Goal: Task Accomplishment & Management: Manage account settings

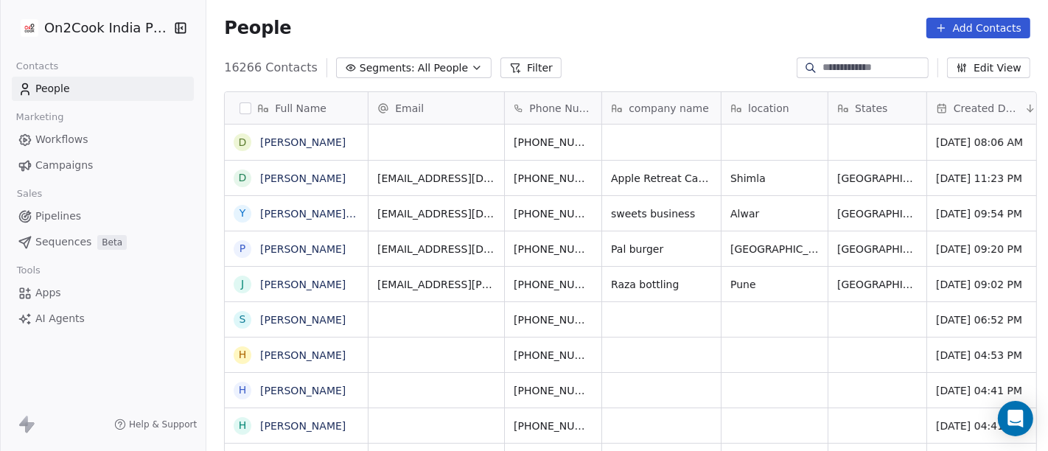
scroll to position [385, 836]
click at [313, 146] on link "[PERSON_NAME]" at bounding box center [302, 142] width 85 height 12
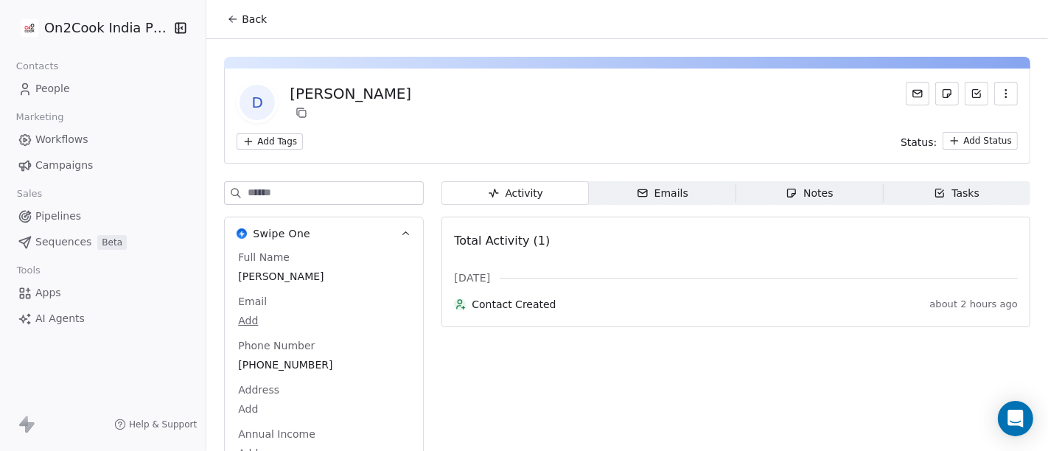
click at [252, 20] on span "Back" at bounding box center [254, 19] width 25 height 15
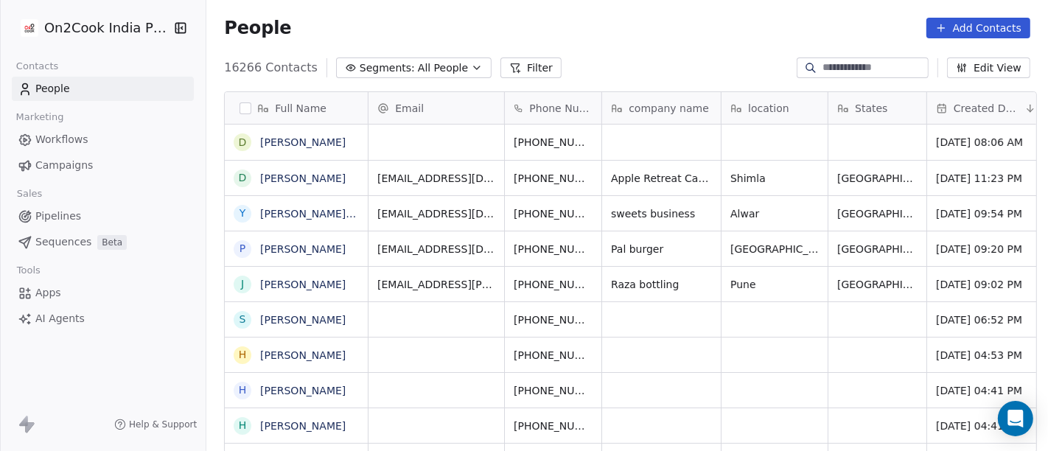
scroll to position [385, 836]
click at [298, 146] on link "[PERSON_NAME]" at bounding box center [302, 142] width 85 height 12
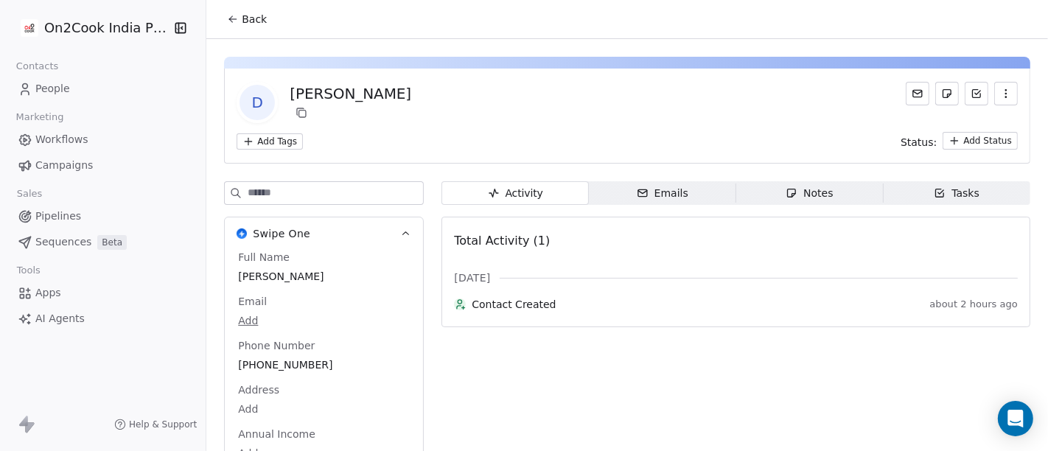
click at [247, 15] on span "Back" at bounding box center [254, 19] width 25 height 15
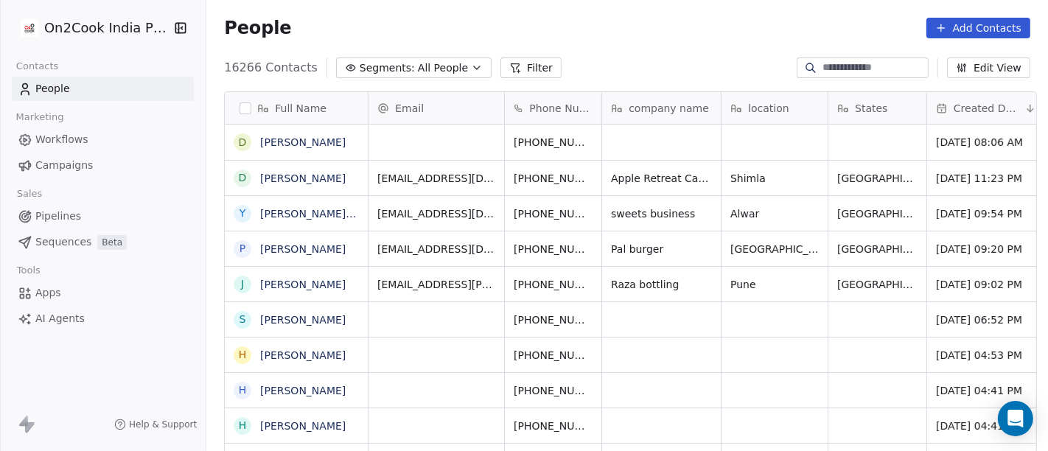
scroll to position [385, 836]
click at [501, 67] on button "Filter" at bounding box center [530, 67] width 61 height 21
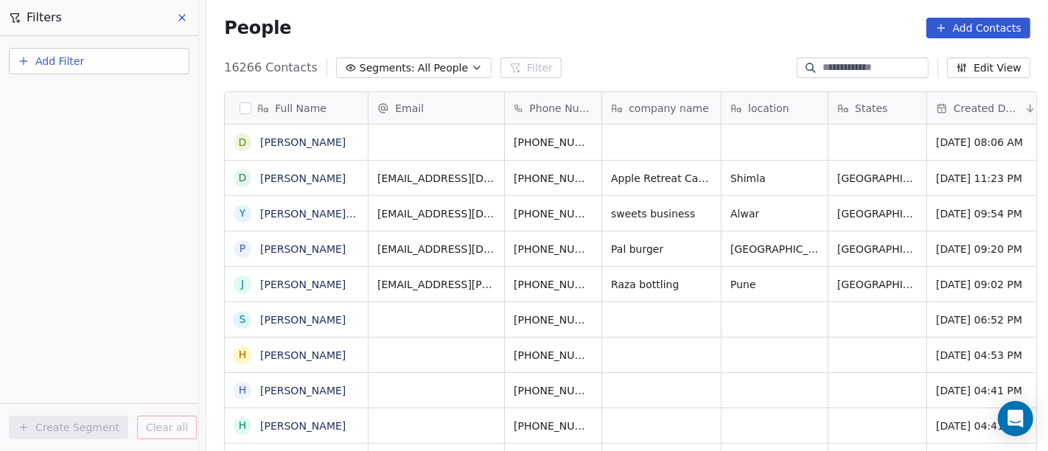
click at [136, 48] on button "Add Filter" at bounding box center [99, 61] width 181 height 27
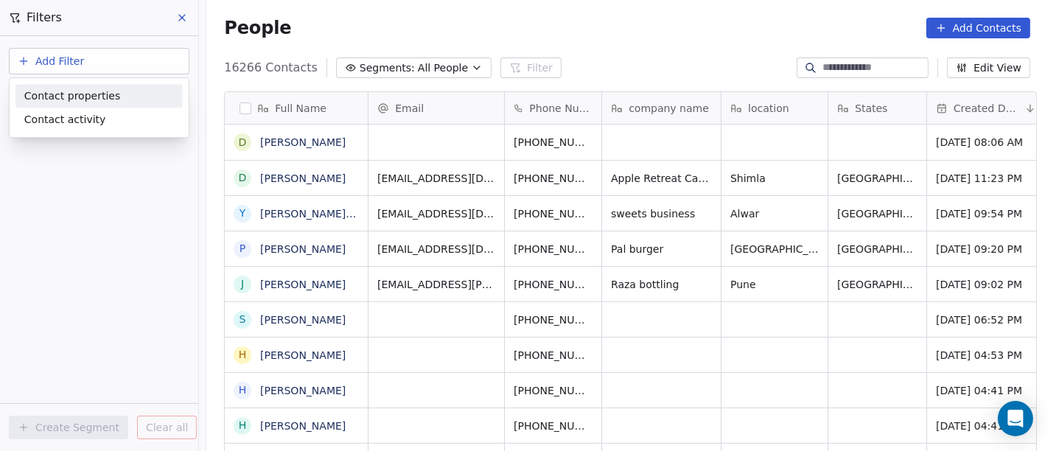
click at [125, 94] on div "Contact properties" at bounding box center [99, 95] width 150 height 15
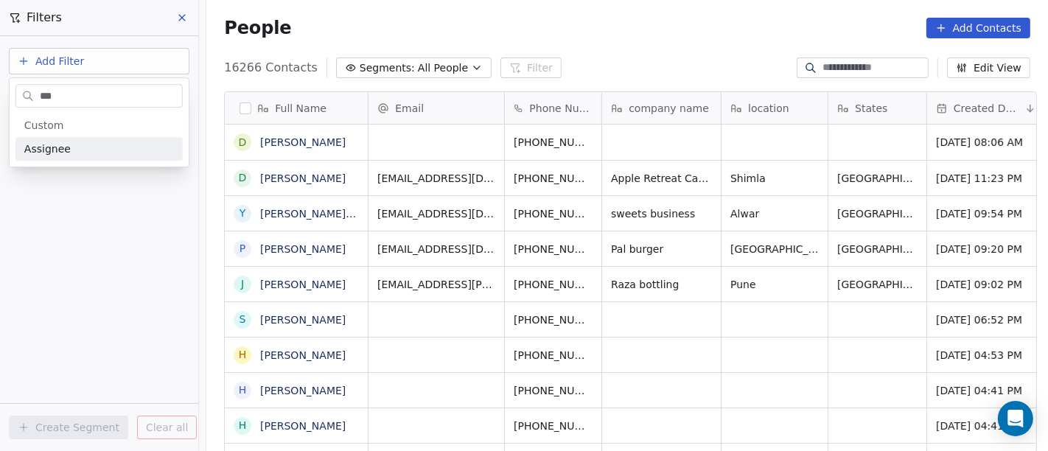
type input "***"
click at [110, 161] on div "General System Custom Assignee B2B Fields Ecommerce Subscription / SaaS" at bounding box center [99, 137] width 179 height 59
click at [109, 146] on div "Assignee" at bounding box center [99, 148] width 150 height 15
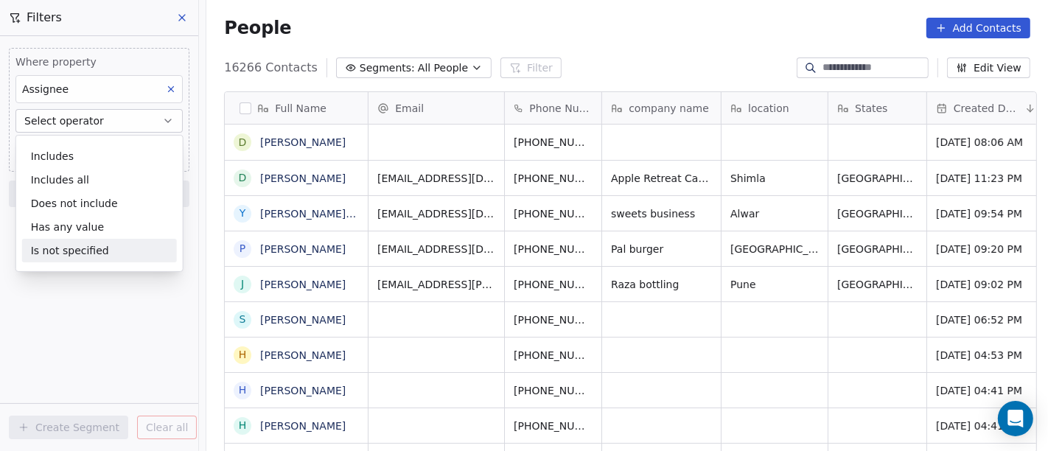
click at [109, 247] on div "Is not specified" at bounding box center [99, 251] width 155 height 24
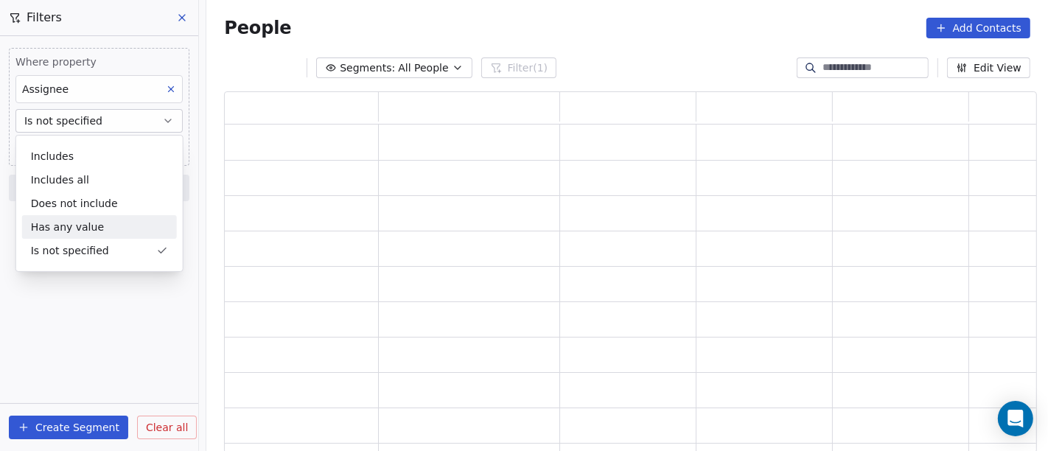
scroll to position [349, 800]
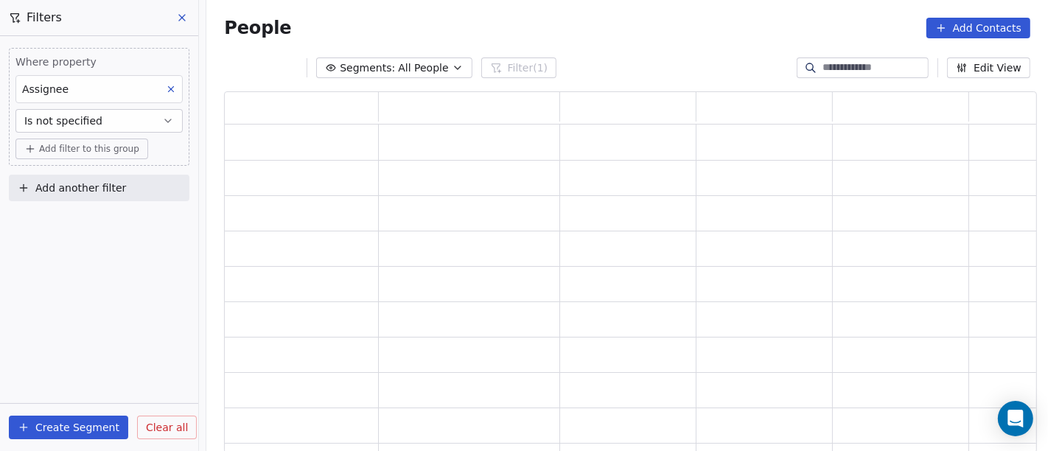
click at [99, 147] on span "Add filter to this group" at bounding box center [89, 149] width 100 height 12
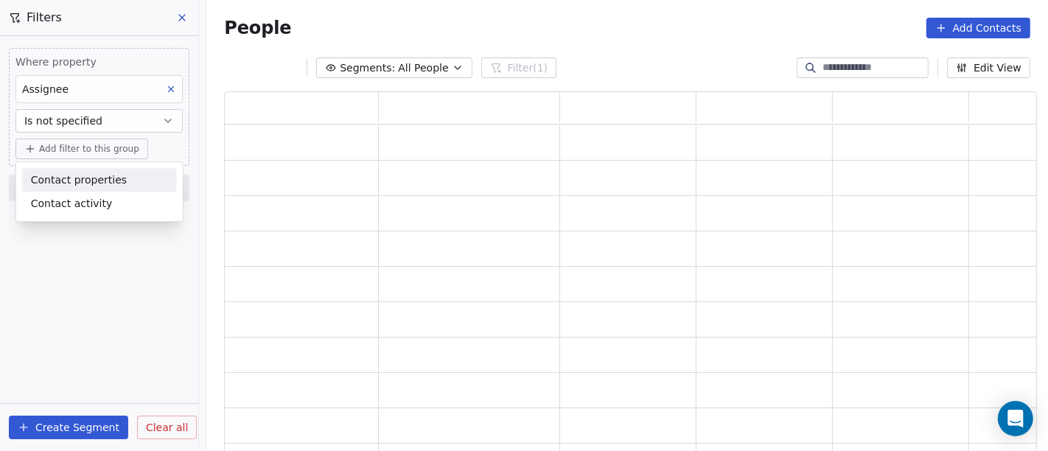
click at [97, 182] on span "Contact properties" at bounding box center [79, 179] width 96 height 15
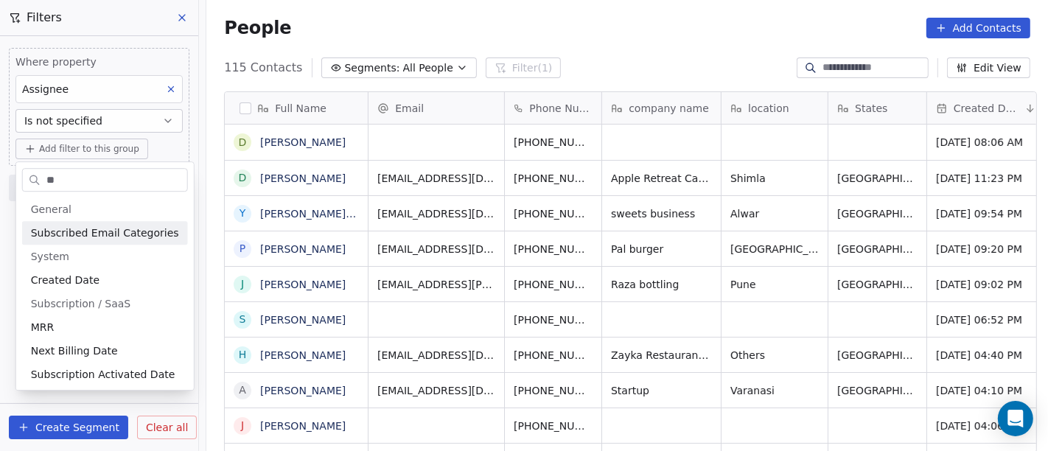
scroll to position [385, 836]
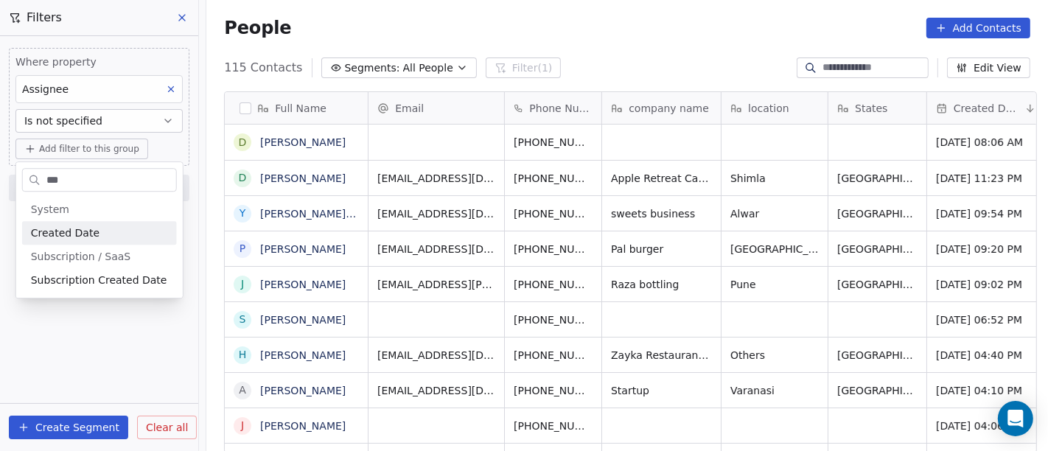
type input "***"
click at [91, 228] on span "Created Date" at bounding box center [65, 232] width 69 height 15
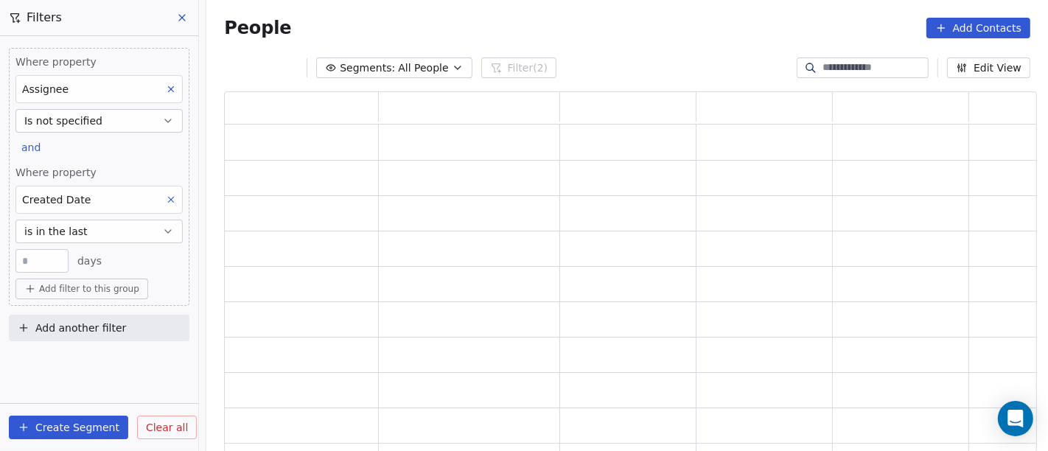
scroll to position [349, 800]
click at [91, 228] on button "is in the last" at bounding box center [98, 232] width 167 height 24
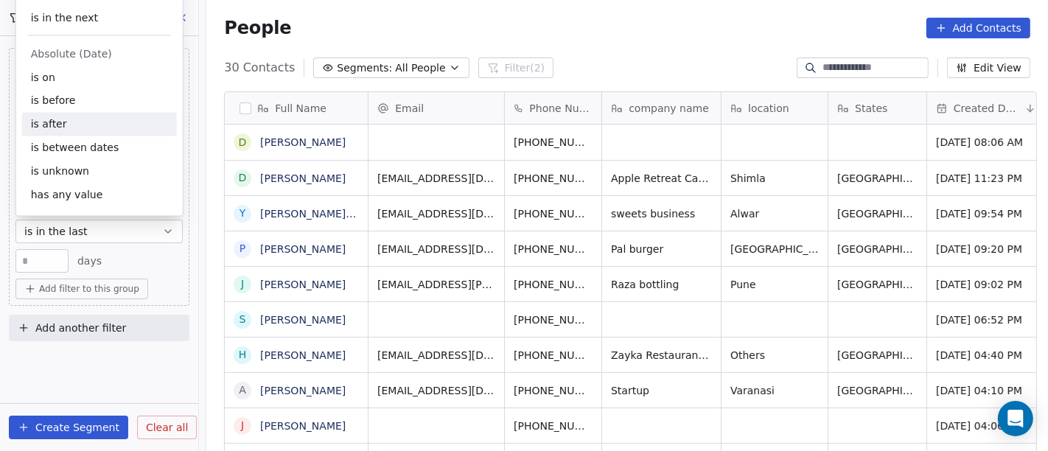
scroll to position [385, 836]
click at [97, 128] on div "is after" at bounding box center [99, 125] width 155 height 24
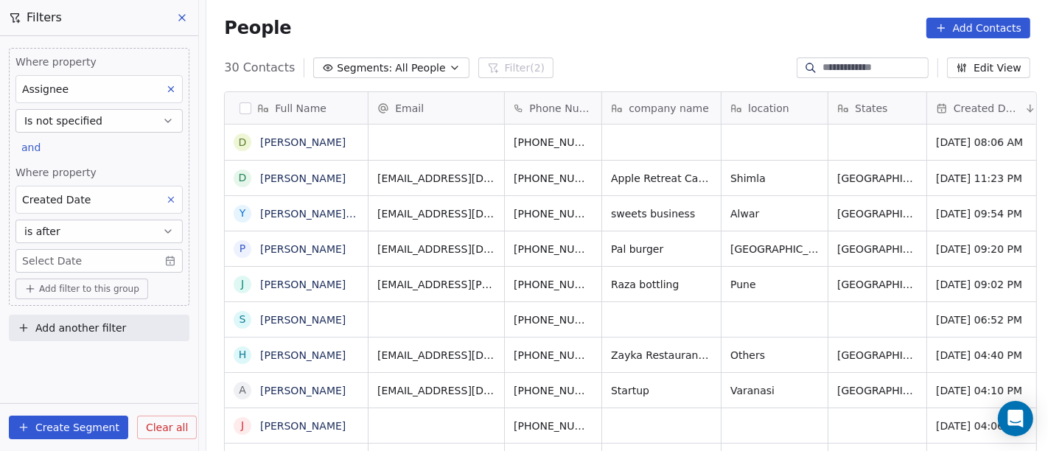
click at [584, 18] on div "People Add Contacts" at bounding box center [627, 28] width 806 height 21
click at [110, 260] on body "On2Cook India Pvt. Ltd. Contacts People Marketing Workflows Campaigns Sales Pip…" at bounding box center [524, 225] width 1048 height 451
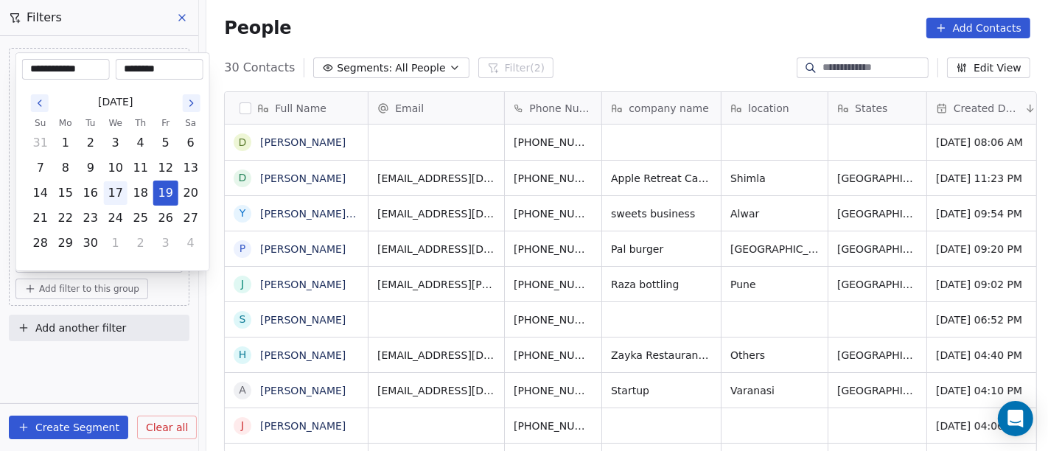
click at [118, 190] on button "17" at bounding box center [116, 193] width 24 height 24
type input "**********"
click at [509, 26] on html "On2Cook India Pvt. Ltd. Contacts People Marketing Workflows Campaigns Sales Pip…" at bounding box center [524, 225] width 1048 height 451
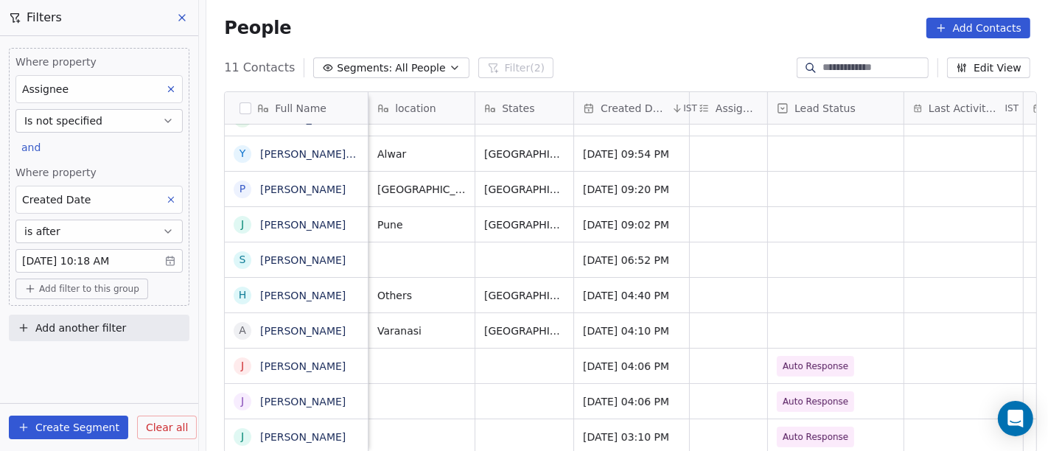
scroll to position [13, 351]
click at [730, 321] on div "grid" at bounding box center [729, 330] width 77 height 35
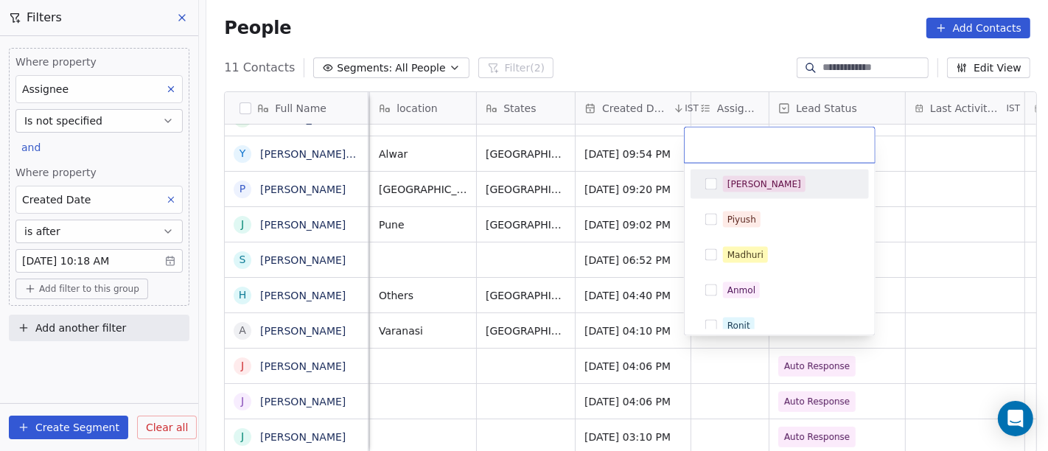
click at [768, 179] on div "[PERSON_NAME]" at bounding box center [788, 184] width 131 height 16
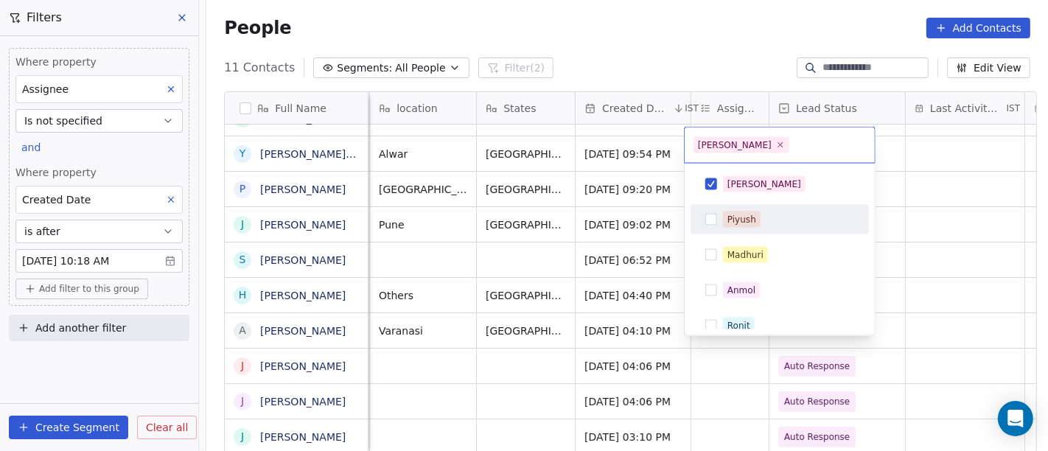
click at [926, 231] on html "On2Cook India Pvt. Ltd. Contacts People Marketing Workflows Campaigns Sales Pip…" at bounding box center [524, 225] width 1048 height 451
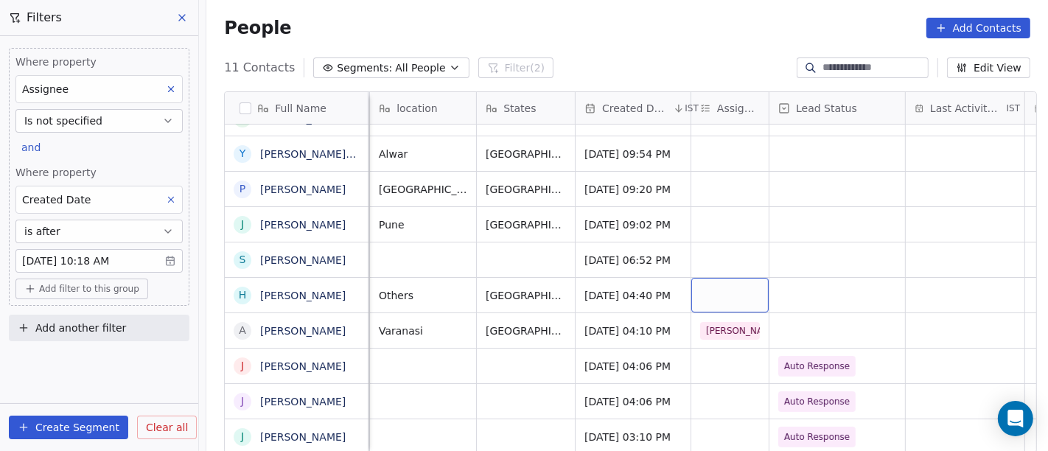
click at [726, 278] on div "grid" at bounding box center [729, 295] width 77 height 35
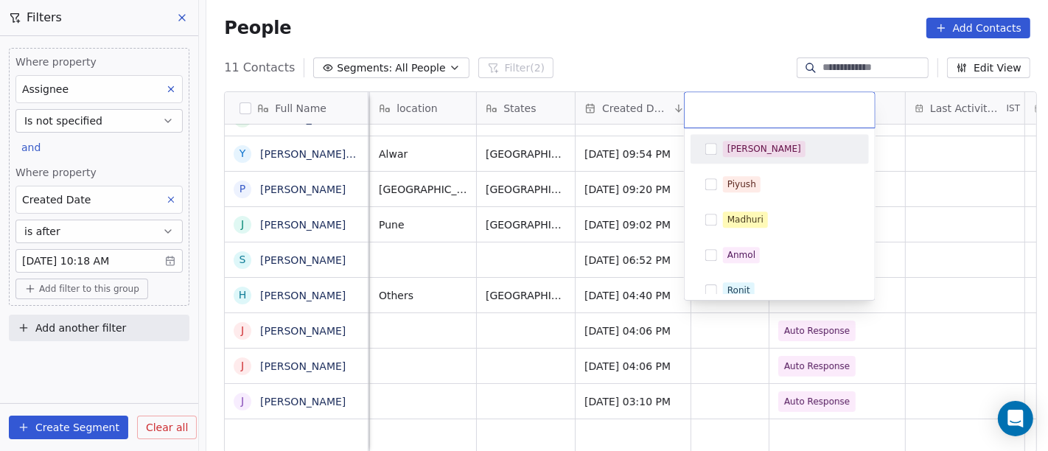
click at [752, 158] on div "[PERSON_NAME]" at bounding box center [779, 149] width 167 height 24
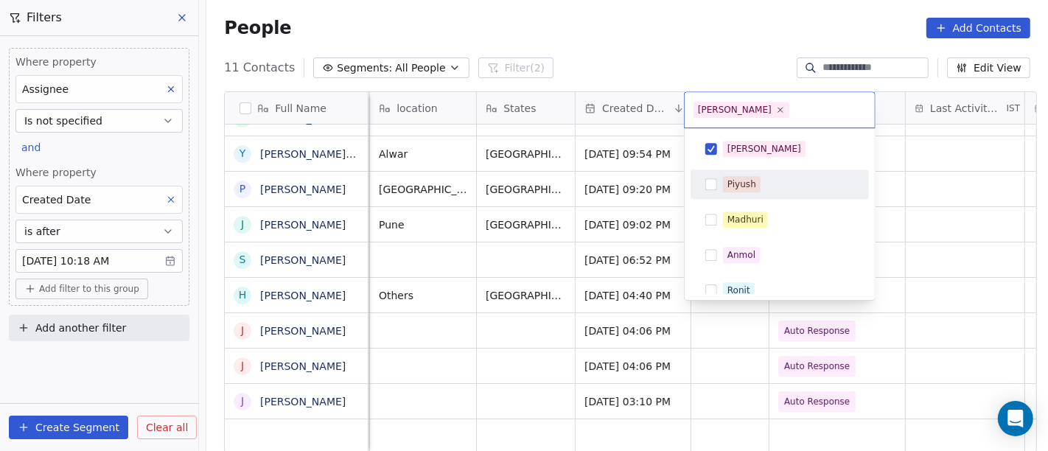
click at [923, 189] on html "On2Cook India Pvt. Ltd. Contacts People Marketing Workflows Campaigns Sales Pip…" at bounding box center [524, 225] width 1048 height 451
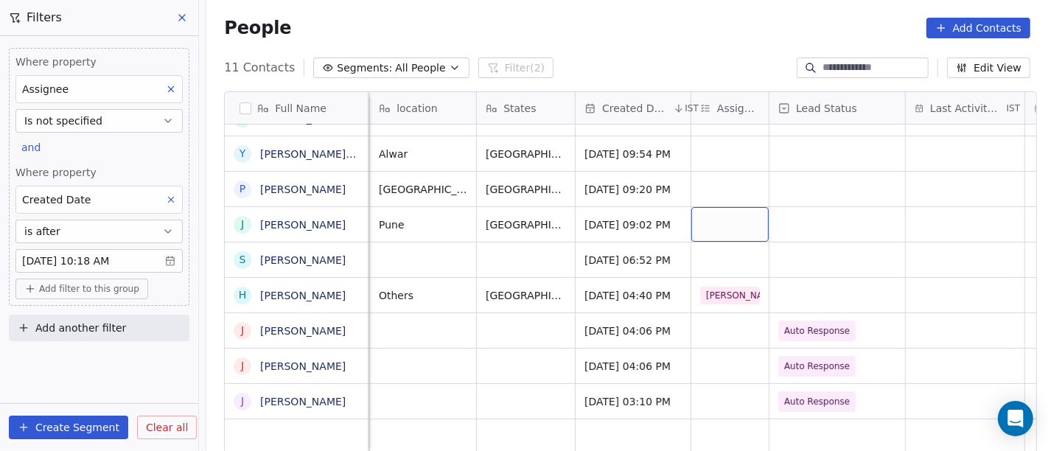
click at [718, 207] on div "grid" at bounding box center [729, 224] width 77 height 35
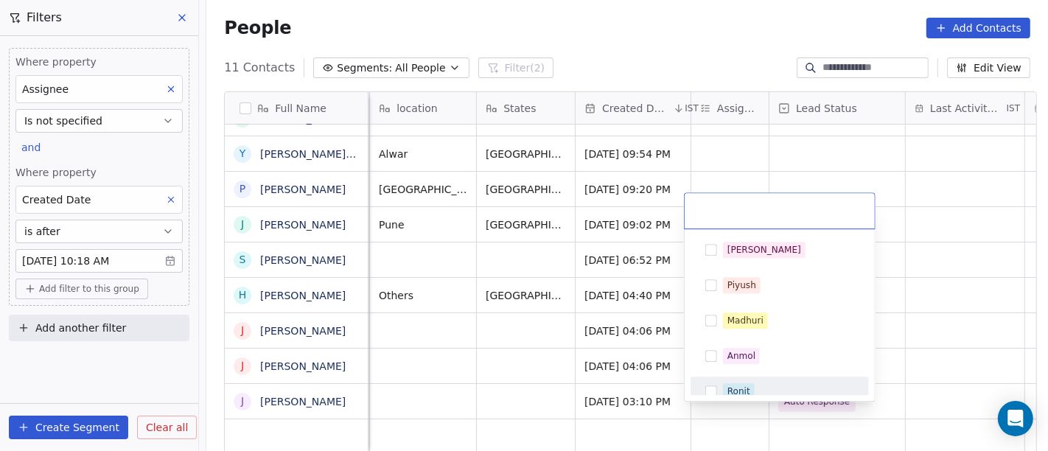
click at [752, 390] on span "Ronit" at bounding box center [739, 391] width 32 height 16
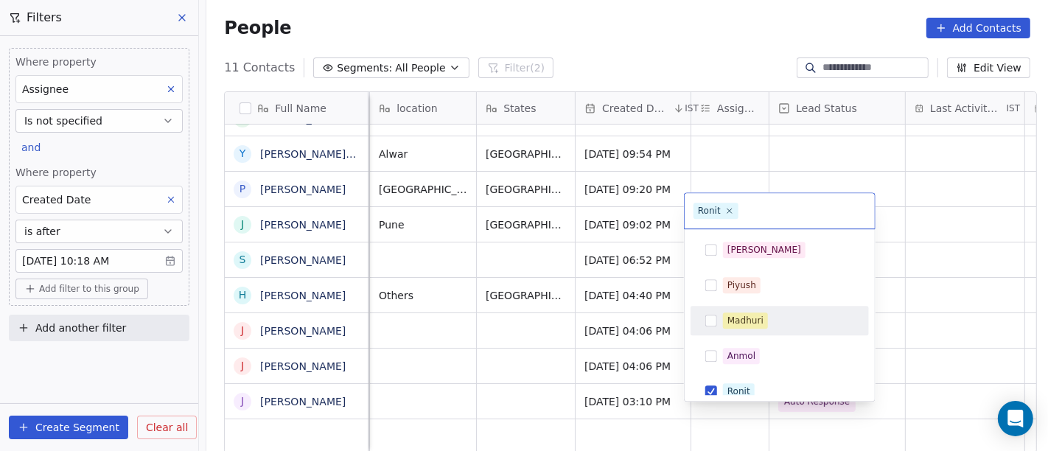
click at [924, 245] on html "On2Cook India Pvt. Ltd. Contacts People Marketing Workflows Campaigns Sales Pip…" at bounding box center [524, 225] width 1048 height 451
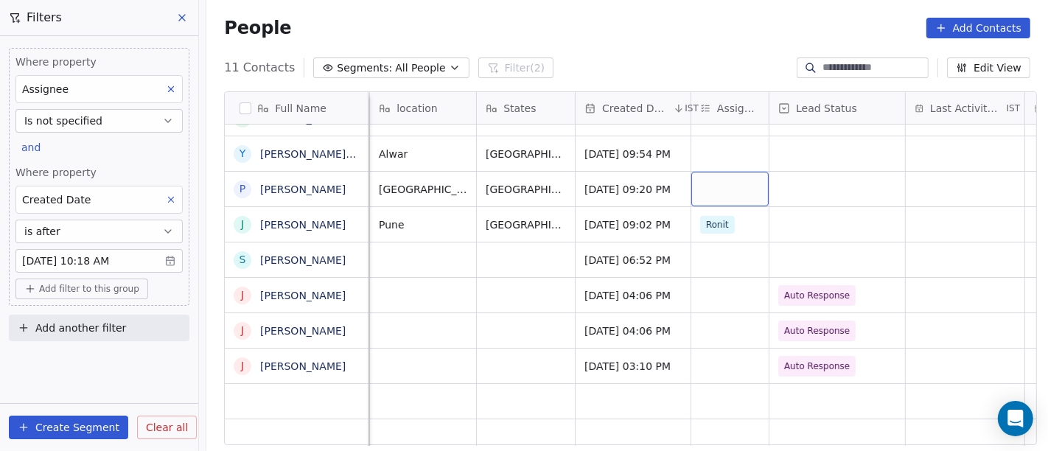
click at [707, 175] on div "grid" at bounding box center [729, 189] width 77 height 35
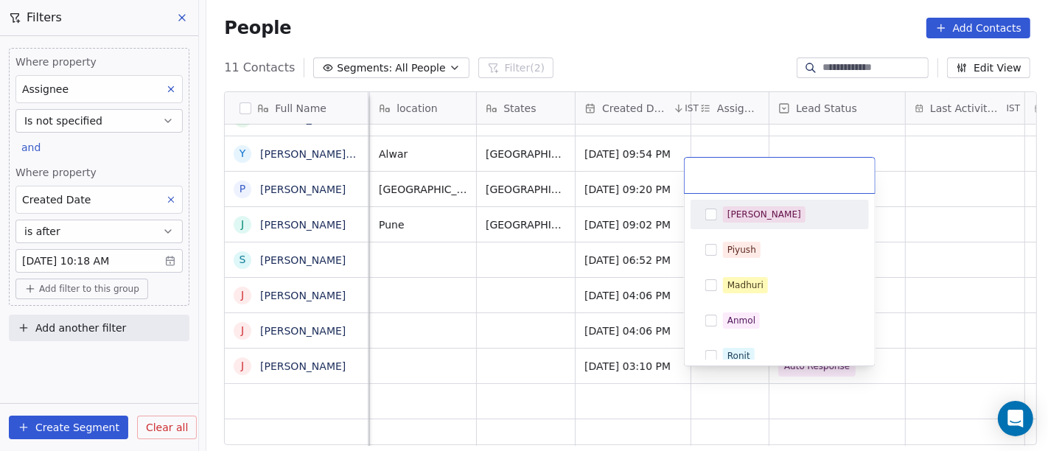
click at [752, 214] on span "[PERSON_NAME]" at bounding box center [764, 214] width 83 height 16
click at [906, 180] on html "On2Cook India Pvt. Ltd. Contacts People Marketing Workflows Campaigns Sales Pip…" at bounding box center [524, 225] width 1048 height 451
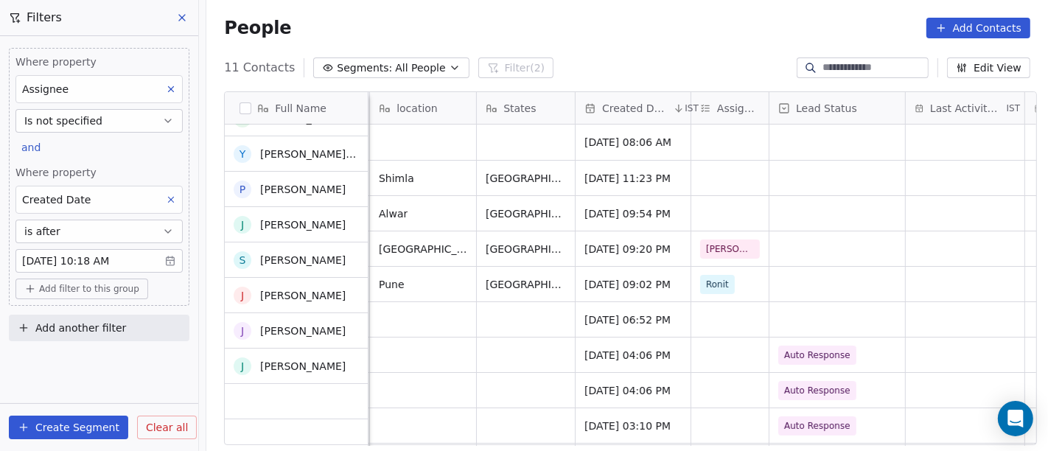
scroll to position [0, 0]
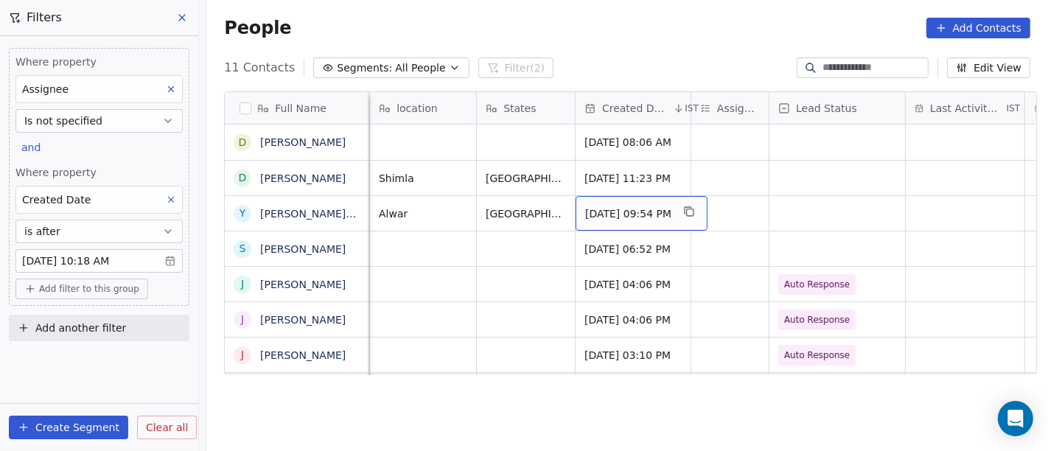
click at [671, 206] on span "[DATE] 09:54 PM" at bounding box center [628, 213] width 86 height 15
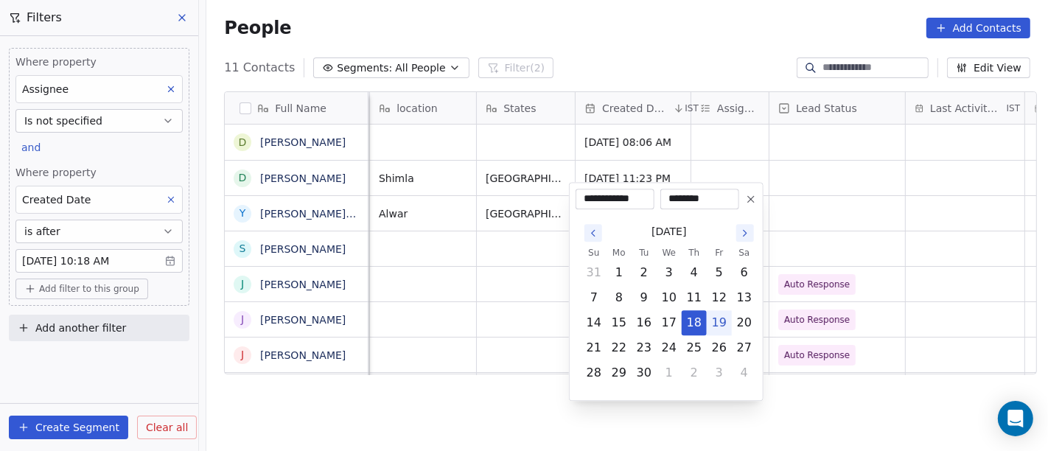
click at [818, 158] on html "On2Cook India Pvt. Ltd. Contacts People Marketing Workflows Campaigns Sales Pip…" at bounding box center [524, 225] width 1048 height 451
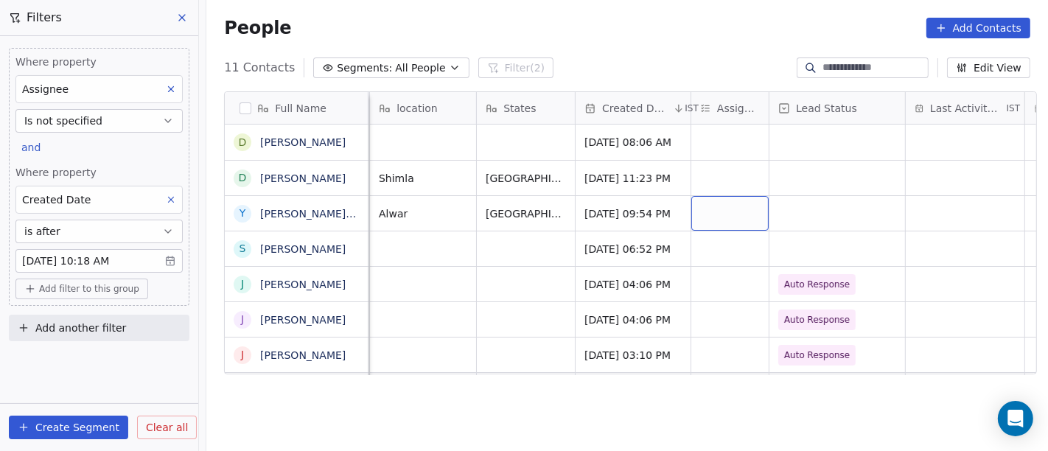
click at [712, 200] on div "grid" at bounding box center [729, 213] width 77 height 35
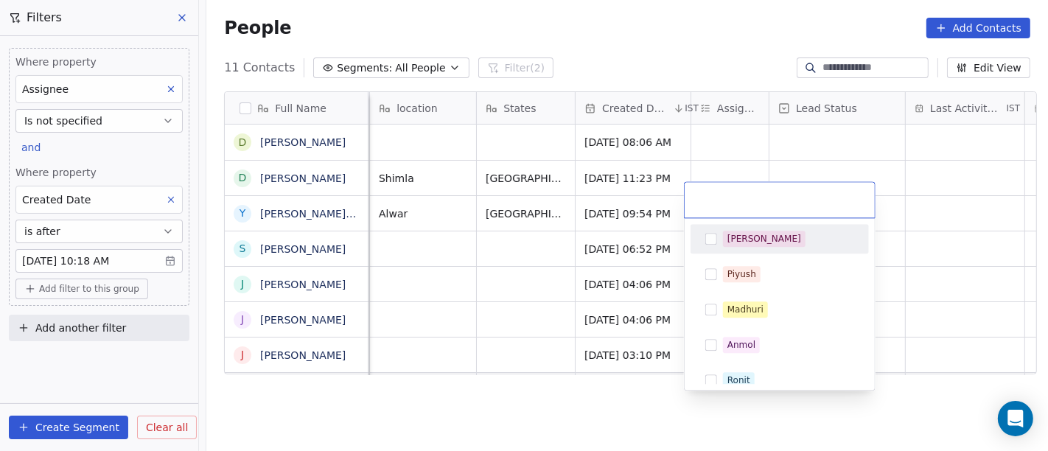
click at [737, 240] on div "[PERSON_NAME]" at bounding box center [764, 238] width 74 height 13
click at [912, 167] on html "On2Cook India Pvt. Ltd. Contacts People Marketing Workflows Campaigns Sales Pip…" at bounding box center [524, 225] width 1048 height 451
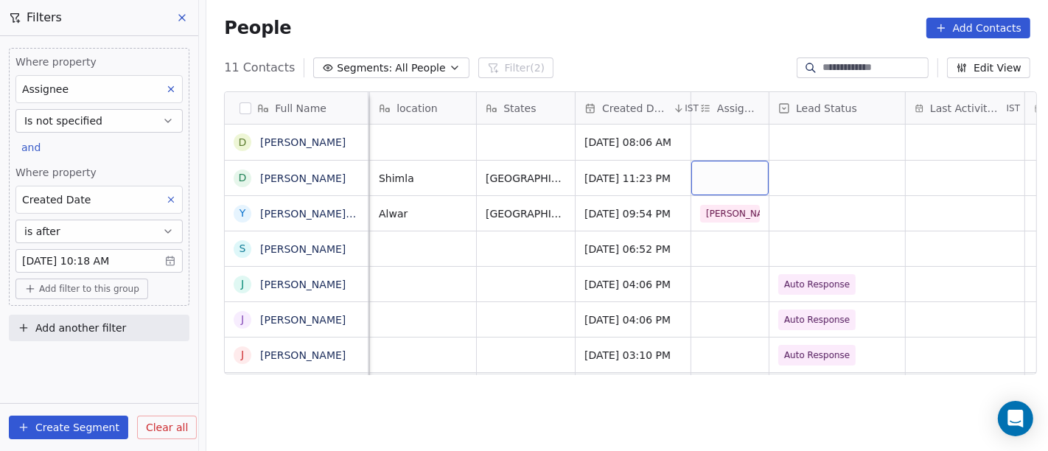
click at [725, 161] on div "grid" at bounding box center [729, 178] width 77 height 35
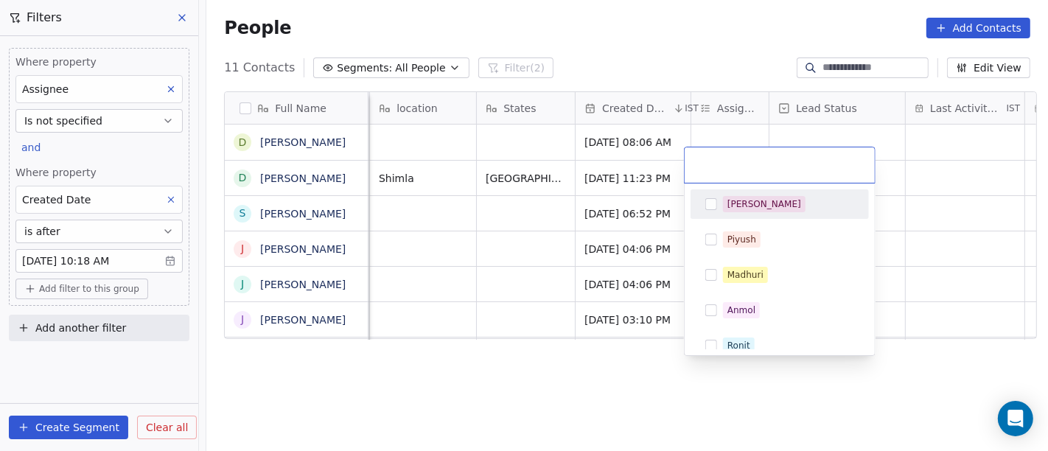
click at [772, 208] on div "[PERSON_NAME]" at bounding box center [788, 204] width 131 height 16
click at [924, 208] on html "On2Cook India Pvt. Ltd. Contacts People Marketing Workflows Campaigns Sales Pip…" at bounding box center [524, 225] width 1048 height 451
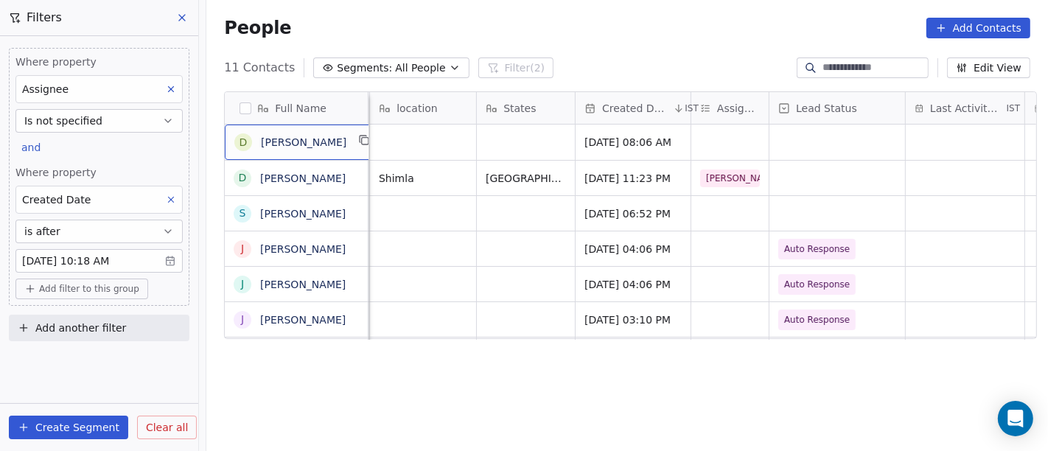
click at [315, 156] on div "D [PERSON_NAME]" at bounding box center [304, 142] width 158 height 35
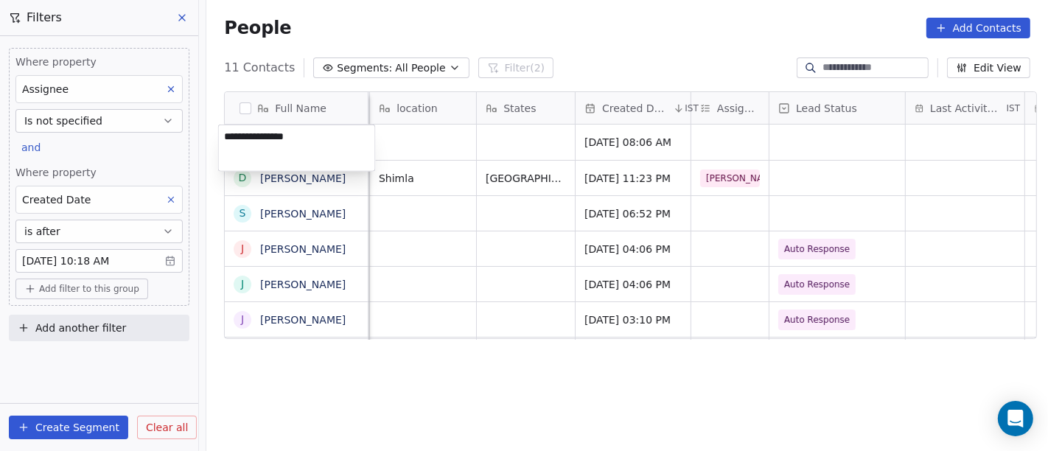
click at [755, 37] on html "On2Cook India Pvt. Ltd. Contacts People Marketing Workflows Campaigns Sales Pip…" at bounding box center [524, 225] width 1048 height 451
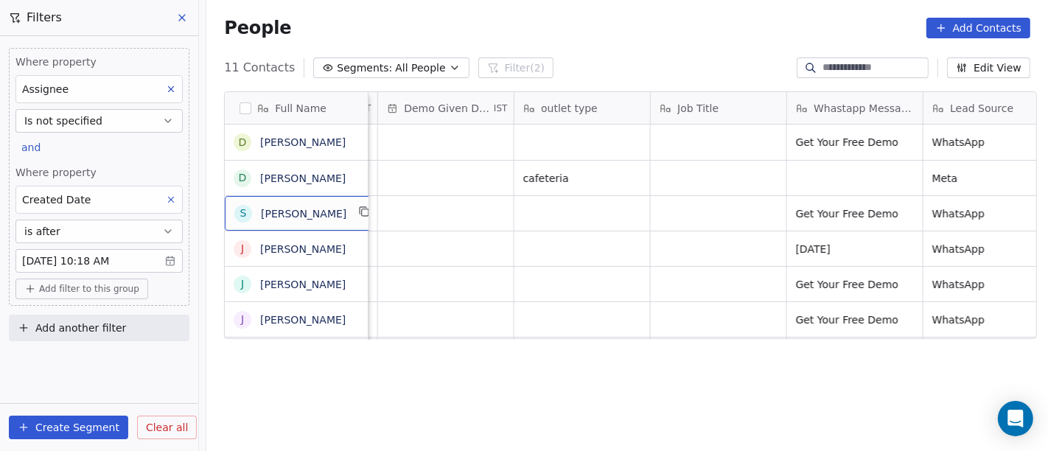
scroll to position [0, 2000]
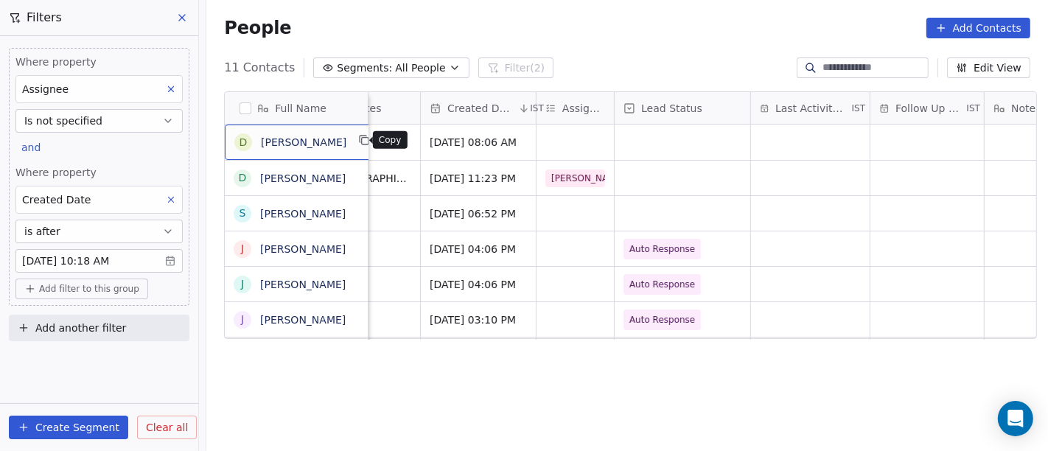
click at [362, 141] on icon "grid" at bounding box center [365, 141] width 7 height 7
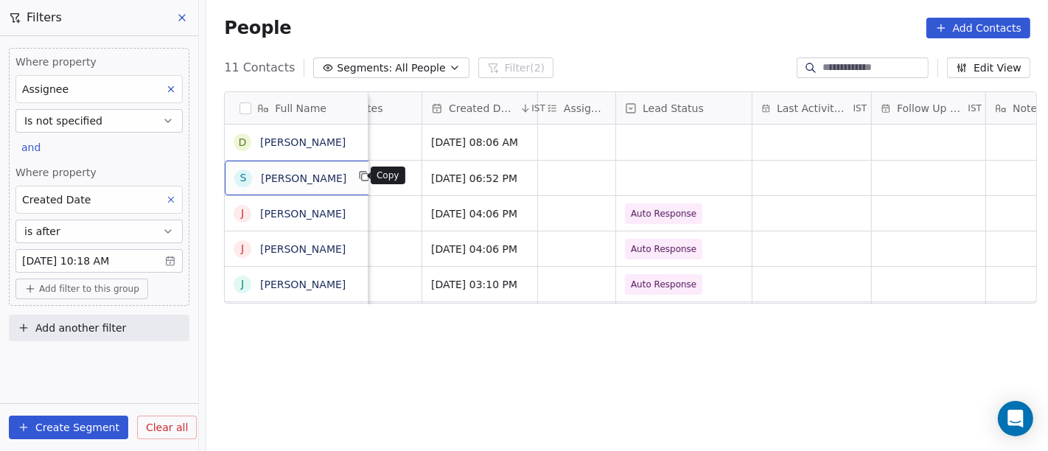
click at [362, 180] on icon "grid" at bounding box center [365, 177] width 7 height 7
click at [612, 35] on div "People Add Contacts" at bounding box center [627, 28] width 806 height 21
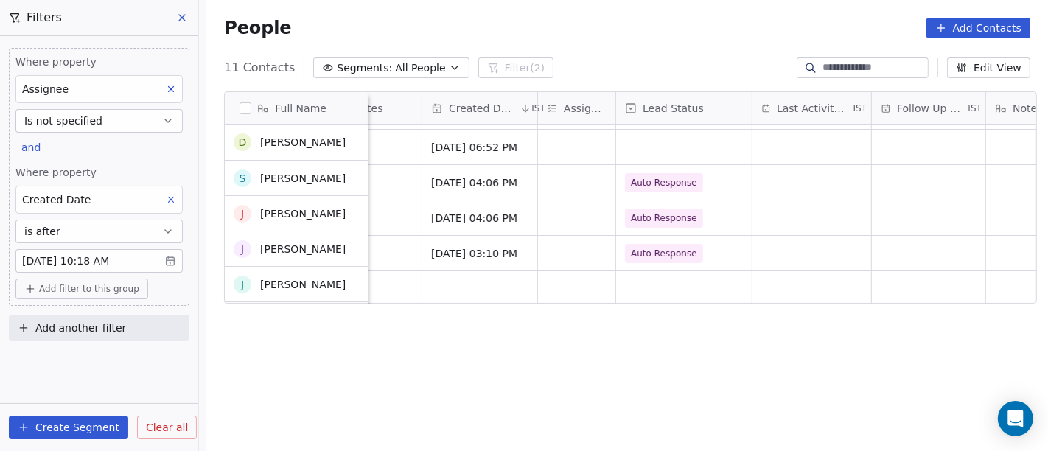
scroll to position [0, 0]
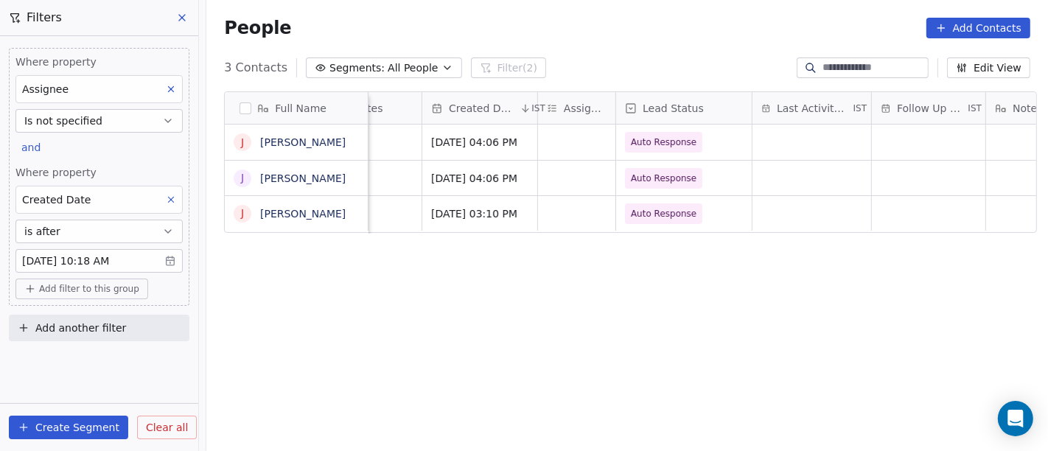
click at [651, 341] on div "Full Name J [PERSON_NAME] J [PERSON_NAME] J [PERSON_NAME] Phone Number company …" at bounding box center [626, 278] width 841 height 397
click at [594, 298] on div "Full Name J [PERSON_NAME] J [PERSON_NAME] J [PERSON_NAME] Phone Number company …" at bounding box center [626, 278] width 841 height 397
click at [414, 70] on span "All People" at bounding box center [413, 67] width 50 height 15
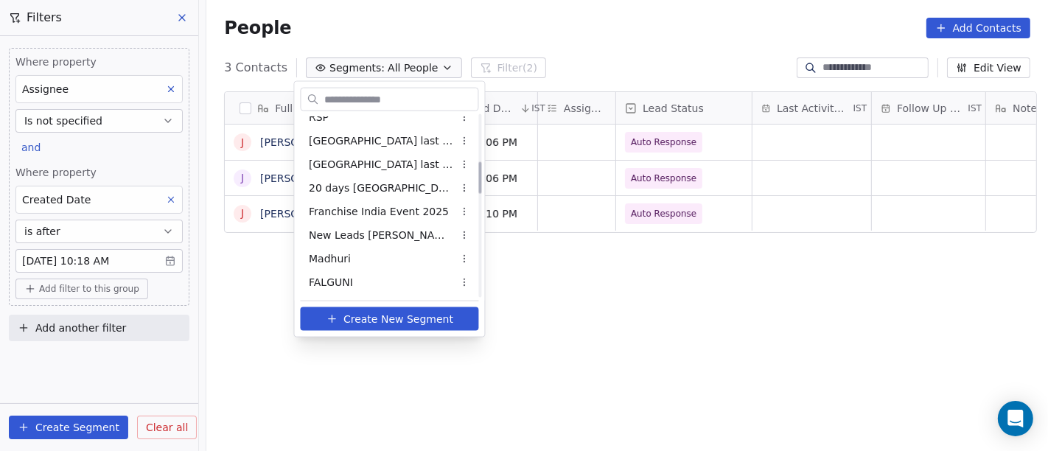
scroll to position [274, 0]
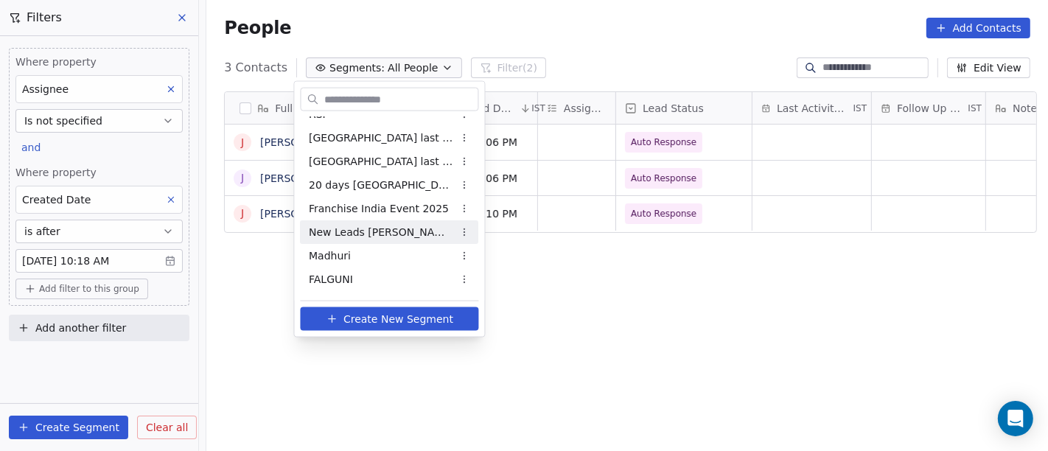
click at [390, 242] on div "New Leads [PERSON_NAME]" at bounding box center [390, 232] width 178 height 24
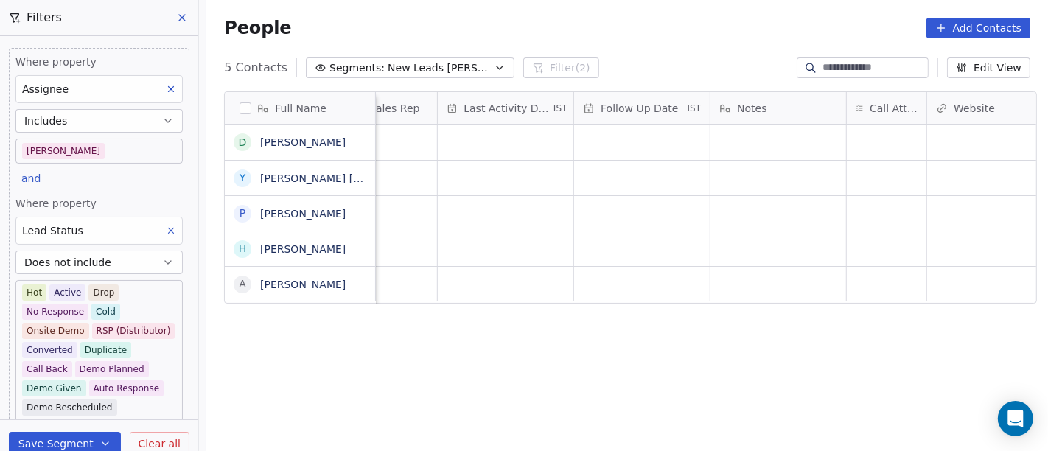
scroll to position [0, 872]
click at [869, 134] on div "grid" at bounding box center [886, 142] width 80 height 35
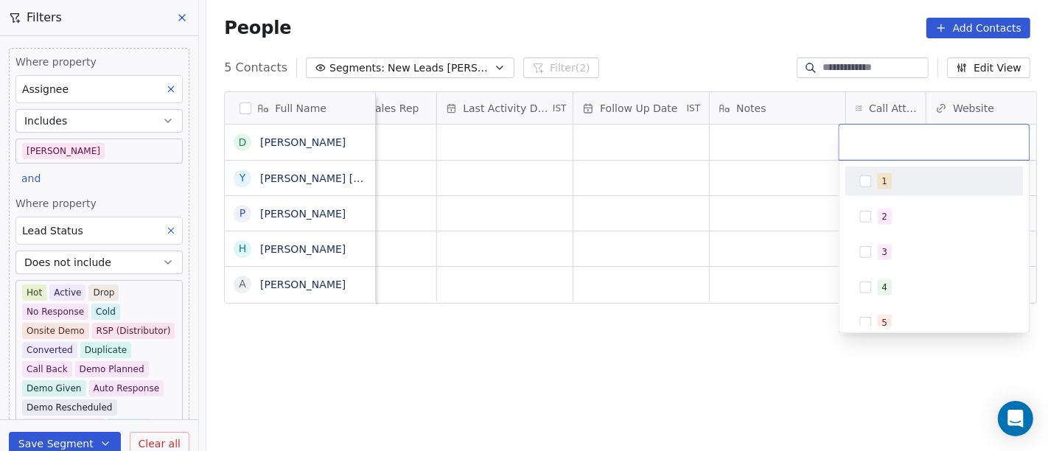
click at [892, 186] on div "1" at bounding box center [942, 181] width 131 height 16
click at [777, 186] on html "On2Cook India Pvt. Ltd. Contacts People Marketing Workflows Campaigns Sales Pip…" at bounding box center [524, 225] width 1048 height 451
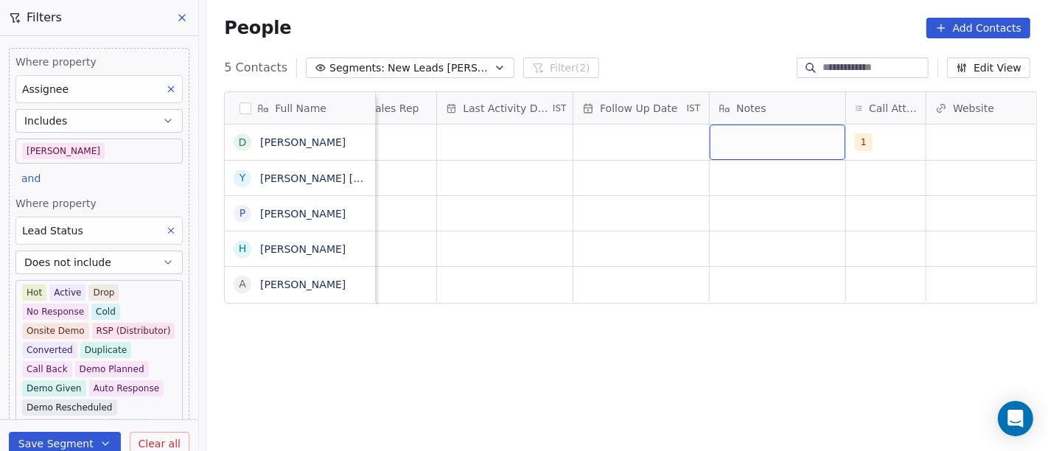
click at [764, 147] on div "grid" at bounding box center [778, 142] width 136 height 35
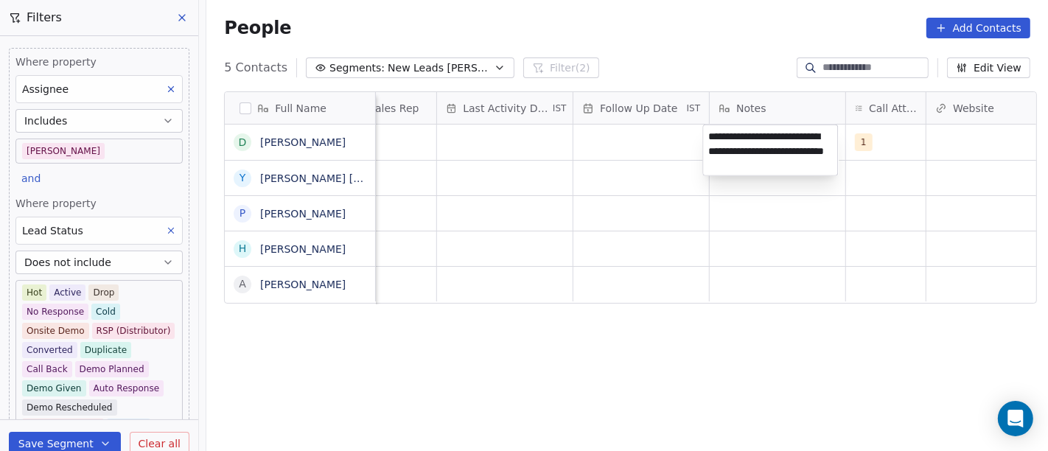
type textarea "**********"
click at [558, 259] on html "On2Cook India Pvt. Ltd. Contacts People Marketing Workflows Campaigns Sales Pip…" at bounding box center [524, 225] width 1048 height 451
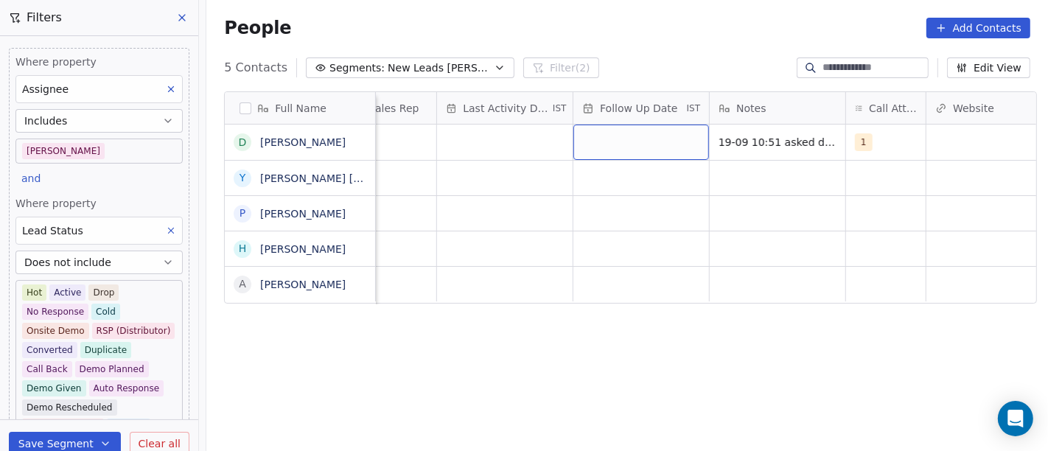
click at [628, 133] on div "grid" at bounding box center [641, 142] width 136 height 35
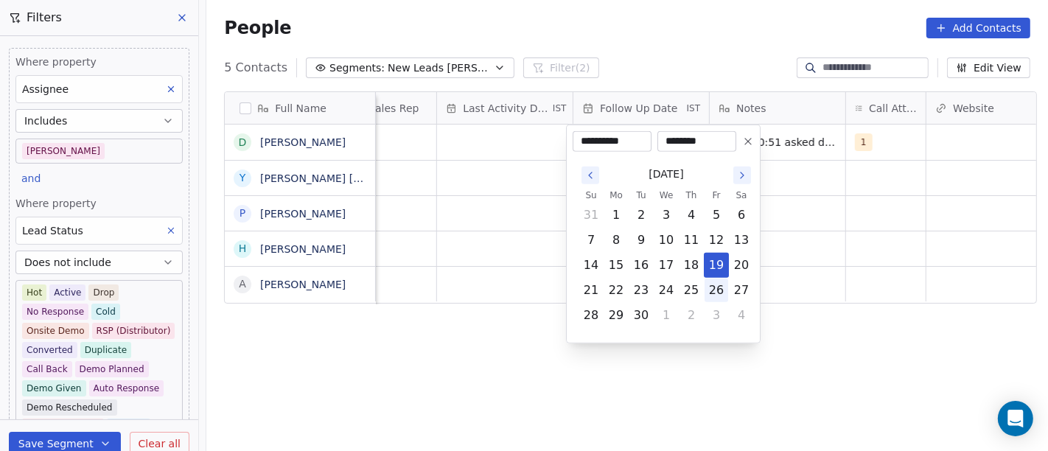
click at [715, 298] on button "26" at bounding box center [716, 291] width 24 height 24
type input "**********"
click at [829, 266] on html "On2Cook India Pvt. Ltd. Contacts People Marketing Workflows Campaigns Sales Pip…" at bounding box center [524, 225] width 1048 height 451
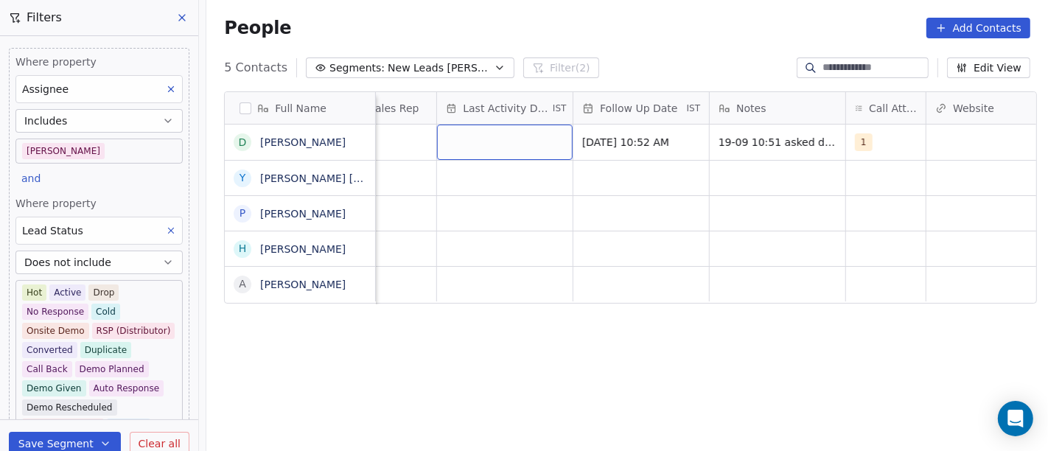
click at [519, 154] on div "grid" at bounding box center [505, 142] width 136 height 35
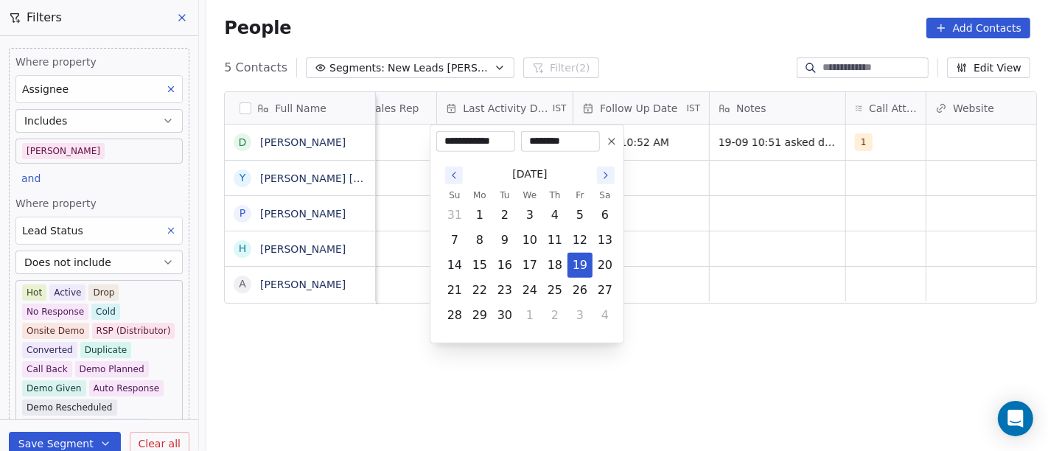
click at [592, 267] on td "20" at bounding box center [604, 265] width 25 height 25
click at [756, 237] on html "On2Cook India Pvt. Ltd. Contacts People Marketing Workflows Campaigns Sales Pip…" at bounding box center [524, 225] width 1048 height 451
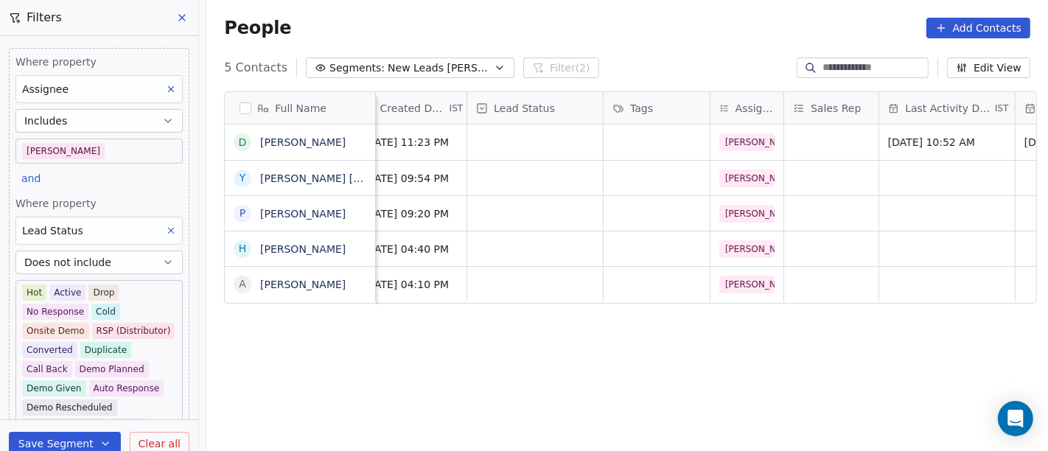
scroll to position [0, 430]
click at [523, 146] on div "grid" at bounding box center [536, 142] width 136 height 35
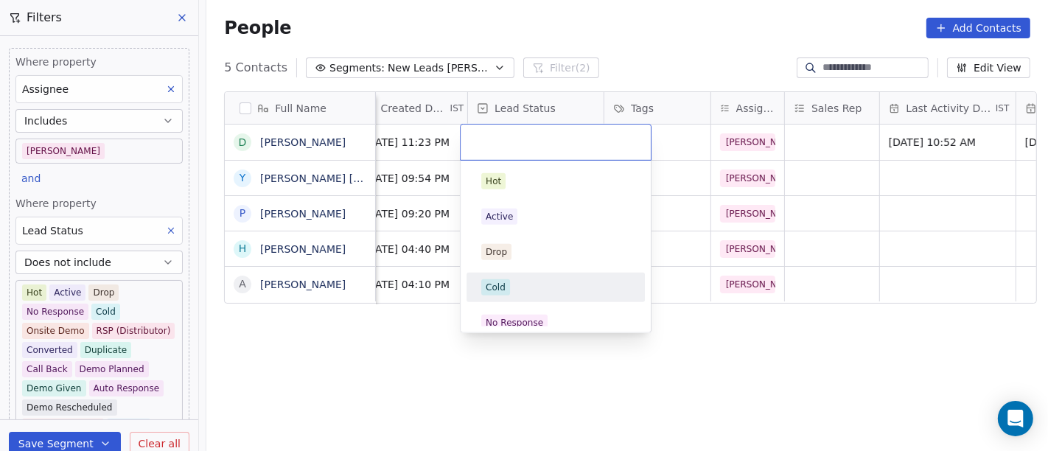
click at [517, 300] on div "Cold" at bounding box center [555, 287] width 178 height 29
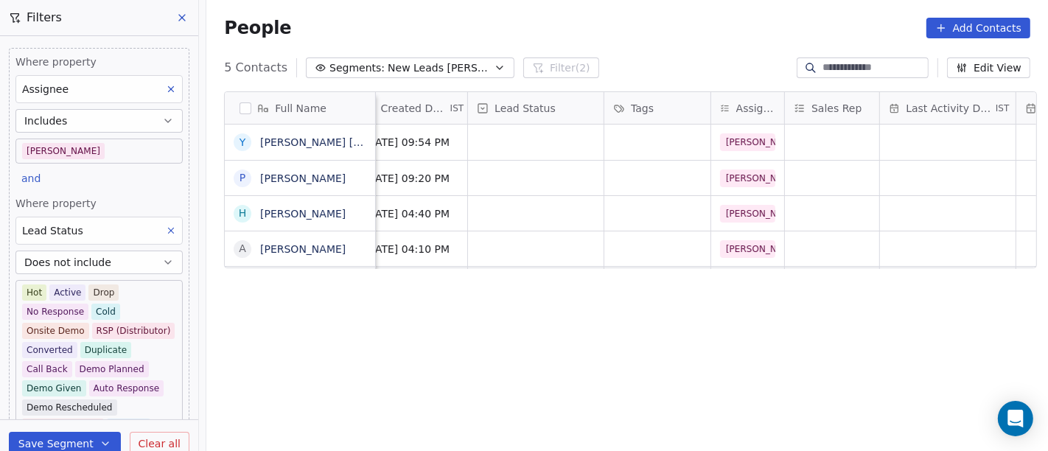
scroll to position [0, 0]
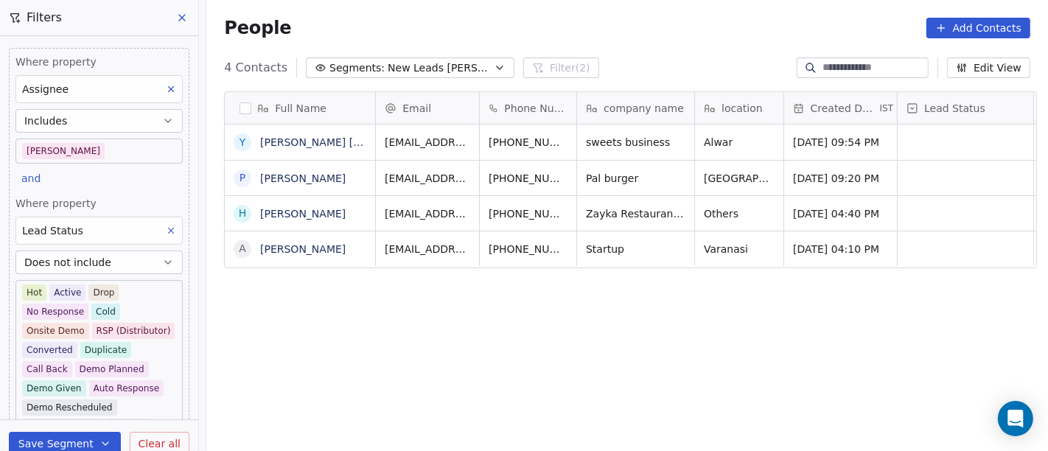
click at [645, 344] on div "Full Name Y [PERSON_NAME] [PERSON_NAME] P [PERSON_NAME] H [PERSON_NAME] A [PERS…" at bounding box center [626, 278] width 841 height 397
click at [483, 401] on div "Full Name Y [PERSON_NAME] [PERSON_NAME] P [PERSON_NAME] H [PERSON_NAME] A [PERS…" at bounding box center [626, 278] width 841 height 397
click at [592, 132] on button "grid" at bounding box center [601, 140] width 18 height 18
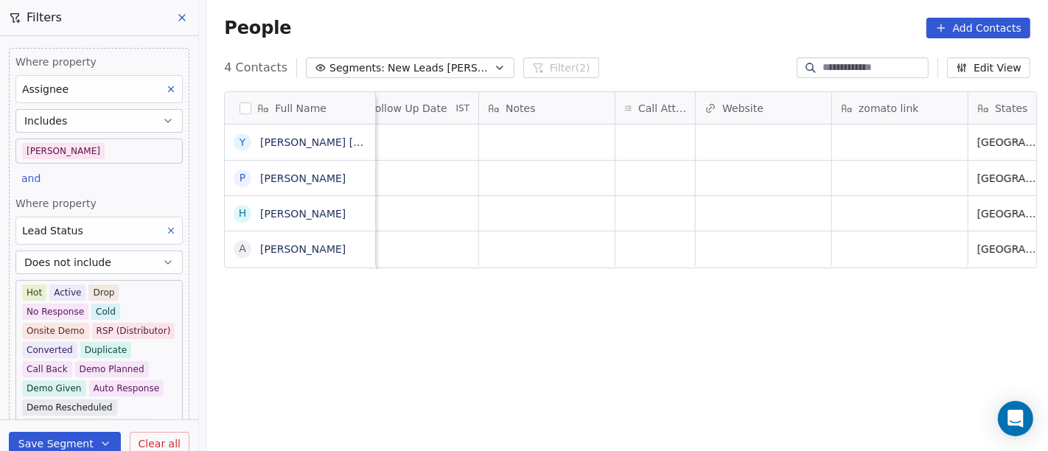
scroll to position [0, 1123]
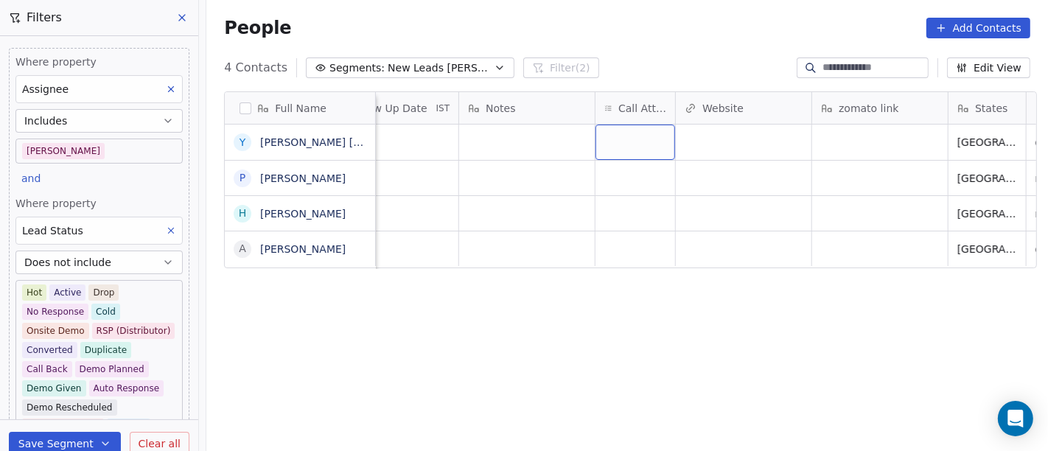
click at [623, 138] on div "grid" at bounding box center [635, 142] width 80 height 35
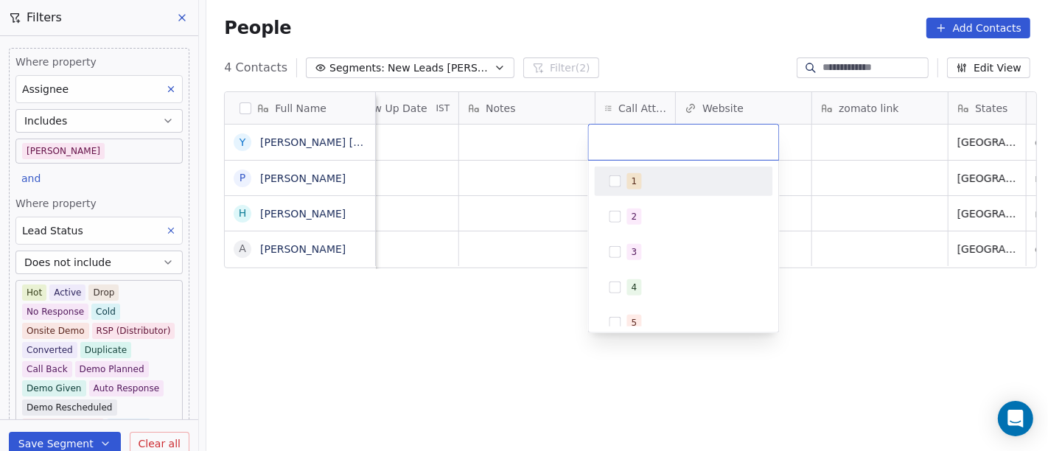
click at [645, 189] on div "1" at bounding box center [683, 181] width 167 height 24
click at [487, 190] on html "On2Cook India Pvt. Ltd. Contacts People Marketing Workflows Campaigns Sales Pip…" at bounding box center [524, 225] width 1048 height 451
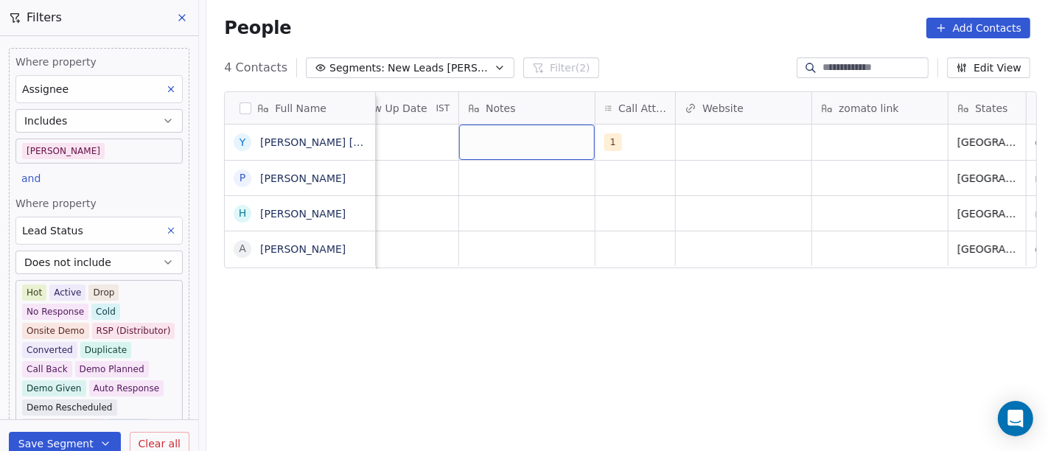
click at [509, 138] on div "grid" at bounding box center [527, 142] width 136 height 35
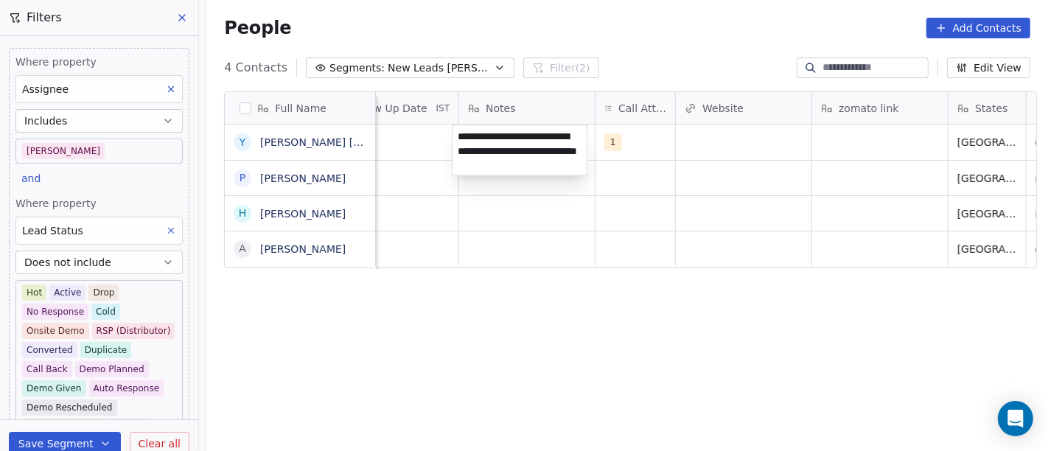
click at [563, 163] on textarea "**********" at bounding box center [519, 150] width 134 height 50
type textarea "**********"
click at [731, 308] on html "On2Cook India Pvt. Ltd. Contacts People Marketing Workflows Campaigns Sales Pip…" at bounding box center [524, 225] width 1048 height 451
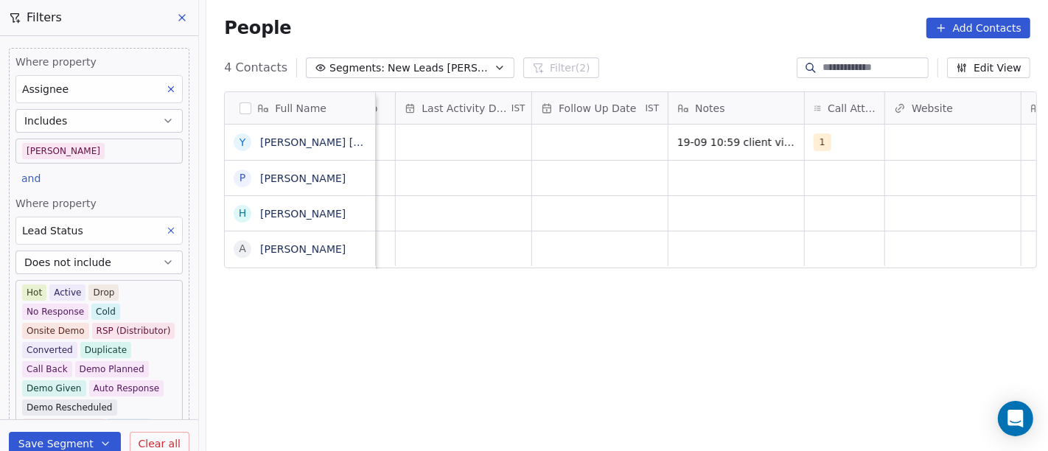
scroll to position [0, 910]
click at [598, 139] on div "grid" at bounding box center [604, 142] width 136 height 35
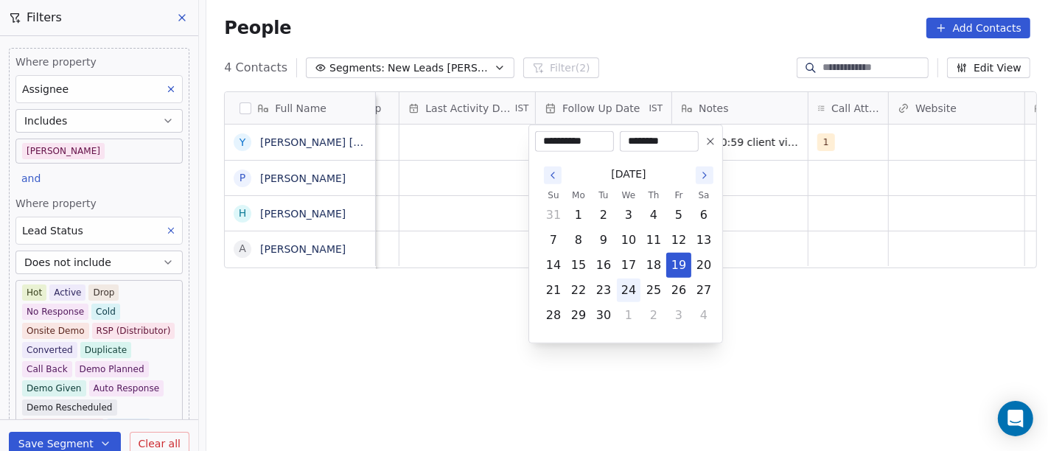
click at [628, 293] on button "24" at bounding box center [629, 291] width 24 height 24
type input "**********"
click at [785, 319] on html "On2Cook India Pvt. Ltd. Contacts People Marketing Workflows Campaigns Sales Pip…" at bounding box center [524, 225] width 1048 height 451
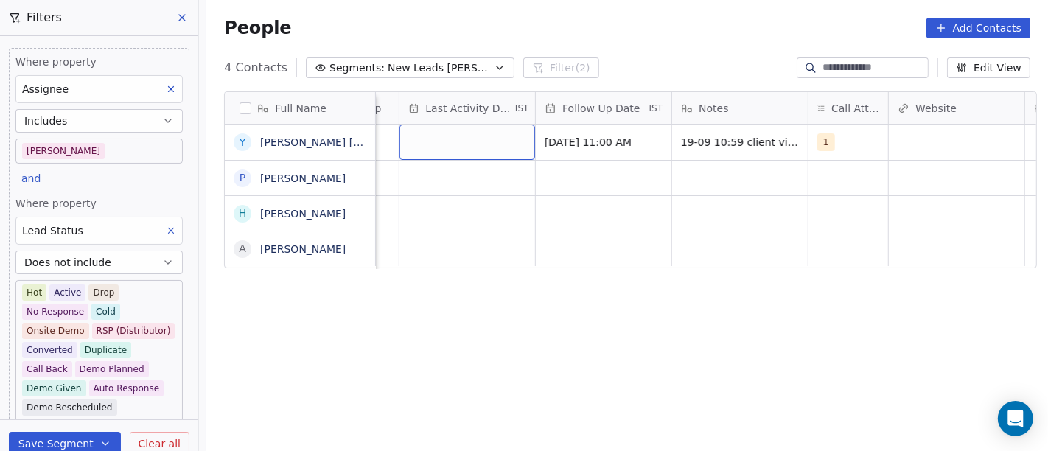
click at [460, 141] on div "grid" at bounding box center [467, 142] width 136 height 35
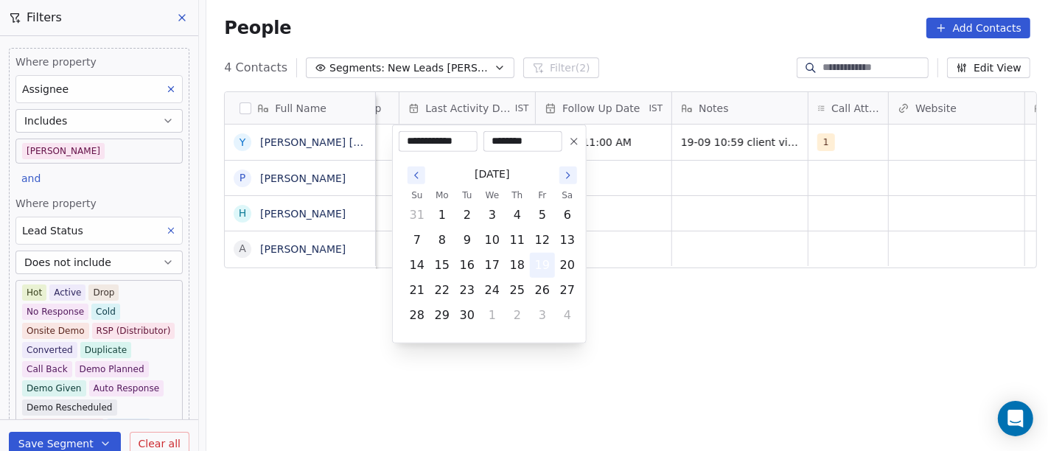
click at [542, 270] on button "19" at bounding box center [542, 265] width 24 height 24
click at [749, 328] on html "On2Cook India Pvt. Ltd. Contacts People Marketing Workflows Campaigns Sales Pip…" at bounding box center [524, 225] width 1048 height 451
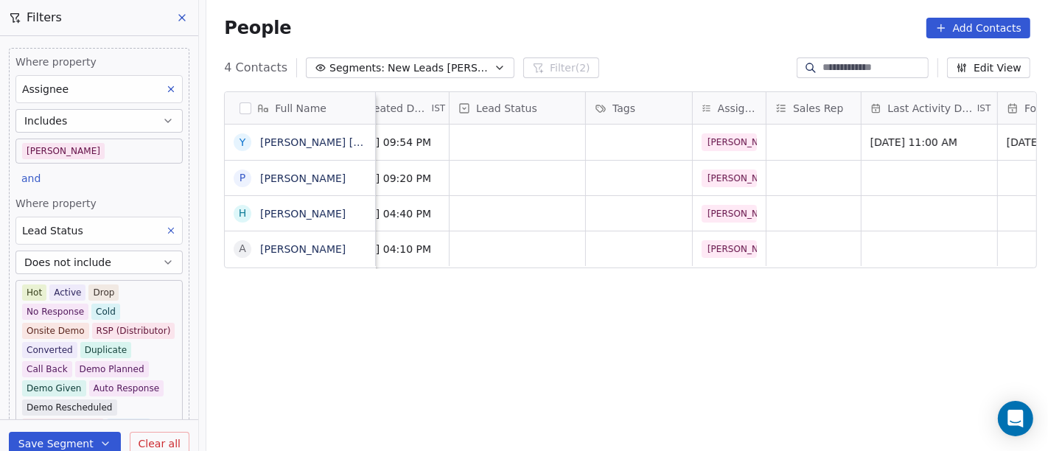
scroll to position [0, 446]
click at [515, 148] on div "grid" at bounding box center [519, 142] width 136 height 35
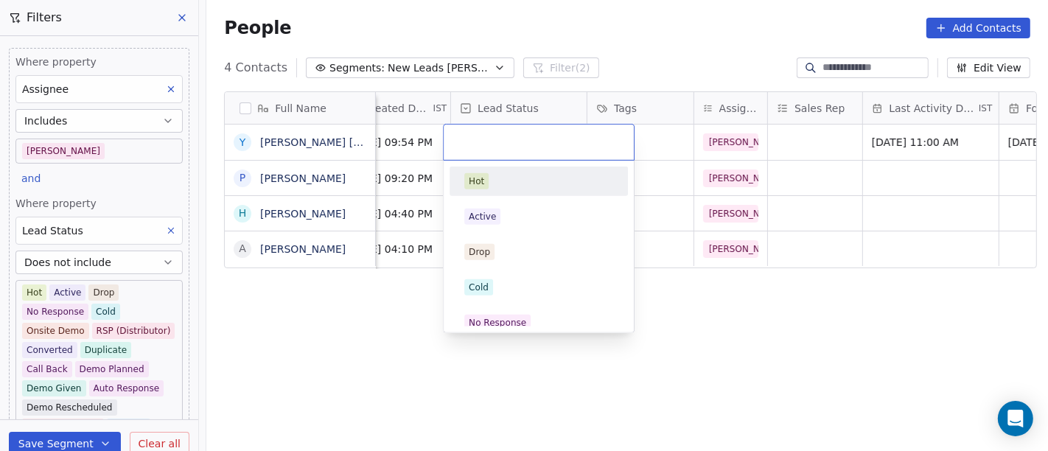
click at [519, 186] on div "Hot" at bounding box center [538, 181] width 149 height 16
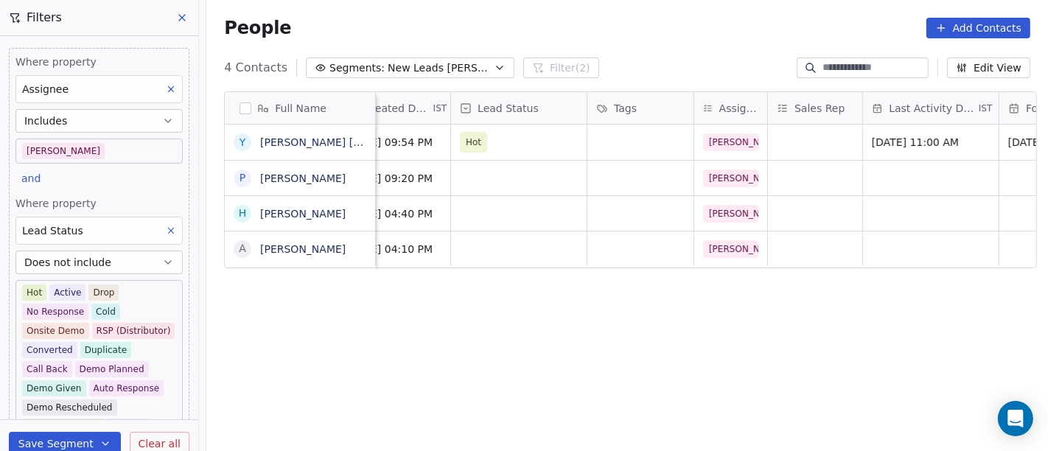
click at [687, 343] on div "Full Name Y [PERSON_NAME] [PERSON_NAME] P [PERSON_NAME] H [PERSON_NAME] A [PERS…" at bounding box center [626, 278] width 841 height 397
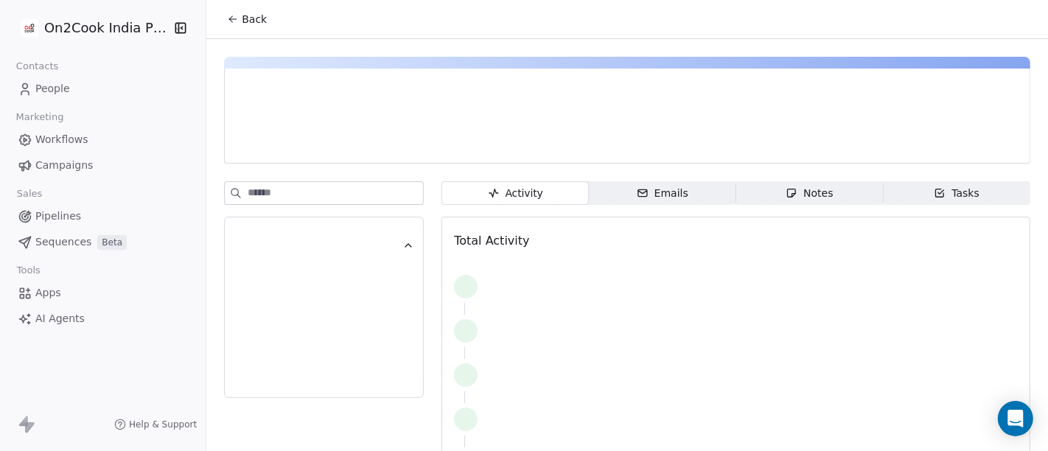
click at [237, 29] on button "Back" at bounding box center [246, 19] width 57 height 27
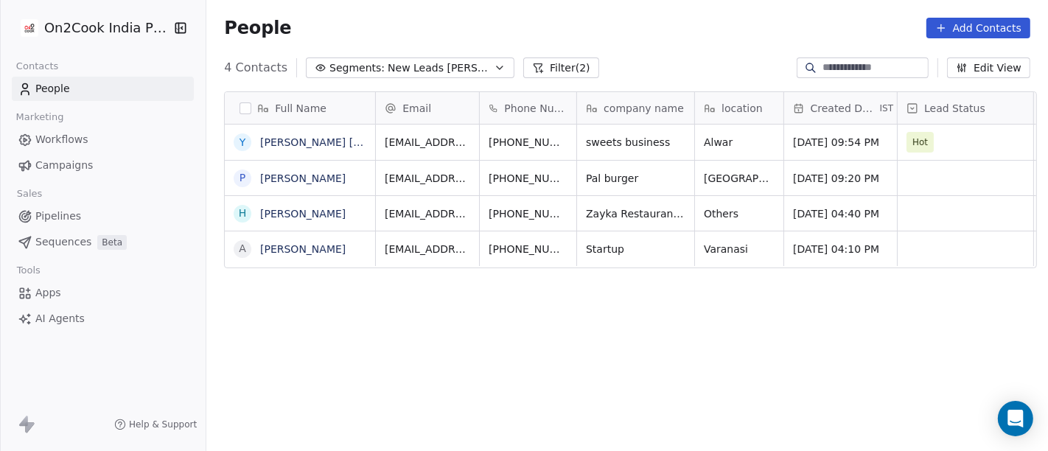
scroll to position [385, 836]
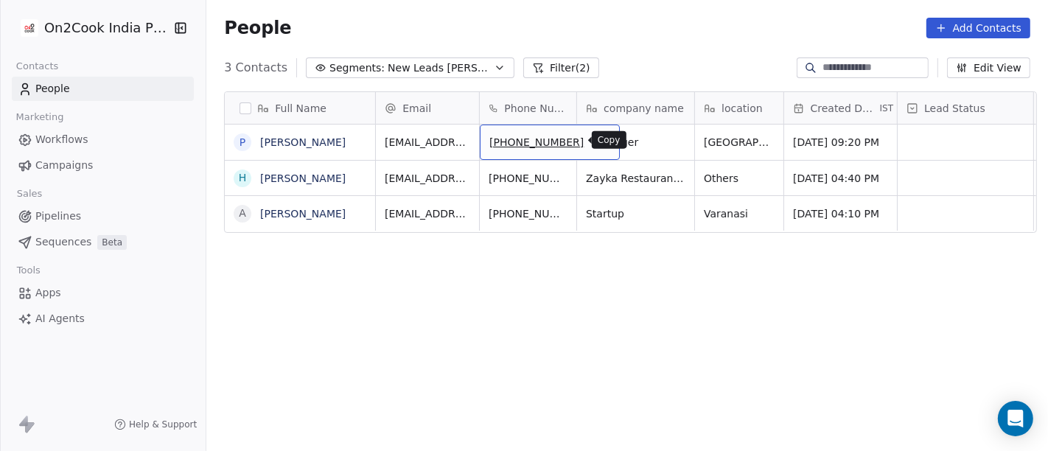
click at [595, 138] on icon "grid" at bounding box center [601, 140] width 12 height 12
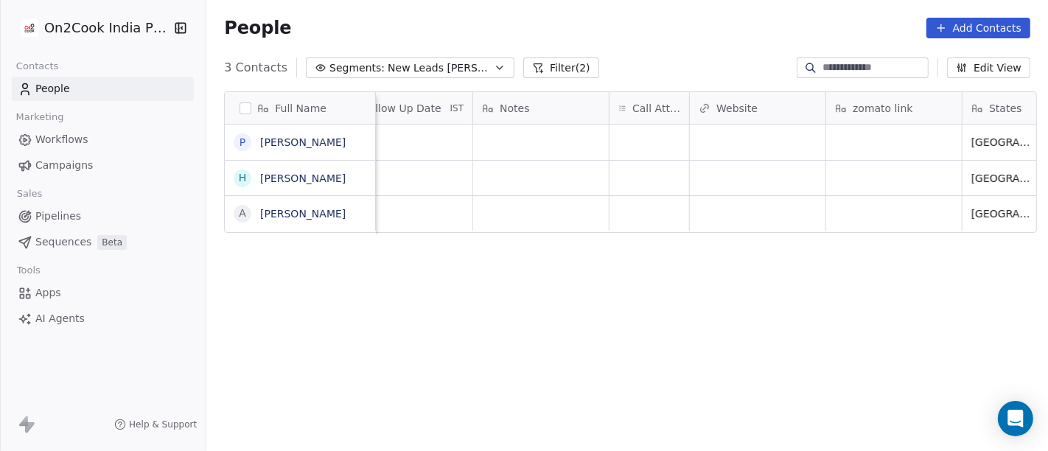
scroll to position [0, 1152]
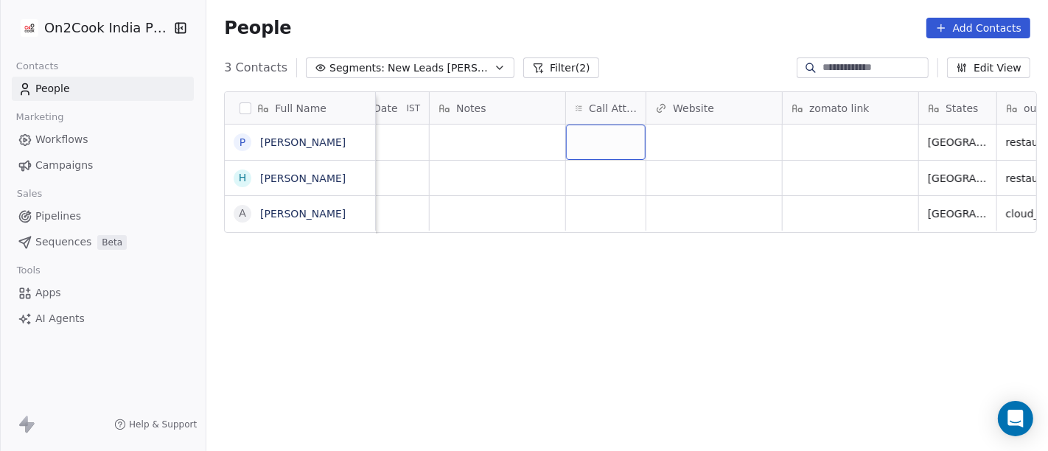
click at [595, 144] on div "grid" at bounding box center [606, 142] width 80 height 35
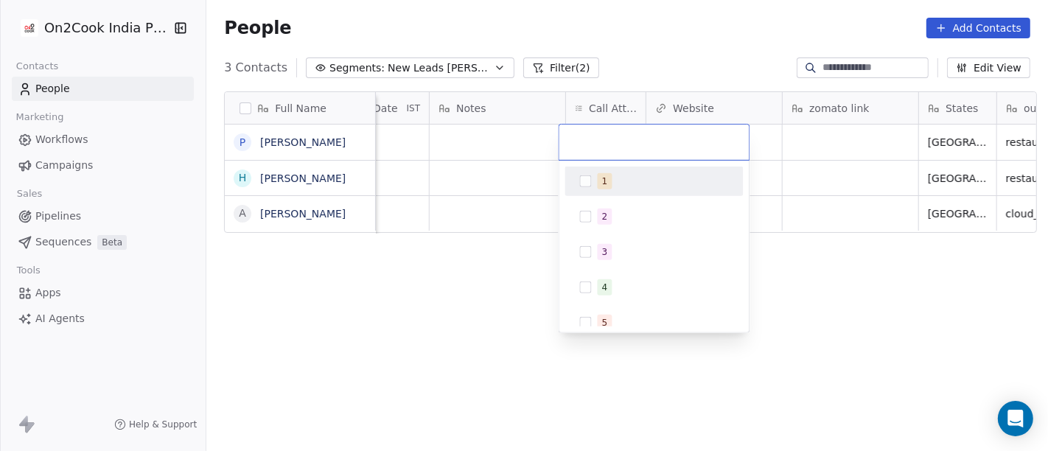
click at [620, 178] on div "1" at bounding box center [663, 181] width 131 height 16
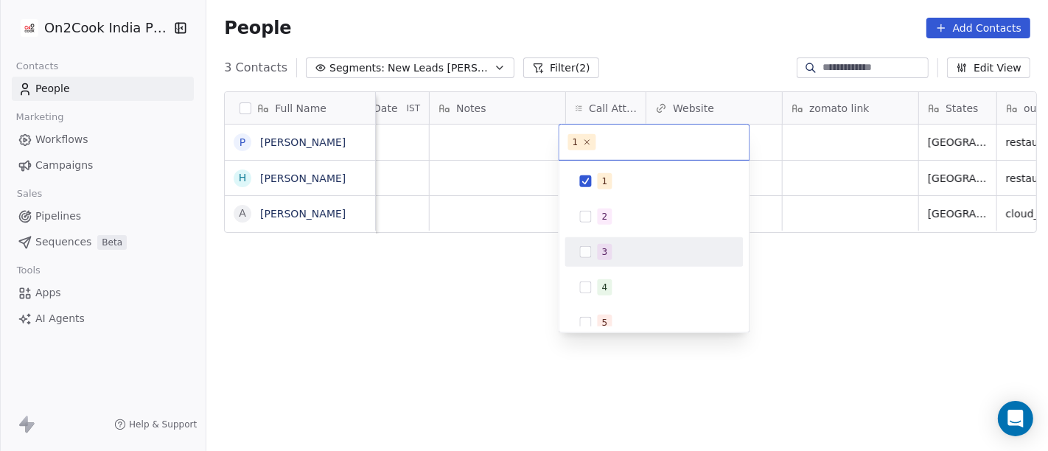
click at [877, 309] on html "On2Cook India Pvt. Ltd. Contacts People Marketing Workflows Campaigns Sales Pip…" at bounding box center [524, 225] width 1048 height 451
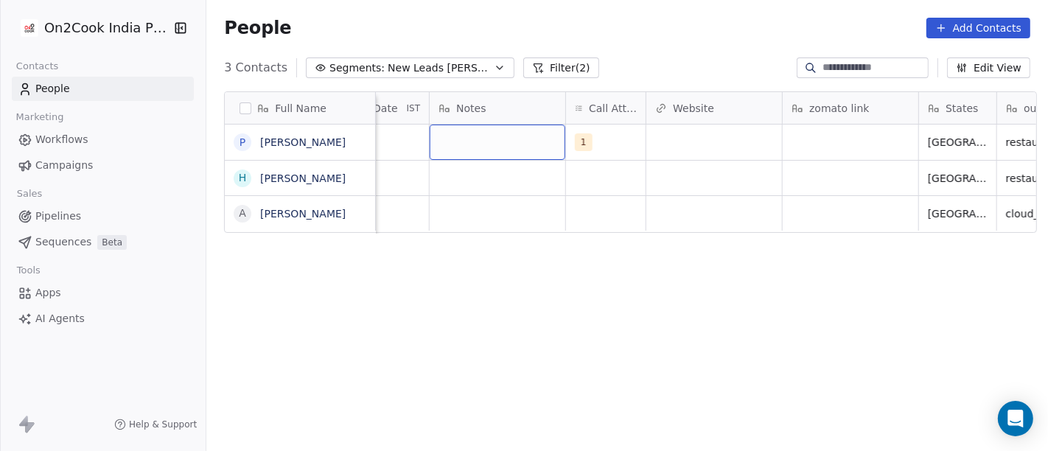
click at [488, 138] on div "grid" at bounding box center [498, 142] width 136 height 35
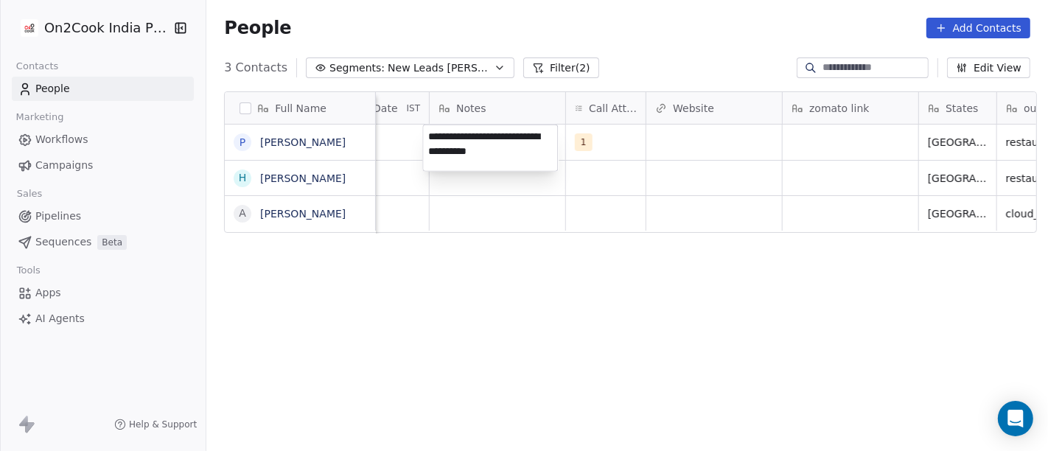
type textarea "**********"
click at [539, 269] on html "**********" at bounding box center [524, 225] width 1048 height 451
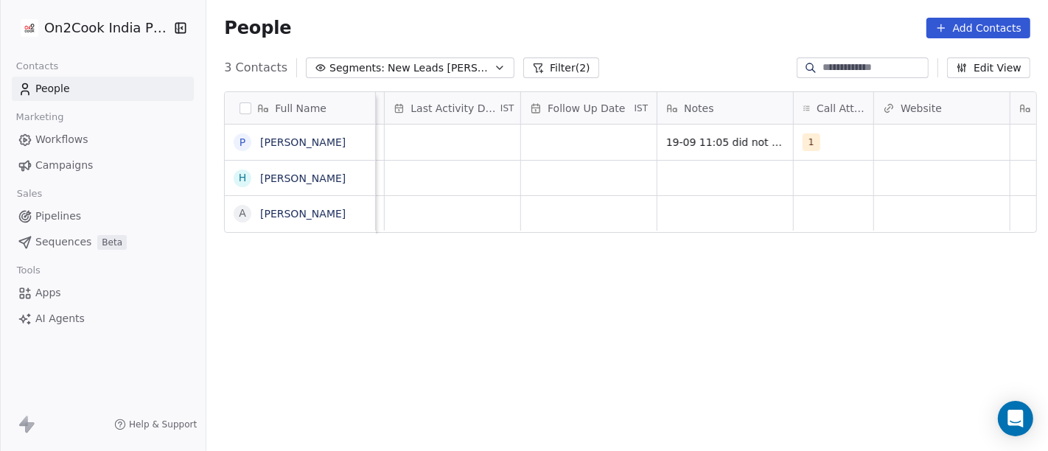
scroll to position [0, 908]
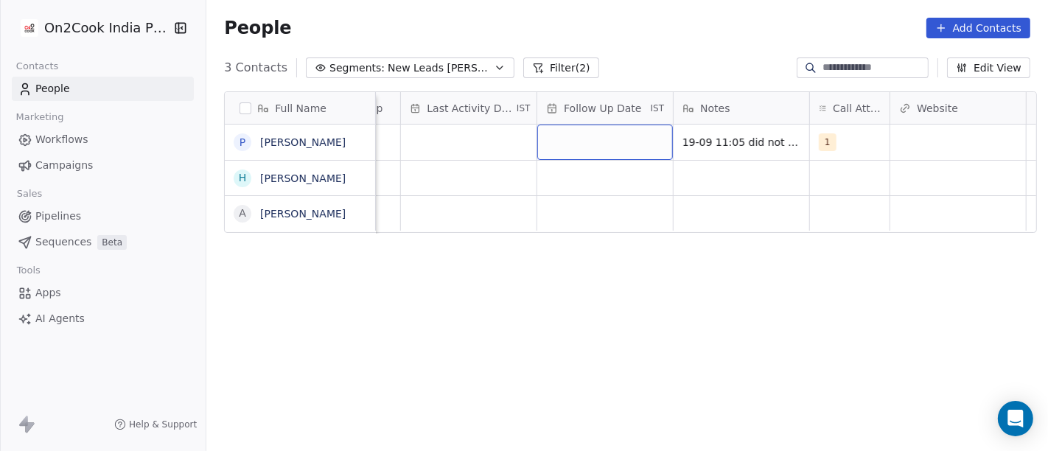
click at [631, 152] on div "grid" at bounding box center [605, 142] width 136 height 35
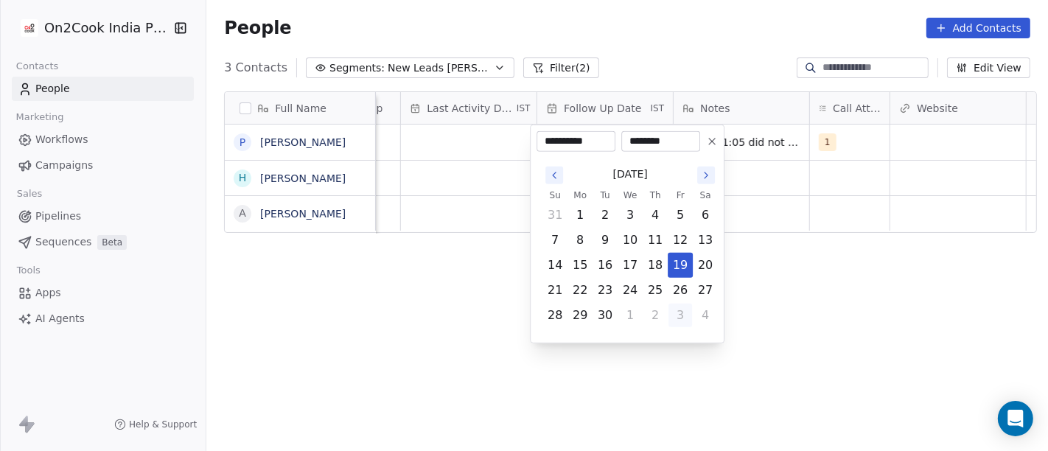
click at [681, 304] on button "3" at bounding box center [680, 316] width 24 height 24
click at [548, 173] on icon "Go to the Previous Month" at bounding box center [554, 175] width 12 height 12
click at [687, 293] on button "26" at bounding box center [680, 291] width 24 height 24
type input "**********"
click at [787, 304] on html "**********" at bounding box center [524, 225] width 1048 height 451
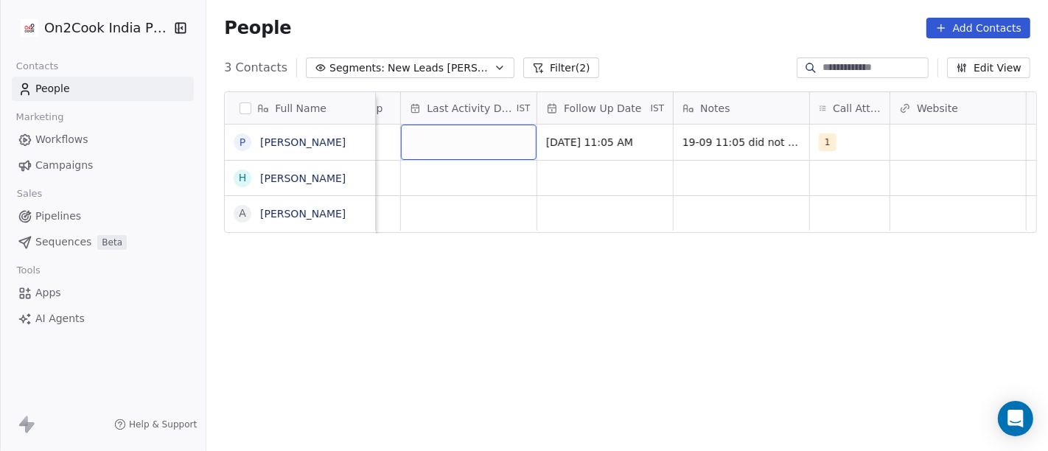
click at [441, 133] on div "grid" at bounding box center [469, 142] width 136 height 35
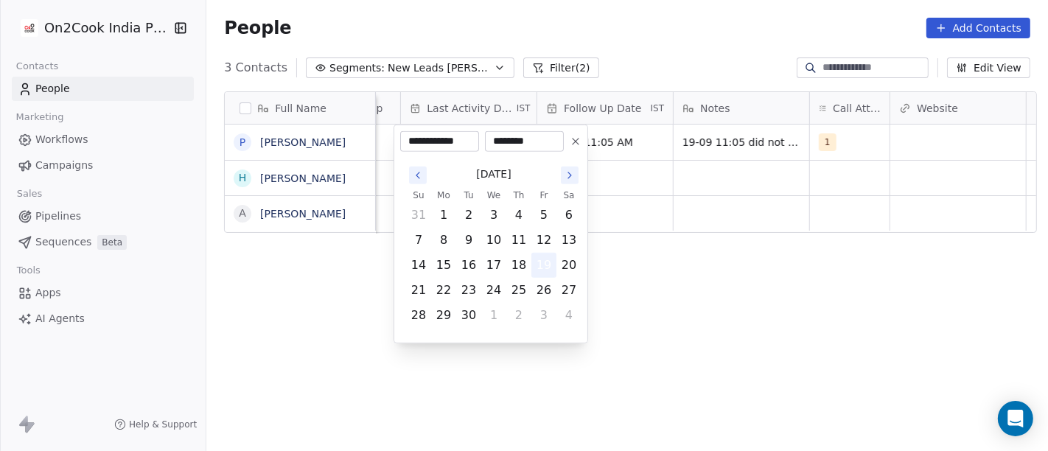
click at [550, 275] on button "19" at bounding box center [544, 265] width 24 height 24
click at [696, 285] on html "**********" at bounding box center [524, 225] width 1048 height 451
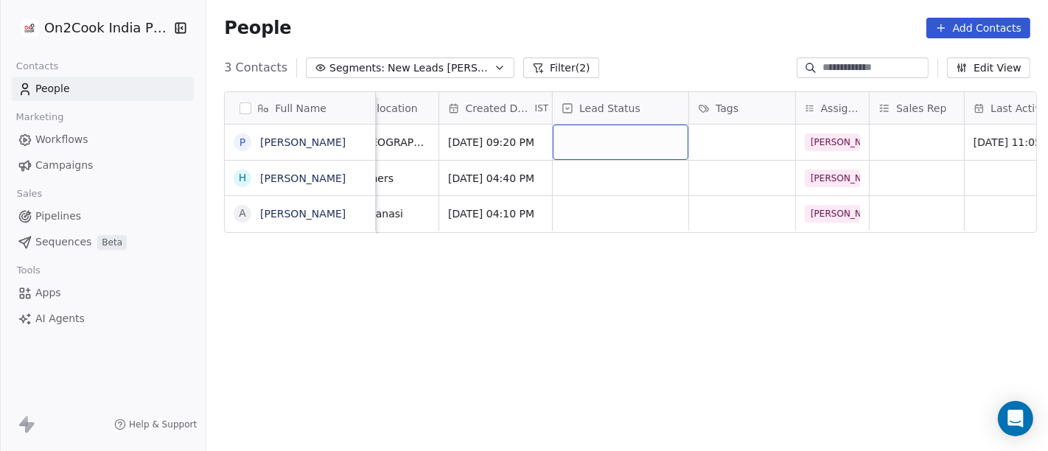
scroll to position [0, 343]
click at [606, 150] on div "grid" at bounding box center [622, 142] width 136 height 35
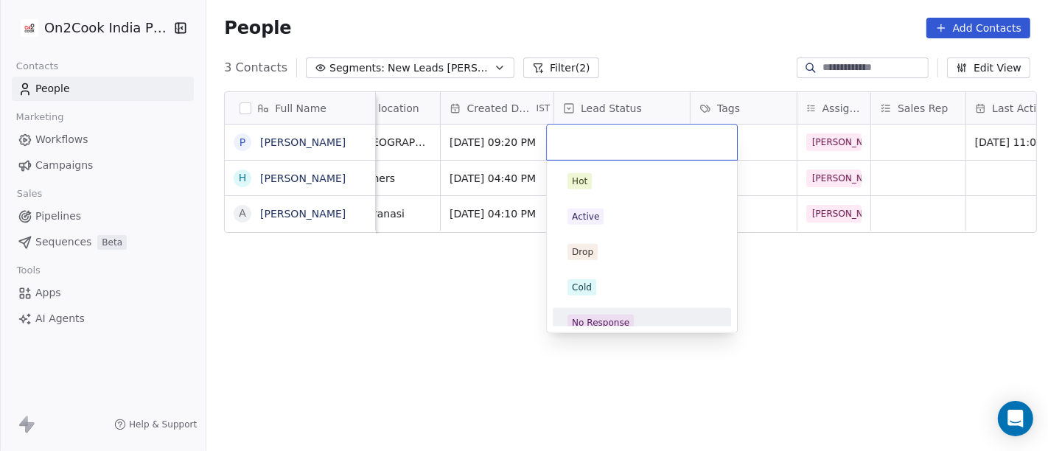
click at [632, 320] on div "No Response" at bounding box center [641, 323] width 149 height 16
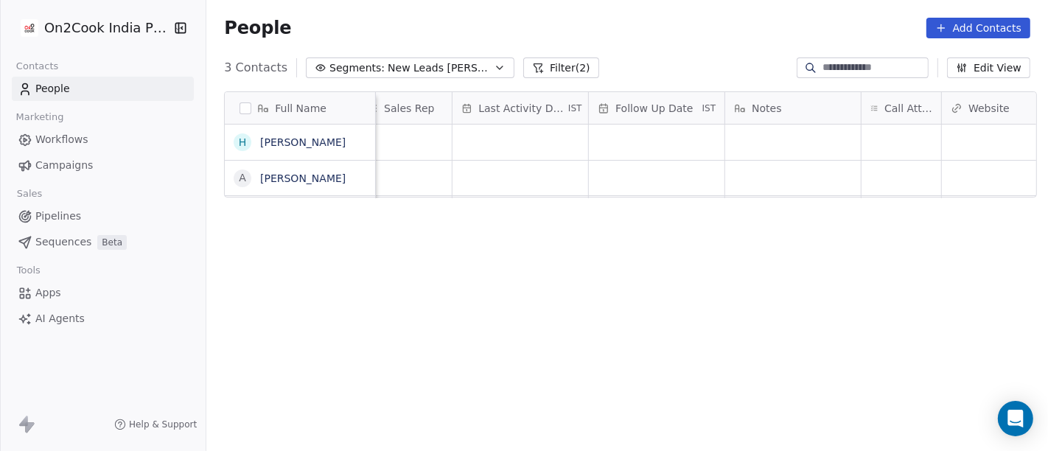
scroll to position [0, 880]
click at [855, 142] on div "grid" at bounding box center [878, 142] width 80 height 35
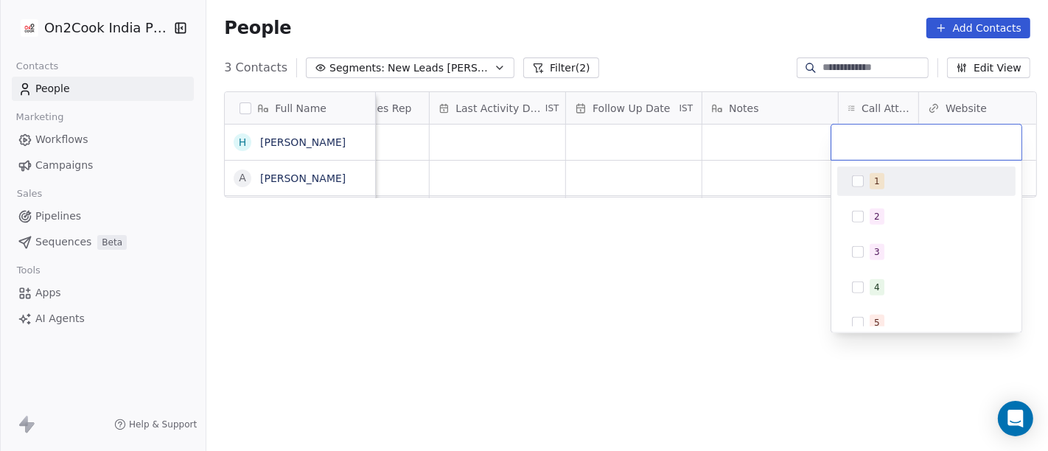
click at [874, 183] on div "1" at bounding box center [877, 181] width 6 height 13
click at [719, 253] on html "On2Cook India Pvt. Ltd. Contacts People Marketing Workflows Campaigns Sales Pip…" at bounding box center [524, 225] width 1048 height 451
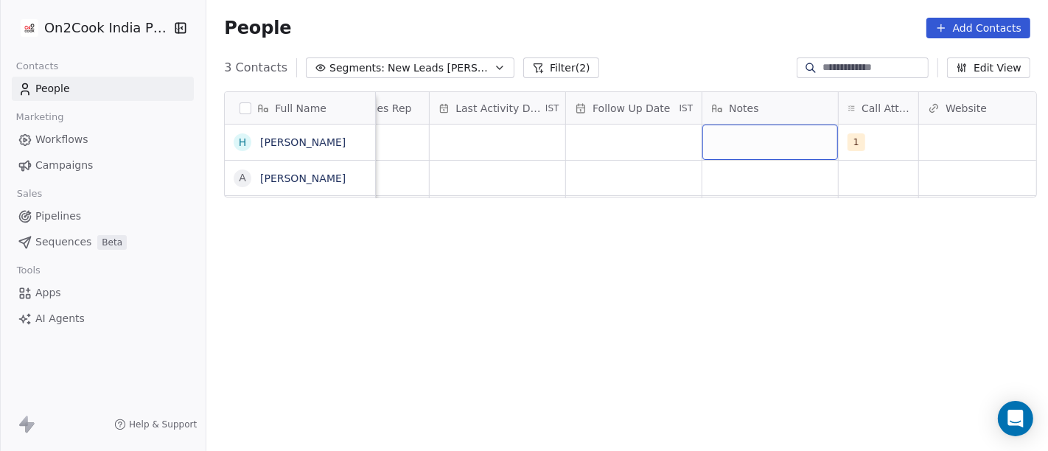
click at [753, 140] on div "grid" at bounding box center [770, 142] width 136 height 35
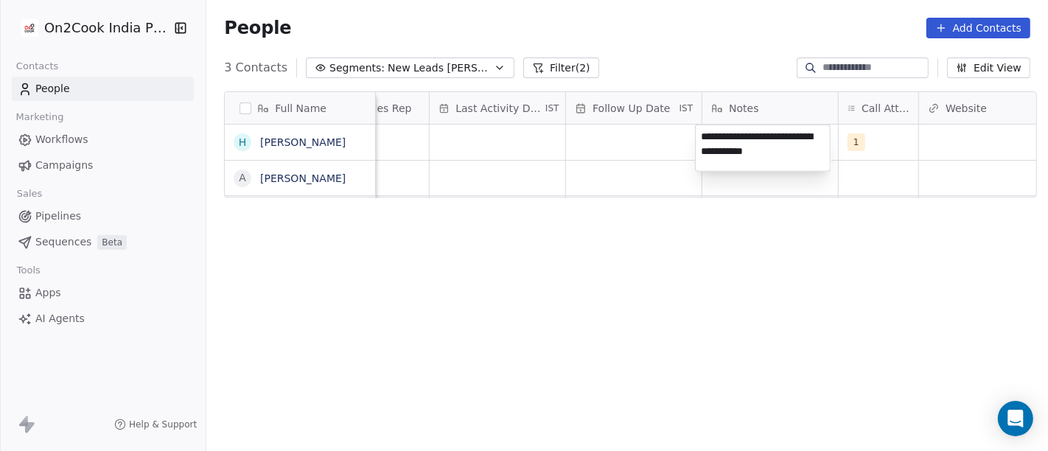
type textarea "**********"
click at [709, 290] on html "**********" at bounding box center [524, 225] width 1048 height 451
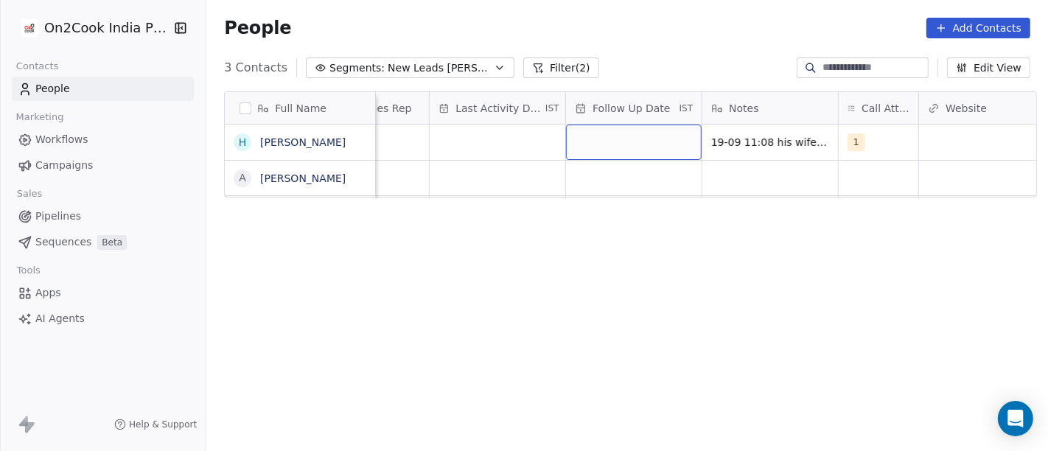
click at [594, 137] on div "grid" at bounding box center [634, 142] width 136 height 35
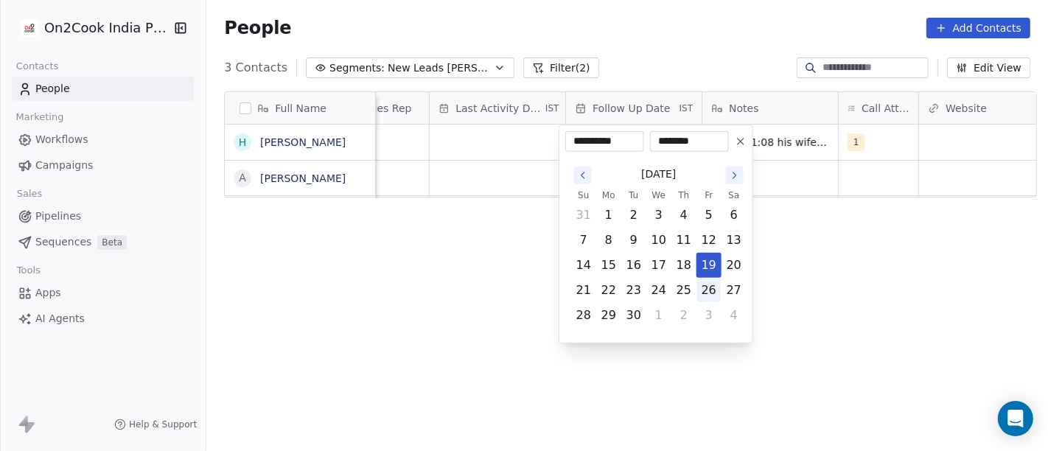
click at [704, 298] on button "26" at bounding box center [709, 291] width 24 height 24
type input "**********"
click at [907, 294] on html "**********" at bounding box center [524, 225] width 1048 height 451
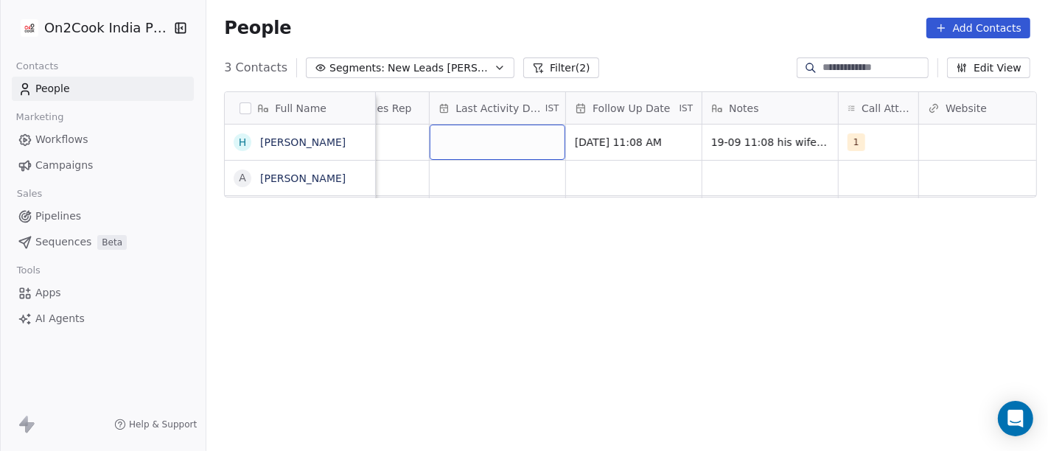
click at [486, 140] on div "grid" at bounding box center [498, 142] width 136 height 35
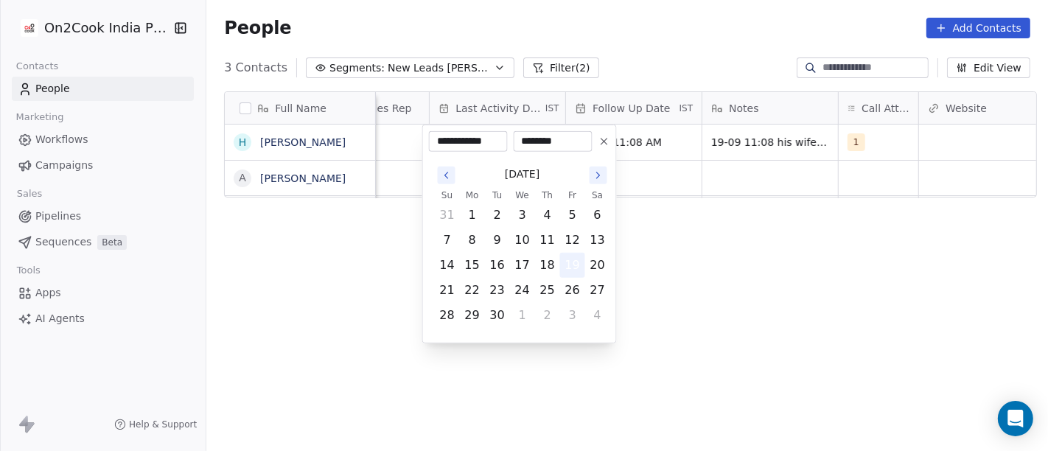
click at [568, 267] on button "19" at bounding box center [573, 265] width 24 height 24
click at [829, 274] on html "**********" at bounding box center [524, 225] width 1048 height 451
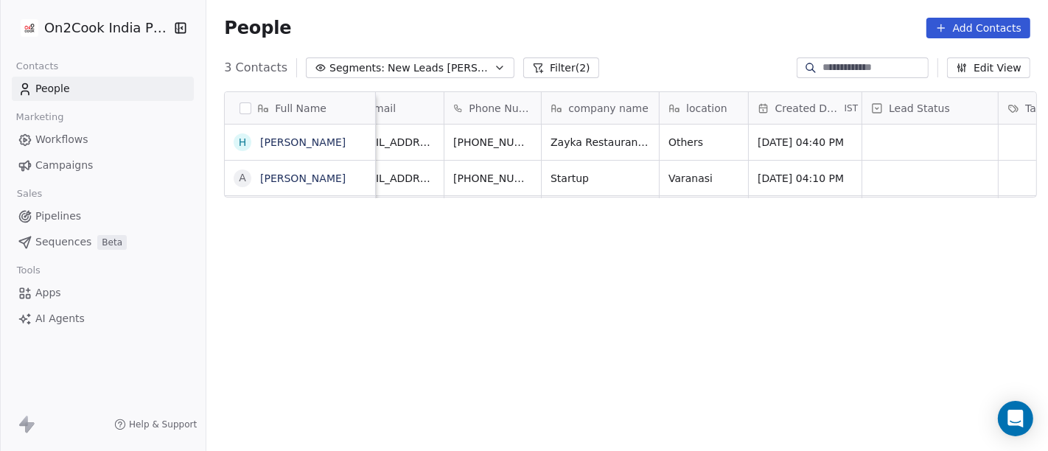
scroll to position [0, 0]
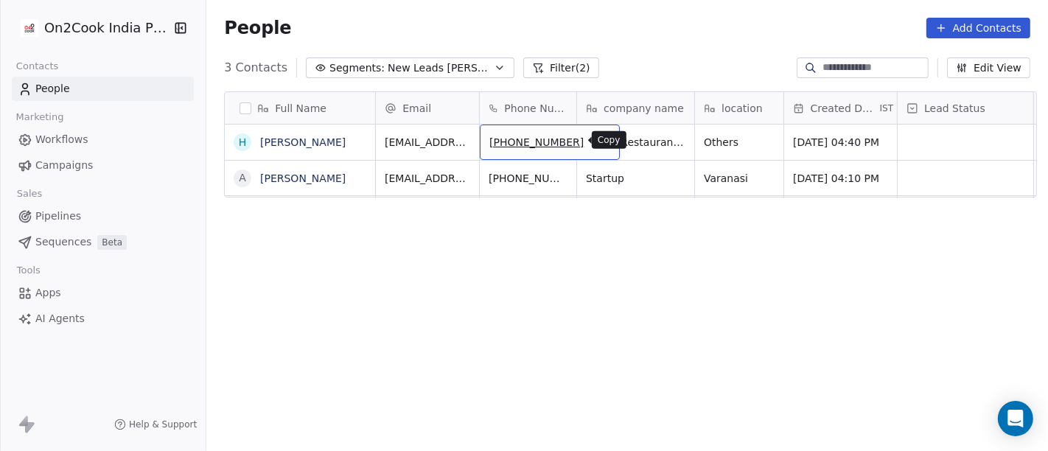
click at [599, 141] on icon "grid" at bounding box center [602, 141] width 7 height 7
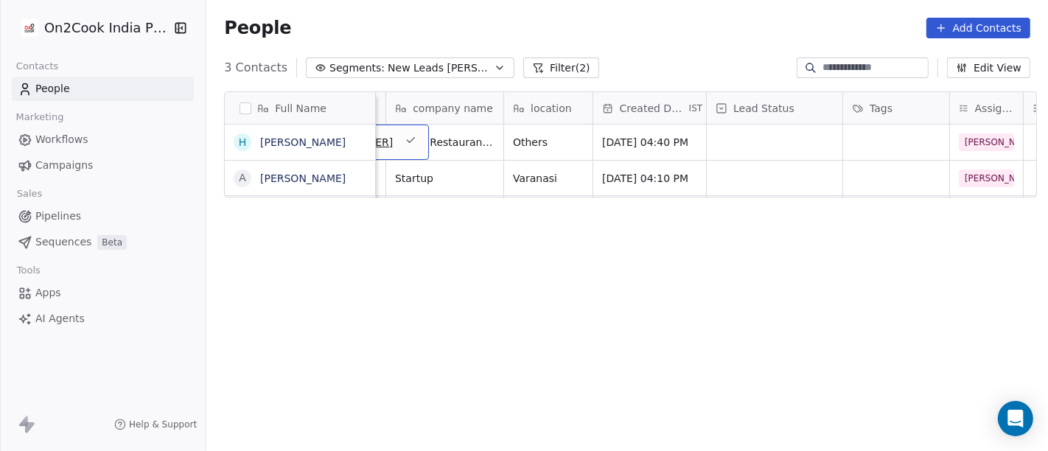
scroll to position [0, 204]
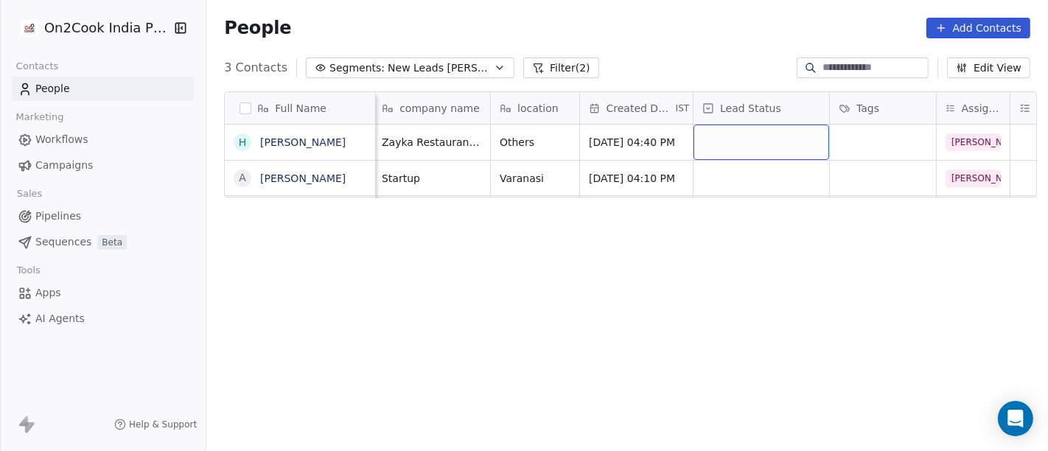
click at [738, 137] on div "grid" at bounding box center [761, 142] width 136 height 35
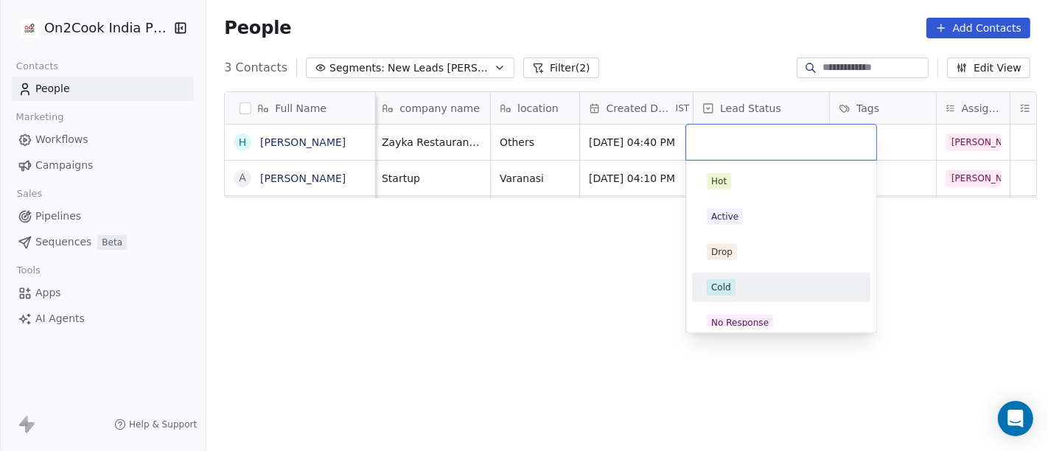
click at [753, 293] on div "Cold" at bounding box center [781, 287] width 149 height 16
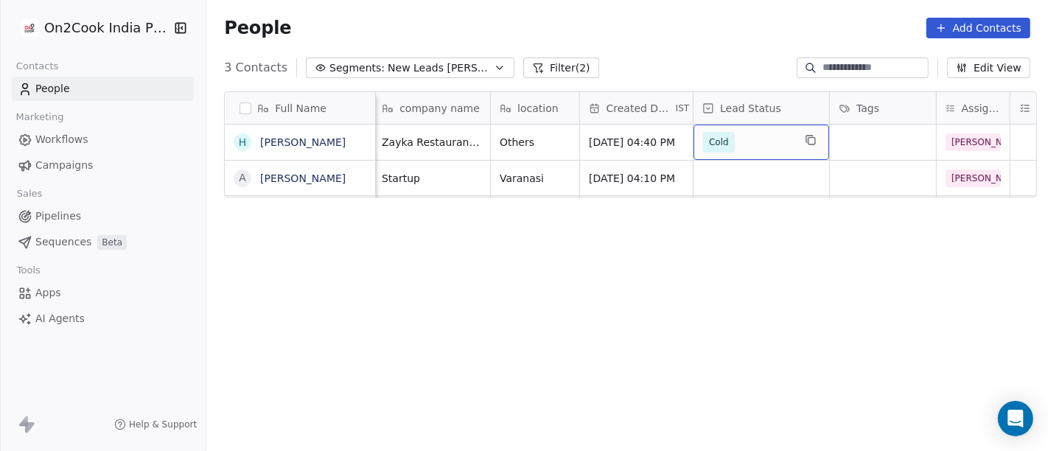
click at [735, 147] on span "Cold" at bounding box center [748, 142] width 90 height 21
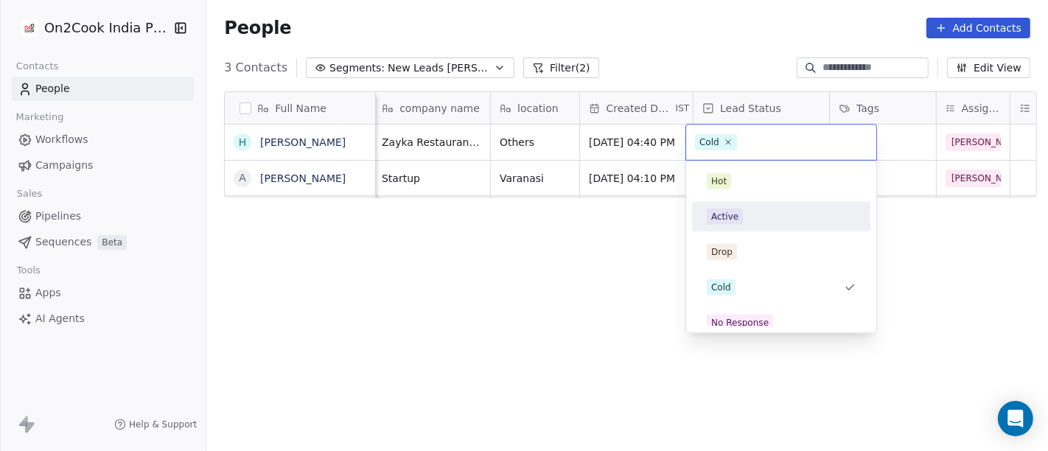
type input "*"
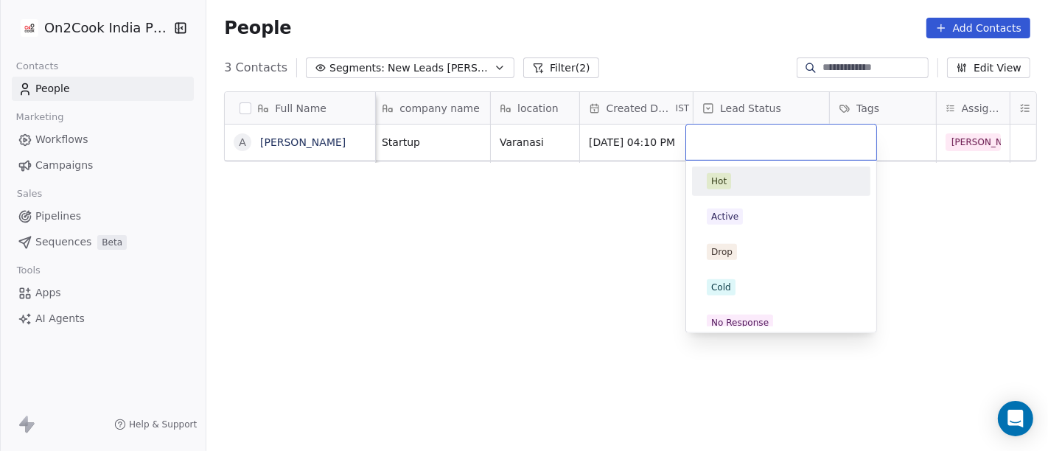
click at [521, 241] on html "On2Cook India Pvt. Ltd. Contacts People Marketing Workflows Campaigns Sales Pip…" at bounding box center [524, 225] width 1048 height 451
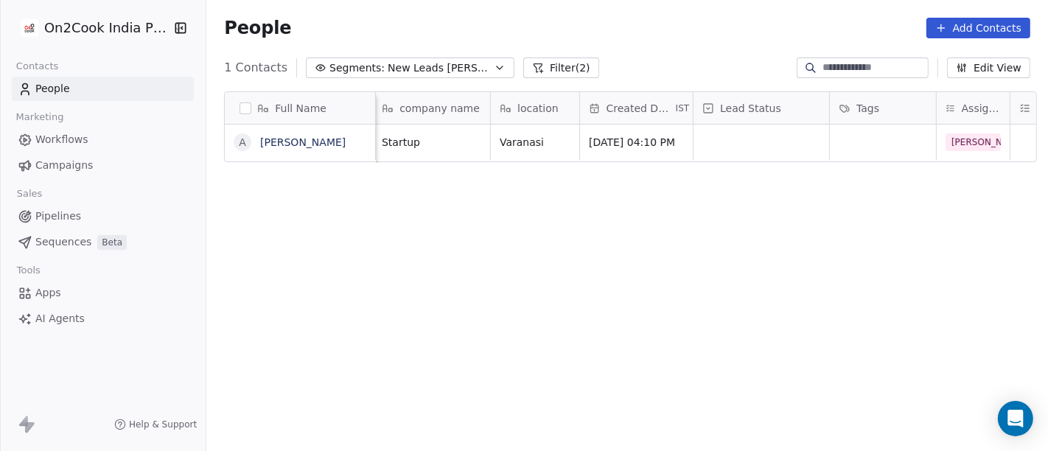
scroll to position [0, 0]
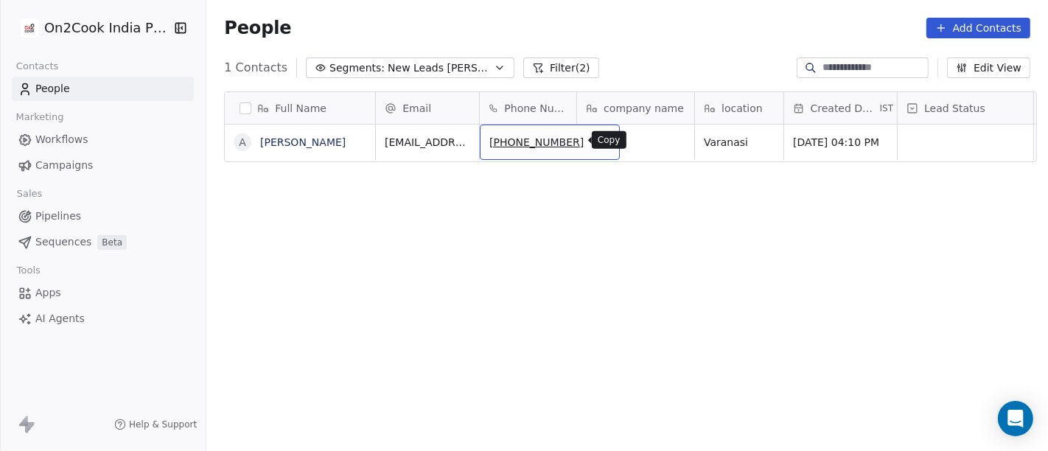
click at [592, 146] on button "grid" at bounding box center [601, 140] width 18 height 18
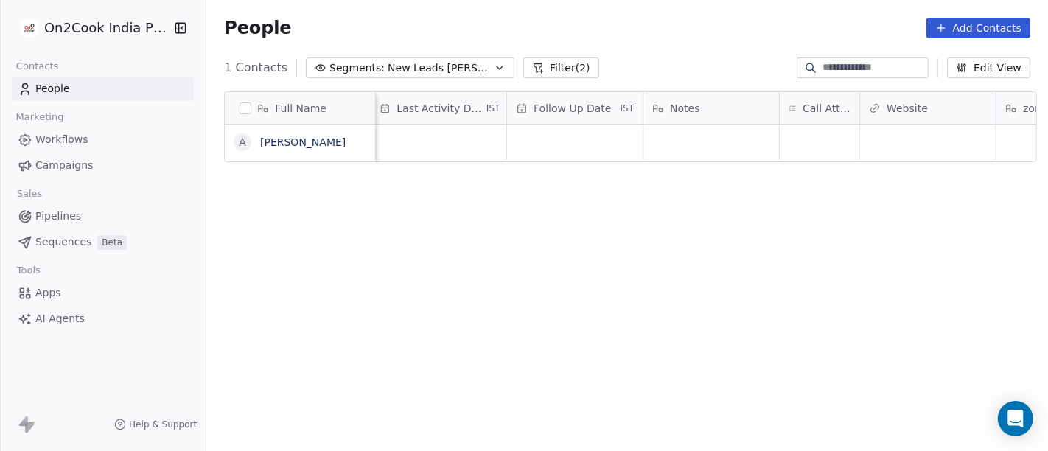
scroll to position [0, 937]
click at [781, 133] on div "grid" at bounding box center [821, 142] width 80 height 35
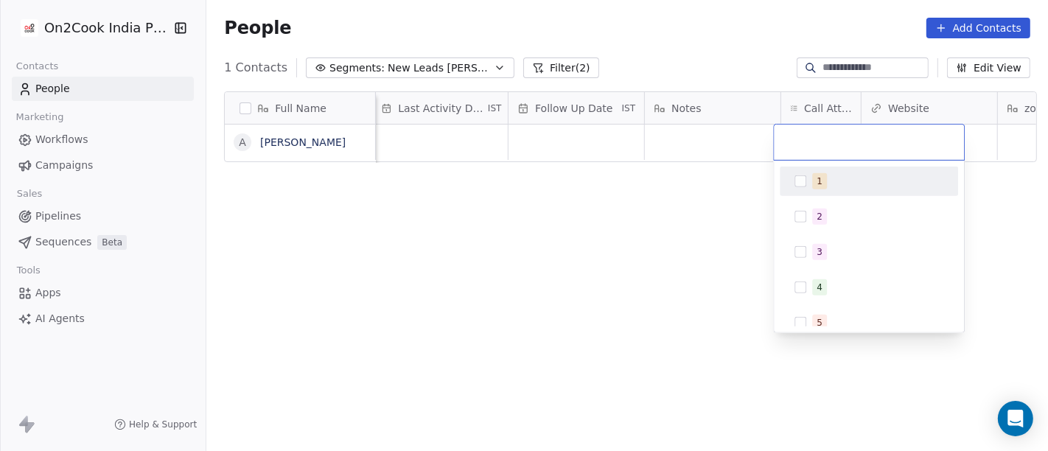
click at [816, 185] on div "1" at bounding box center [819, 181] width 6 height 13
click at [623, 187] on html "On2Cook India Pvt. Ltd. Contacts People Marketing Workflows Campaigns Sales Pip…" at bounding box center [524, 225] width 1048 height 451
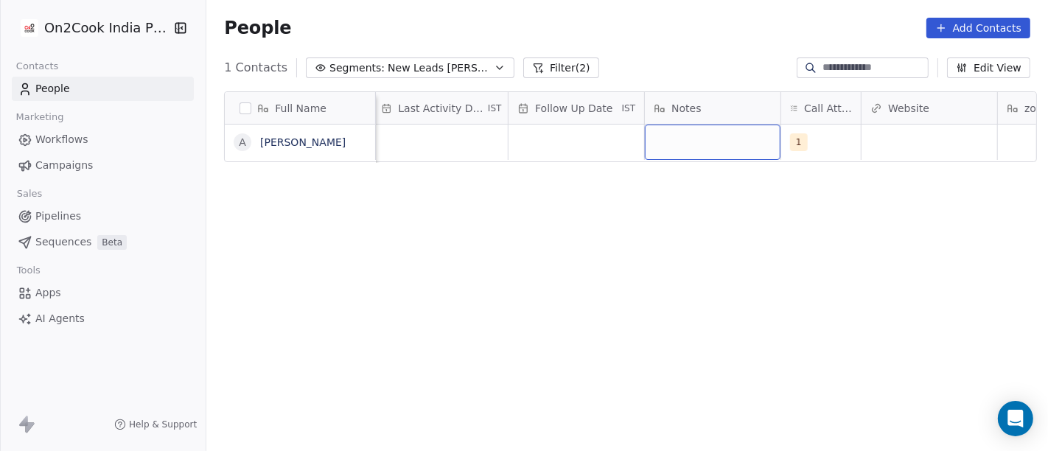
click at [673, 141] on div "grid" at bounding box center [713, 142] width 136 height 35
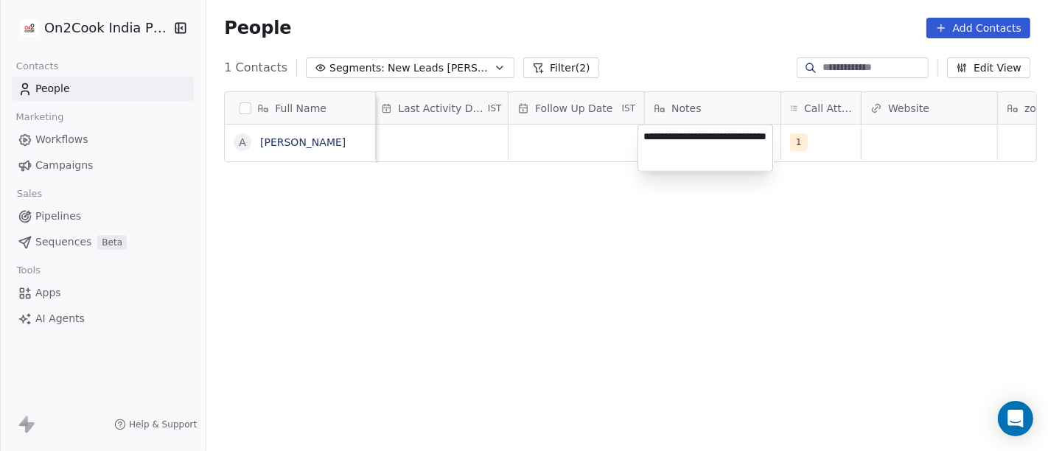
type textarea "**********"
click at [670, 239] on html "**********" at bounding box center [524, 225] width 1048 height 451
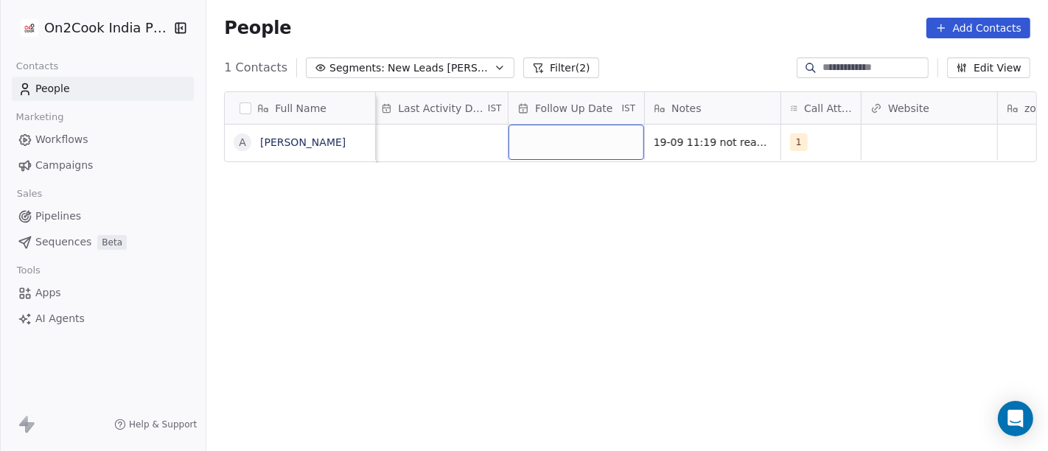
click at [589, 133] on div "grid" at bounding box center [576, 142] width 136 height 35
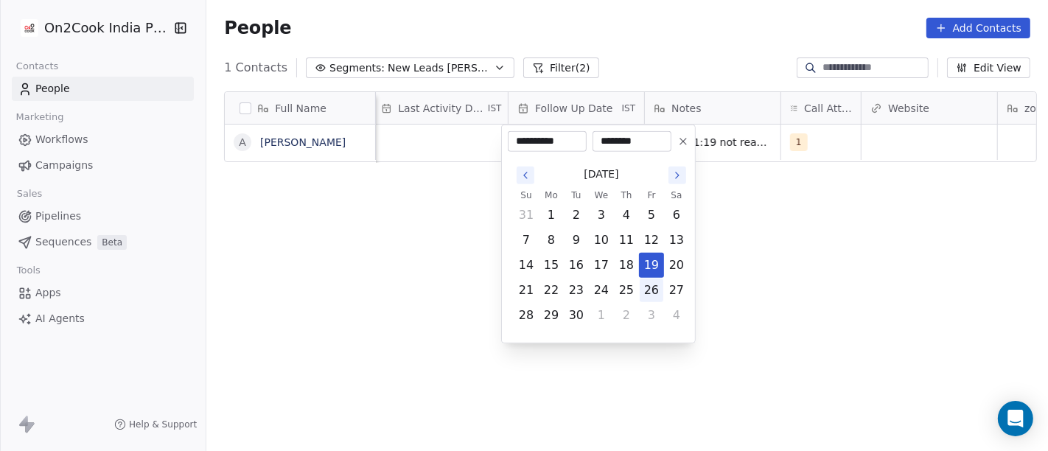
click at [651, 285] on button "26" at bounding box center [652, 291] width 24 height 24
type input "**********"
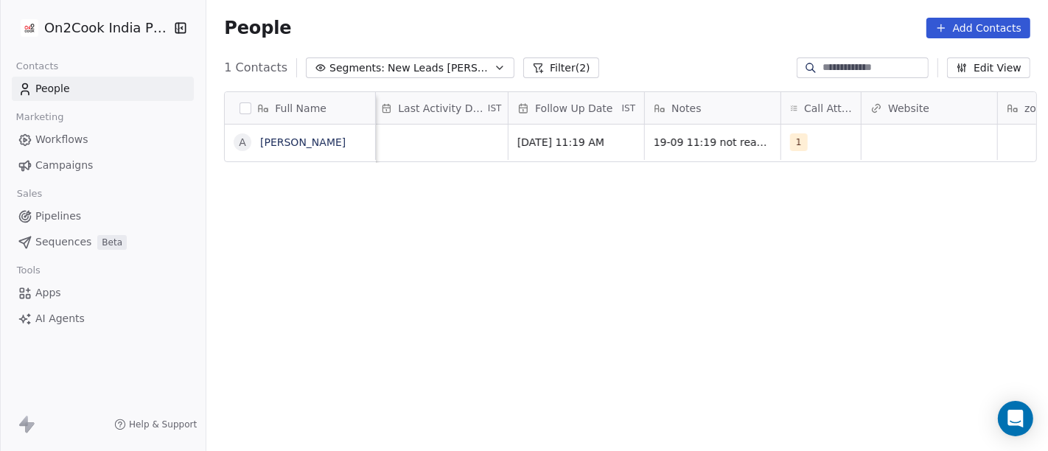
click at [794, 276] on html "On2Cook India Pvt. Ltd. Contacts People Marketing Workflows Campaigns Sales Pip…" at bounding box center [524, 225] width 1048 height 451
click at [472, 136] on div "grid" at bounding box center [444, 142] width 136 height 35
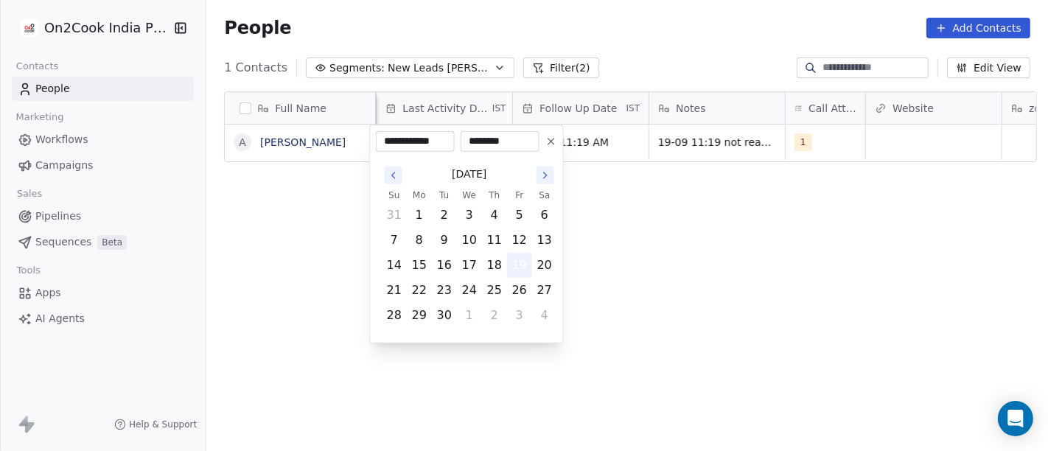
click at [516, 261] on button "19" at bounding box center [520, 265] width 24 height 24
click at [782, 261] on html "**********" at bounding box center [524, 225] width 1048 height 451
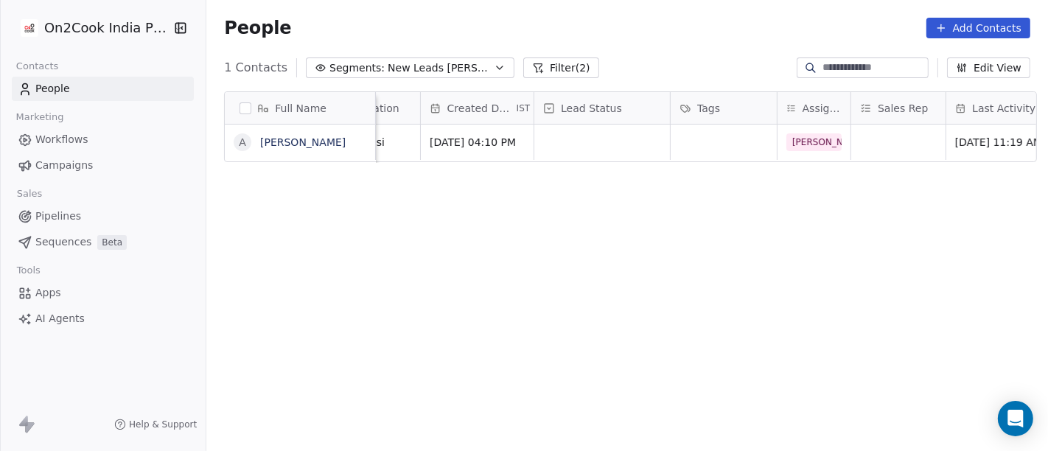
scroll to position [0, 364]
click at [589, 138] on div "grid" at bounding box center [601, 142] width 136 height 35
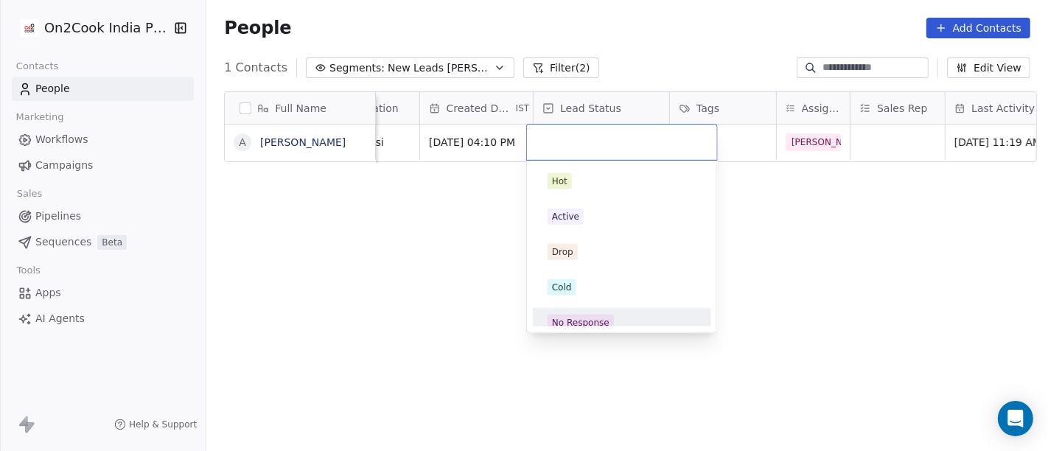
click at [604, 316] on div "No Response" at bounding box center [580, 322] width 57 height 13
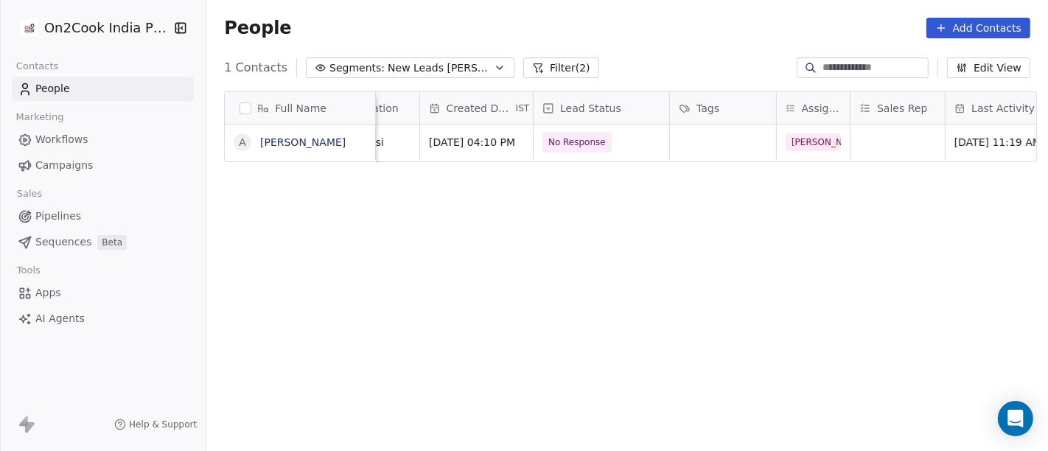
click at [814, 232] on div "Full Name A Ashok varshneya Email Phone Number company name location Created Da…" at bounding box center [626, 278] width 841 height 397
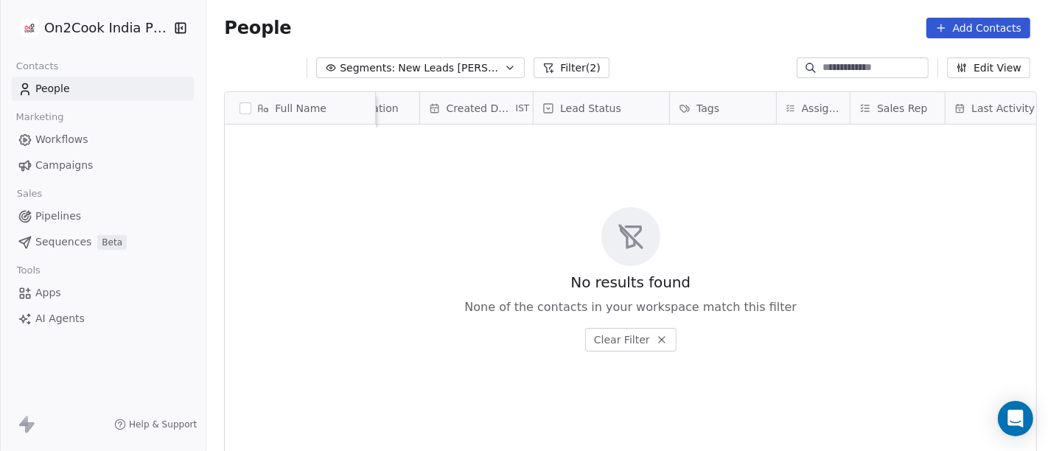
click at [504, 62] on icon "button" at bounding box center [510, 68] width 12 height 12
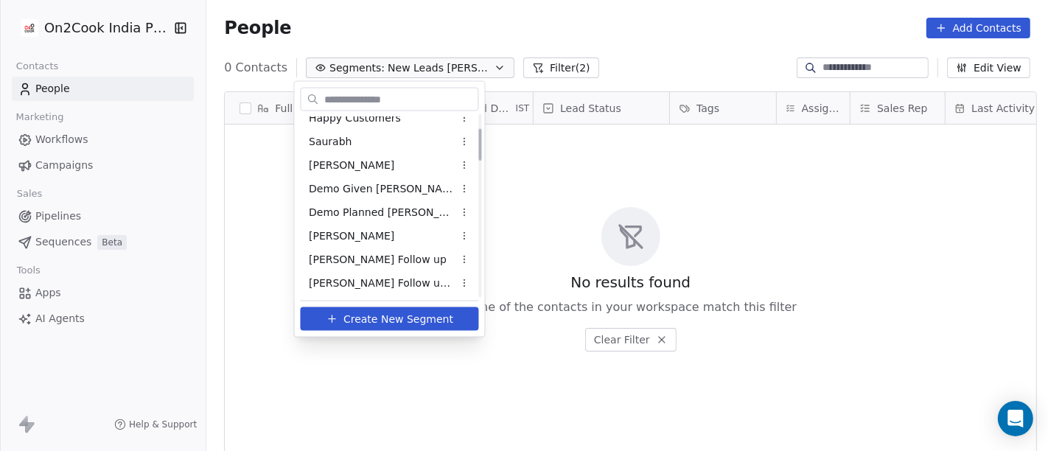
scroll to position [164, 0]
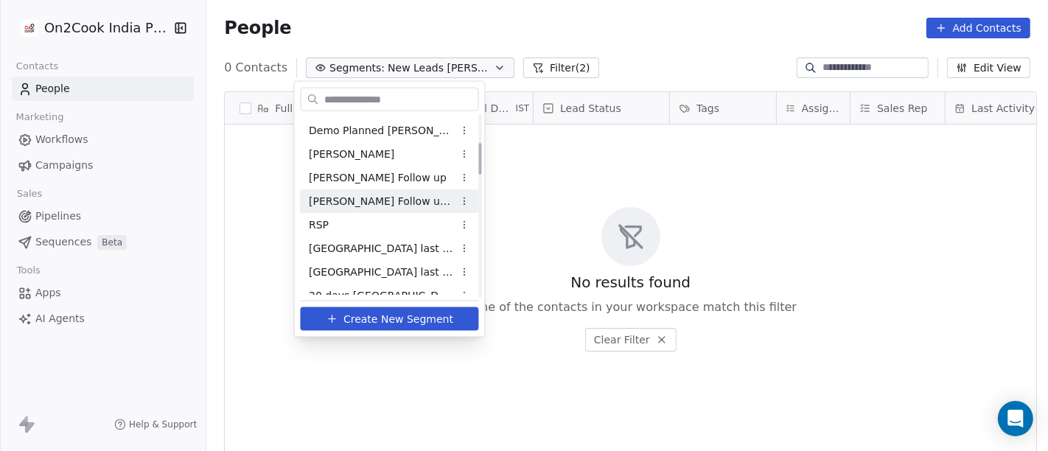
click at [402, 201] on span "Salim Follow up Hot Active" at bounding box center [381, 200] width 144 height 15
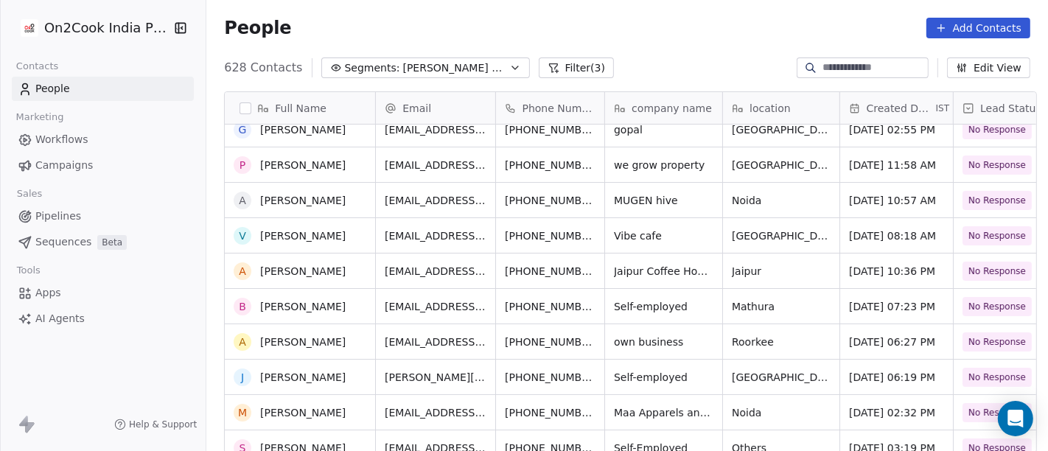
scroll to position [0, 0]
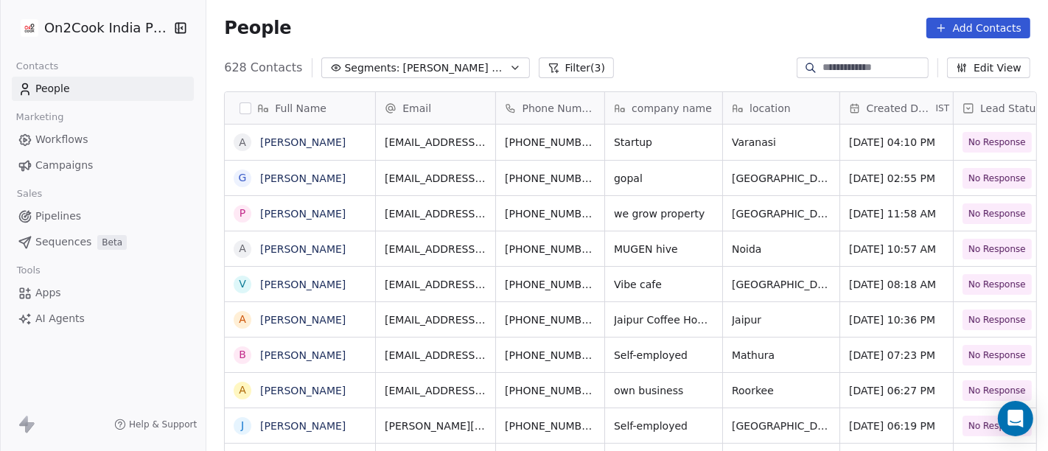
click at [568, 70] on button "Filter (3)" at bounding box center [577, 67] width 76 height 21
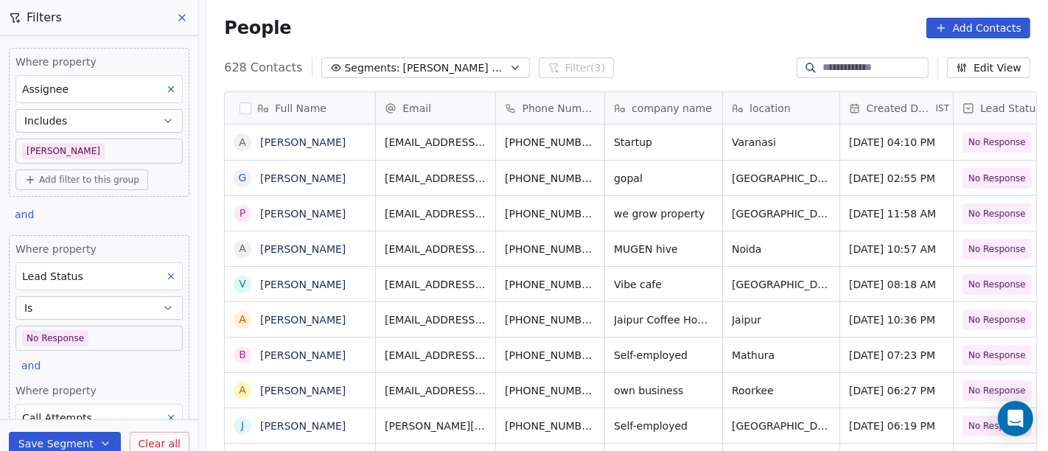
click at [105, 343] on body "On2Cook India Pvt. Ltd. Contacts People Marketing Workflows Campaigns Sales Pip…" at bounding box center [524, 225] width 1048 height 451
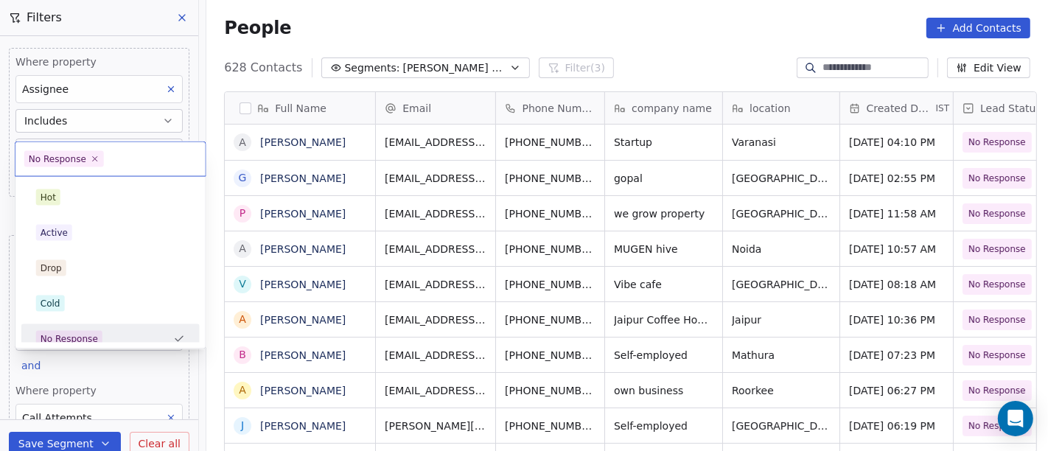
scroll to position [10, 0]
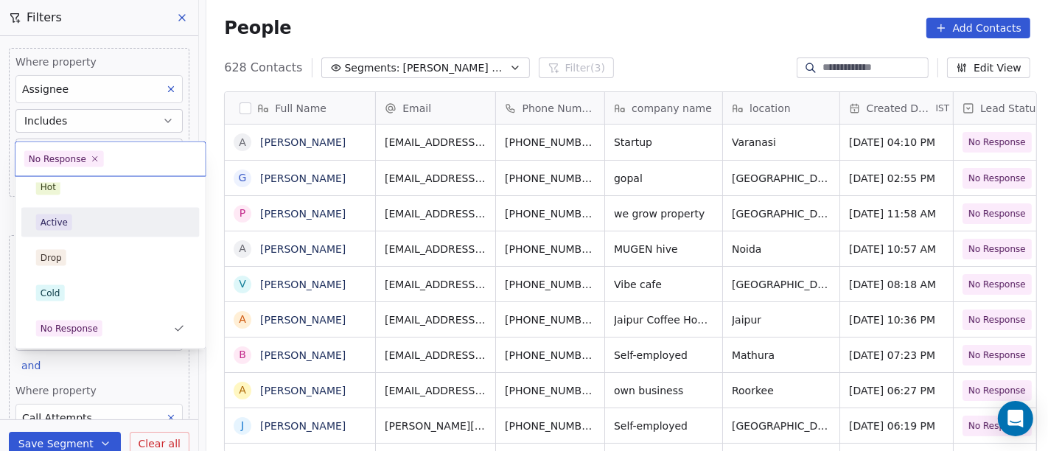
click at [99, 219] on div "Active" at bounding box center [110, 222] width 149 height 16
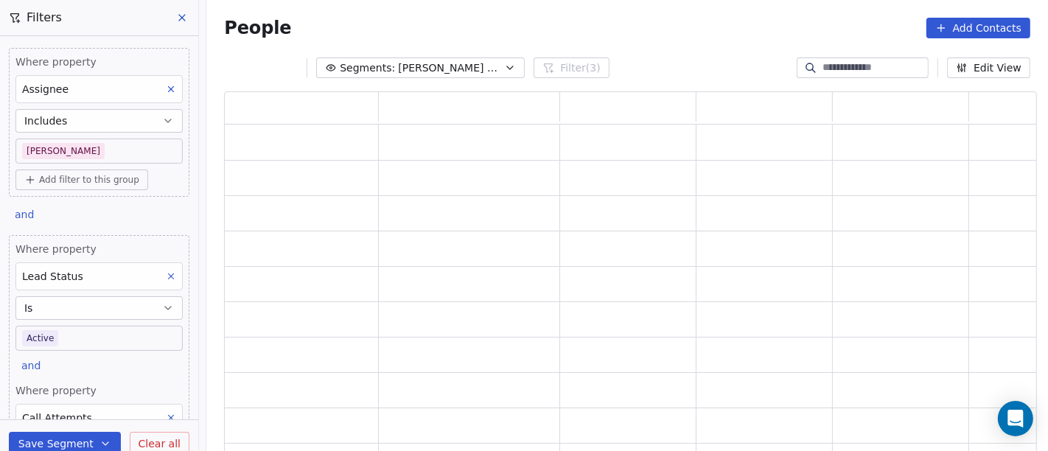
scroll to position [349, 800]
click at [679, 21] on div "People Add Contacts" at bounding box center [627, 28] width 806 height 21
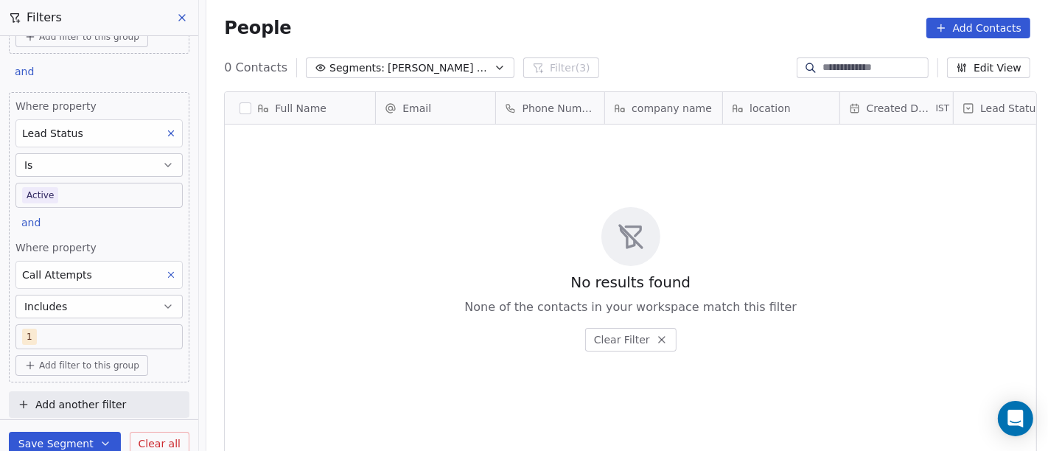
scroll to position [385, 836]
click at [166, 270] on icon at bounding box center [171, 275] width 10 height 10
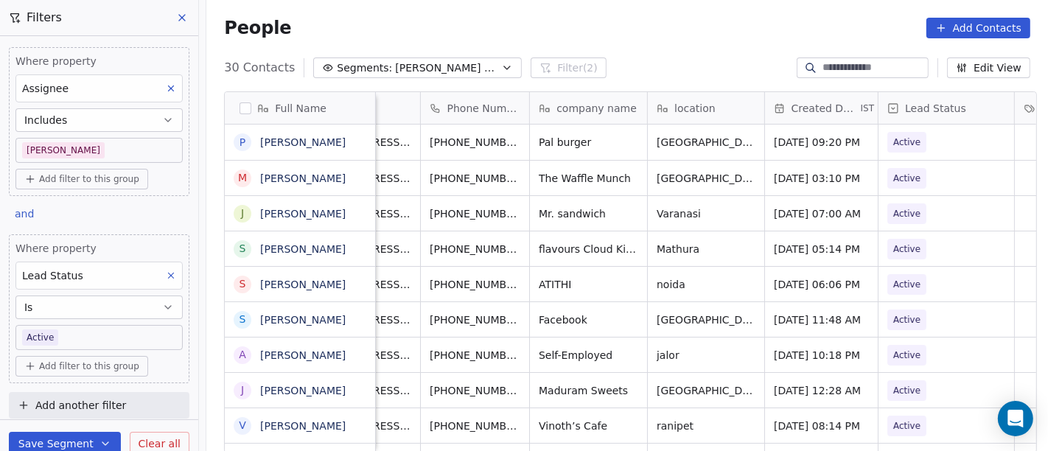
scroll to position [0, 73]
click at [528, 142] on div "[PHONE_NUMBER]" at bounding box center [493, 142] width 140 height 35
click at [536, 140] on button "grid" at bounding box center [545, 140] width 18 height 18
click at [539, 177] on icon "grid" at bounding box center [545, 176] width 12 height 12
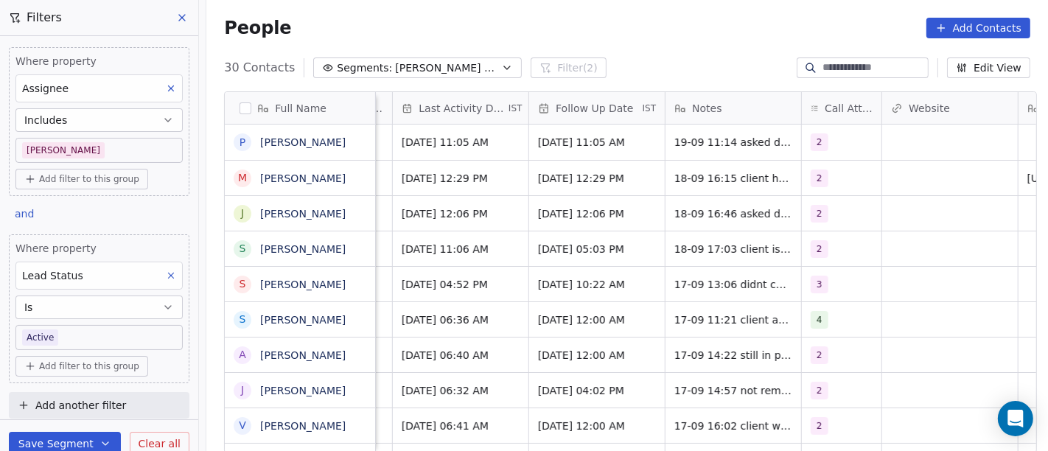
scroll to position [0, 956]
click at [809, 174] on span "2" at bounding box center [818, 178] width 18 height 18
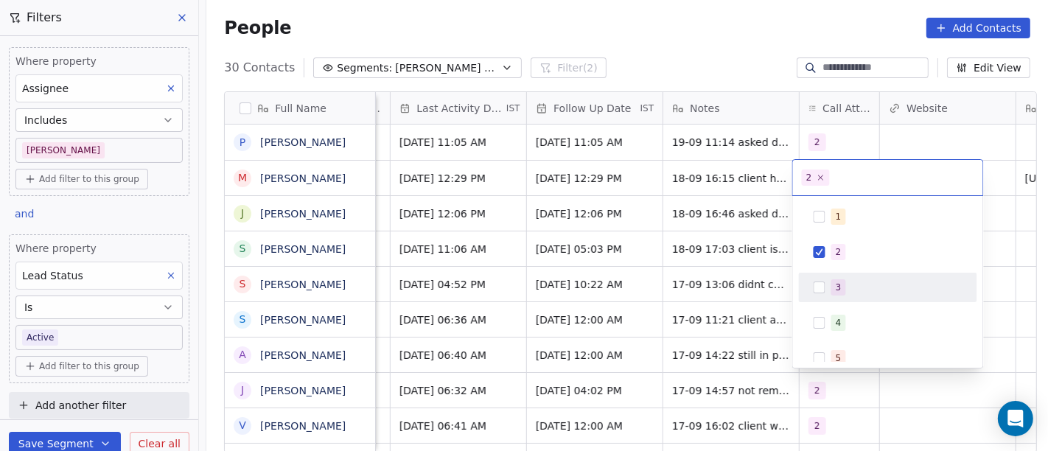
click at [841, 276] on div "3" at bounding box center [888, 288] width 167 height 24
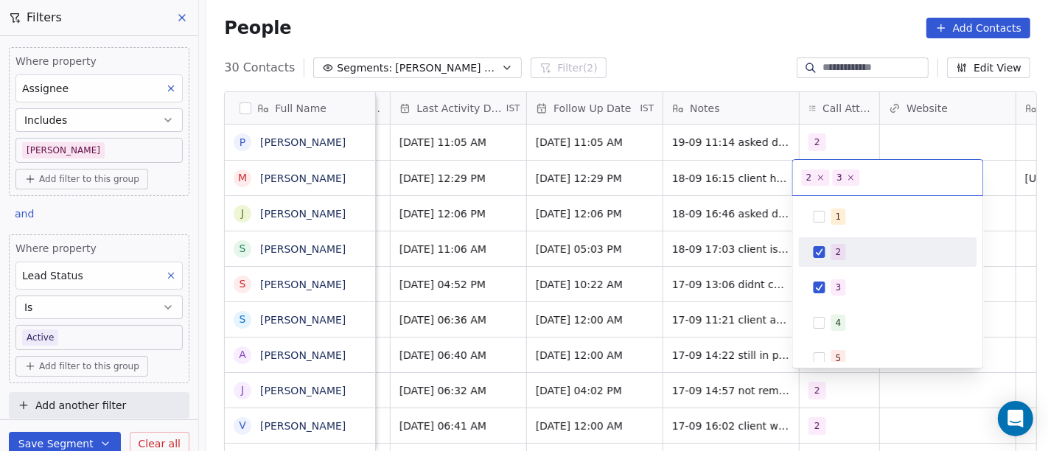
click at [841, 250] on span "2" at bounding box center [838, 252] width 15 height 16
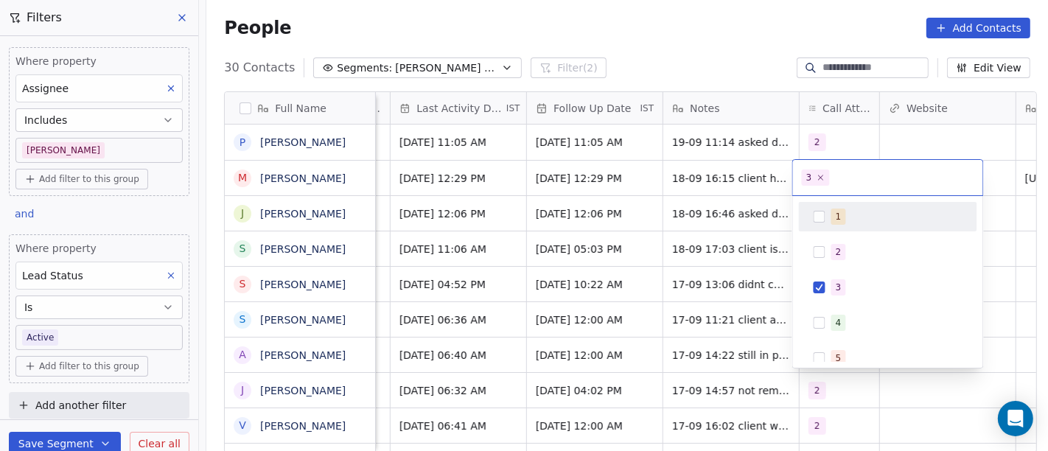
click at [762, 190] on html "On2Cook India Pvt. Ltd. Contacts People Marketing Workflows Campaigns Sales Pip…" at bounding box center [524, 225] width 1048 height 451
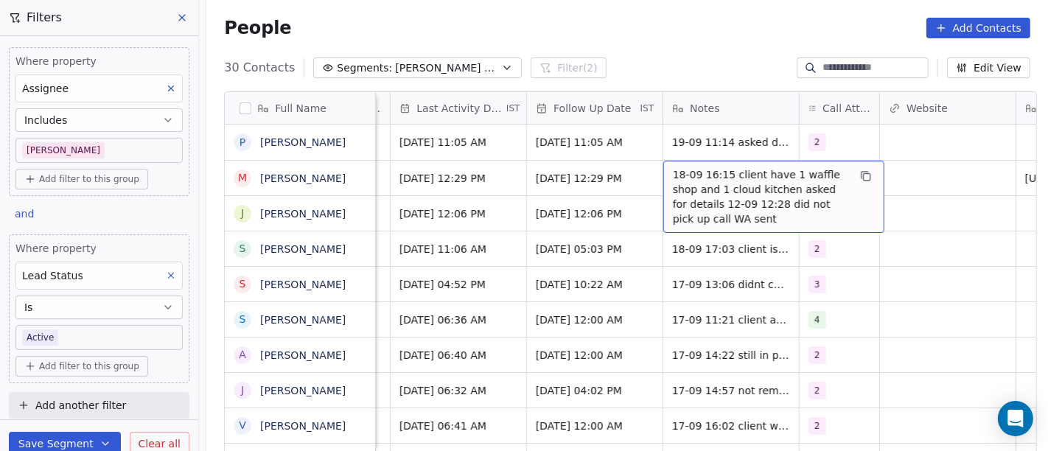
click at [737, 169] on span "18-09 16:15 client have 1 waffle shop and 1 cloud kitchen asked for details 12-…" at bounding box center [760, 196] width 175 height 59
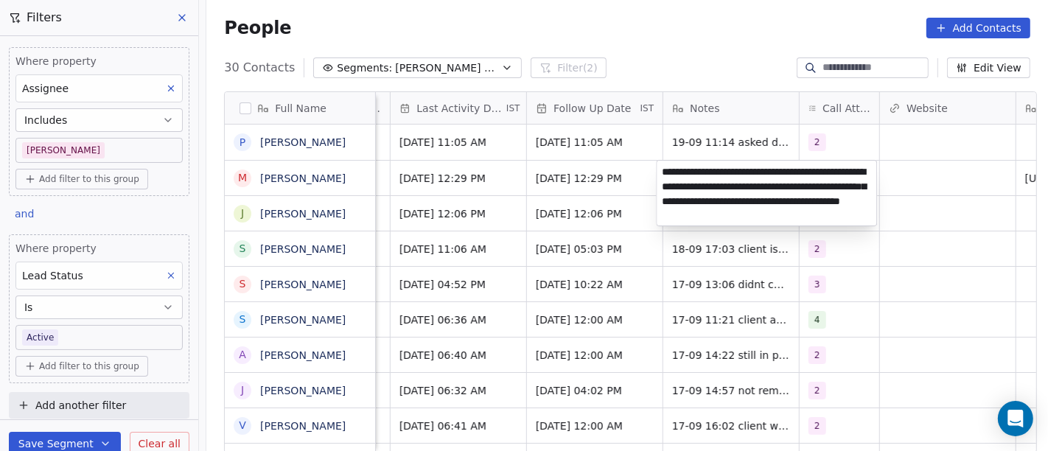
type textarea "**********"
click at [924, 326] on html "On2Cook India Pvt. Ltd. Contacts People Marketing Workflows Campaigns Sales Pip…" at bounding box center [524, 225] width 1048 height 451
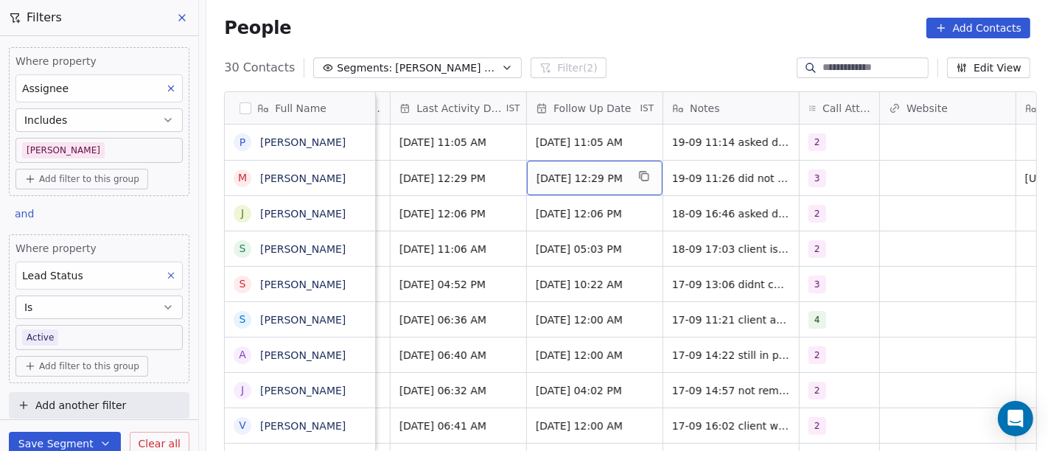
click at [583, 179] on span "Sep 25, 2025 12:29 PM" at bounding box center [581, 178] width 90 height 15
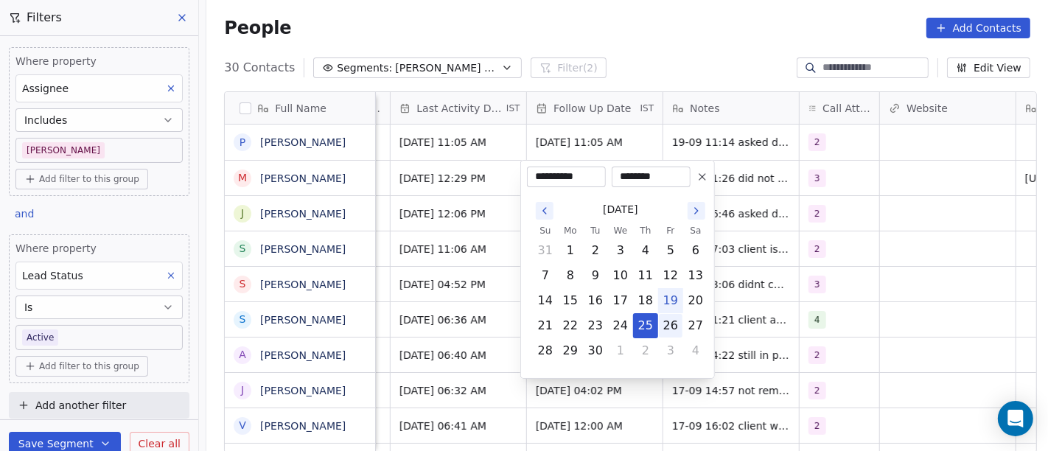
click at [668, 326] on button "26" at bounding box center [671, 326] width 24 height 24
type input "**********"
click at [861, 304] on html "On2Cook India Pvt. Ltd. Contacts People Marketing Workflows Campaigns Sales Pip…" at bounding box center [524, 225] width 1048 height 451
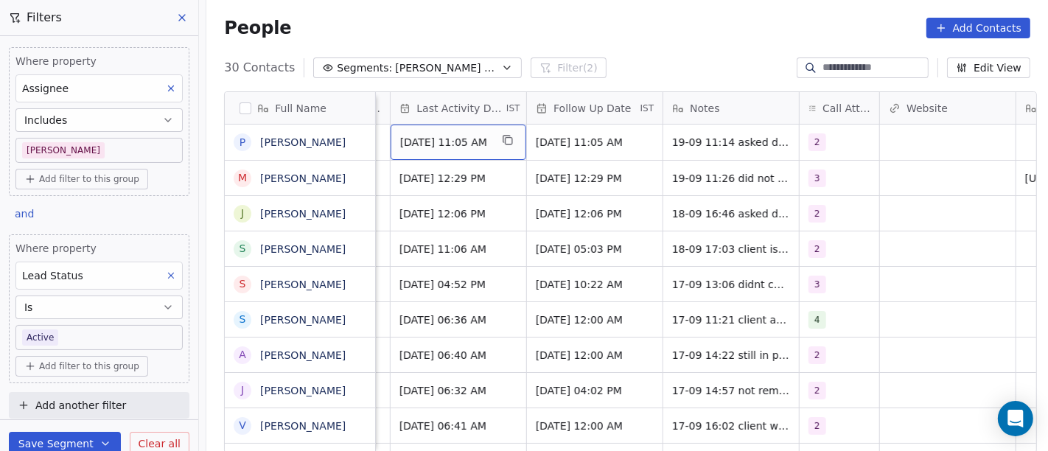
click at [479, 154] on div "[DATE] 11:05 AM" at bounding box center [458, 142] width 136 height 35
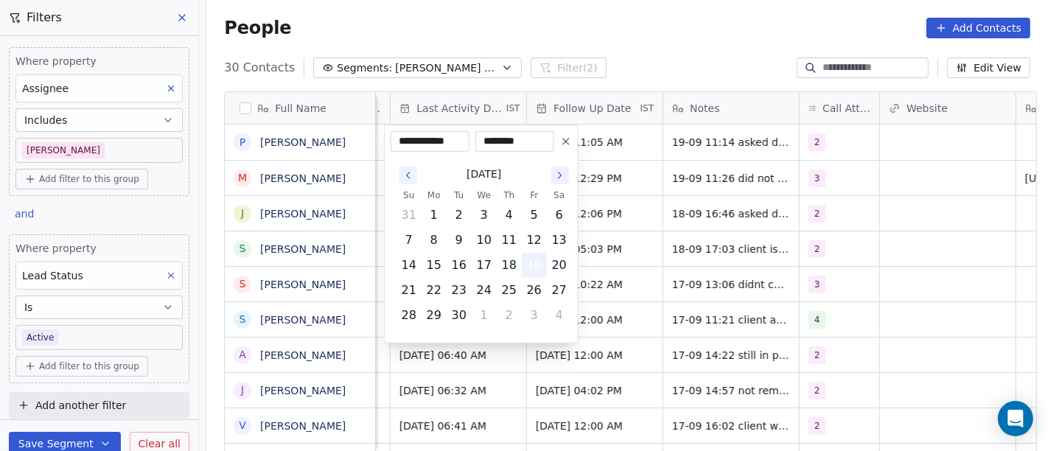
click at [539, 261] on button "19" at bounding box center [534, 265] width 24 height 24
click at [606, 33] on html "On2Cook India Pvt. Ltd. Contacts People Marketing Workflows Campaigns Sales Pip…" at bounding box center [524, 225] width 1048 height 451
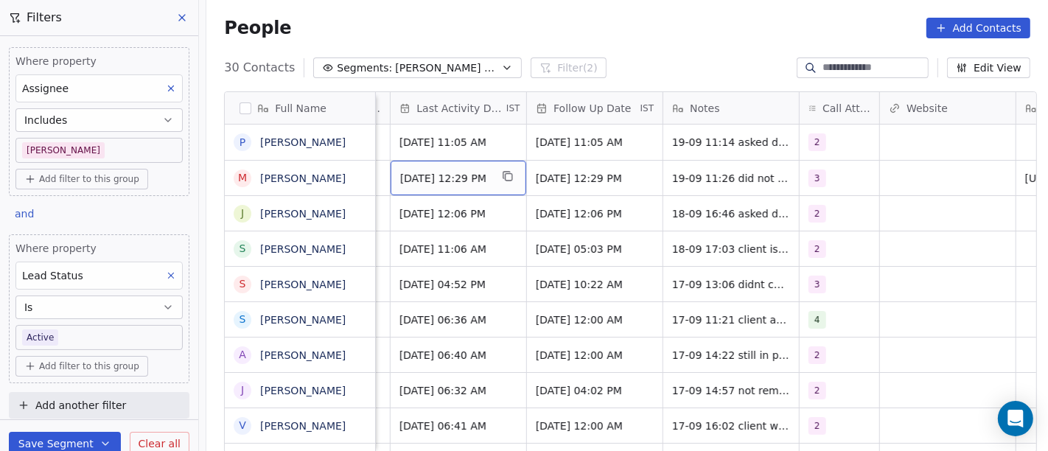
click at [444, 174] on span "Sep 18, 2025 12:29 PM" at bounding box center [445, 178] width 90 height 15
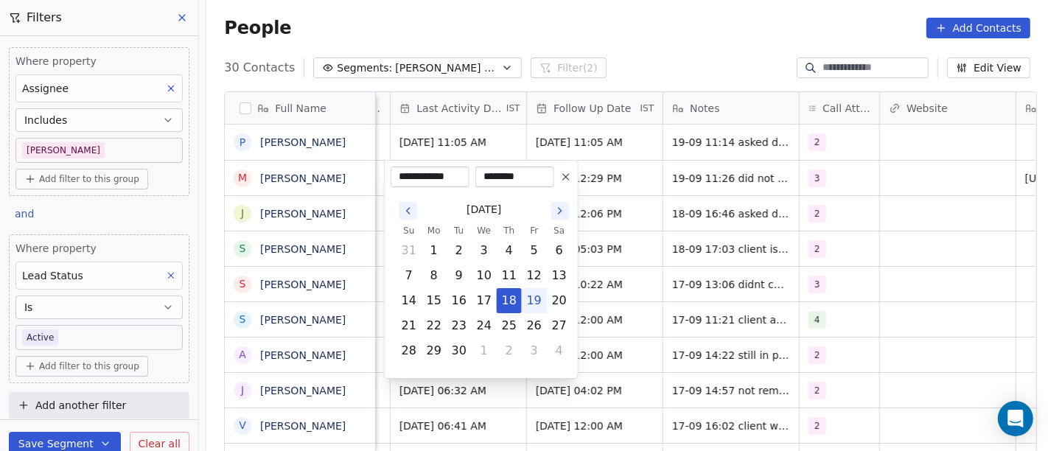
click at [547, 306] on td "20" at bounding box center [559, 300] width 25 height 25
click at [638, 211] on html "On2Cook India Pvt. Ltd. Contacts People Marketing Workflows Campaigns Sales Pip…" at bounding box center [524, 225] width 1048 height 451
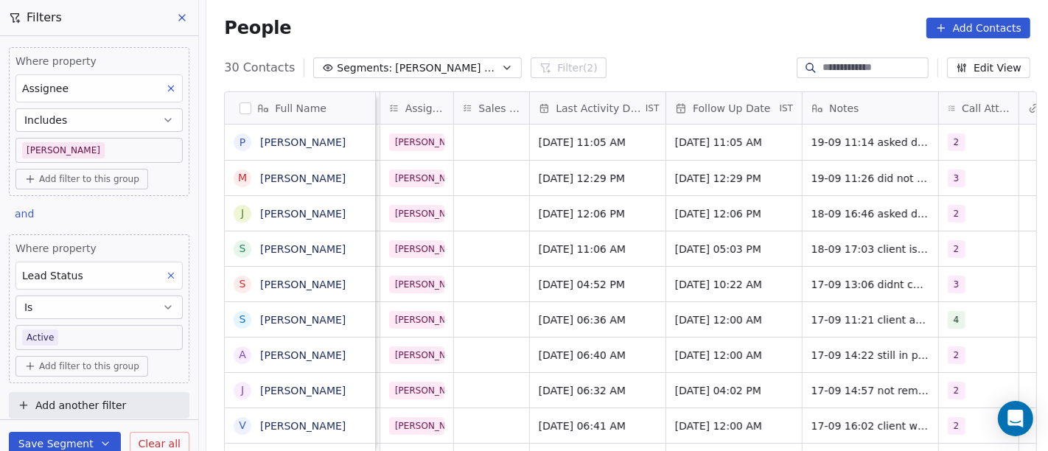
scroll to position [0, 795]
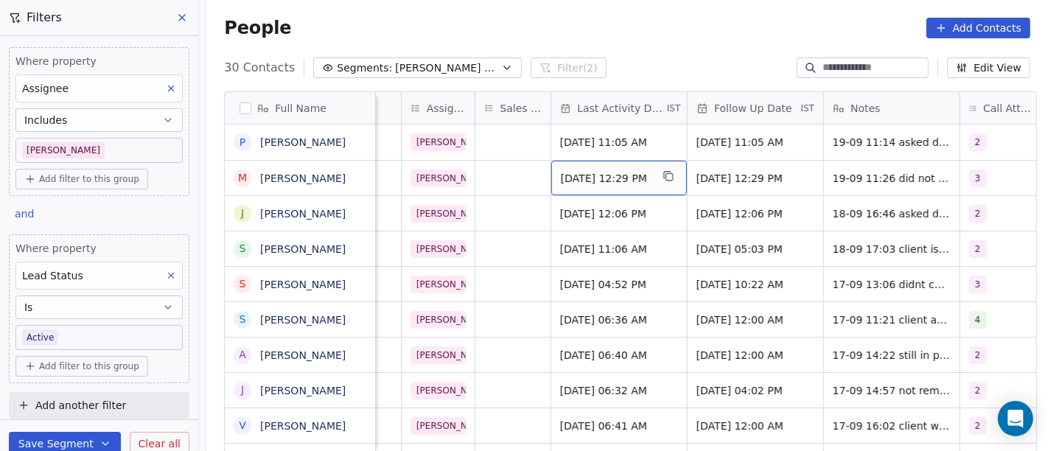
click at [575, 182] on span "Sep 18, 2025 12:29 PM" at bounding box center [606, 178] width 90 height 15
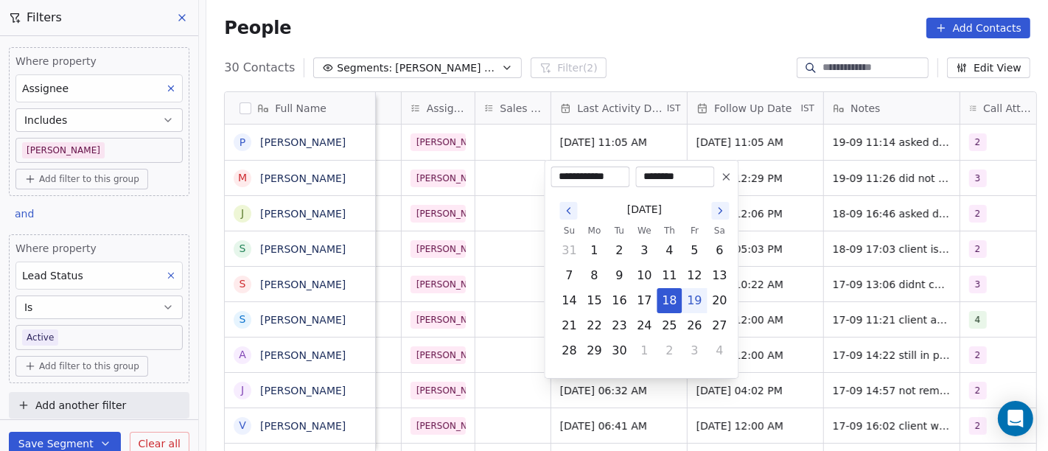
click at [693, 304] on button "19" at bounding box center [695, 301] width 24 height 24
type input "**********"
click at [679, 52] on html "On2Cook India Pvt. Ltd. Contacts People Marketing Workflows Campaigns Sales Pip…" at bounding box center [524, 225] width 1048 height 451
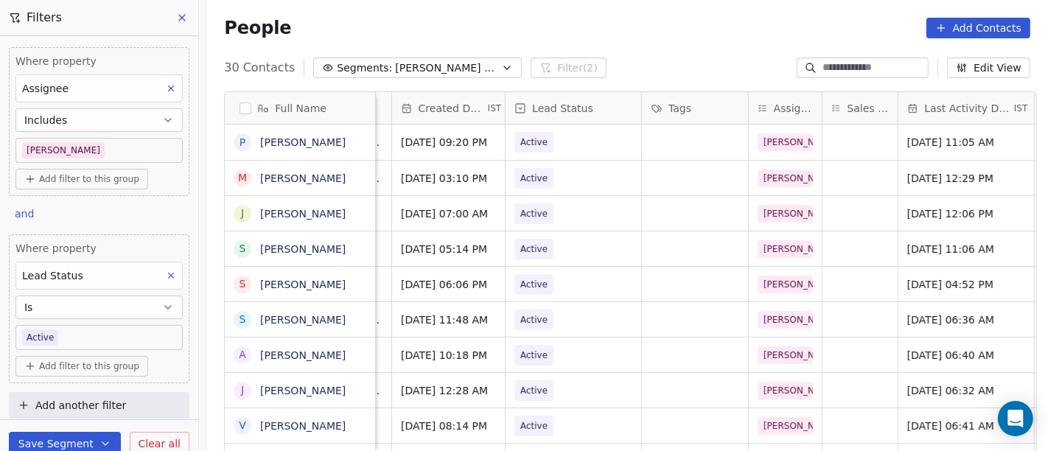
scroll to position [1, 448]
click at [537, 185] on span "Active" at bounding box center [534, 178] width 39 height 21
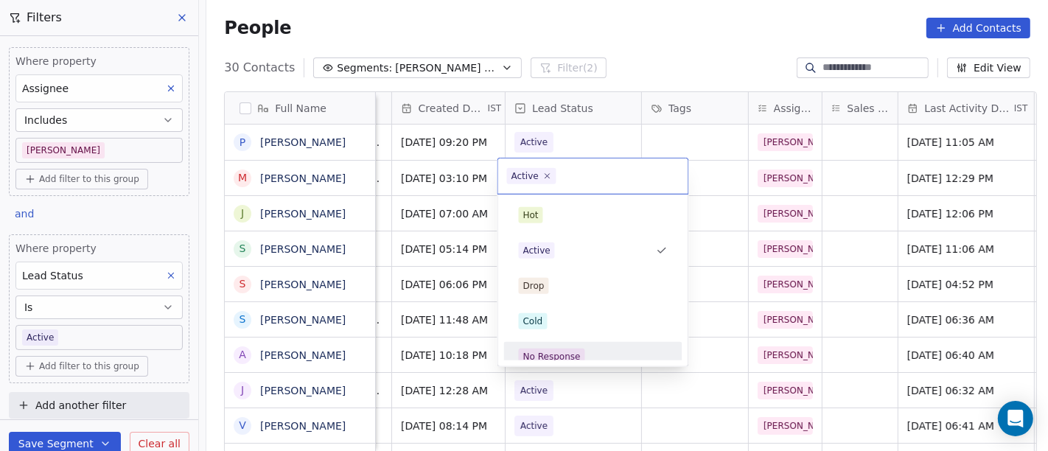
click at [548, 353] on div "No Response" at bounding box center [551, 356] width 57 height 13
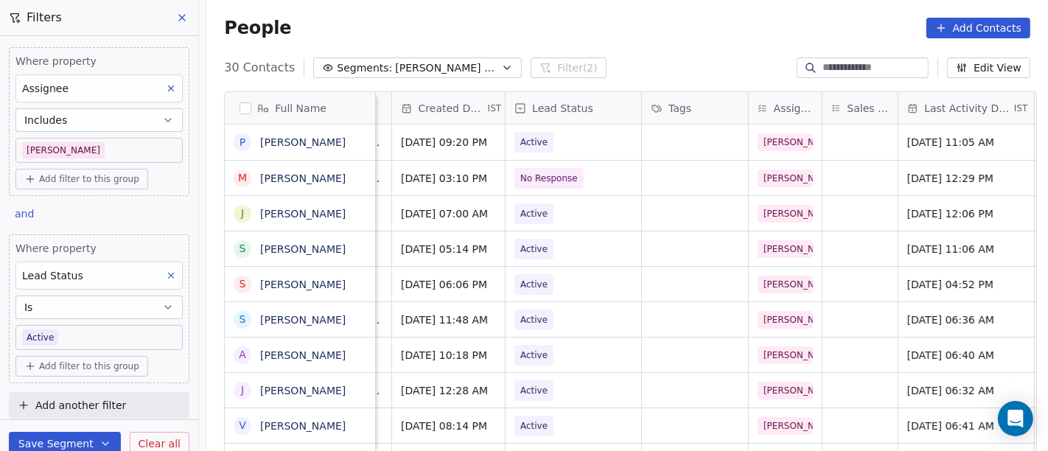
click at [667, 37] on div "People Add Contacts" at bounding box center [627, 28] width 806 height 21
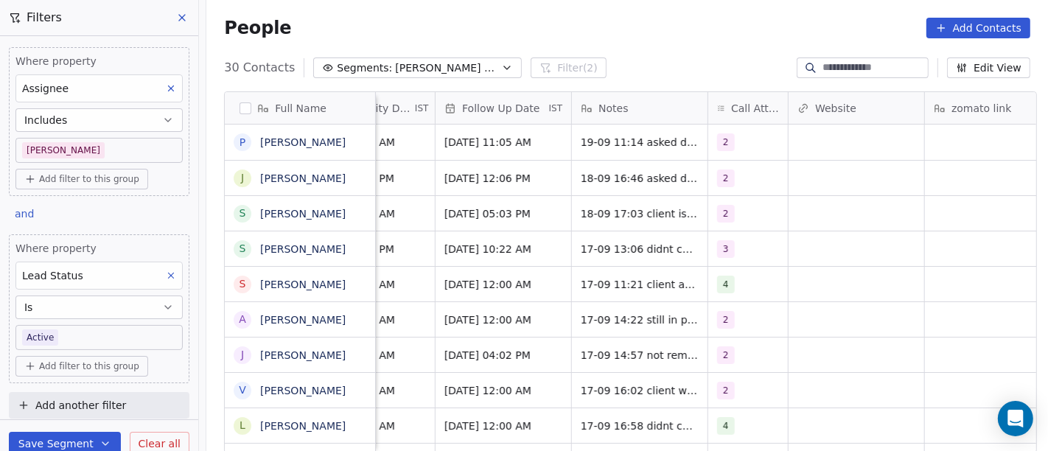
scroll to position [1, 1048]
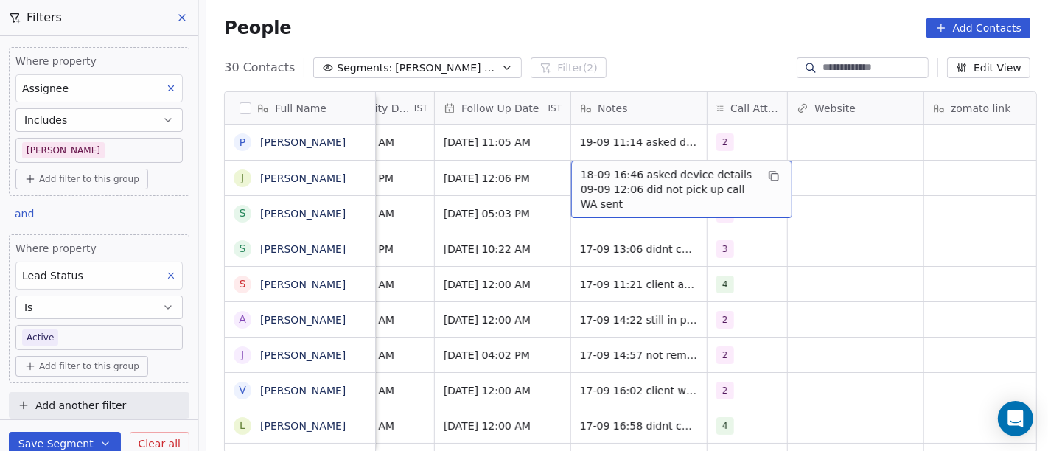
click at [671, 55] on div "People Add Contacts" at bounding box center [626, 28] width 841 height 56
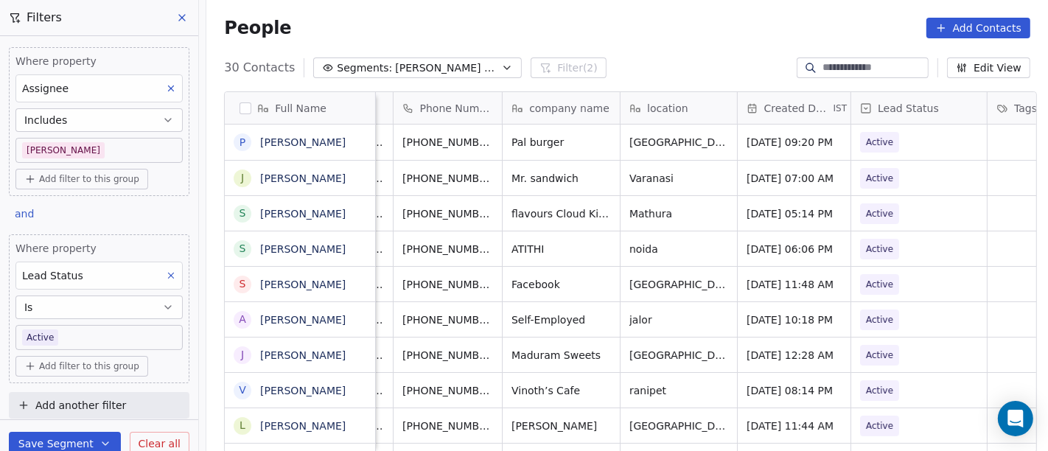
scroll to position [0, 101]
click at [511, 177] on icon "grid" at bounding box center [517, 176] width 12 height 12
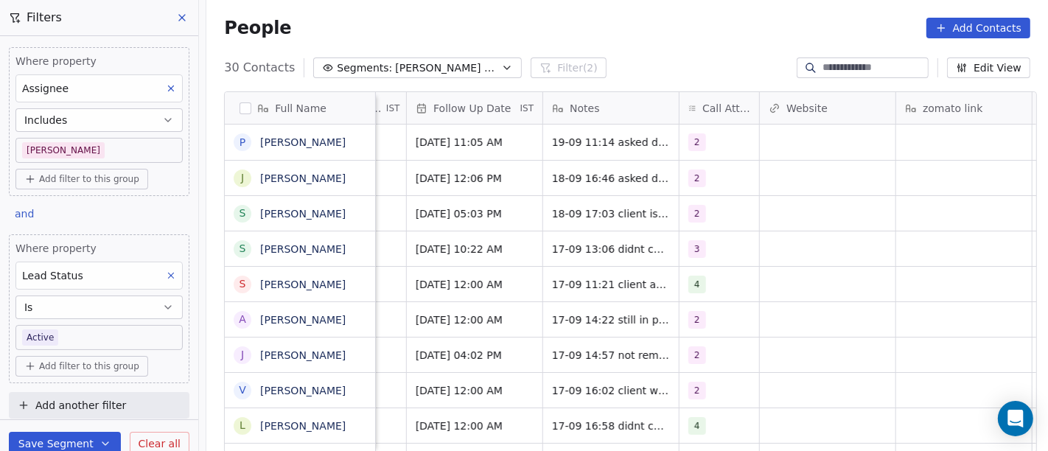
scroll to position [0, 1079]
click at [713, 182] on div "2" at bounding box center [716, 178] width 80 height 35
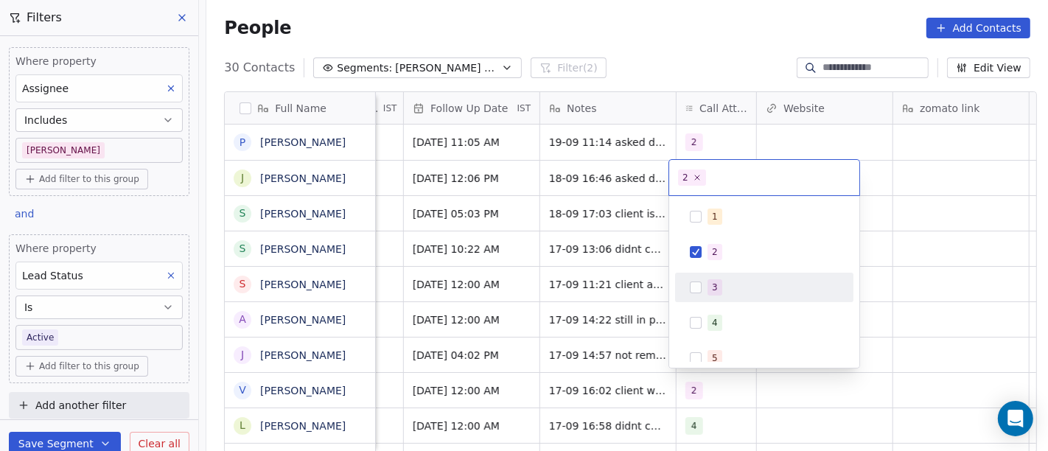
click at [705, 273] on div "3" at bounding box center [764, 287] width 178 height 29
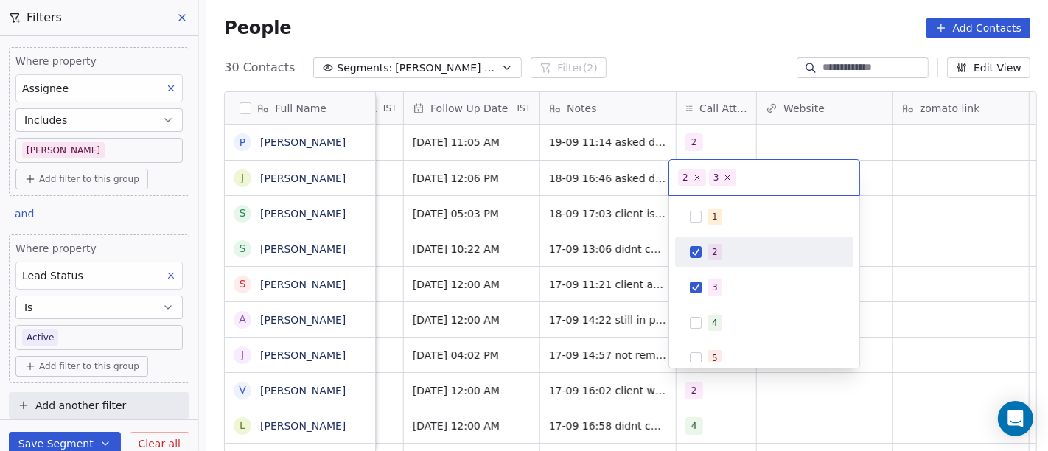
click at [710, 249] on span "2" at bounding box center [714, 252] width 15 height 16
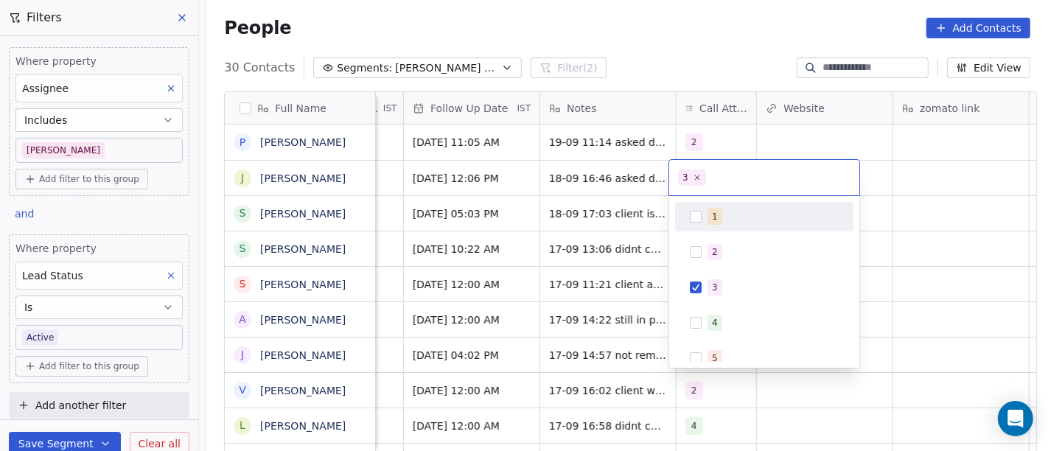
click at [650, 186] on html "On2Cook India Pvt. Ltd. Contacts People Marketing Workflows Campaigns Sales Pip…" at bounding box center [524, 225] width 1048 height 451
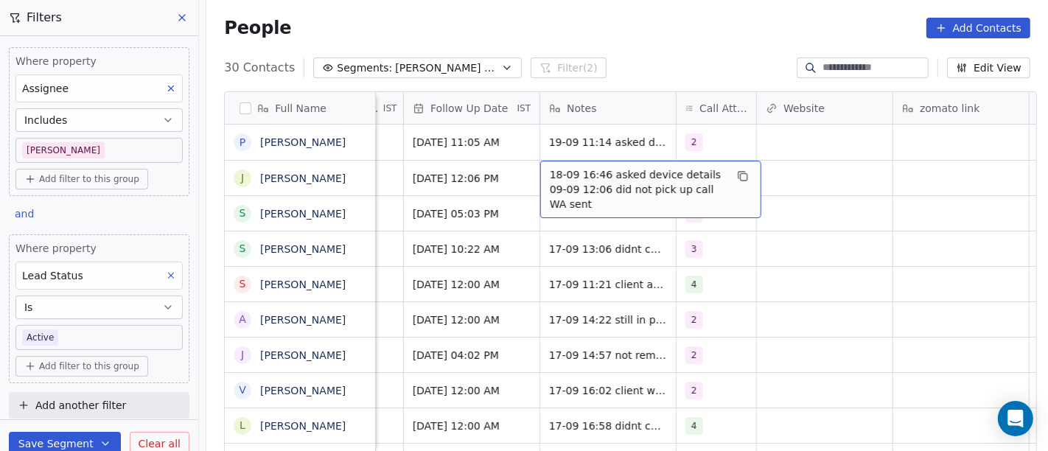
click at [617, 173] on span "18-09 16:46 asked device details 09-09 12:06 did not pick up call WA sent" at bounding box center [637, 189] width 175 height 44
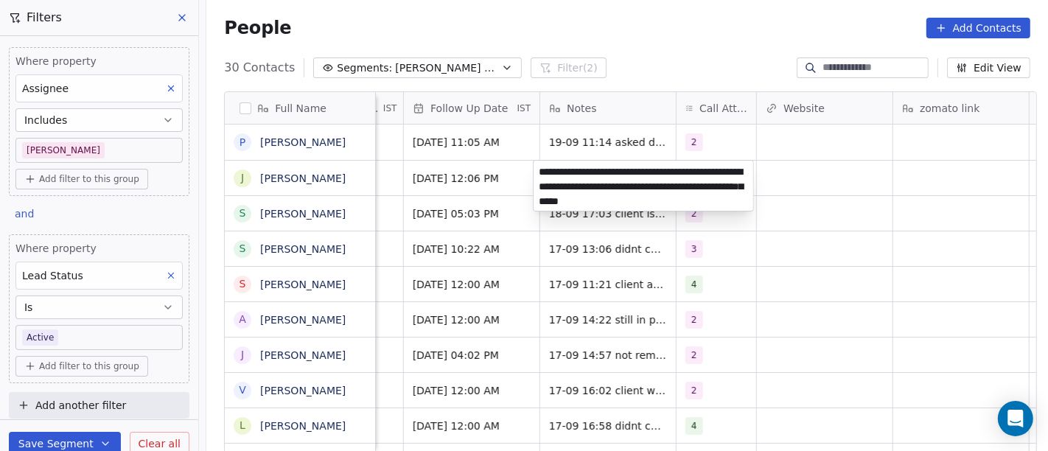
type textarea "**********"
click at [875, 317] on html "On2Cook India Pvt. Ltd. Contacts People Marketing Workflows Campaigns Sales Pip…" at bounding box center [524, 225] width 1048 height 451
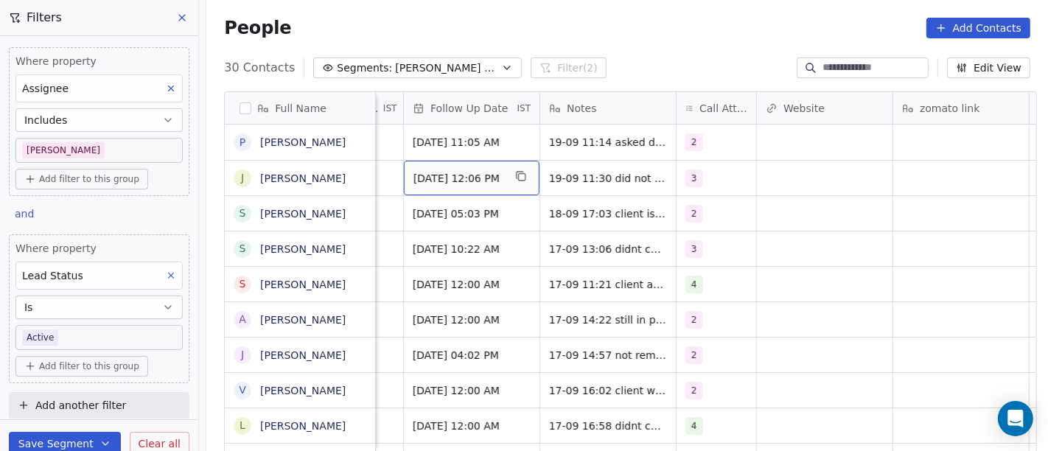
click at [453, 180] on span "Sep 16, 2025 12:06 PM" at bounding box center [458, 178] width 90 height 15
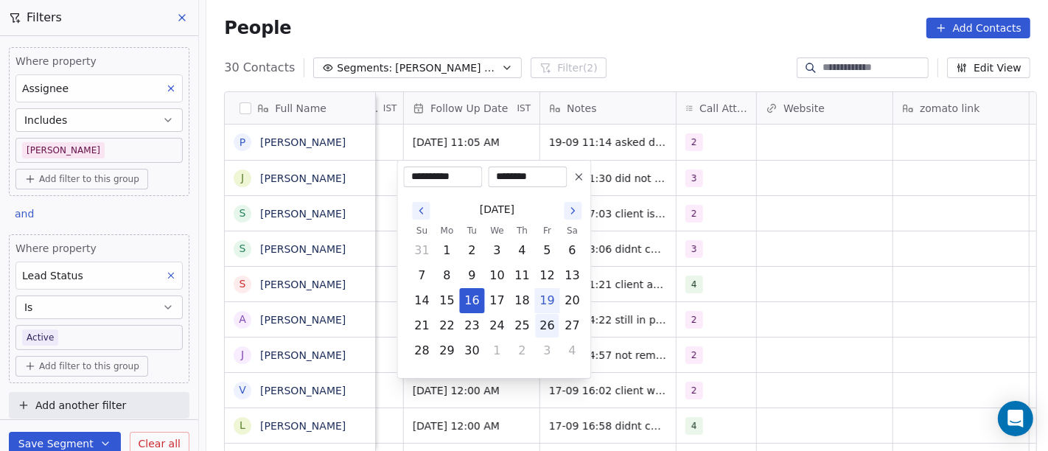
click at [544, 327] on button "26" at bounding box center [548, 326] width 24 height 24
type input "**********"
click at [791, 267] on html "On2Cook India Pvt. Ltd. Contacts People Marketing Workflows Campaigns Sales Pip…" at bounding box center [524, 225] width 1048 height 451
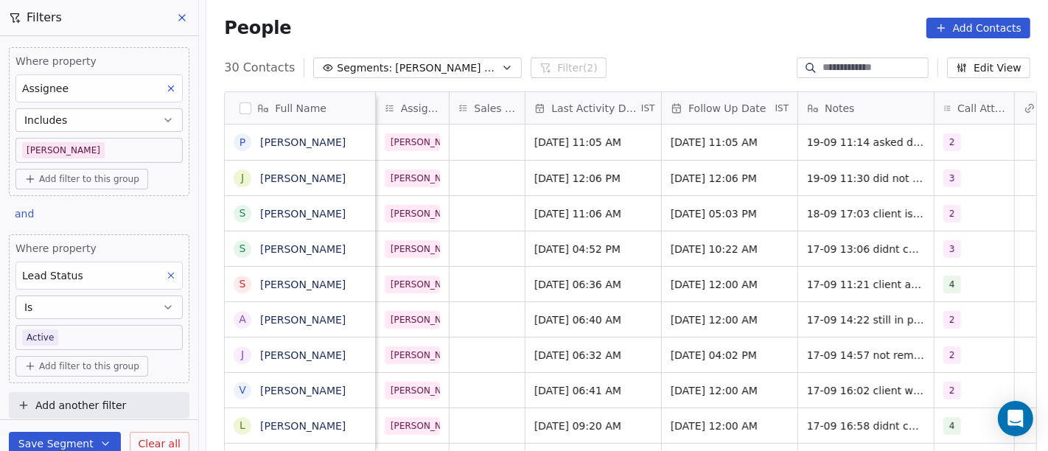
scroll to position [0, 820]
click at [558, 176] on span "Sep 09, 2025 12:06 PM" at bounding box center [581, 178] width 90 height 15
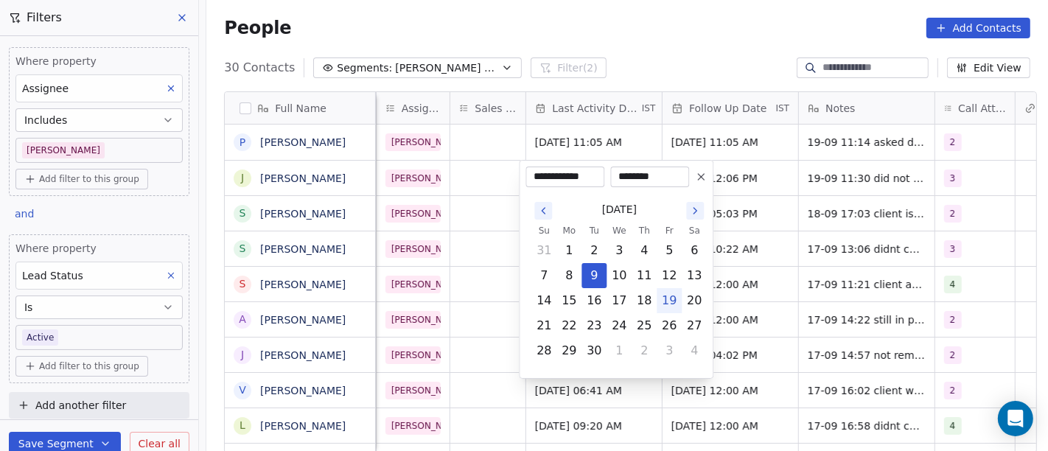
click at [665, 302] on button "19" at bounding box center [669, 301] width 24 height 24
type input "**********"
click at [808, 190] on html "On2Cook India Pvt. Ltd. Contacts People Marketing Workflows Campaigns Sales Pip…" at bounding box center [524, 225] width 1048 height 451
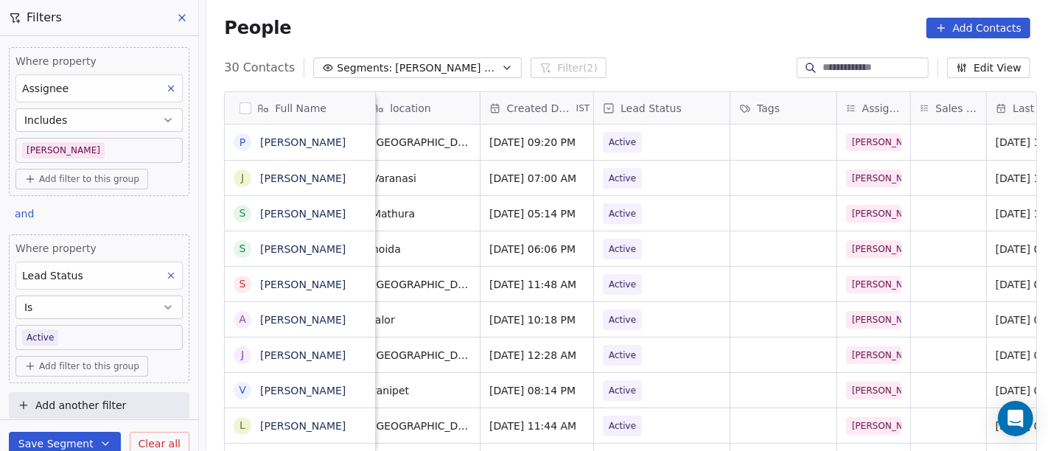
scroll to position [0, 358]
click at [645, 180] on span "Active" at bounding box center [650, 178] width 90 height 21
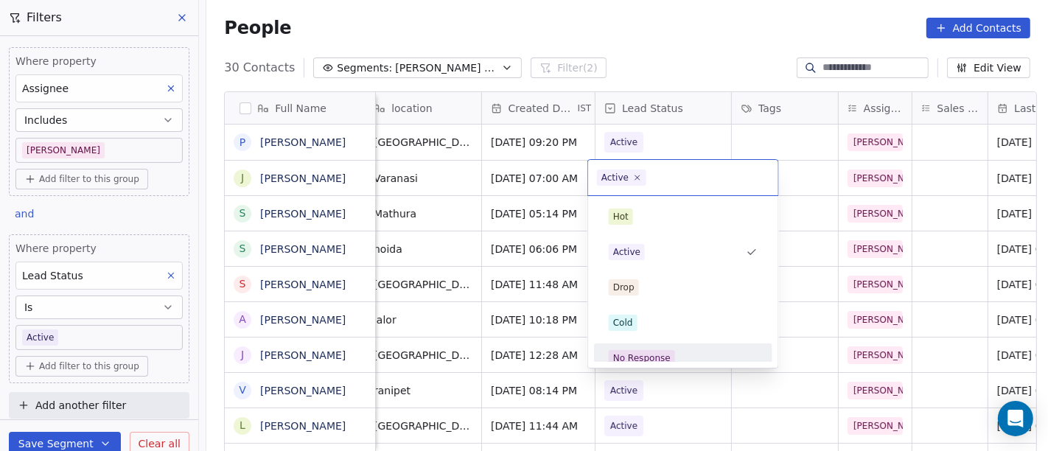
click at [650, 347] on div "No Response" at bounding box center [683, 358] width 167 height 24
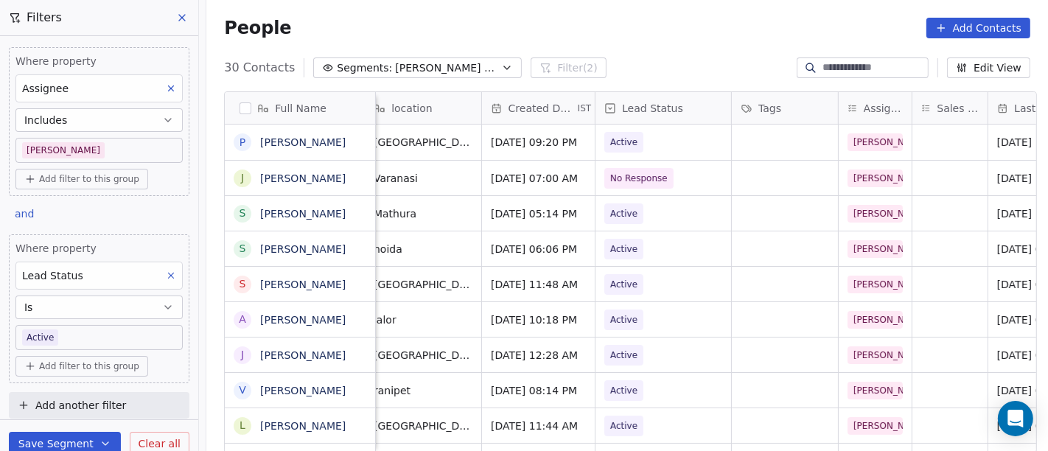
click at [688, 41] on div "People Add Contacts" at bounding box center [626, 28] width 841 height 56
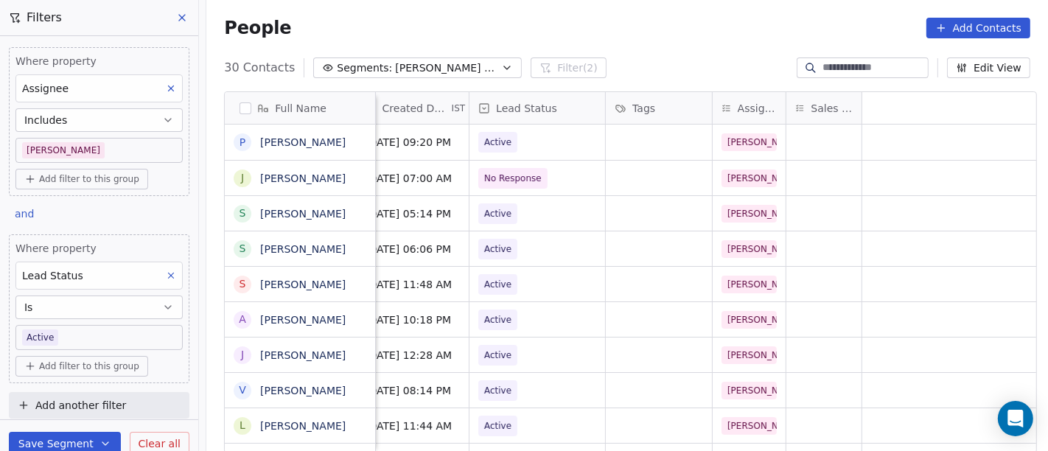
scroll to position [0, 0]
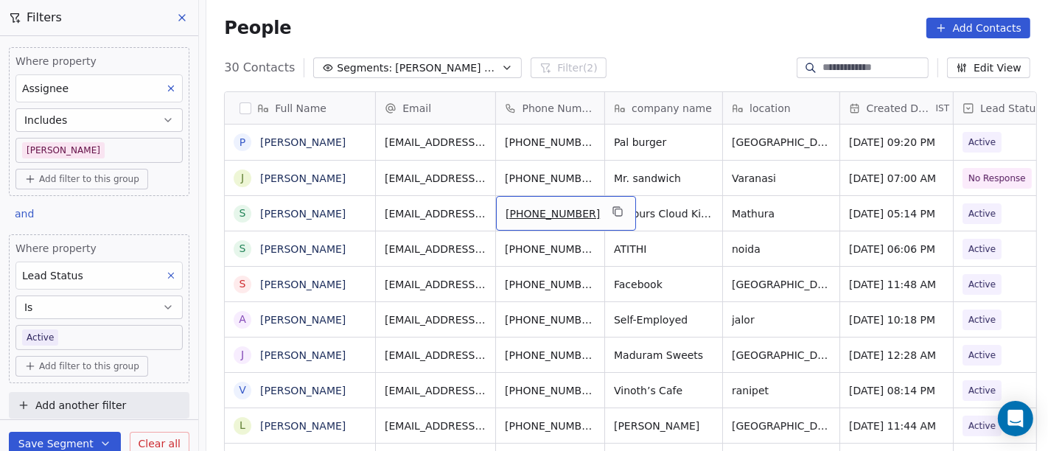
click at [604, 201] on div "+917078090508" at bounding box center [566, 213] width 140 height 35
click at [609, 203] on button "grid" at bounding box center [618, 212] width 18 height 18
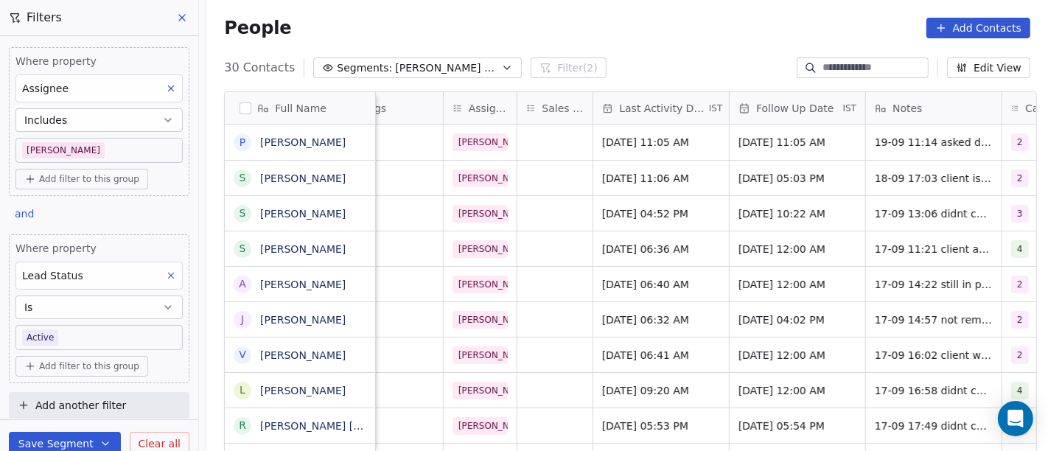
scroll to position [0, 926]
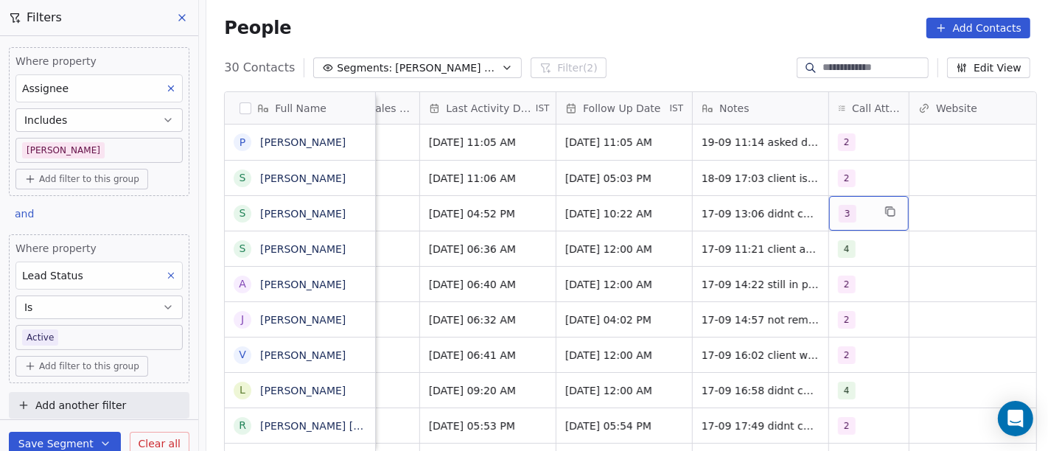
click at [855, 214] on div "3" at bounding box center [855, 214] width 34 height 18
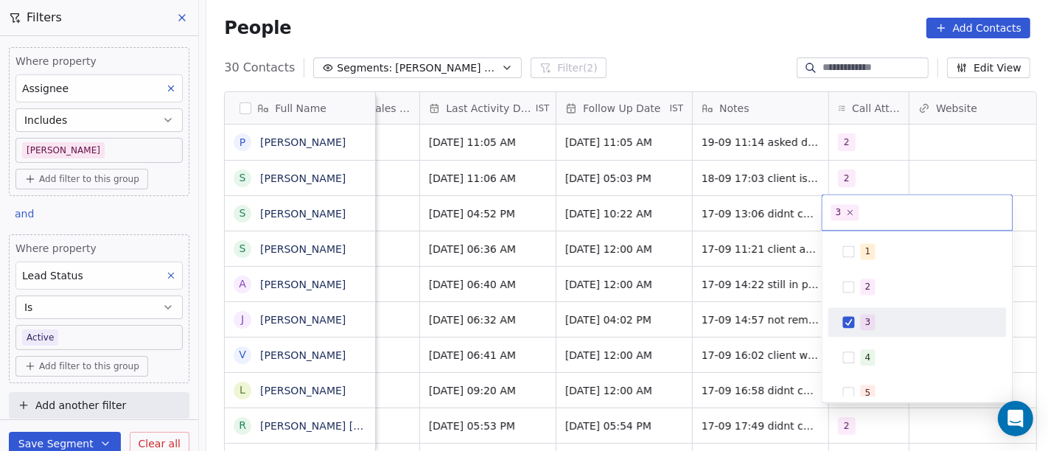
click at [865, 172] on html "On2Cook India Pvt. Ltd. Contacts People Marketing Workflows Campaigns Sales Pip…" at bounding box center [524, 225] width 1048 height 451
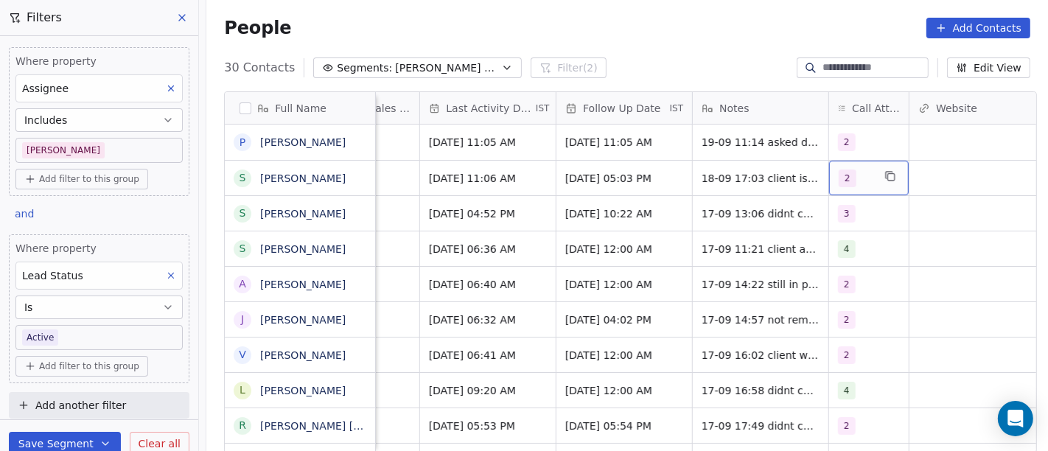
click at [865, 172] on div "2" at bounding box center [855, 178] width 34 height 18
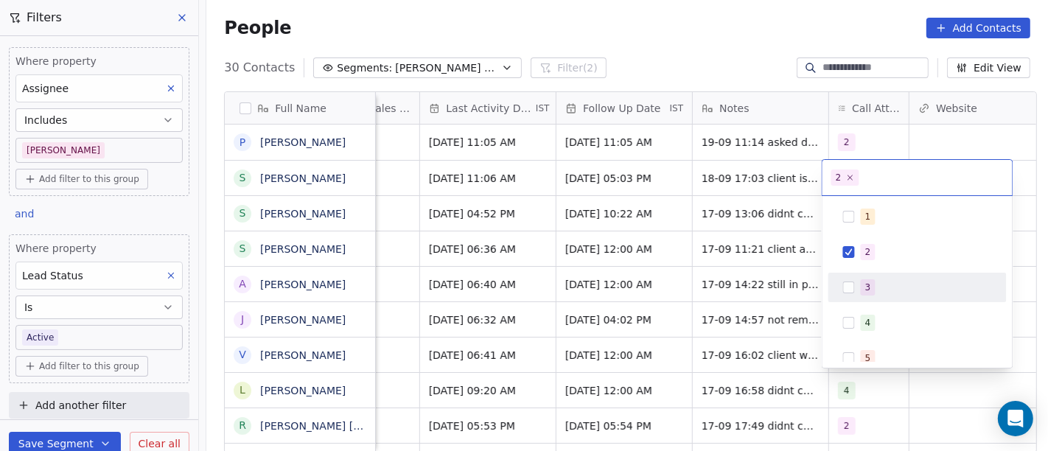
click at [881, 285] on div "3" at bounding box center [926, 287] width 131 height 16
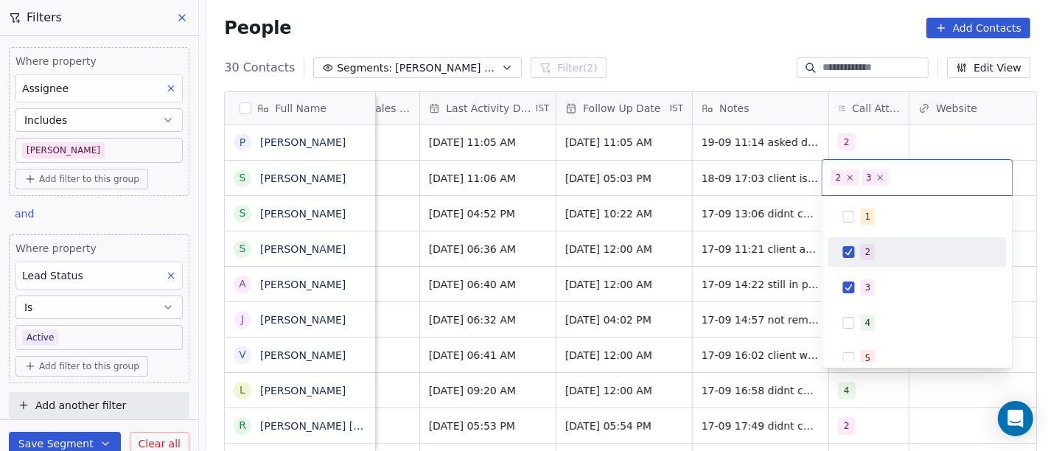
click at [867, 258] on span "2" at bounding box center [868, 252] width 15 height 16
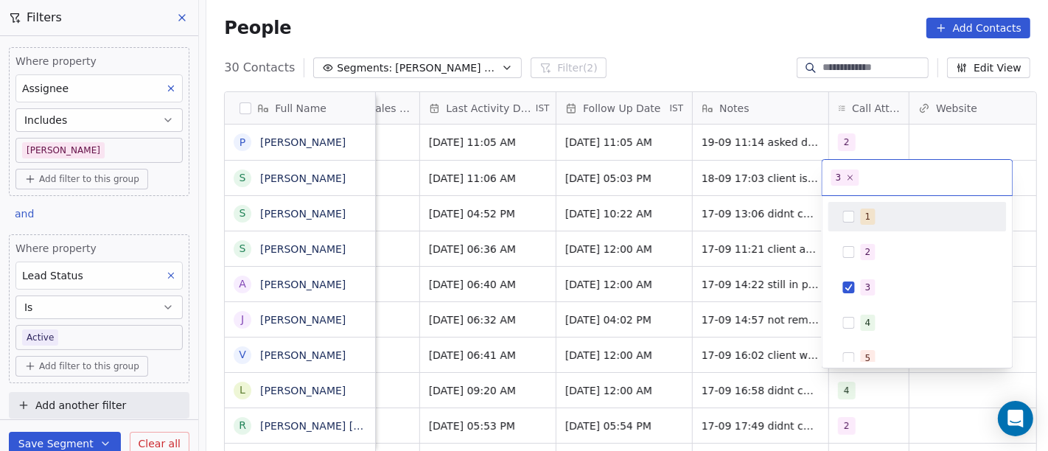
click at [754, 184] on html "On2Cook India Pvt. Ltd. Contacts People Marketing Workflows Campaigns Sales Pip…" at bounding box center [524, 225] width 1048 height 451
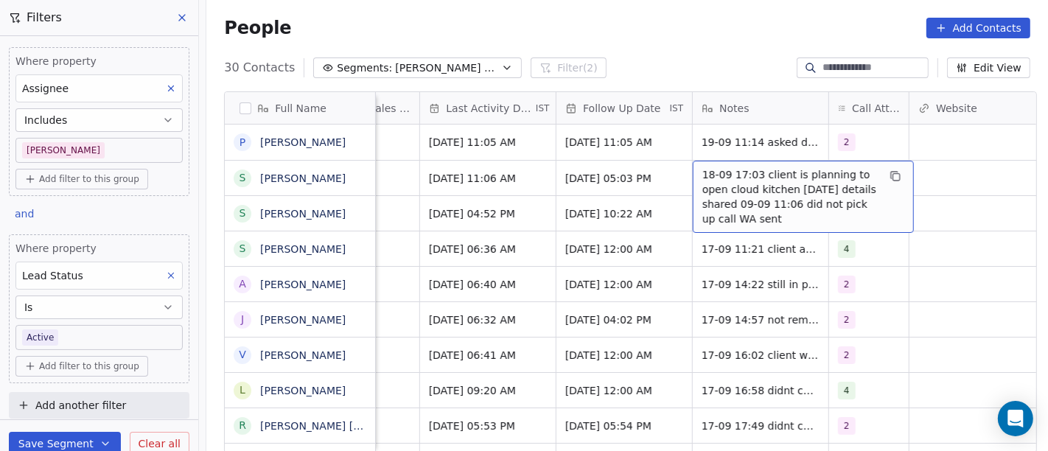
click at [754, 184] on span "18-09 17:03 client is planning to open cloud kitchen in 15 days details shared …" at bounding box center [789, 196] width 175 height 59
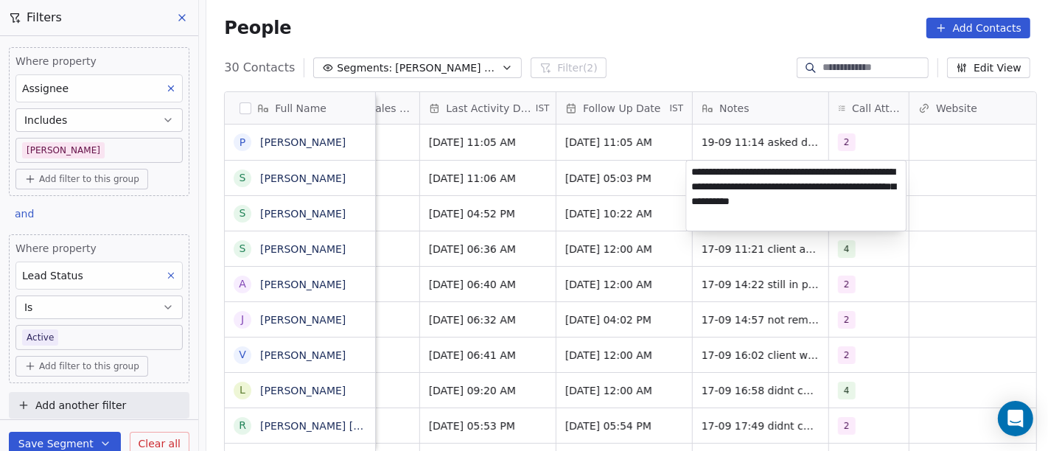
click at [754, 184] on textarea "**********" at bounding box center [796, 196] width 220 height 70
drag, startPoint x: 820, startPoint y: 175, endPoint x: 757, endPoint y: 172, distance: 62.7
click at [757, 172] on textarea "**********" at bounding box center [796, 193] width 220 height 65
type textarea "**********"
click at [911, 332] on html "On2Cook India Pvt. Ltd. Contacts People Marketing Workflows Campaigns Sales Pip…" at bounding box center [524, 225] width 1048 height 451
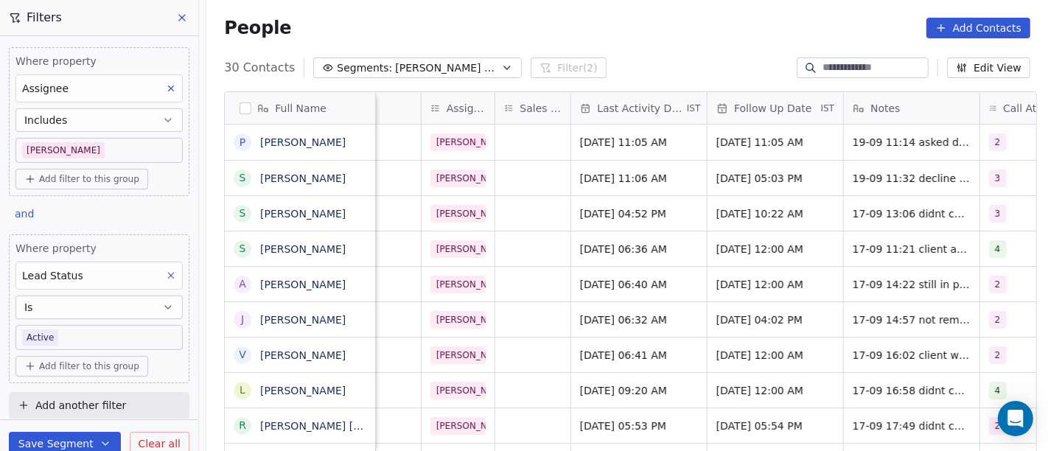
scroll to position [0, 775]
click at [582, 172] on span "[DATE] 11:06 AM" at bounding box center [626, 178] width 90 height 15
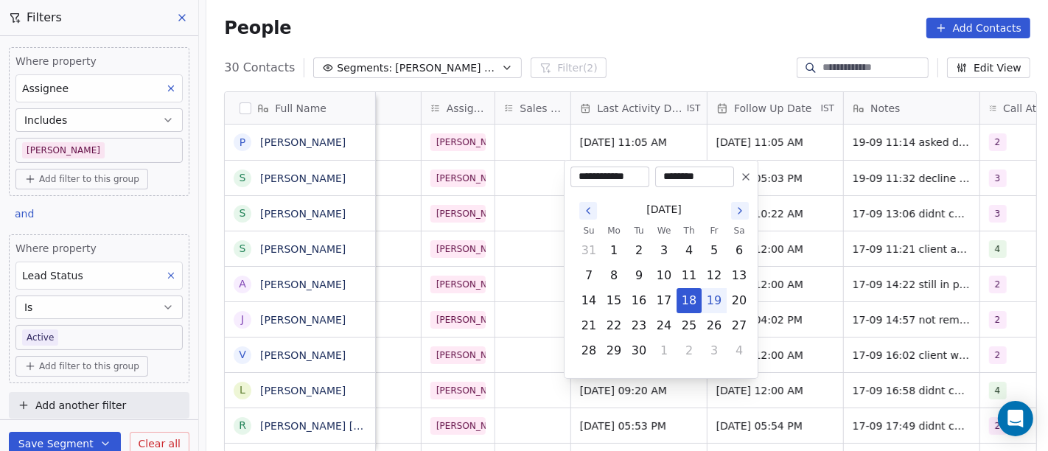
click at [709, 306] on button "19" at bounding box center [714, 301] width 24 height 24
type input "**********"
click at [738, 23] on html "On2Cook India Pvt. Ltd. Contacts People Marketing Workflows Campaigns Sales Pip…" at bounding box center [524, 225] width 1048 height 451
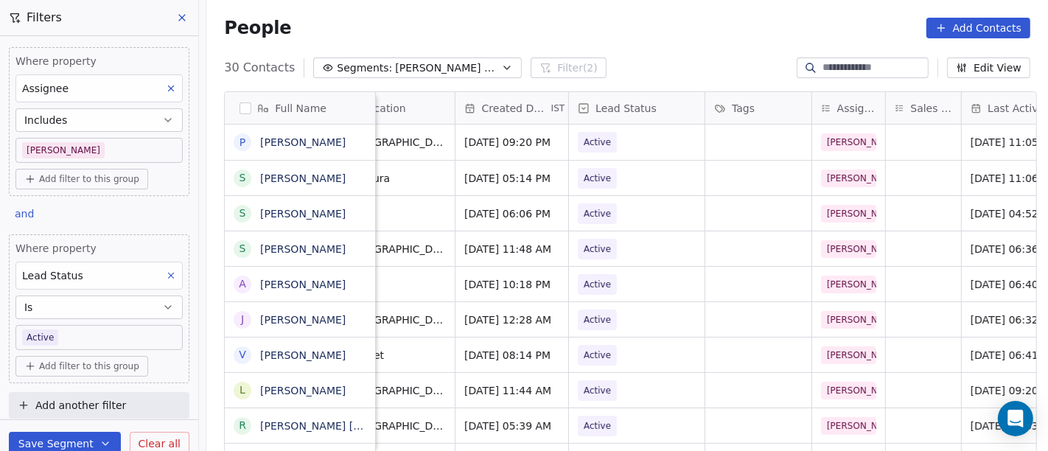
scroll to position [0, 385]
click at [612, 177] on span "Active" at bounding box center [623, 178] width 90 height 21
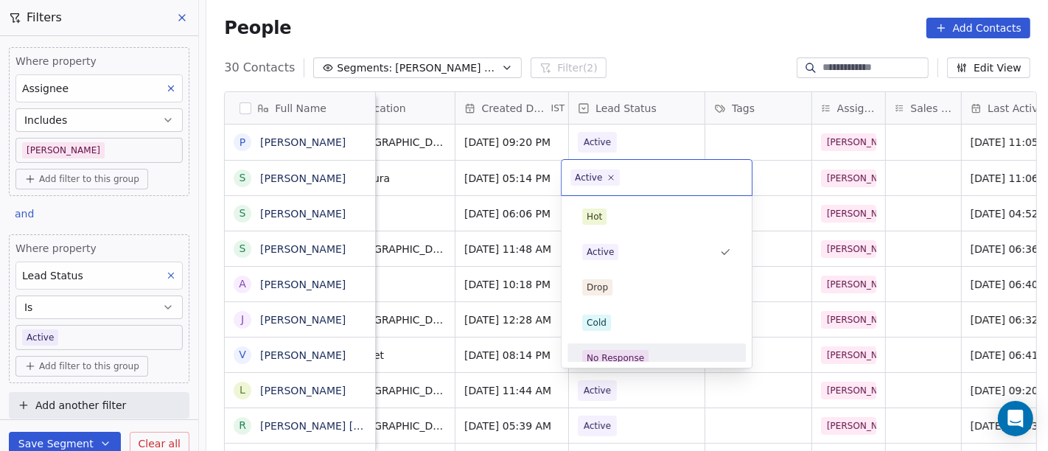
click at [614, 354] on div "No Response" at bounding box center [614, 357] width 57 height 13
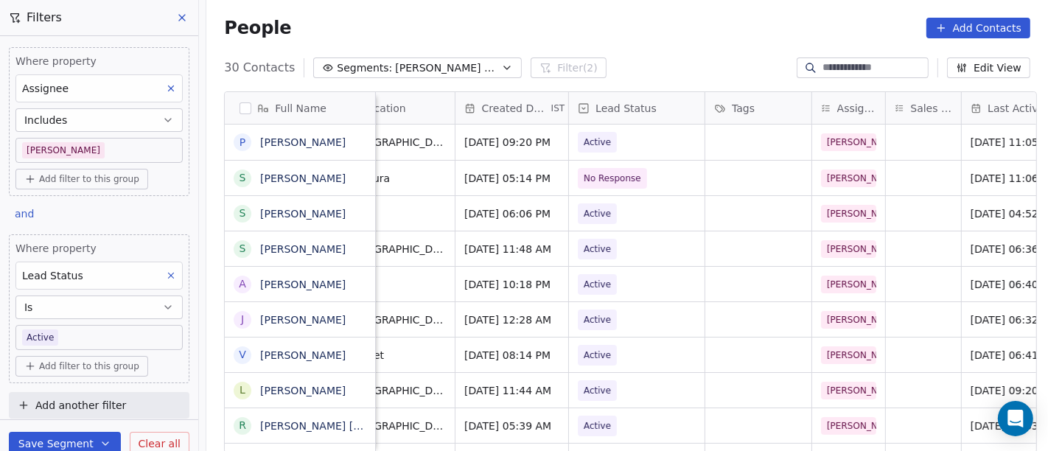
click at [655, 43] on div "People Add Contacts" at bounding box center [626, 28] width 841 height 56
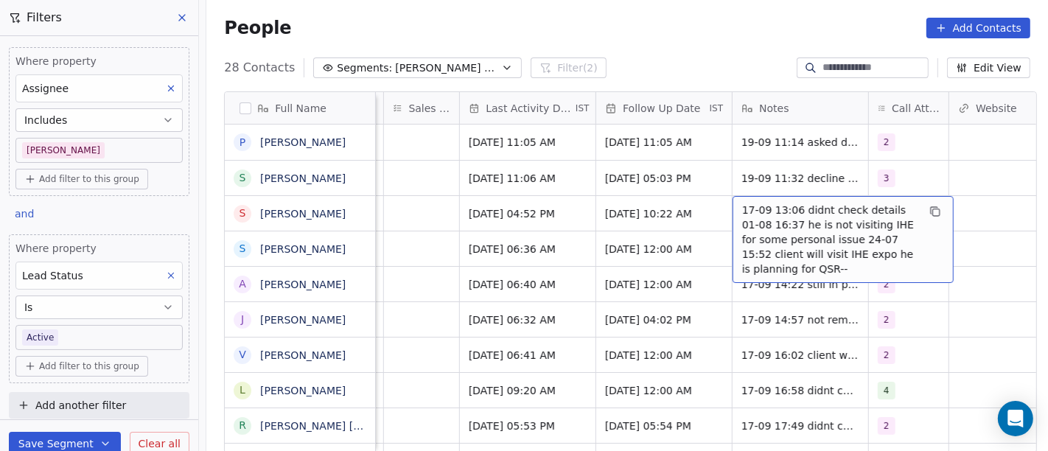
scroll to position [0, 893]
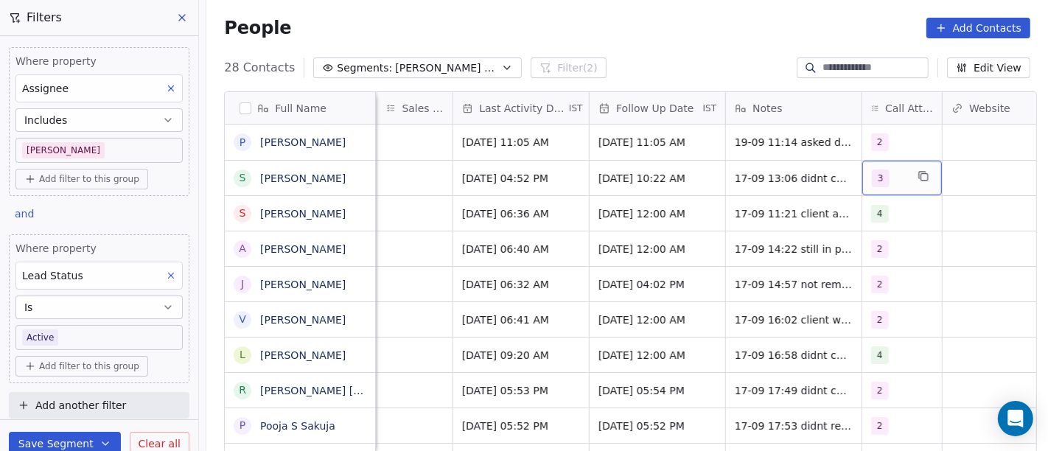
click at [907, 168] on div "3" at bounding box center [902, 178] width 80 height 35
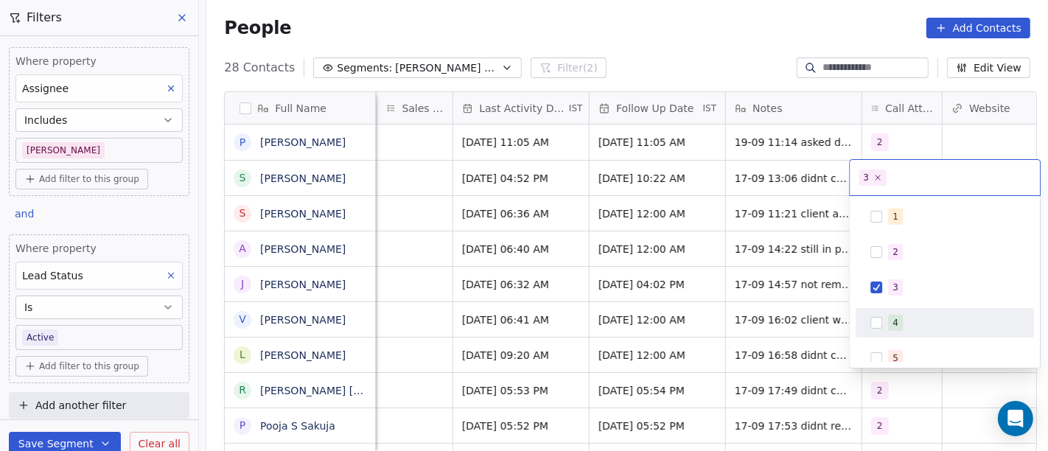
click at [877, 326] on button "Suggestions" at bounding box center [876, 323] width 12 height 12
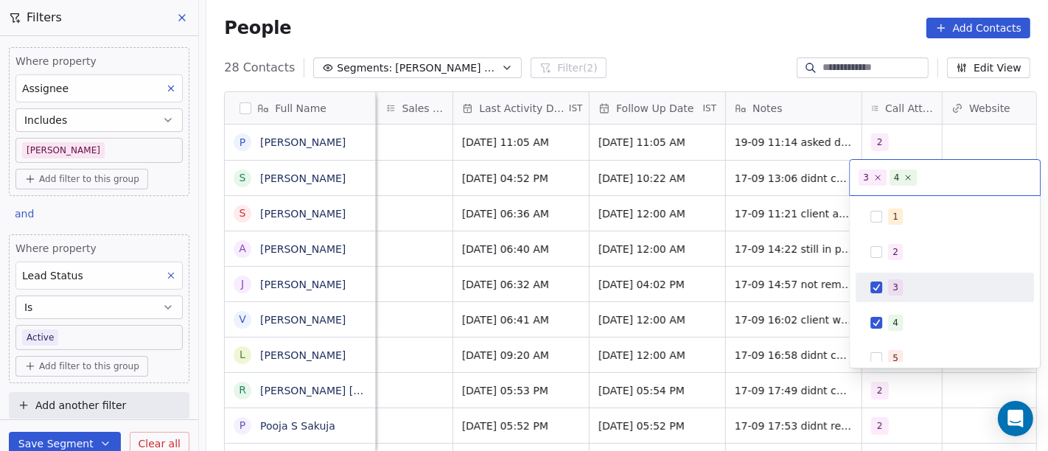
click at [882, 297] on div "3" at bounding box center [944, 288] width 167 height 24
click at [753, 38] on html "On2Cook India Pvt. Ltd. Contacts People Marketing Workflows Campaigns Sales Pip…" at bounding box center [524, 225] width 1048 height 451
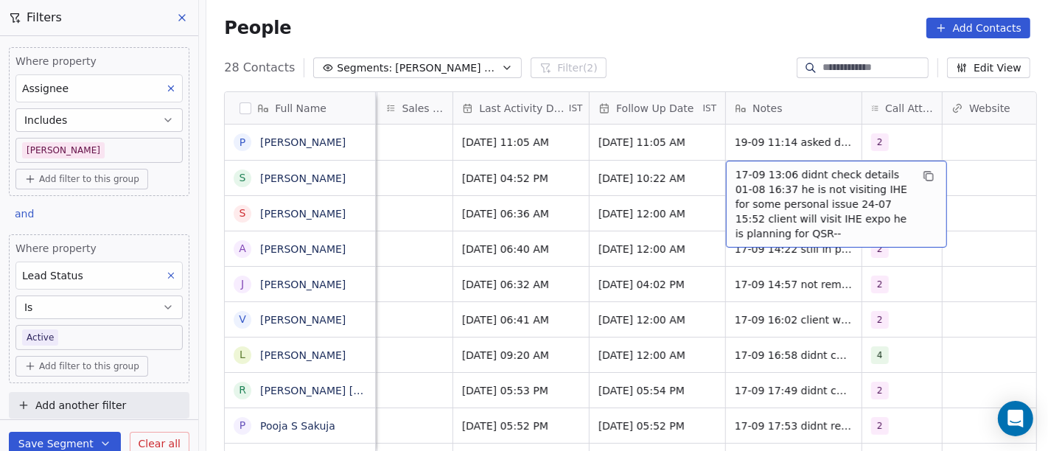
click at [791, 163] on div "17-09 13:06 didnt check details 01-08 16:37 he is not visiting IHE for some per…" at bounding box center [836, 204] width 221 height 87
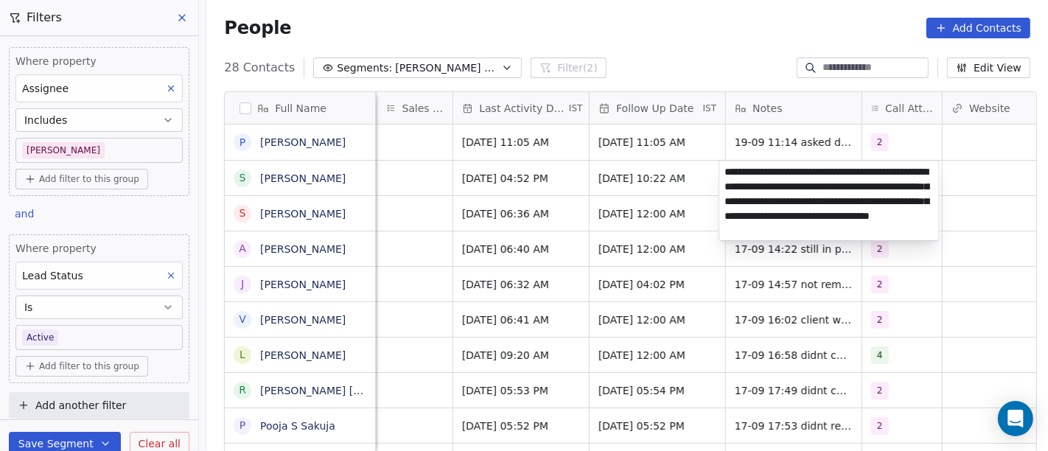
type textarea "**********"
click at [969, 276] on html "On2Cook India Pvt. Ltd. Contacts People Marketing Workflows Campaigns Sales Pip…" at bounding box center [524, 225] width 1048 height 451
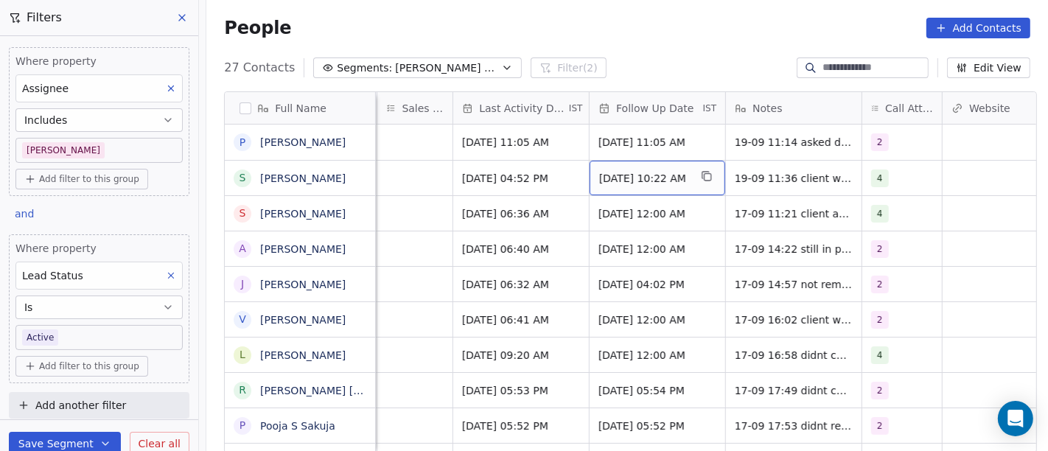
click at [671, 183] on span "Sep 24, 2025 10:22 AM" at bounding box center [644, 178] width 90 height 15
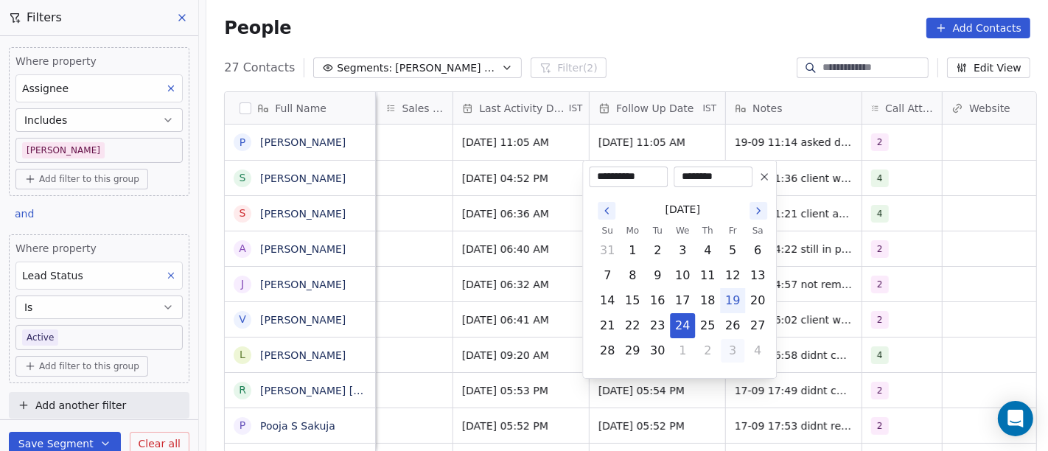
click at [730, 350] on button "3" at bounding box center [733, 351] width 24 height 24
type input "**********"
click at [732, 247] on button "3" at bounding box center [733, 251] width 24 height 24
click at [701, 32] on html "On2Cook India Pvt. Ltd. Contacts People Marketing Workflows Campaigns Sales Pip…" at bounding box center [524, 225] width 1048 height 451
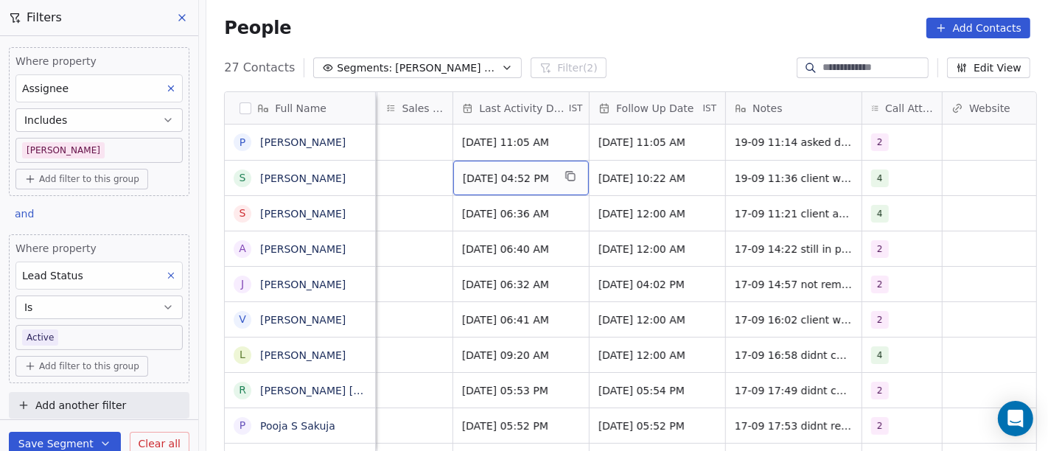
click at [480, 183] on span "Sep 17, 2025 04:52 PM" at bounding box center [508, 178] width 90 height 15
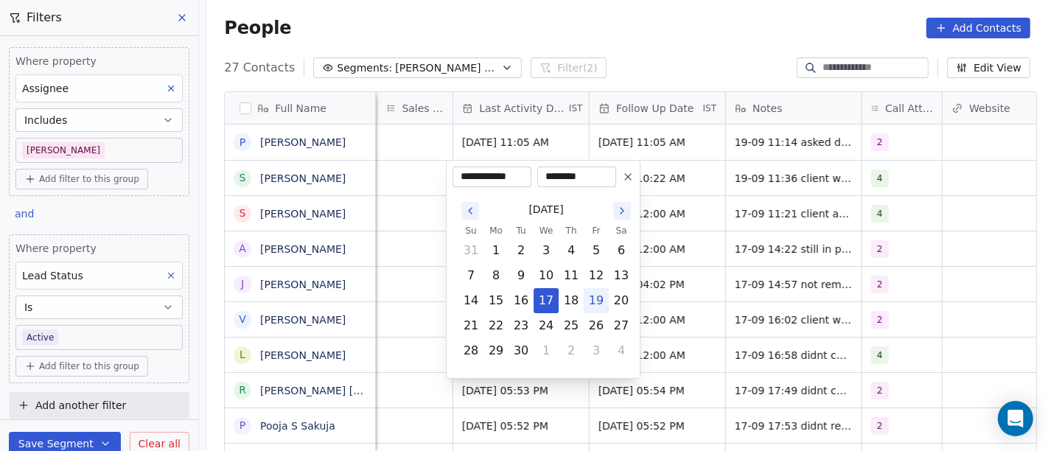
click at [598, 297] on button "19" at bounding box center [596, 301] width 24 height 24
type input "**********"
click at [662, 29] on html "On2Cook India Pvt. Ltd. Contacts People Marketing Workflows Campaigns Sales Pip…" at bounding box center [524, 225] width 1048 height 451
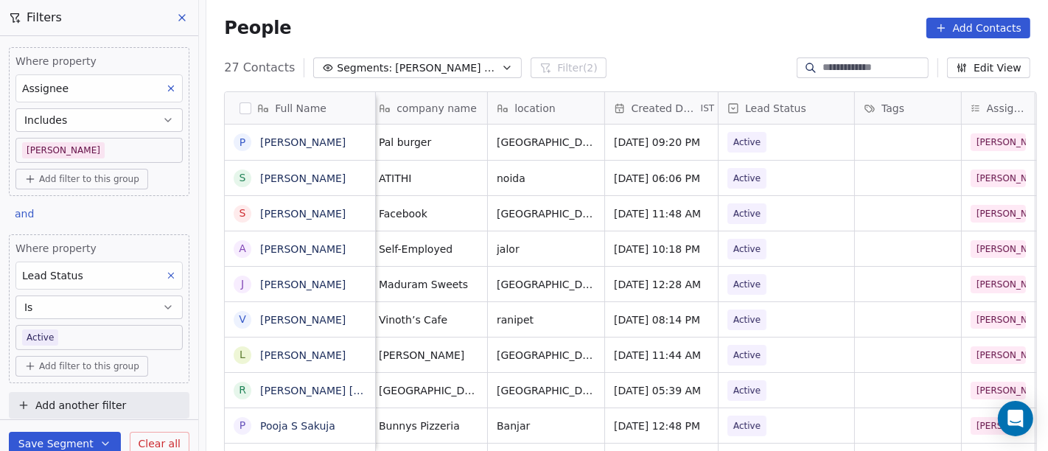
scroll to position [0, 202]
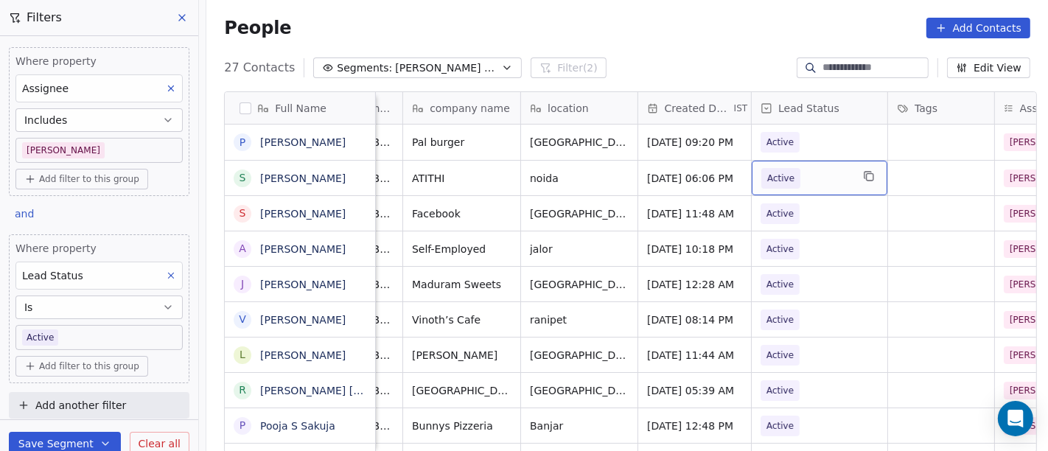
click at [794, 173] on span "Active" at bounding box center [806, 178] width 90 height 21
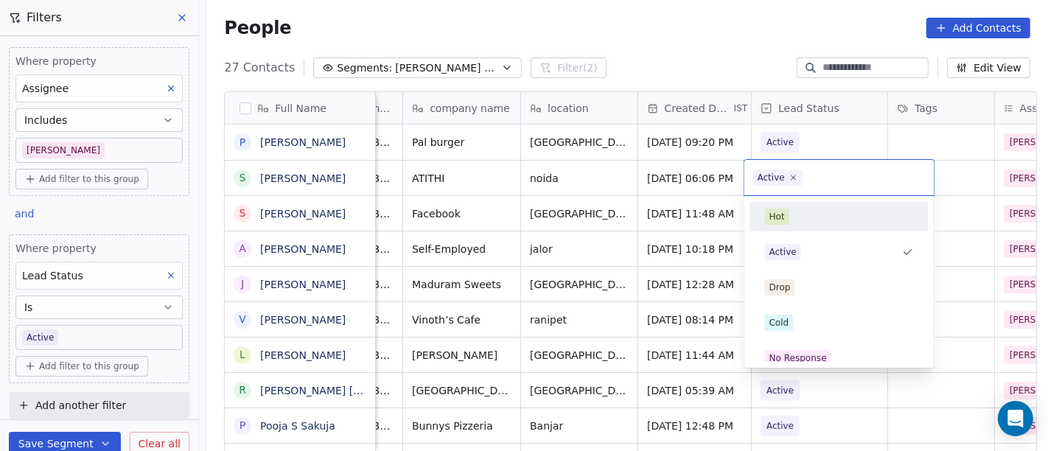
click at [799, 202] on div "Hot" at bounding box center [839, 216] width 178 height 29
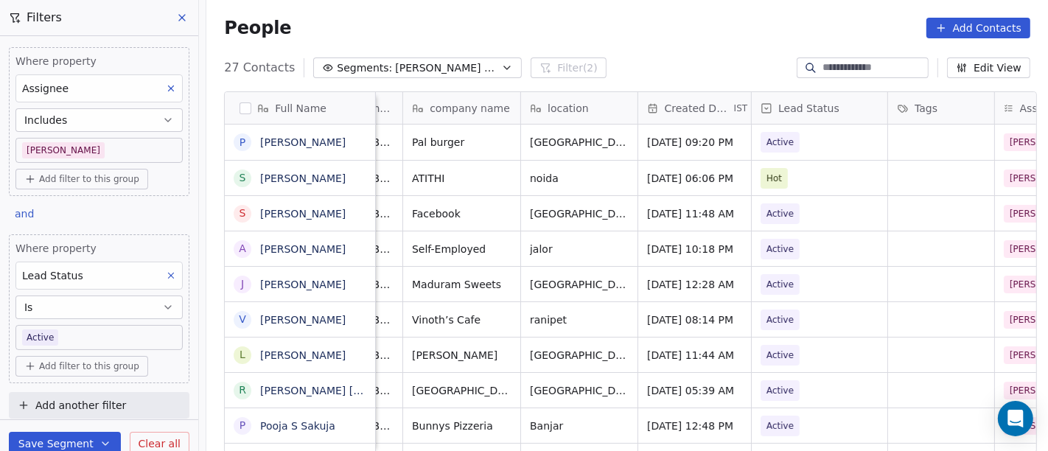
click at [698, 22] on div "People Add Contacts" at bounding box center [627, 28] width 806 height 21
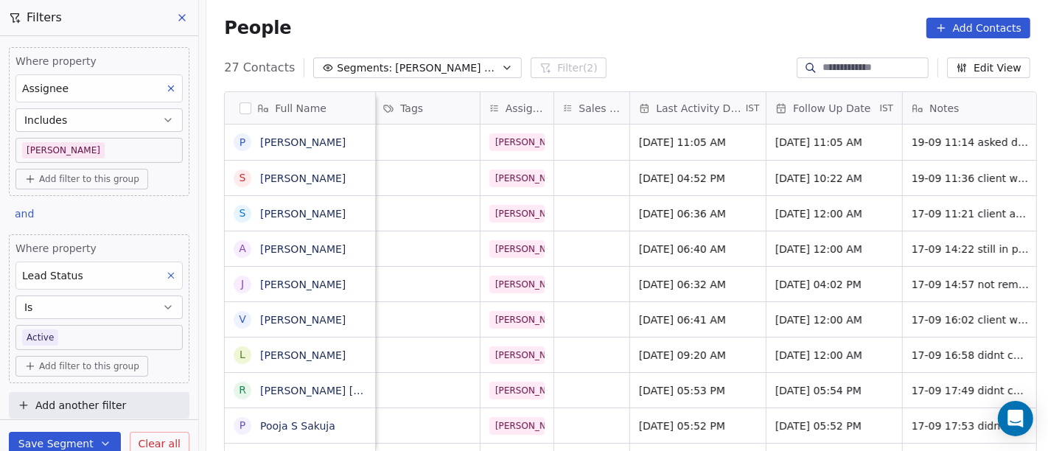
scroll to position [0, 960]
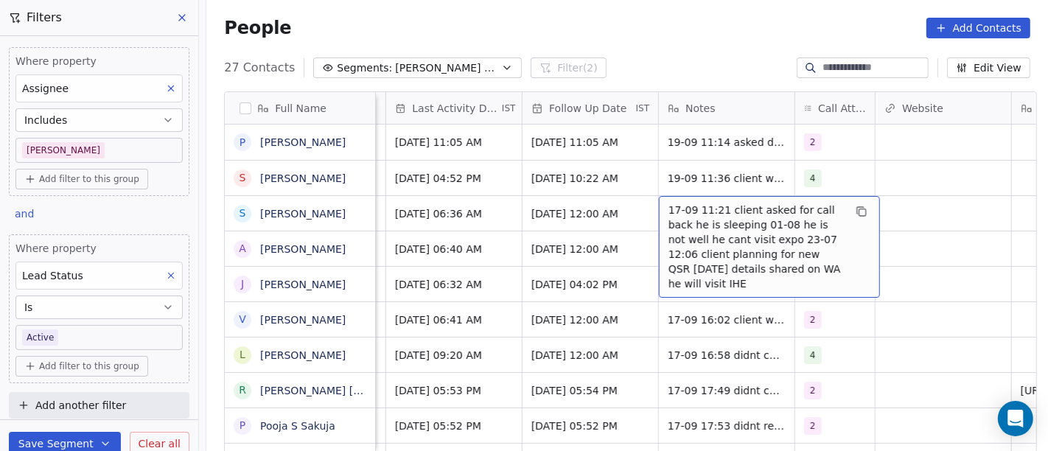
click at [669, 211] on span "17-09 11:21 client asked for call back he is sleeping 01-08 he is not well he c…" at bounding box center [755, 247] width 175 height 88
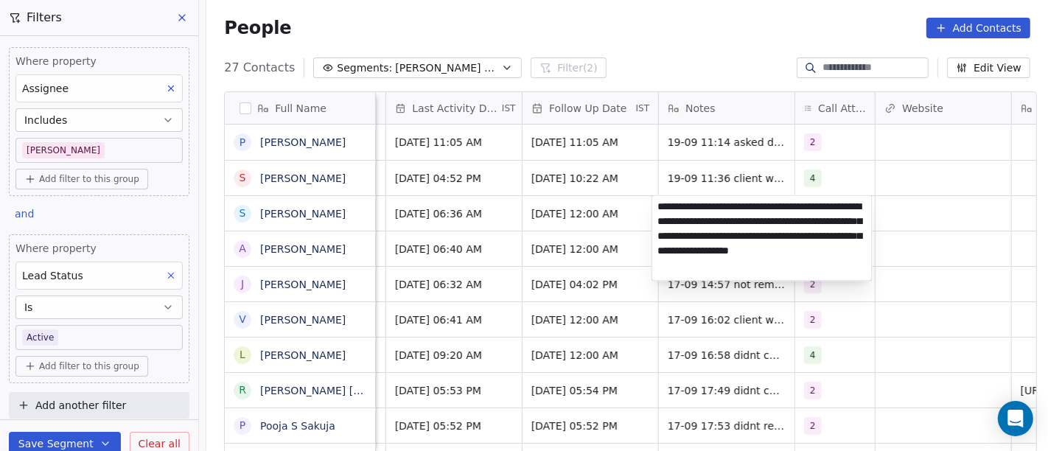
click at [725, 253] on textarea "**********" at bounding box center [762, 237] width 220 height 85
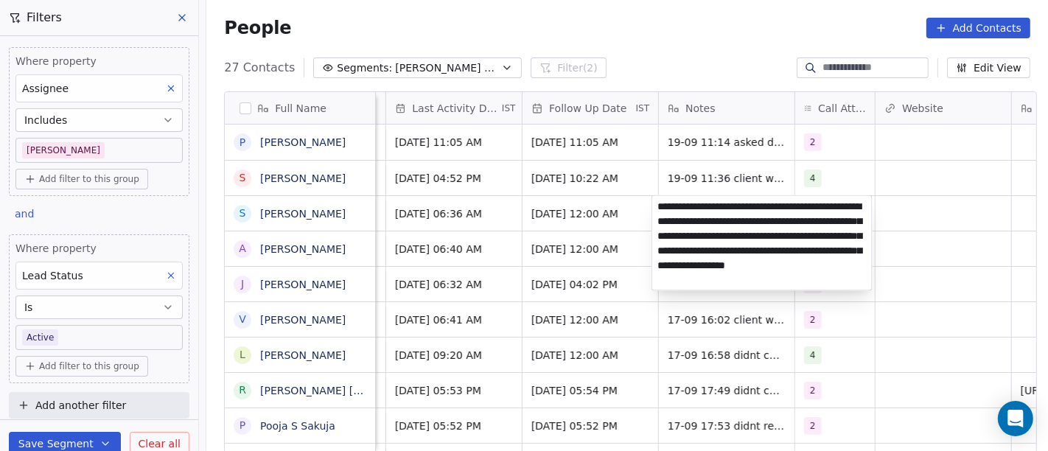
click at [735, 221] on textarea "**********" at bounding box center [762, 242] width 220 height 94
type textarea "**********"
click at [421, 225] on html "On2Cook India Pvt. Ltd. Contacts People Marketing Workflows Campaigns Sales Pip…" at bounding box center [524, 225] width 1048 height 451
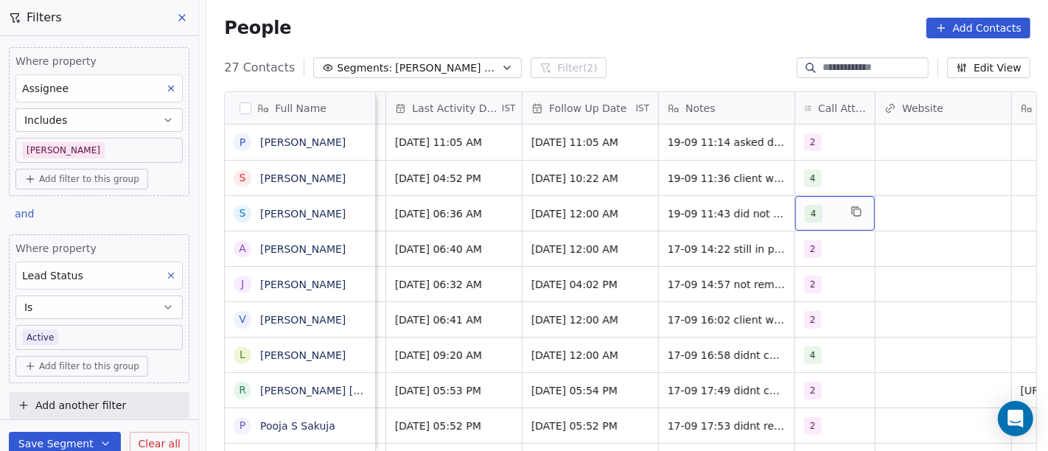
click at [813, 207] on span "4" at bounding box center [814, 214] width 18 height 18
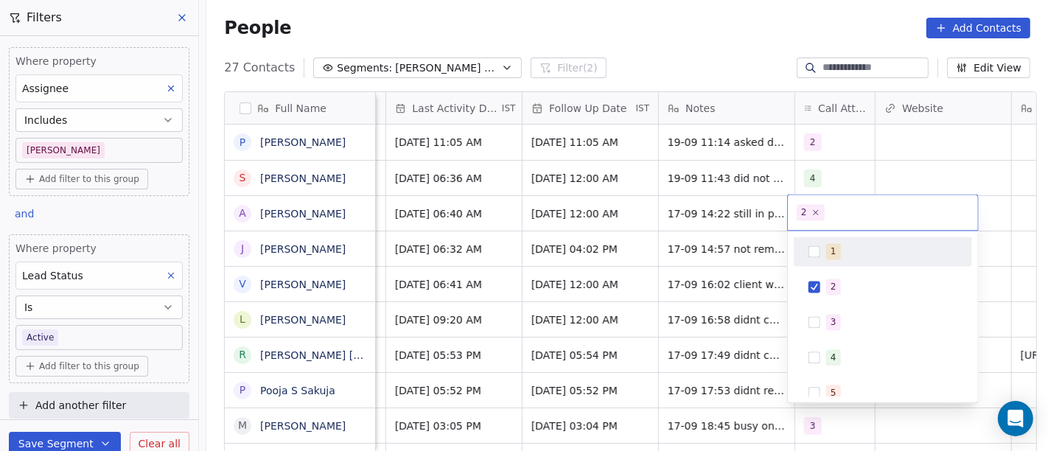
click at [711, 38] on html "On2Cook India Pvt. Ltd. Contacts People Marketing Workflows Campaigns Sales Pip…" at bounding box center [524, 225] width 1048 height 451
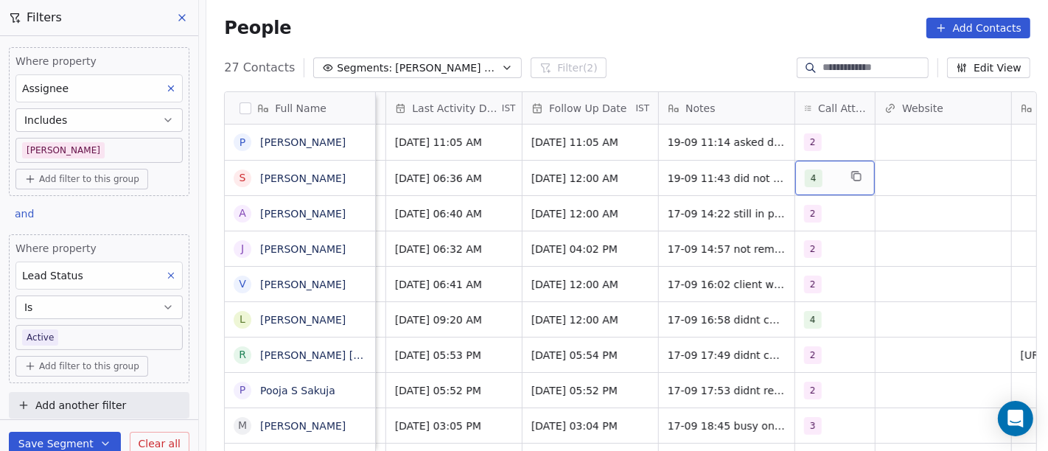
click at [820, 175] on div "4" at bounding box center [822, 178] width 34 height 18
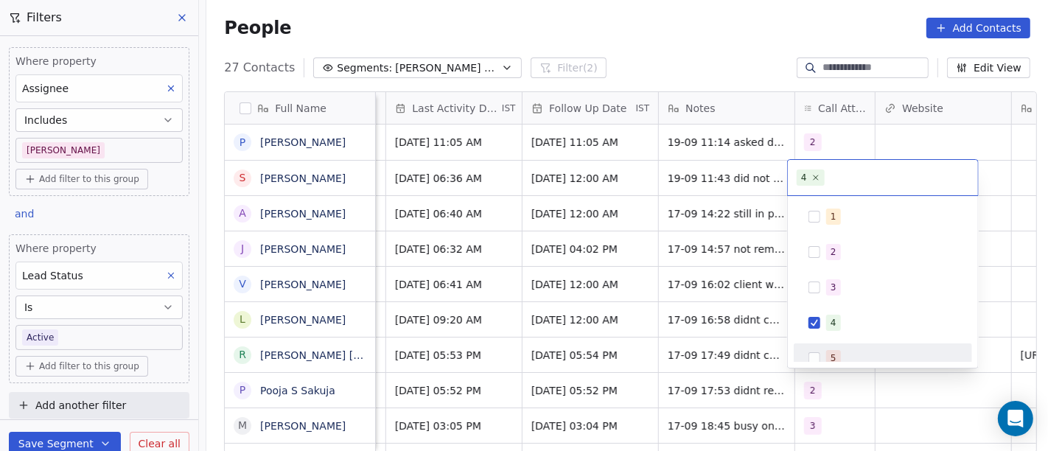
click at [810, 351] on div "5" at bounding box center [882, 358] width 167 height 24
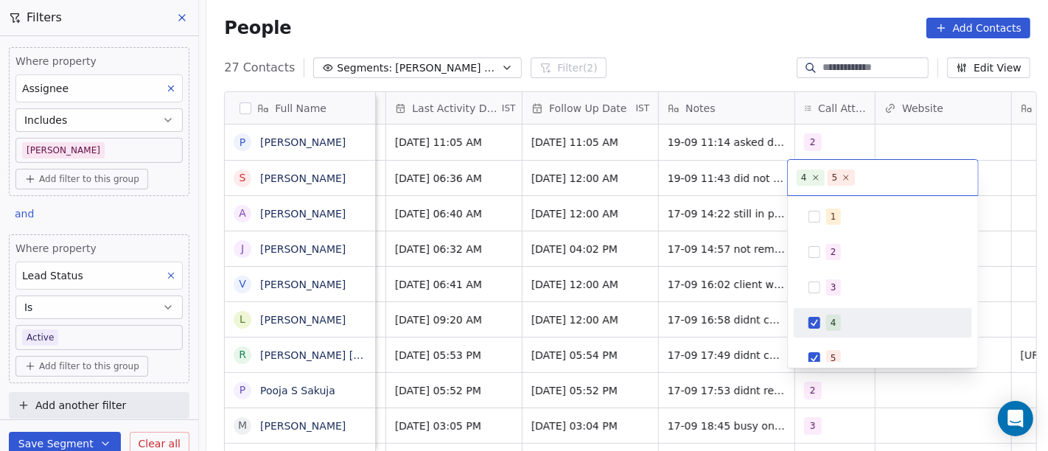
click at [820, 319] on div "4" at bounding box center [882, 323] width 167 height 24
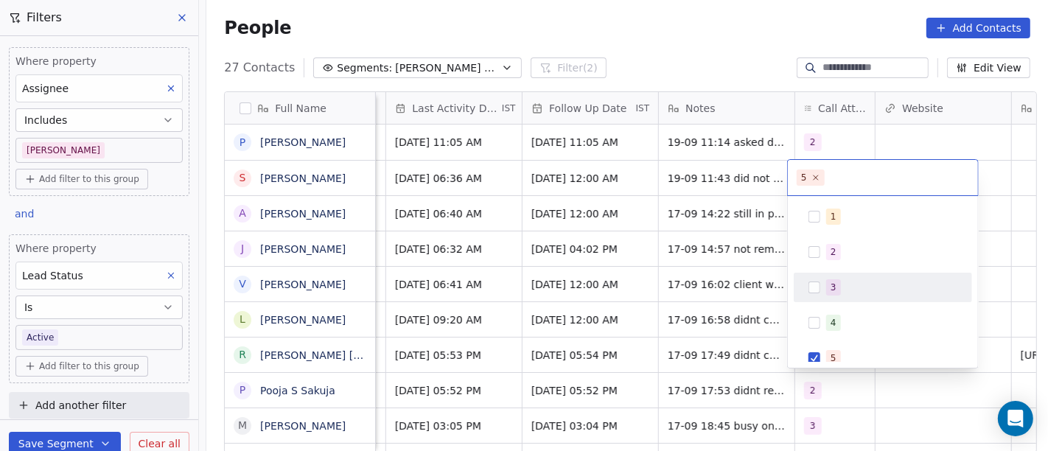
click at [686, 55] on html "On2Cook India Pvt. Ltd. Contacts People Marketing Workflows Campaigns Sales Pip…" at bounding box center [524, 225] width 1048 height 451
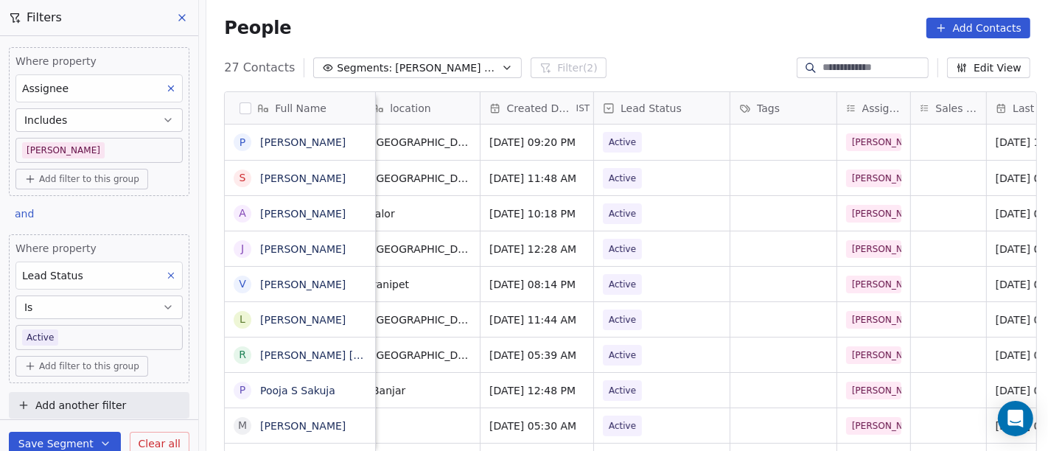
scroll to position [0, 346]
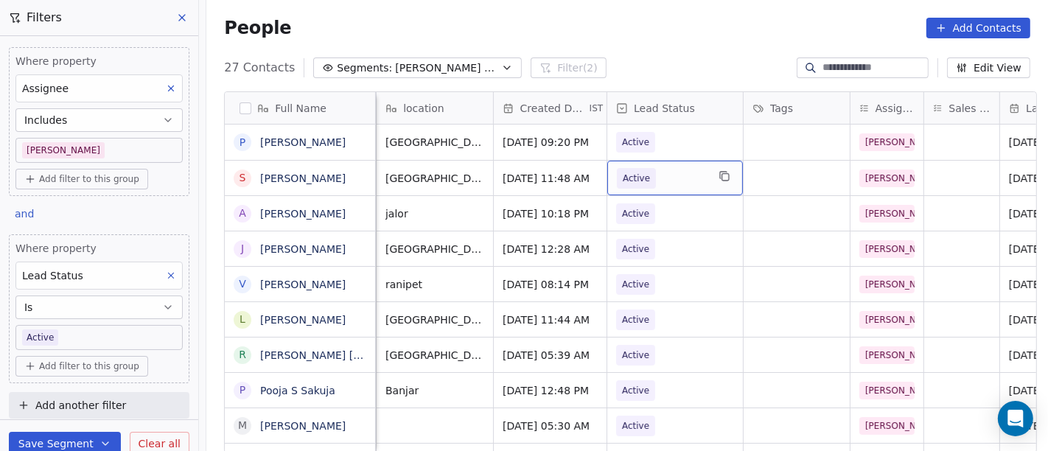
click at [688, 185] on span "Active" at bounding box center [662, 178] width 90 height 21
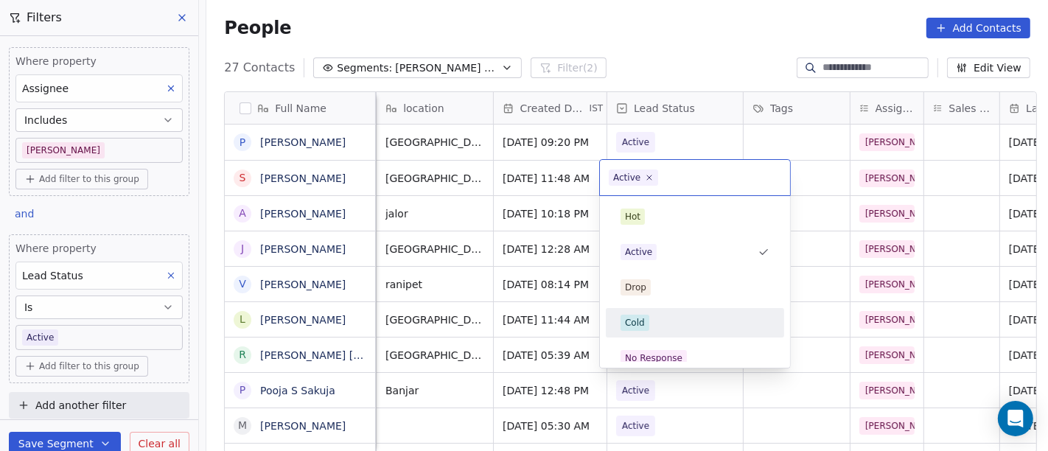
click at [679, 323] on div "Cold" at bounding box center [694, 323] width 149 height 16
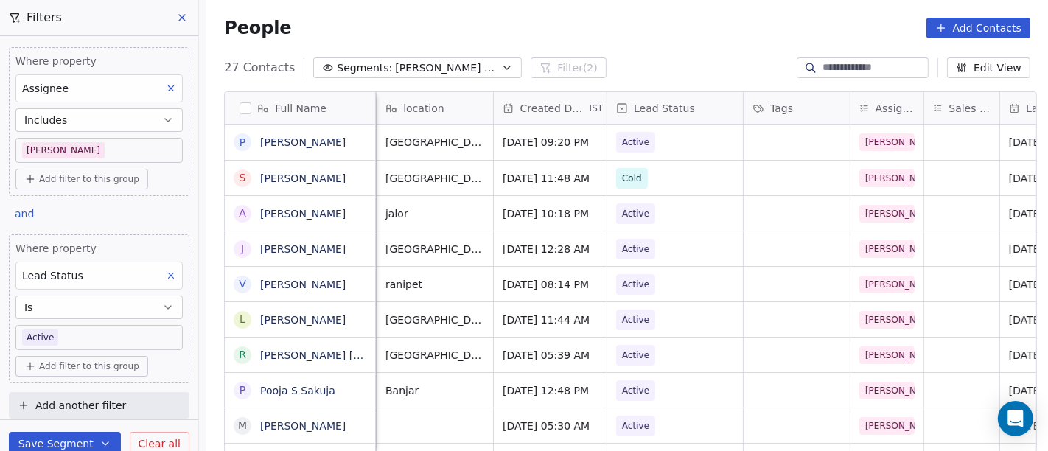
click at [678, 27] on div "People Add Contacts" at bounding box center [627, 28] width 806 height 21
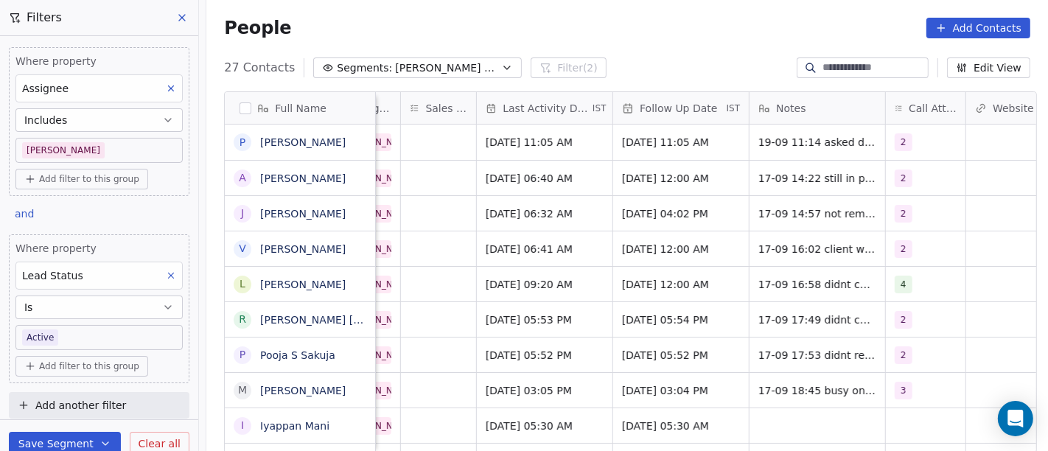
scroll to position [0, 895]
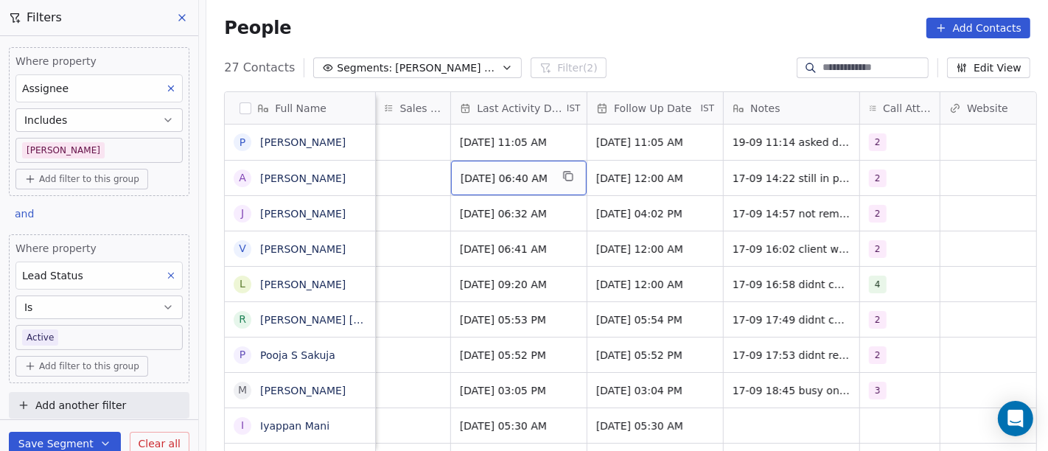
click at [505, 180] on span "Sep 17, 2025 06:40 AM" at bounding box center [505, 178] width 90 height 15
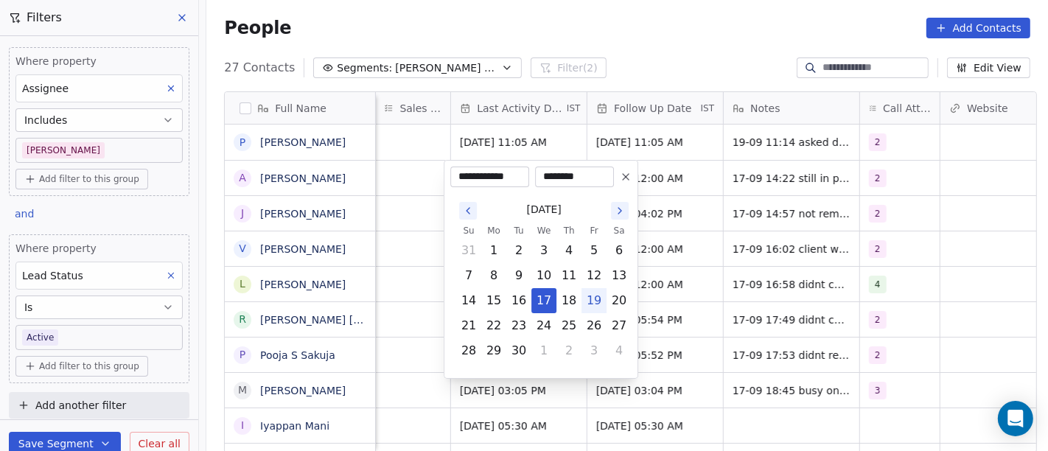
click at [586, 298] on button "19" at bounding box center [594, 301] width 24 height 24
type input "**********"
click at [761, 7] on html "On2Cook India Pvt. Ltd. Contacts People Marketing Workflows Campaigns Sales Pip…" at bounding box center [524, 225] width 1048 height 451
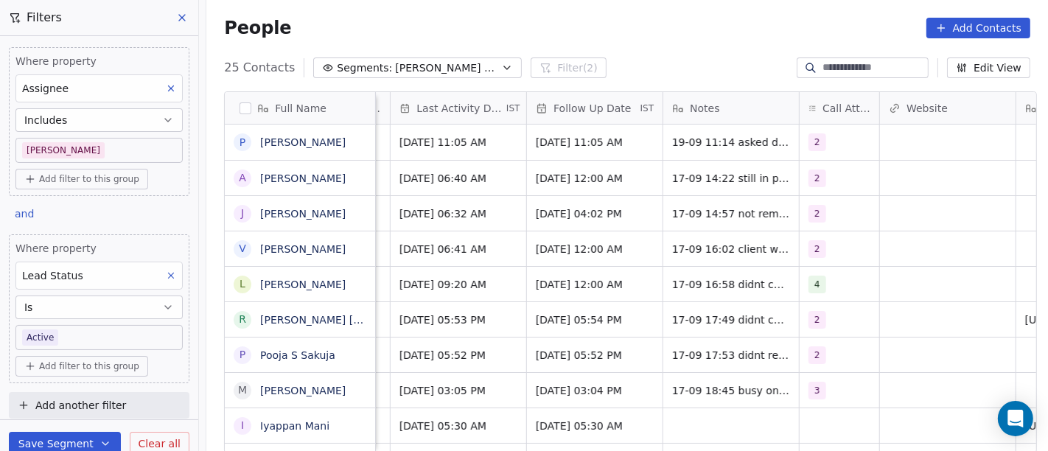
scroll to position [0, 964]
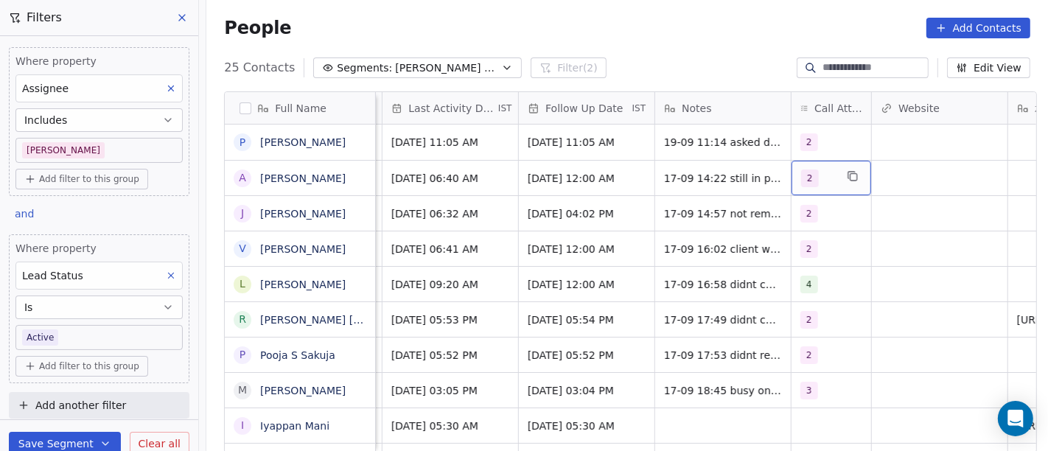
click at [825, 181] on div "2" at bounding box center [818, 178] width 34 height 18
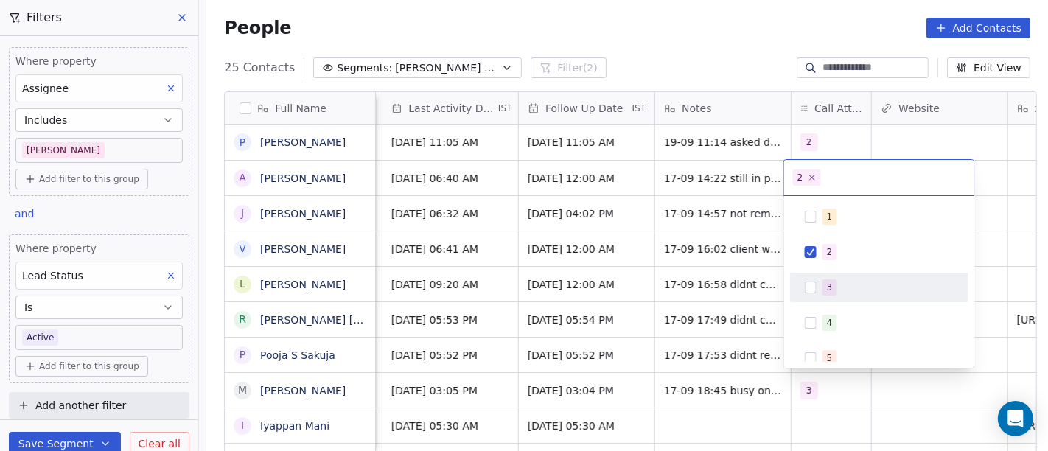
click at [825, 279] on span "3" at bounding box center [829, 287] width 15 height 16
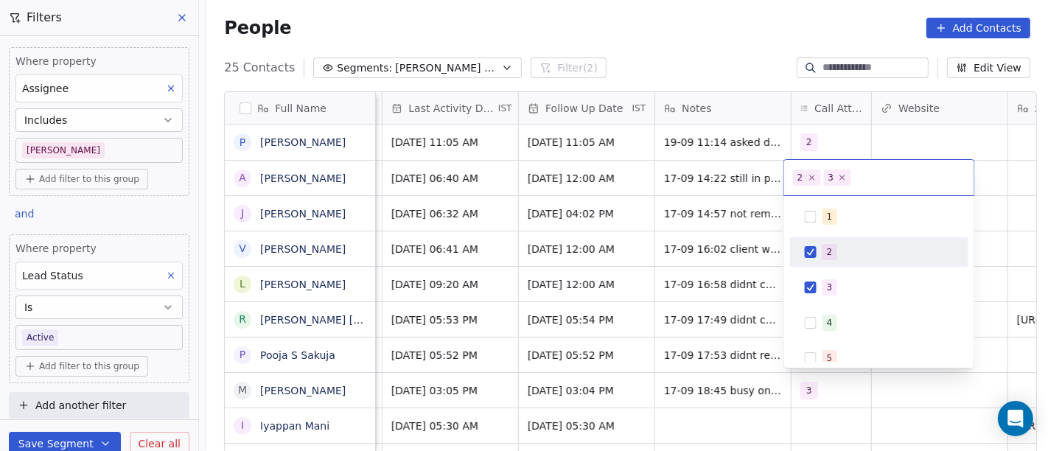
click at [827, 253] on div "2" at bounding box center [830, 251] width 6 height 13
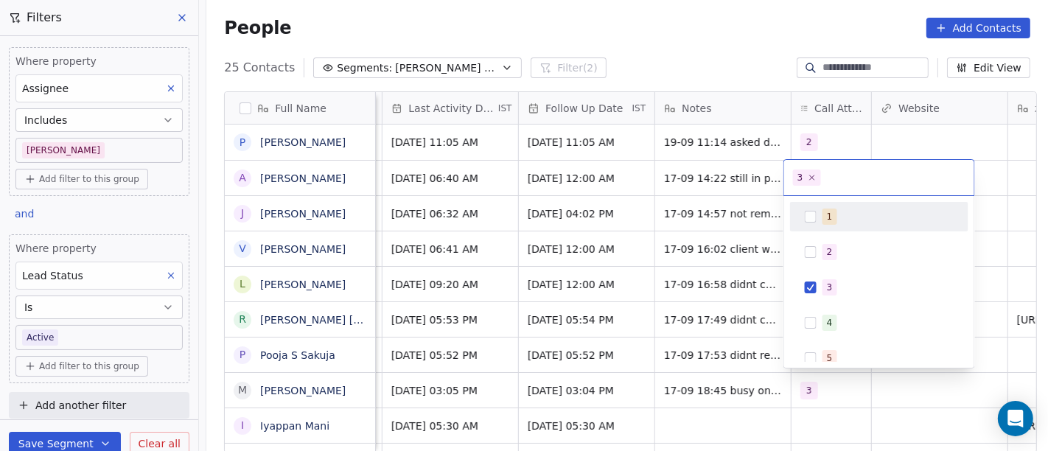
click at [715, 22] on html "On2Cook India Pvt. Ltd. Contacts People Marketing Workflows Campaigns Sales Pip…" at bounding box center [524, 225] width 1048 height 451
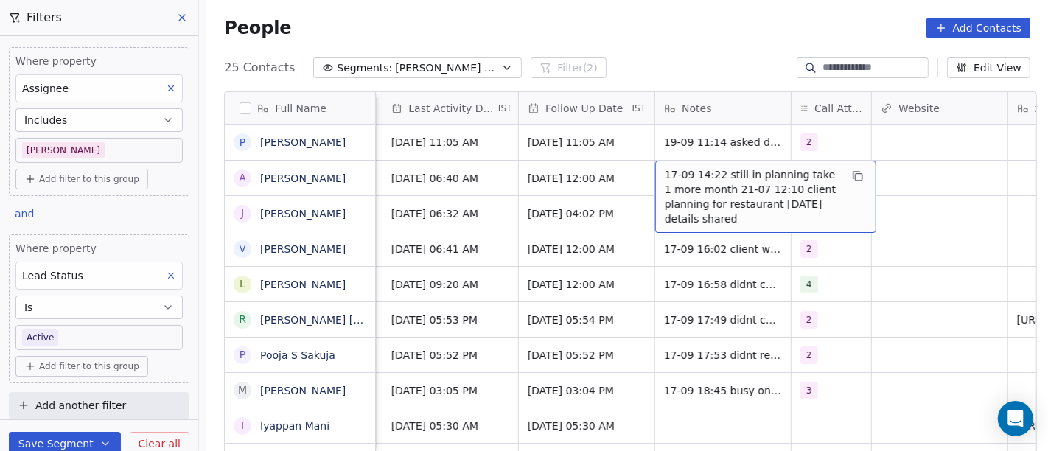
click at [726, 186] on span "17-09 14:22 still in planning take 1 more month 21-07 12:10 client planning for…" at bounding box center [752, 196] width 175 height 59
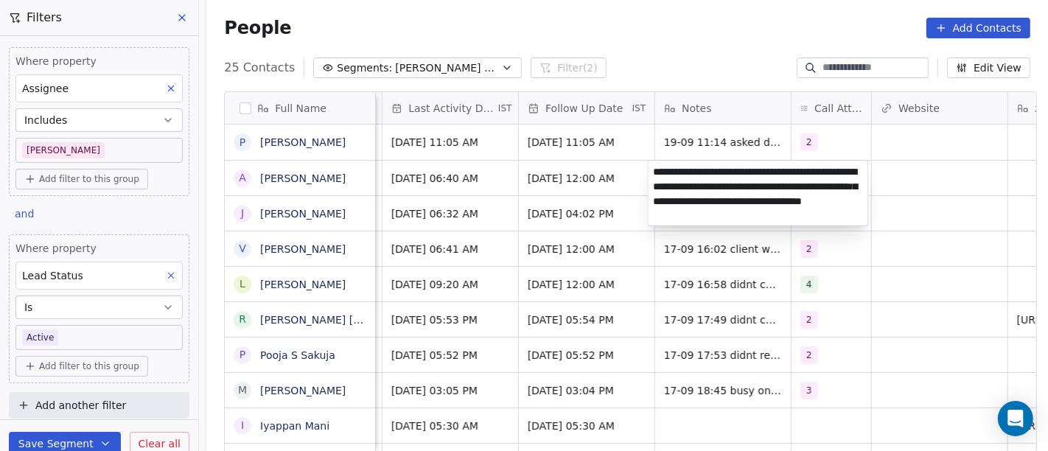
type textarea "**********"
click at [883, 291] on html "On2Cook India Pvt. Ltd. Contacts People Marketing Workflows Campaigns Sales Pip…" at bounding box center [524, 225] width 1048 height 451
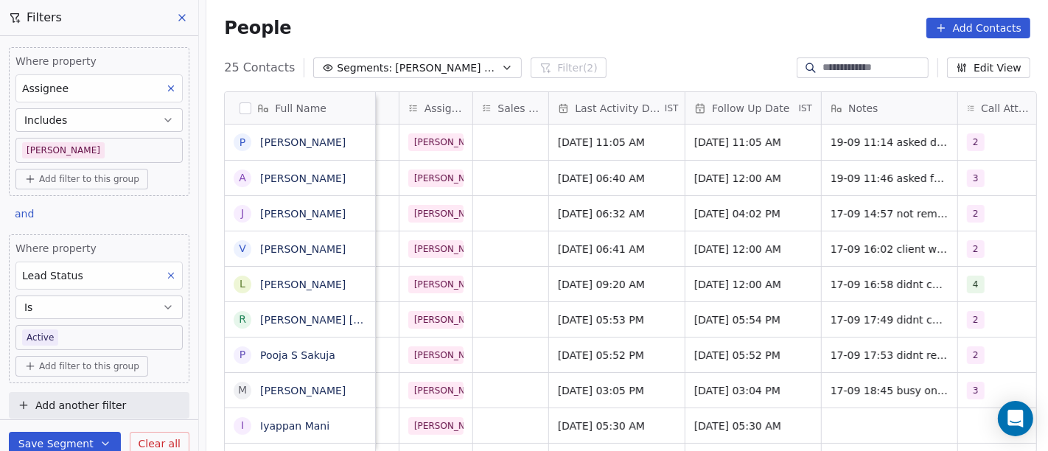
scroll to position [0, 831]
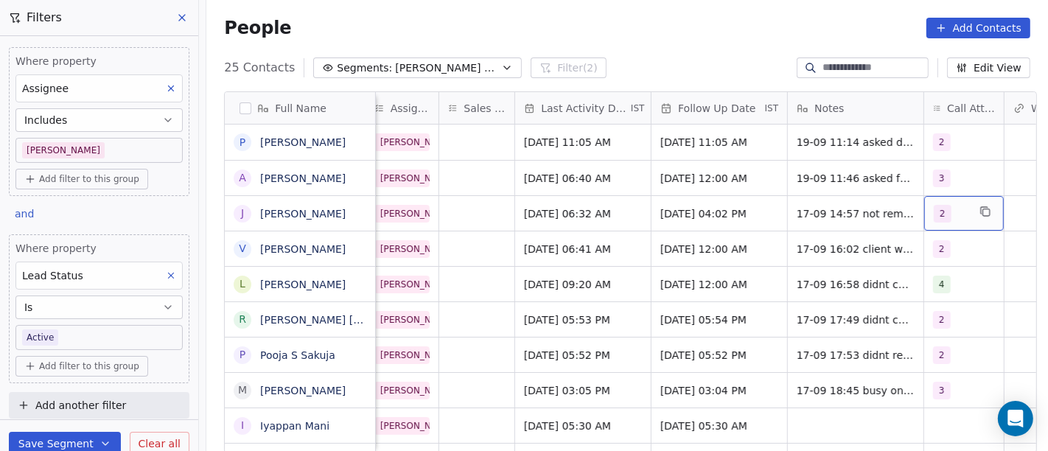
click at [953, 214] on div "2" at bounding box center [950, 214] width 34 height 18
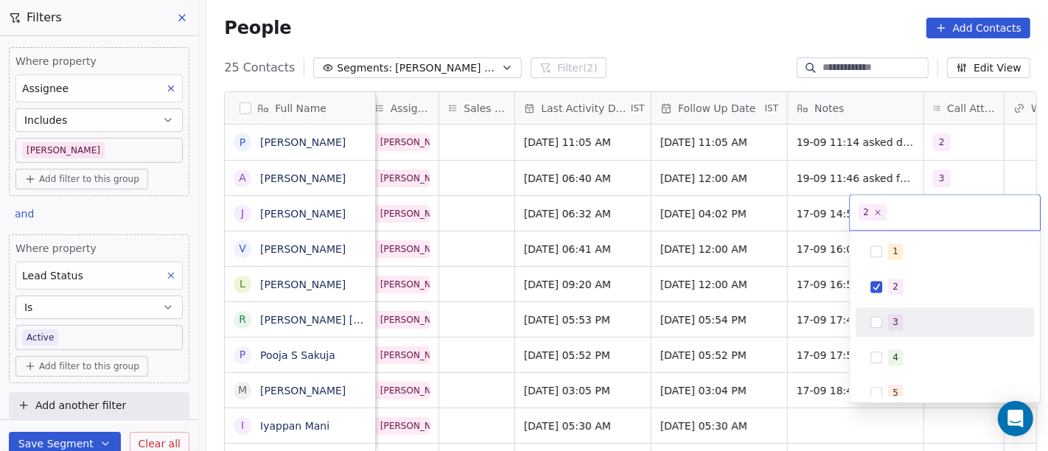
click at [909, 321] on div "3" at bounding box center [953, 322] width 131 height 16
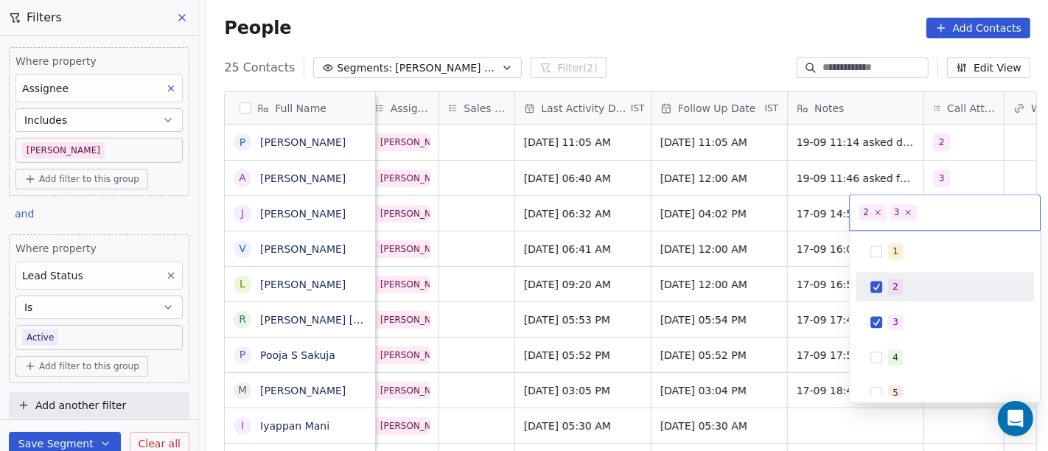
click at [892, 283] on div "2" at bounding box center [895, 286] width 6 height 13
click at [752, 205] on html "On2Cook India Pvt. Ltd. Contacts People Marketing Workflows Campaigns Sales Pip…" at bounding box center [524, 225] width 1048 height 451
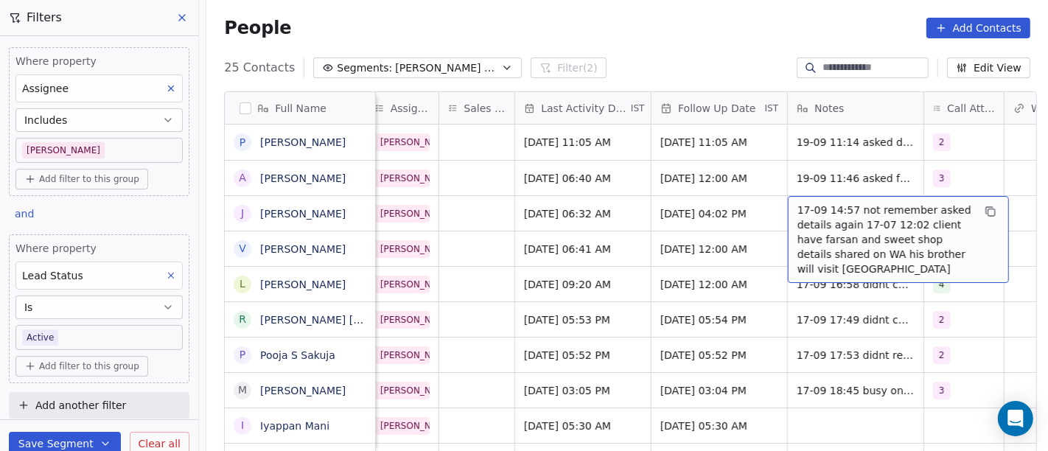
click at [827, 219] on span "17-09 14:57 not remember asked details again 17-07 12:02 client have farsan and…" at bounding box center [884, 240] width 175 height 74
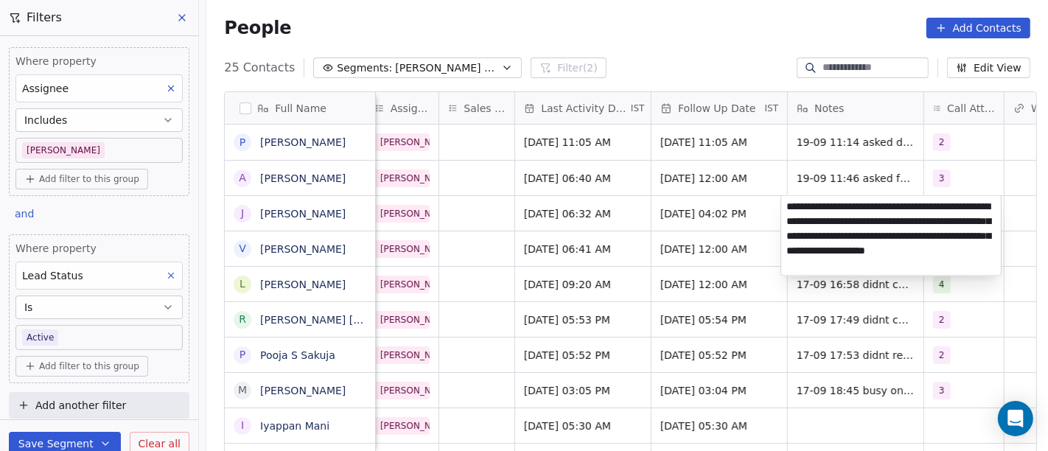
type textarea "**********"
click at [670, 213] on html "On2Cook India Pvt. Ltd. Contacts People Marketing Workflows Campaigns Sales Pip…" at bounding box center [524, 225] width 1048 height 451
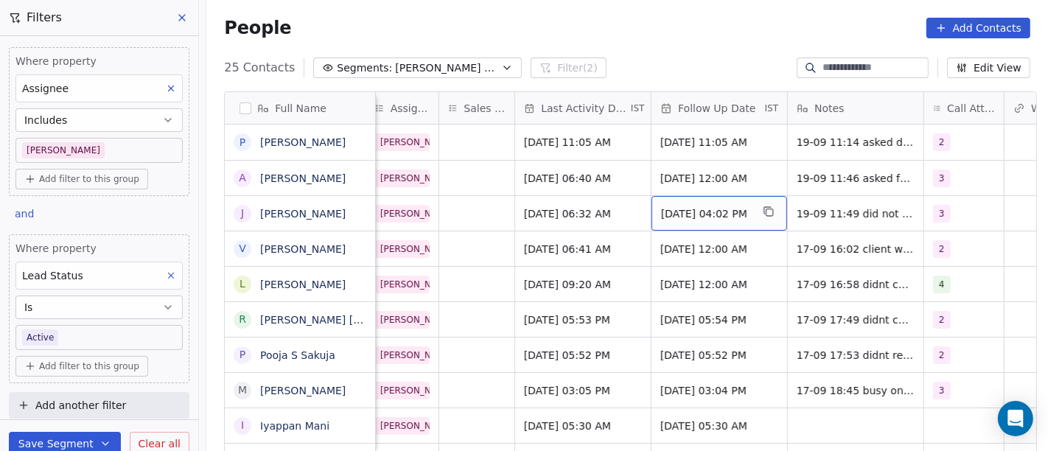
click at [684, 216] on span "Sep 24, 2025 04:02 PM" at bounding box center [706, 213] width 90 height 15
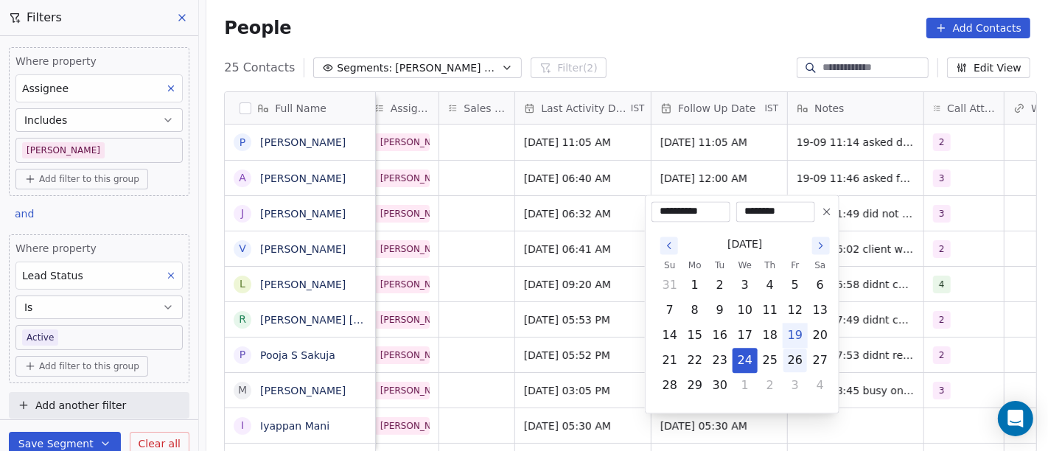
click at [790, 358] on button "26" at bounding box center [795, 360] width 24 height 24
type input "**********"
click at [977, 278] on html "On2Cook India Pvt. Ltd. Contacts People Marketing Workflows Campaigns Sales Pip…" at bounding box center [524, 225] width 1048 height 451
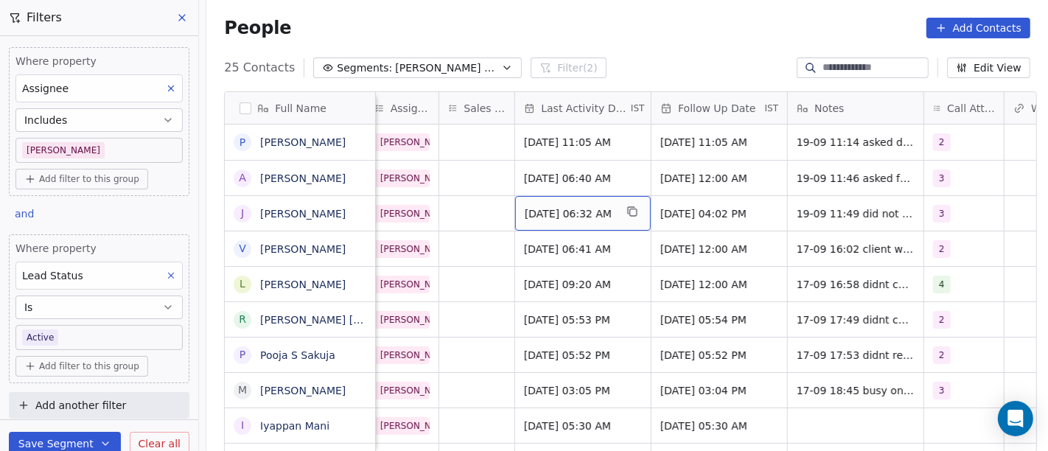
click at [598, 217] on span "Sep 17, 2025 06:32 AM" at bounding box center [570, 213] width 90 height 15
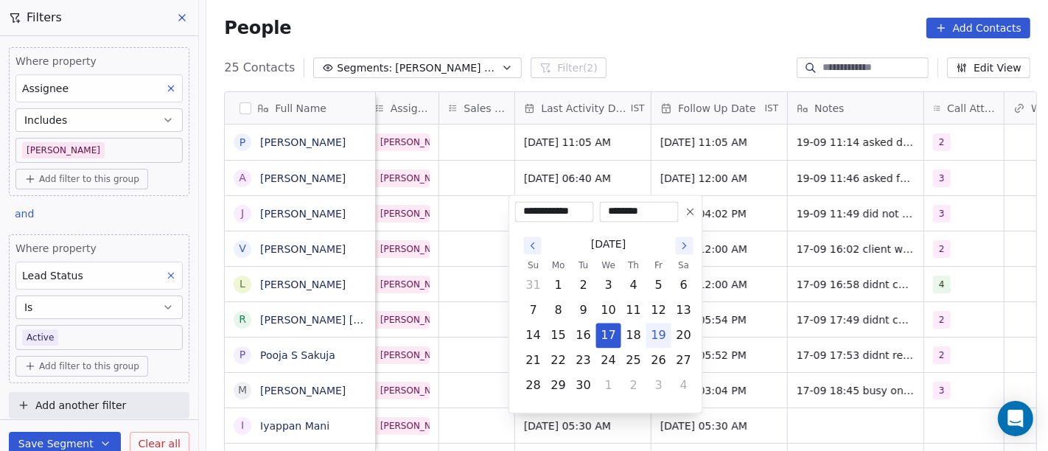
click at [657, 334] on button "19" at bounding box center [659, 335] width 24 height 24
type input "**********"
click at [855, 289] on html "On2Cook India Pvt. Ltd. Contacts People Marketing Workflows Campaigns Sales Pip…" at bounding box center [524, 225] width 1048 height 451
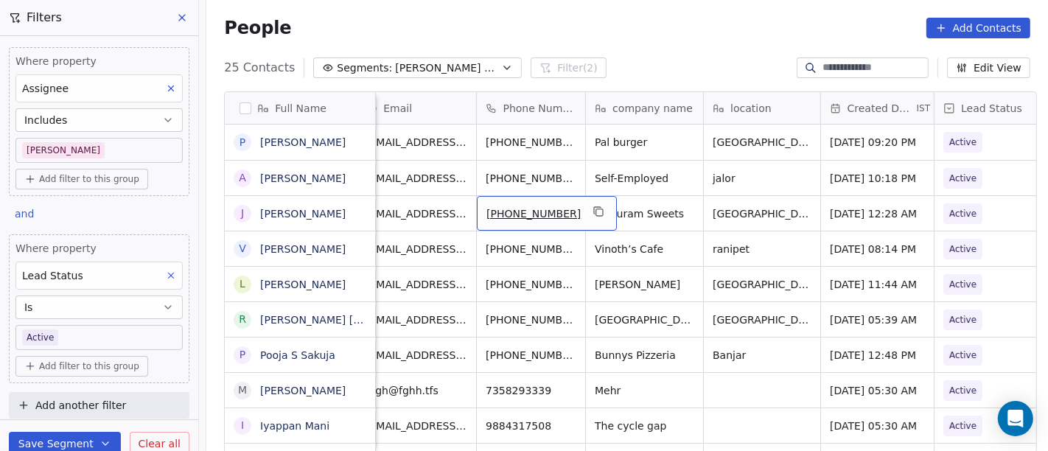
scroll to position [0, 18]
click at [591, 220] on div "+919820777177" at bounding box center [547, 213] width 140 height 35
click at [593, 207] on icon "grid" at bounding box center [599, 212] width 12 height 12
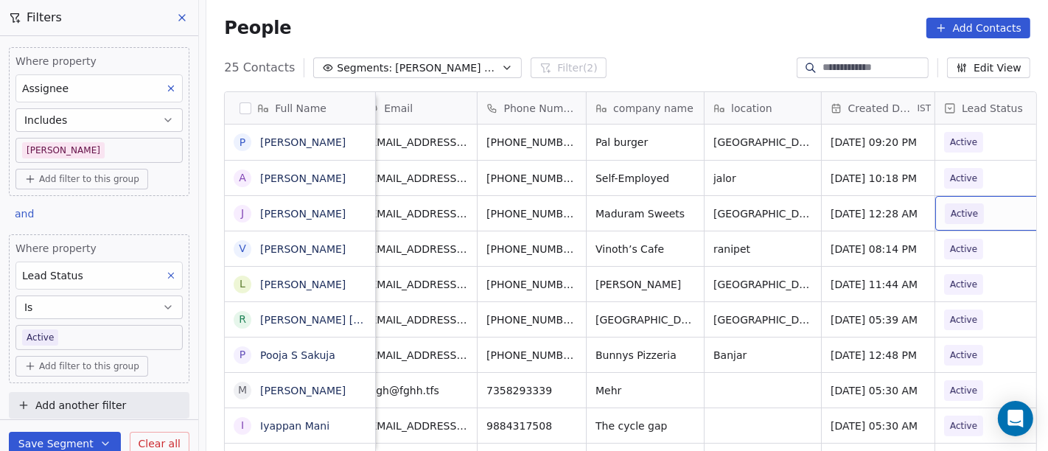
scroll to position [0, 66]
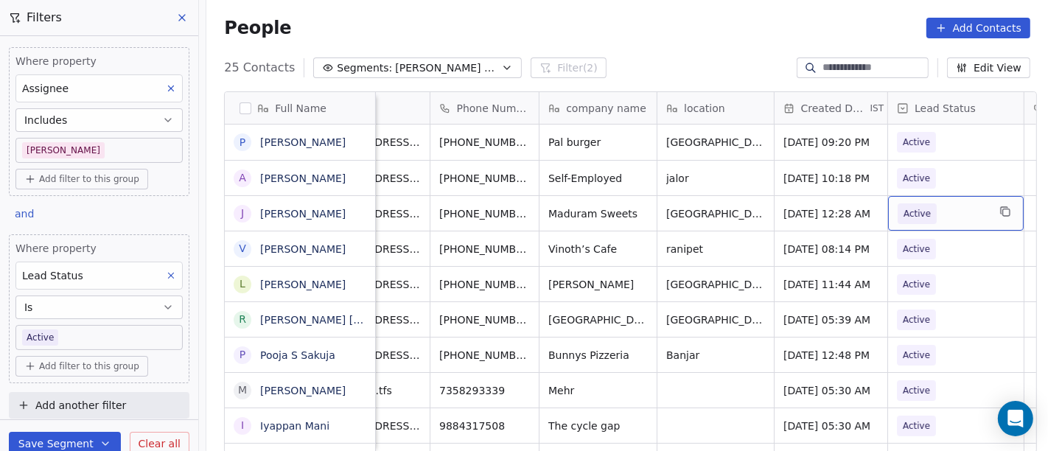
click at [958, 223] on span "Active" at bounding box center [942, 213] width 90 height 21
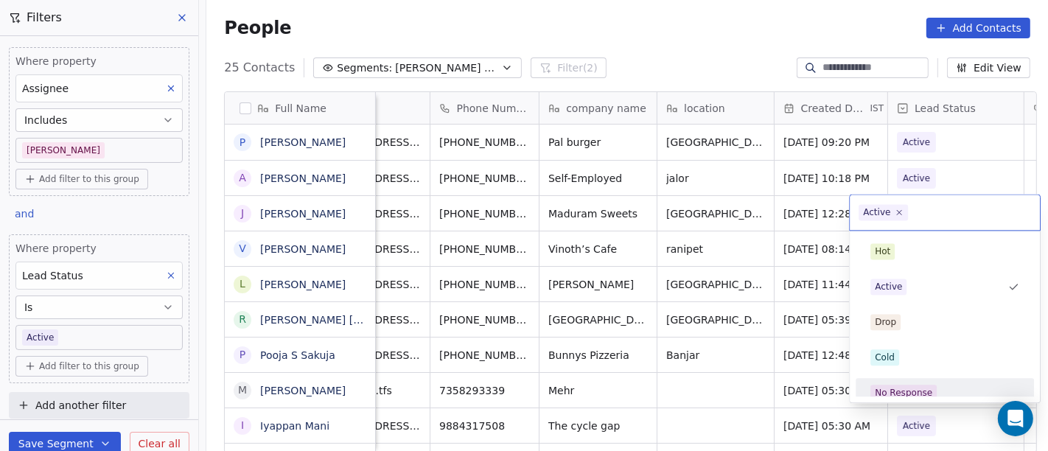
click at [930, 386] on span "No Response" at bounding box center [903, 393] width 66 height 16
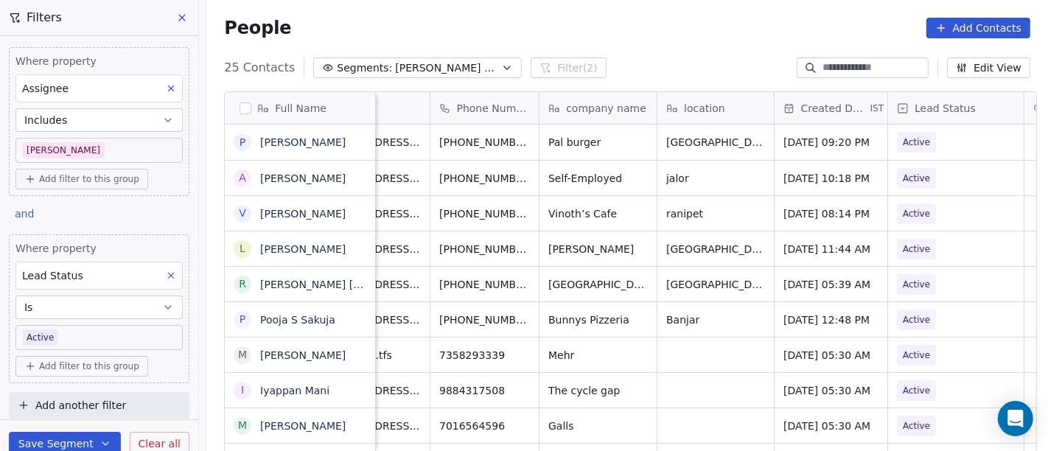
scroll to position [0, 0]
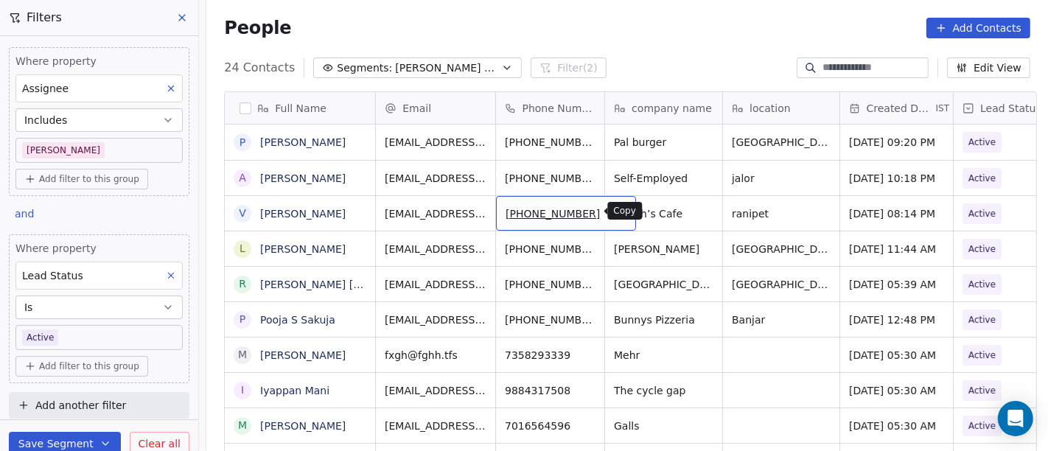
click at [612, 215] on icon "grid" at bounding box center [618, 212] width 12 height 12
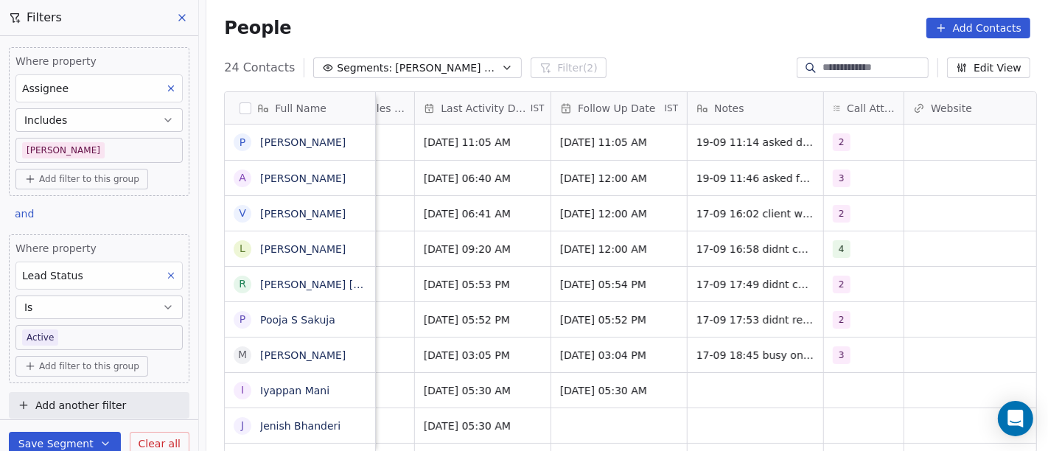
scroll to position [0, 947]
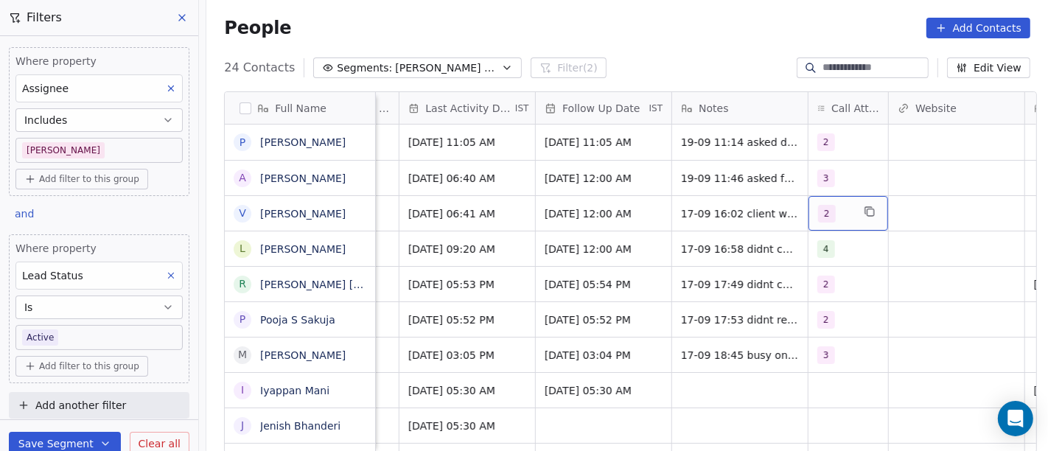
click at [838, 212] on div "2" at bounding box center [835, 214] width 34 height 18
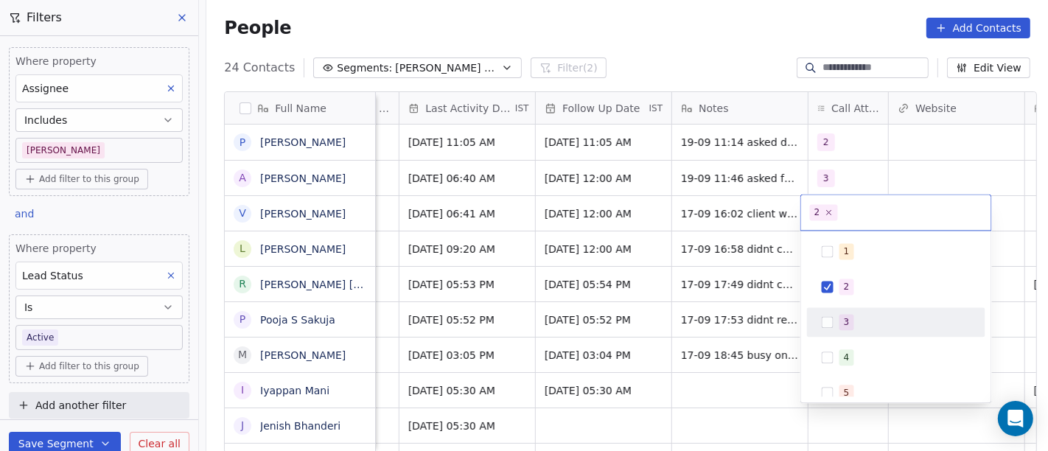
click at [854, 321] on div "3" at bounding box center [904, 322] width 131 height 16
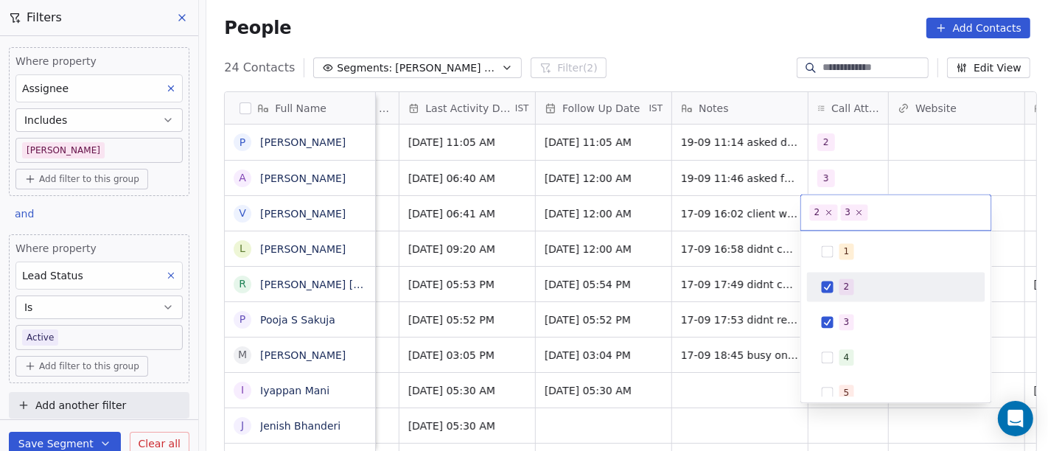
click at [827, 279] on div "2" at bounding box center [896, 287] width 167 height 24
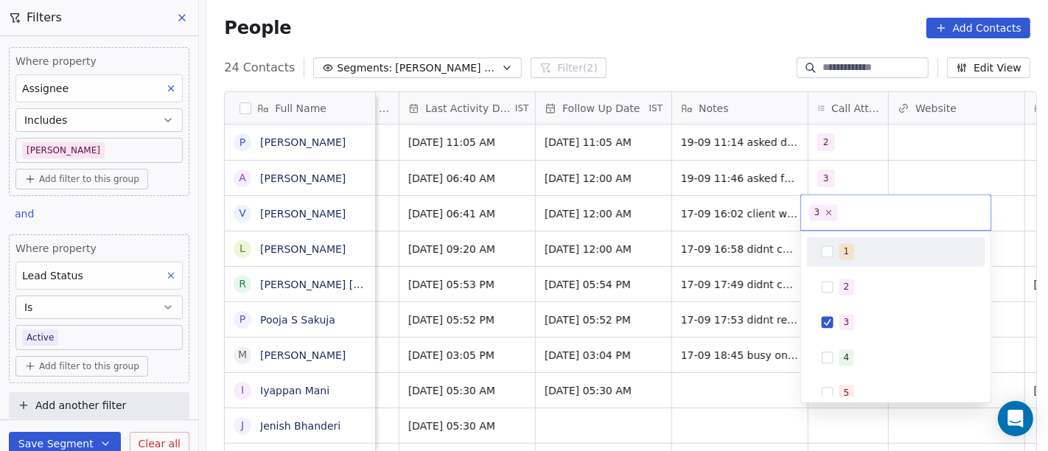
click at [717, 38] on html "On2Cook India Pvt. Ltd. Contacts People Marketing Workflows Campaigns Sales Pip…" at bounding box center [524, 225] width 1048 height 451
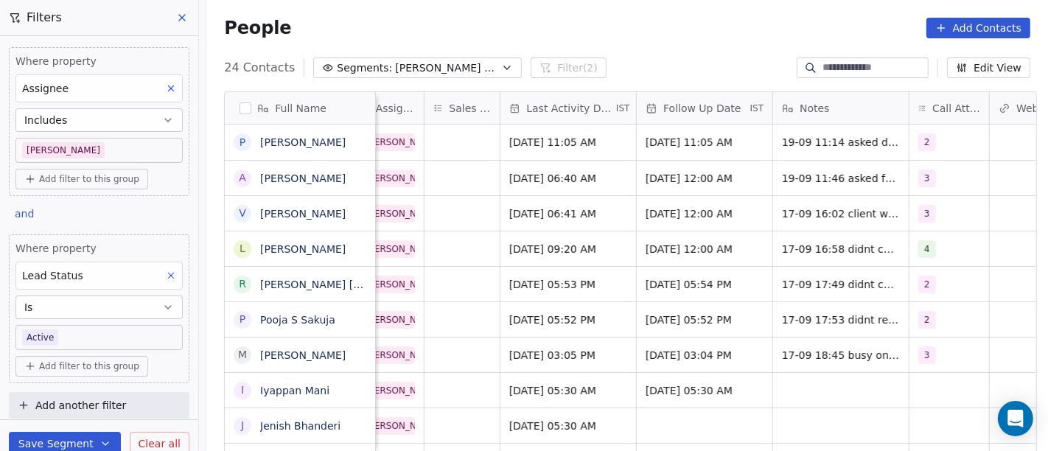
scroll to position [0, 846]
click at [583, 213] on span "Sep 17, 2025 06:41 AM" at bounding box center [555, 213] width 90 height 15
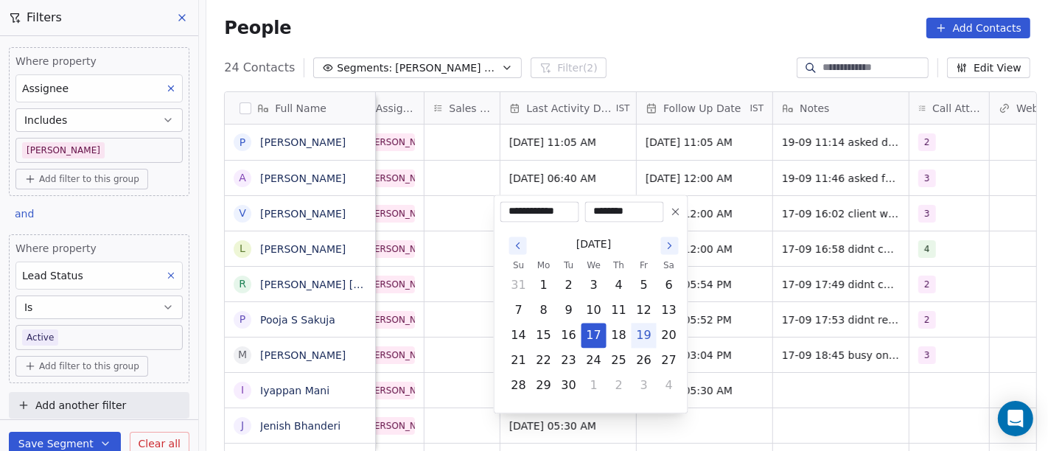
click at [642, 334] on button "19" at bounding box center [644, 335] width 24 height 24
type input "**********"
click at [676, 34] on html "On2Cook India Pvt. Ltd. Contacts People Marketing Workflows Campaigns Sales Pip…" at bounding box center [524, 225] width 1048 height 451
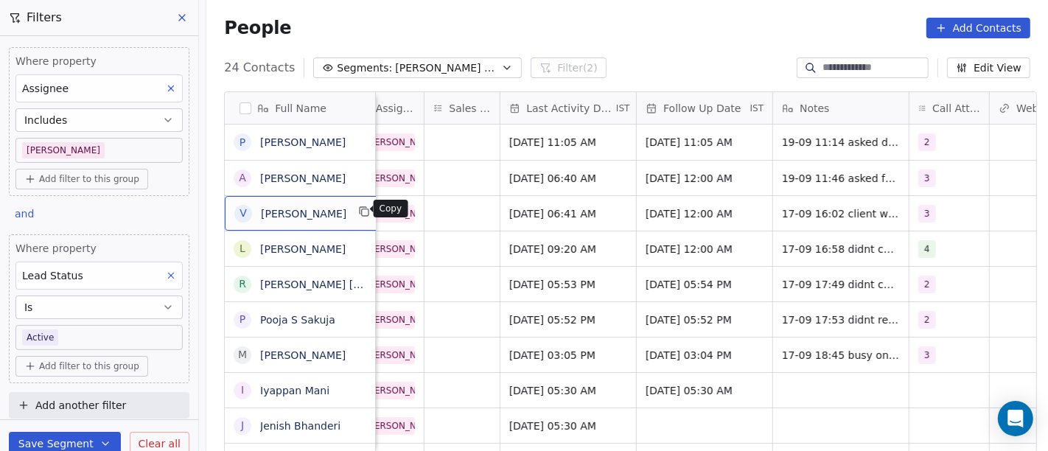
scroll to position [1, 0]
click at [359, 214] on icon "grid" at bounding box center [365, 210] width 12 height 12
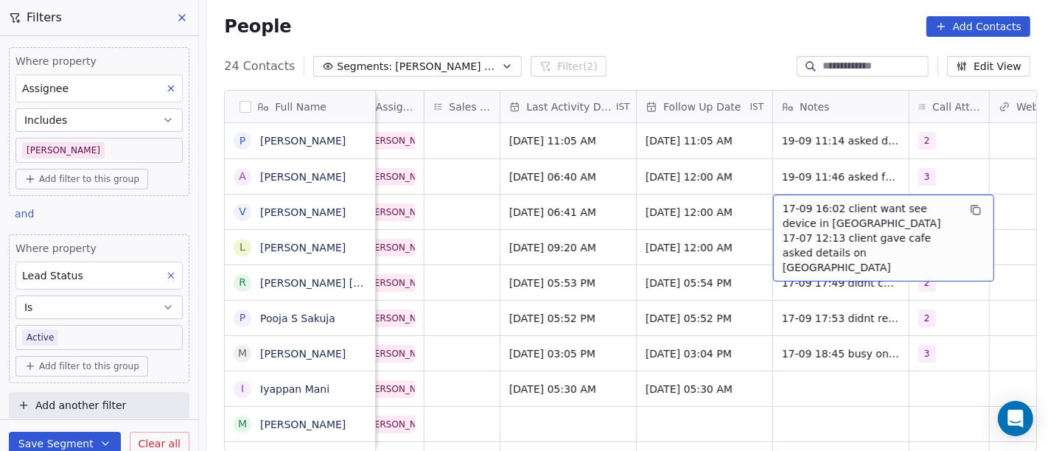
click at [787, 217] on span "17-09 16:02 client want see device in tamil nadu 17-07 12:13 client gave cafe a…" at bounding box center [869, 238] width 175 height 74
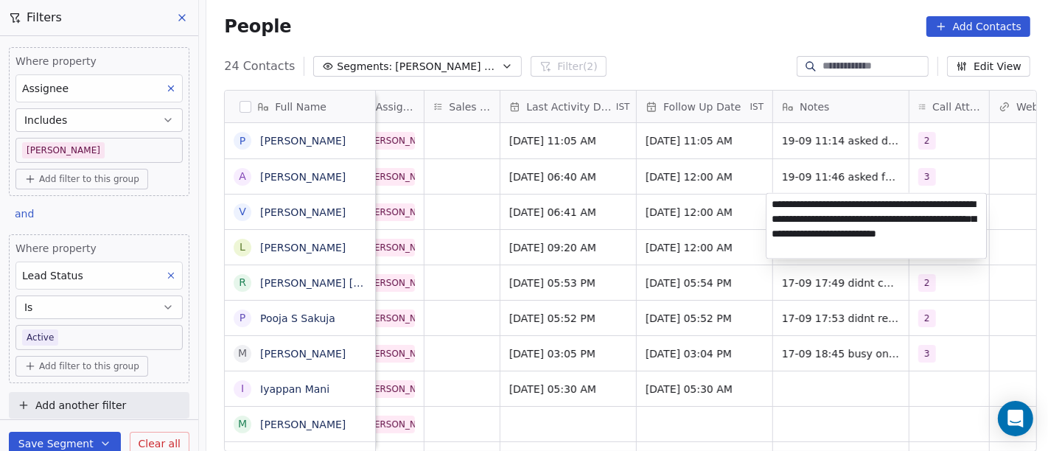
type textarea "**********"
click at [782, 320] on html "On2Cook India Pvt. Ltd. Contacts People Marketing Workflows Campaigns Sales Pip…" at bounding box center [524, 225] width 1048 height 451
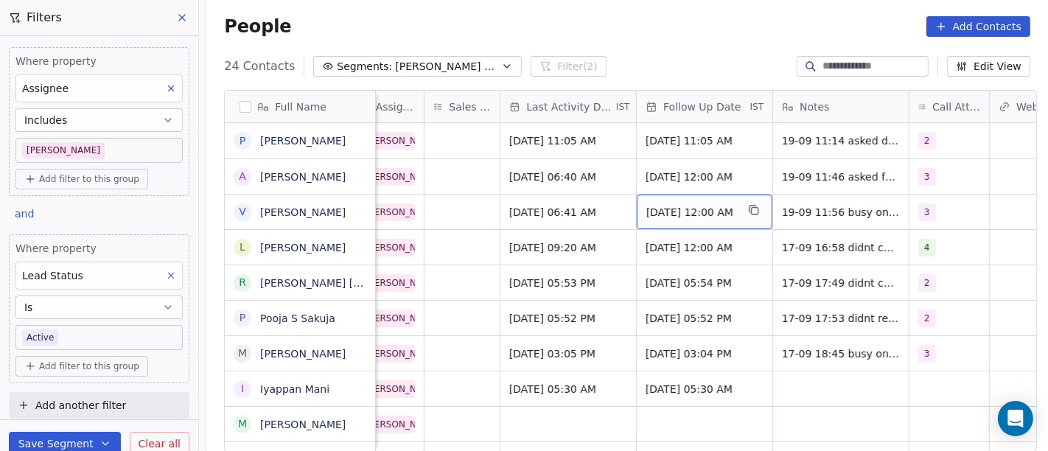
click at [686, 211] on span "Sep 24, 2025 12:00 AM" at bounding box center [691, 212] width 90 height 15
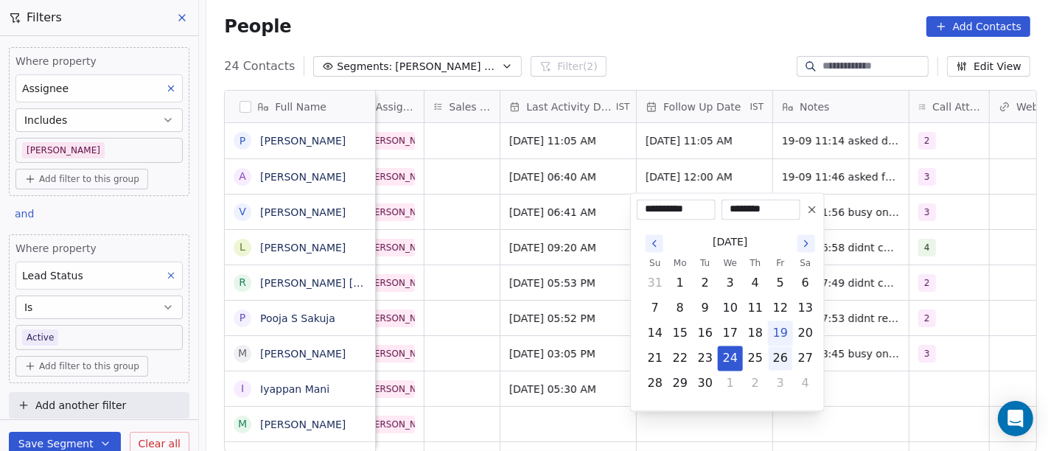
click at [779, 359] on button "26" at bounding box center [780, 358] width 24 height 24
type input "**********"
click at [1002, 320] on html "On2Cook India Pvt. Ltd. Contacts People Marketing Workflows Campaigns Sales Pip…" at bounding box center [524, 225] width 1048 height 451
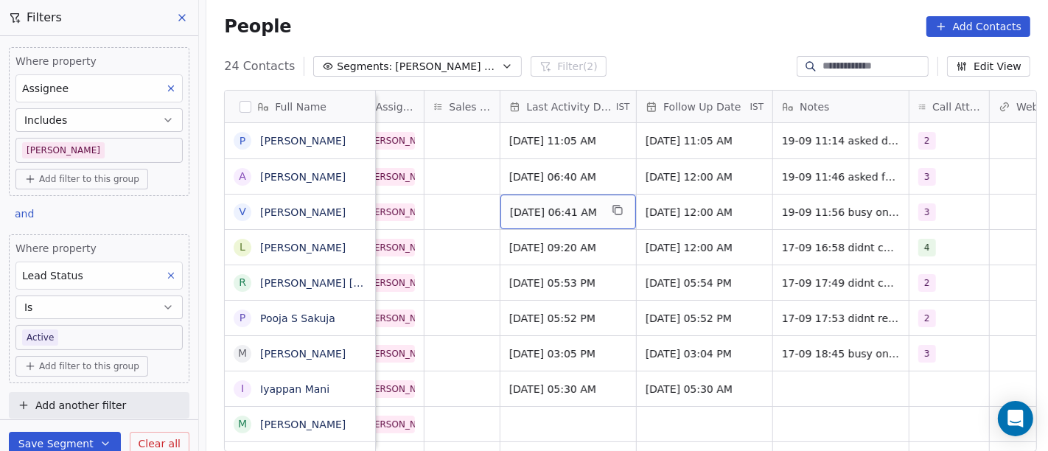
click at [500, 220] on div "Sep 19, 2025 06:41 AM" at bounding box center [568, 212] width 136 height 35
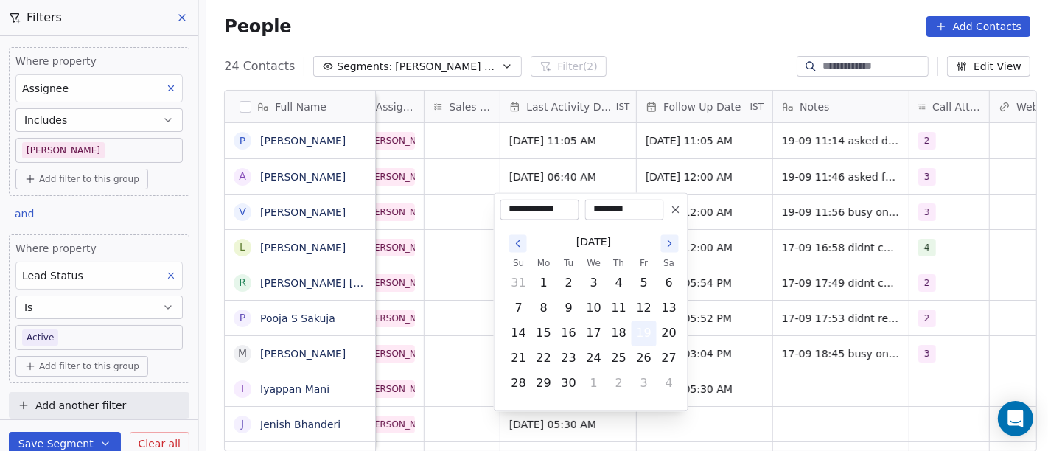
click at [645, 334] on button "19" at bounding box center [644, 333] width 24 height 24
click at [793, 273] on html "On2Cook India Pvt. Ltd. Contacts People Marketing Workflows Campaigns Sales Pip…" at bounding box center [524, 225] width 1048 height 451
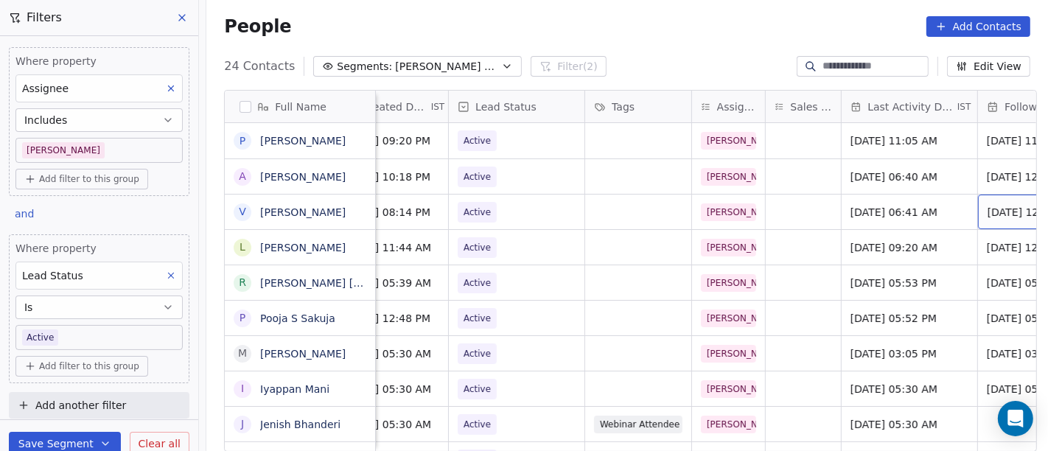
scroll to position [0, 497]
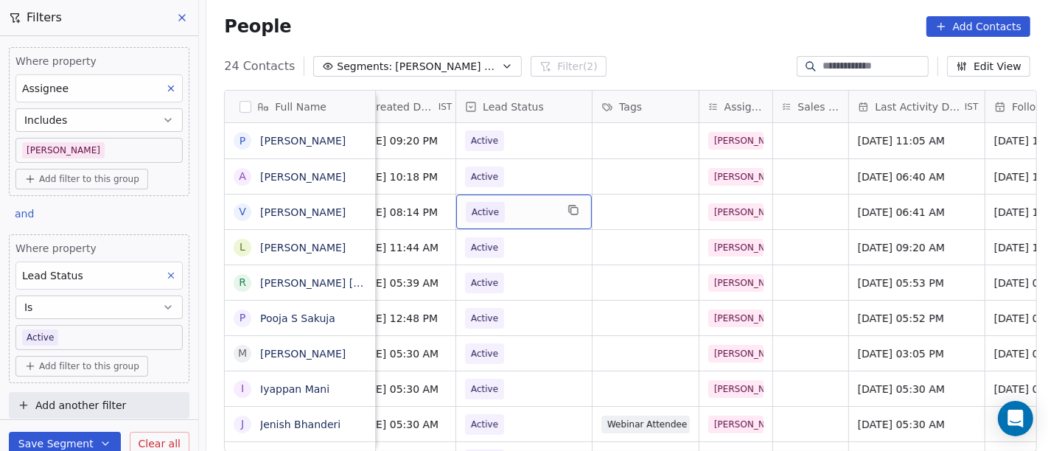
click at [536, 212] on span "Active" at bounding box center [511, 212] width 90 height 21
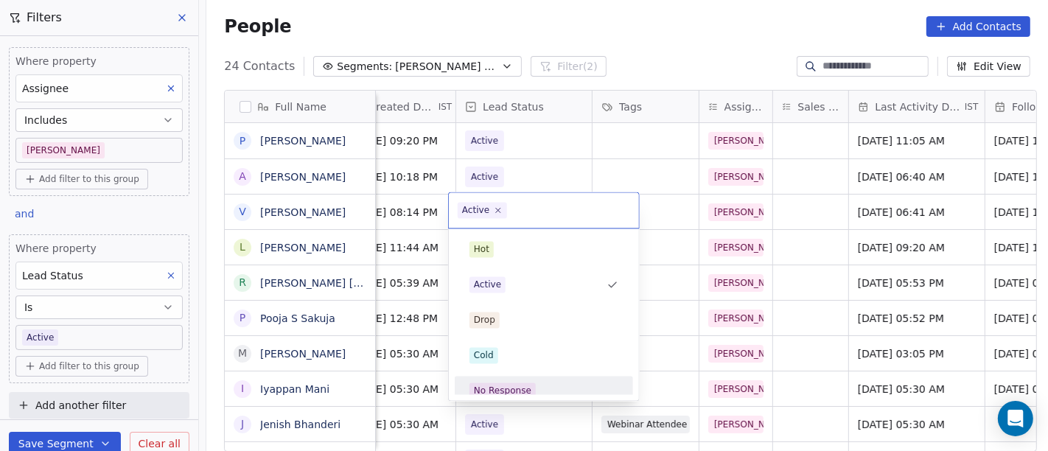
click at [528, 380] on div "No Response" at bounding box center [543, 391] width 167 height 24
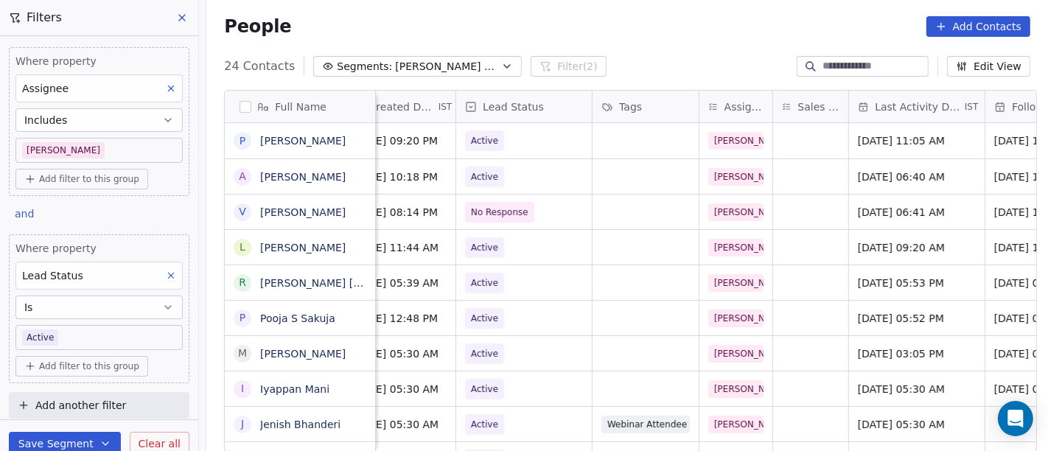
click at [695, 20] on div "People Add Contacts" at bounding box center [627, 26] width 806 height 21
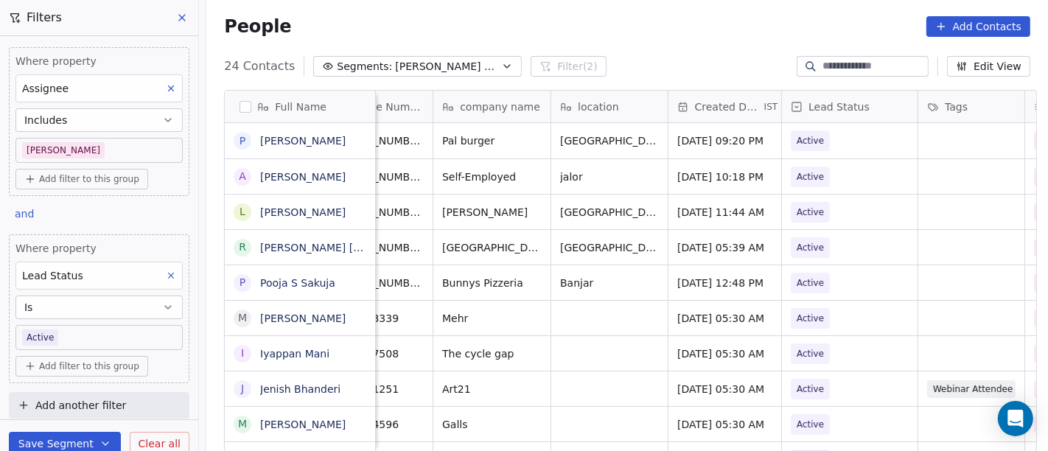
scroll to position [0, 0]
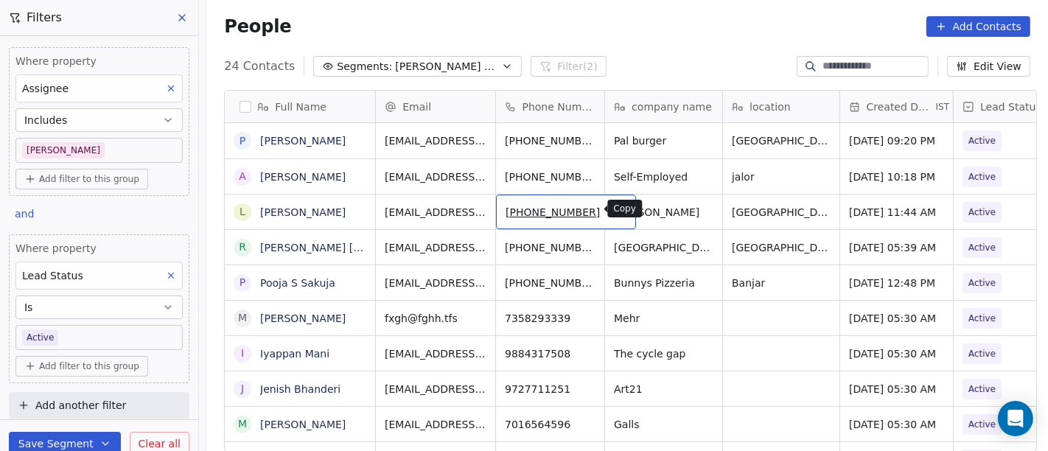
click at [609, 214] on button "grid" at bounding box center [618, 210] width 18 height 18
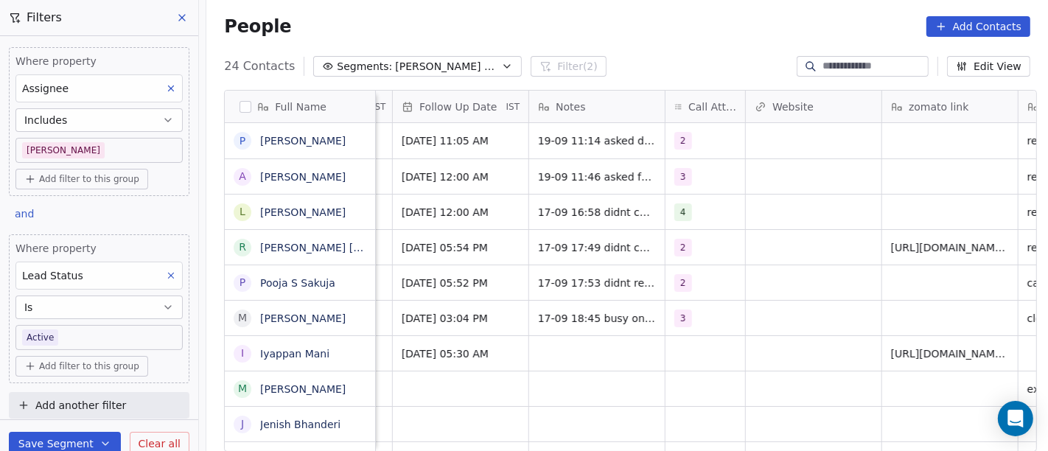
scroll to position [0, 1090]
click at [691, 209] on div "4" at bounding box center [691, 212] width 34 height 18
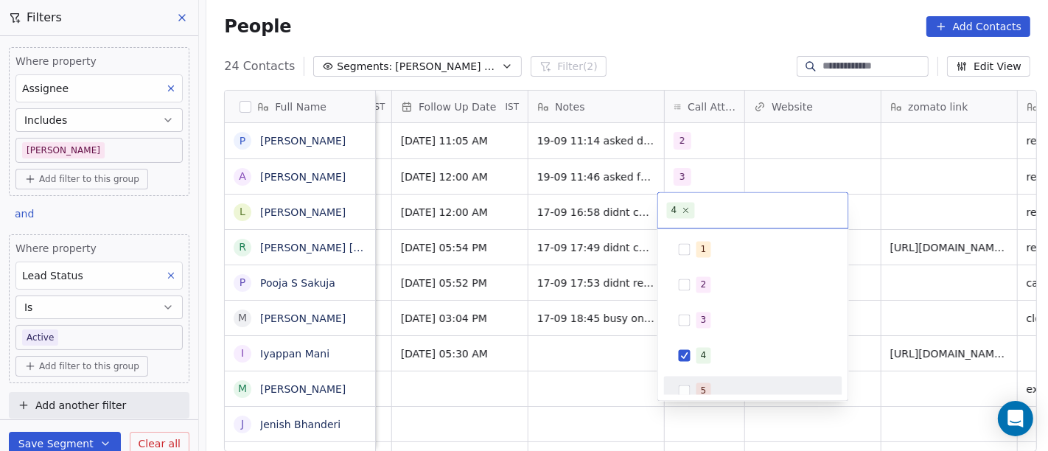
click at [722, 386] on div "5" at bounding box center [761, 390] width 131 height 16
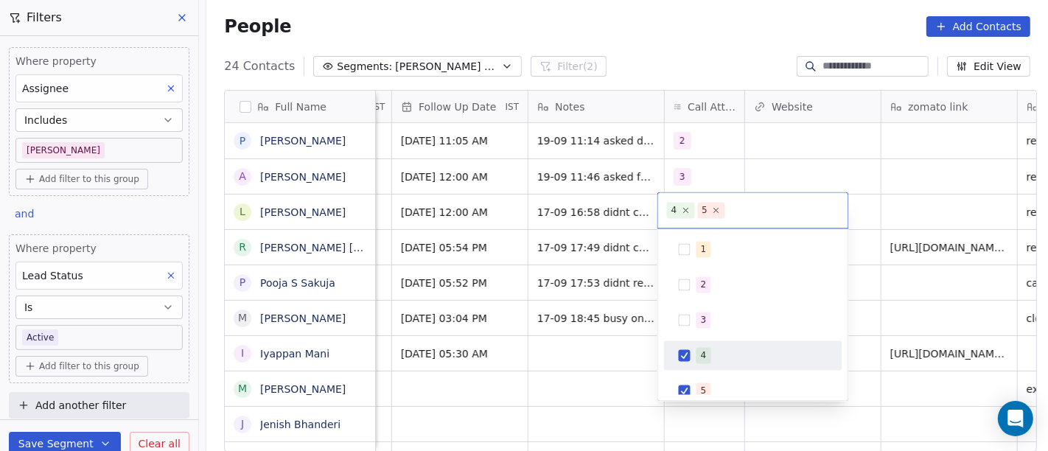
click at [715, 362] on div "4" at bounding box center [761, 355] width 131 height 16
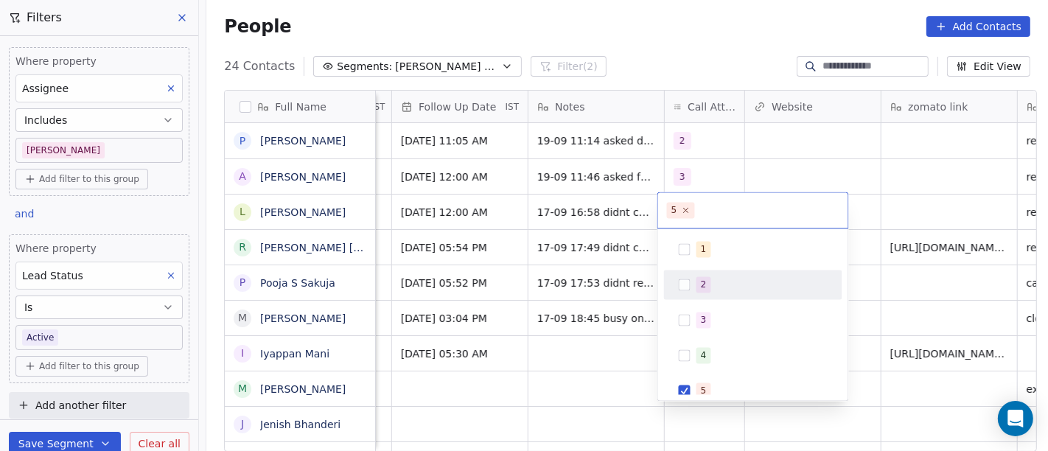
click at [891, 199] on html "On2Cook India Pvt. Ltd. Contacts People Marketing Workflows Campaigns Sales Pip…" at bounding box center [524, 225] width 1048 height 451
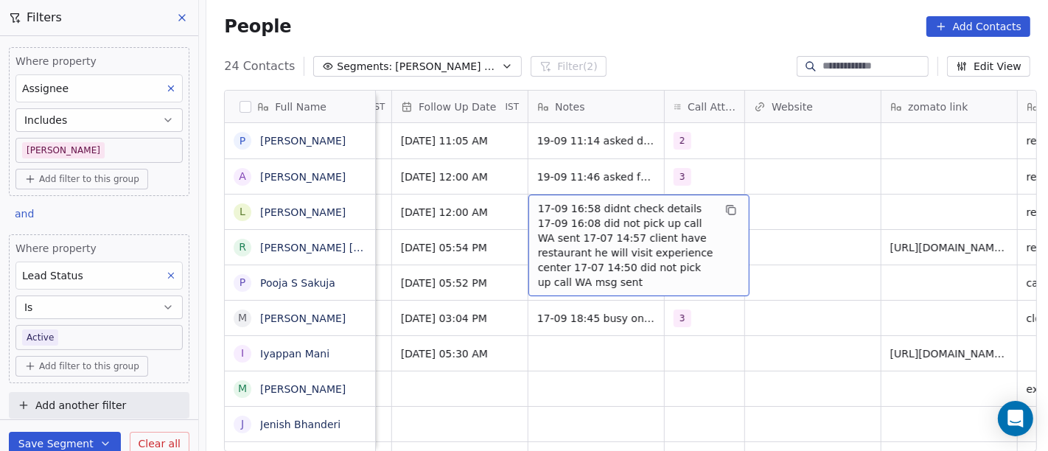
click at [613, 214] on span "17-09 16:58 didnt check details 17-09 16:08 did not pick up call WA sent 17-07 …" at bounding box center [625, 245] width 175 height 88
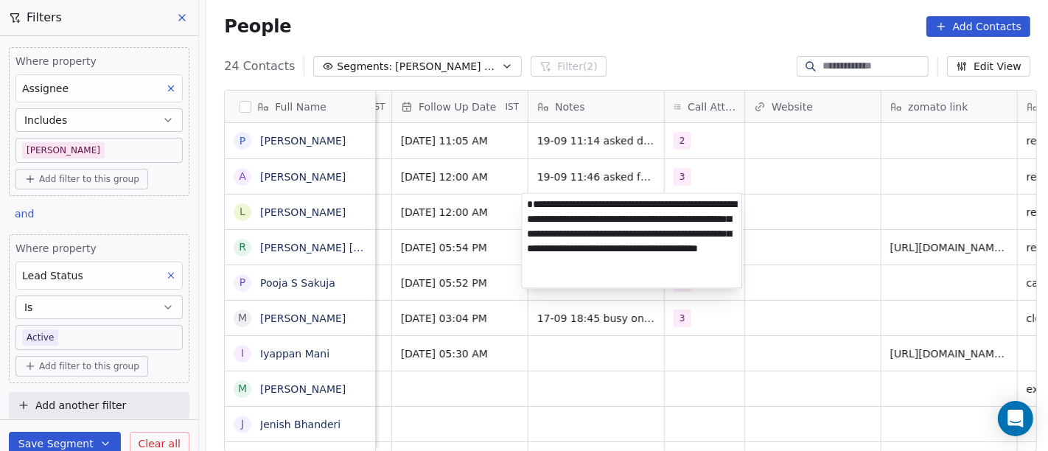
type textarea "**********"
click at [804, 242] on html "On2Cook India Pvt. Ltd. Contacts People Marketing Workflows Campaigns Sales Pip…" at bounding box center [524, 225] width 1048 height 451
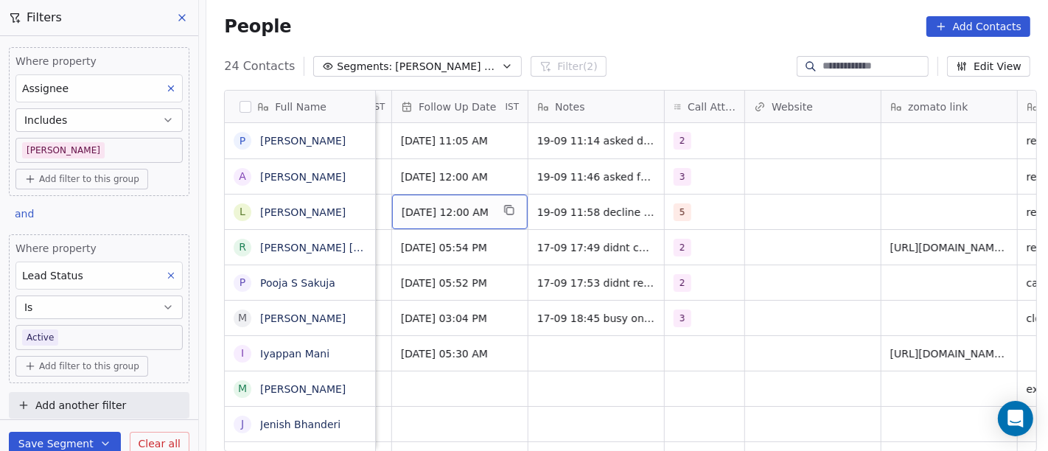
click at [431, 207] on span "Sep 24, 2025 12:00 AM" at bounding box center [447, 212] width 90 height 15
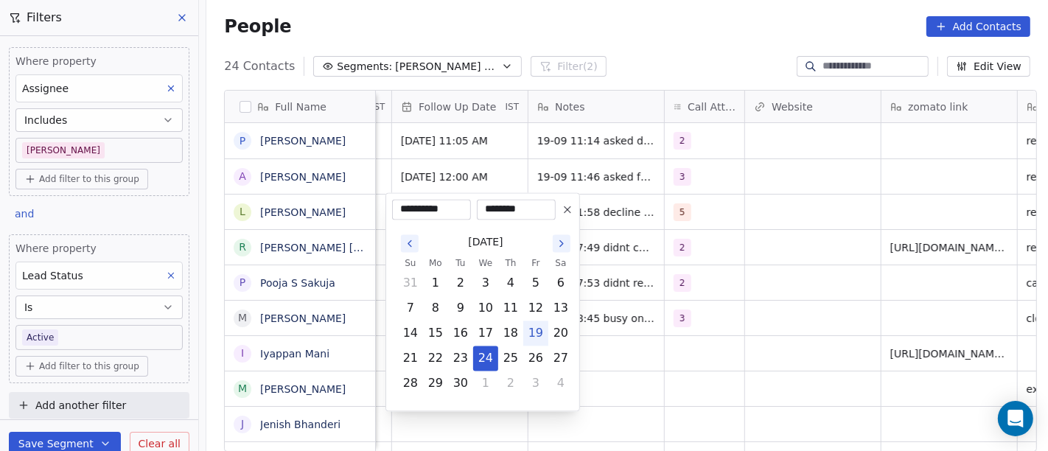
click at [431, 207] on input "**********" at bounding box center [431, 209] width 73 height 15
click at [537, 362] on button "26" at bounding box center [536, 358] width 24 height 24
type input "**********"
click at [739, 360] on html "On2Cook India Pvt. Ltd. Contacts People Marketing Workflows Campaigns Sales Pip…" at bounding box center [524, 225] width 1048 height 451
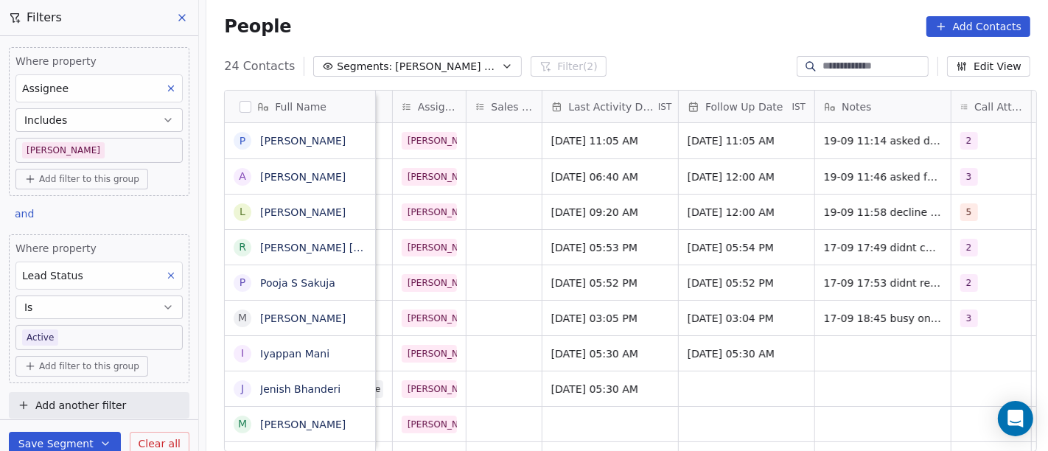
scroll to position [0, 800]
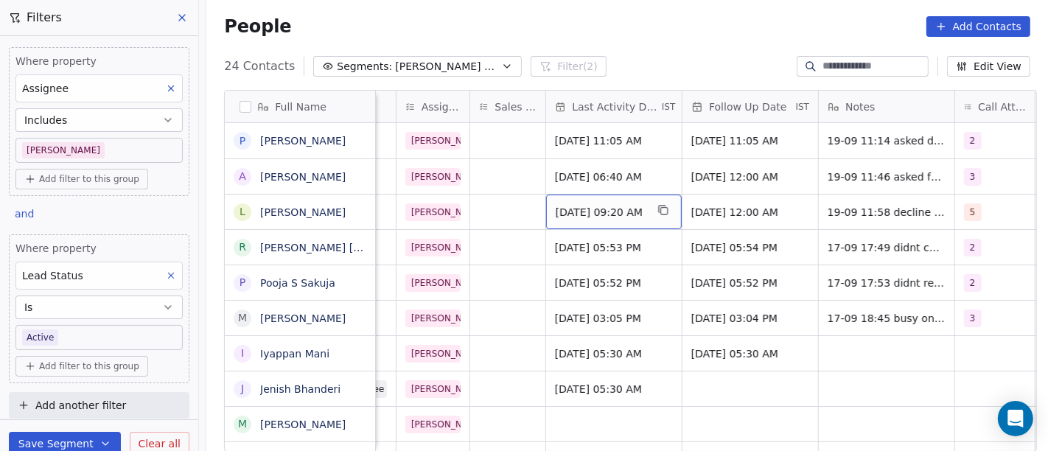
click at [600, 214] on span "Sep 17, 2025 09:20 AM" at bounding box center [601, 212] width 90 height 15
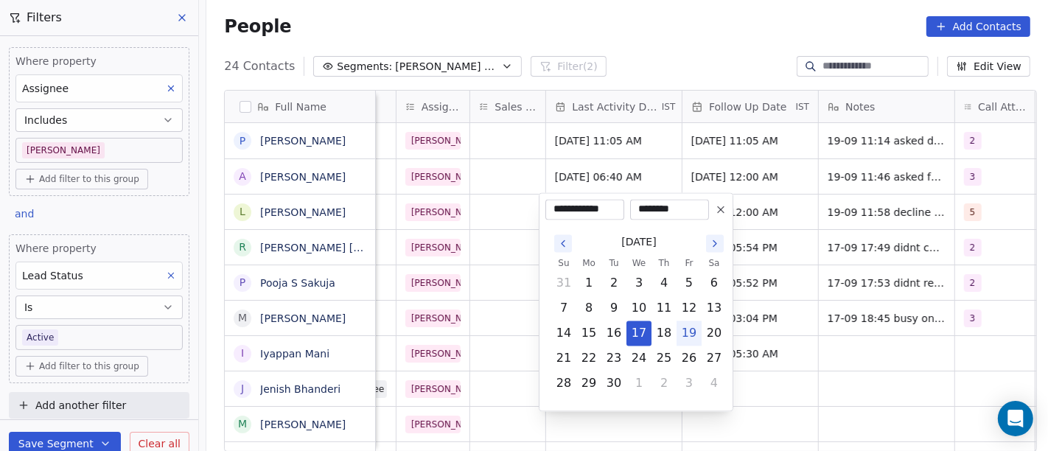
click at [691, 329] on button "19" at bounding box center [689, 333] width 24 height 24
type input "**********"
drag, startPoint x: 858, startPoint y: 239, endPoint x: 1000, endPoint y: 197, distance: 148.1
click at [858, 237] on html "On2Cook India Pvt. Ltd. Contacts People Marketing Workflows Campaigns Sales Pip…" at bounding box center [524, 225] width 1048 height 451
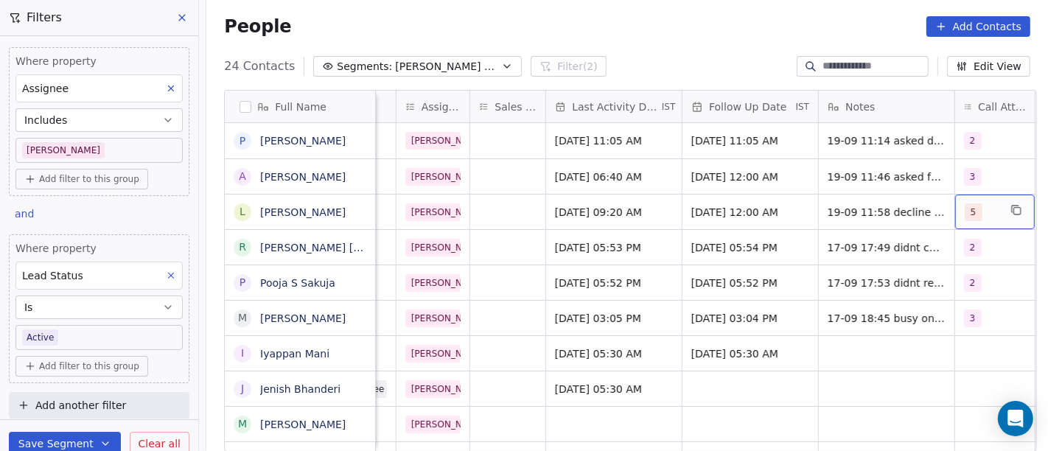
scroll to position [0, 812]
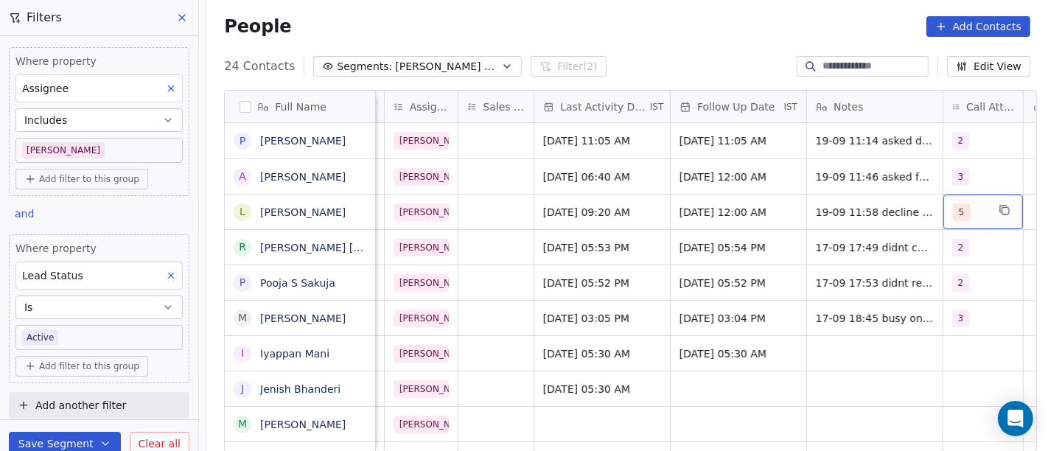
click at [969, 211] on div "5" at bounding box center [970, 212] width 34 height 18
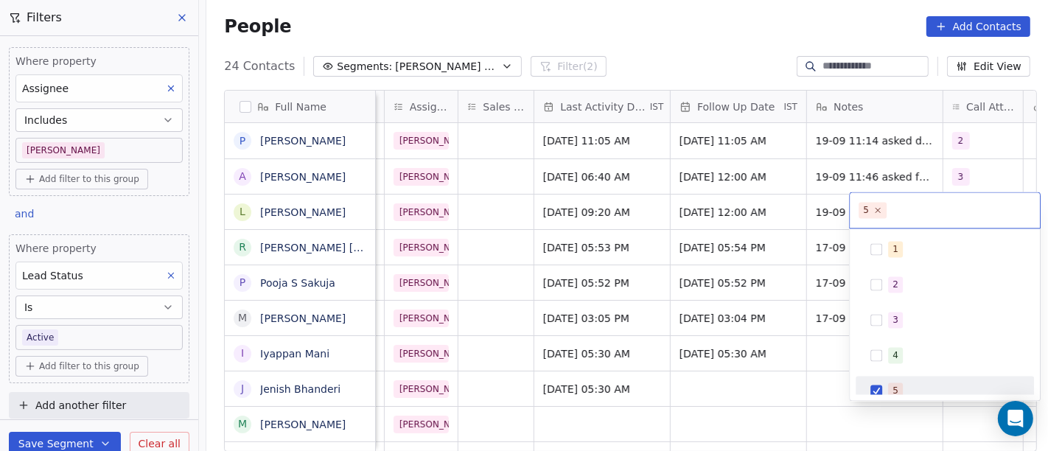
scroll to position [10, 0]
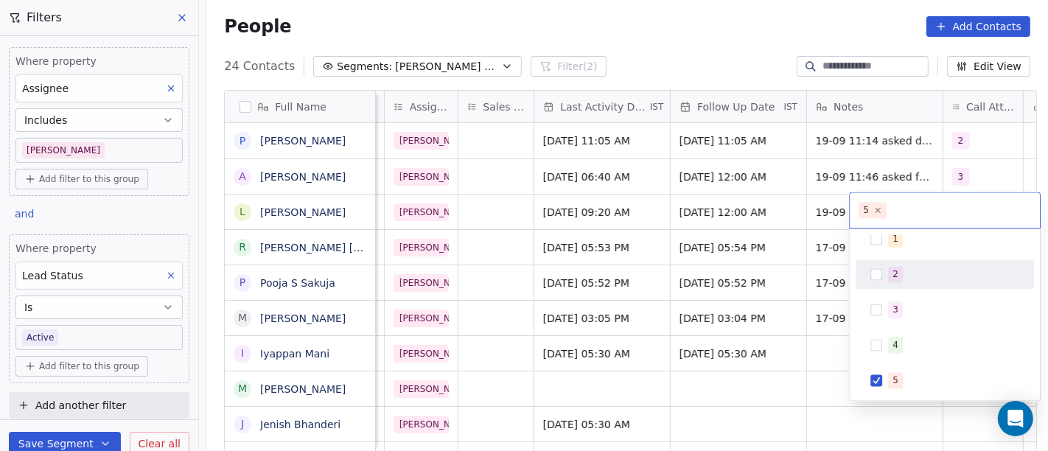
click at [800, 230] on html "On2Cook India Pvt. Ltd. Contacts People Marketing Workflows Campaigns Sales Pip…" at bounding box center [524, 225] width 1048 height 451
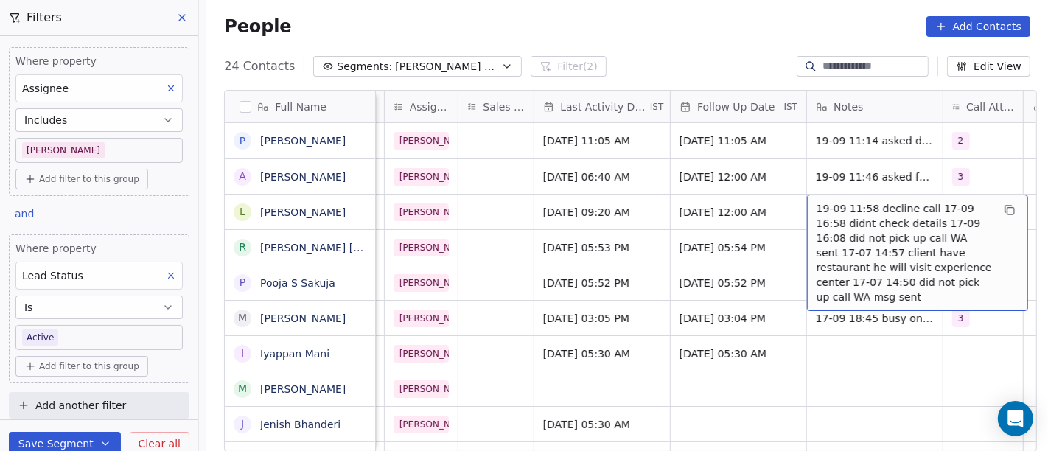
click at [832, 208] on span "19-09 11:58 decline call 17-09 16:58 didnt check details 17-09 16:08 did not pi…" at bounding box center [903, 252] width 175 height 103
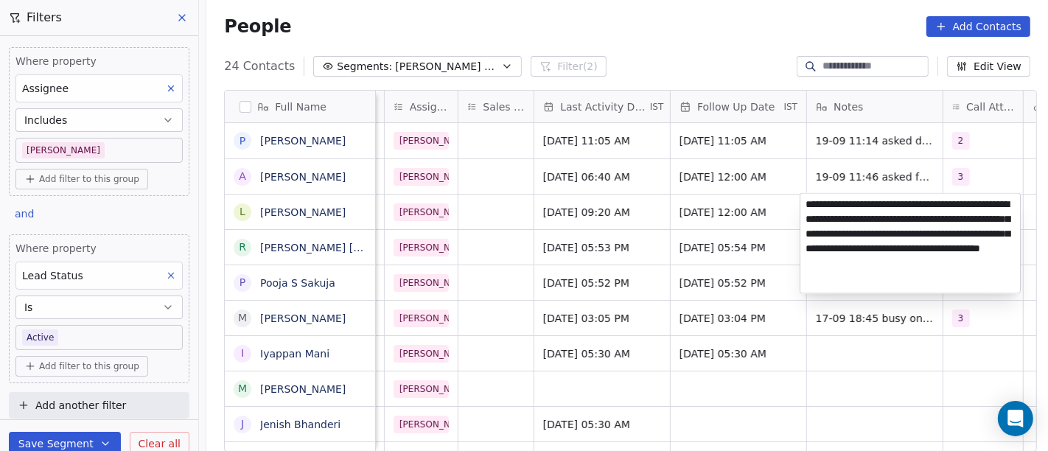
click at [917, 207] on textarea "**********" at bounding box center [910, 242] width 220 height 99
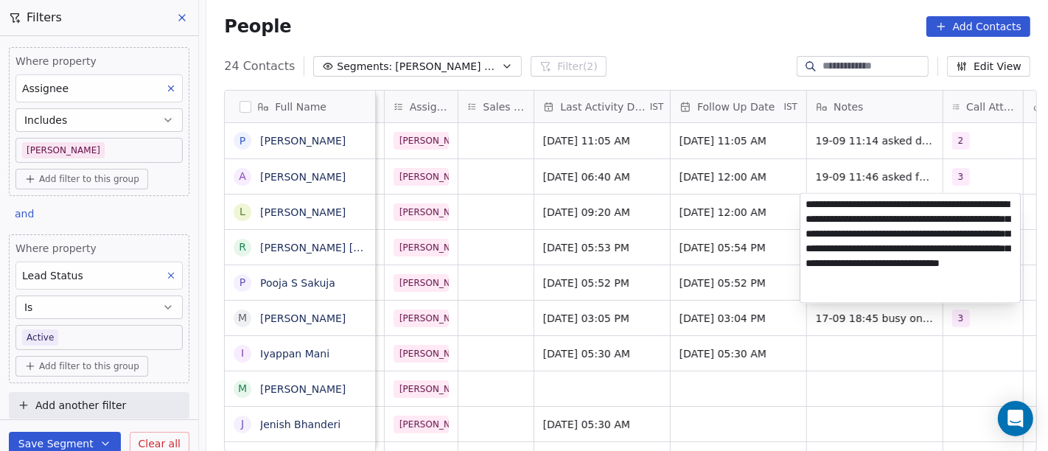
type textarea "**********"
click at [718, 279] on html "On2Cook India Pvt. Ltd. Contacts People Marketing Workflows Campaigns Sales Pip…" at bounding box center [524, 225] width 1048 height 451
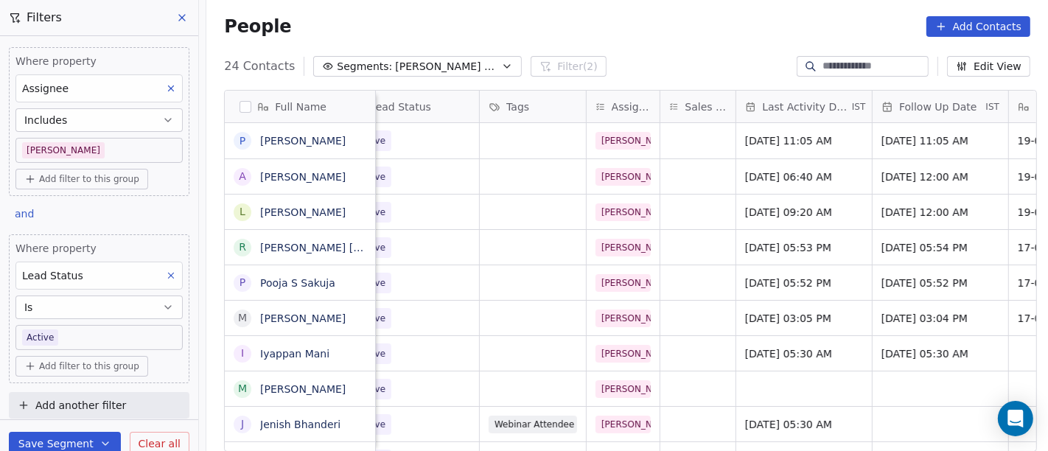
scroll to position [0, 654]
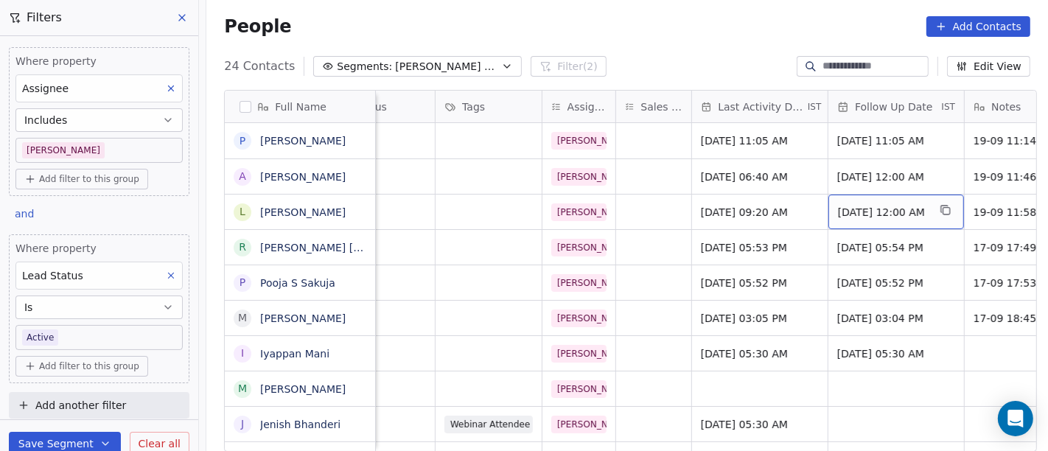
click at [872, 215] on span "Sep 26, 2025 12:00 AM" at bounding box center [883, 212] width 90 height 15
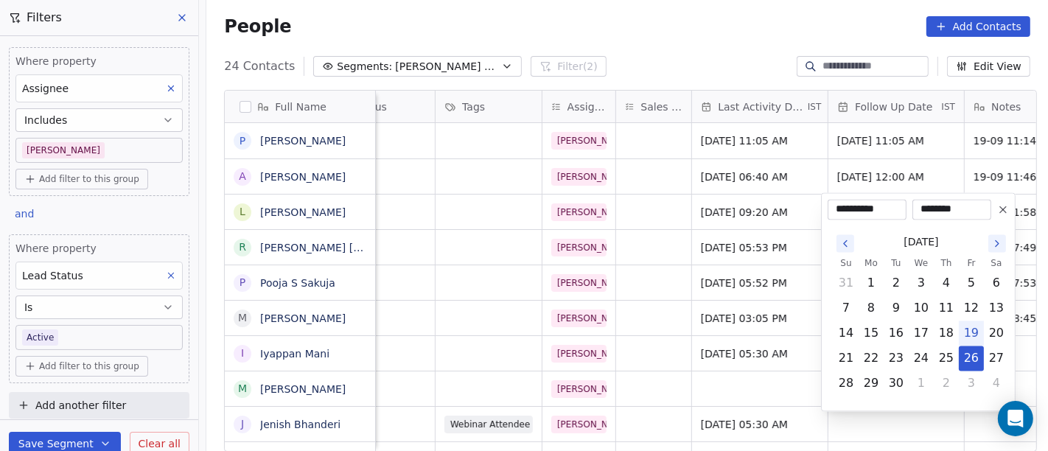
click at [997, 206] on icon at bounding box center [1003, 209] width 12 height 12
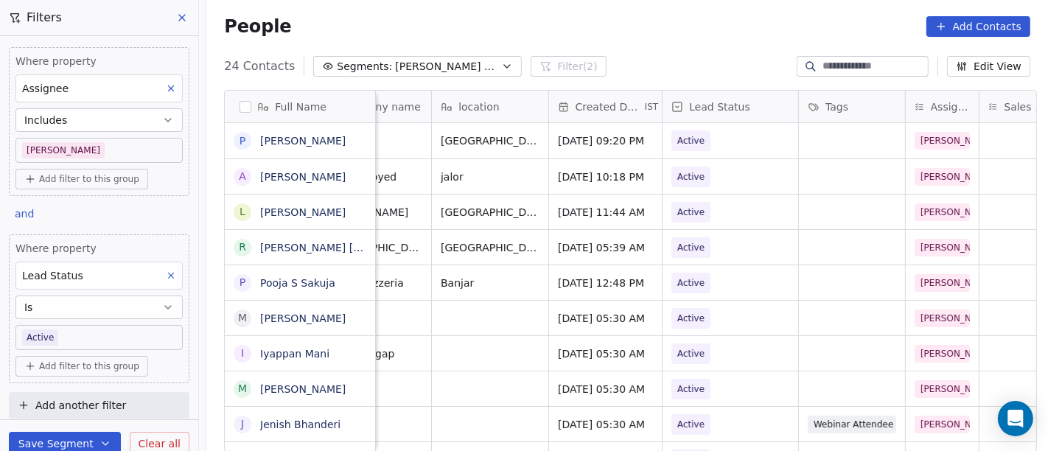
scroll to position [0, 290]
click at [712, 211] on span "Active" at bounding box center [718, 212] width 90 height 21
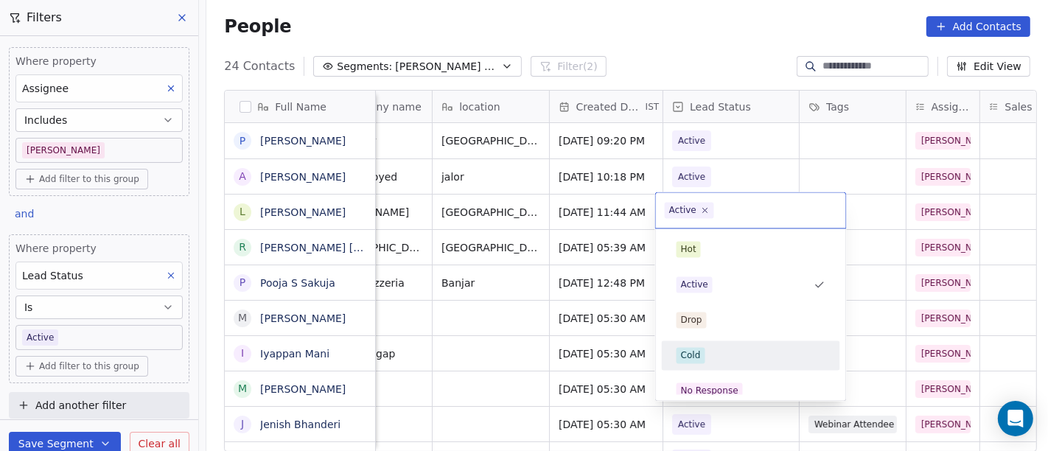
click at [724, 363] on div "Cold" at bounding box center [751, 355] width 167 height 24
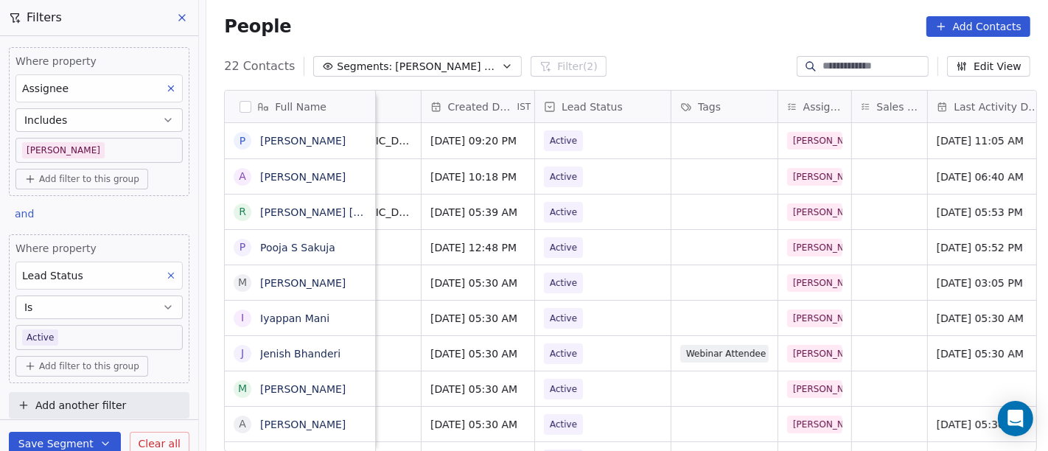
scroll to position [0, 418]
click at [269, 355] on link "Jenish Bhanderi" at bounding box center [300, 354] width 80 height 12
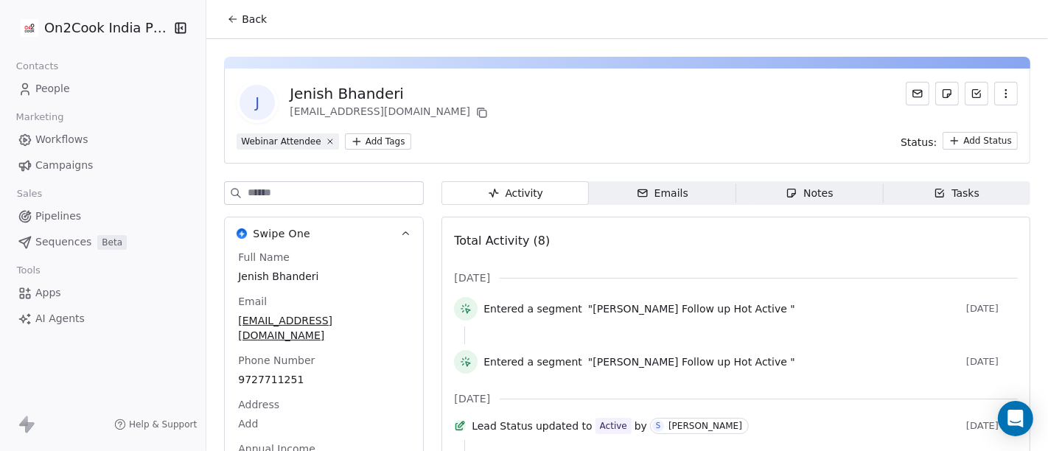
click at [230, 19] on icon at bounding box center [233, 19] width 7 height 0
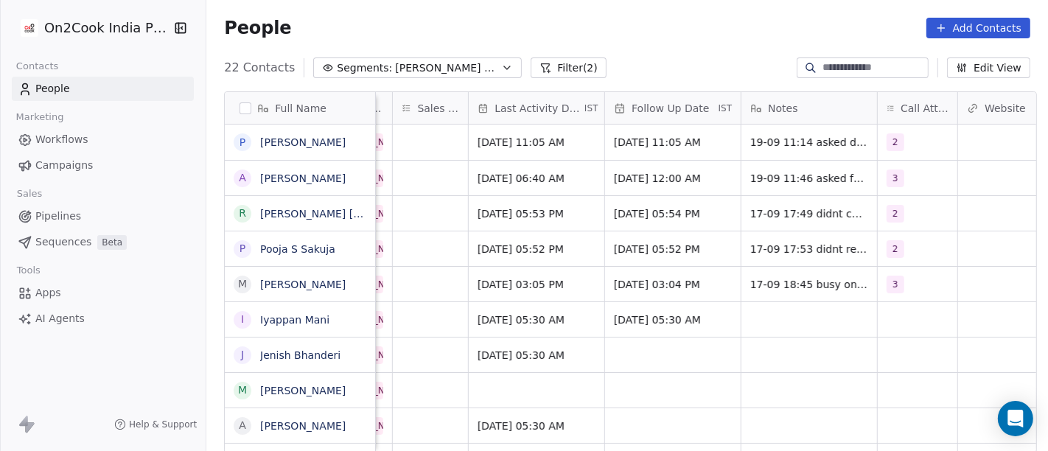
scroll to position [0, 877]
click at [892, 213] on span "2" at bounding box center [897, 214] width 18 height 18
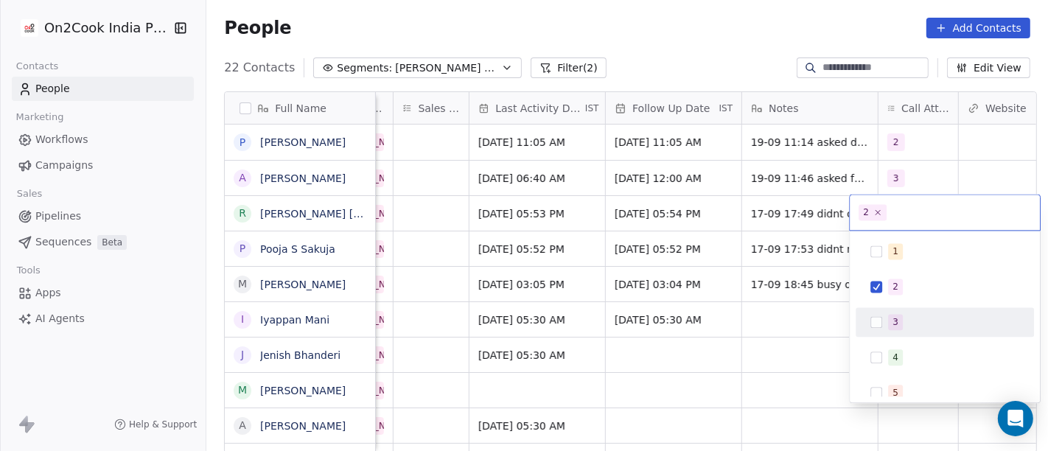
click at [900, 316] on span "3" at bounding box center [895, 322] width 15 height 16
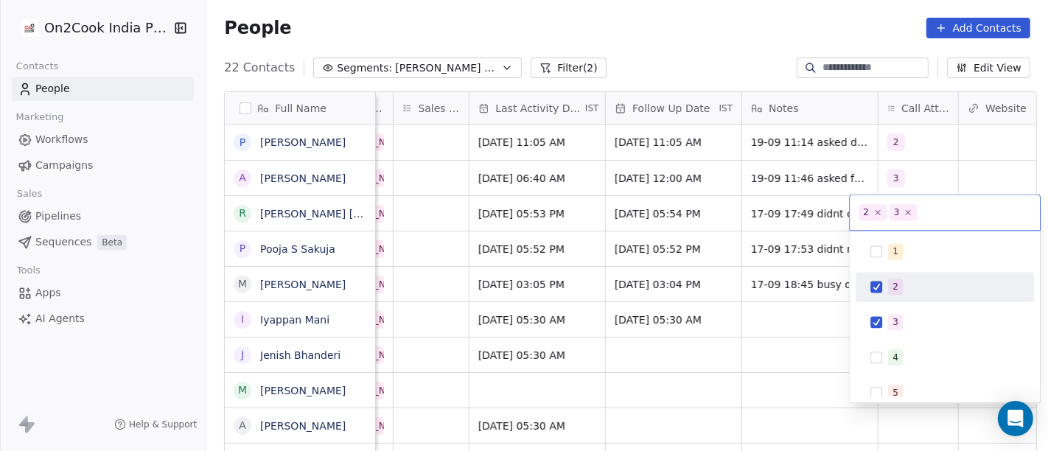
click at [895, 286] on div "2" at bounding box center [895, 286] width 6 height 13
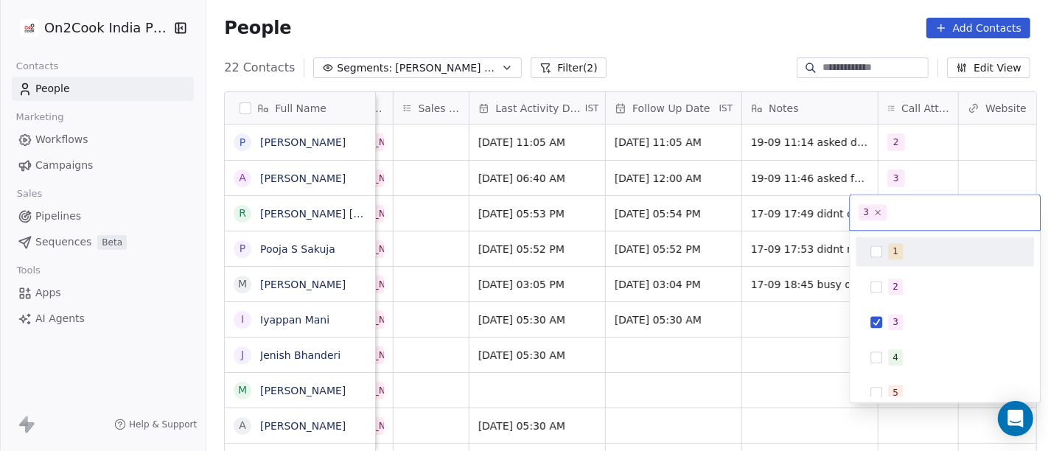
click at [925, 156] on html "On2Cook India Pvt. Ltd. Contacts People Marketing Workflows Campaigns Sales Pip…" at bounding box center [524, 225] width 1048 height 451
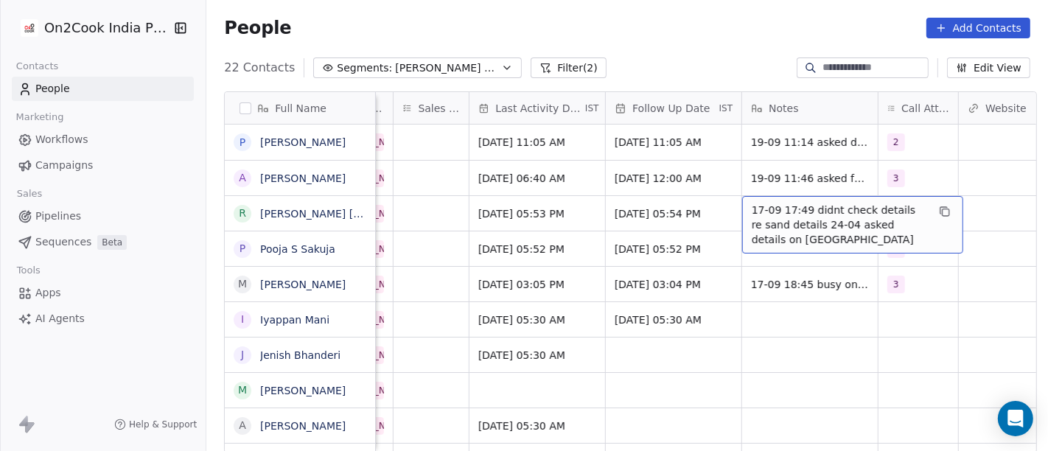
click at [797, 211] on span "17-09 17:49 didnt check details re sand details 24-04 asked details on WA" at bounding box center [839, 225] width 175 height 44
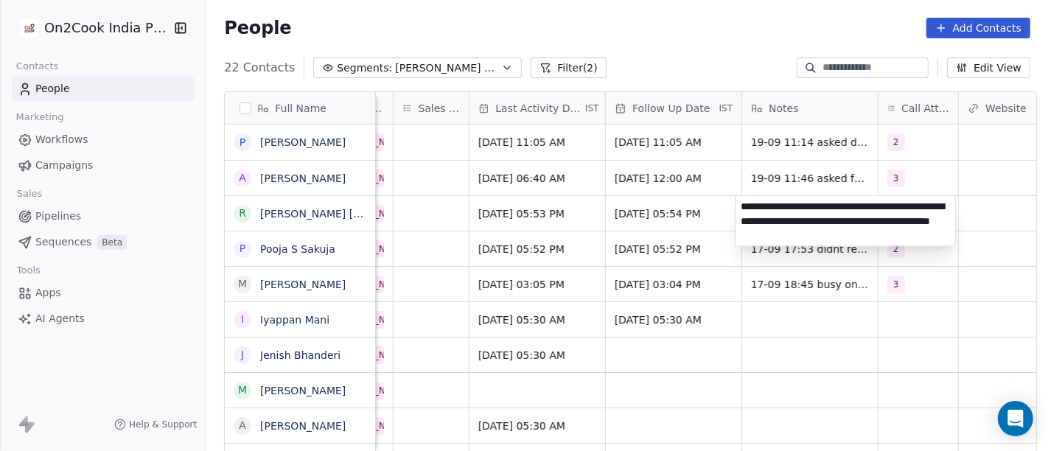
type textarea "**********"
click at [779, 290] on html "On2Cook India Pvt. Ltd. Contacts People Marketing Workflows Campaigns Sales Pip…" at bounding box center [524, 225] width 1048 height 451
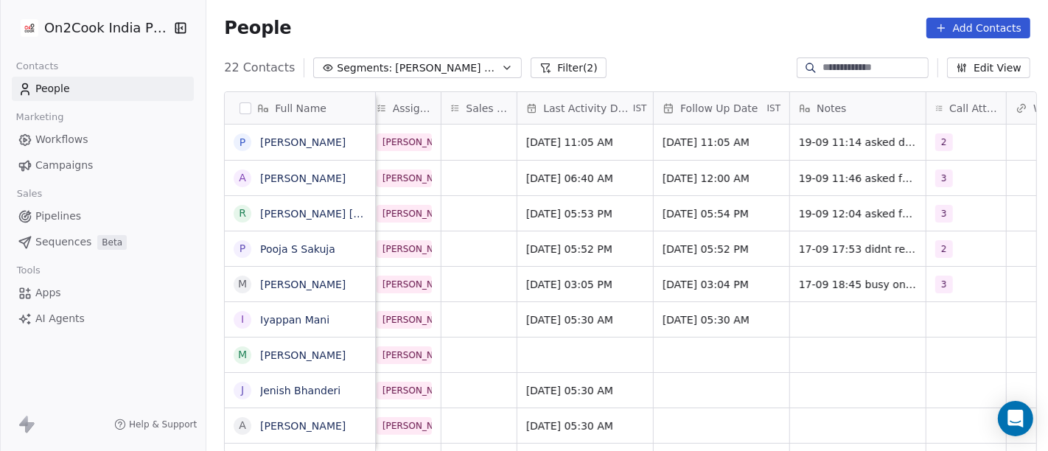
scroll to position [0, 824]
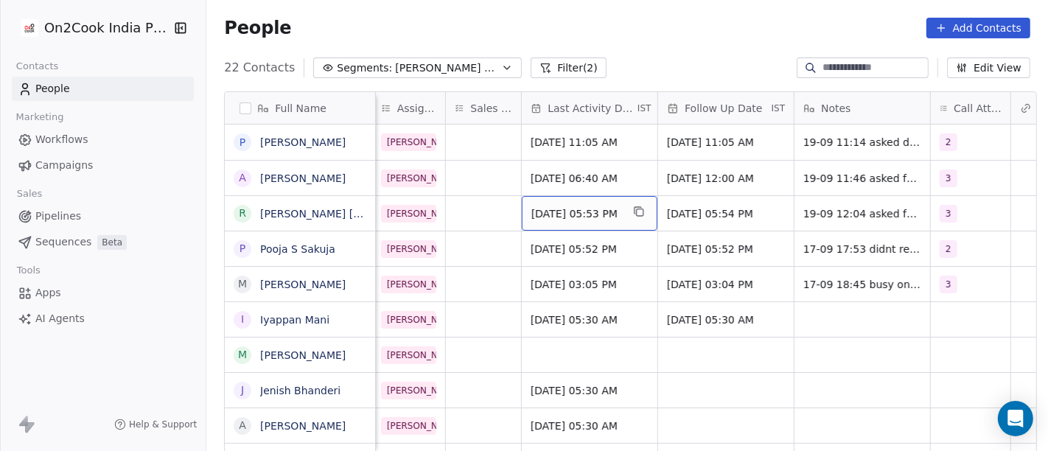
click at [553, 206] on span "Sep 17, 2025 05:53 PM" at bounding box center [576, 213] width 90 height 15
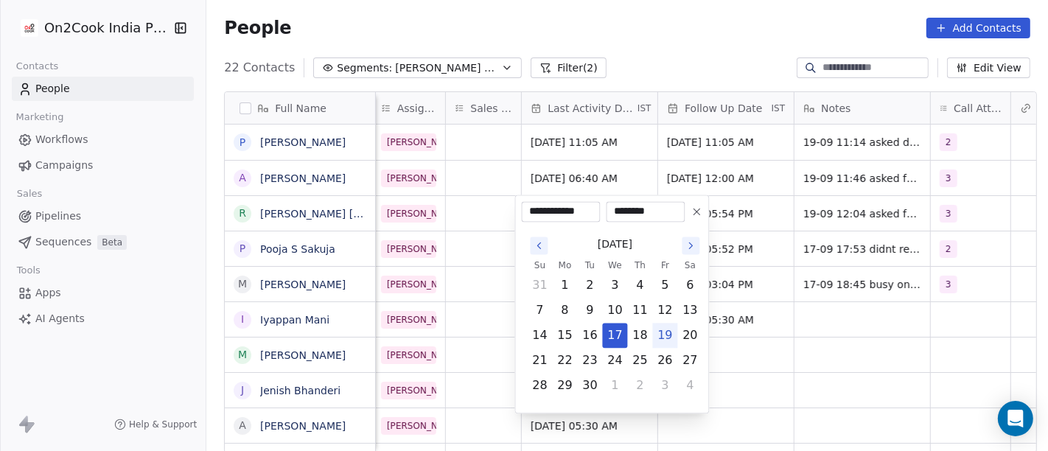
click at [666, 338] on button "19" at bounding box center [666, 335] width 24 height 24
type input "**********"
click at [874, 364] on html "On2Cook India Pvt. Ltd. Contacts People Marketing Workflows Campaigns Sales Pip…" at bounding box center [524, 225] width 1048 height 451
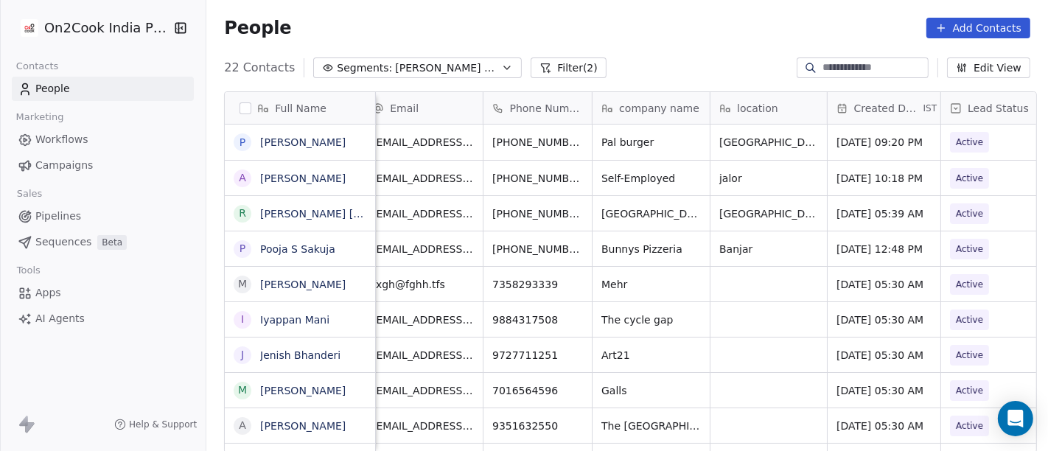
scroll to position [0, 0]
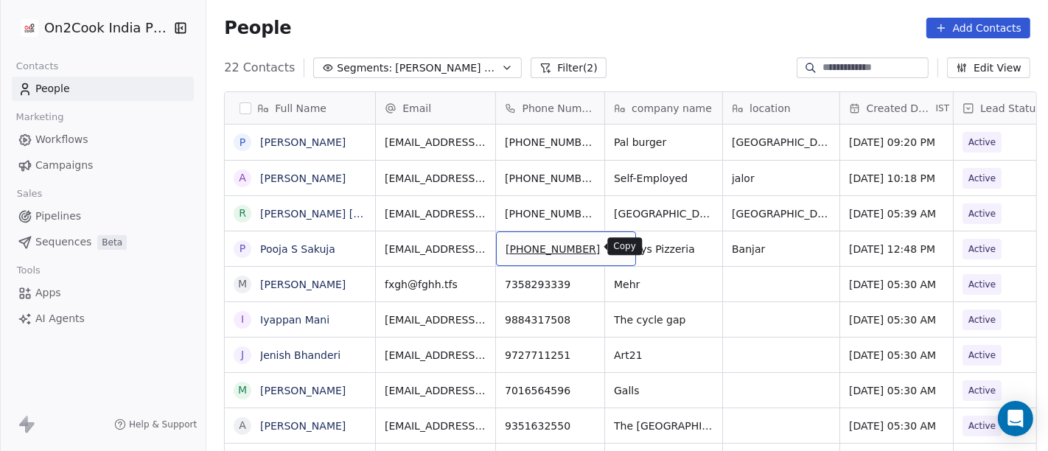
click at [609, 243] on button "grid" at bounding box center [618, 247] width 18 height 18
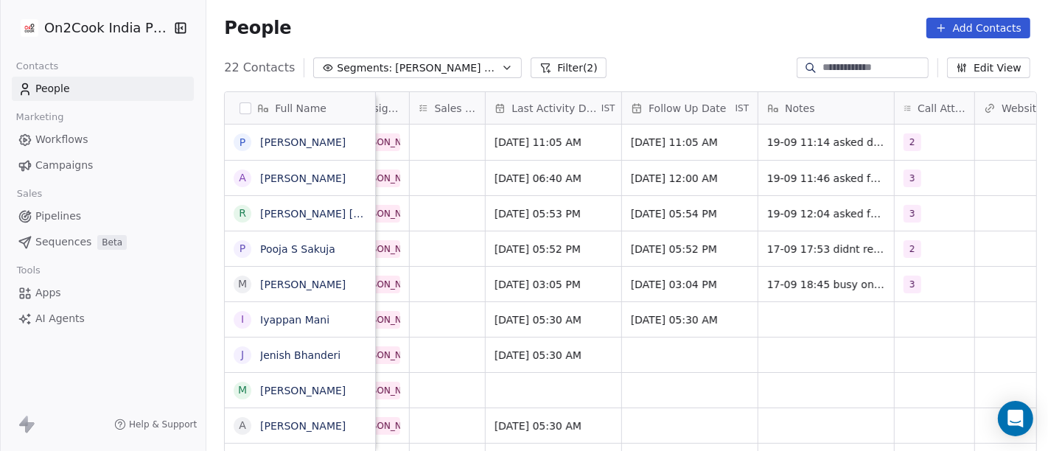
scroll to position [0, 861]
click at [518, 244] on span "Sep 17, 2025 05:52 PM" at bounding box center [540, 249] width 90 height 15
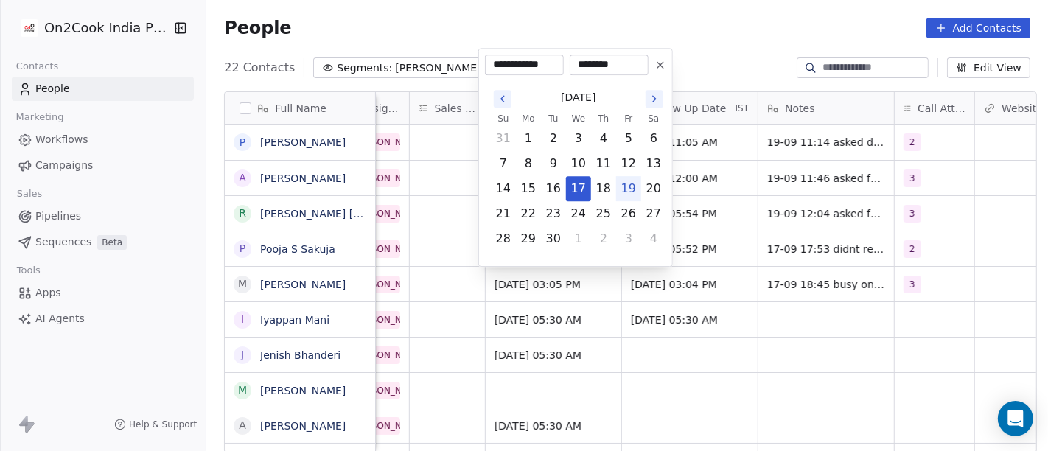
click at [629, 188] on button "19" at bounding box center [629, 189] width 24 height 24
type input "**********"
click at [707, 7] on html "On2Cook India Pvt. Ltd. Contacts People Marketing Workflows Campaigns Sales Pip…" at bounding box center [524, 225] width 1048 height 451
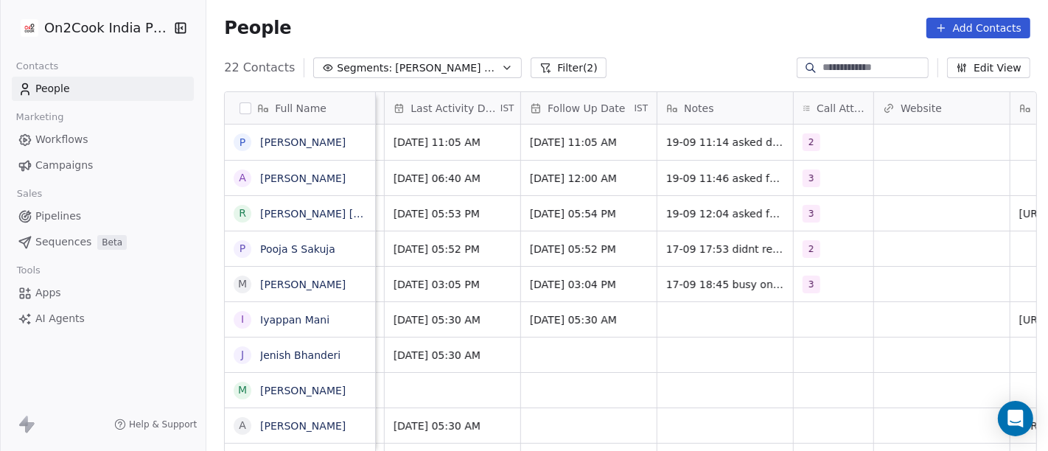
scroll to position [0, 964]
click at [818, 251] on div "2" at bounding box center [818, 249] width 34 height 18
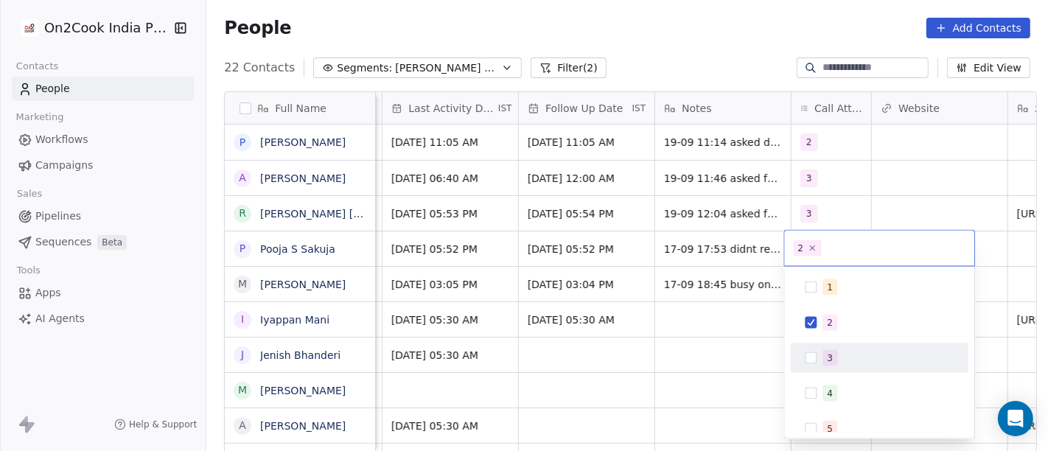
click at [812, 365] on div "3" at bounding box center [879, 358] width 167 height 24
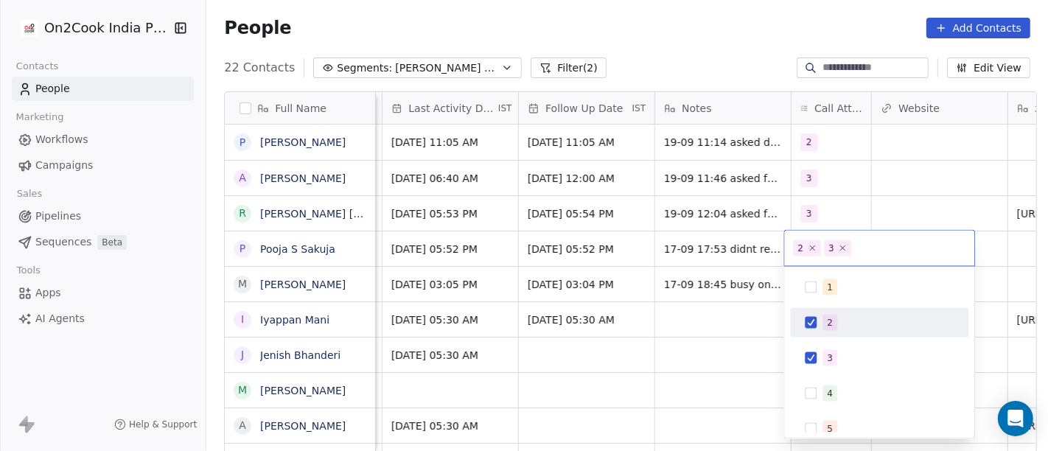
click at [808, 328] on div "2" at bounding box center [879, 323] width 167 height 24
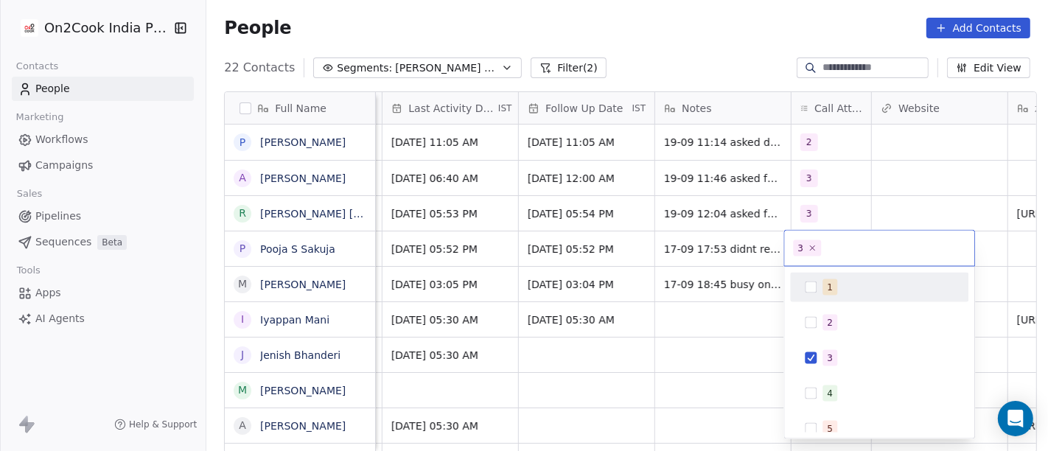
click at [877, 181] on html "On2Cook India Pvt. Ltd. Contacts People Marketing Workflows Campaigns Sales Pip…" at bounding box center [524, 225] width 1048 height 451
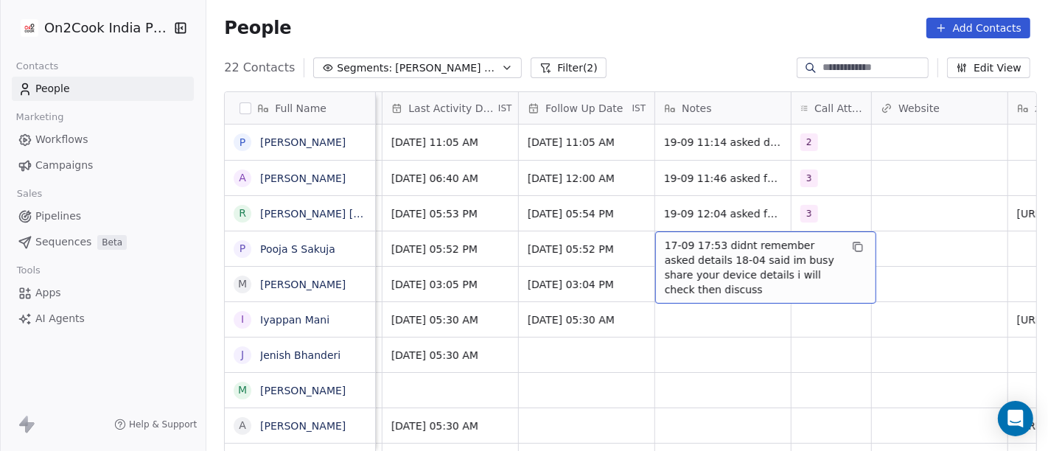
click at [679, 248] on span "17-09 17:53 didnt remember asked details 18-04 said im busy share your device d…" at bounding box center [752, 267] width 175 height 59
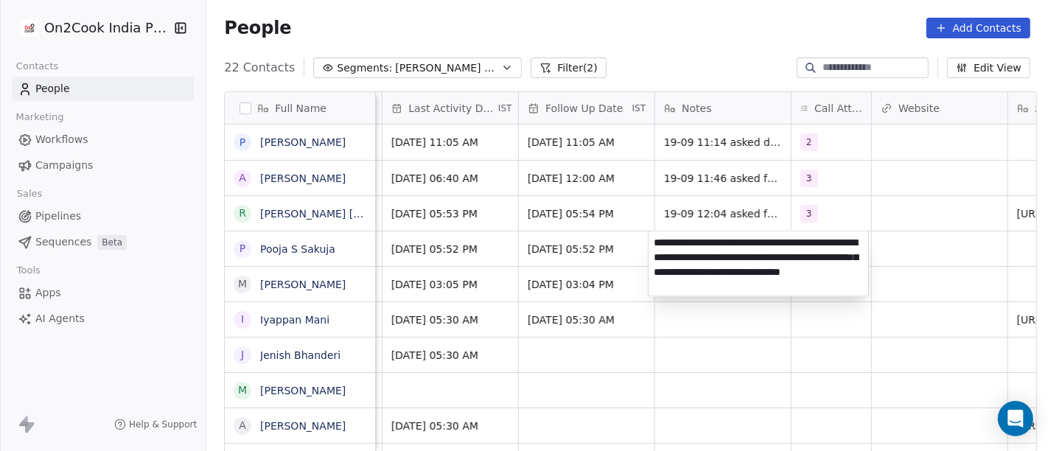
type textarea "**********"
click at [795, 340] on html "On2Cook India Pvt. Ltd. Contacts People Marketing Workflows Campaigns Sales Pip…" at bounding box center [524, 225] width 1048 height 451
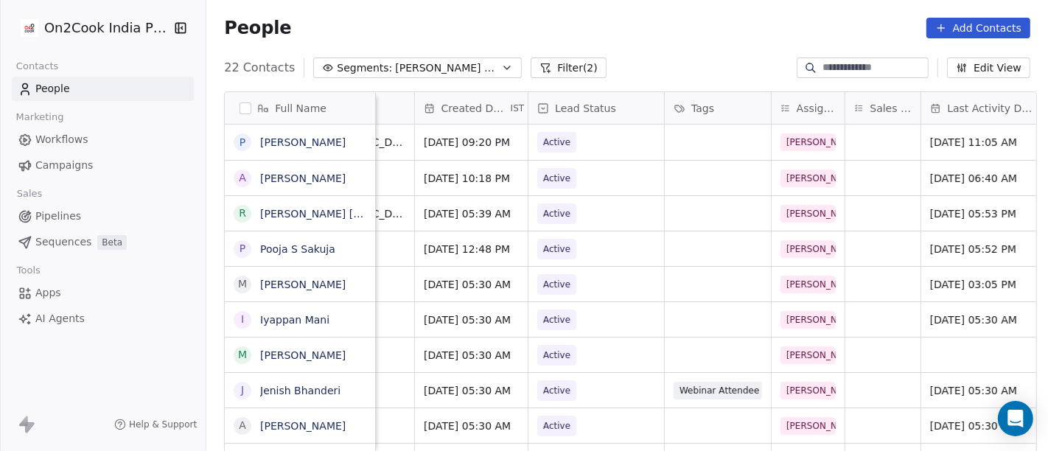
scroll to position [0, 409]
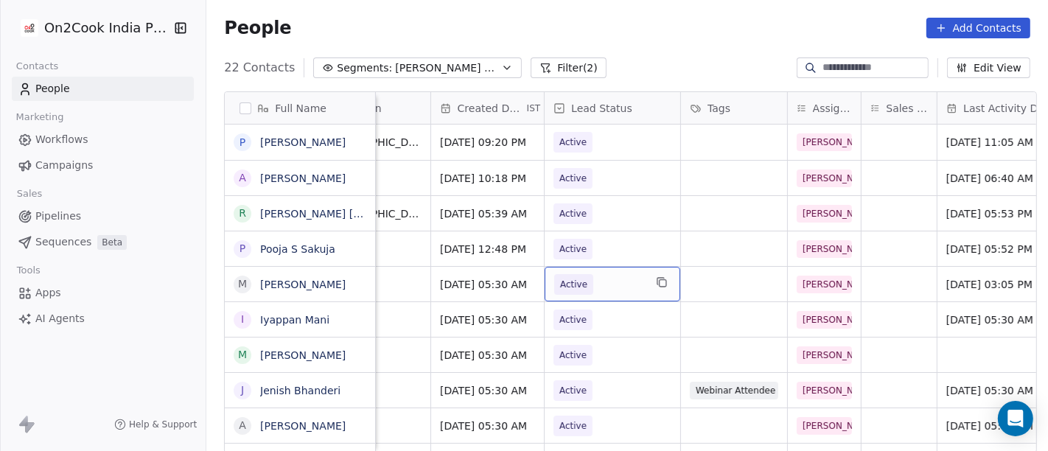
click at [580, 281] on span "Active" at bounding box center [573, 284] width 39 height 21
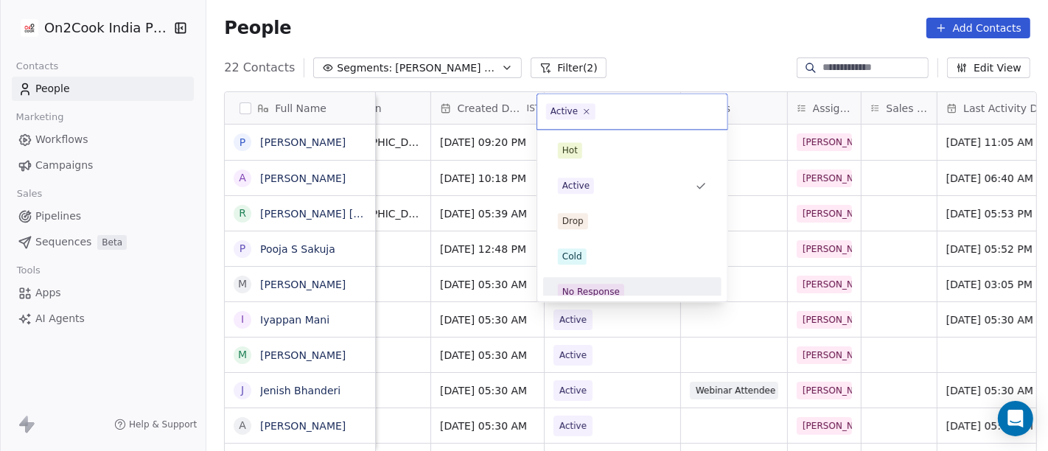
click at [578, 290] on div "No Response" at bounding box center [590, 291] width 57 height 13
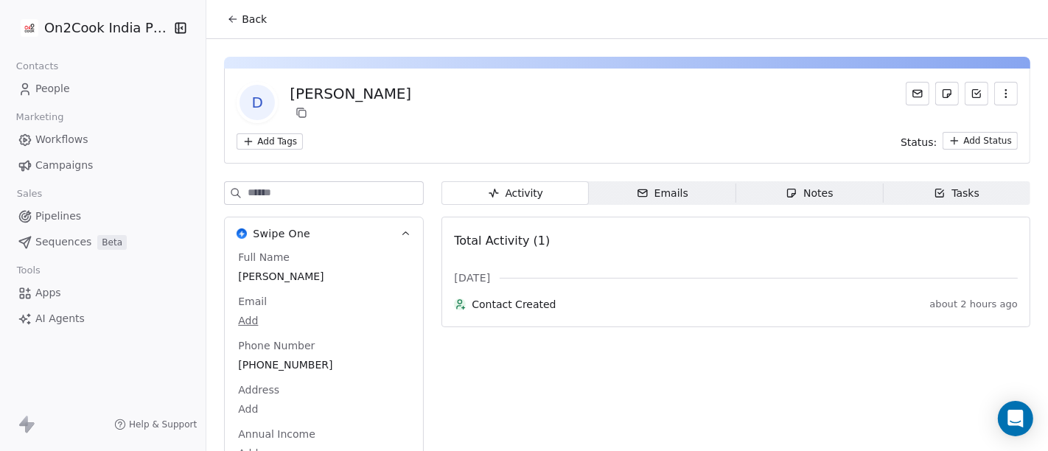
click at [231, 21] on icon at bounding box center [233, 19] width 12 height 12
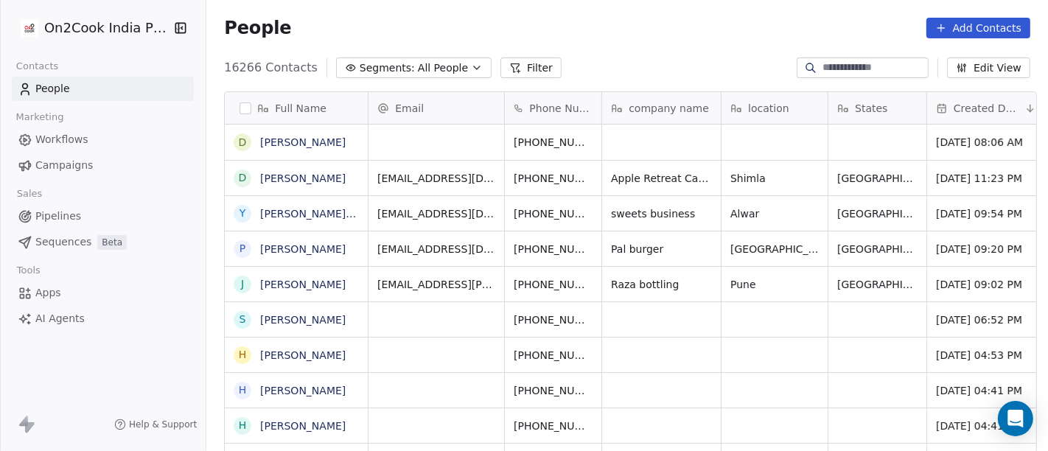
scroll to position [13, 13]
click at [360, 65] on span "Segments:" at bounding box center [387, 67] width 55 height 15
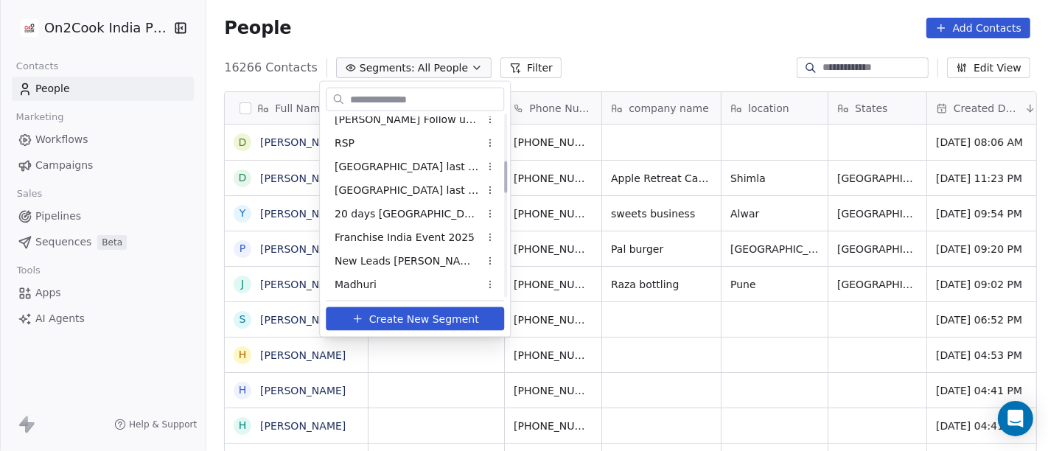
scroll to position [327, 0]
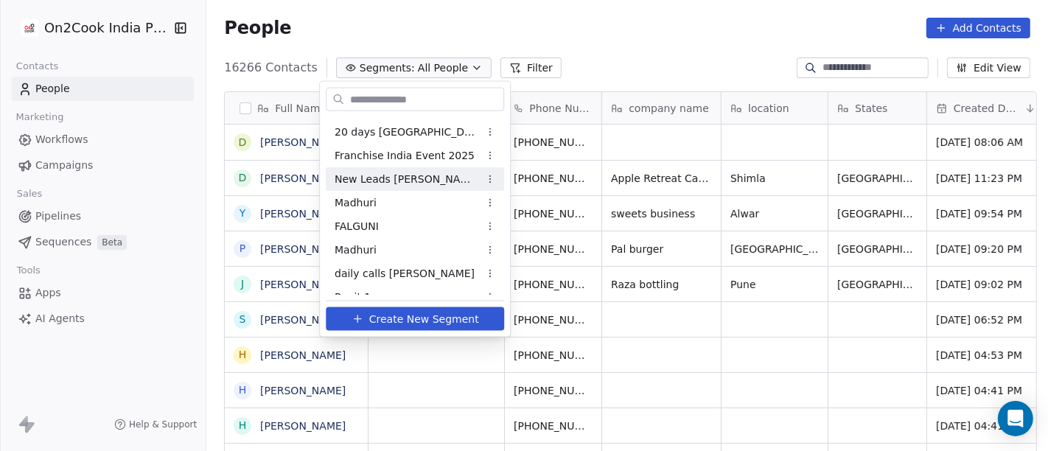
click at [408, 184] on span "New Leads [PERSON_NAME]" at bounding box center [406, 178] width 144 height 15
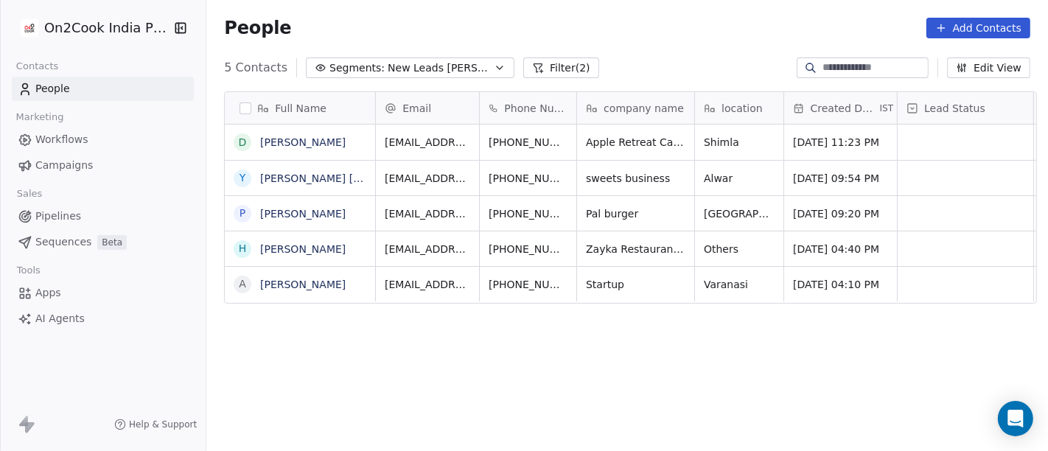
scroll to position [13, 0]
click at [705, 131] on button "grid" at bounding box center [714, 140] width 18 height 18
click at [388, 65] on span "New Leads [PERSON_NAME]" at bounding box center [439, 67] width 103 height 15
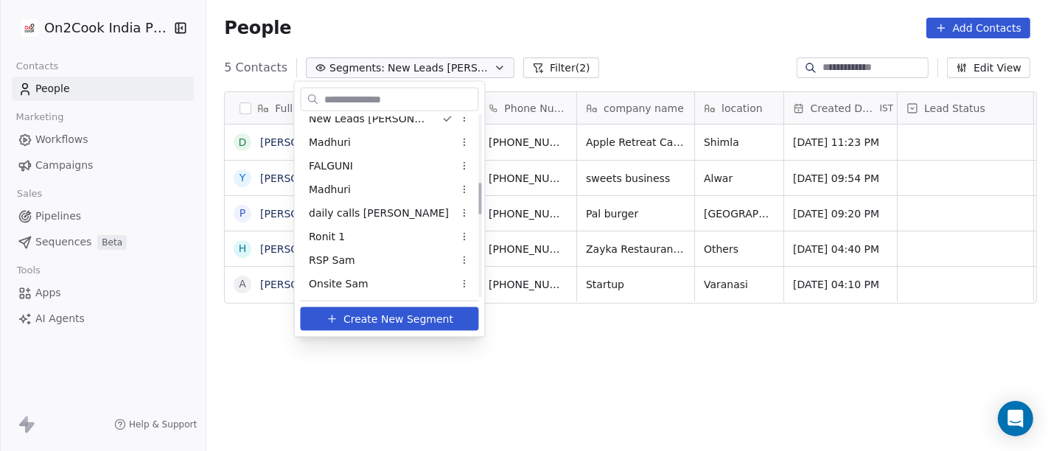
scroll to position [389, 0]
click at [343, 198] on div "Madhuri" at bounding box center [390, 188] width 178 height 24
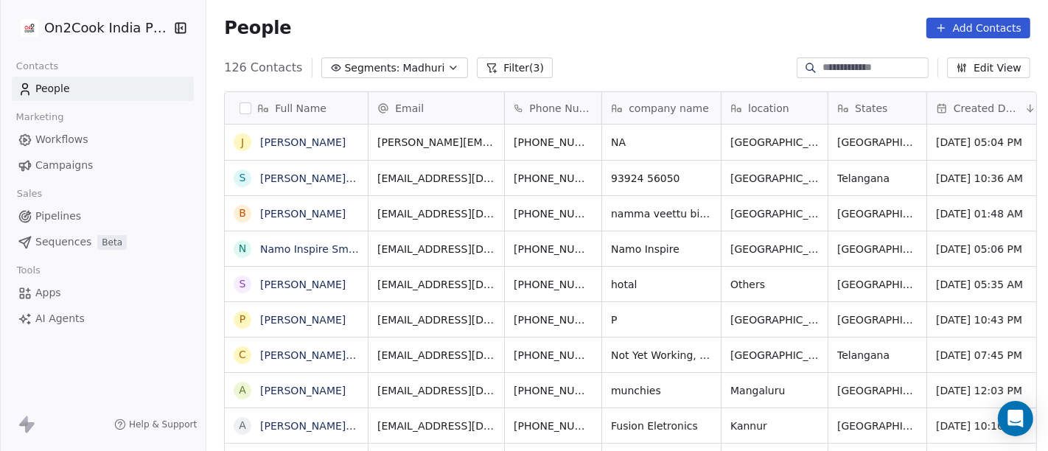
scroll to position [385, 836]
click at [369, 74] on span "Segments:" at bounding box center [372, 67] width 55 height 15
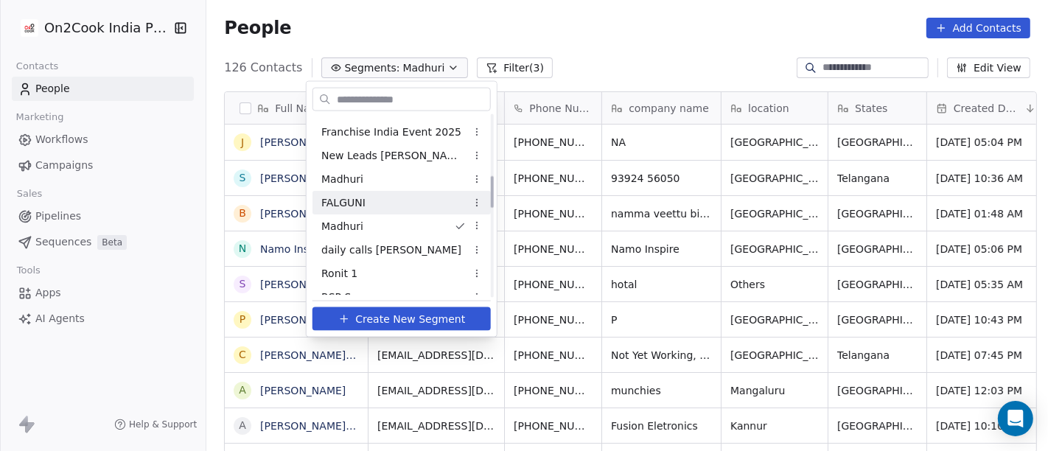
scroll to position [352, 0]
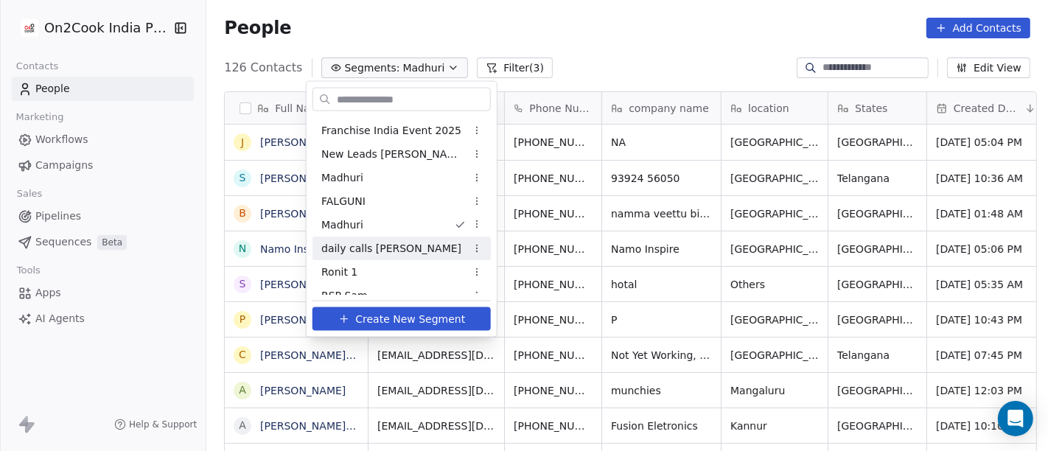
click at [382, 251] on span "daily calls [PERSON_NAME]" at bounding box center [391, 247] width 140 height 15
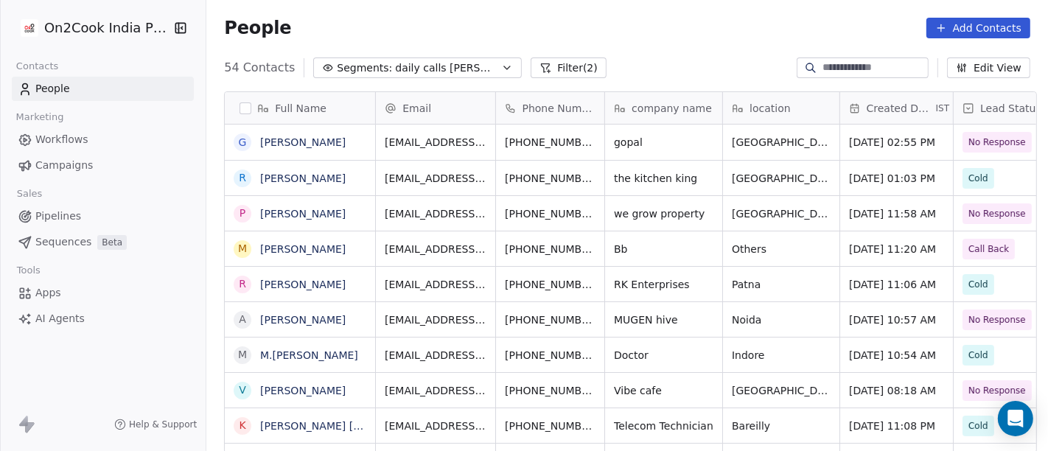
scroll to position [385, 836]
click at [530, 76] on button "Filter (2)" at bounding box center [568, 67] width 76 height 21
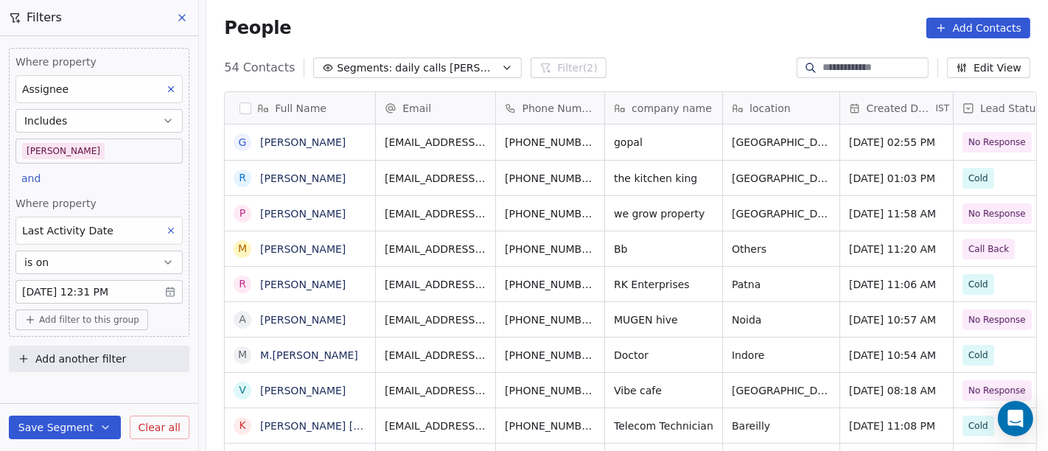
click at [99, 295] on body "On2Cook India Pvt. Ltd. Contacts People Marketing Workflows Campaigns Sales Pip…" at bounding box center [524, 225] width 1048 height 451
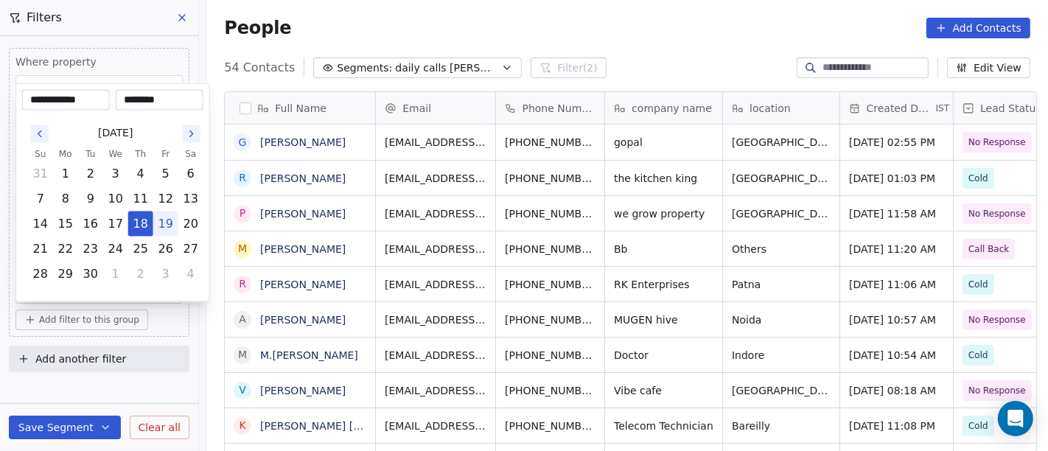
click at [167, 215] on button "19" at bounding box center [166, 224] width 24 height 24
type input "**********"
click at [458, 22] on html "On2Cook India Pvt. Ltd. Contacts People Marketing Workflows Campaigns Sales Pip…" at bounding box center [524, 225] width 1048 height 451
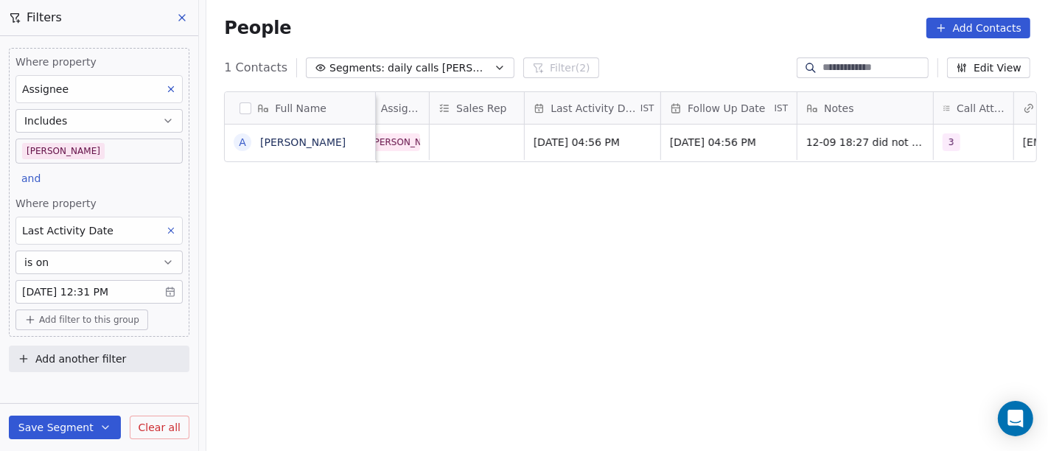
scroll to position [0, 841]
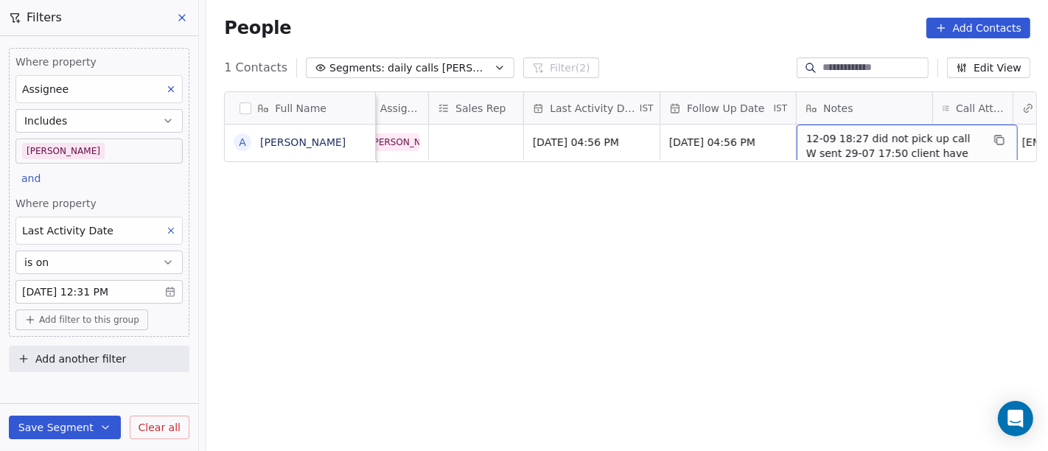
click at [726, 301] on div "Full Name A Anant Sharma Created Date IST Lead Status Tags Assignee Sales Rep L…" at bounding box center [626, 278] width 841 height 397
click at [863, 145] on span "12-09 18:27 did not pick up call W sent 29-07 17:50 client have restaurant said…" at bounding box center [893, 168] width 175 height 74
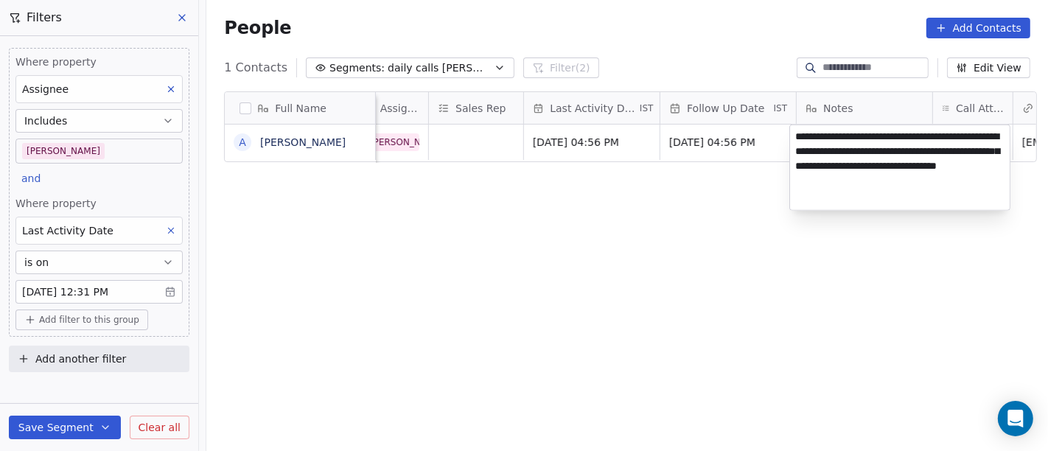
click at [863, 145] on textarea "**********" at bounding box center [900, 167] width 220 height 85
click at [845, 298] on html "On2Cook India Pvt. Ltd. Contacts People Marketing Workflows Campaigns Sales Pip…" at bounding box center [524, 225] width 1048 height 451
click at [701, 251] on html "On2Cook India Pvt. Ltd. Contacts People Marketing Workflows Campaigns Sales Pip…" at bounding box center [524, 225] width 1048 height 451
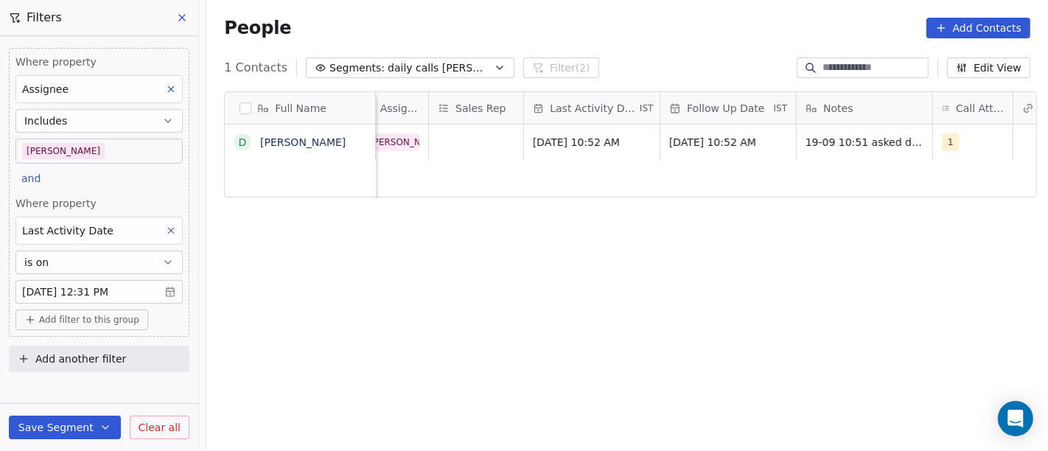
click at [442, 265] on div "Full Name D Dinesh Chauhan Created Date IST Lead Status Tags Assignee Sales Rep…" at bounding box center [626, 278] width 841 height 397
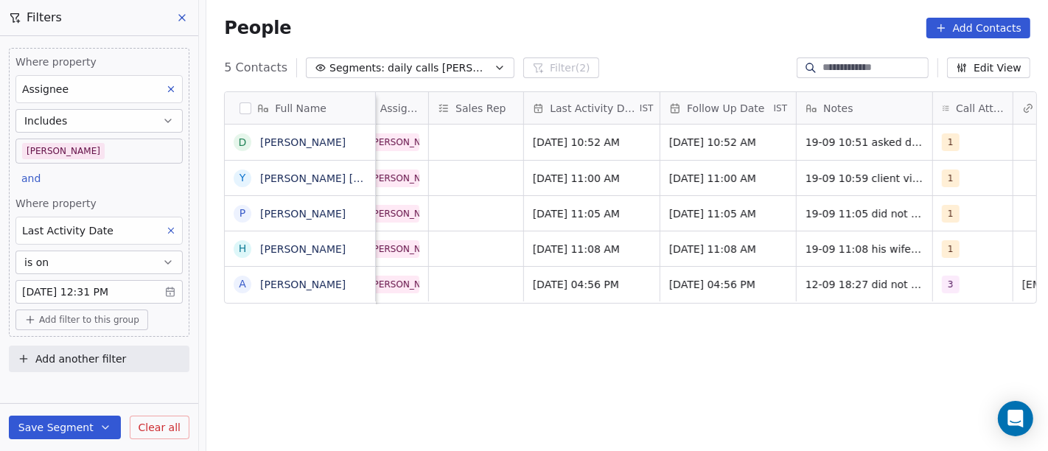
click at [455, 325] on div "Full Name D Dinesh Chauhan Y Yogesh Vijay P Pradeep Pal H Haroon Rashid A Anant…" at bounding box center [626, 278] width 841 height 397
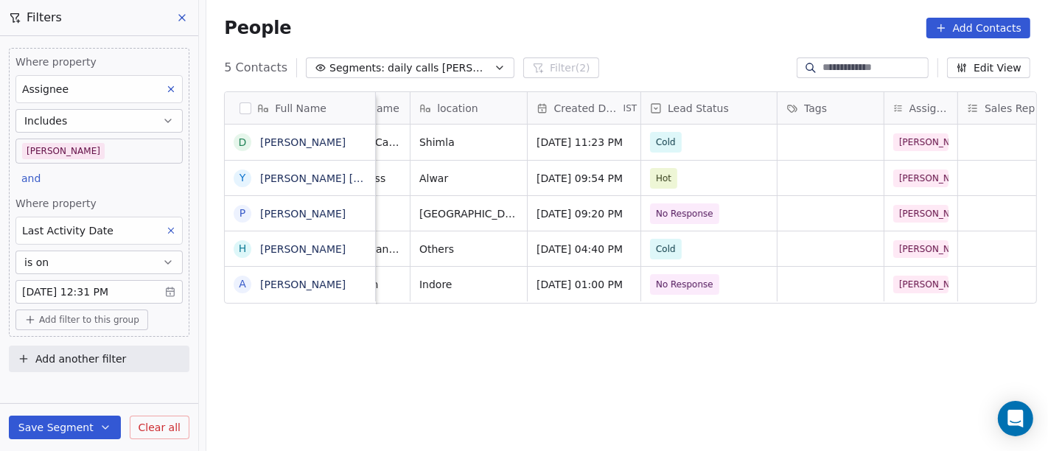
scroll to position [0, 312]
click at [667, 251] on span "Cold" at bounding box center [667, 249] width 20 height 15
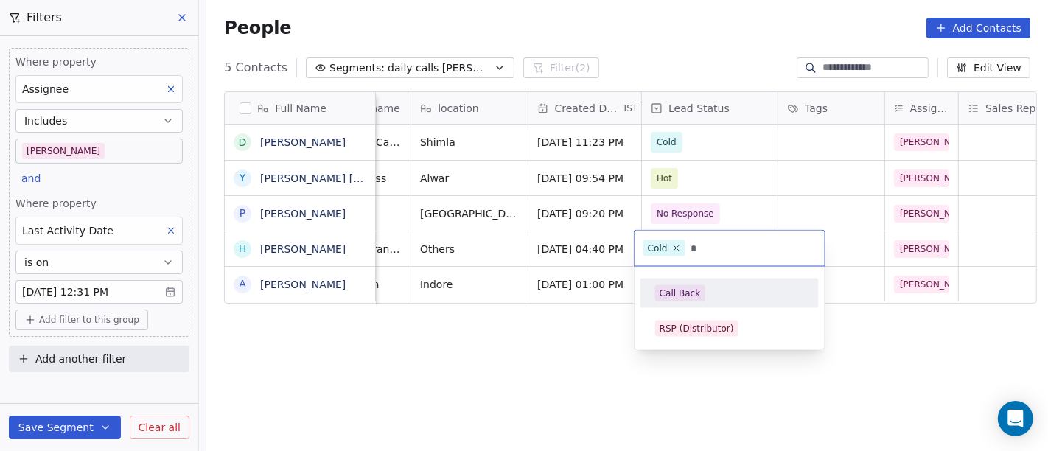
type input "*"
click at [677, 285] on span "Call Back" at bounding box center [680, 293] width 50 height 16
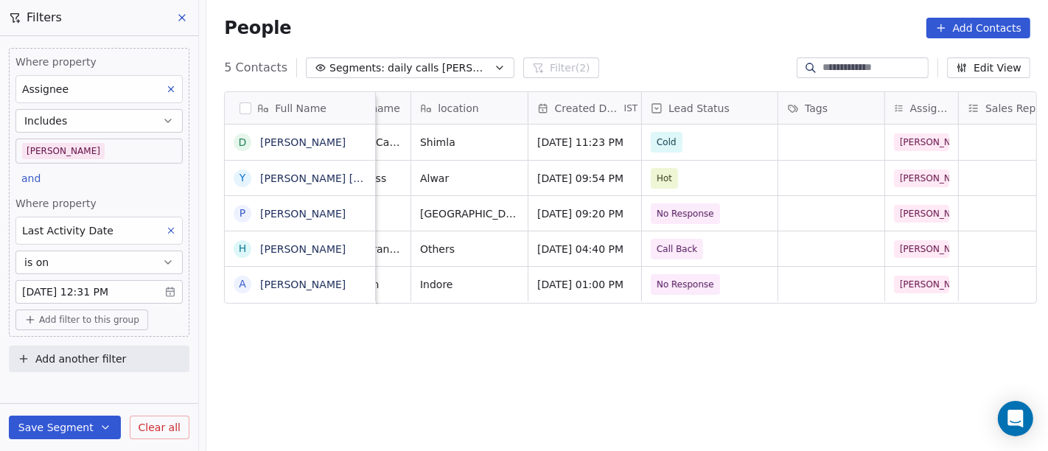
click at [506, 325] on div "Full Name D Dinesh Chauhan Y Yogesh Vijay P Pradeep Pal H Haroon Rashid A Anant…" at bounding box center [626, 278] width 841 height 397
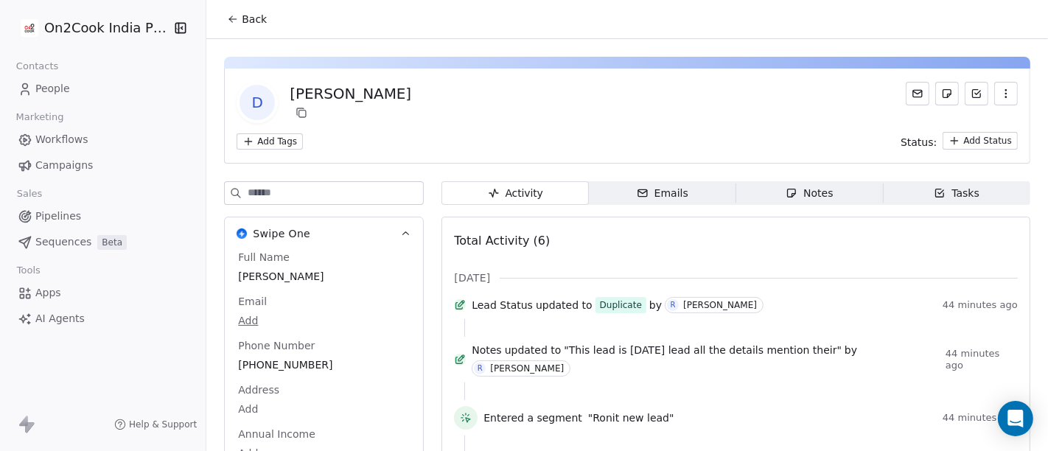
click at [246, 24] on span "Back" at bounding box center [254, 19] width 25 height 15
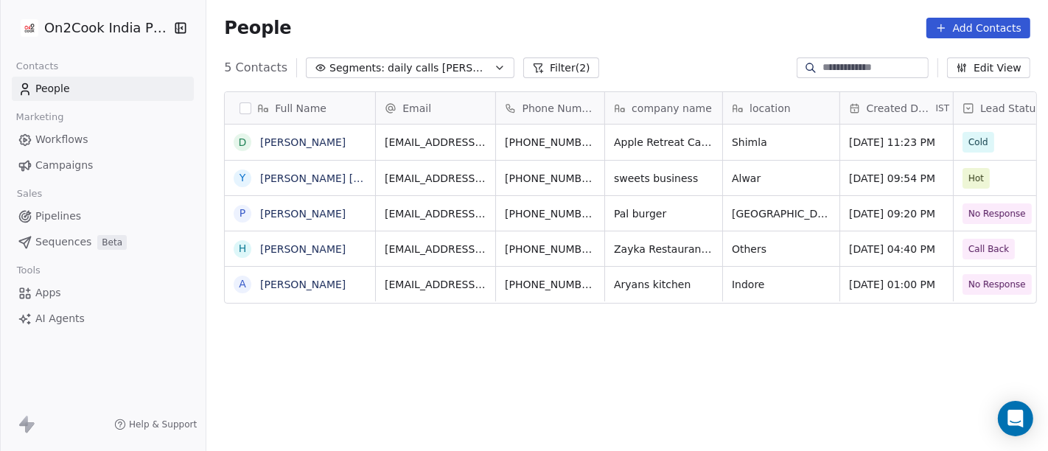
scroll to position [385, 836]
click at [612, 207] on icon "grid" at bounding box center [618, 212] width 12 height 12
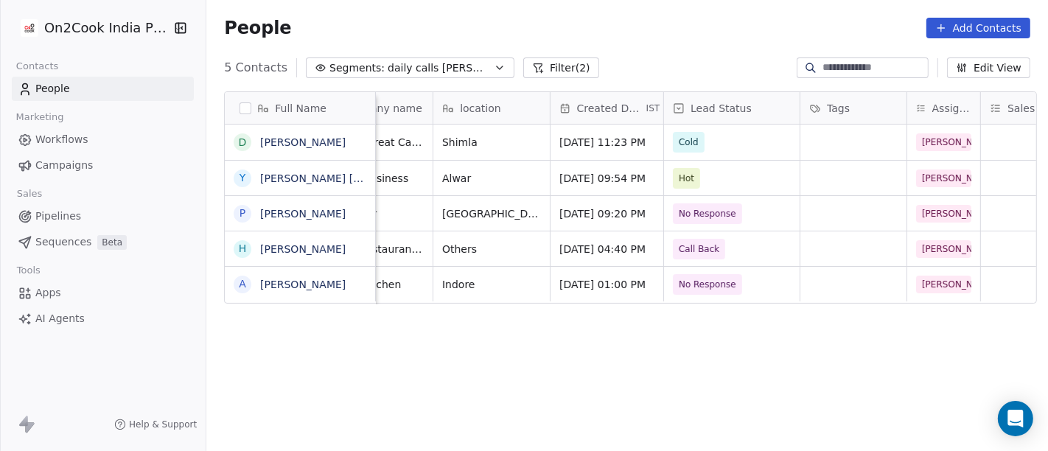
scroll to position [0, 290]
click at [701, 203] on span "No Response" at bounding box center [707, 213] width 69 height 21
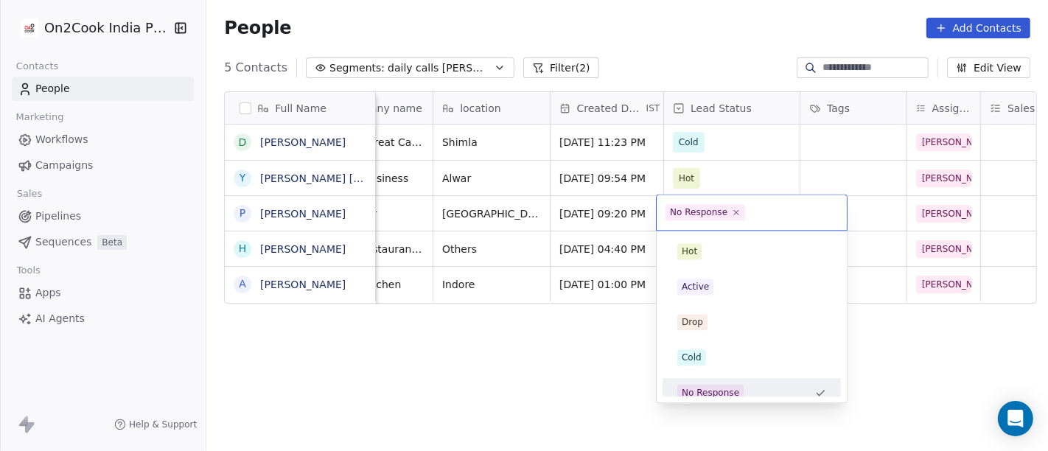
scroll to position [10, 0]
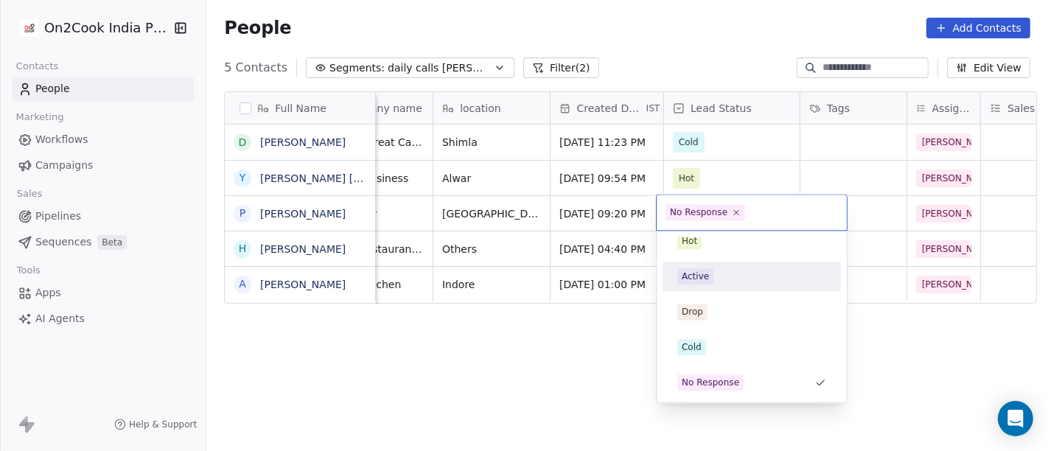
click at [712, 283] on div "Active" at bounding box center [751, 276] width 149 height 16
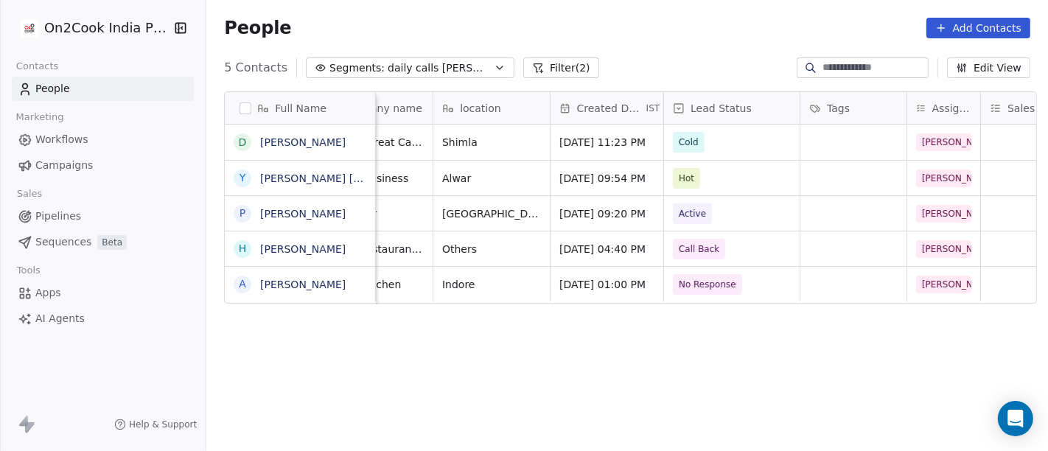
click at [576, 354] on div "Full Name D Dinesh Chauhan Y Yogesh Vijay P Pradeep Pal H Haroon Rashid A Anant…" at bounding box center [626, 278] width 841 height 397
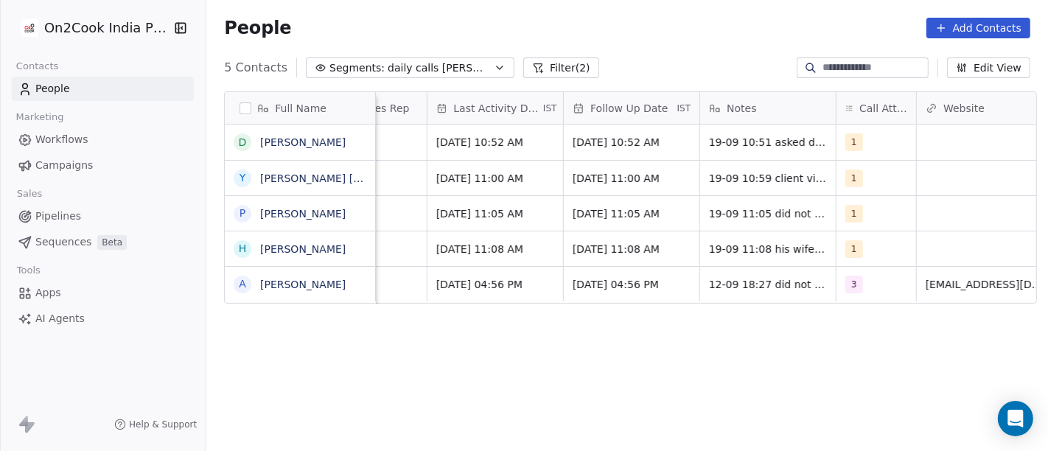
scroll to position [0, 941]
click at [843, 217] on span "1" at bounding box center [852, 214] width 18 height 18
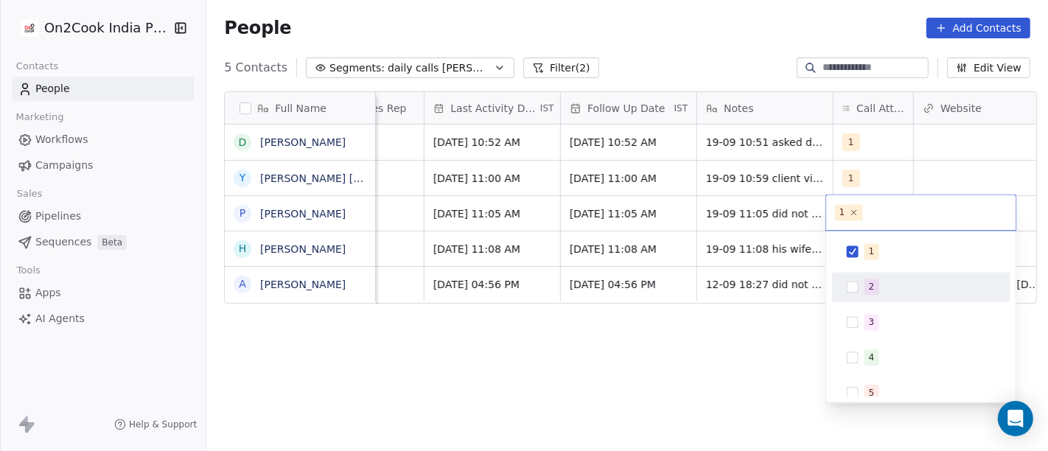
click at [859, 273] on div "2" at bounding box center [921, 286] width 178 height 29
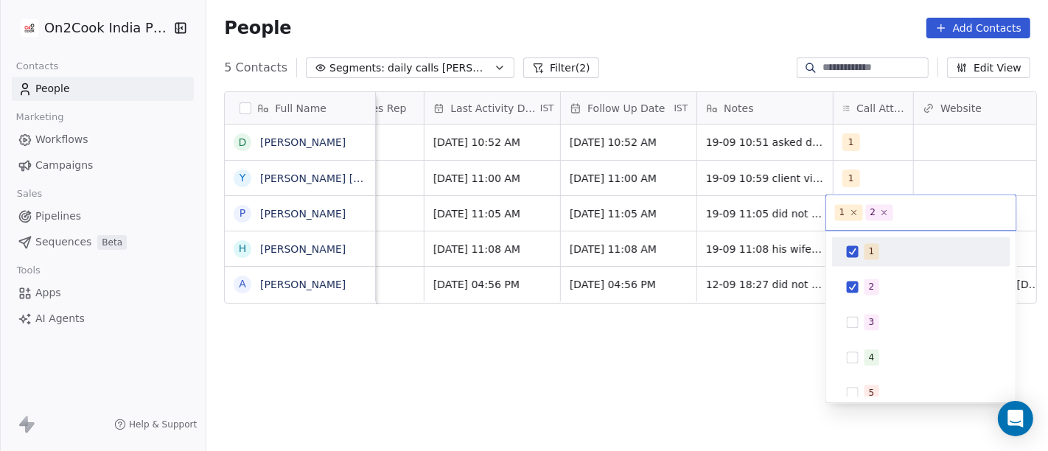
click at [865, 251] on span "1" at bounding box center [871, 251] width 15 height 16
click at [770, 232] on html "On2Cook India Pvt. Ltd. Contacts People Marketing Workflows Campaigns Sales Pip…" at bounding box center [524, 225] width 1048 height 451
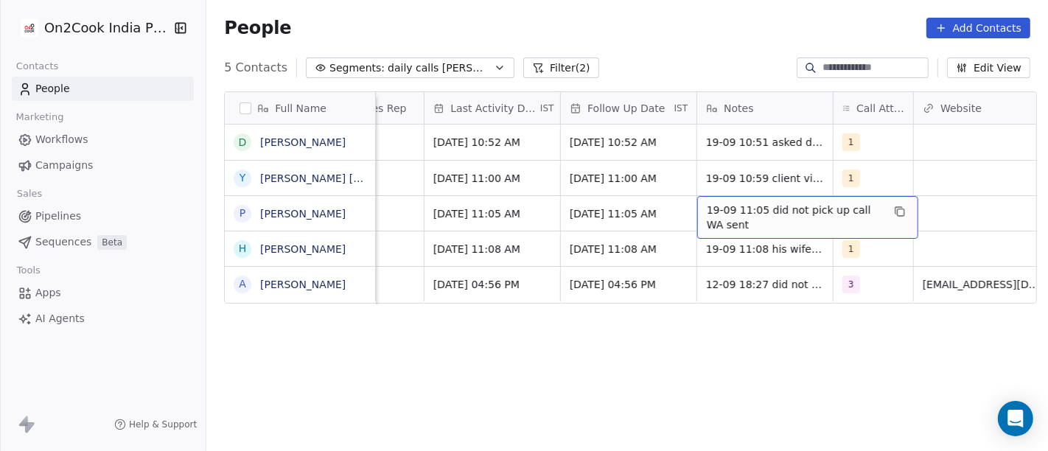
click at [772, 211] on span "19-09 11:05 did not pick up call WA sent" at bounding box center [794, 217] width 175 height 29
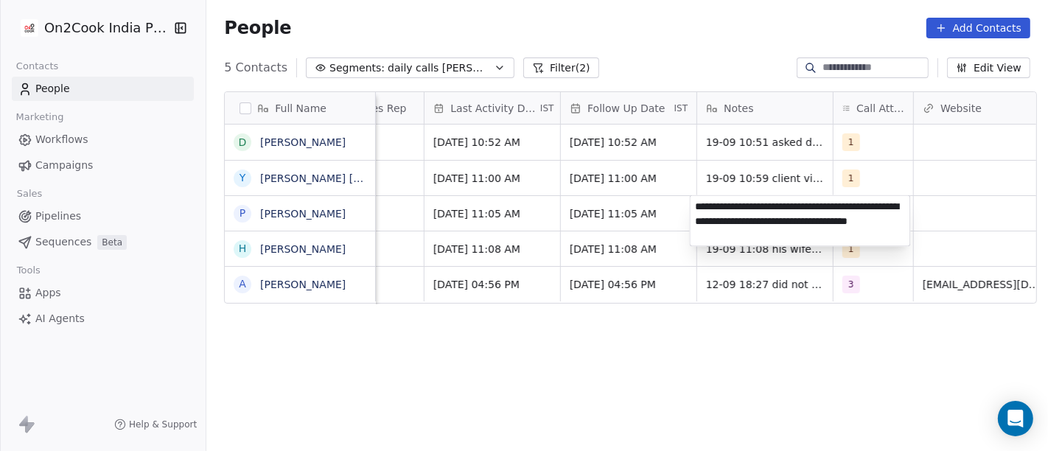
type textarea "**********"
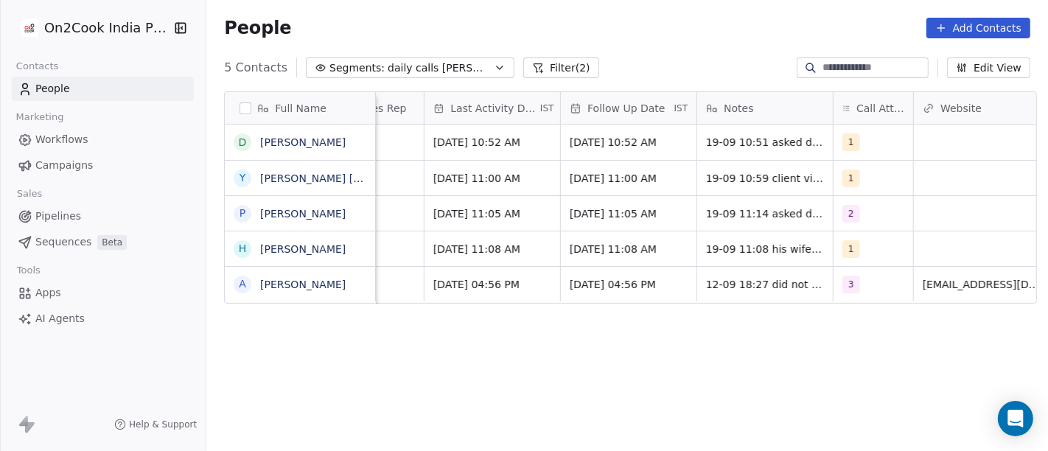
click at [678, 377] on html "On2Cook India Pvt. Ltd. Contacts People Marketing Workflows Campaigns Sales Pip…" at bounding box center [524, 225] width 1048 height 451
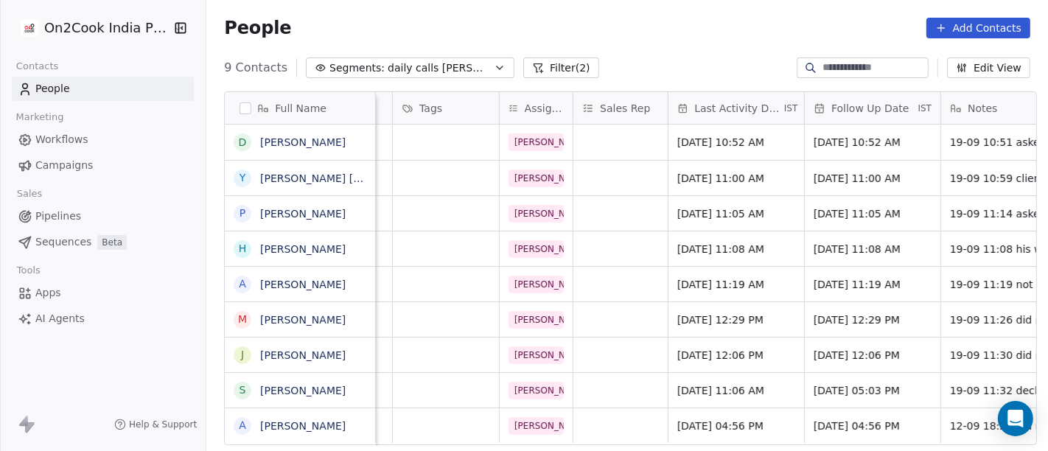
scroll to position [0, 612]
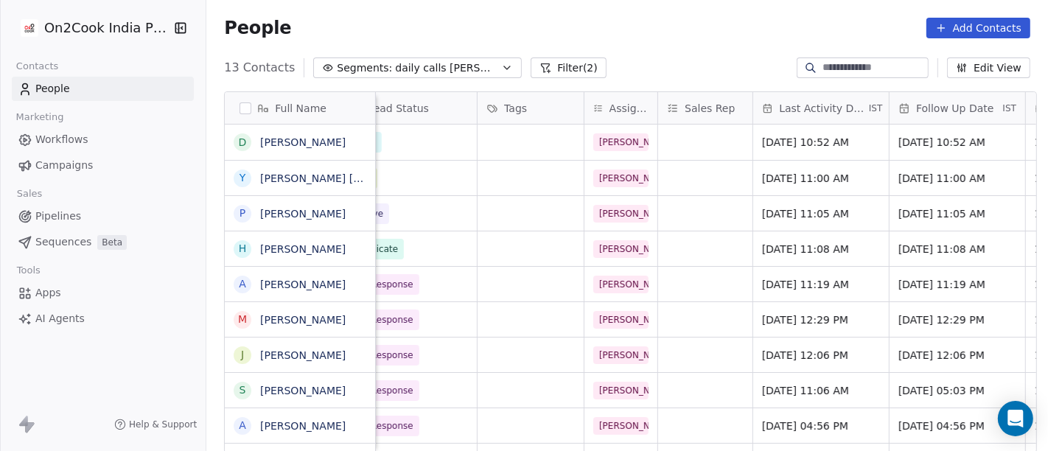
click at [654, 19] on div "People Add Contacts" at bounding box center [627, 28] width 806 height 21
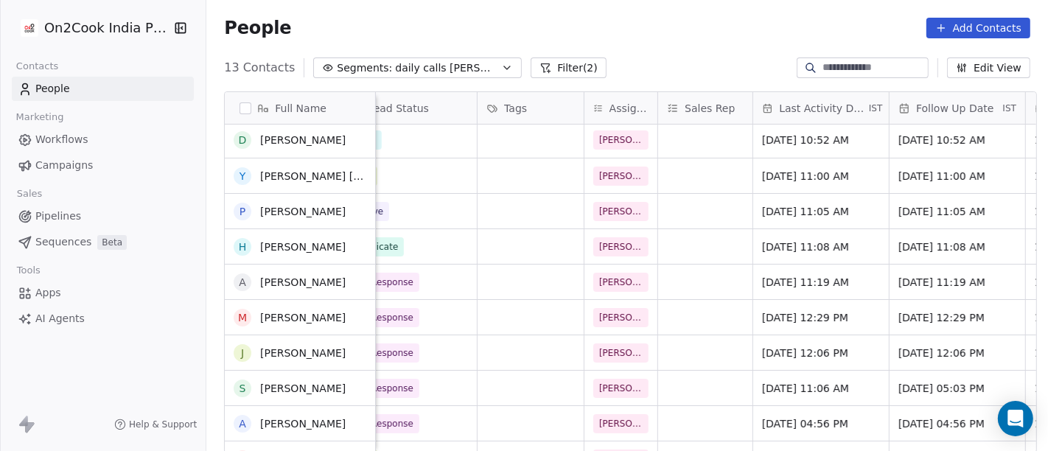
scroll to position [0, 0]
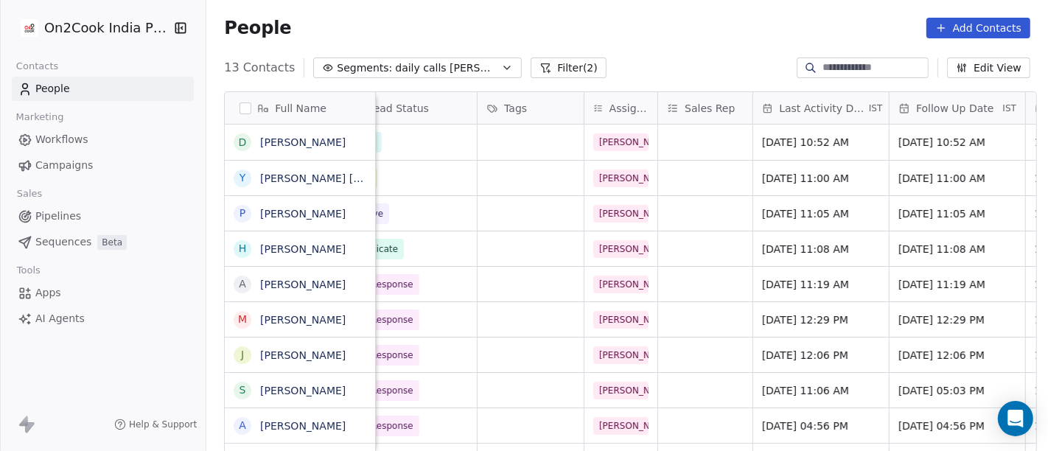
click at [530, 63] on button "Filter (2)" at bounding box center [568, 67] width 76 height 21
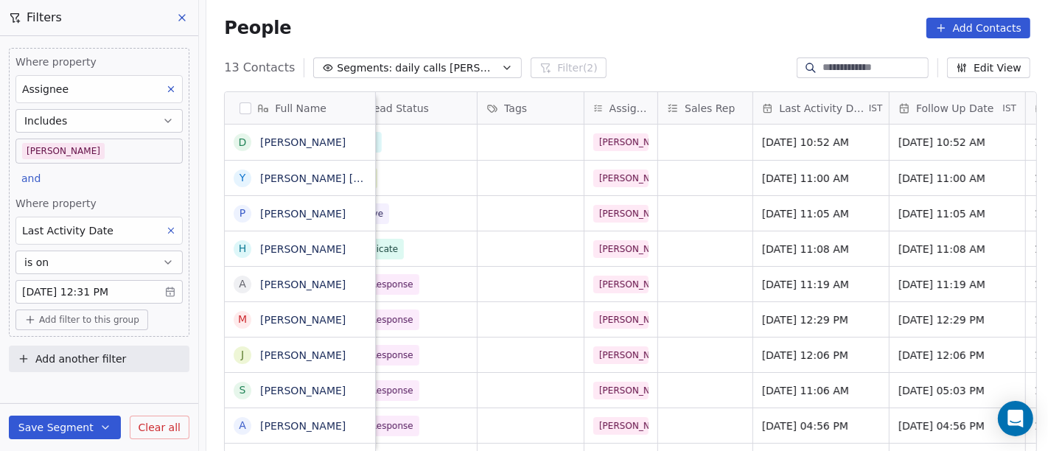
click at [81, 147] on body "On2Cook India Pvt. Ltd. Contacts People Marketing Workflows Campaigns Sales Pip…" at bounding box center [524, 225] width 1048 height 451
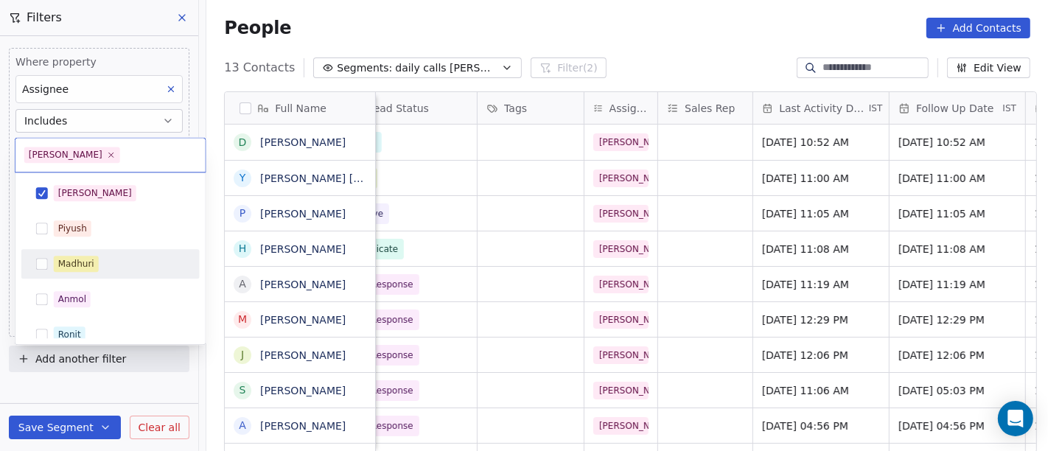
click at [99, 258] on div "Madhuri" at bounding box center [119, 264] width 131 height 16
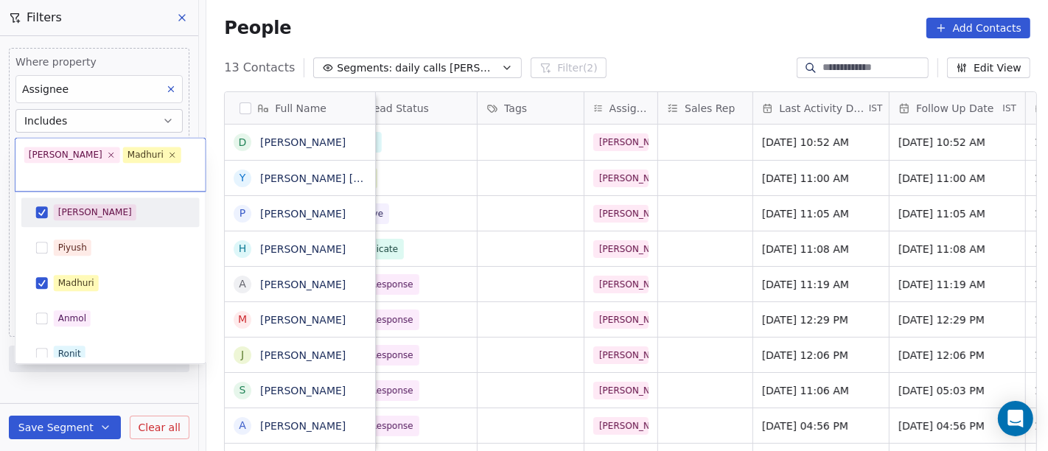
click at [105, 200] on div "[PERSON_NAME]" at bounding box center [110, 212] width 167 height 24
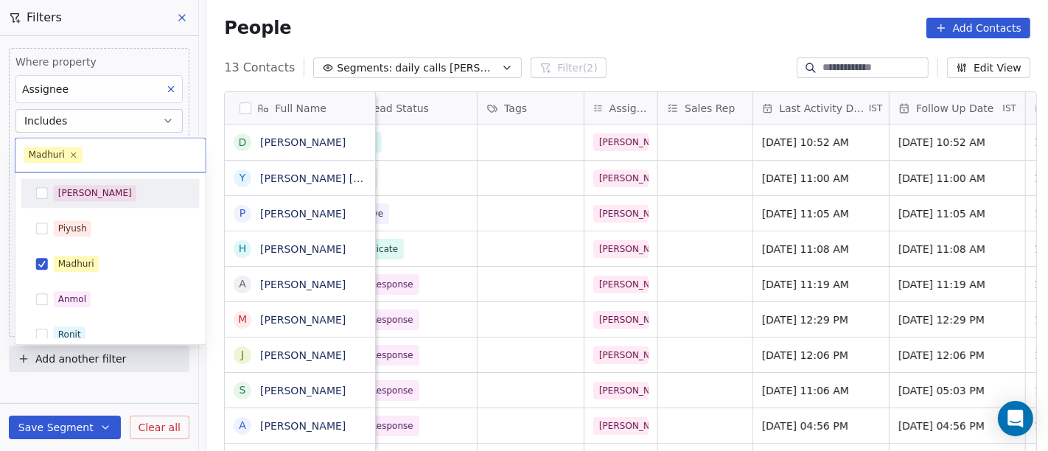
click at [570, 32] on html "On2Cook India Pvt. Ltd. Contacts People Marketing Workflows Campaigns Sales Pip…" at bounding box center [524, 225] width 1048 height 451
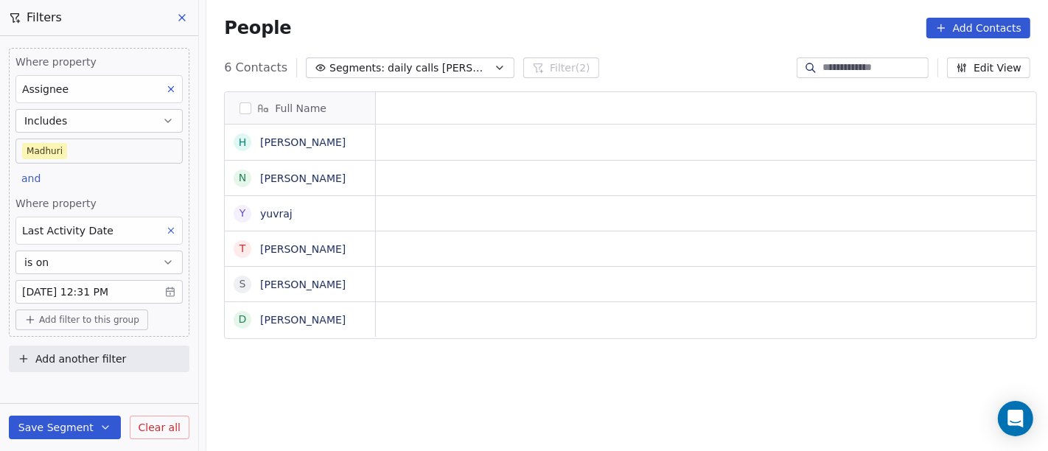
scroll to position [385, 836]
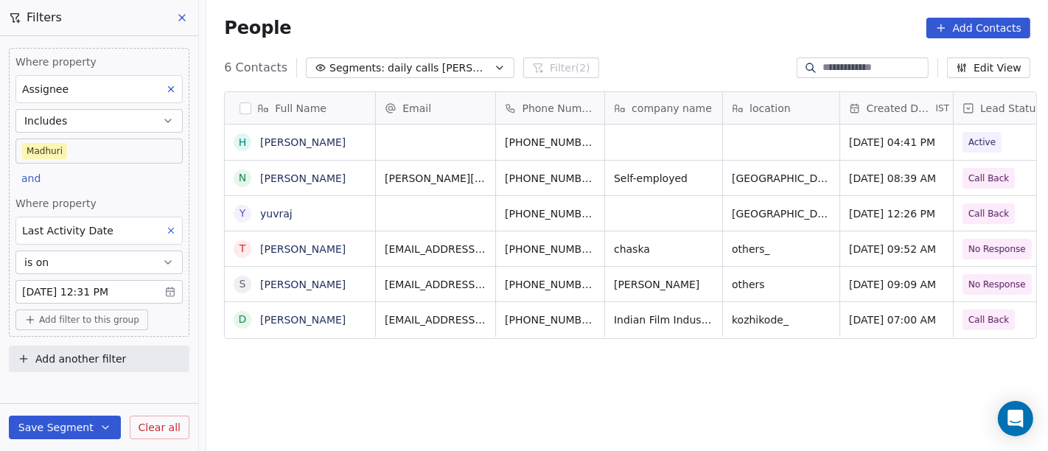
click at [80, 154] on body "On2Cook India Pvt. Ltd. Contacts People Marketing Workflows Campaigns Sales Pip…" at bounding box center [524, 225] width 1048 height 451
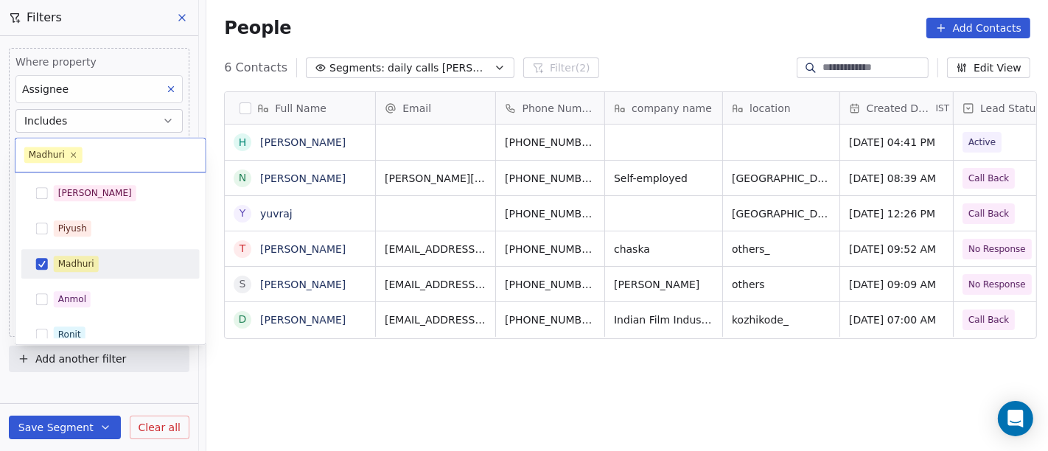
click at [89, 263] on div "Madhuri" at bounding box center [76, 263] width 36 height 13
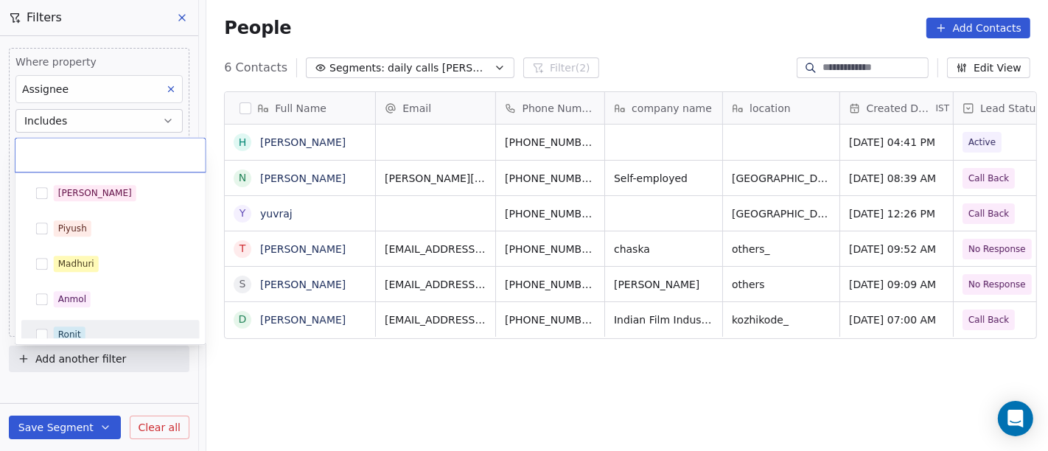
click at [80, 328] on div "Ronit" at bounding box center [69, 334] width 23 height 13
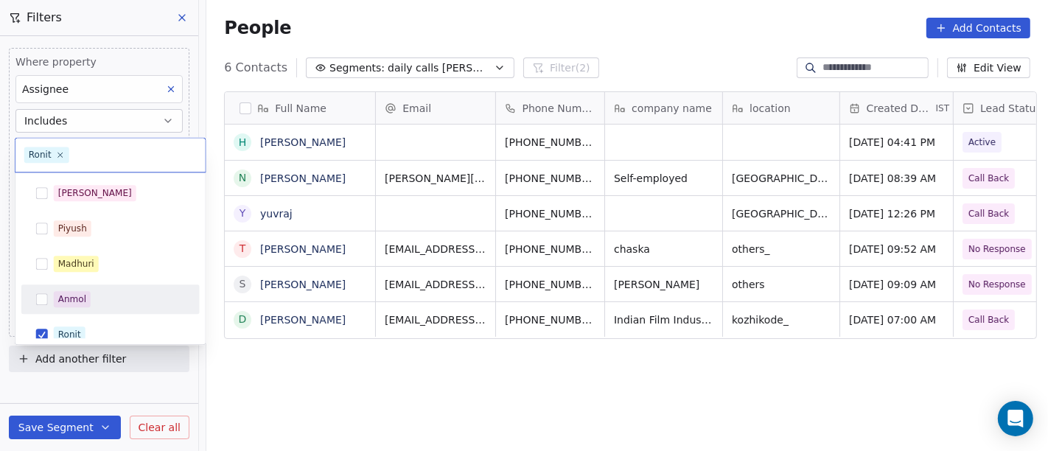
click at [627, 19] on html "On2Cook India Pvt. Ltd. Contacts People Marketing Workflows Campaigns Sales Pip…" at bounding box center [524, 225] width 1048 height 451
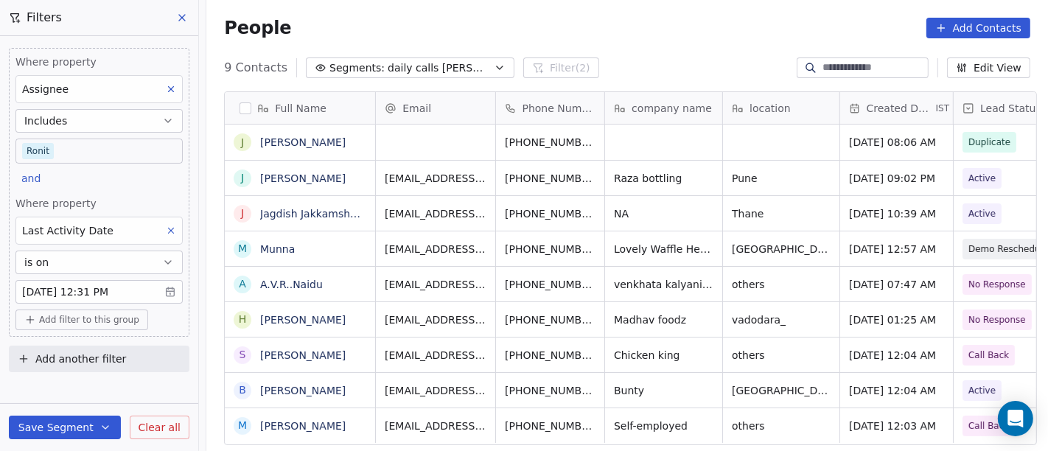
click at [69, 145] on body "On2Cook India Pvt. Ltd. Contacts People Marketing Workflows Campaigns Sales Pip…" at bounding box center [524, 225] width 1048 height 451
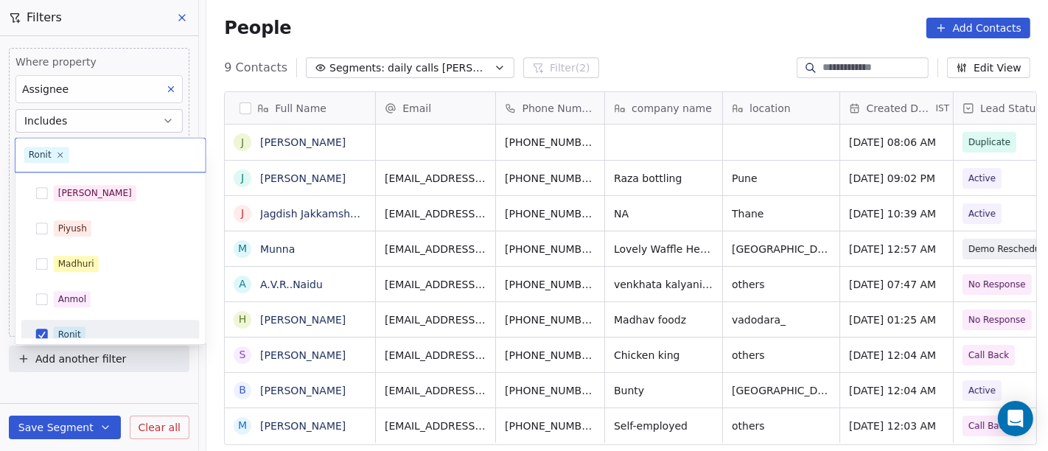
scroll to position [10, 0]
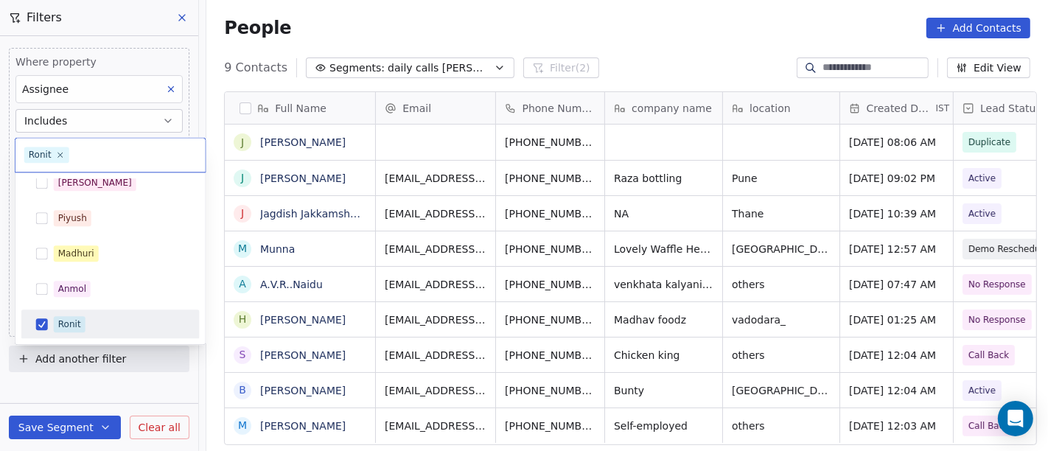
click at [84, 178] on span "[PERSON_NAME]" at bounding box center [95, 183] width 83 height 16
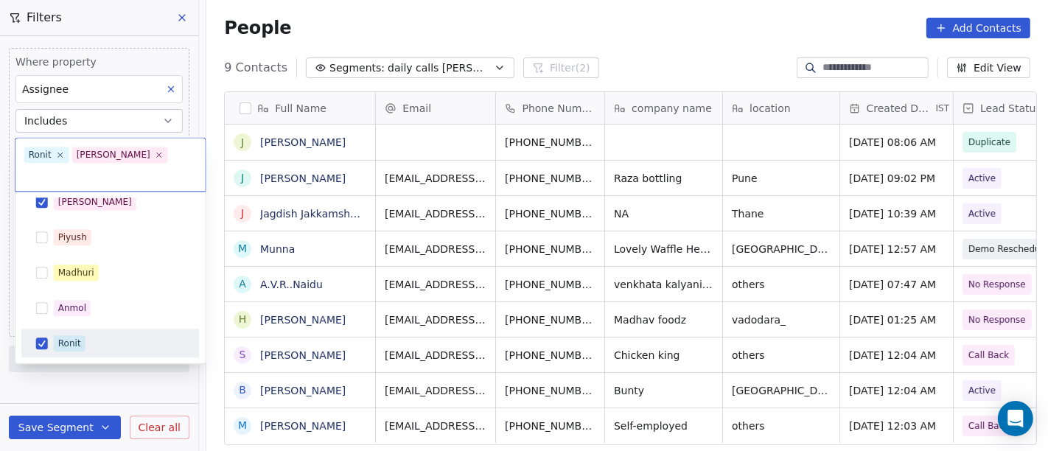
click at [74, 332] on div "Ronit" at bounding box center [110, 344] width 167 height 24
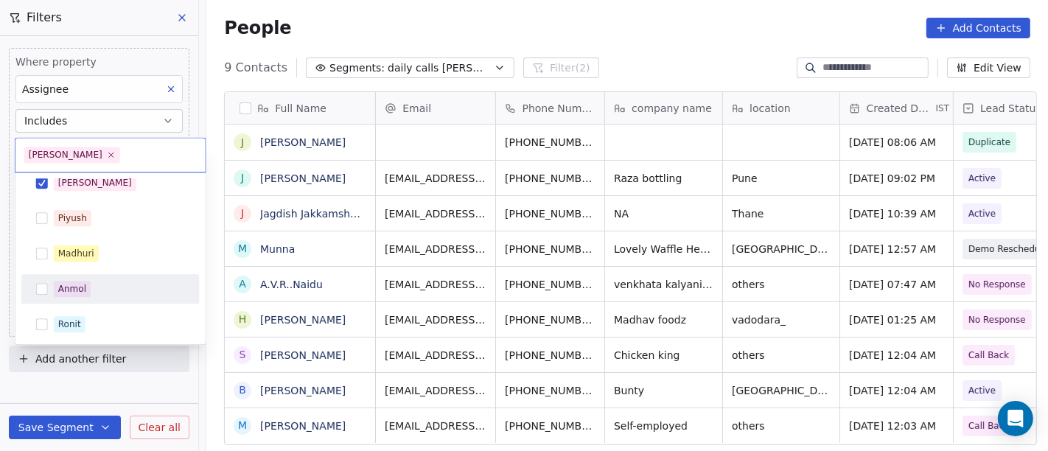
click at [669, 47] on html "On2Cook India Pvt. Ltd. Contacts People Marketing Workflows Campaigns Sales Pip…" at bounding box center [524, 225] width 1048 height 451
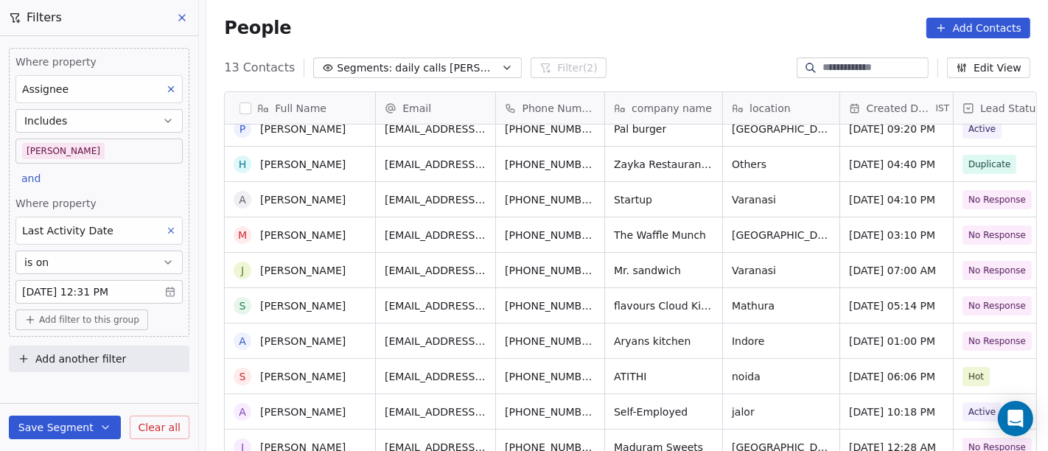
scroll to position [0, 0]
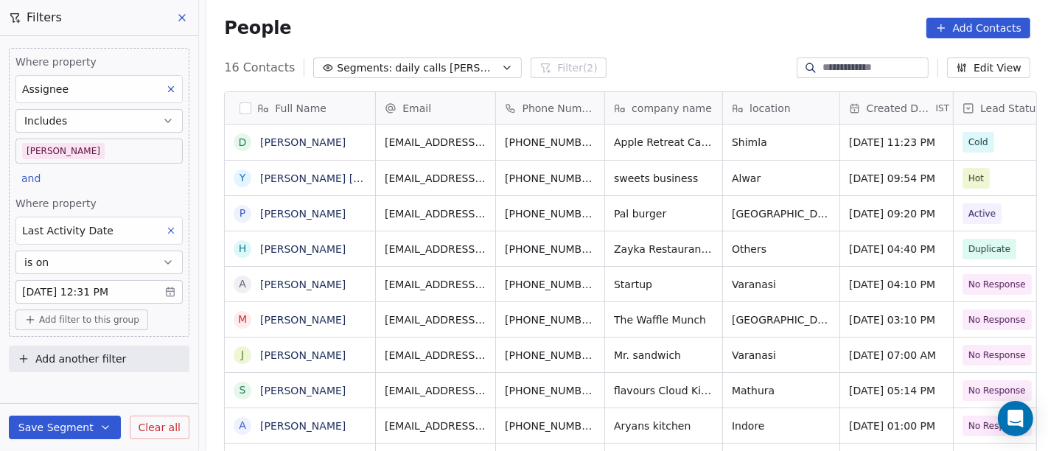
click at [631, 23] on div "People Add Contacts" at bounding box center [627, 28] width 806 height 21
click at [568, 18] on div "People Add Contacts" at bounding box center [627, 28] width 806 height 21
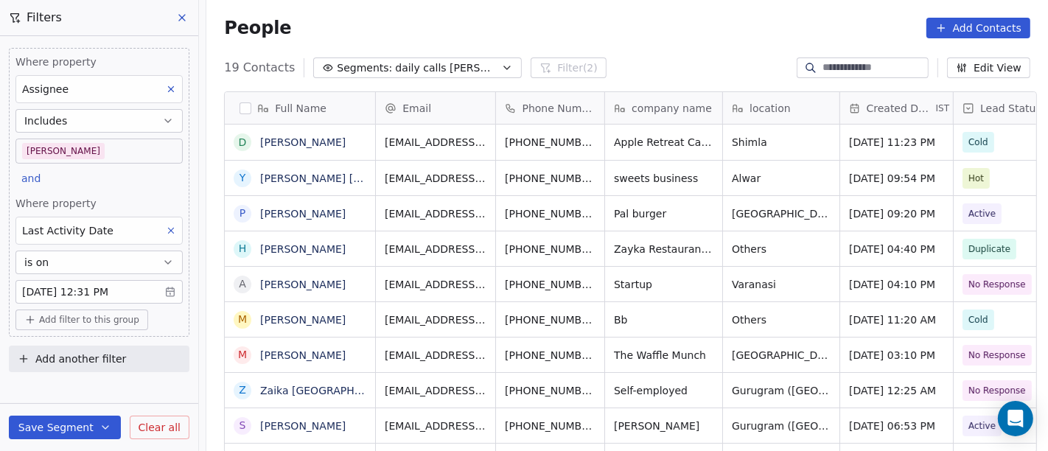
click at [152, 144] on body "On2Cook India Pvt. Ltd. Contacts People Marketing Workflows Campaigns Sales Pip…" at bounding box center [524, 225] width 1048 height 451
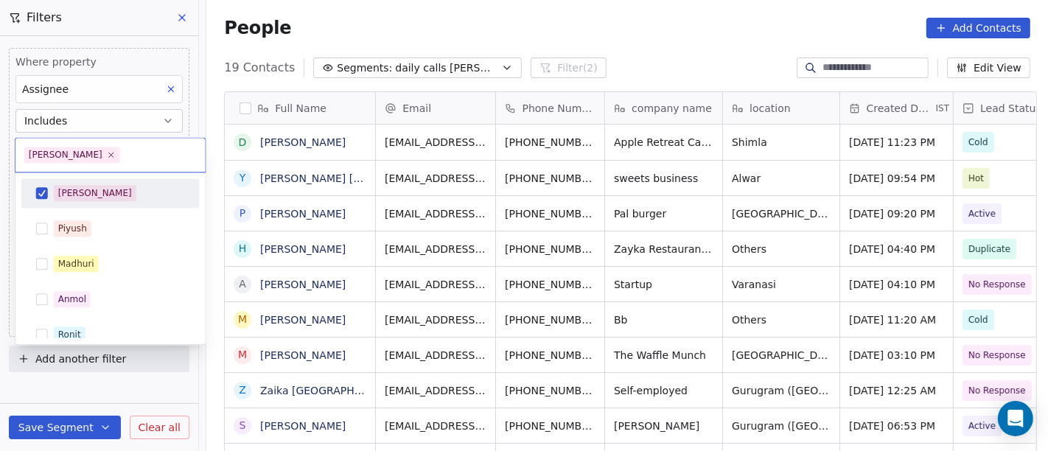
click at [96, 180] on div "[PERSON_NAME]" at bounding box center [110, 192] width 178 height 29
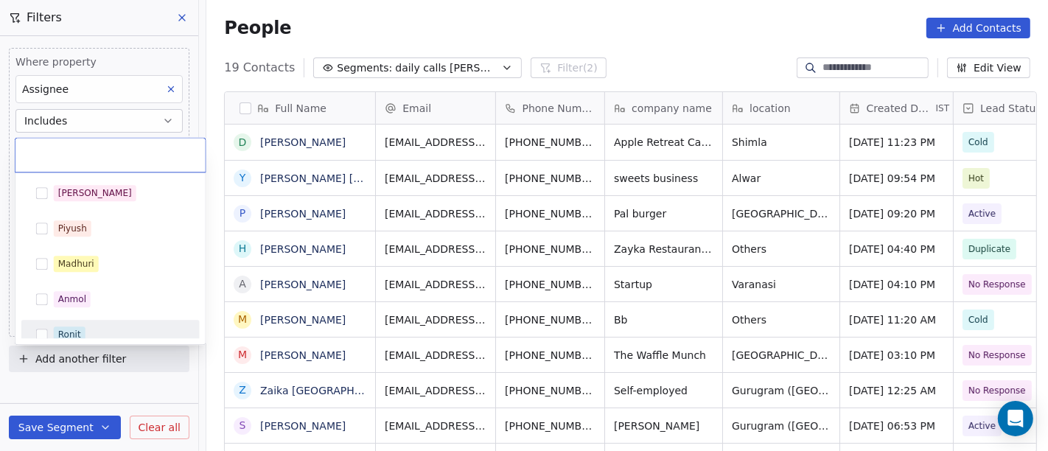
click at [90, 329] on div "Ronit" at bounding box center [119, 334] width 131 height 16
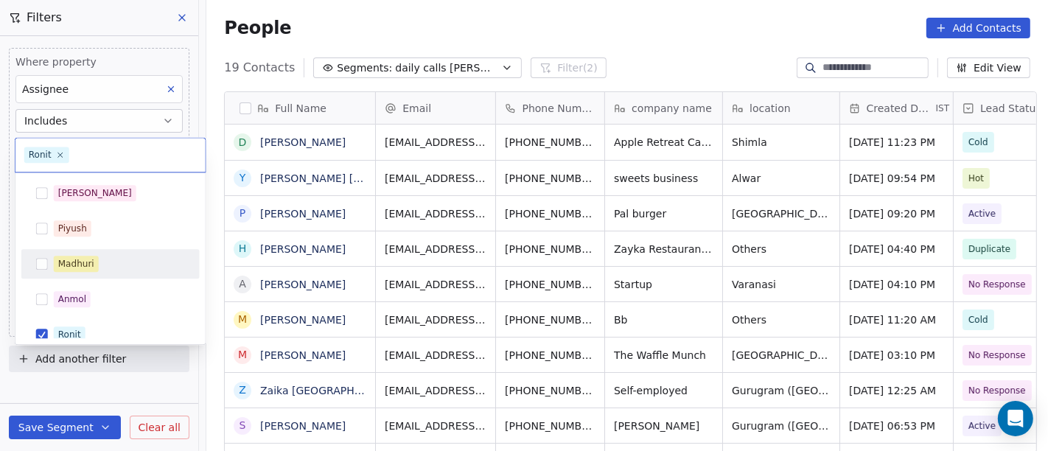
click at [609, 16] on html "On2Cook India Pvt. Ltd. Contacts People Marketing Workflows Campaigns Sales Pip…" at bounding box center [524, 225] width 1048 height 451
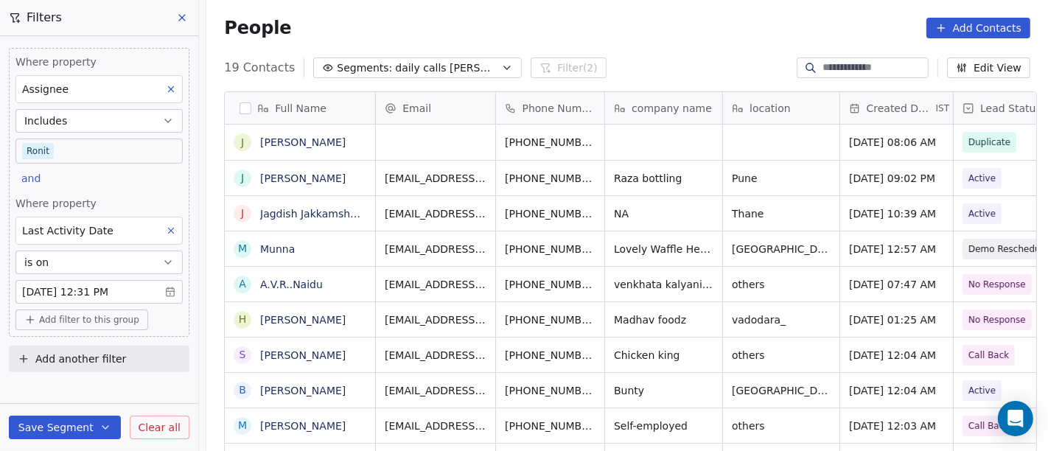
scroll to position [385, 836]
click at [132, 153] on body "On2Cook India Pvt. Ltd. Contacts People Marketing Workflows Campaigns Sales Pip…" at bounding box center [524, 225] width 1048 height 451
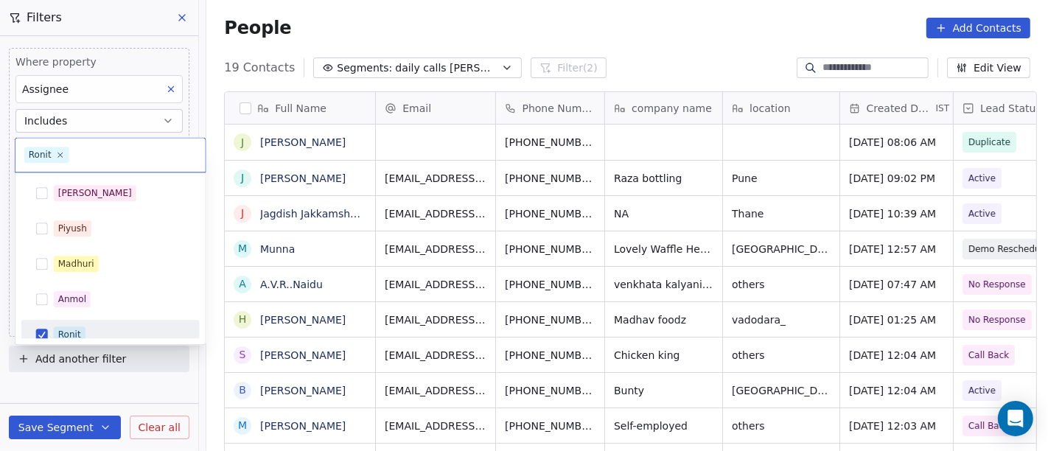
scroll to position [10, 0]
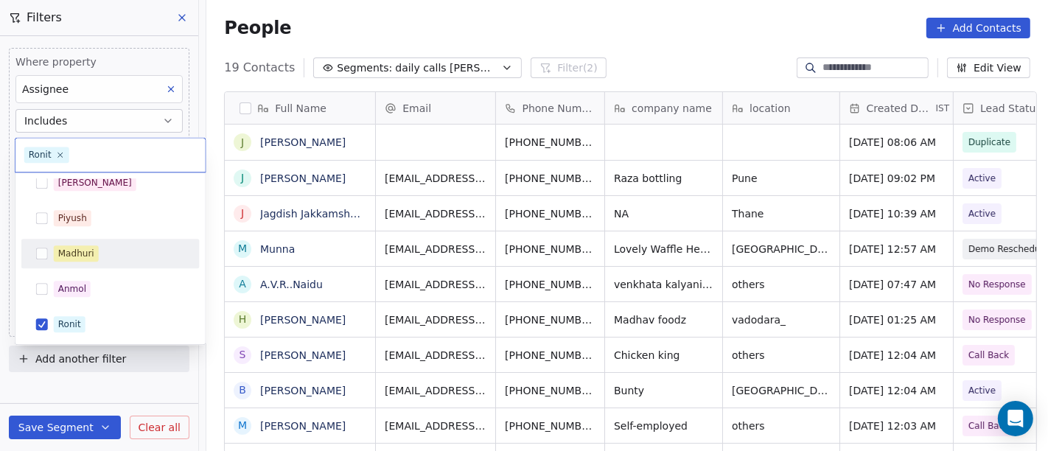
click at [107, 246] on div "Madhuri" at bounding box center [119, 253] width 131 height 16
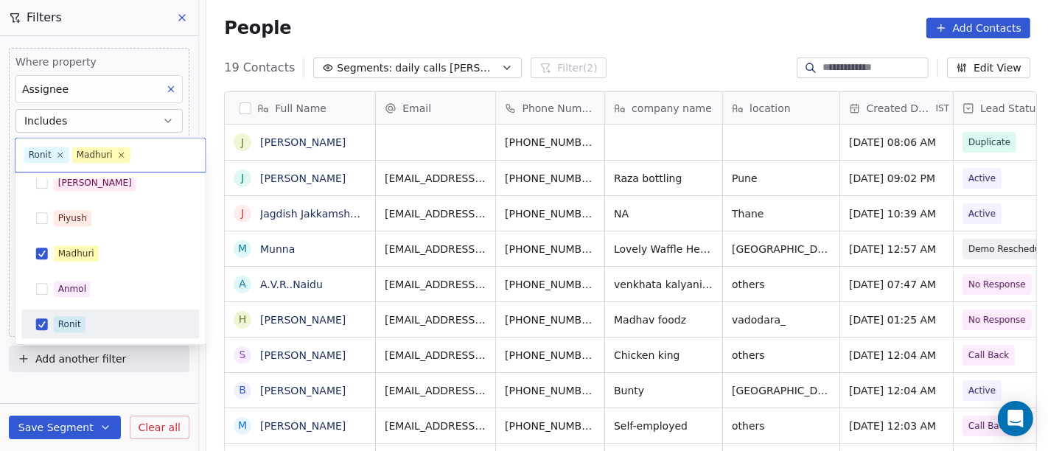
click at [99, 322] on div "Ronit" at bounding box center [119, 324] width 131 height 16
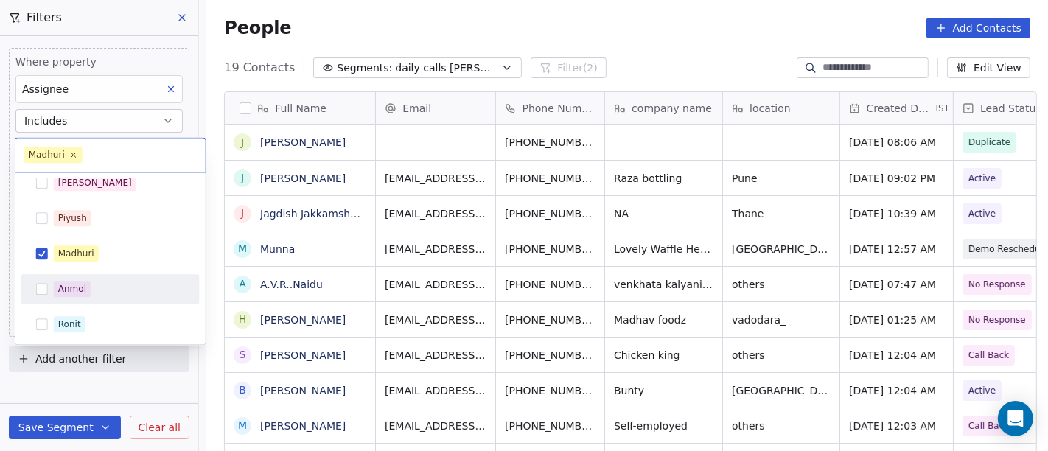
click at [667, 66] on html "On2Cook India Pvt. Ltd. Contacts People Marketing Workflows Campaigns Sales Pip…" at bounding box center [524, 225] width 1048 height 451
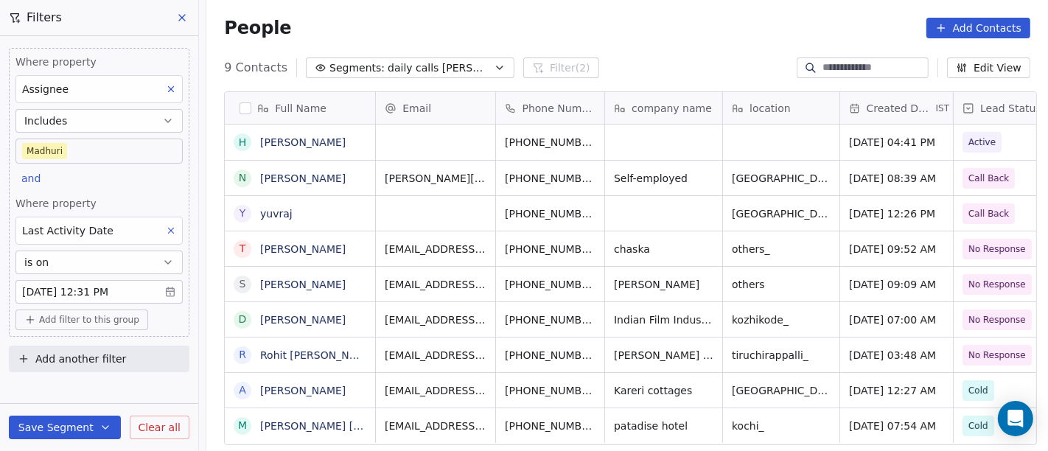
scroll to position [0, 0]
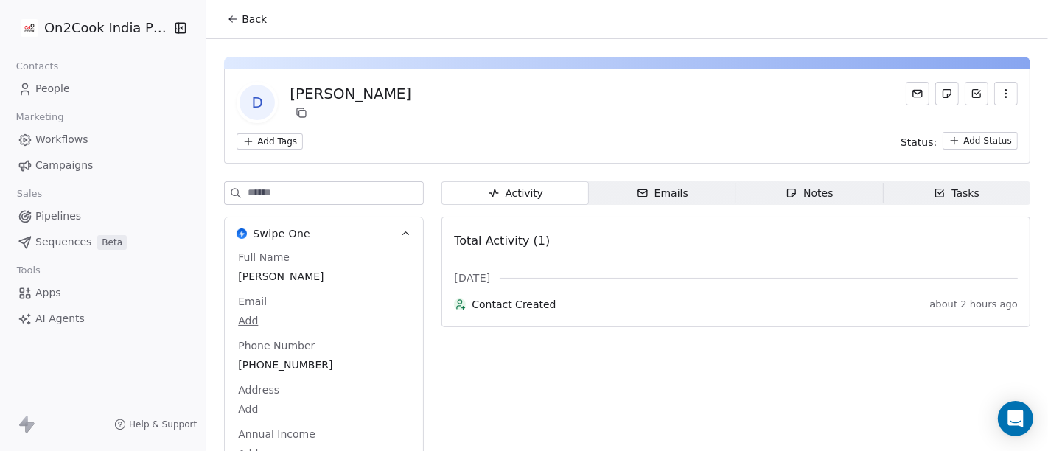
click at [253, 14] on span "Back" at bounding box center [254, 19] width 25 height 15
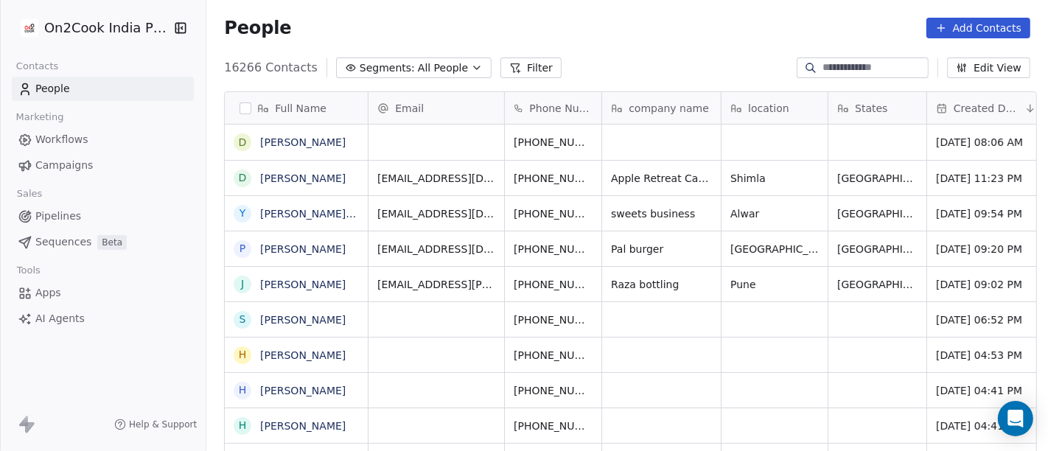
click at [844, 63] on input at bounding box center [873, 67] width 103 height 15
paste input "**********"
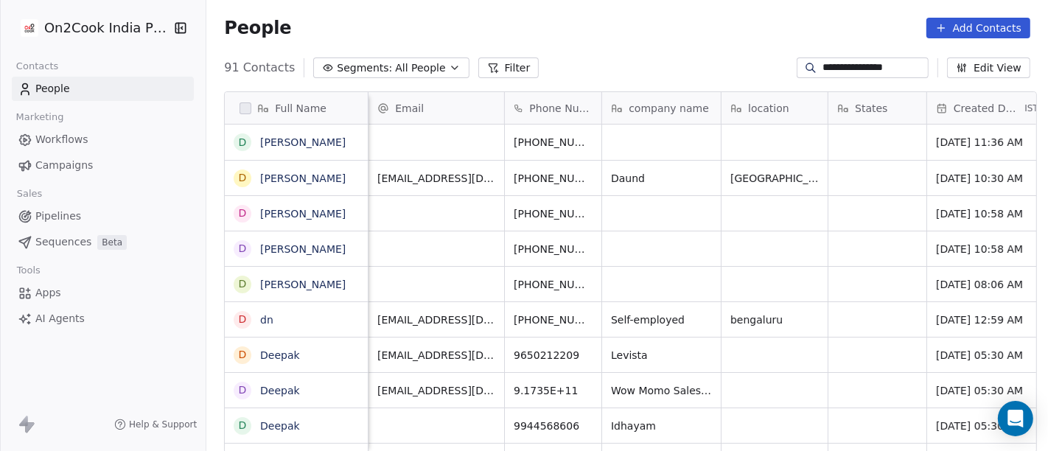
scroll to position [0, 381]
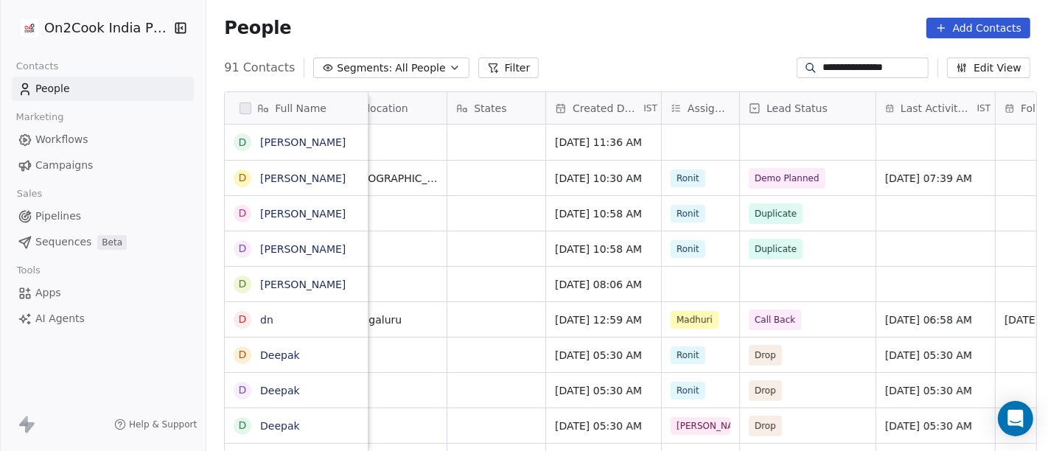
click at [864, 69] on input "**********" at bounding box center [873, 67] width 103 height 15
paste input
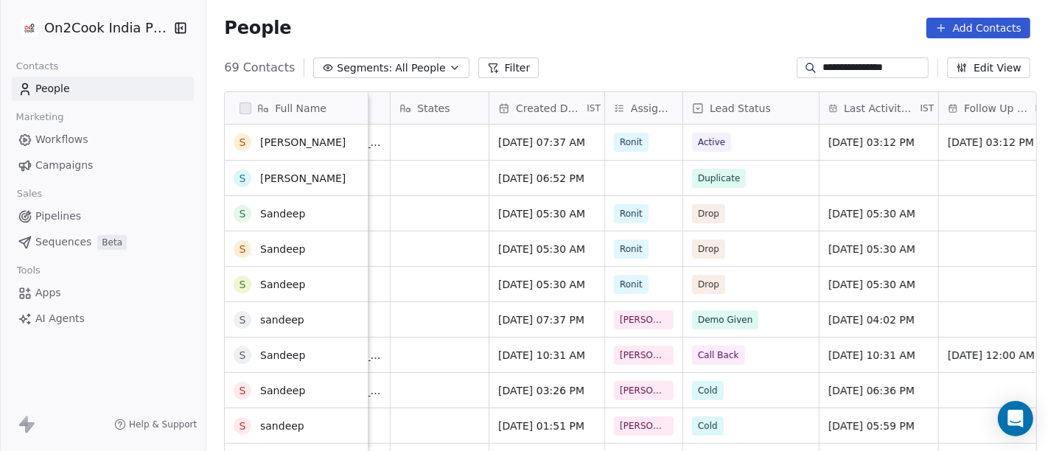
scroll to position [0, 0]
click at [831, 62] on input "**********" at bounding box center [873, 67] width 103 height 15
paste input
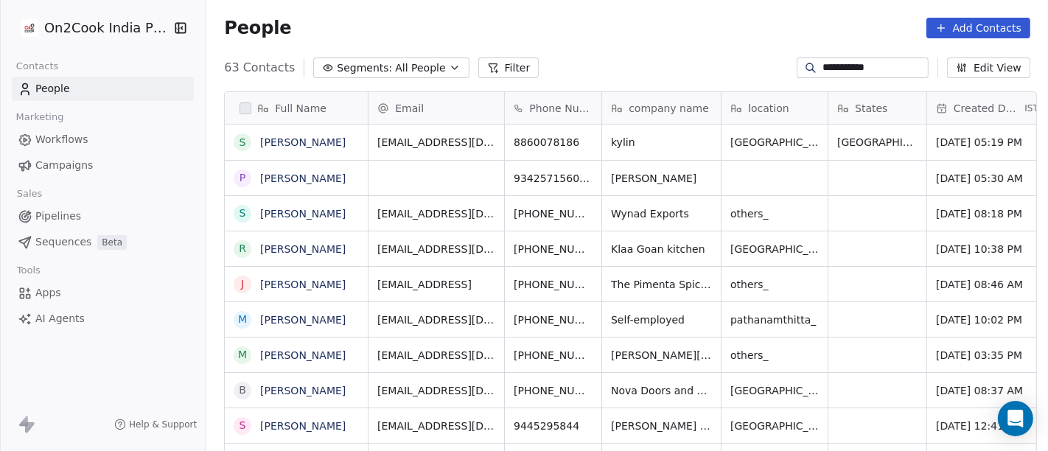
scroll to position [385, 836]
type input "**********"
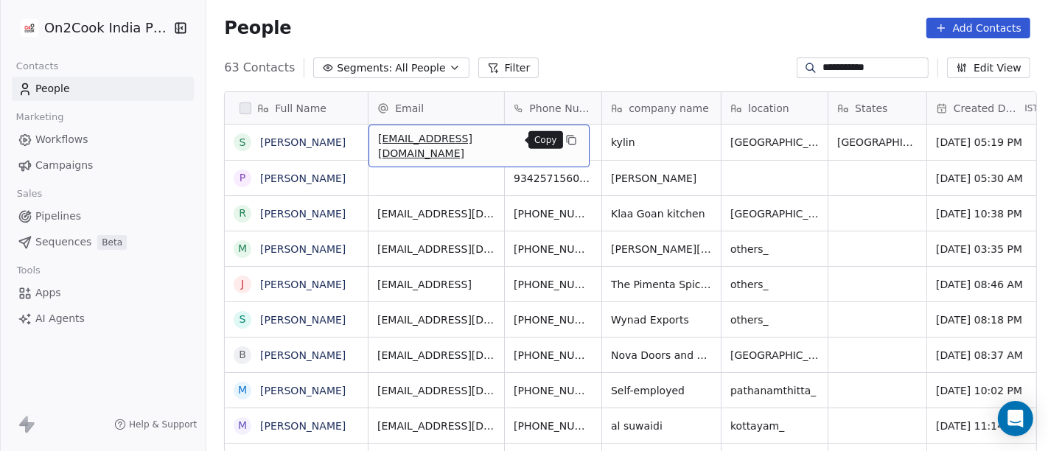
click at [562, 136] on button "grid" at bounding box center [571, 140] width 18 height 18
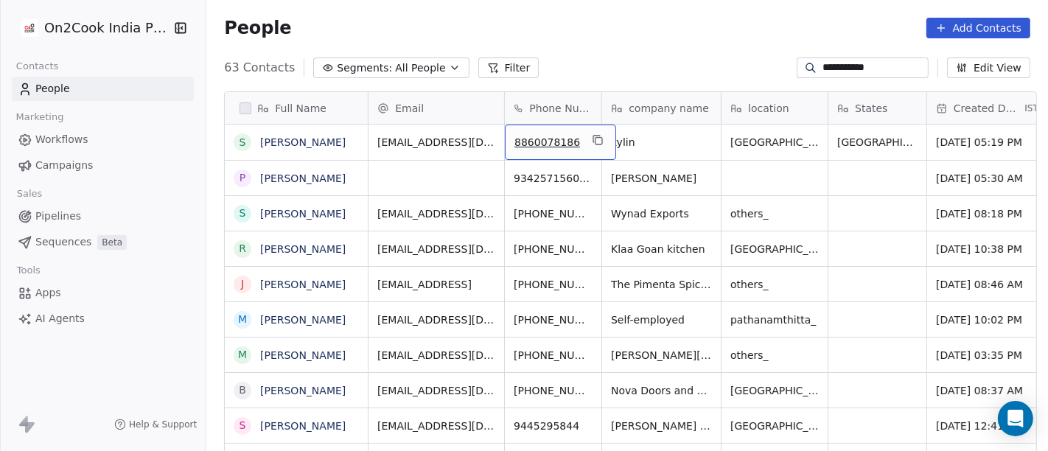
click at [592, 140] on div "8860078186" at bounding box center [560, 142] width 111 height 35
click at [595, 140] on icon "grid" at bounding box center [598, 141] width 7 height 7
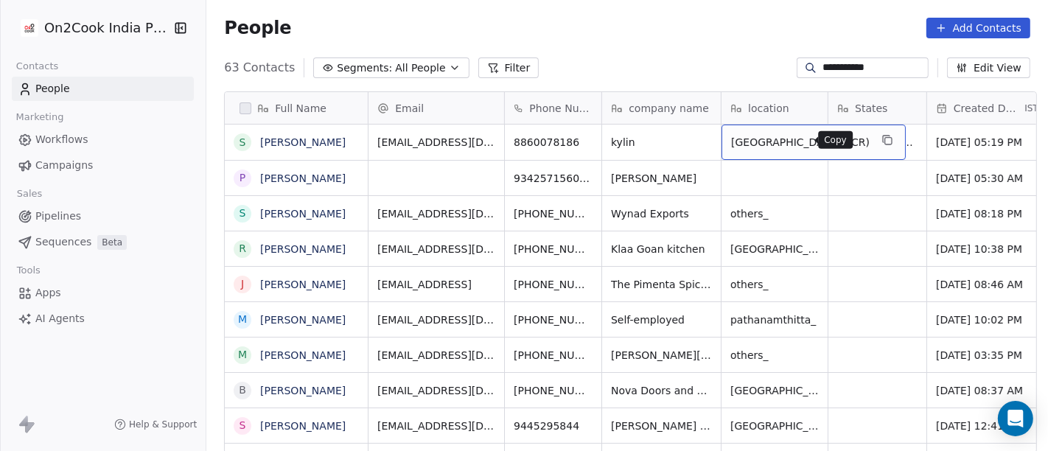
click at [881, 140] on icon "grid" at bounding box center [887, 140] width 12 height 12
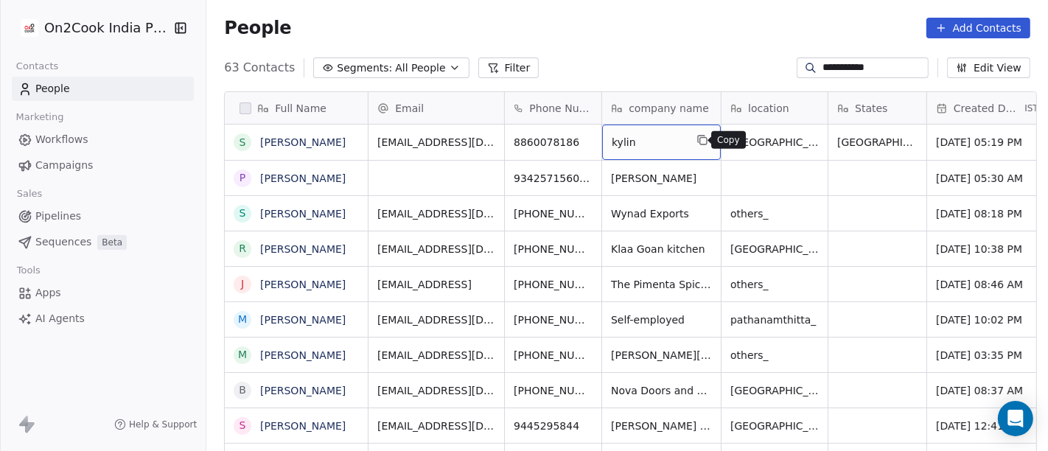
click at [698, 131] on button "grid" at bounding box center [702, 140] width 18 height 18
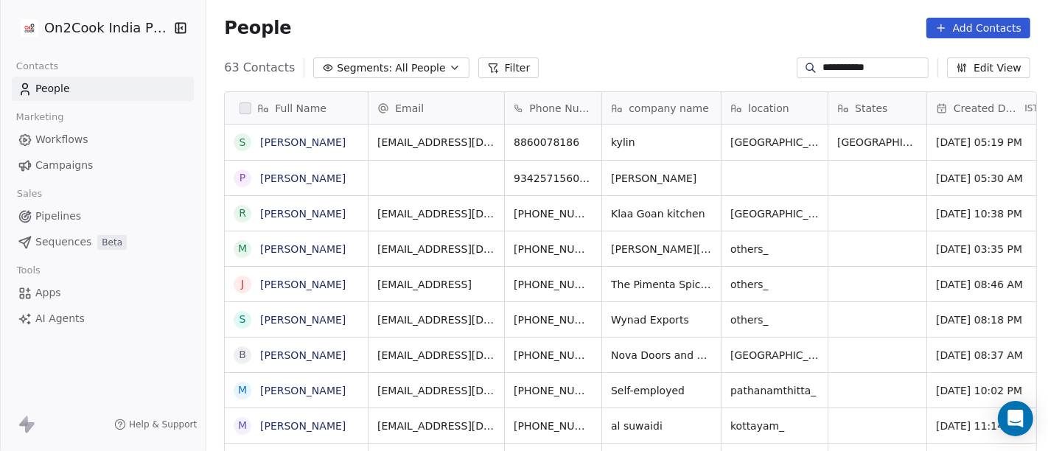
click at [838, 64] on input "**********" at bounding box center [873, 67] width 103 height 15
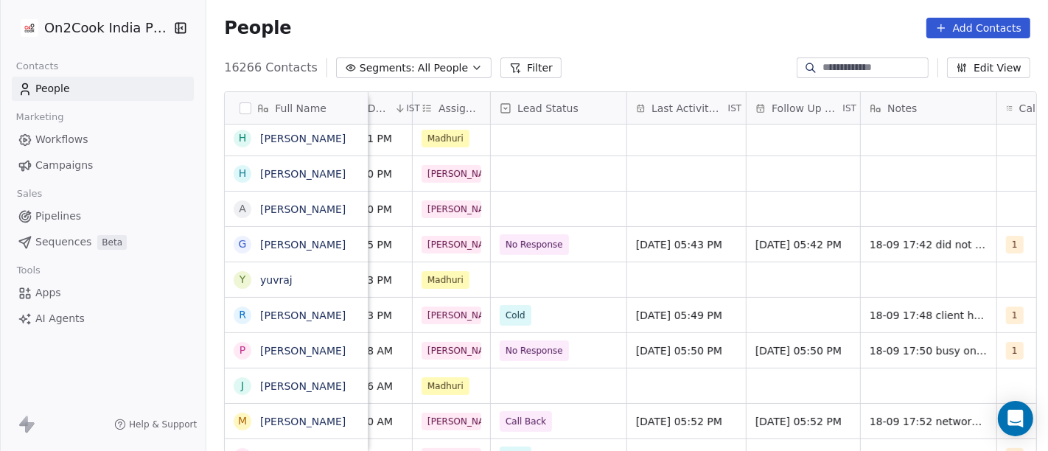
scroll to position [0, 0]
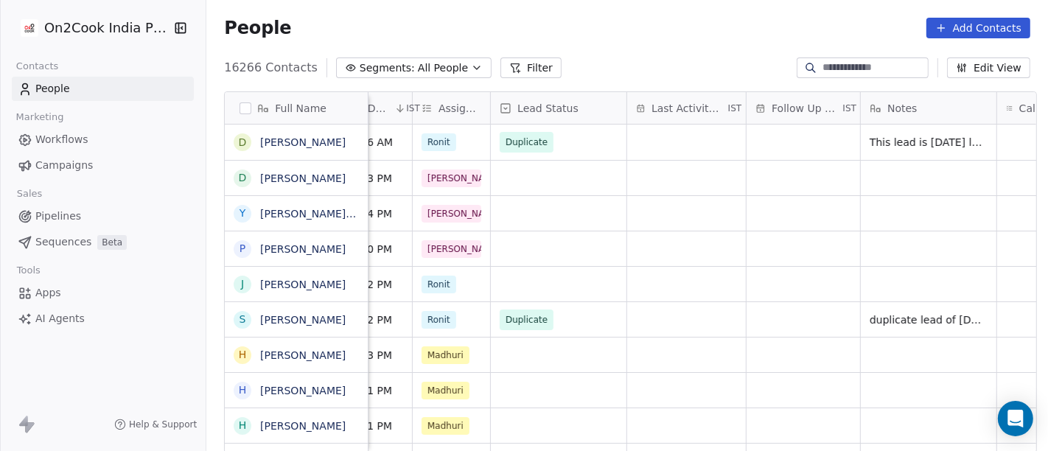
click at [433, 71] on span "All People" at bounding box center [443, 67] width 50 height 15
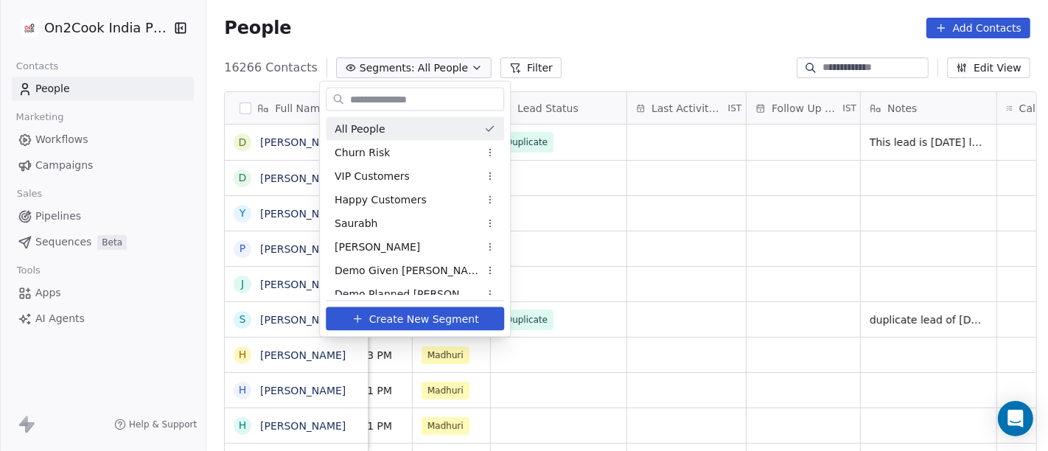
click at [596, 13] on html "On2Cook India Pvt. Ltd. Contacts People Marketing Workflows Campaigns Sales Pip…" at bounding box center [524, 225] width 1048 height 451
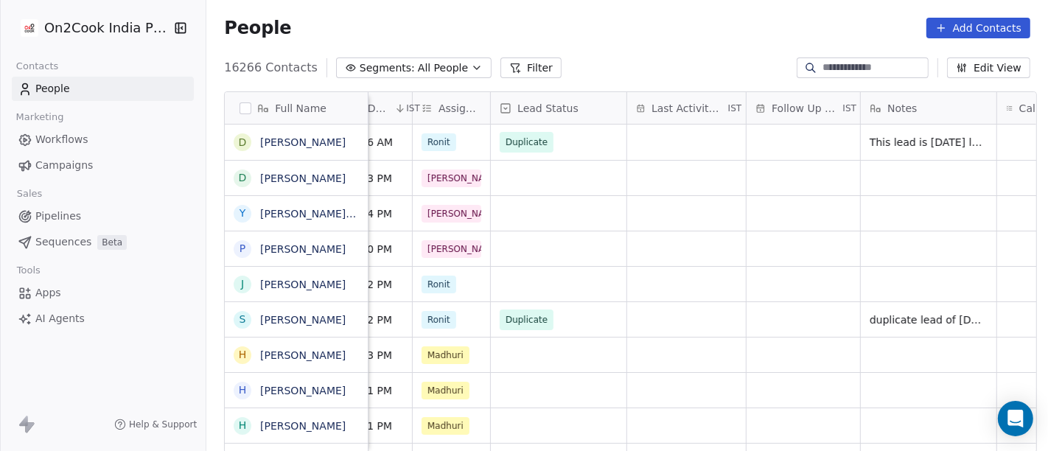
click at [471, 67] on icon "button" at bounding box center [477, 68] width 12 height 12
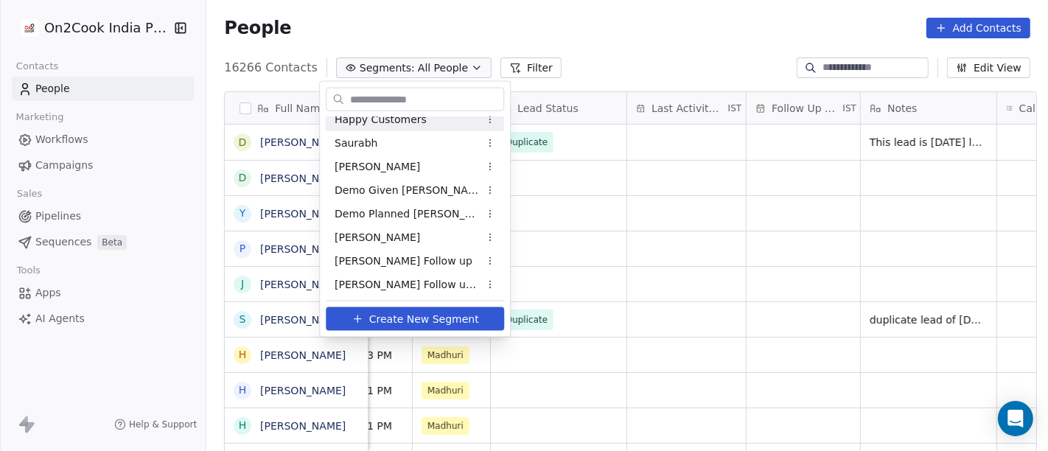
scroll to position [164, 0]
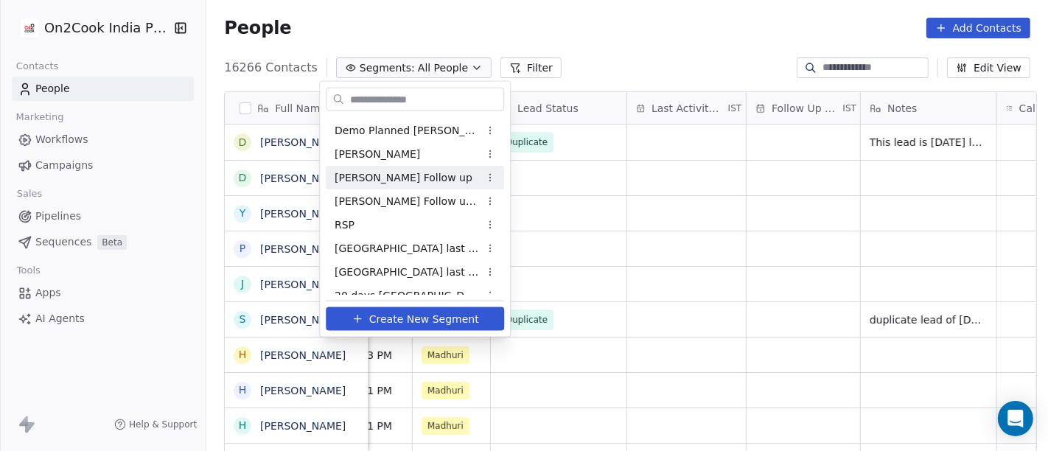
click at [439, 182] on div "[PERSON_NAME] Follow up" at bounding box center [415, 178] width 178 height 24
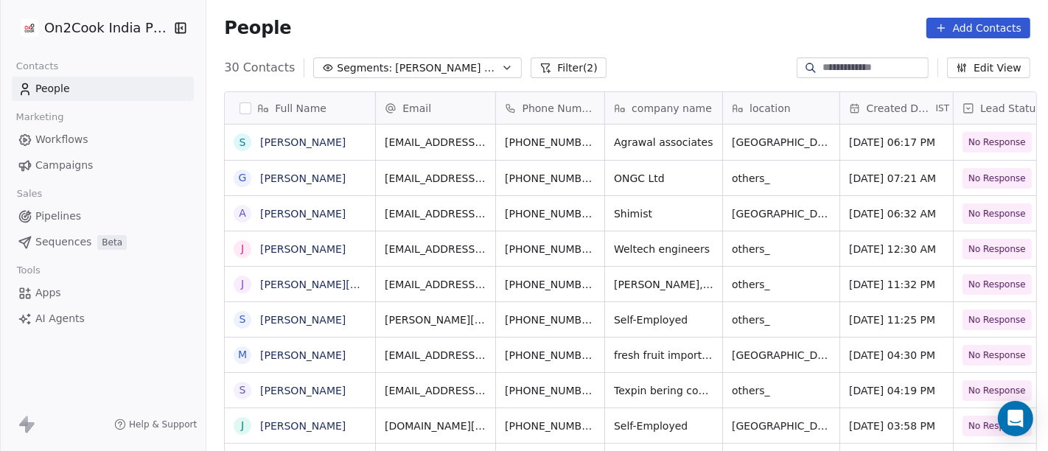
scroll to position [385, 836]
click at [541, 66] on button "Filter (2)" at bounding box center [568, 67] width 76 height 21
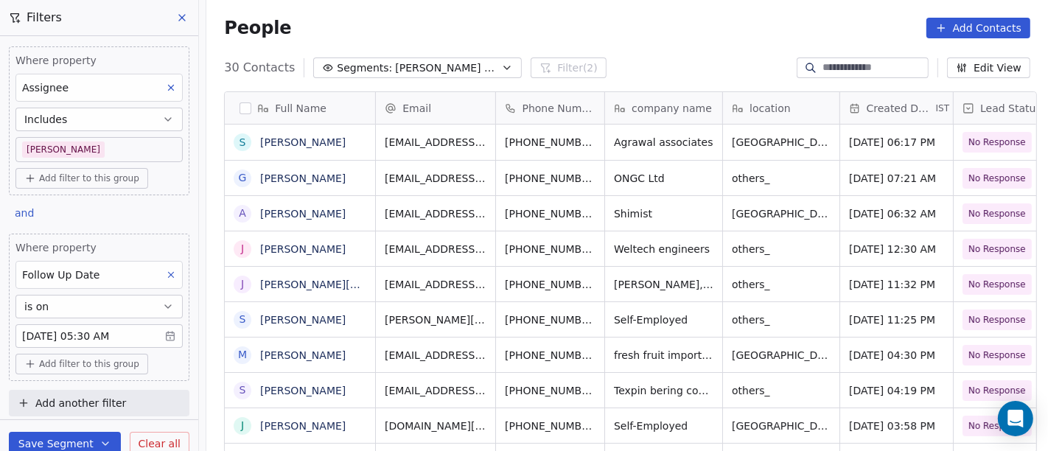
scroll to position [0, 0]
click at [107, 273] on div "Follow Up Date" at bounding box center [98, 276] width 167 height 28
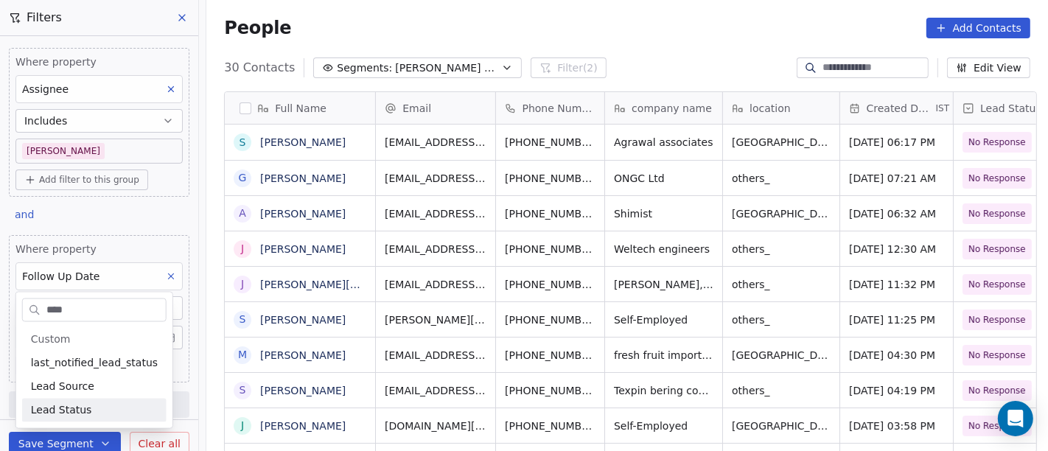
type input "****"
click at [104, 406] on div "Lead Status" at bounding box center [94, 410] width 127 height 15
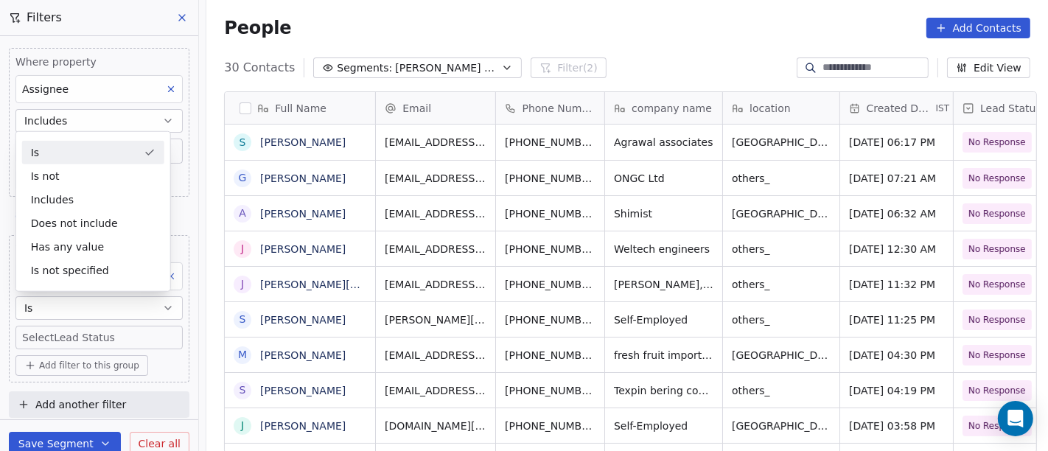
click at [716, 21] on div "People Add Contacts" at bounding box center [627, 28] width 806 height 21
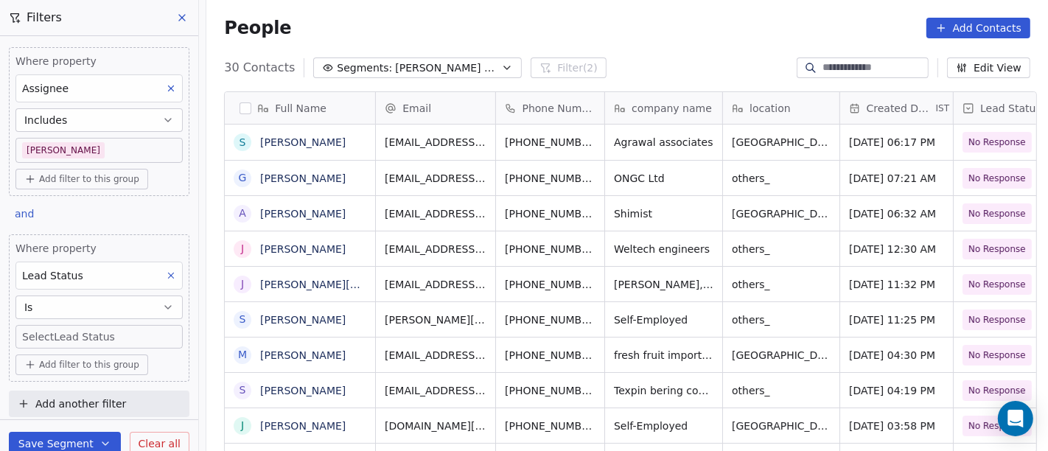
scroll to position [1, 0]
click at [38, 333] on body "On2Cook India Pvt. Ltd. Contacts People Marketing Workflows Campaigns Sales Pip…" at bounding box center [524, 225] width 1048 height 451
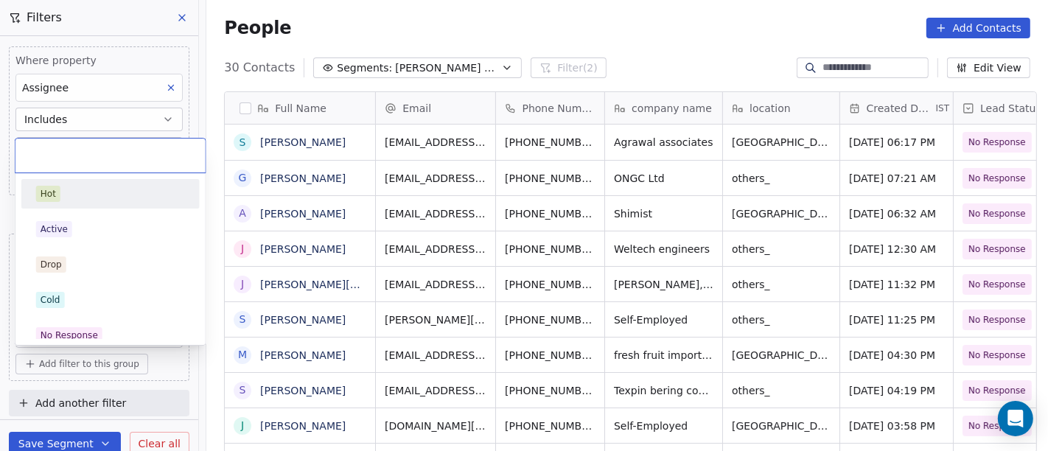
click at [66, 197] on div "Hot" at bounding box center [110, 194] width 149 height 16
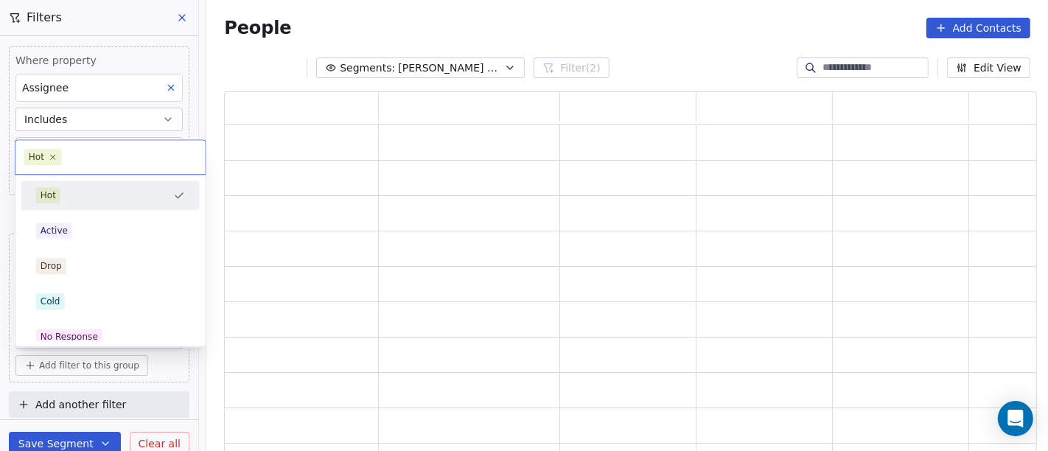
scroll to position [349, 800]
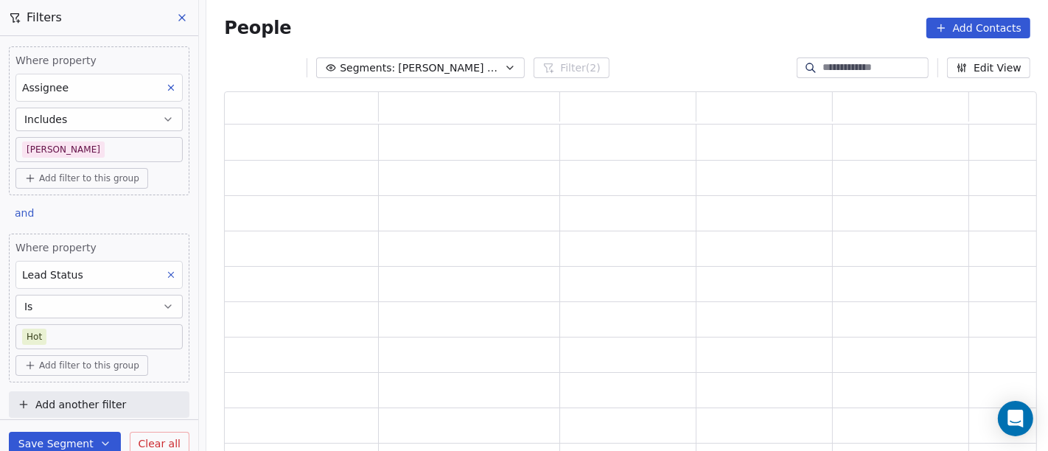
click at [580, 35] on div "People Add Contacts" at bounding box center [627, 28] width 806 height 21
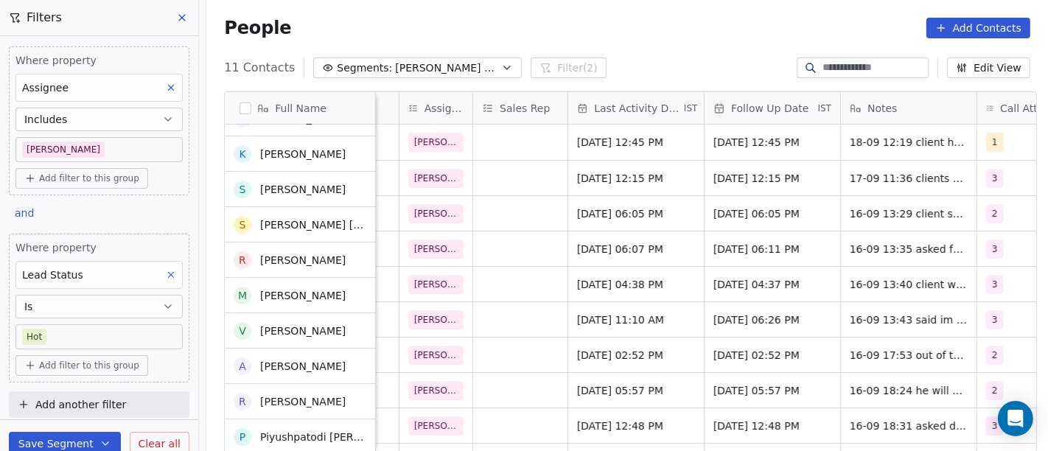
scroll to position [0, 0]
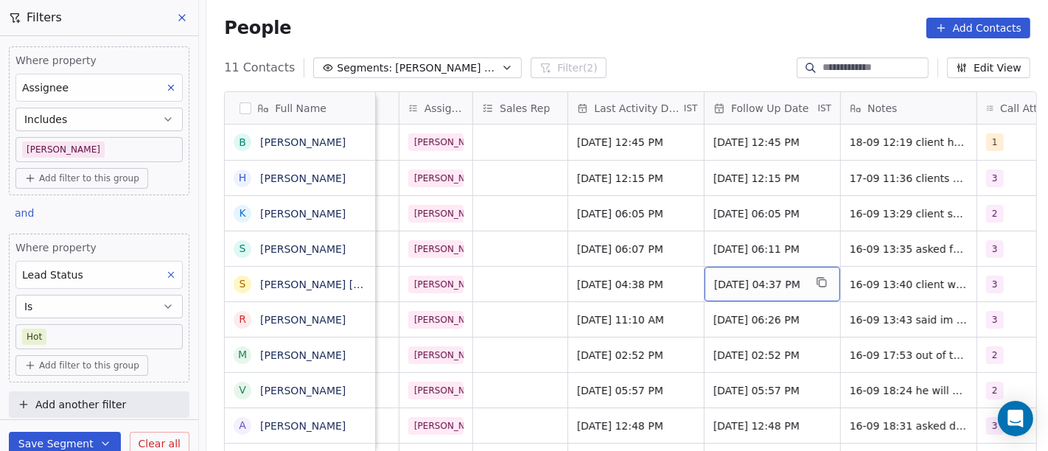
click at [595, 38] on div "People Add Contacts" at bounding box center [627, 28] width 806 height 21
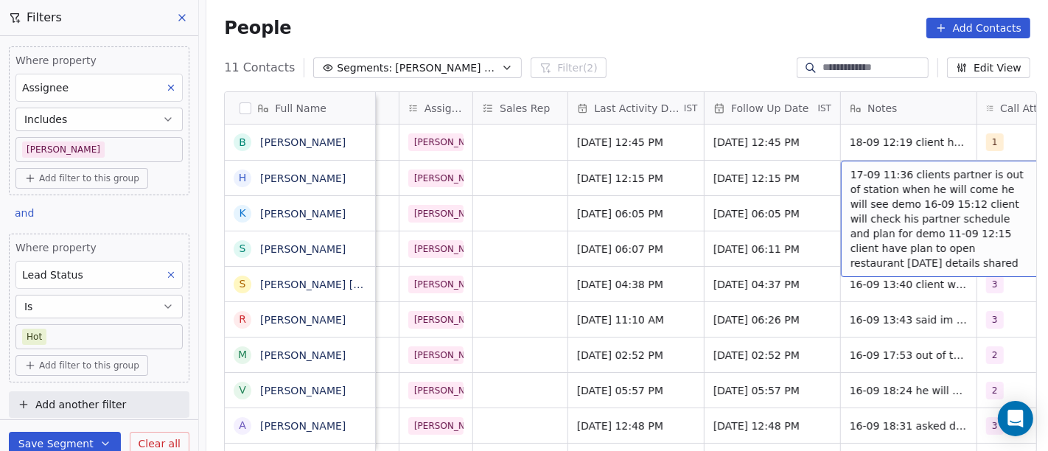
click at [676, 46] on div "People Add Contacts" at bounding box center [626, 28] width 841 height 56
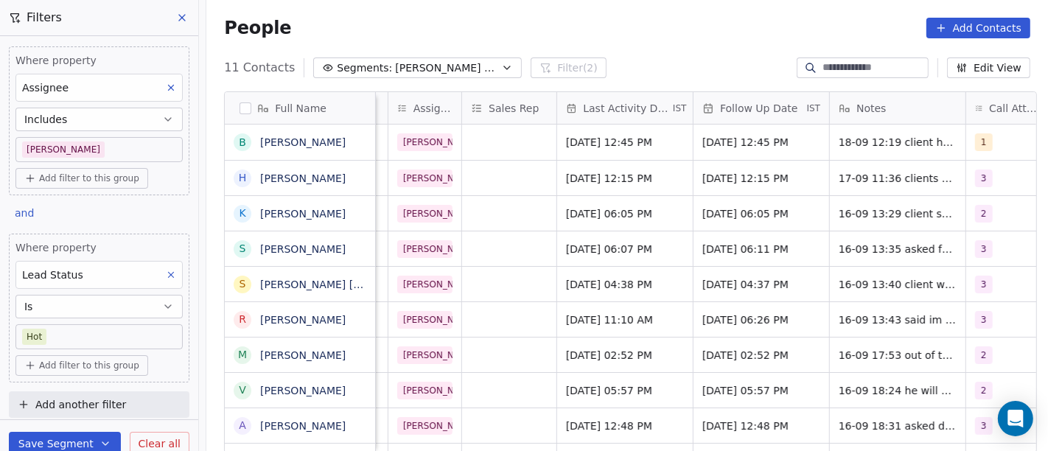
scroll to position [0, 808]
click at [161, 436] on span "Clear all" at bounding box center [160, 443] width 42 height 15
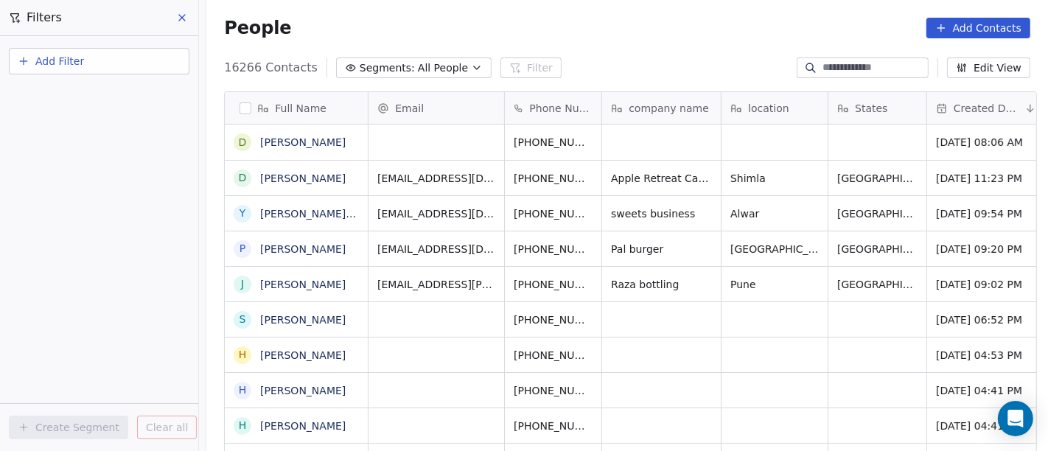
scroll to position [385, 836]
click at [183, 20] on icon at bounding box center [182, 18] width 6 height 6
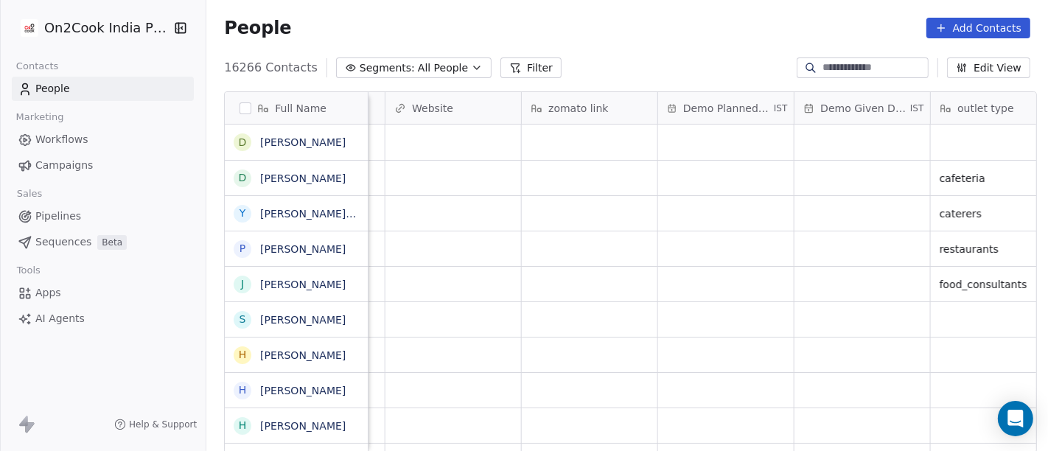
scroll to position [0, 1516]
click at [831, 177] on div "grid" at bounding box center [859, 178] width 136 height 35
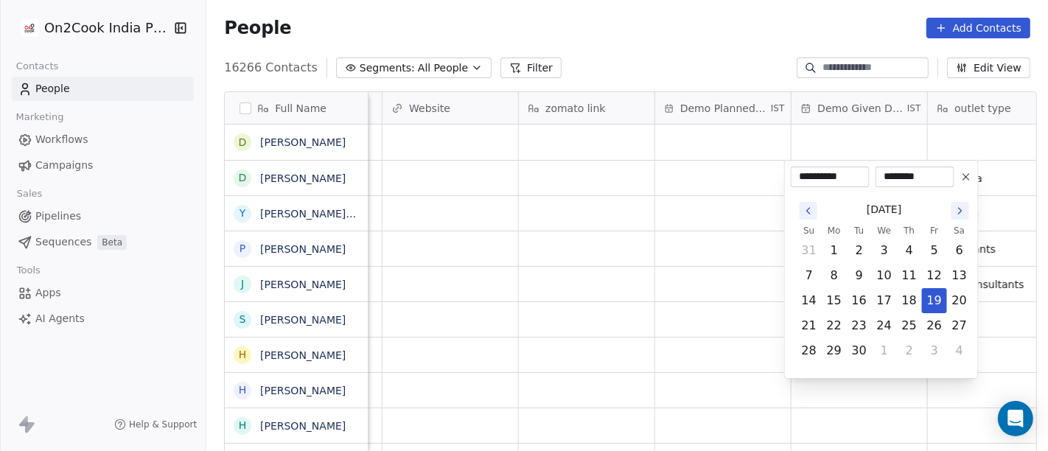
click at [831, 177] on input "**********" at bounding box center [830, 176] width 73 height 15
click at [578, 175] on html "On2Cook India Pvt. Ltd. Contacts People Marketing Workflows Campaigns Sales Pip…" at bounding box center [524, 225] width 1048 height 451
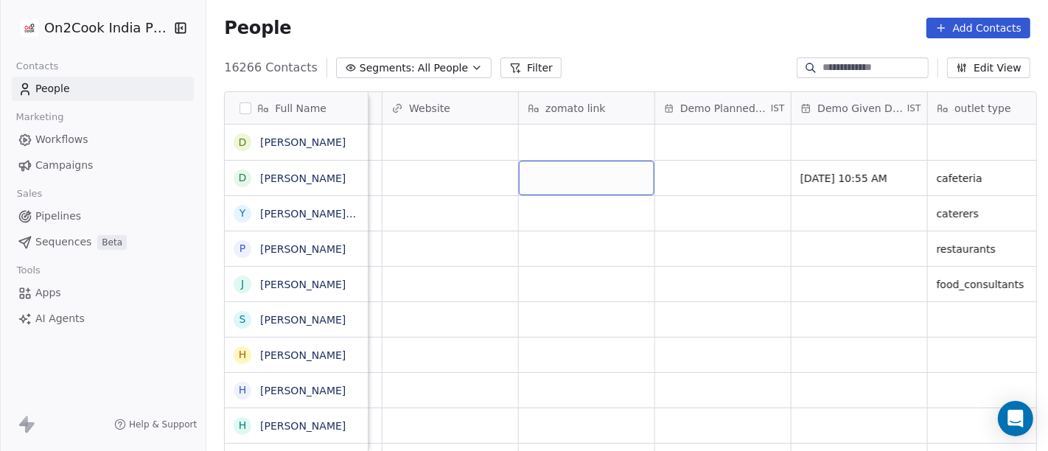
click at [578, 175] on div "grid" at bounding box center [587, 178] width 136 height 35
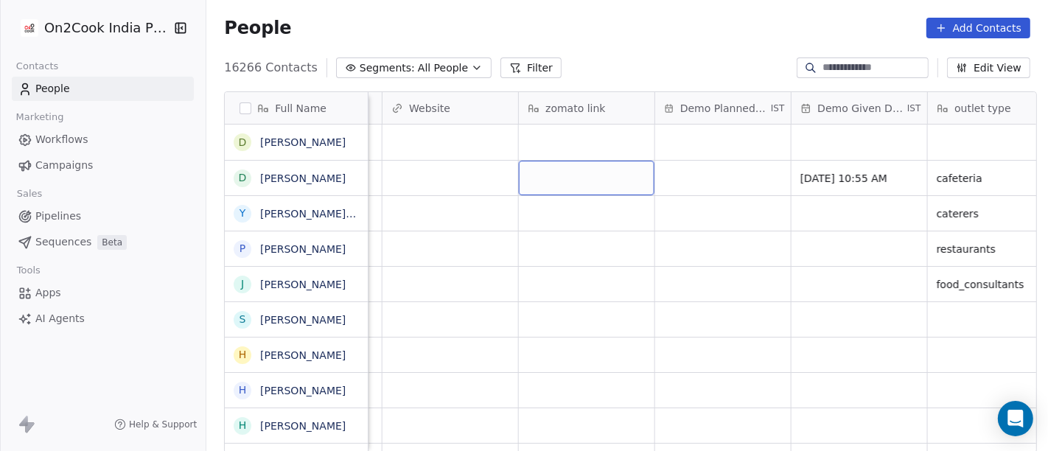
click at [578, 175] on div "grid" at bounding box center [587, 178] width 136 height 35
click at [578, 175] on textarea at bounding box center [579, 184] width 134 height 46
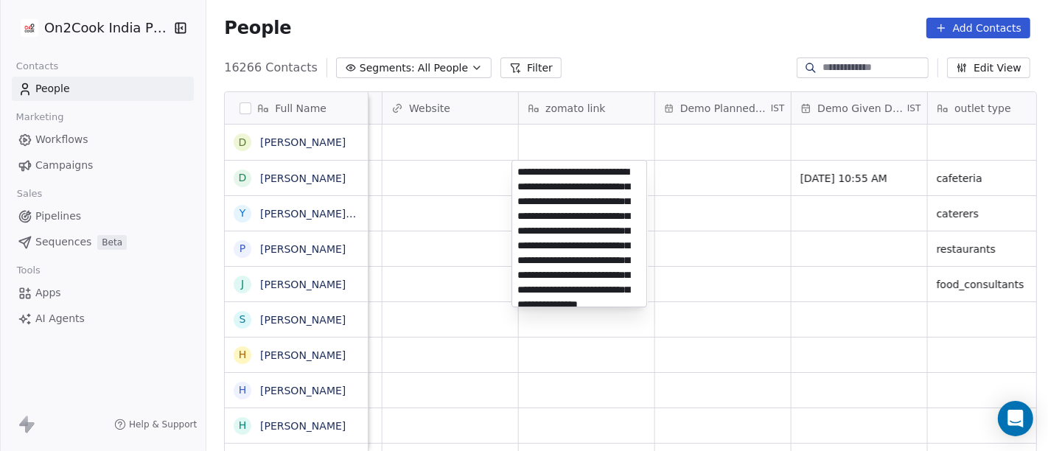
scroll to position [94, 0]
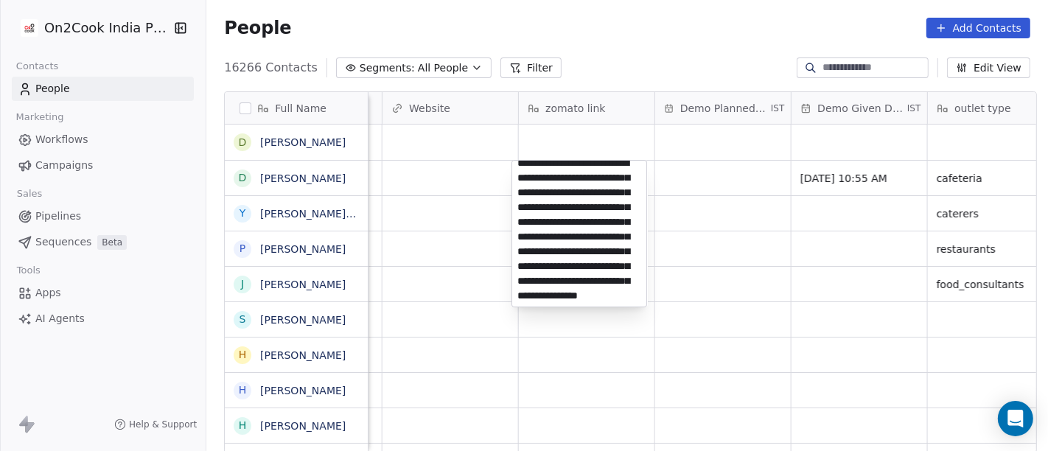
type textarea "**********"
click at [726, 183] on html "On2Cook India Pvt. Ltd. Contacts People Marketing Workflows Campaigns Sales Pip…" at bounding box center [524, 225] width 1048 height 451
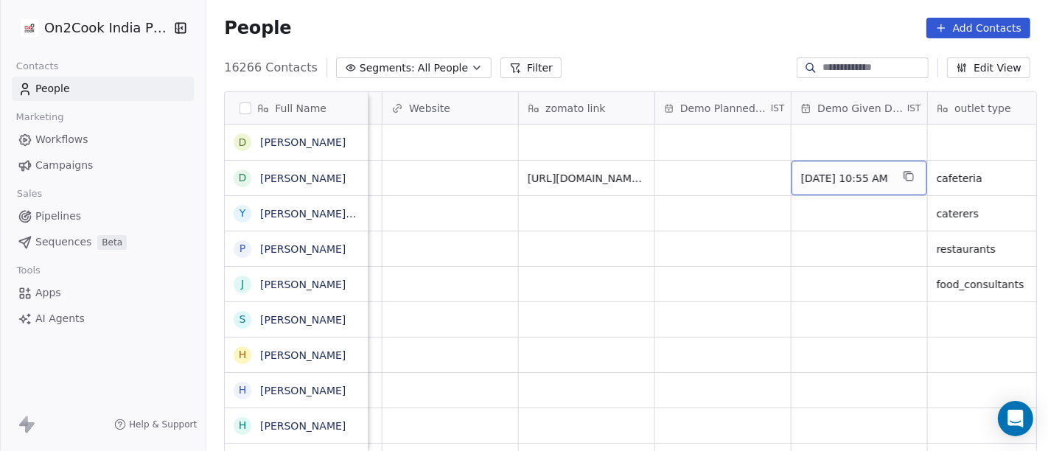
click at [833, 186] on div "Sep 19, 2025 10:55 AM" at bounding box center [859, 178] width 136 height 35
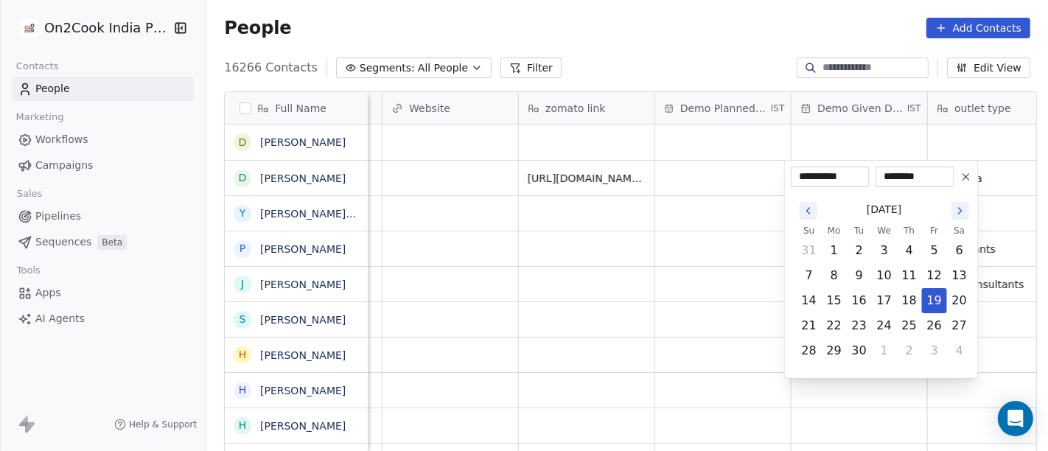
click at [966, 173] on icon at bounding box center [966, 177] width 12 height 12
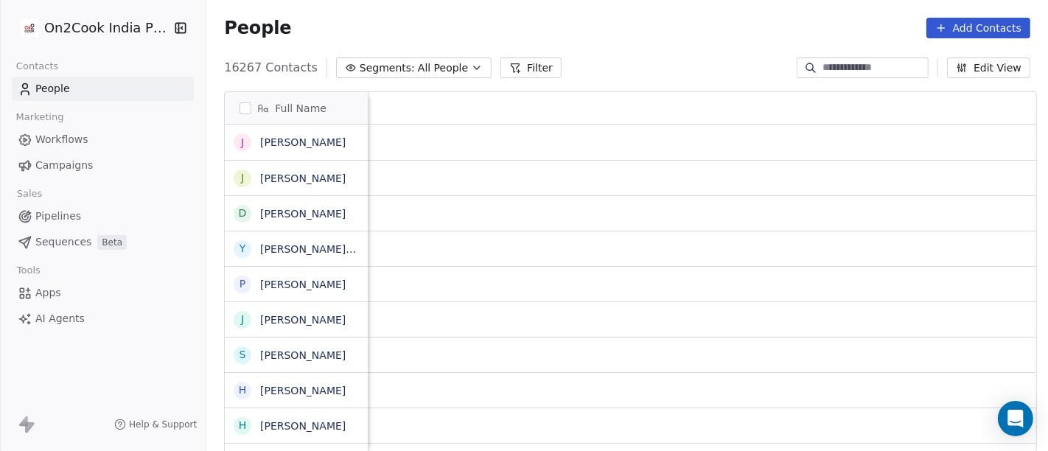
scroll to position [385, 836]
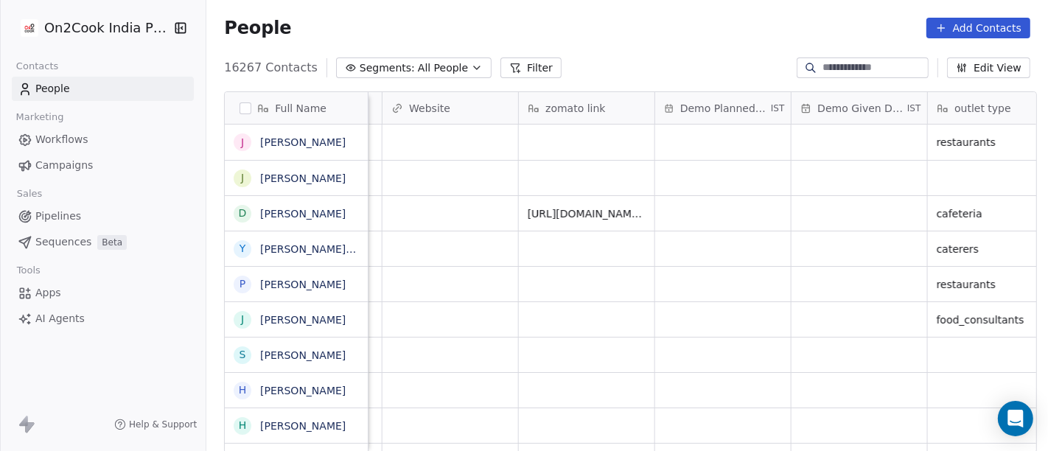
click at [825, 74] on input at bounding box center [873, 67] width 103 height 15
paste input "**********"
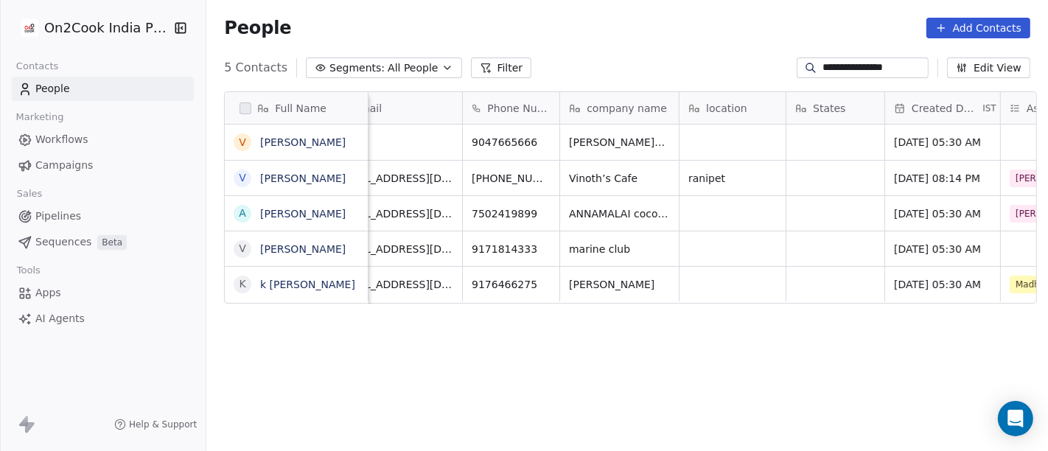
scroll to position [0, 38]
click at [852, 66] on input "**********" at bounding box center [873, 67] width 103 height 15
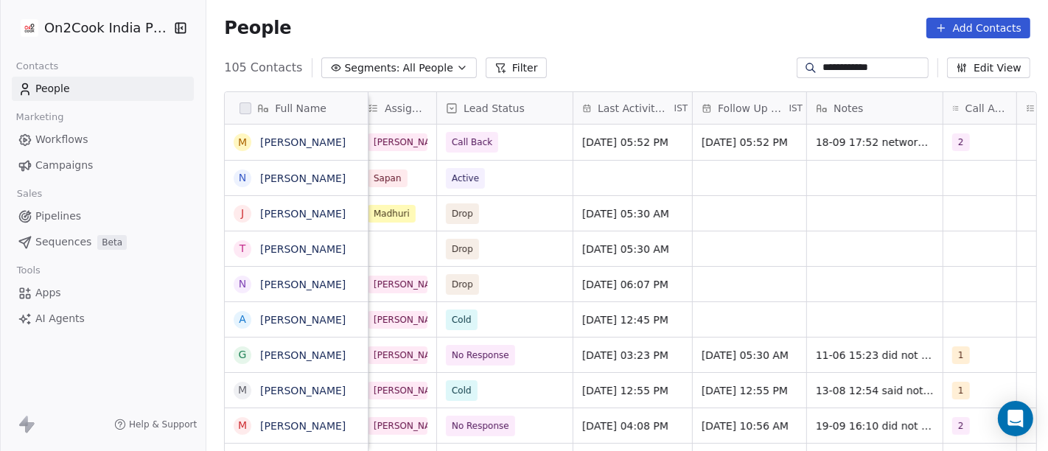
scroll to position [0, 618]
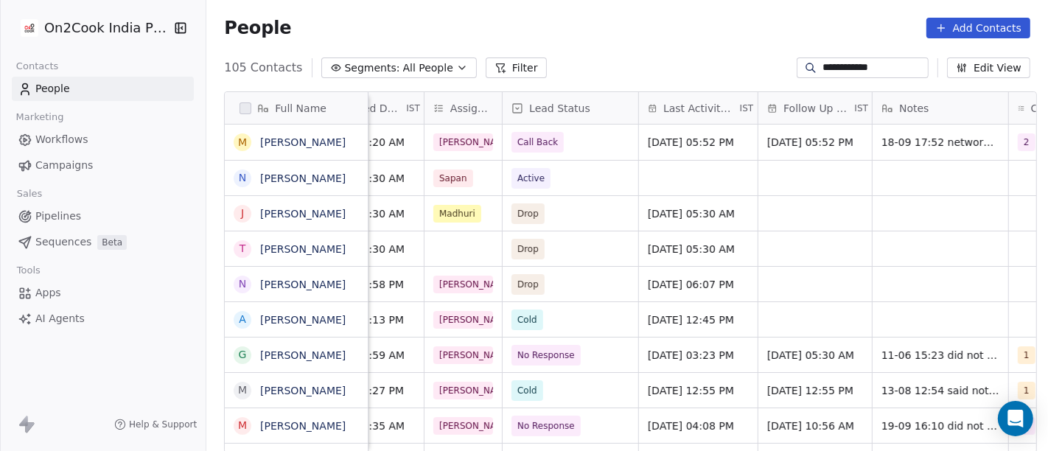
type input "**********"
click at [558, 141] on span "Call Back" at bounding box center [557, 142] width 90 height 21
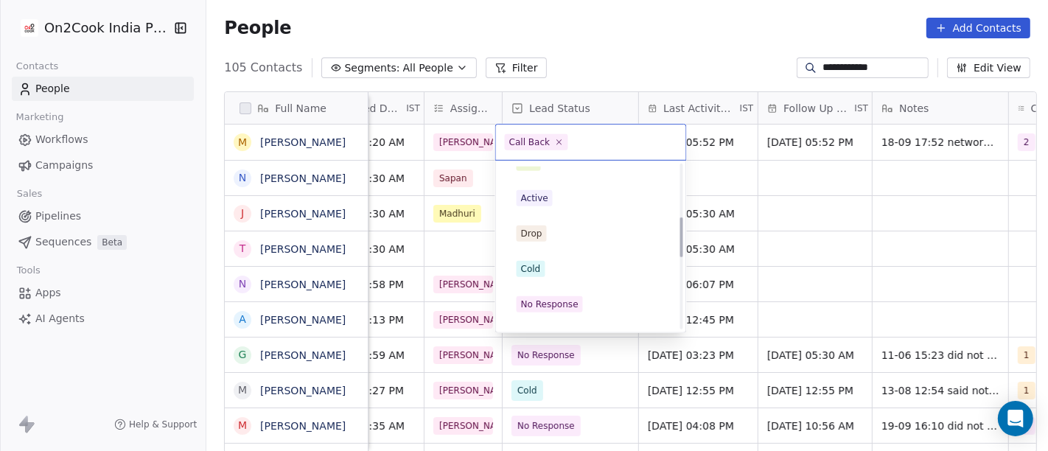
scroll to position [0, 0]
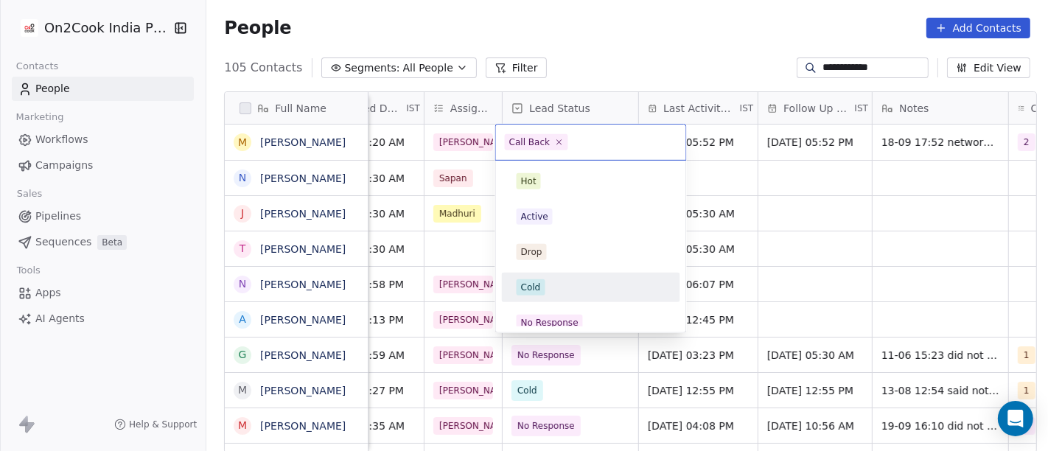
click at [549, 286] on div "Cold" at bounding box center [590, 287] width 149 height 16
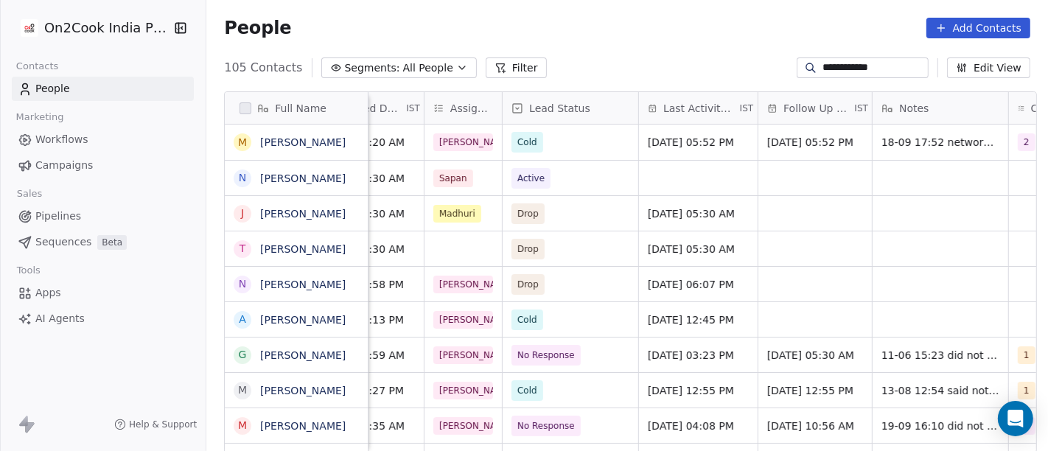
click at [602, 52] on div "People Add Contacts" at bounding box center [626, 28] width 841 height 56
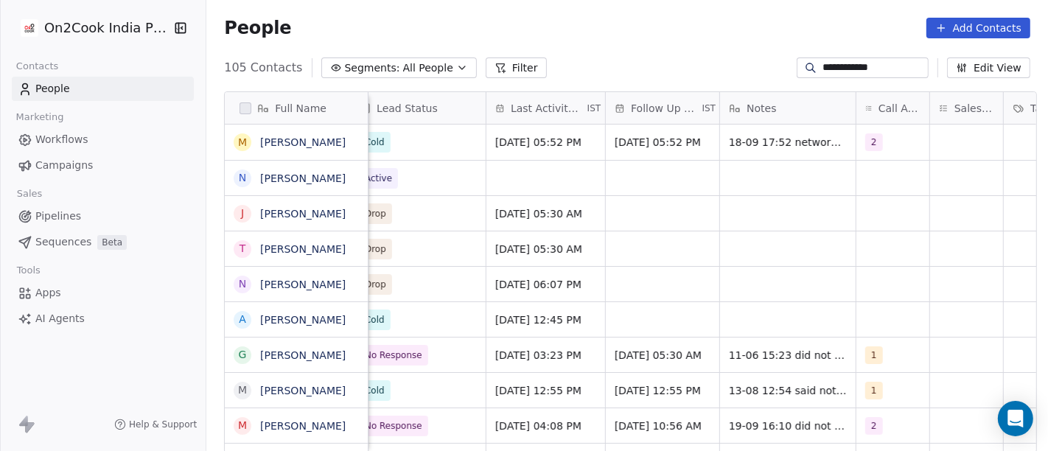
scroll to position [0, 770]
click at [537, 133] on div "[DATE] 05:52 PM" at bounding box center [553, 142] width 132 height 35
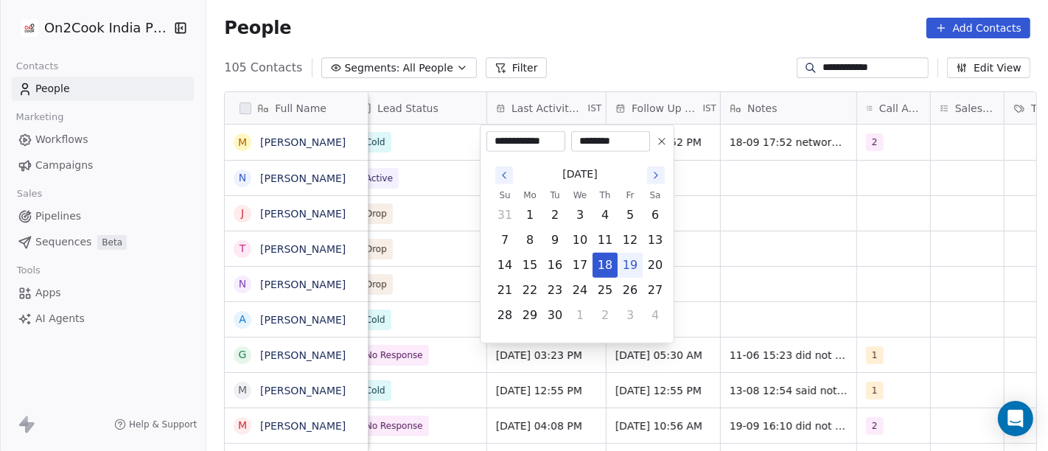
click at [629, 265] on button "19" at bounding box center [630, 265] width 24 height 24
type input "**********"
click at [628, 51] on html "**********" at bounding box center [524, 225] width 1048 height 451
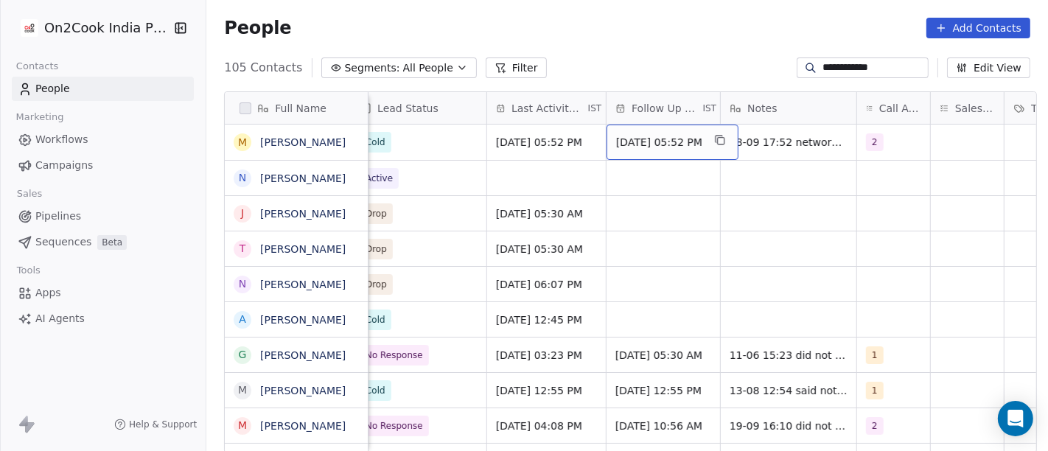
click at [651, 138] on span "Sep 25, 2025 05:52 PM" at bounding box center [659, 142] width 86 height 15
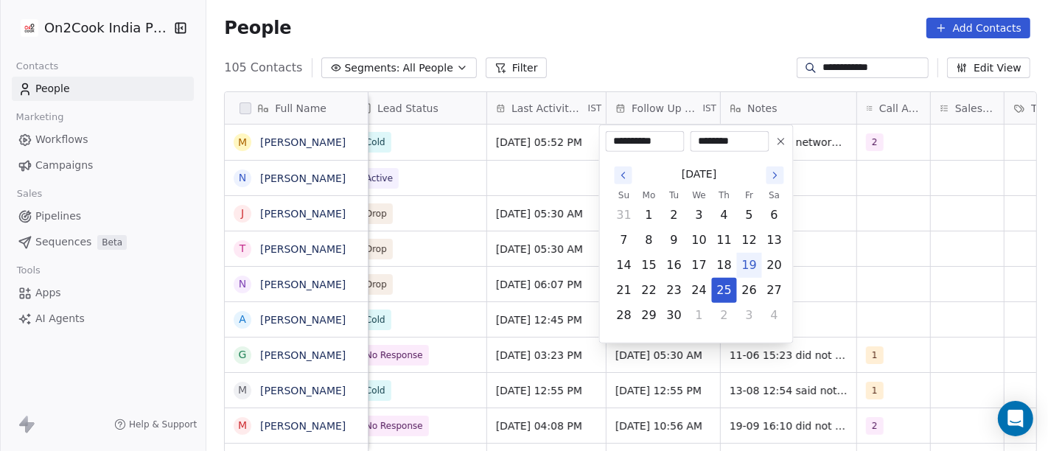
click at [781, 147] on button at bounding box center [781, 142] width 18 height 18
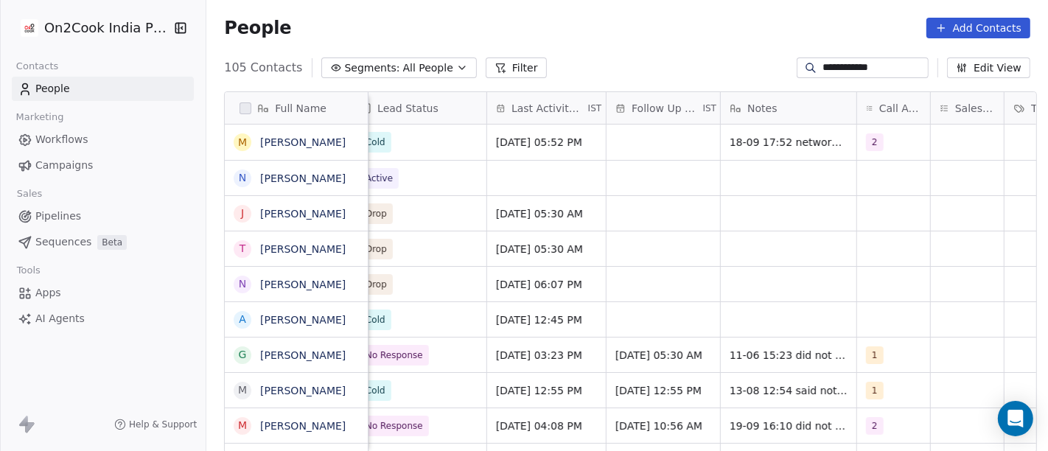
click at [752, 38] on div "People Add Contacts" at bounding box center [626, 28] width 841 height 56
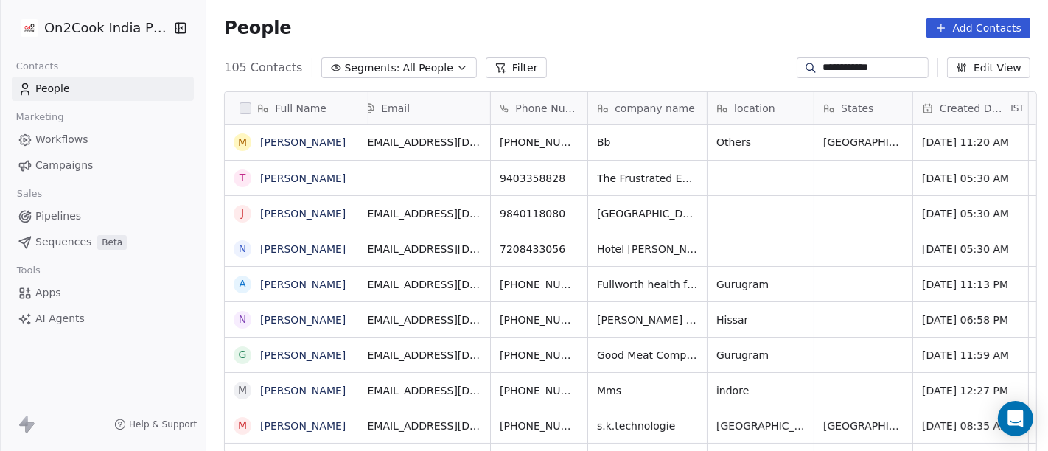
scroll to position [0, 0]
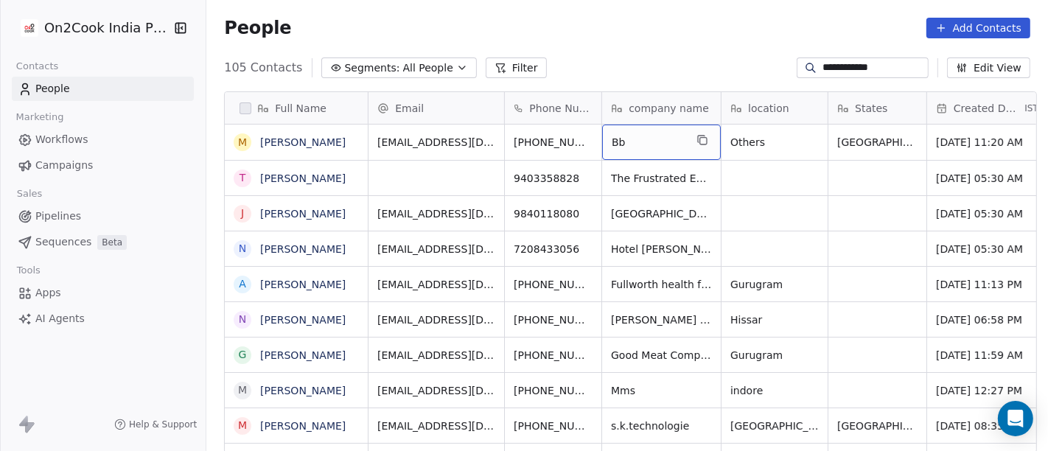
click at [650, 46] on div "People Add Contacts" at bounding box center [626, 28] width 841 height 56
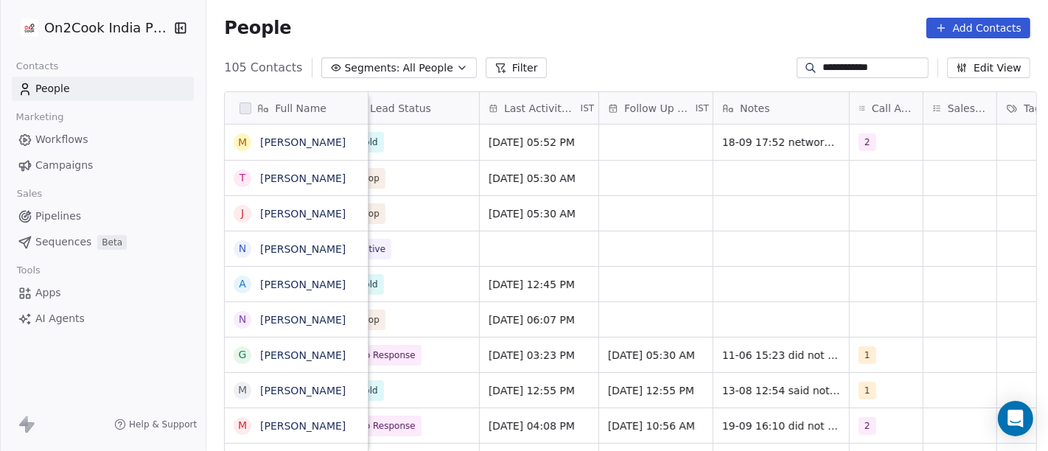
scroll to position [0, 779]
click at [894, 142] on button "grid" at bounding box center [903, 140] width 18 height 18
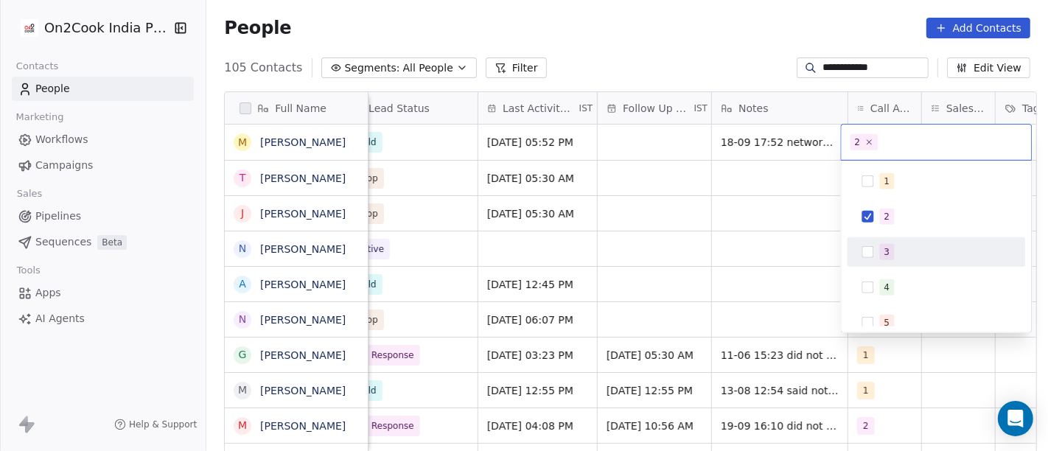
click at [870, 240] on div "3" at bounding box center [935, 252] width 167 height 24
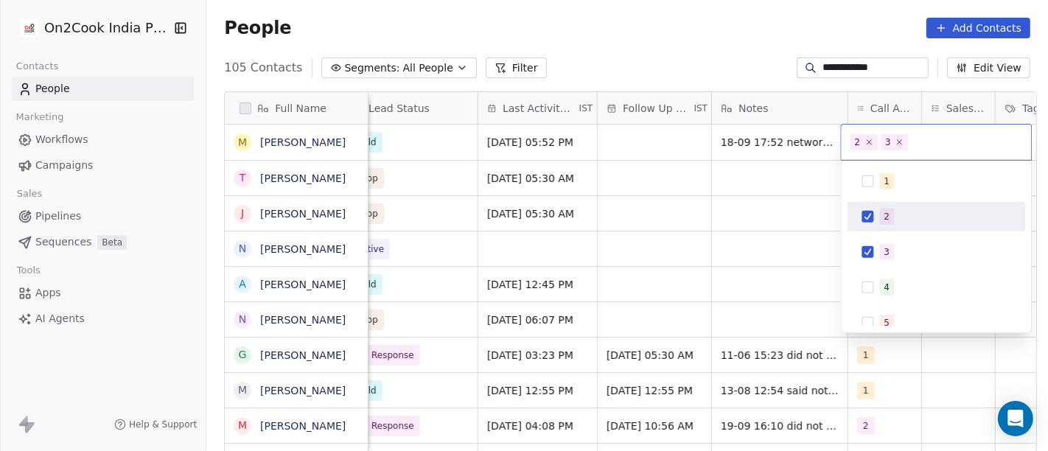
click at [871, 218] on button "Suggestions" at bounding box center [867, 217] width 12 height 12
click at [724, 53] on html "**********" at bounding box center [524, 225] width 1048 height 451
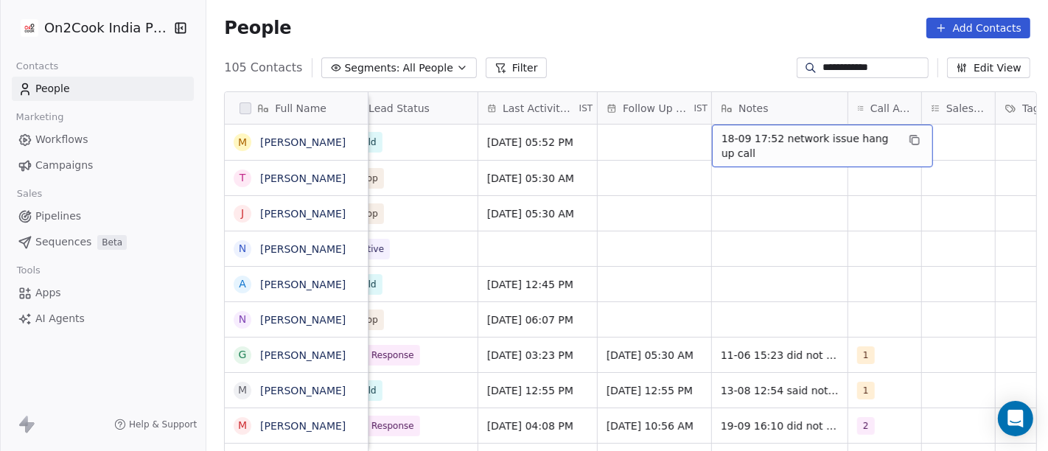
click at [777, 140] on span "18-09 17:52 network issue hang up call" at bounding box center [808, 145] width 175 height 29
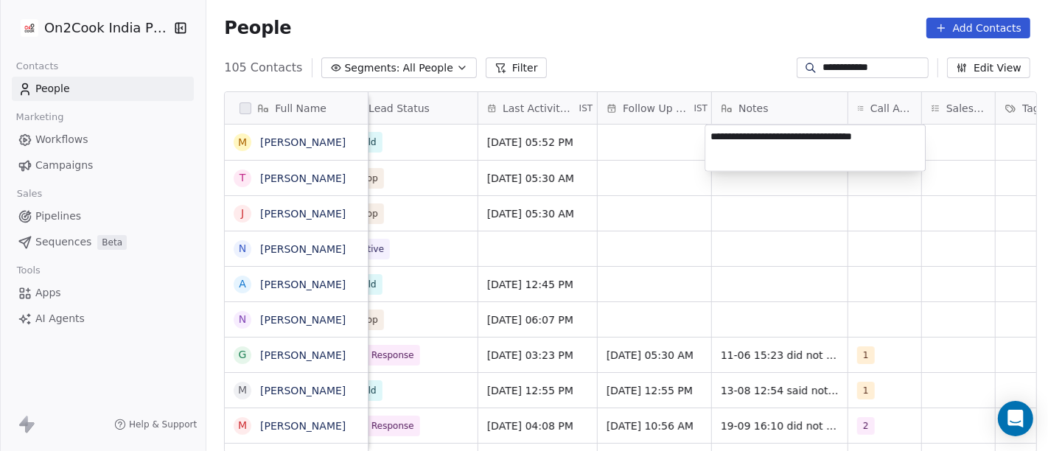
click at [789, 38] on html "**********" at bounding box center [524, 225] width 1048 height 451
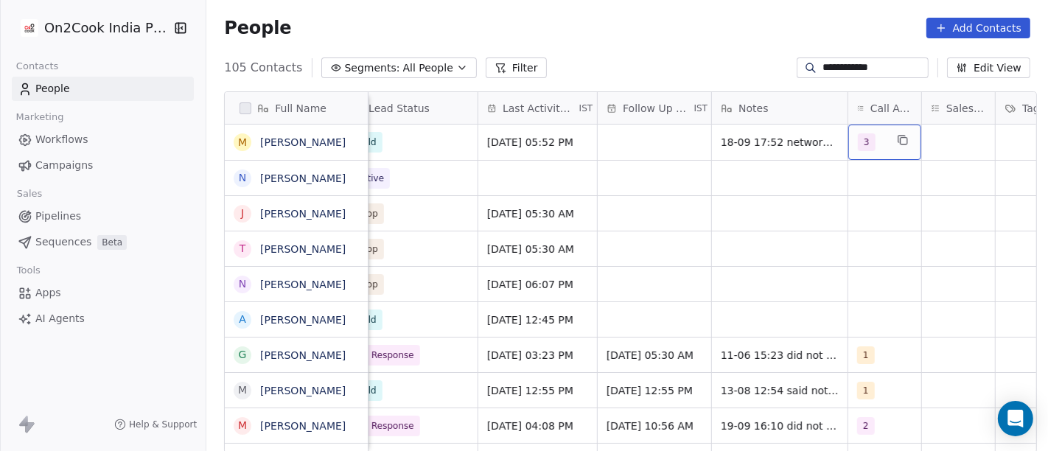
click at [862, 133] on span "3" at bounding box center [867, 142] width 18 height 18
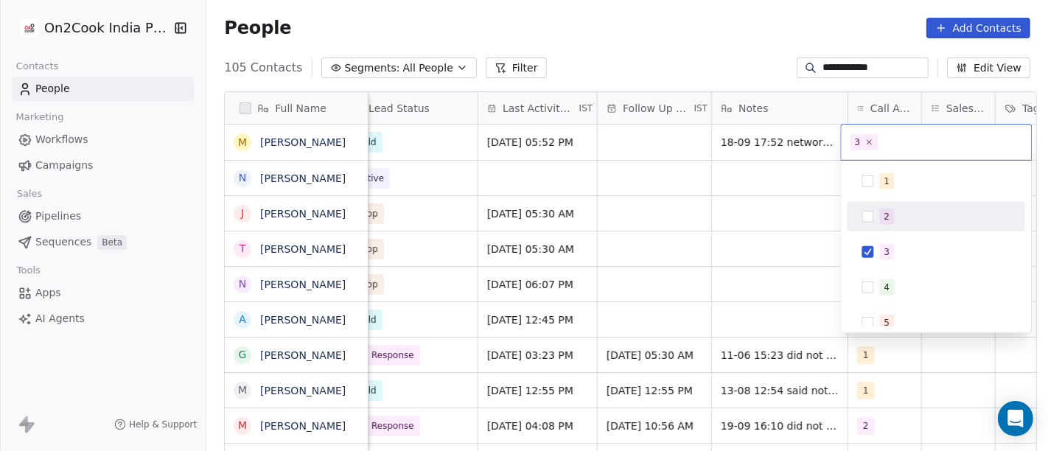
click at [886, 211] on div "2" at bounding box center [886, 216] width 6 height 13
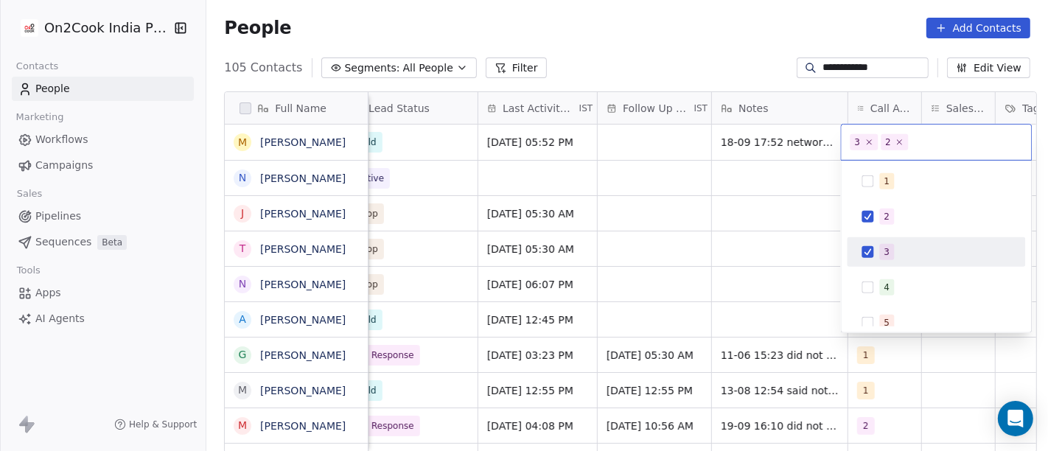
click at [884, 252] on div "3" at bounding box center [886, 251] width 6 height 13
click at [614, 24] on html "**********" at bounding box center [524, 225] width 1048 height 451
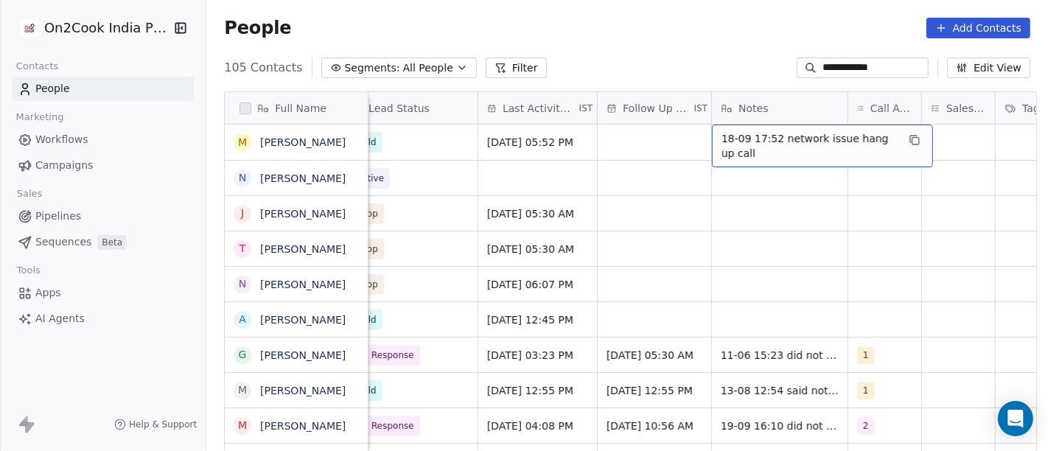
click at [778, 141] on span "18-09 17:52 network issue hang up call" at bounding box center [808, 145] width 175 height 29
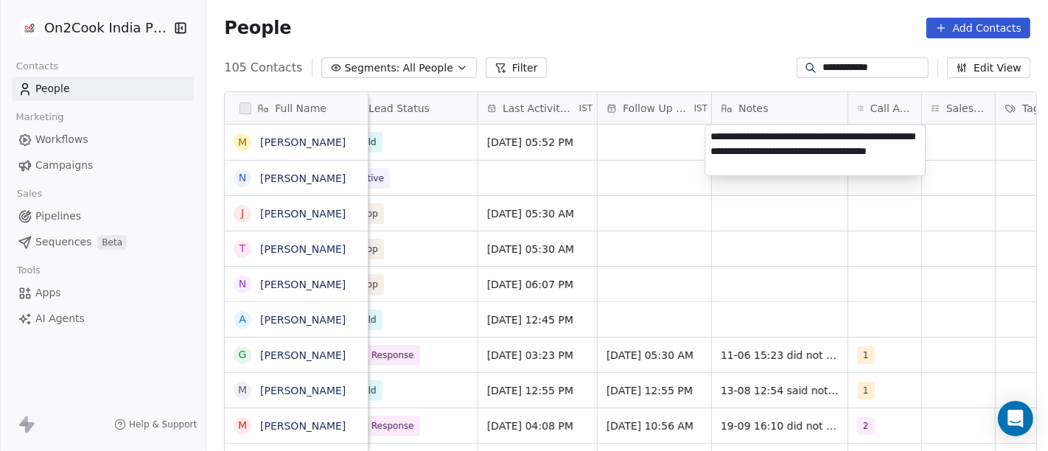
type textarea "**********"
click at [819, 256] on html "**********" at bounding box center [524, 225] width 1048 height 451
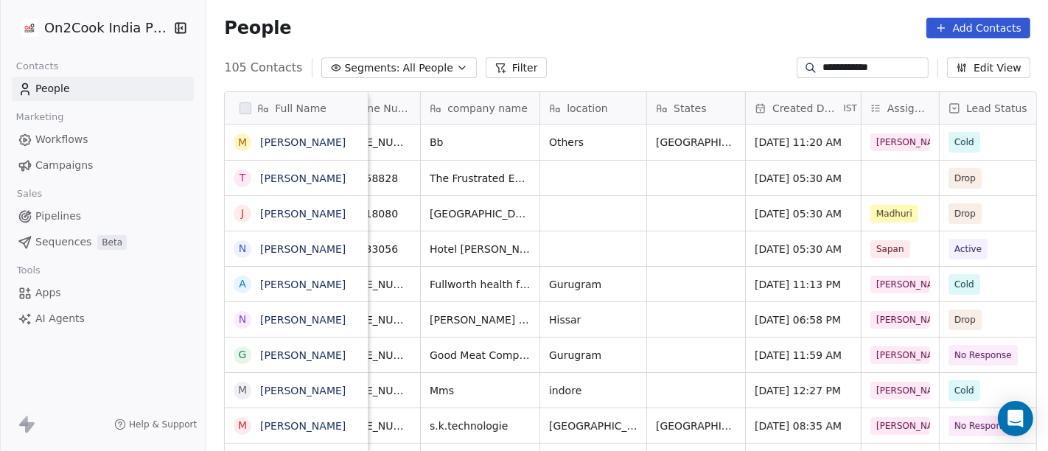
scroll to position [0, 0]
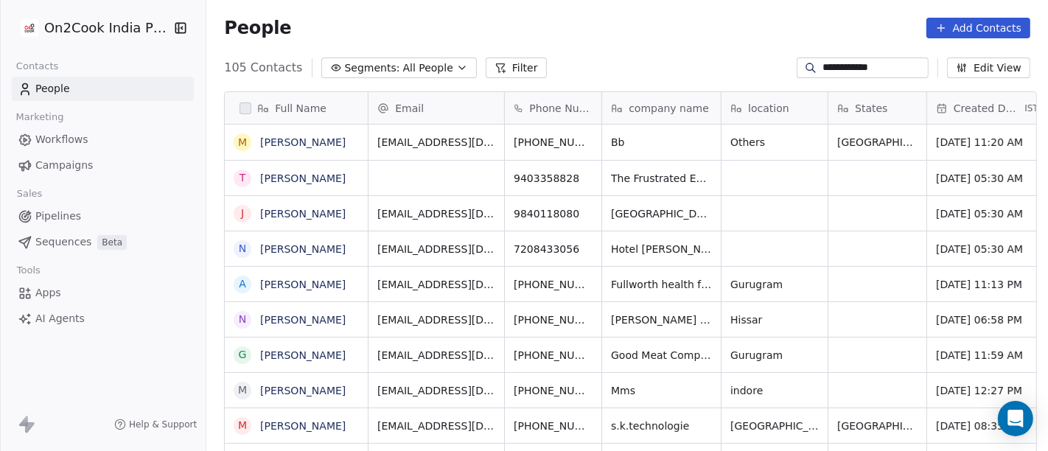
click at [861, 66] on input "**********" at bounding box center [873, 67] width 103 height 15
paste input "**"
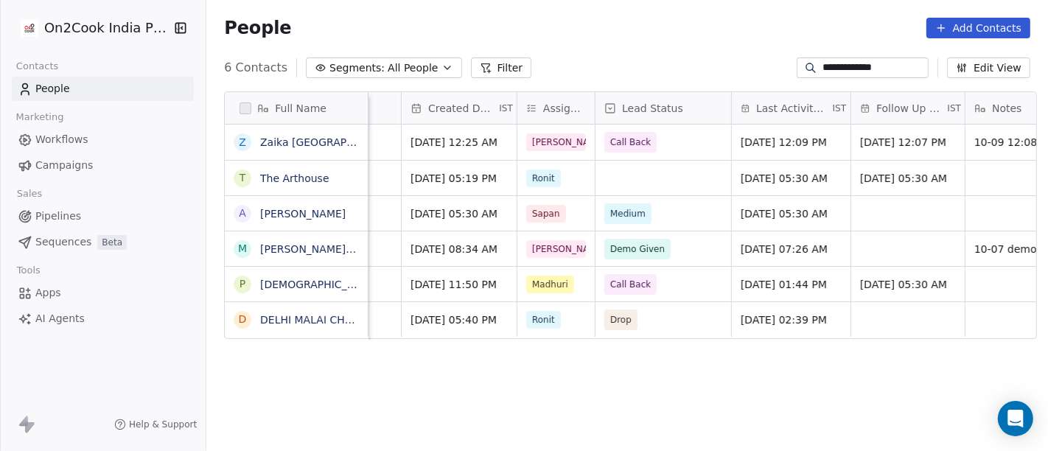
scroll to position [0, 533]
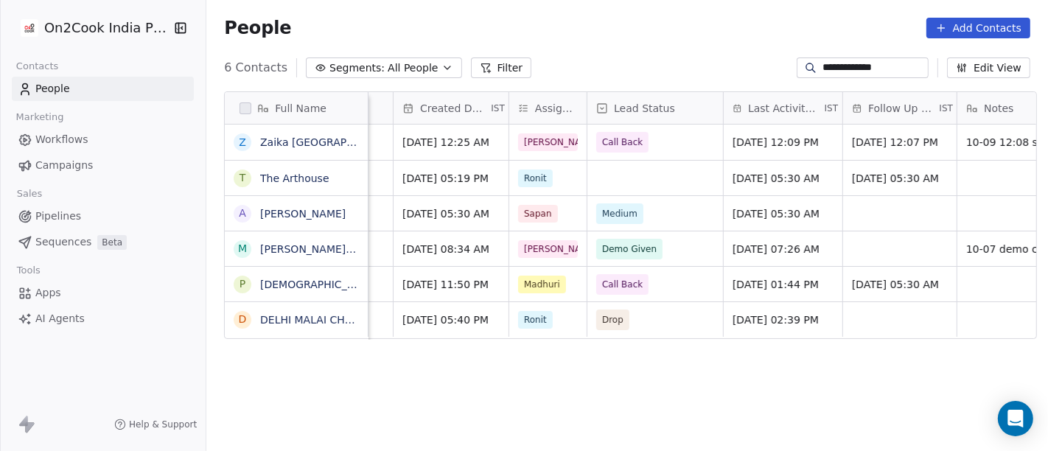
type input "**********"
click at [616, 144] on span "Call Back" at bounding box center [623, 142] width 41 height 15
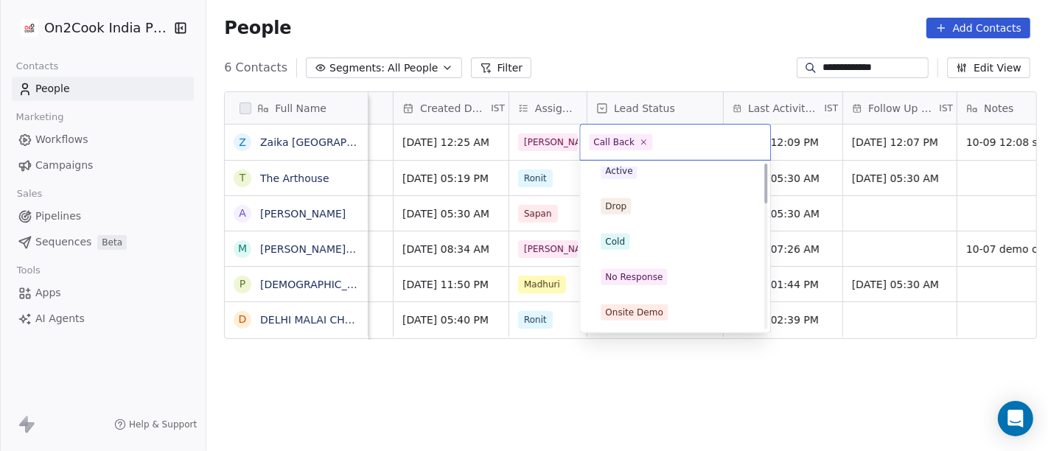
scroll to position [0, 0]
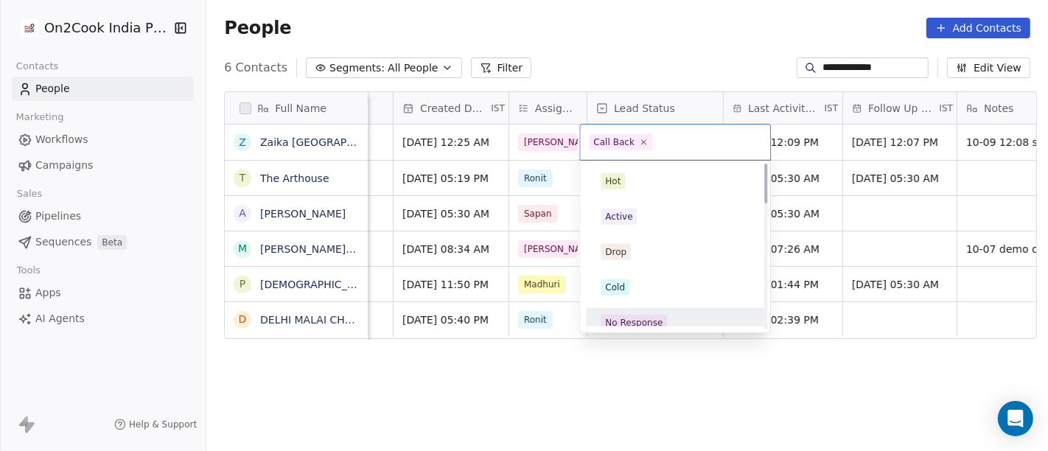
click at [646, 316] on div "No Response" at bounding box center [633, 322] width 57 height 13
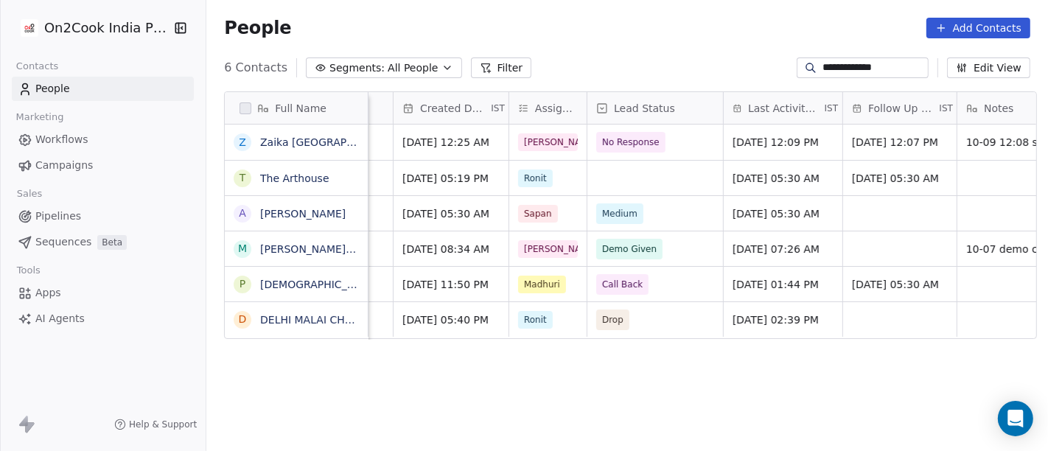
click at [636, 32] on div "People Add Contacts" at bounding box center [627, 28] width 806 height 21
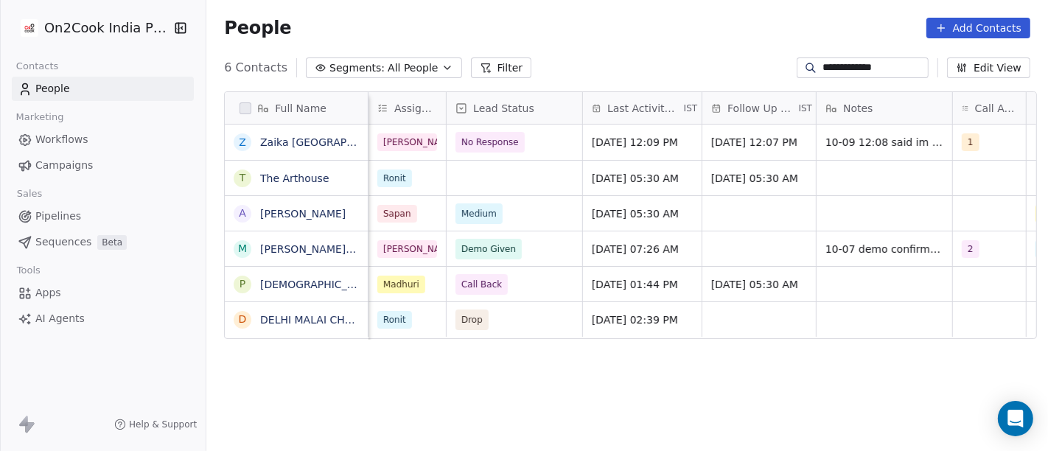
scroll to position [0, 681]
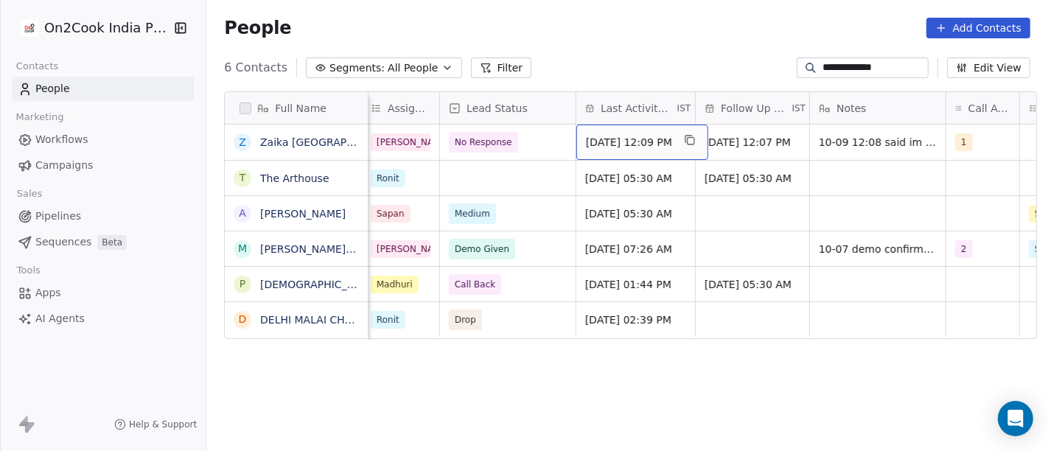
click at [604, 143] on span "Sep 10, 2025 12:09 PM" at bounding box center [629, 142] width 86 height 15
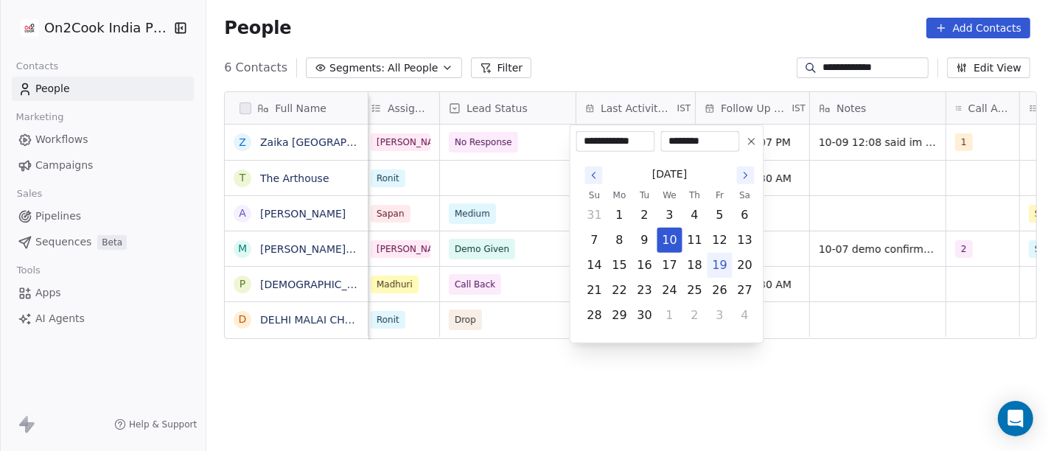
click at [719, 265] on button "19" at bounding box center [720, 265] width 24 height 24
type input "**********"
click at [652, 35] on html "**********" at bounding box center [524, 225] width 1048 height 451
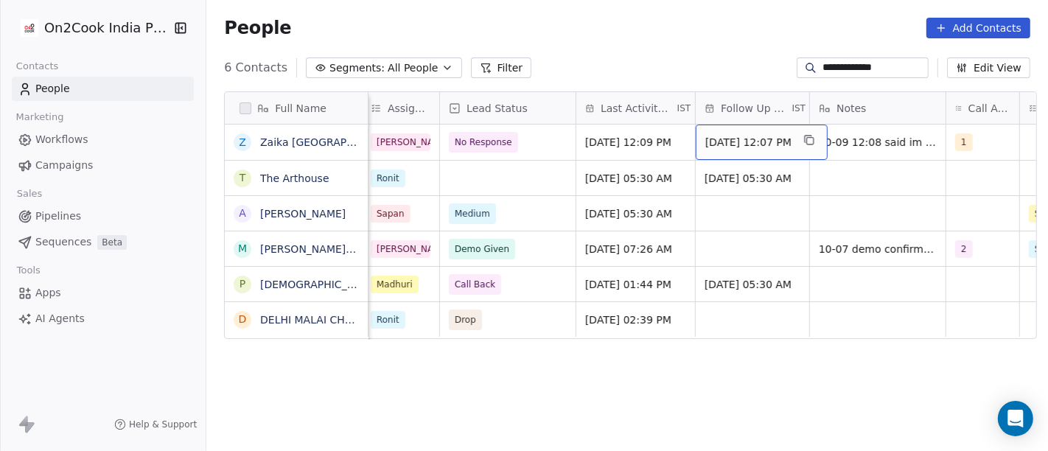
click at [749, 139] on span "Sep 17, 2025 12:07 PM" at bounding box center [748, 142] width 86 height 15
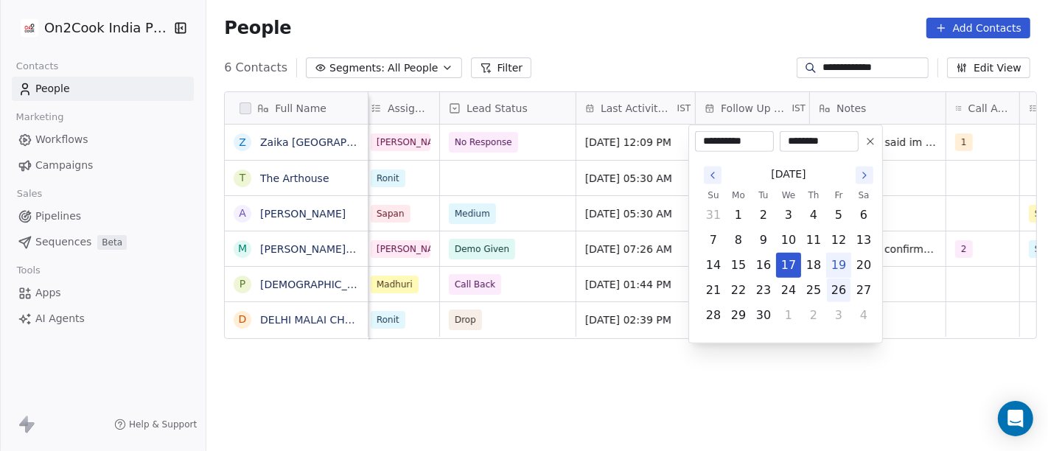
click at [836, 294] on button "26" at bounding box center [839, 291] width 24 height 24
type input "**********"
click at [851, 390] on html "**********" at bounding box center [524, 225] width 1048 height 451
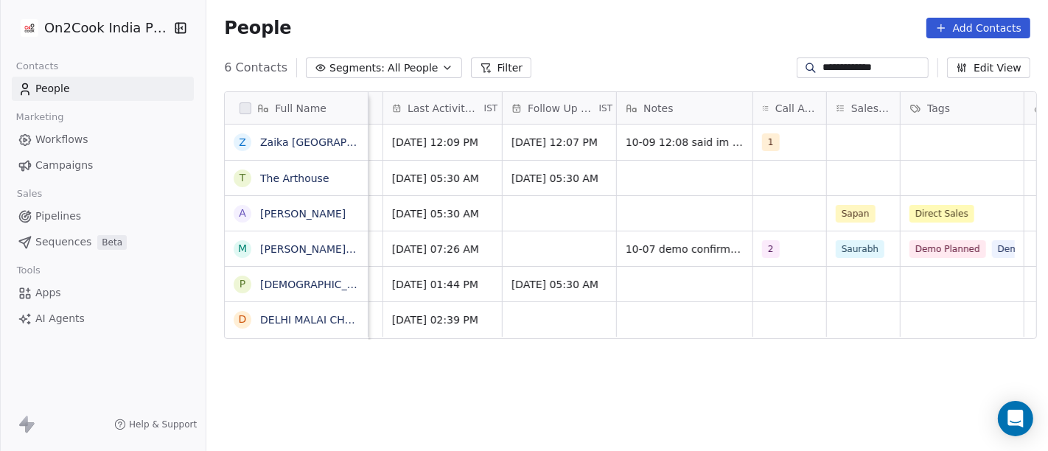
scroll to position [0, 875]
click at [789, 148] on div "1" at bounding box center [788, 142] width 73 height 35
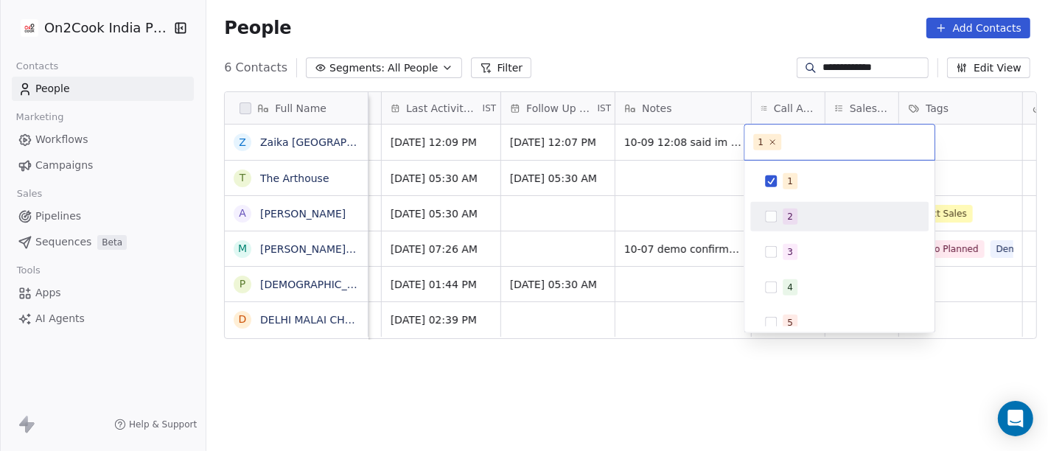
click at [789, 206] on div "2" at bounding box center [839, 217] width 167 height 24
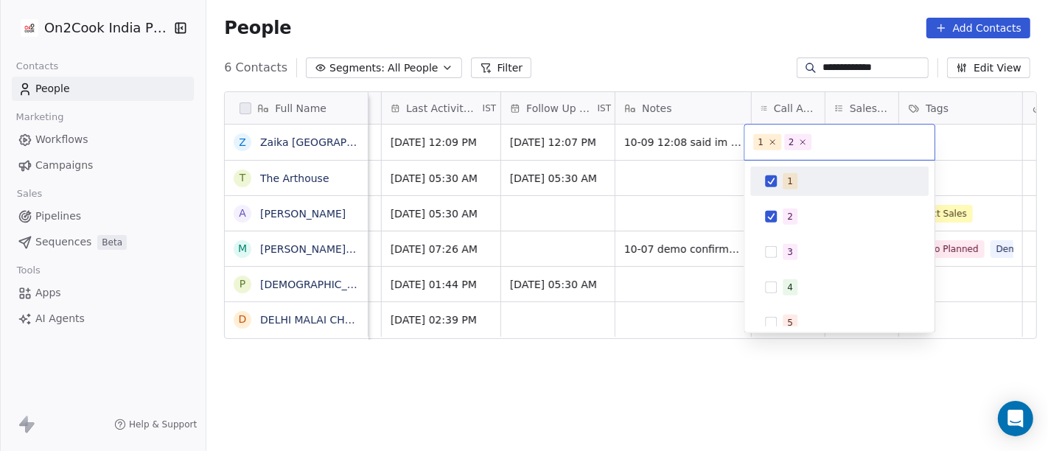
click at [788, 183] on div "1" at bounding box center [790, 181] width 6 height 13
click at [594, 46] on html "**********" at bounding box center [524, 225] width 1048 height 451
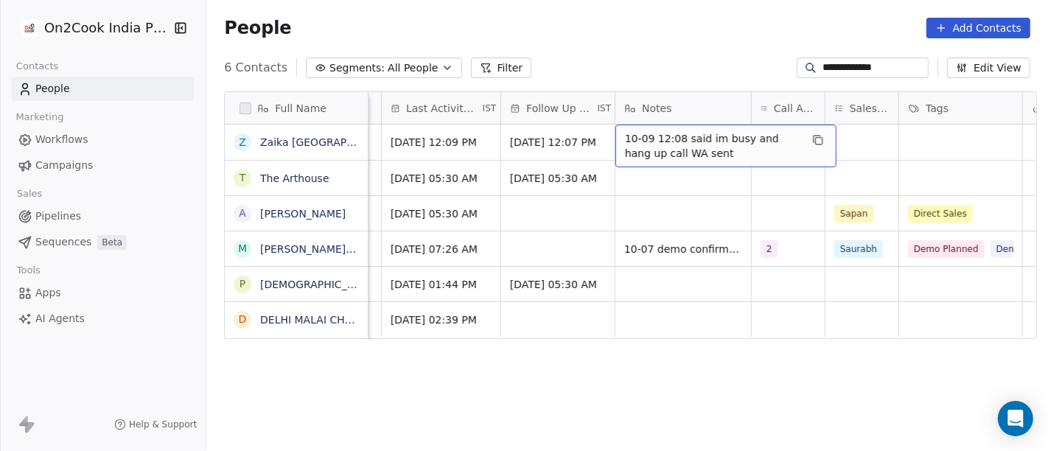
click at [656, 147] on span "10-09 12:08 said im busy and hang up call WA sent" at bounding box center [712, 145] width 175 height 29
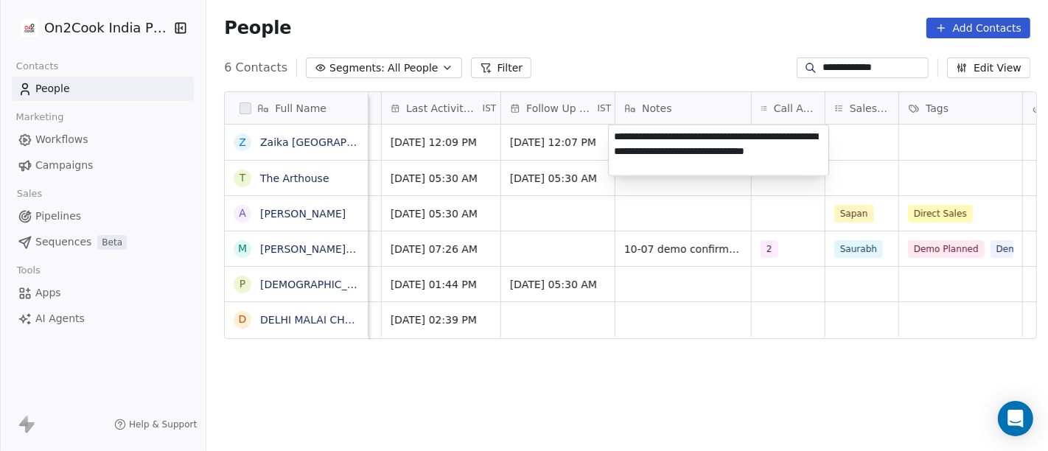
type textarea "**********"
click at [698, 200] on html "**********" at bounding box center [524, 225] width 1048 height 451
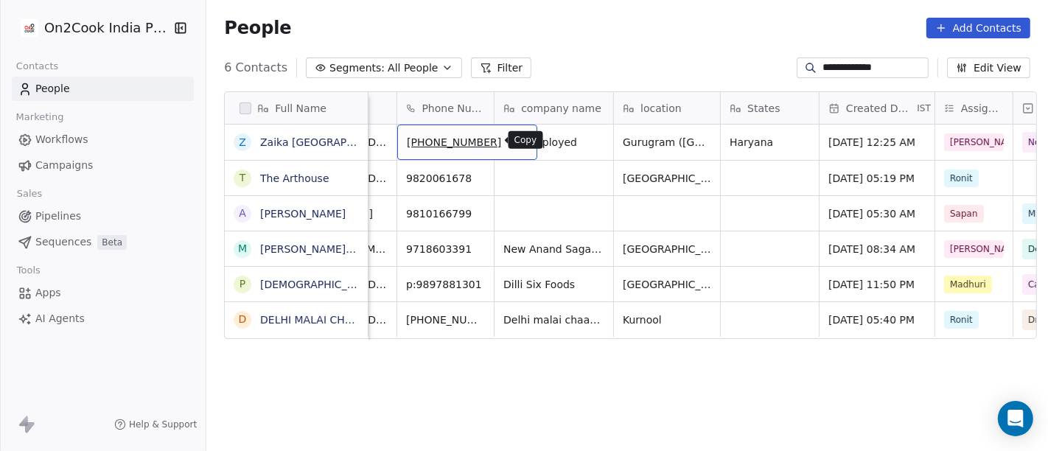
click at [514, 134] on icon "grid" at bounding box center [520, 140] width 12 height 12
click at [848, 72] on input "**********" at bounding box center [873, 67] width 103 height 15
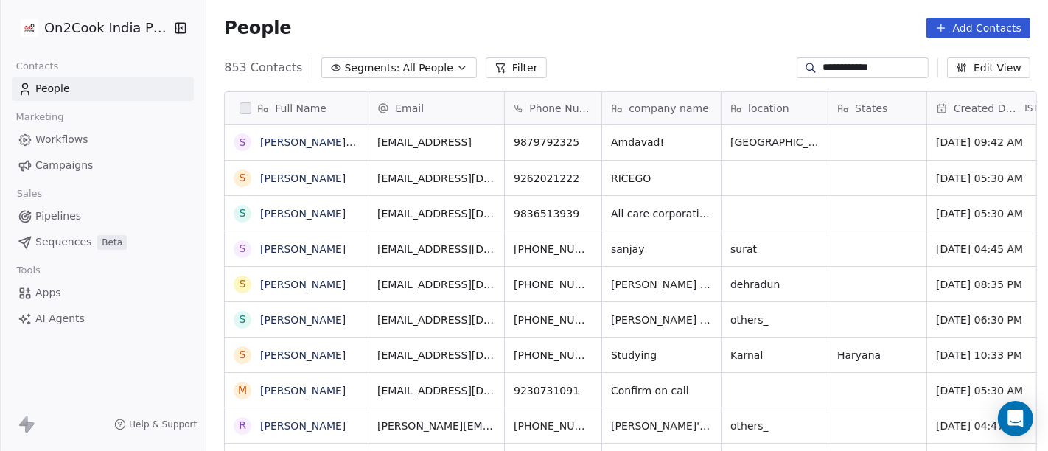
scroll to position [385, 836]
click at [673, 43] on div "People Add Contacts" at bounding box center [626, 28] width 841 height 56
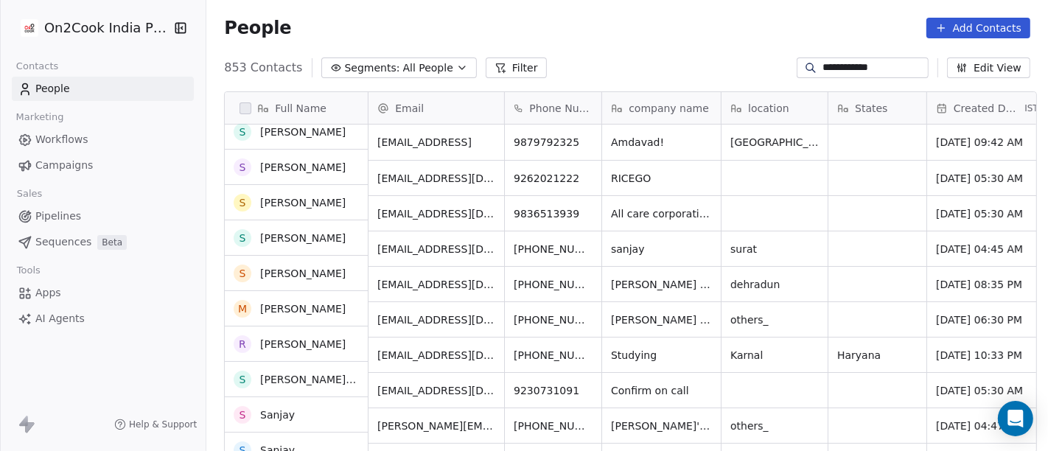
scroll to position [0, 0]
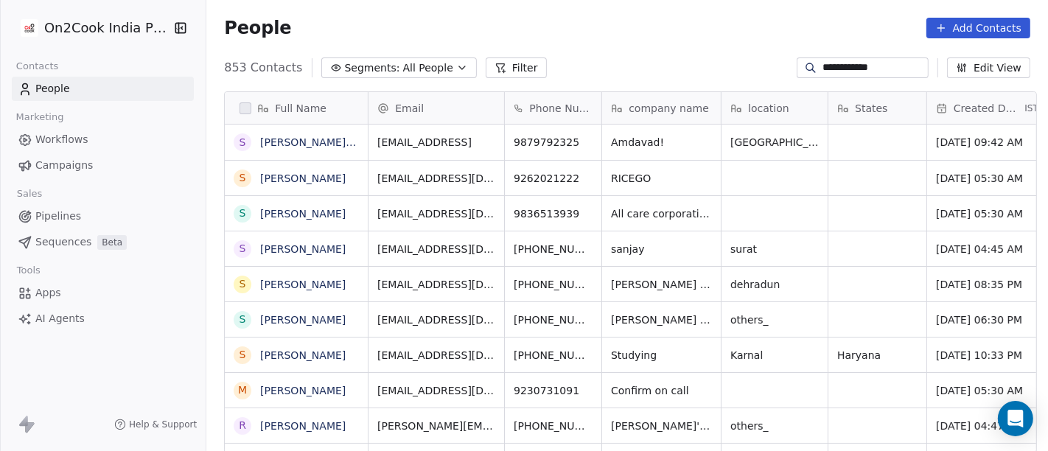
click at [856, 66] on input "**********" at bounding box center [873, 67] width 103 height 15
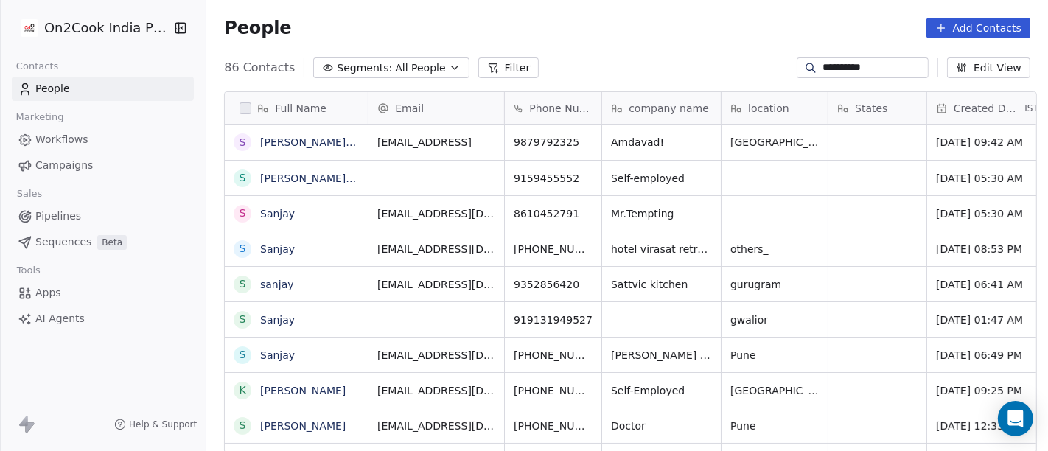
scroll to position [385, 836]
click at [835, 64] on input "**********" at bounding box center [873, 67] width 103 height 15
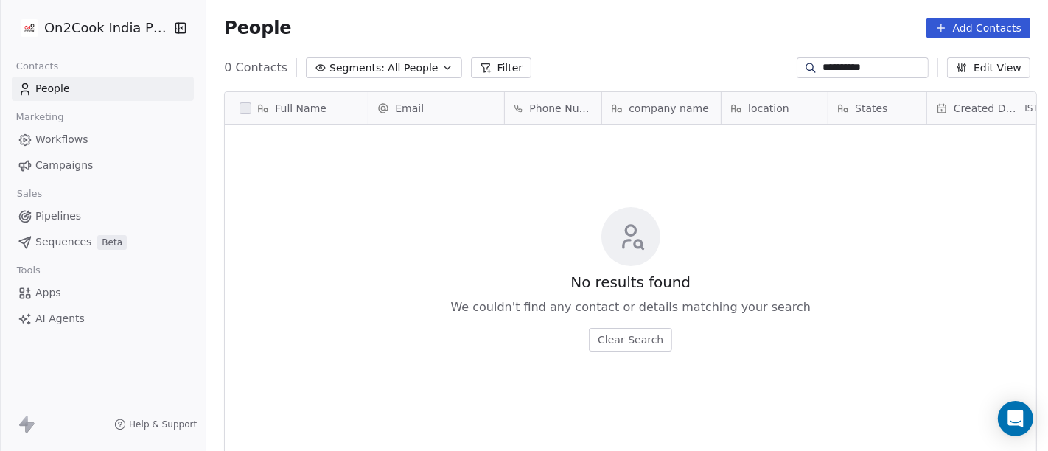
click at [863, 63] on input "**********" at bounding box center [873, 67] width 103 height 15
paste input "**"
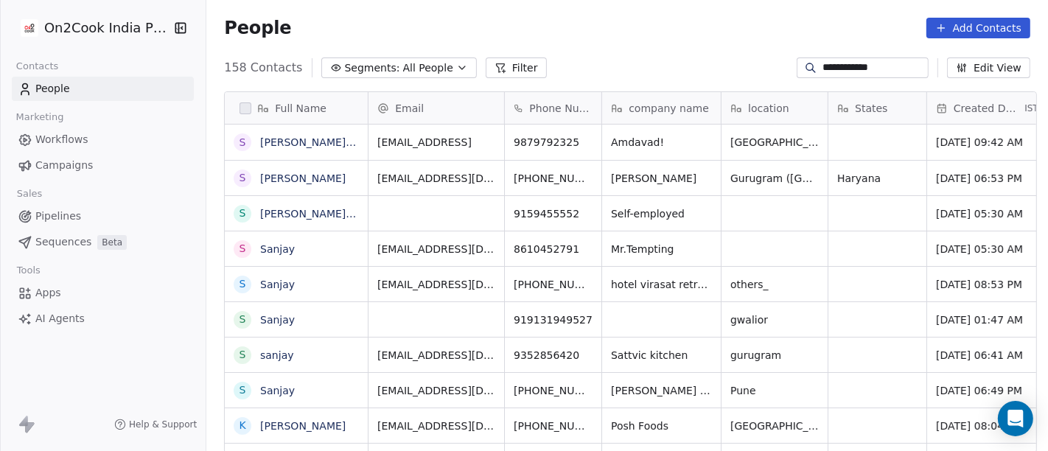
type input "**********"
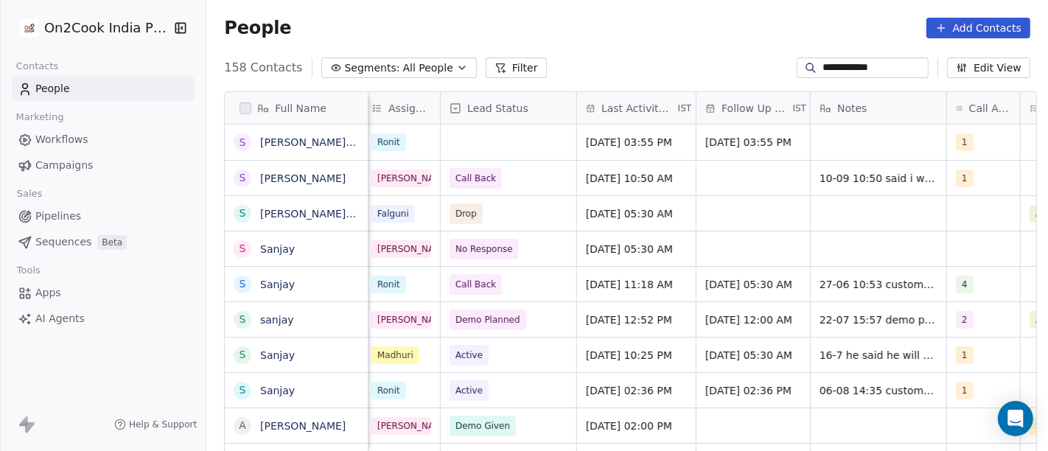
scroll to position [0, 754]
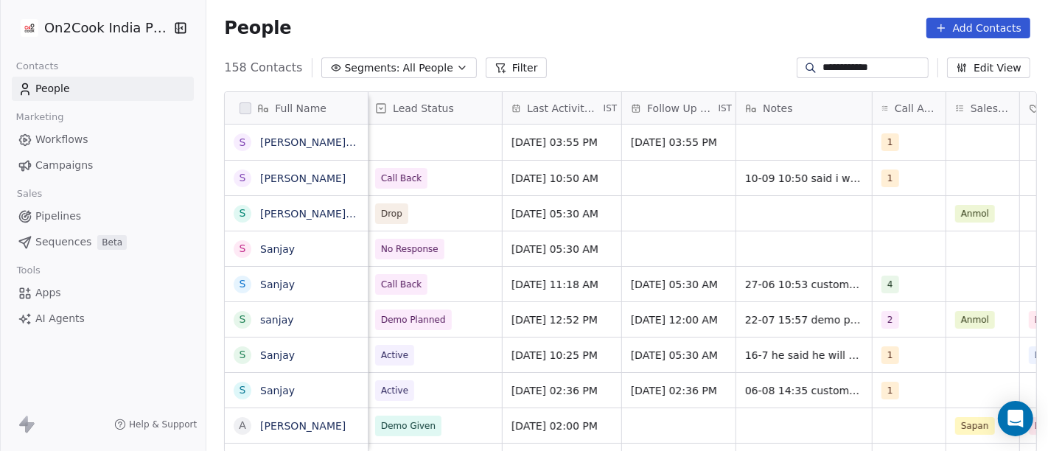
click at [740, 66] on div "**********" at bounding box center [626, 68] width 841 height 24
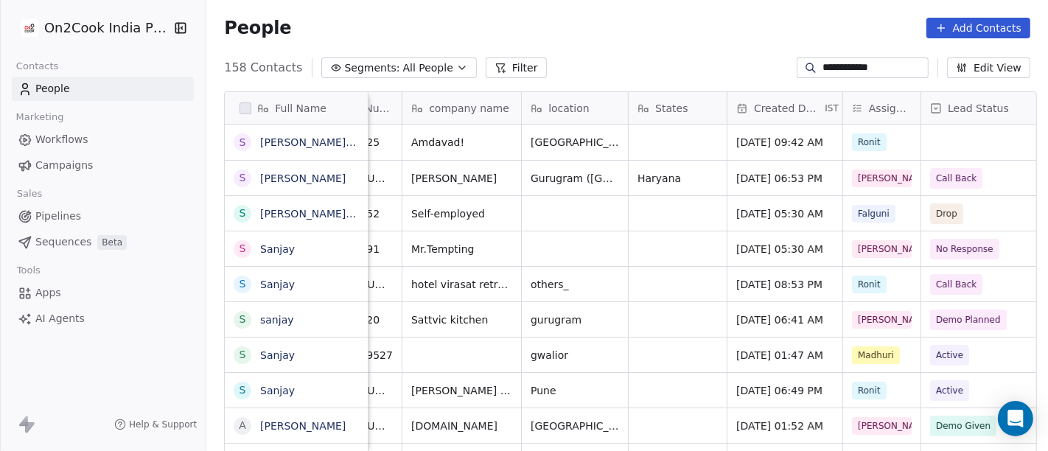
scroll to position [0, 55]
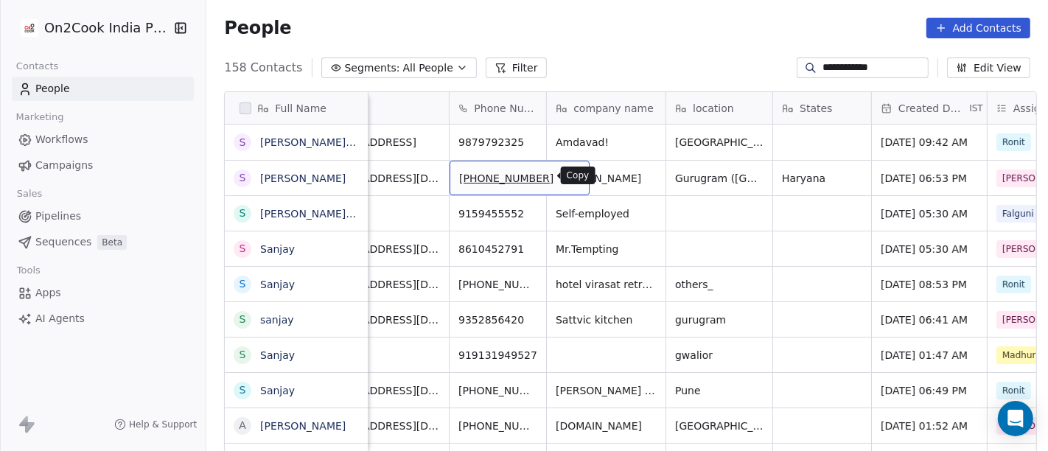
click at [567, 175] on icon "grid" at bounding box center [570, 175] width 7 height 7
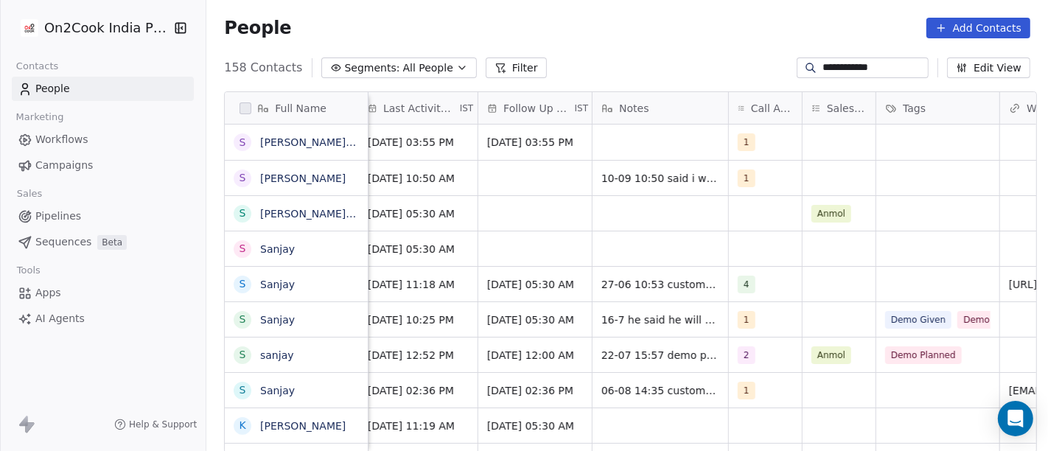
scroll to position [0, 895]
click at [768, 177] on div "1" at bounding box center [768, 178] width 73 height 35
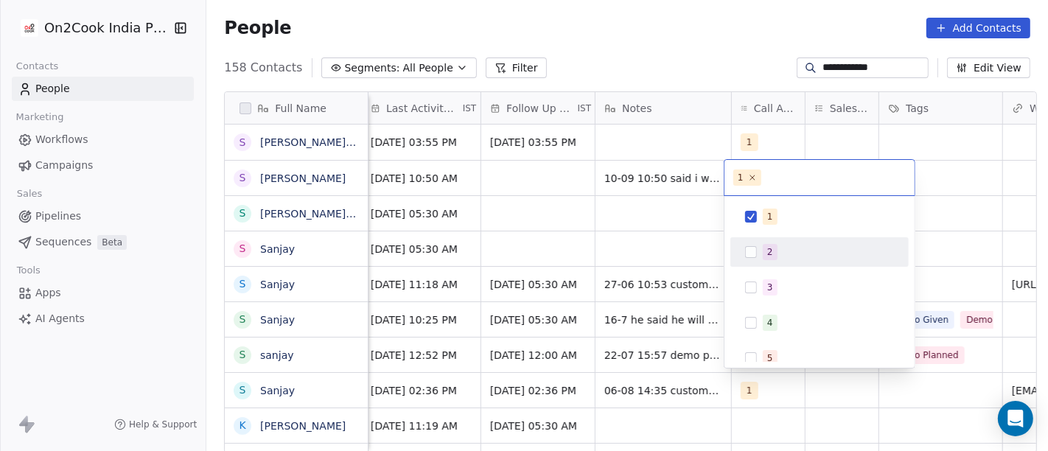
click at [759, 246] on div "2" at bounding box center [819, 252] width 167 height 24
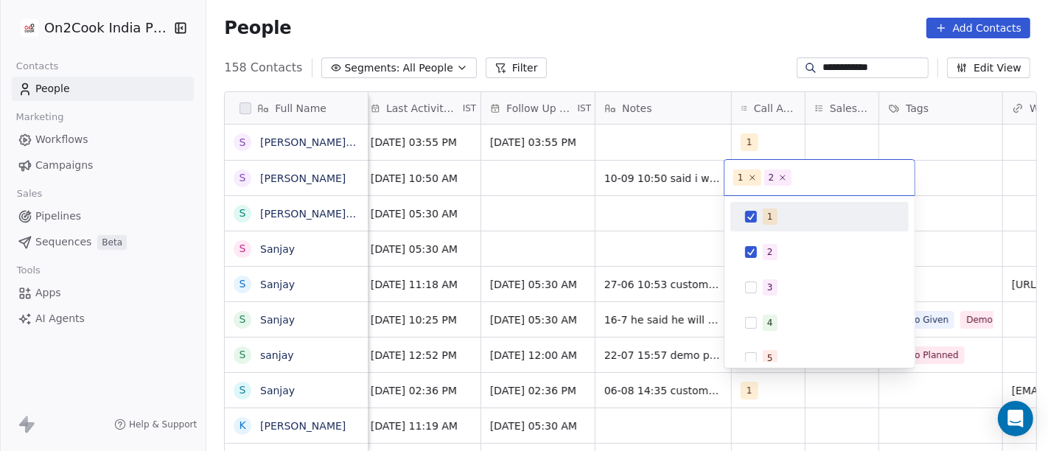
click at [756, 216] on button "Suggestions" at bounding box center [751, 217] width 12 height 12
click at [731, 50] on html "**********" at bounding box center [524, 225] width 1048 height 451
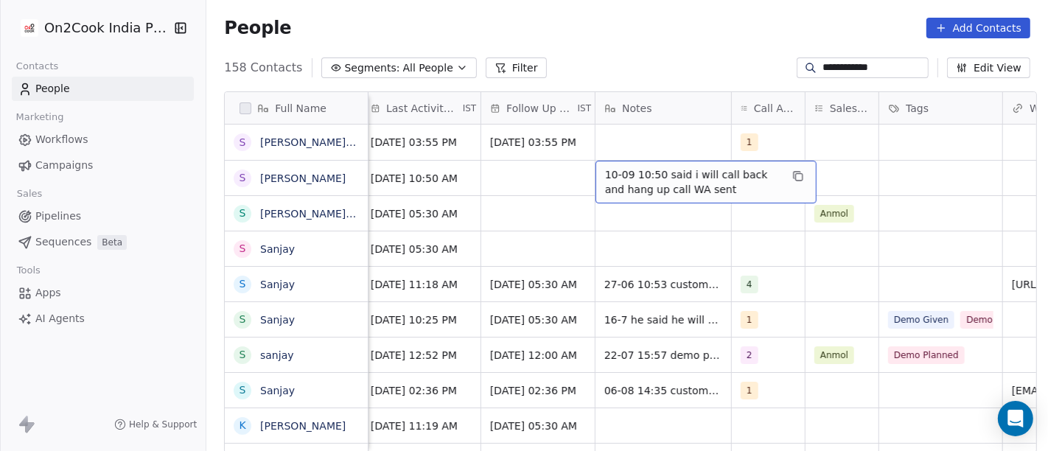
click at [635, 172] on span "10-09 10:50 said i will call back and hang up call WA sent" at bounding box center [692, 181] width 175 height 29
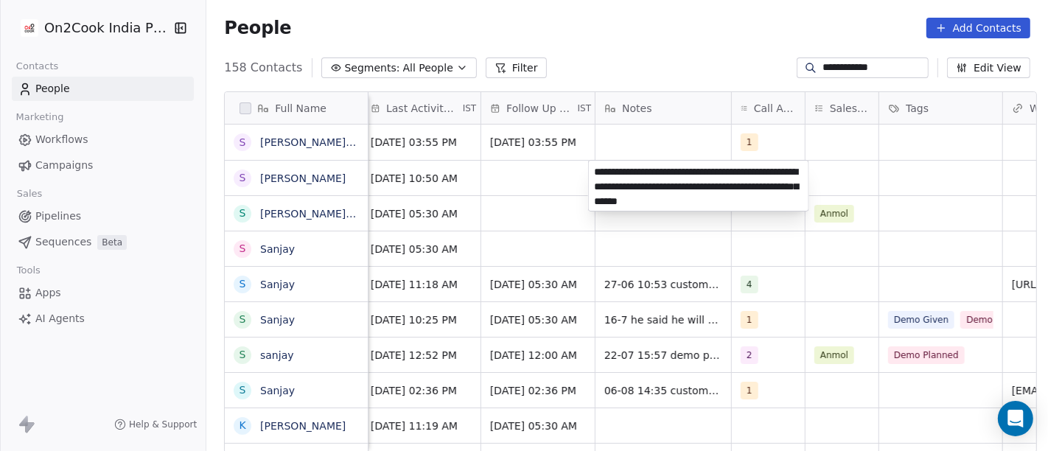
type textarea "**********"
click at [548, 223] on html "**********" at bounding box center [524, 225] width 1048 height 451
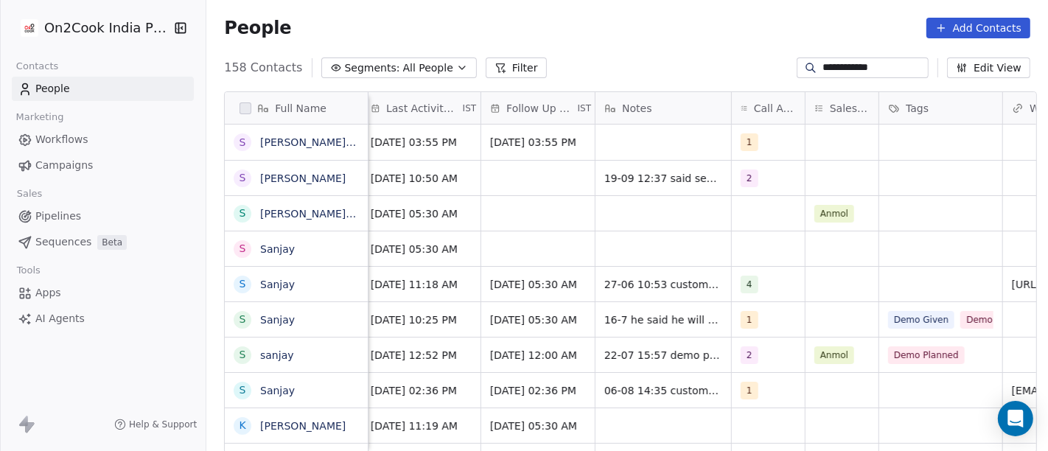
scroll to position [0, 696]
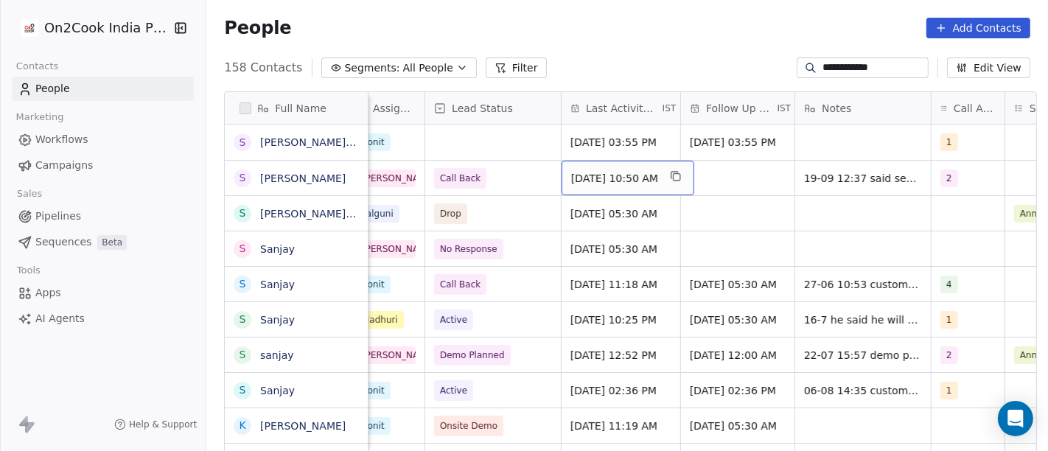
click at [603, 179] on span "[DATE] 10:50 AM" at bounding box center [614, 178] width 87 height 15
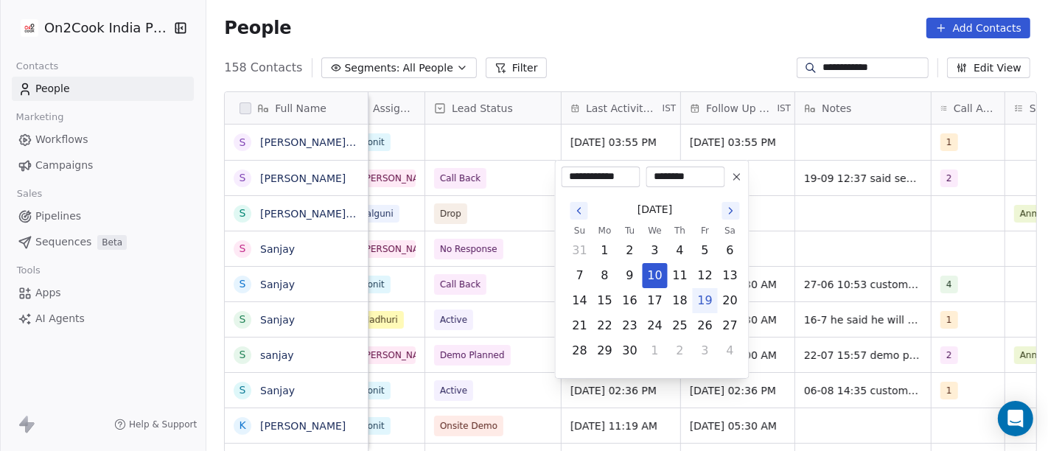
click at [700, 304] on button "19" at bounding box center [705, 301] width 24 height 24
type input "**********"
click at [688, 38] on html "**********" at bounding box center [524, 225] width 1048 height 451
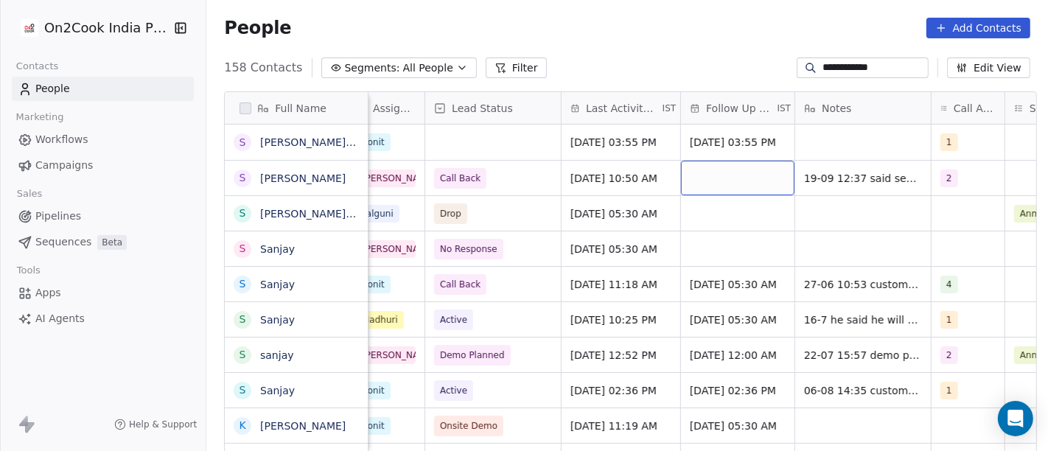
click at [730, 164] on div "grid" at bounding box center [737, 178] width 113 height 35
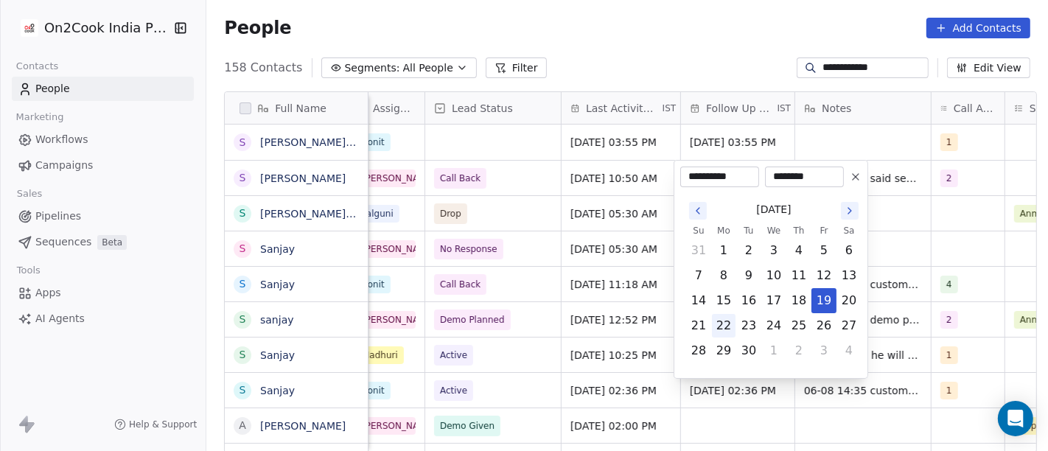
click at [726, 320] on button "22" at bounding box center [724, 326] width 24 height 24
type input "**********"
click at [637, 26] on html "**********" at bounding box center [524, 225] width 1048 height 451
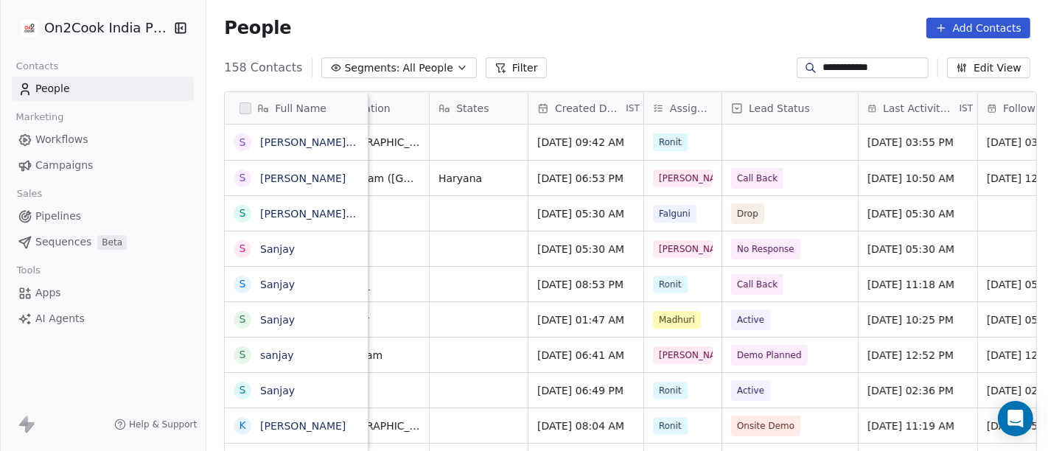
scroll to position [0, 410]
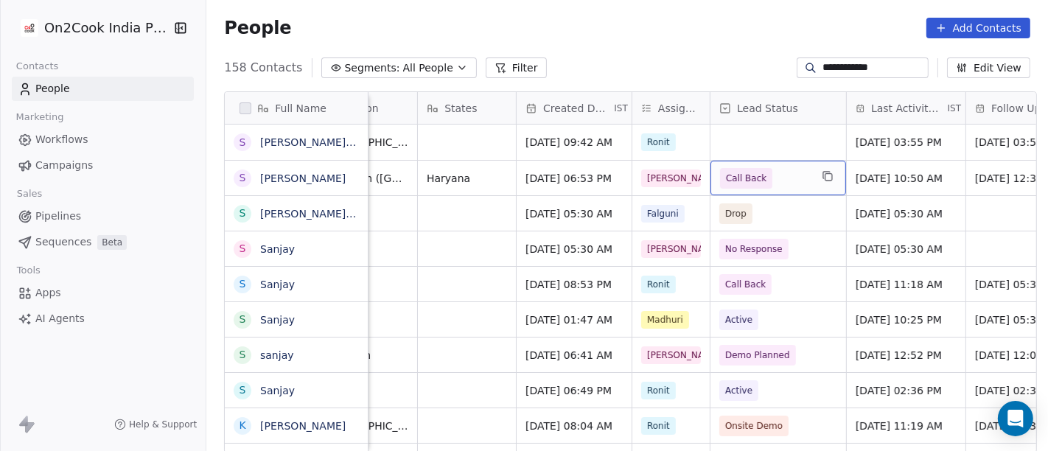
click at [754, 184] on span "Call Back" at bounding box center [746, 178] width 41 height 15
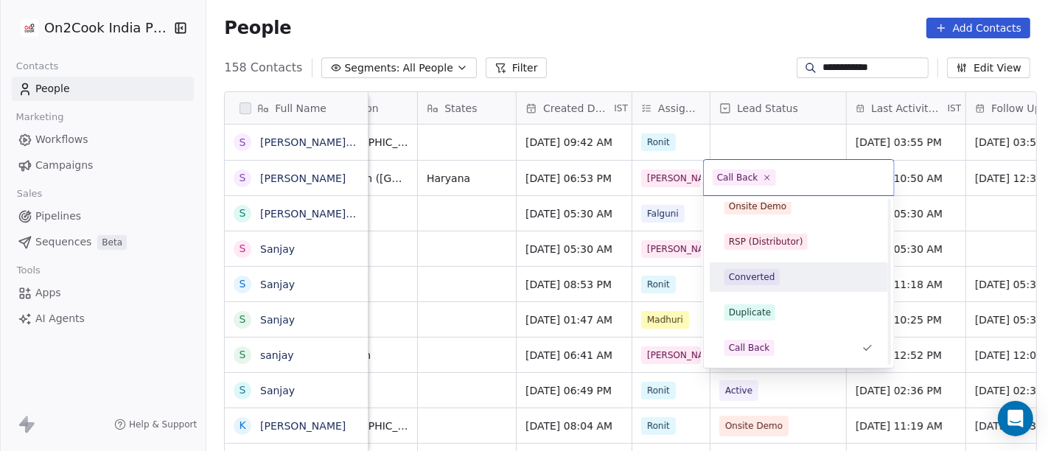
scroll to position [0, 0]
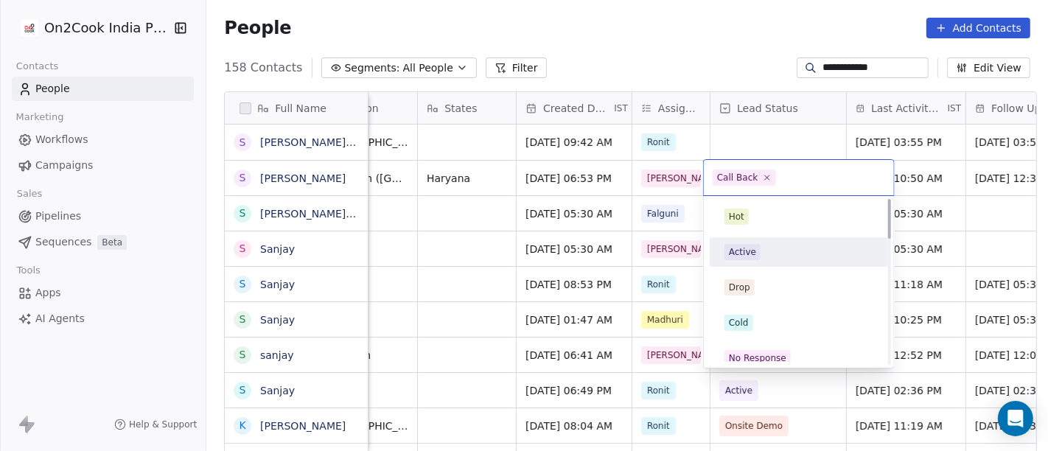
click at [746, 256] on div "Active" at bounding box center [742, 251] width 27 height 13
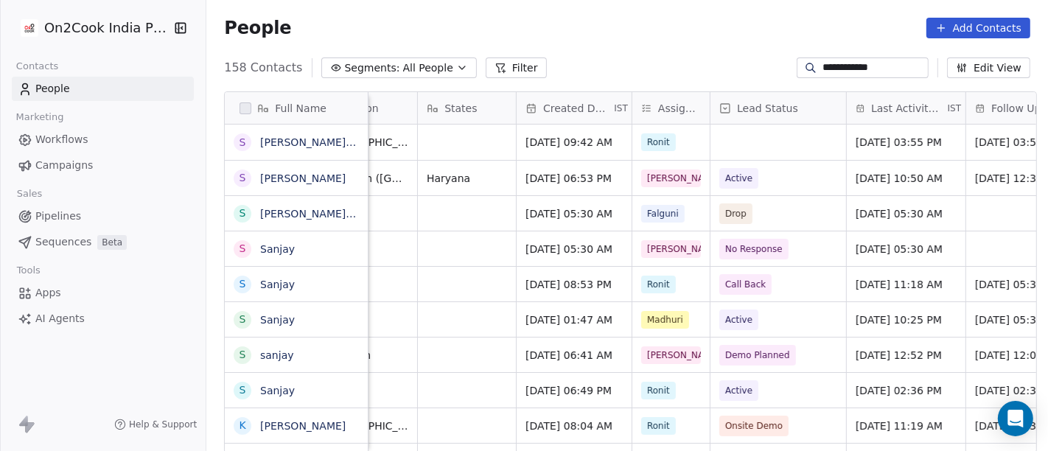
click at [671, 46] on div "People Add Contacts" at bounding box center [626, 28] width 841 height 56
click at [830, 68] on input "**********" at bounding box center [873, 67] width 103 height 15
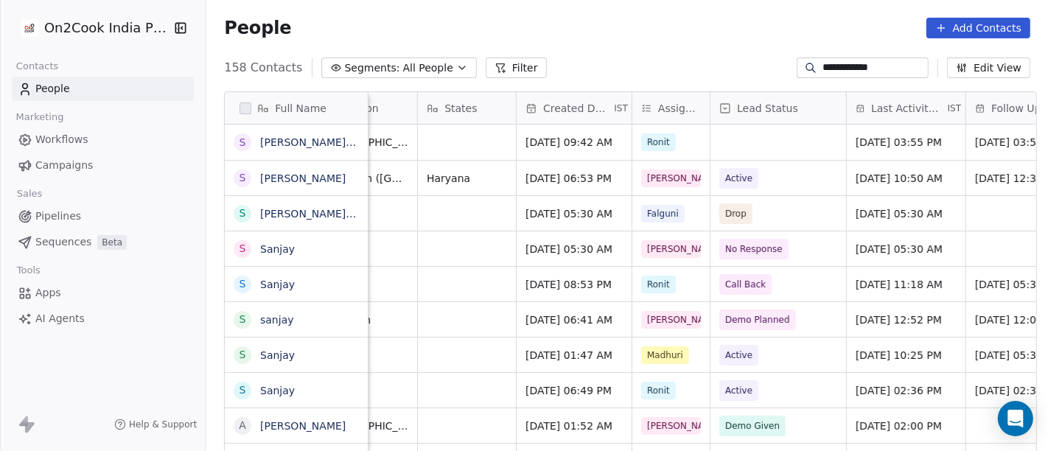
paste input "**********"
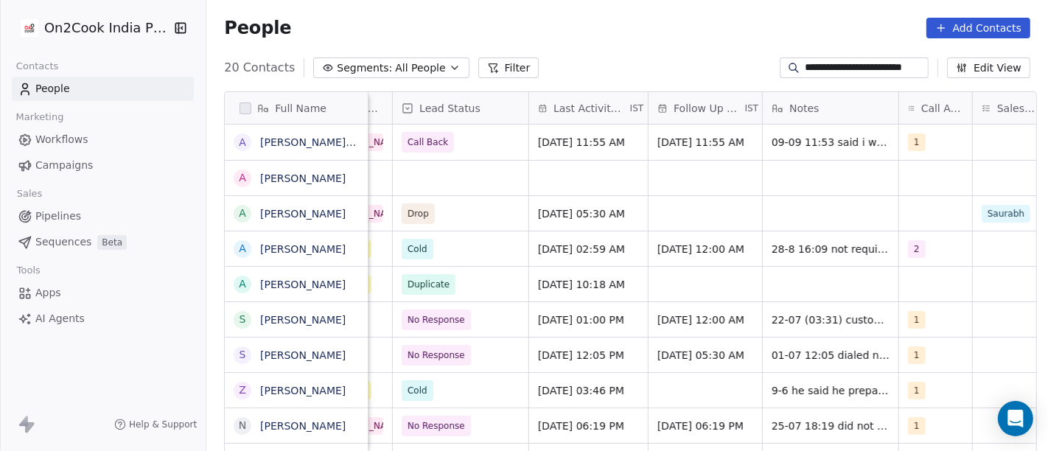
scroll to position [0, 726]
type input "**********"
click at [600, 72] on div "**********" at bounding box center [626, 68] width 841 height 24
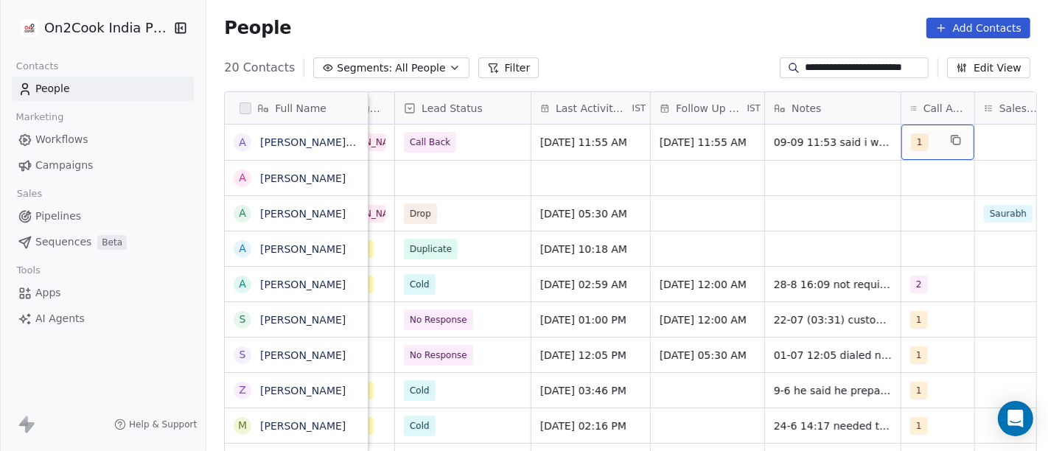
click at [911, 142] on span "1" at bounding box center [920, 142] width 18 height 18
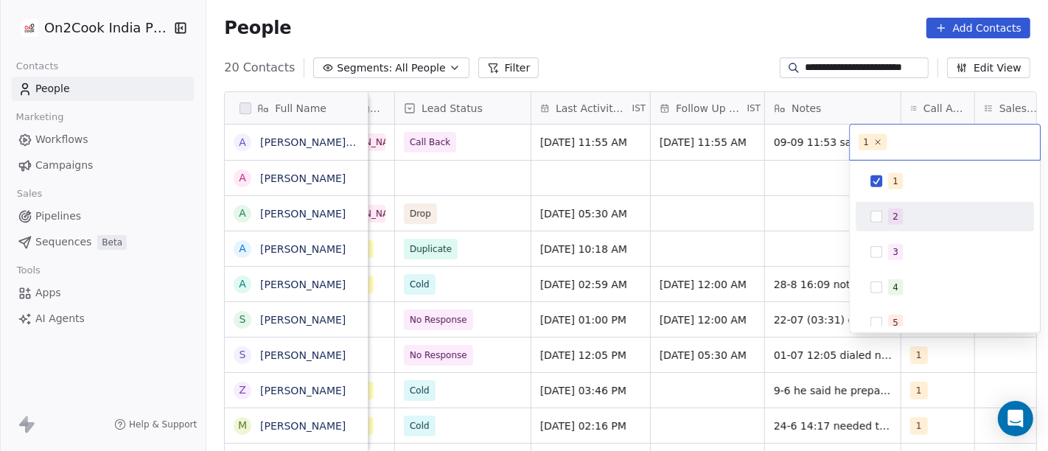
click at [905, 223] on div "2" at bounding box center [953, 217] width 131 height 16
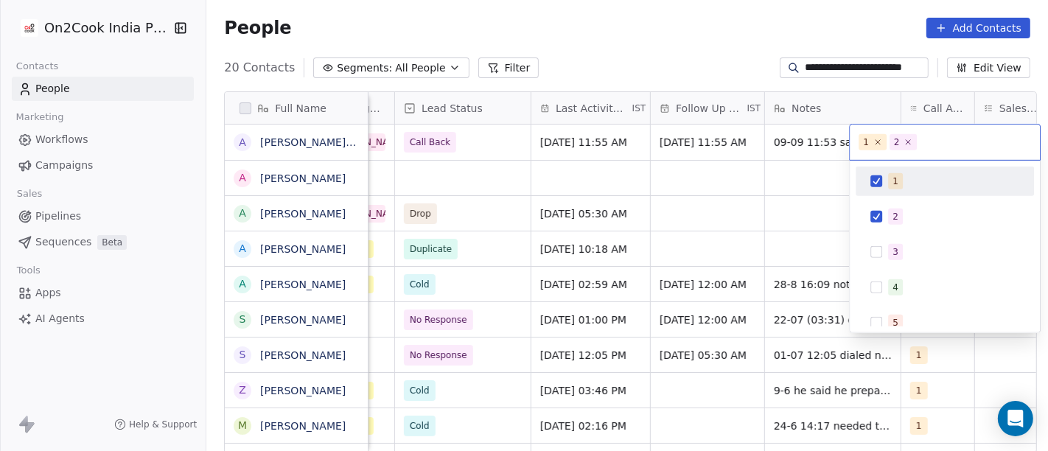
drag, startPoint x: 899, startPoint y: 187, endPoint x: 811, endPoint y: 103, distance: 121.4
click at [899, 186] on span "1" at bounding box center [895, 181] width 15 height 16
click at [770, 43] on html "**********" at bounding box center [524, 225] width 1048 height 451
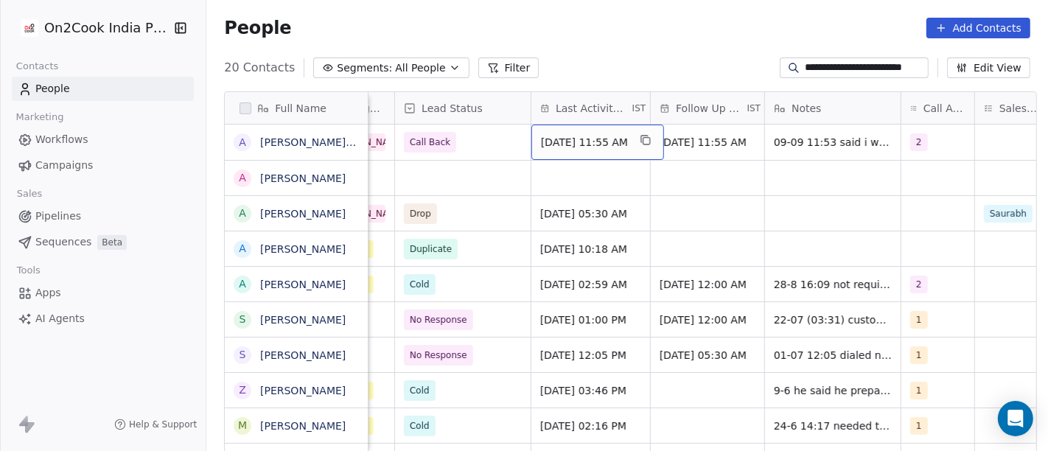
click at [580, 136] on span "Sep 09, 2025 11:55 AM" at bounding box center [584, 142] width 87 height 15
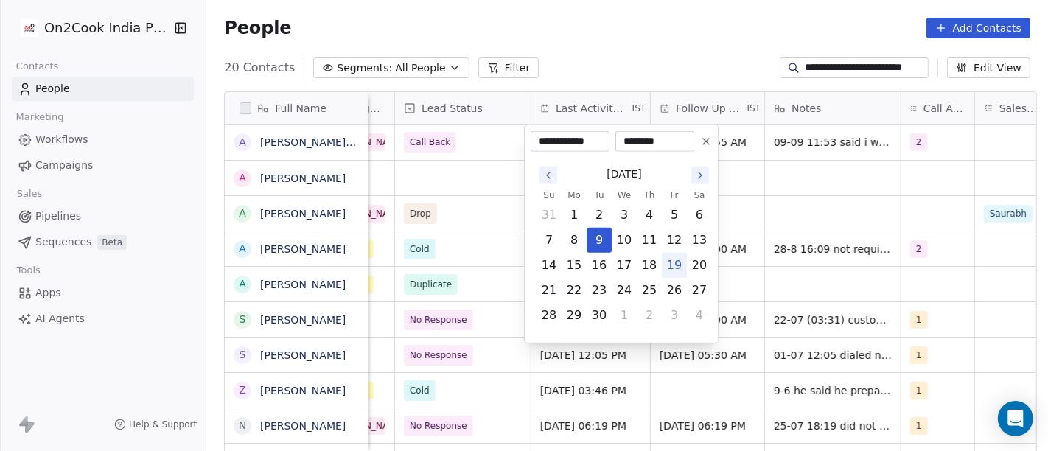
click at [675, 268] on button "19" at bounding box center [674, 265] width 24 height 24
type input "**********"
click at [737, 71] on html "**********" at bounding box center [524, 225] width 1048 height 451
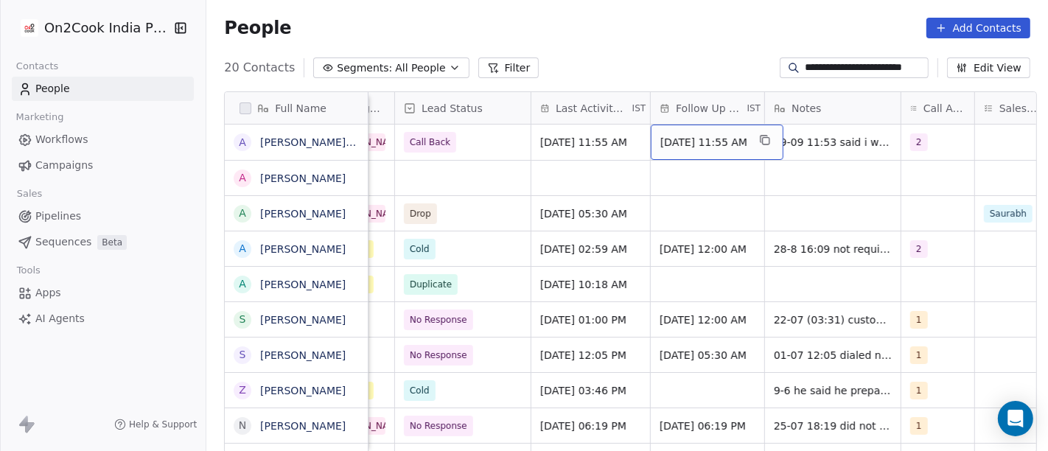
click at [735, 144] on span "Sep 16, 2025 11:55 AM" at bounding box center [703, 142] width 87 height 15
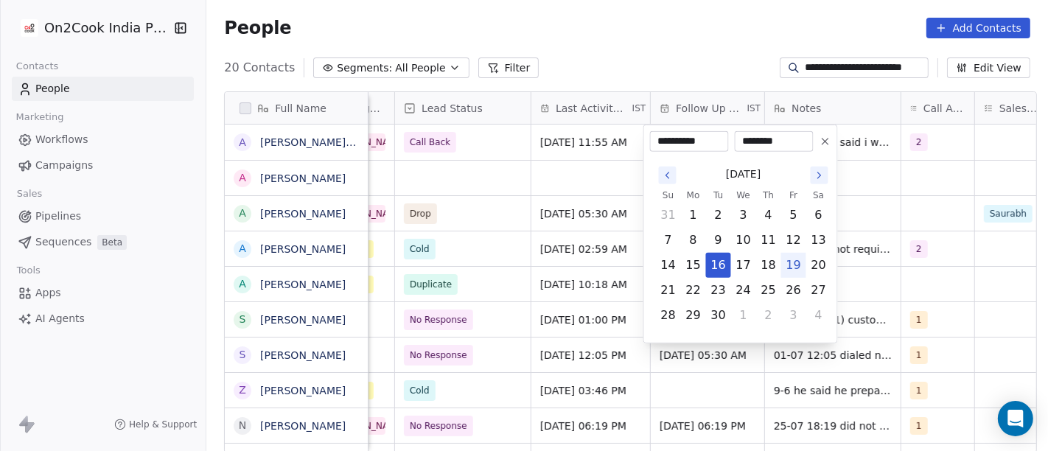
click at [824, 144] on icon at bounding box center [825, 142] width 12 height 12
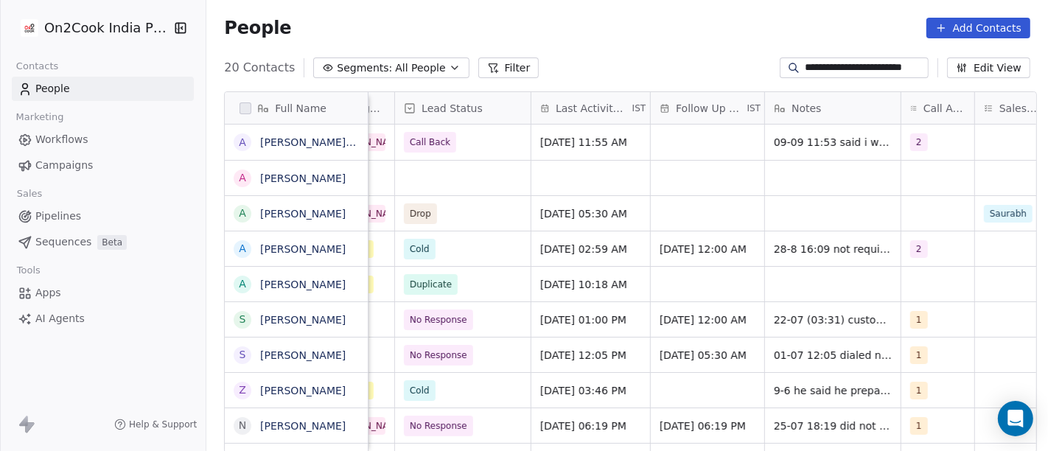
click at [693, 52] on div "People Add Contacts" at bounding box center [626, 28] width 841 height 56
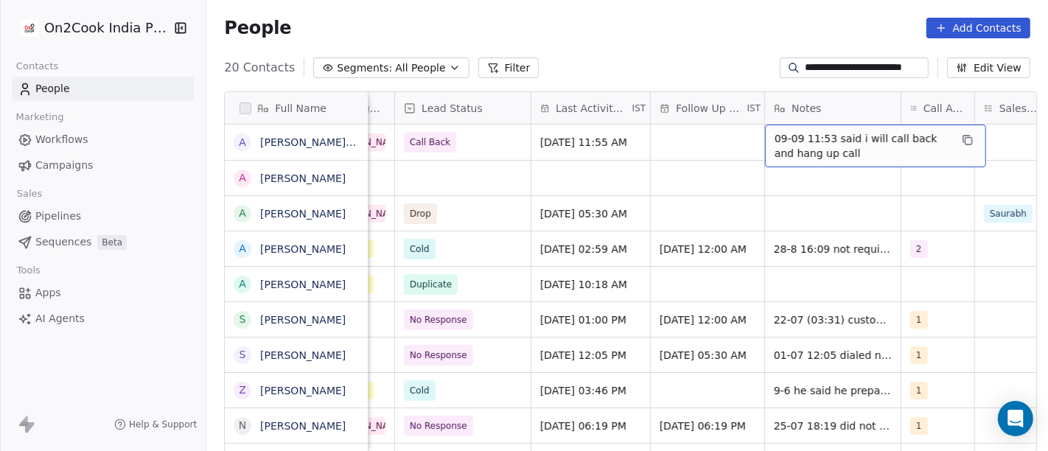
click at [774, 137] on span "09-09 11:53 said i will call back and hang up call" at bounding box center [861, 145] width 175 height 29
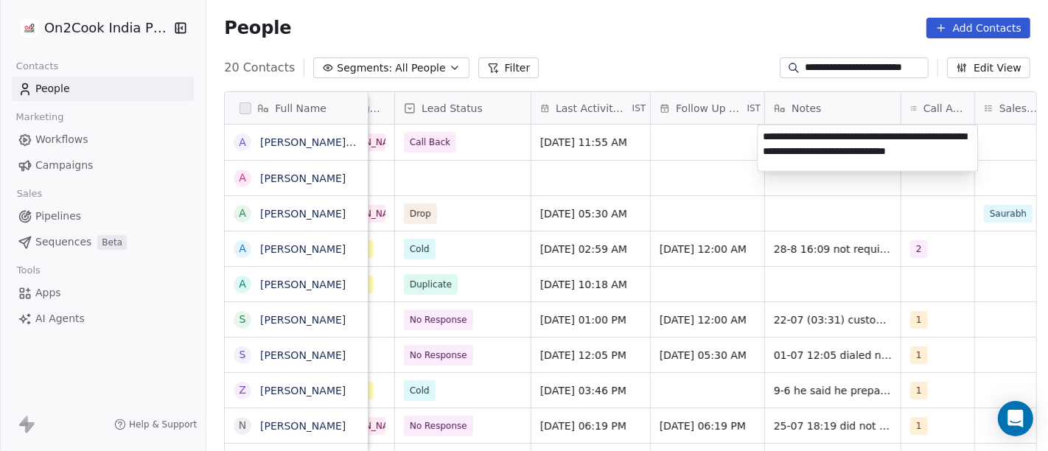
type textarea "**********"
click at [686, 7] on html "**********" at bounding box center [524, 225] width 1048 height 451
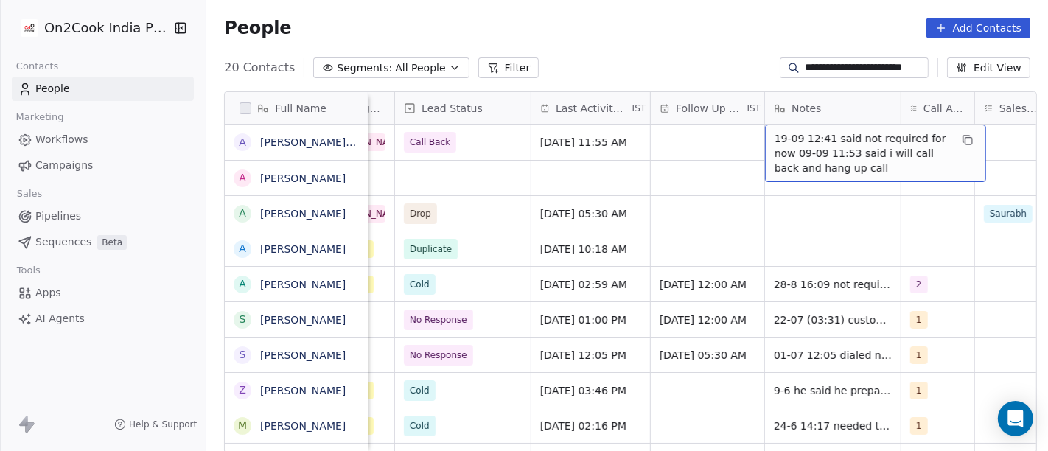
click at [715, 66] on div "**********" at bounding box center [626, 68] width 841 height 24
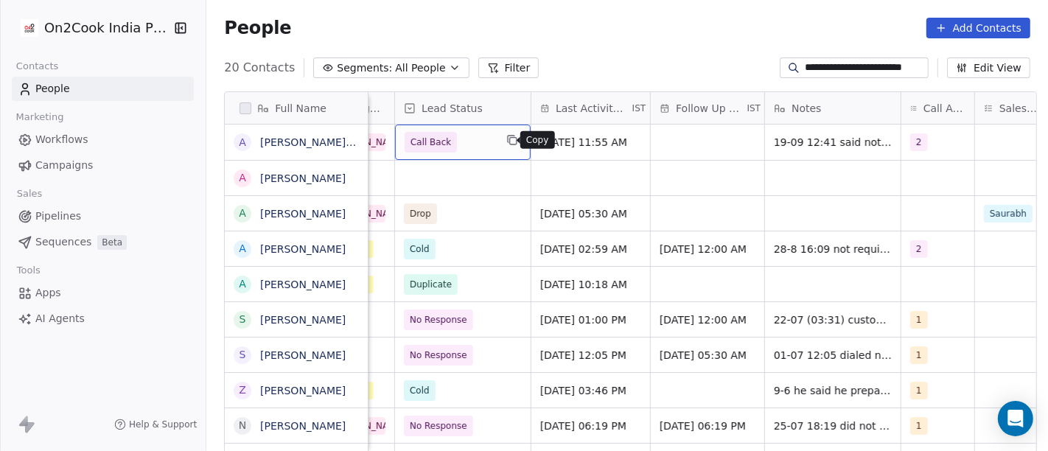
click at [503, 148] on button "grid" at bounding box center [512, 140] width 18 height 18
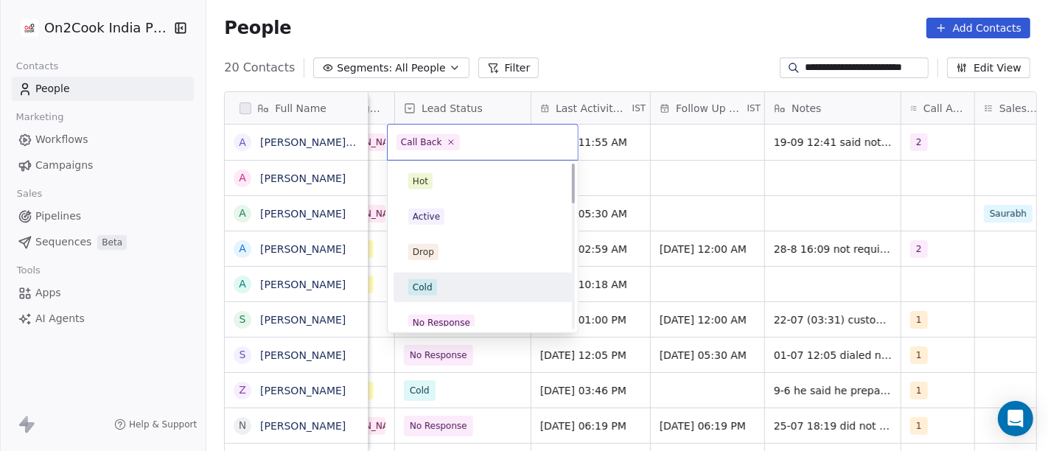
click at [441, 283] on div "Cold" at bounding box center [482, 287] width 149 height 16
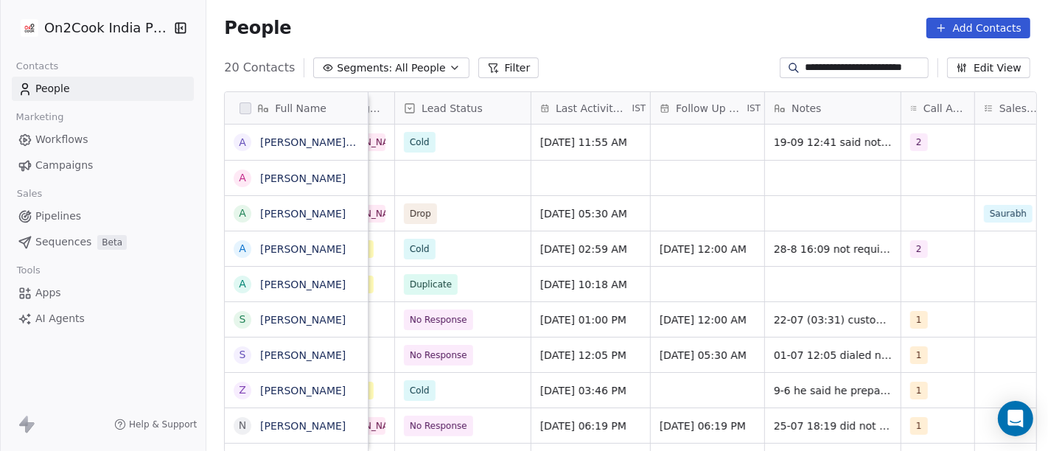
click at [576, 60] on div "**********" at bounding box center [626, 68] width 841 height 24
click at [866, 63] on input "**********" at bounding box center [865, 67] width 121 height 15
paste input
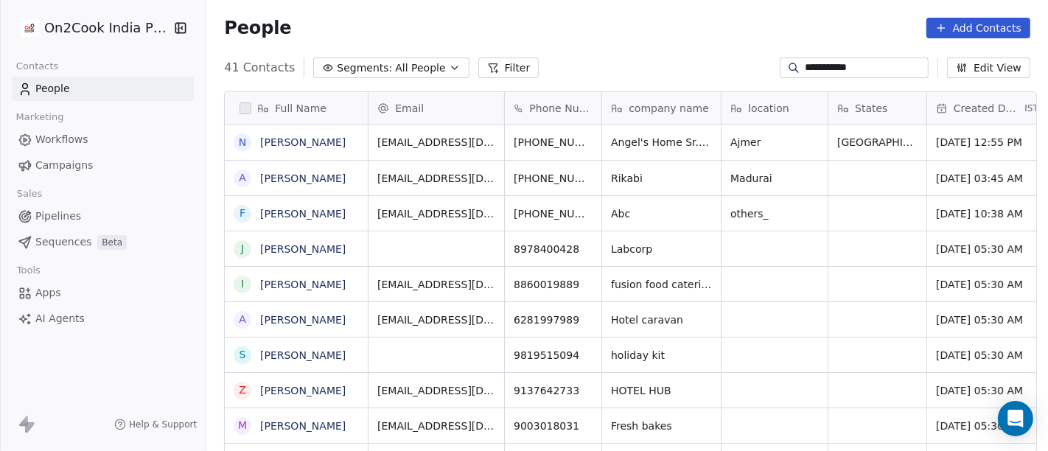
scroll to position [385, 836]
type input "**********"
click at [621, 136] on icon "grid" at bounding box center [627, 140] width 12 height 12
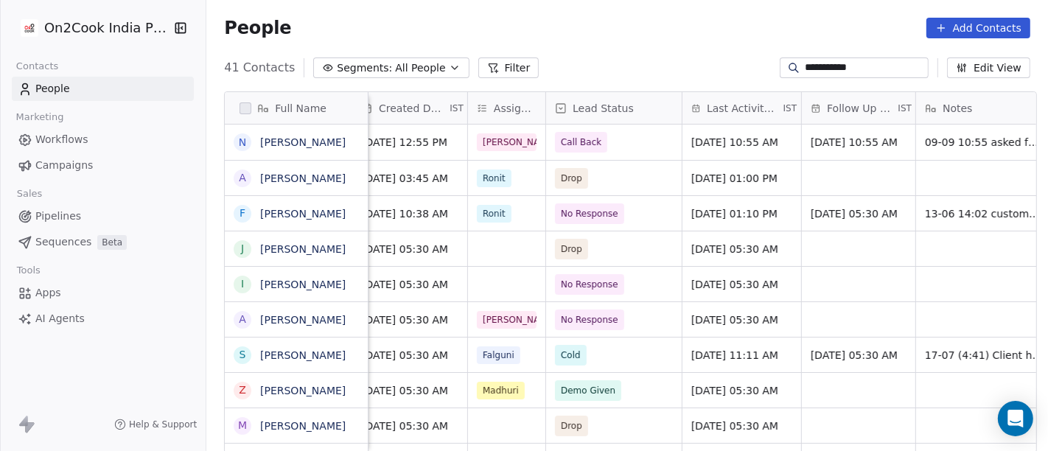
scroll to position [0, 599]
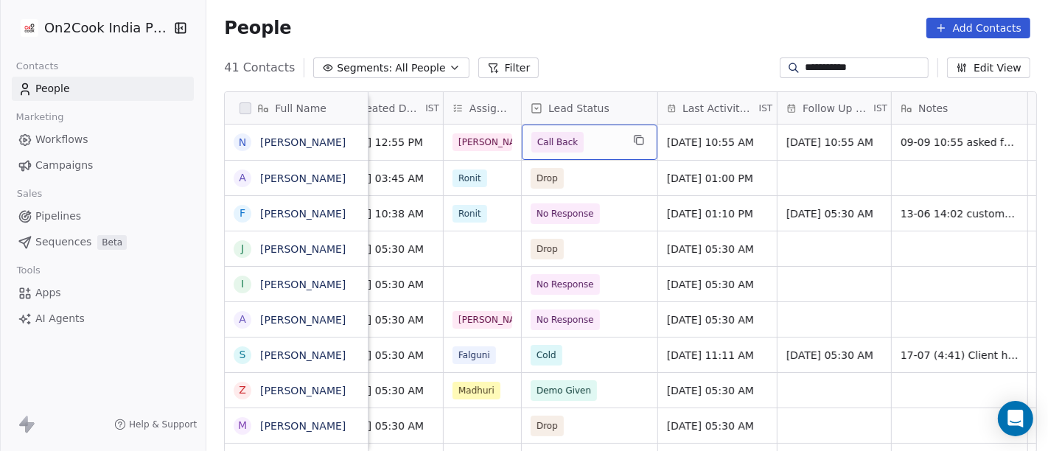
click at [578, 136] on span "Call Back" at bounding box center [576, 142] width 90 height 21
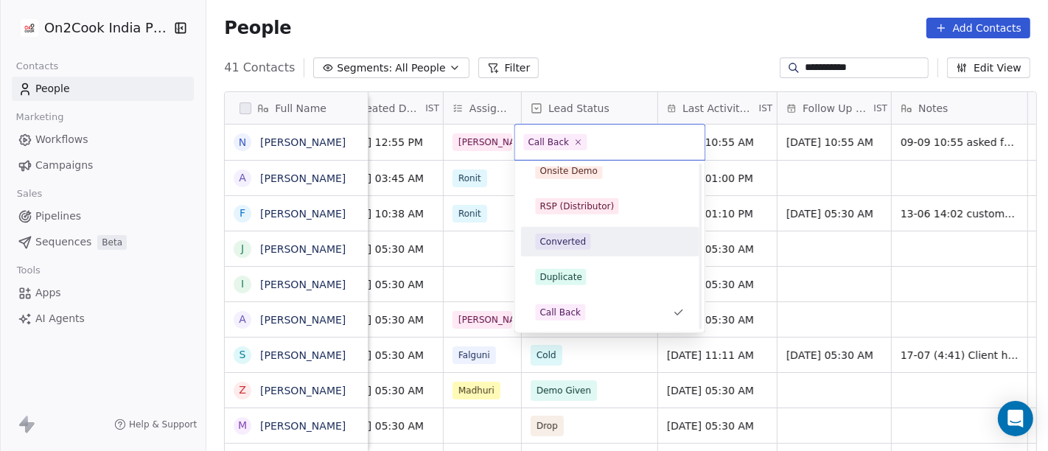
scroll to position [0, 0]
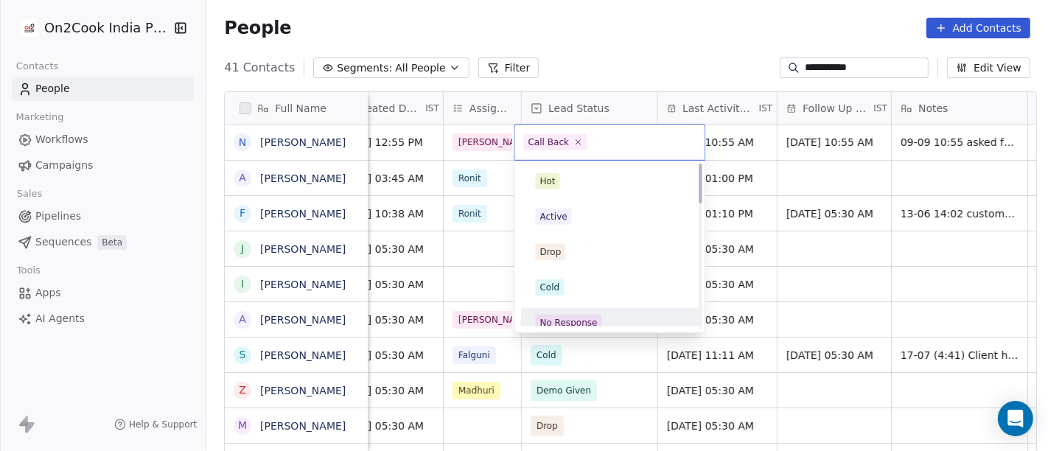
click at [583, 323] on div "No Response" at bounding box center [568, 322] width 57 height 13
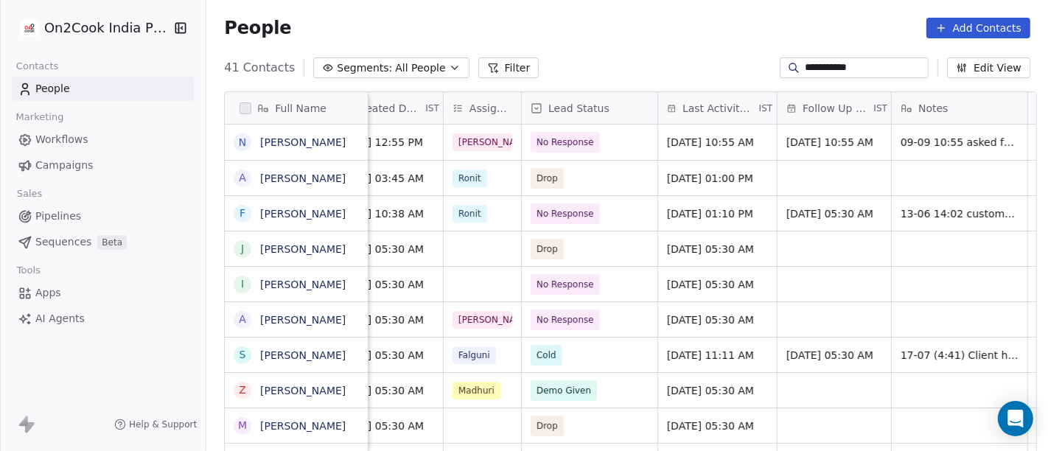
click at [619, 46] on div "People Add Contacts" at bounding box center [626, 28] width 841 height 56
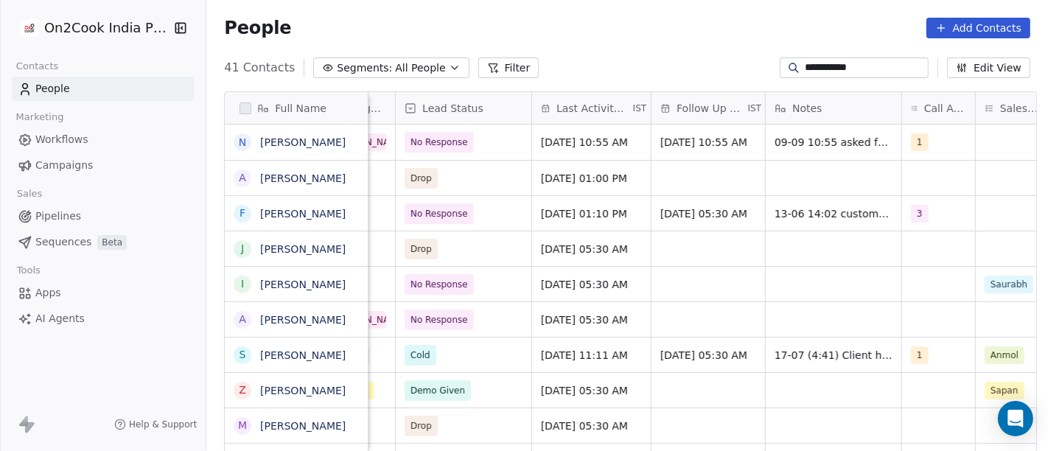
scroll to position [0, 726]
click at [618, 140] on span "Sep 09, 2025 10:55 AM" at bounding box center [584, 142] width 87 height 15
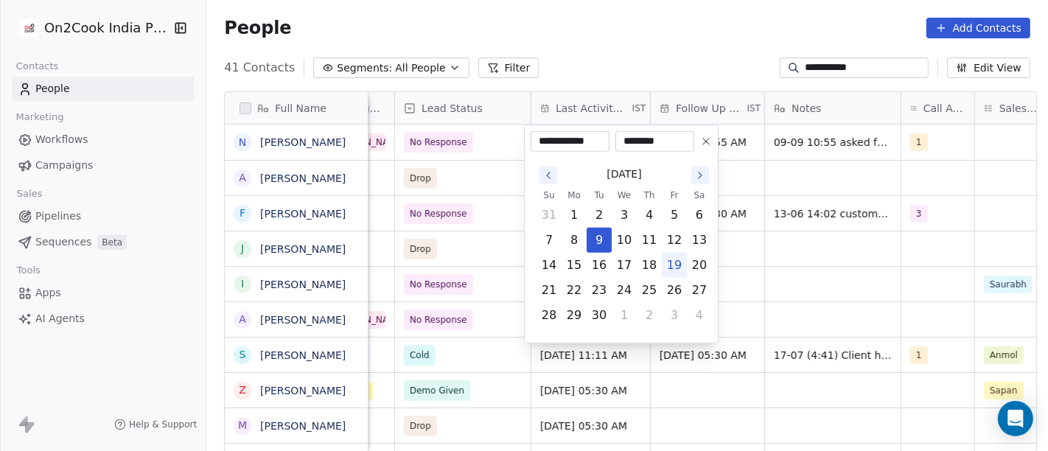
click at [676, 266] on button "19" at bounding box center [674, 265] width 24 height 24
type input "**********"
click at [644, 30] on html "**********" at bounding box center [524, 225] width 1048 height 451
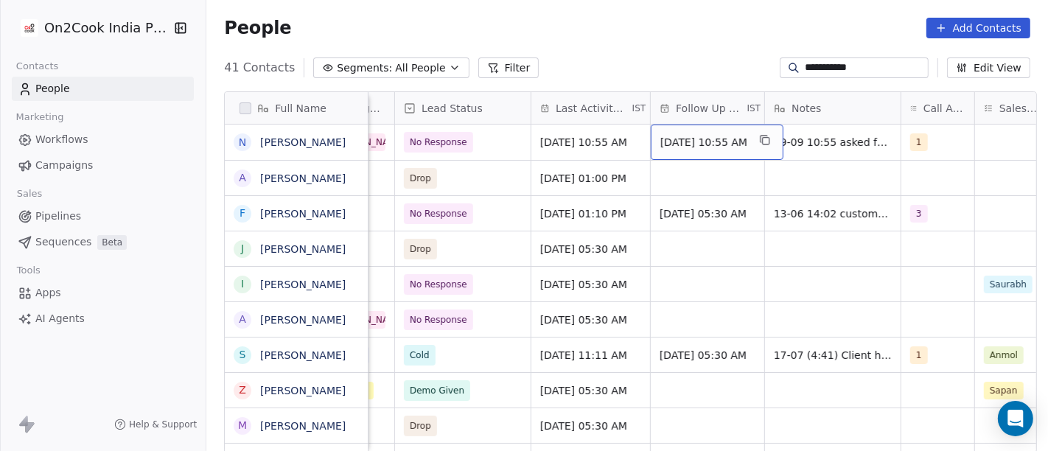
click at [712, 141] on span "Sep 16, 2025 10:55 AM" at bounding box center [703, 142] width 87 height 15
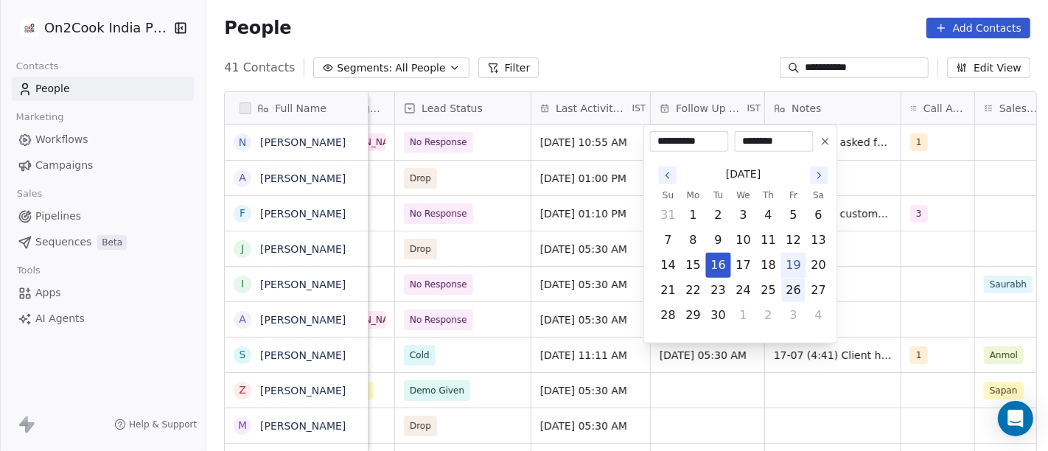
click at [796, 285] on button "26" at bounding box center [794, 291] width 24 height 24
type input "**********"
click at [671, 52] on html "**********" at bounding box center [524, 225] width 1048 height 451
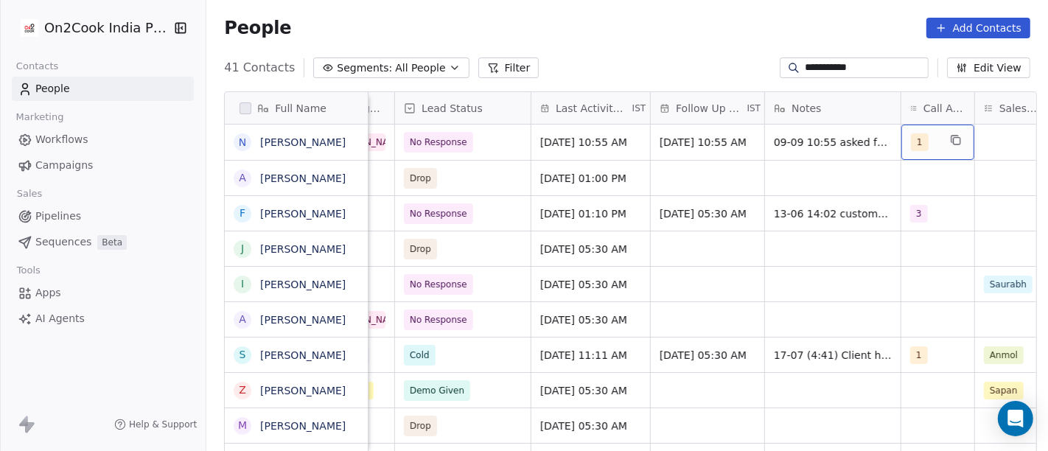
click at [917, 148] on span "1" at bounding box center [920, 142] width 18 height 18
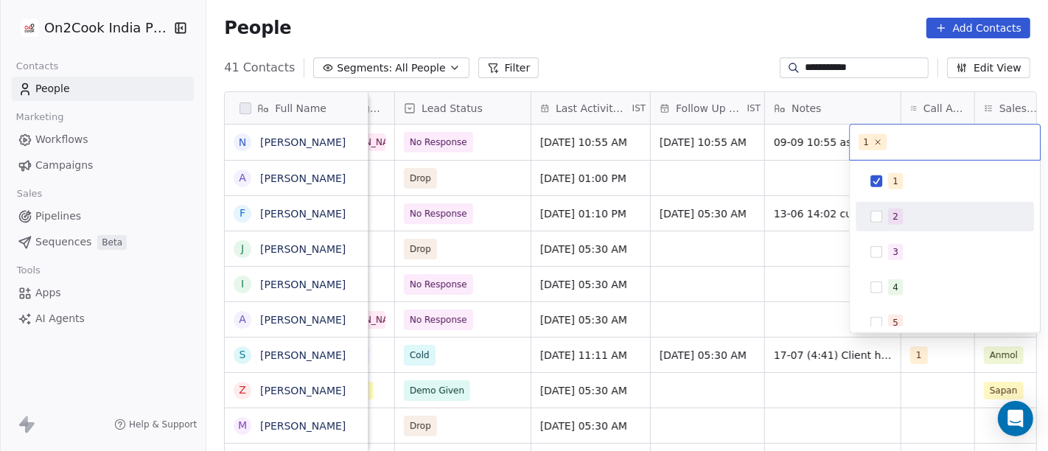
drag, startPoint x: 931, startPoint y: 220, endPoint x: 920, endPoint y: 196, distance: 25.7
click at [930, 219] on div "2" at bounding box center [953, 217] width 131 height 16
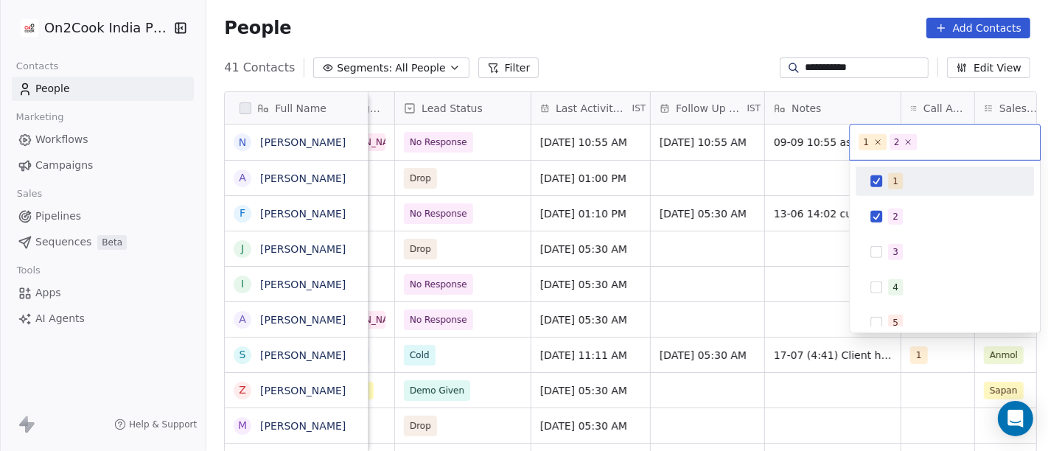
click at [911, 171] on div "1" at bounding box center [944, 181] width 167 height 24
click at [701, 66] on html "**********" at bounding box center [524, 225] width 1048 height 451
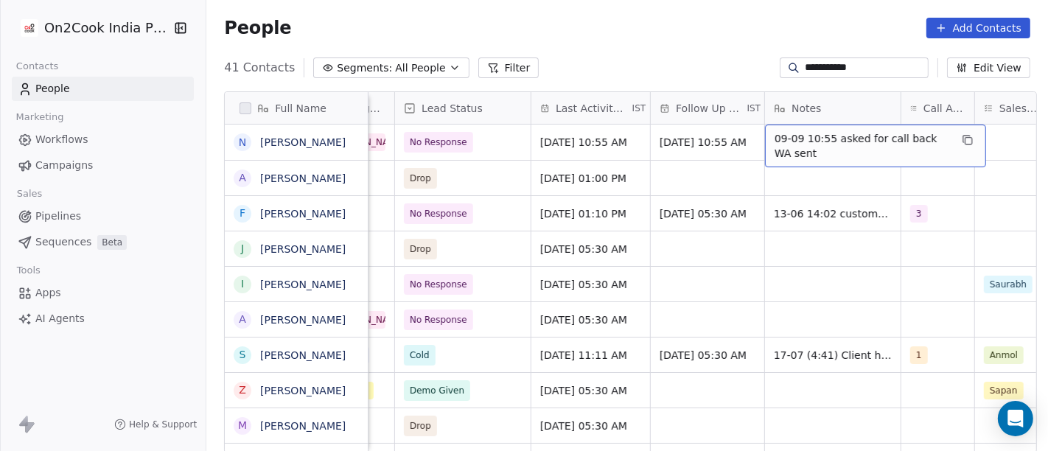
click at [810, 155] on span "09-09 10:55 asked for call back WA sent" at bounding box center [861, 145] width 175 height 29
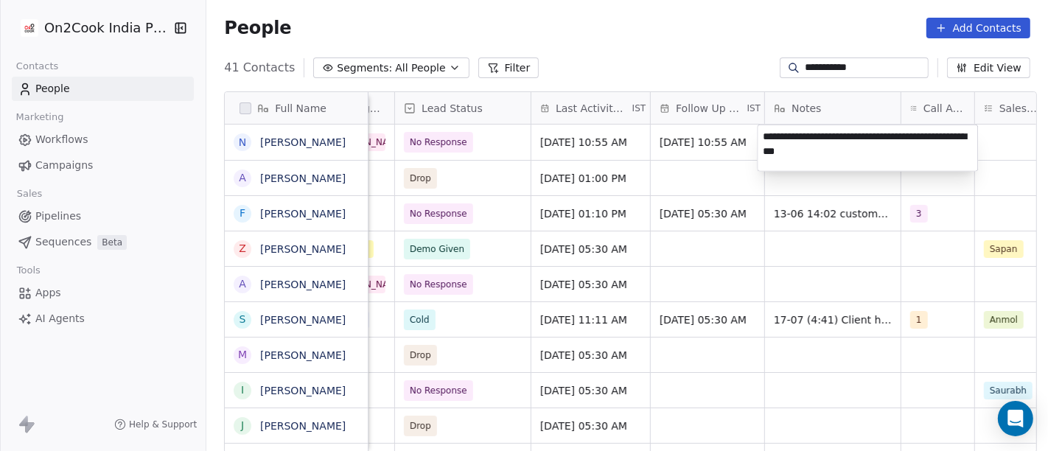
click at [764, 133] on textarea "**********" at bounding box center [867, 148] width 220 height 46
click at [873, 133] on textarea "**********" at bounding box center [867, 148] width 220 height 46
type textarea "**********"
click at [809, 196] on html "**********" at bounding box center [524, 225] width 1048 height 451
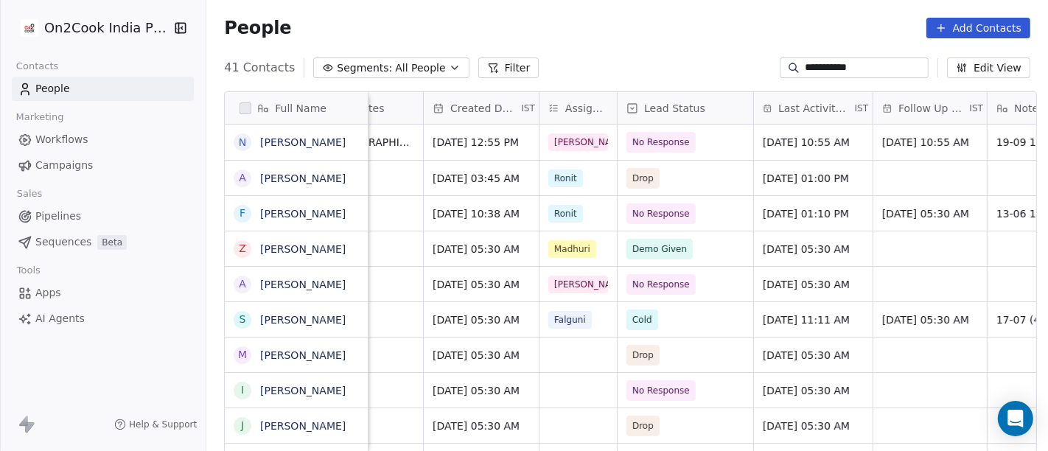
scroll to position [0, 499]
click at [829, 68] on input "**********" at bounding box center [865, 67] width 121 height 15
paste input "******"
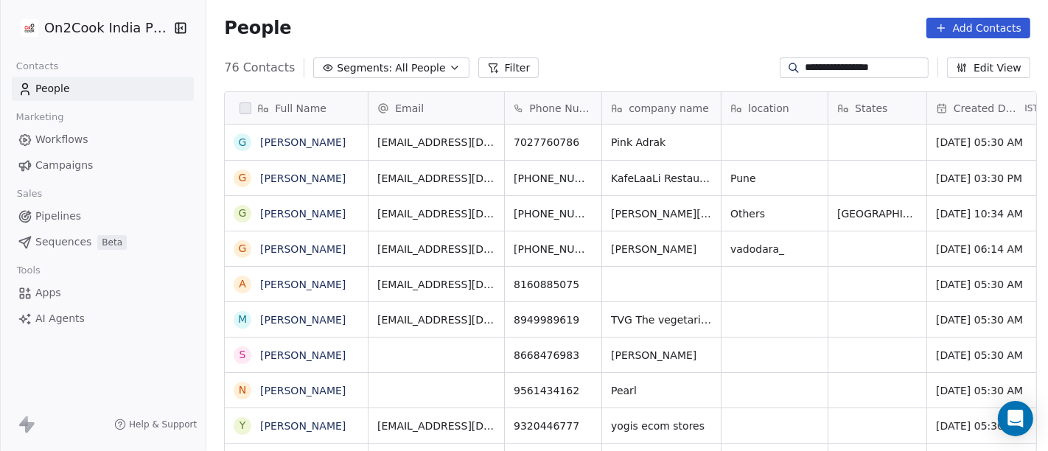
scroll to position [385, 836]
type input "**********"
click at [592, 139] on icon "grid" at bounding box center [598, 140] width 12 height 12
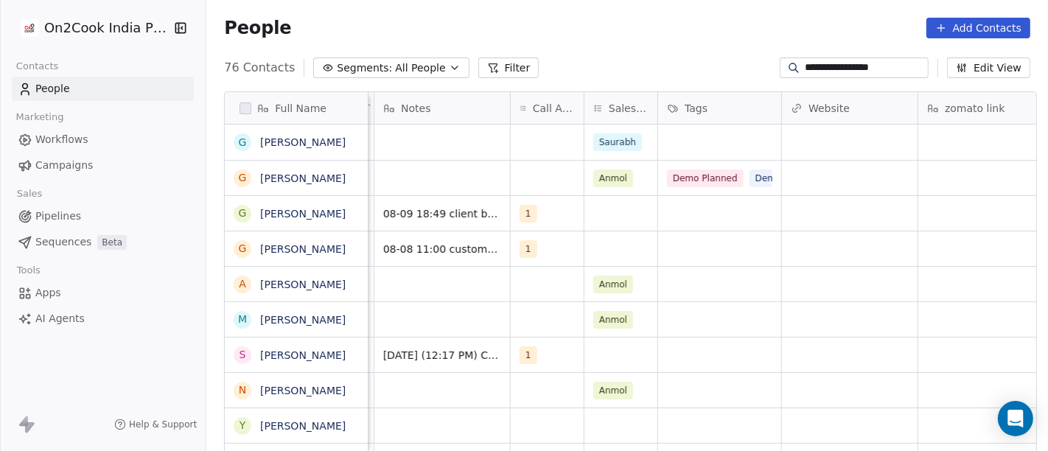
scroll to position [0, 1120]
click at [623, 144] on span "Saurabh" at bounding box center [614, 142] width 49 height 18
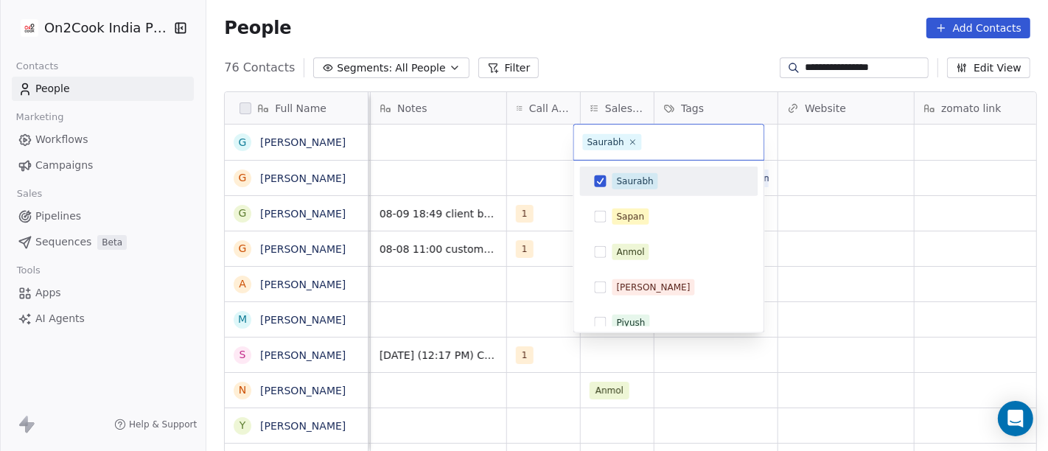
click at [634, 180] on div "Saurabh" at bounding box center [635, 181] width 37 height 13
click at [659, 60] on html "**********" at bounding box center [524, 225] width 1048 height 451
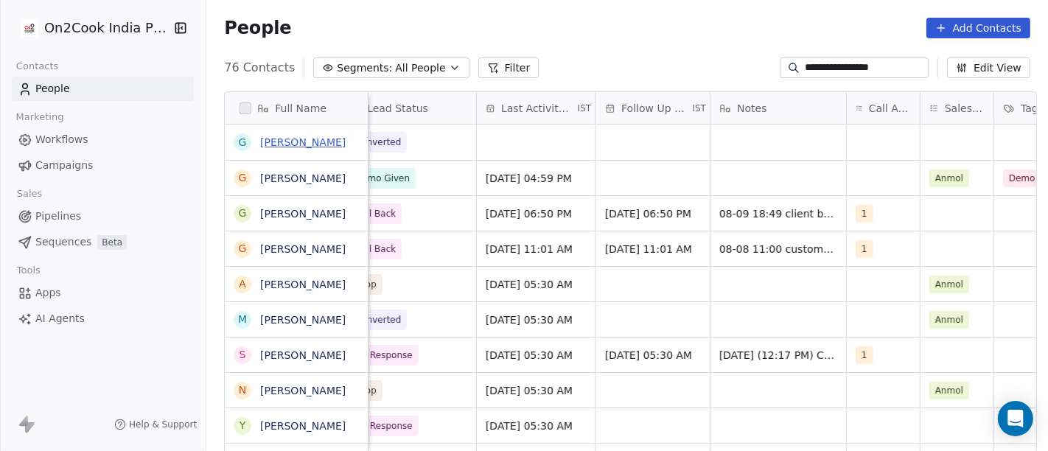
scroll to position [0, 774]
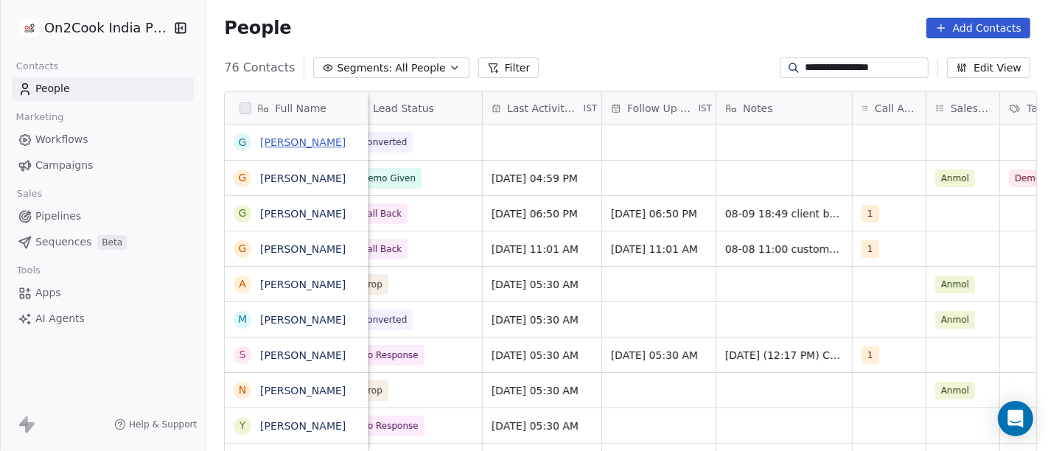
click at [298, 140] on link "[PERSON_NAME]" at bounding box center [302, 142] width 85 height 12
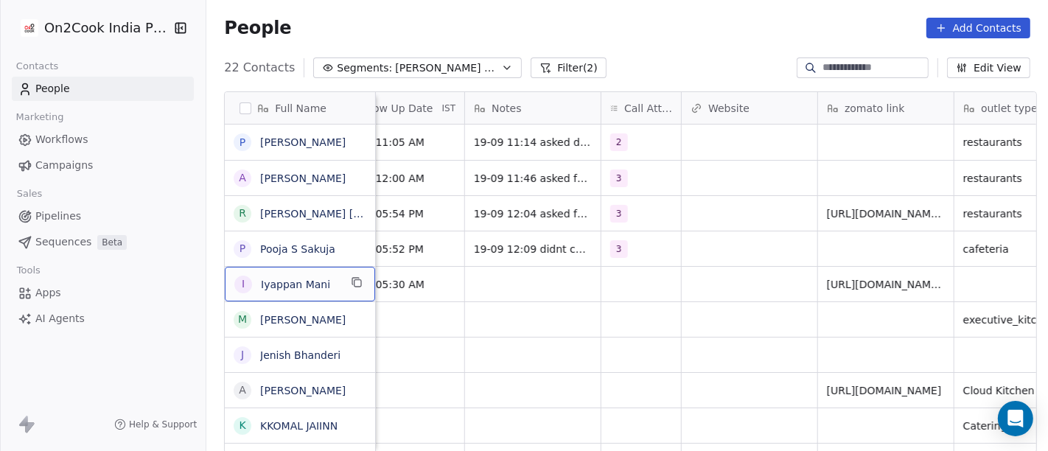
scroll to position [1, 0]
click at [353, 279] on icon "grid" at bounding box center [357, 281] width 12 height 12
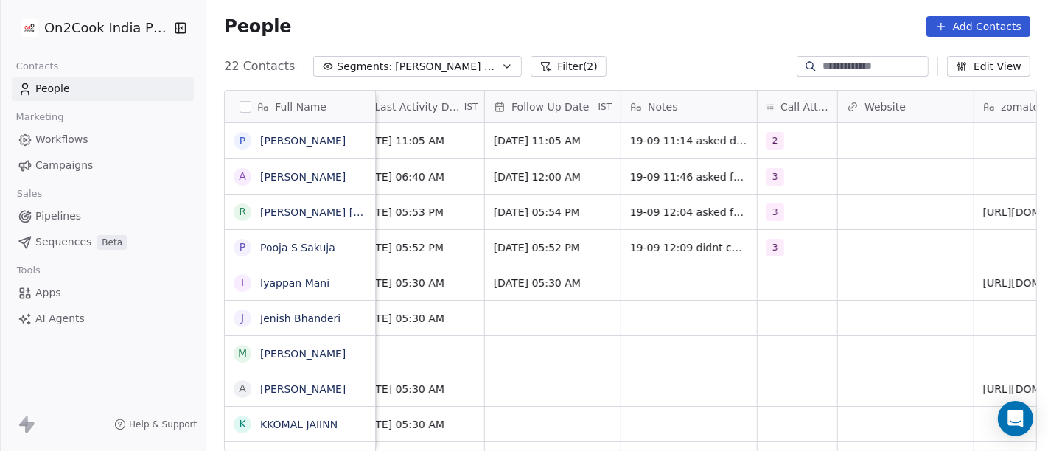
scroll to position [0, 997]
click at [656, 283] on div "grid" at bounding box center [690, 282] width 136 height 35
click at [656, 283] on textarea at bounding box center [682, 288] width 134 height 46
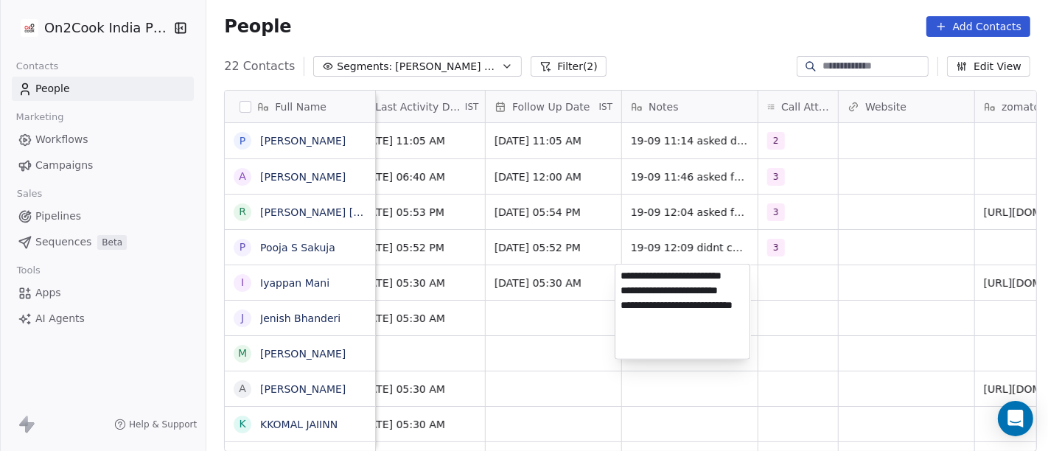
type textarea "**********"
click at [558, 379] on html "On2Cook India Pvt. Ltd. Contacts People Marketing Workflows Campaigns Sales Pip…" at bounding box center [524, 225] width 1048 height 451
click at [793, 281] on html "On2Cook India Pvt. Ltd. Contacts People Marketing Workflows Campaigns Sales Pip…" at bounding box center [524, 225] width 1048 height 451
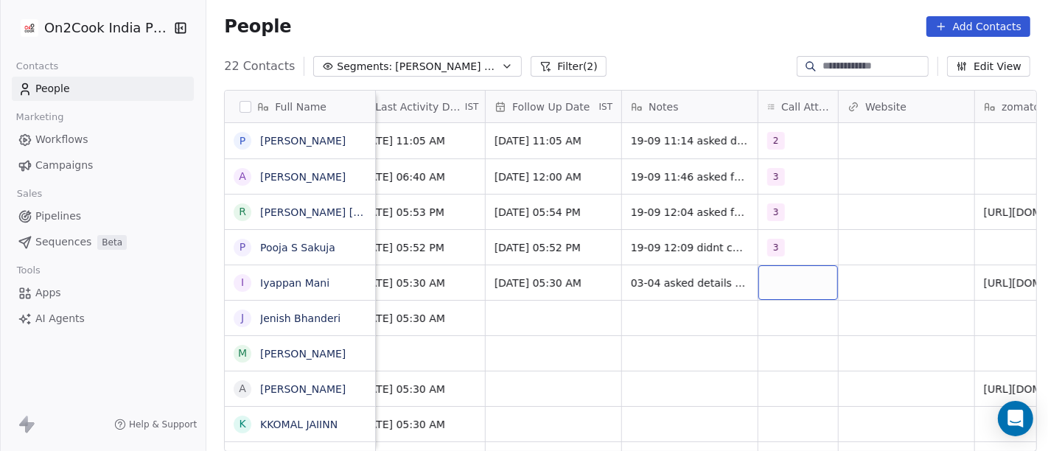
click at [775, 274] on div "grid" at bounding box center [798, 282] width 80 height 35
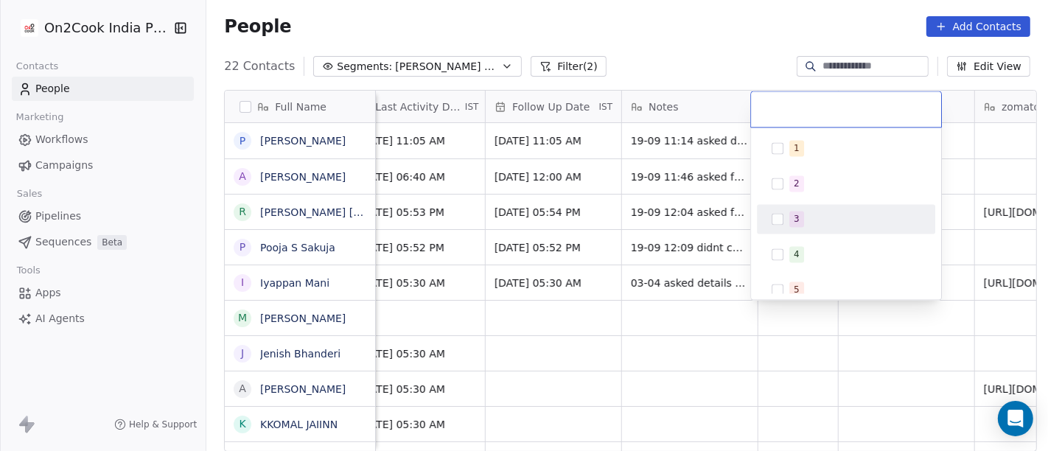
click at [789, 216] on span "3" at bounding box center [796, 219] width 15 height 16
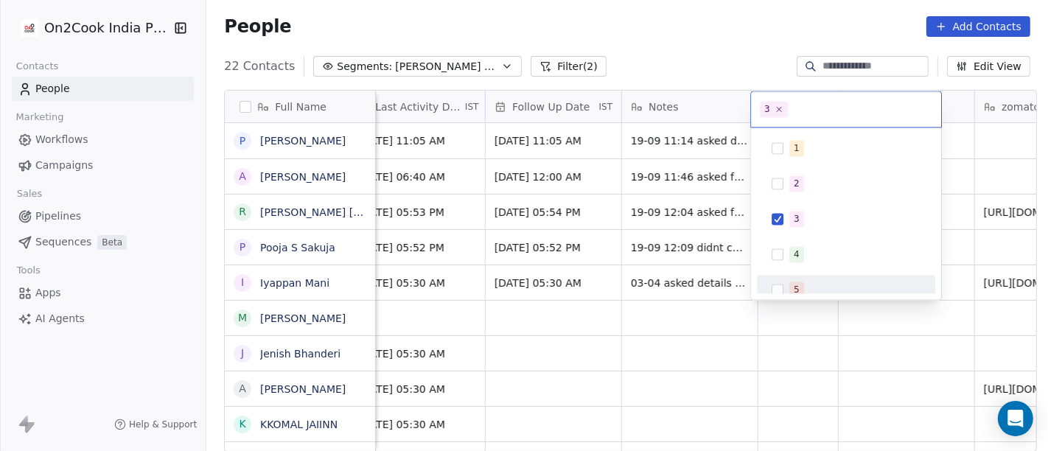
click at [687, 318] on html "On2Cook India Pvt. Ltd. Contacts People Marketing Workflows Campaigns Sales Pip…" at bounding box center [524, 225] width 1048 height 451
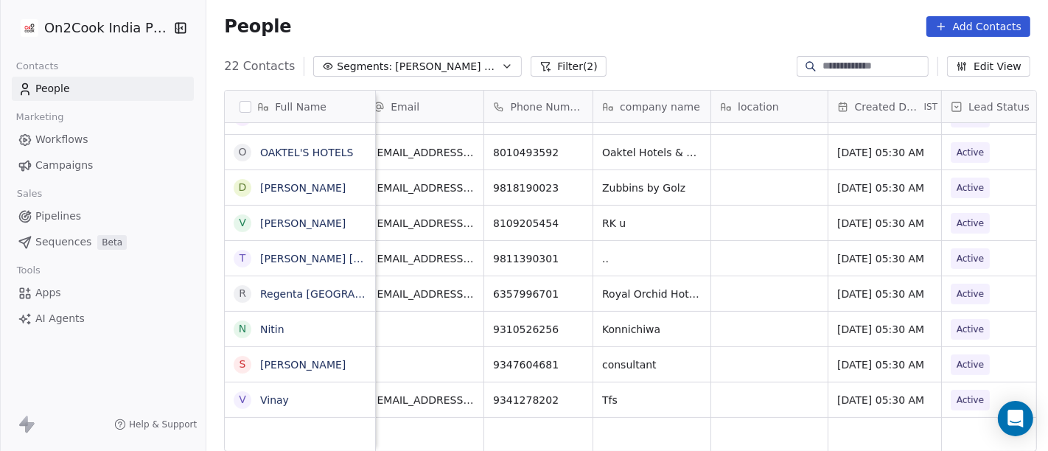
scroll to position [13, 0]
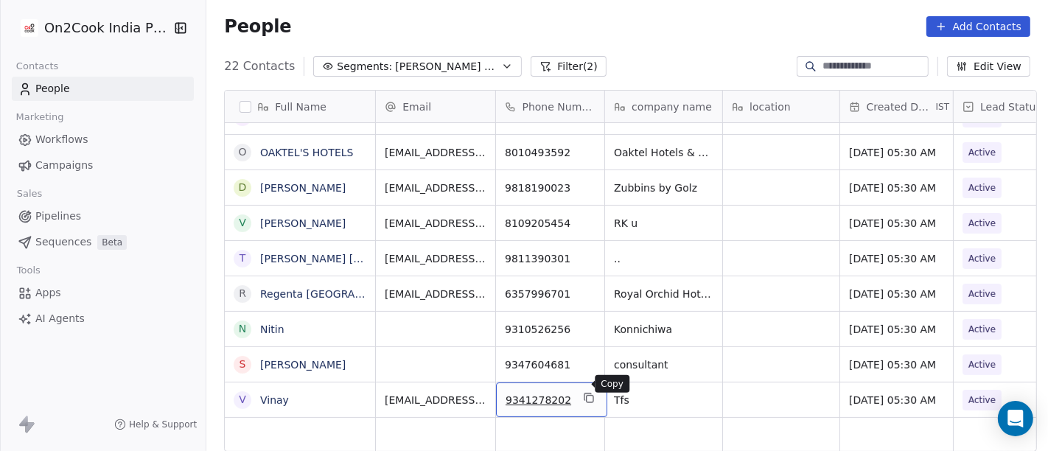
click at [586, 396] on icon "grid" at bounding box center [589, 399] width 7 height 7
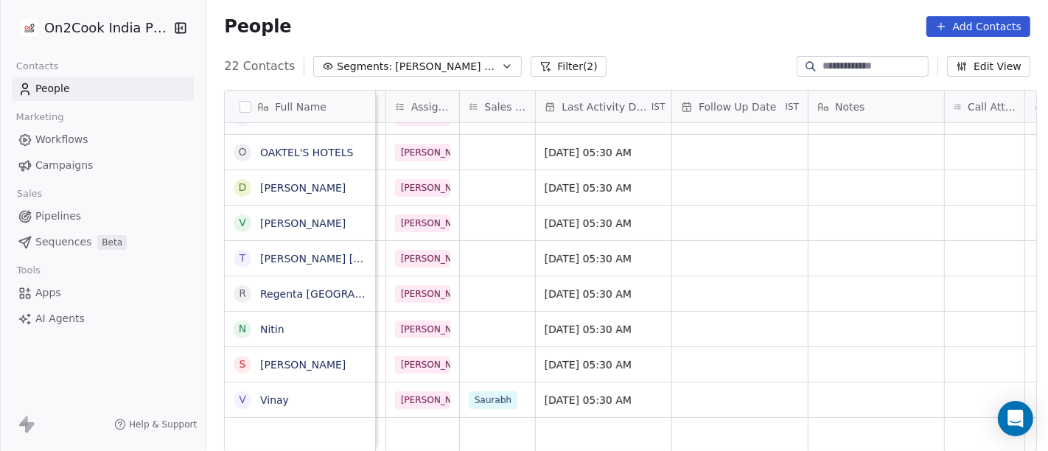
scroll to position [13, 810]
click at [834, 388] on div "grid" at bounding box center [876, 399] width 136 height 35
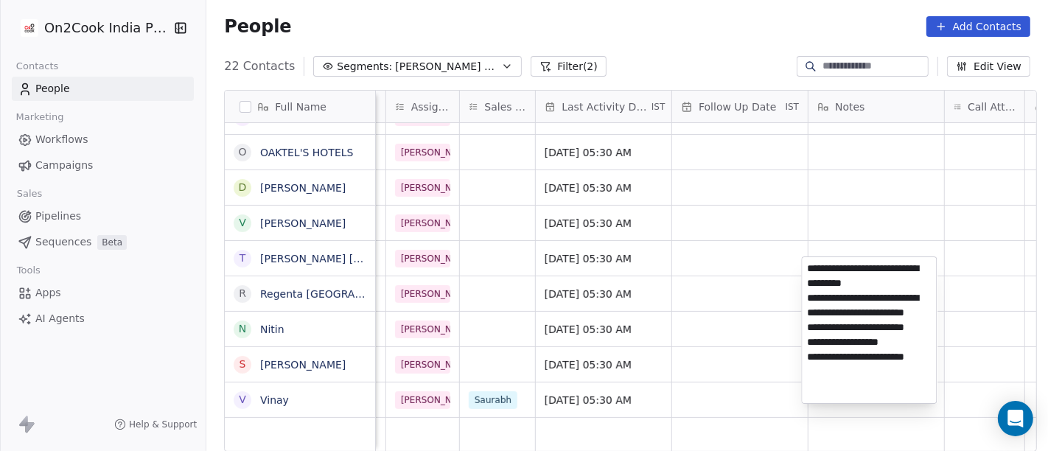
type textarea "**********"
click at [741, 325] on html "On2Cook India Pvt. Ltd. Contacts People Marketing Workflows Campaigns Sales Pip…" at bounding box center [524, 225] width 1048 height 451
click at [472, 386] on html "On2Cook India Pvt. Ltd. Contacts People Marketing Workflows Campaigns Sales Pip…" at bounding box center [524, 225] width 1048 height 451
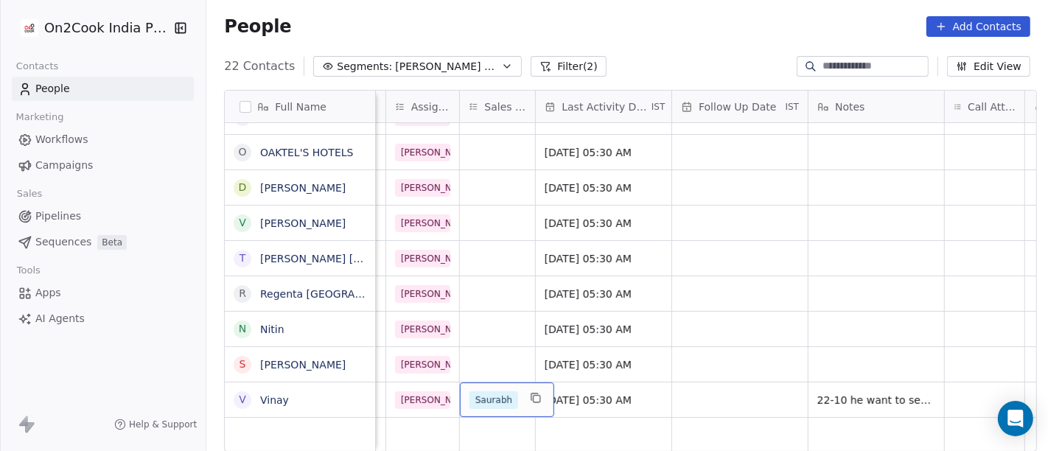
click at [472, 391] on span "Saurabh" at bounding box center [493, 400] width 49 height 18
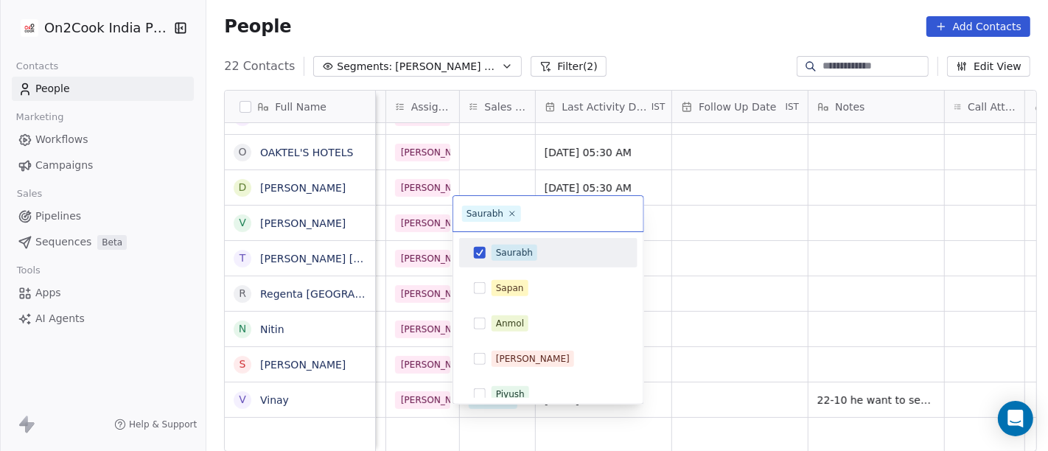
click at [508, 246] on div "Saurabh" at bounding box center [514, 252] width 37 height 13
click at [818, 293] on html "On2Cook India Pvt. Ltd. Contacts People Marketing Workflows Campaigns Sales Pip…" at bounding box center [524, 225] width 1048 height 451
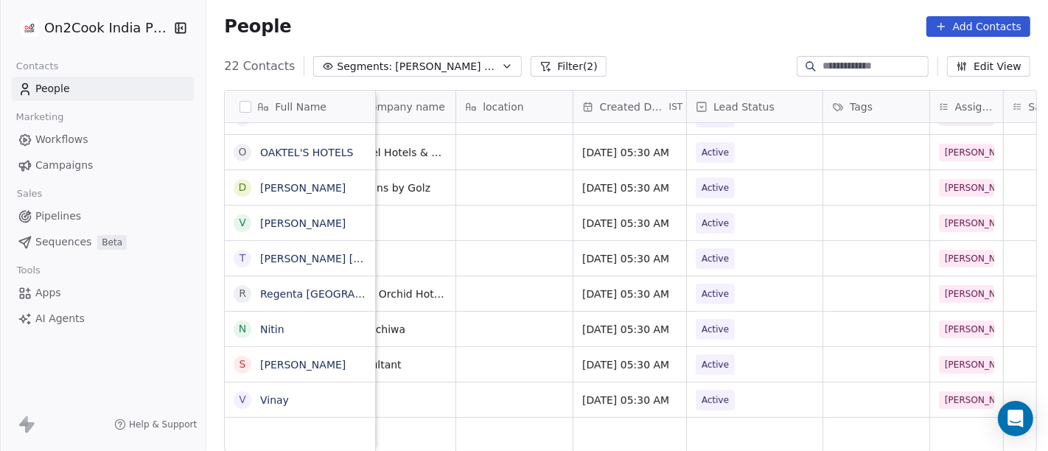
scroll to position [13, 261]
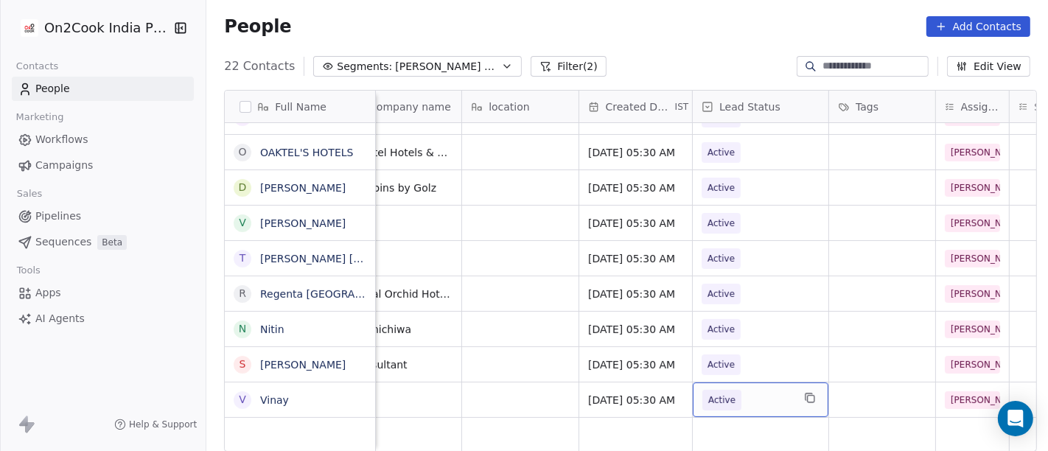
click at [743, 390] on span "Active" at bounding box center [747, 400] width 90 height 21
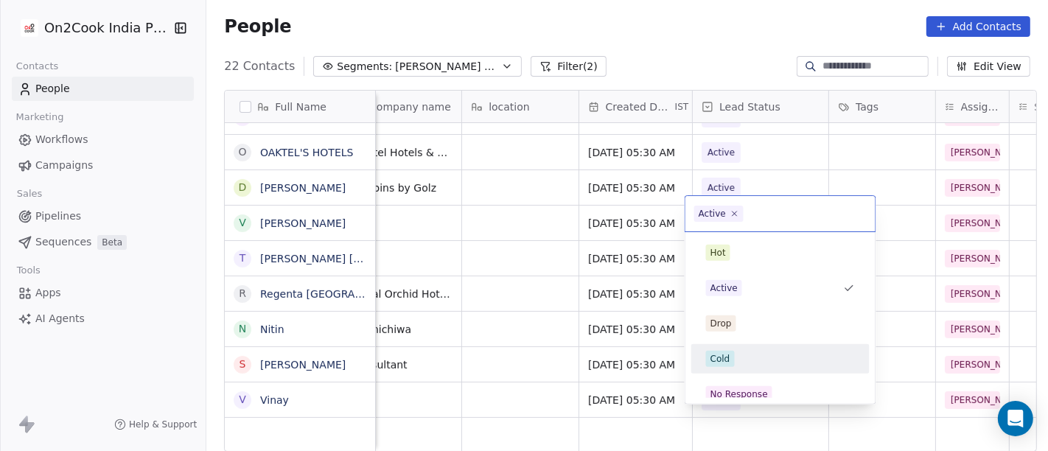
click at [754, 351] on div "Cold" at bounding box center [780, 359] width 149 height 16
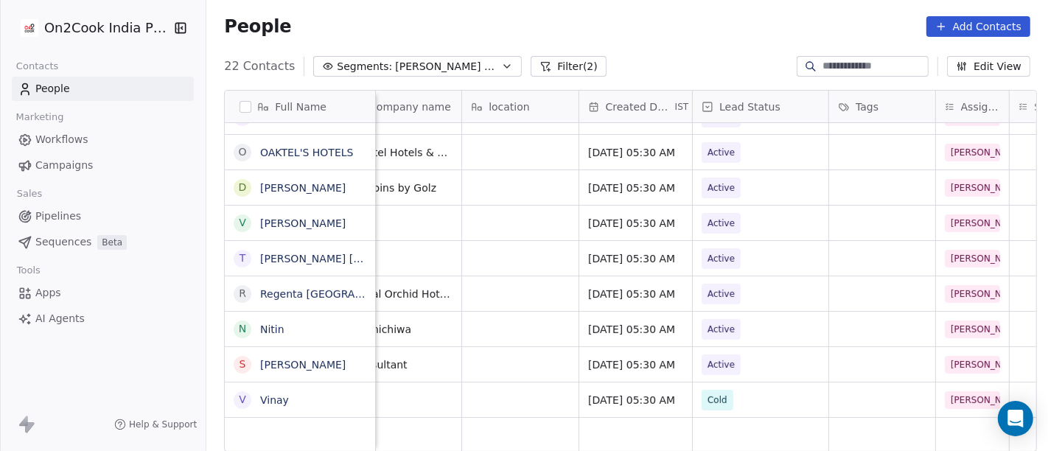
click at [655, 9] on div "People Add Contacts" at bounding box center [626, 27] width 841 height 56
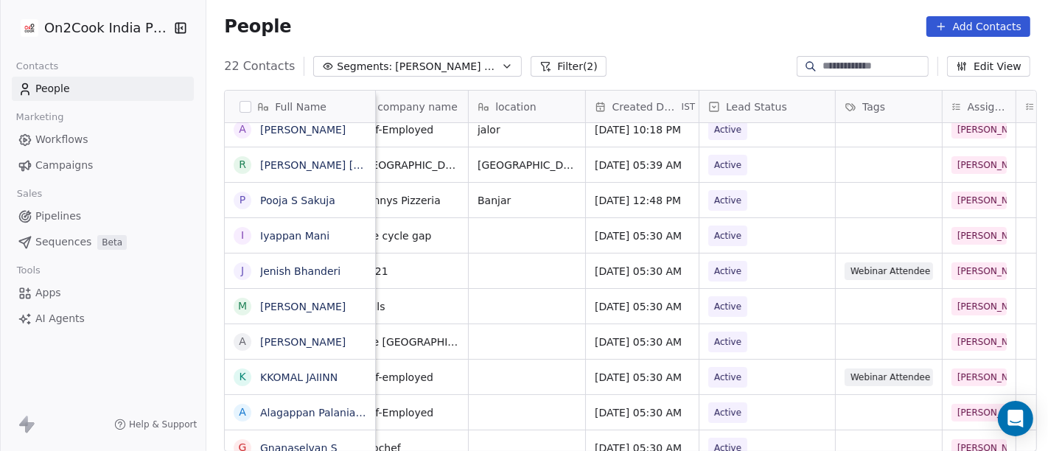
scroll to position [13, 248]
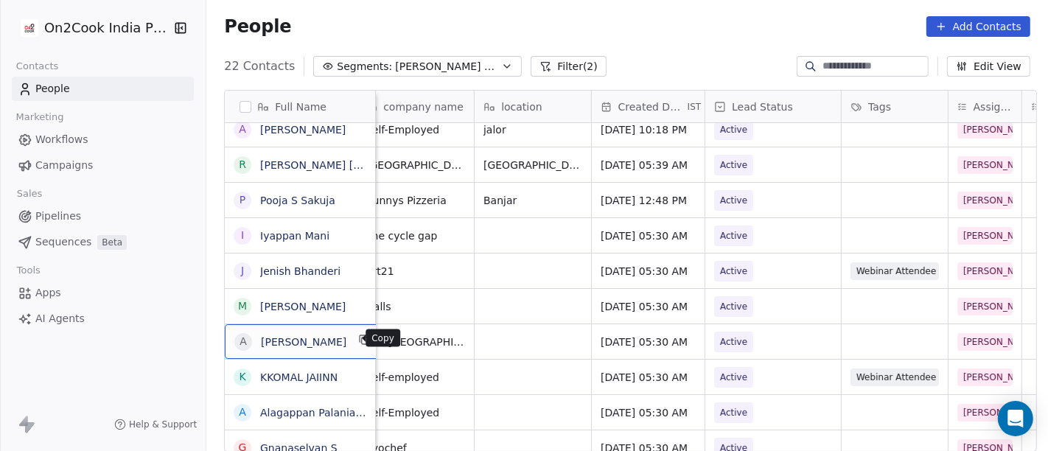
click at [359, 342] on icon "grid" at bounding box center [365, 340] width 12 height 12
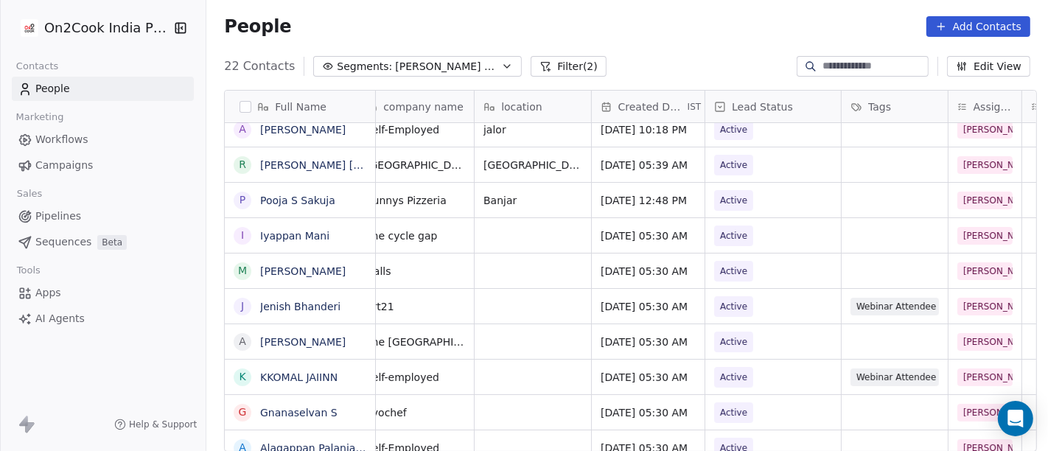
scroll to position [13, 0]
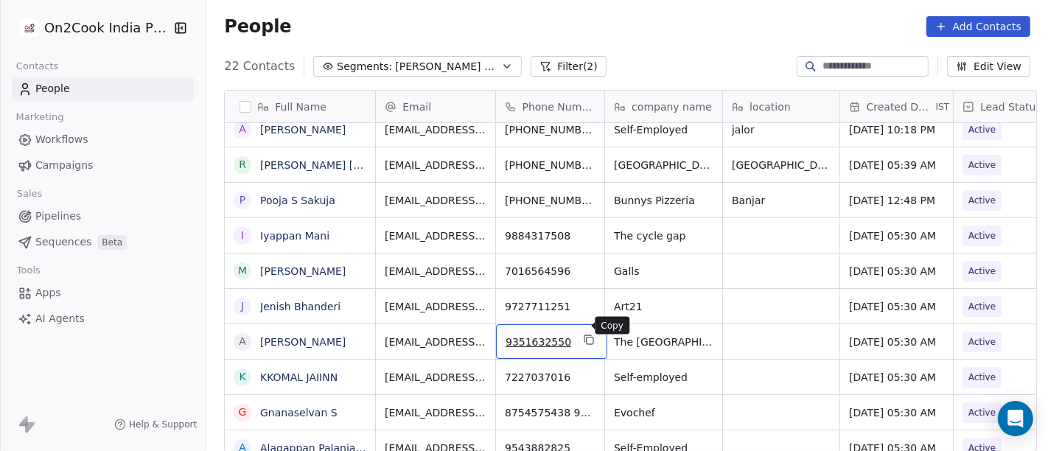
click at [586, 337] on icon "grid" at bounding box center [589, 340] width 7 height 7
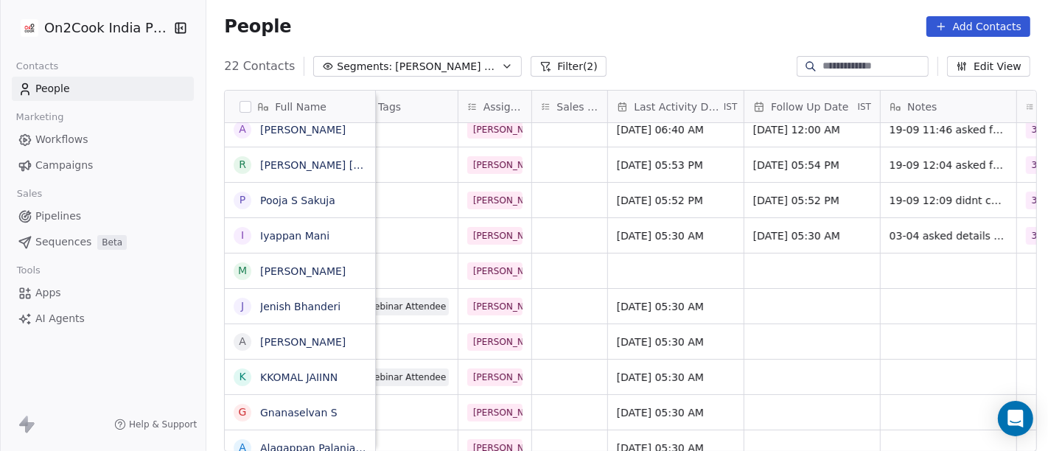
scroll to position [13, 739]
click at [907, 327] on div "grid" at bounding box center [948, 341] width 136 height 35
type textarea "**********"
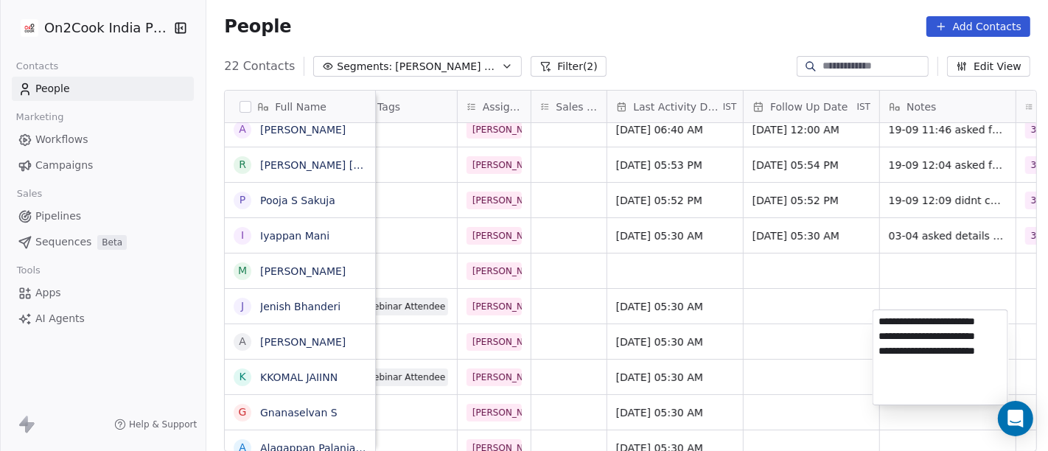
click at [819, 327] on html "On2Cook India Pvt. Ltd. Contacts People Marketing Workflows Campaigns Sales Pip…" at bounding box center [524, 225] width 1048 height 451
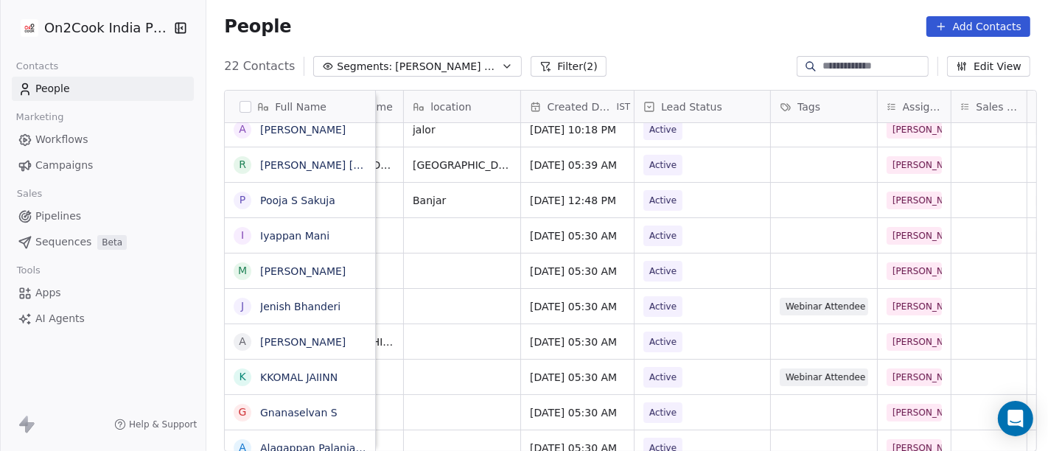
scroll to position [13, 311]
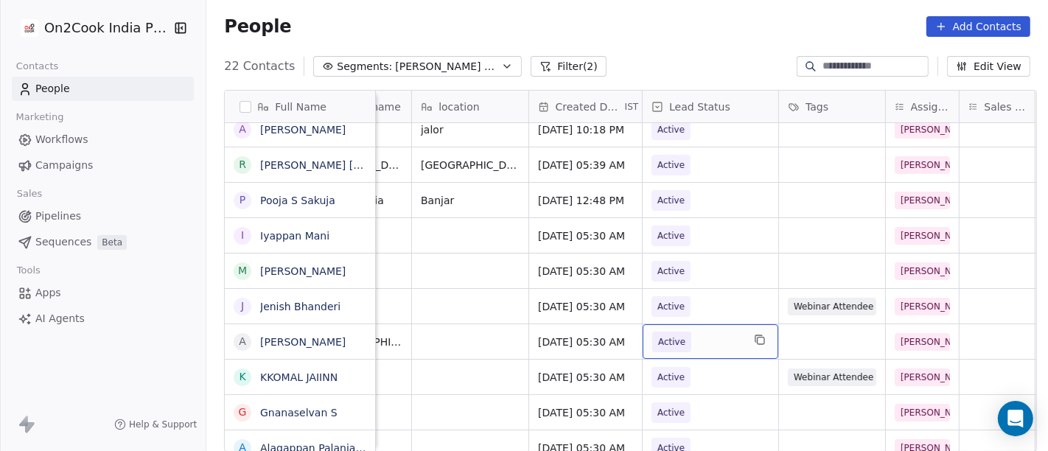
click at [705, 334] on span "Active" at bounding box center [697, 342] width 90 height 21
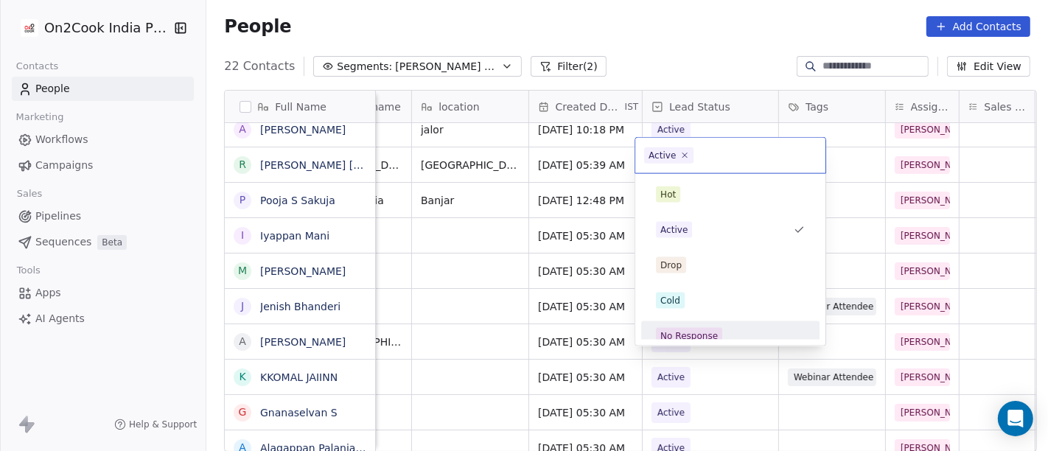
click at [702, 329] on div "No Response" at bounding box center [688, 335] width 57 height 13
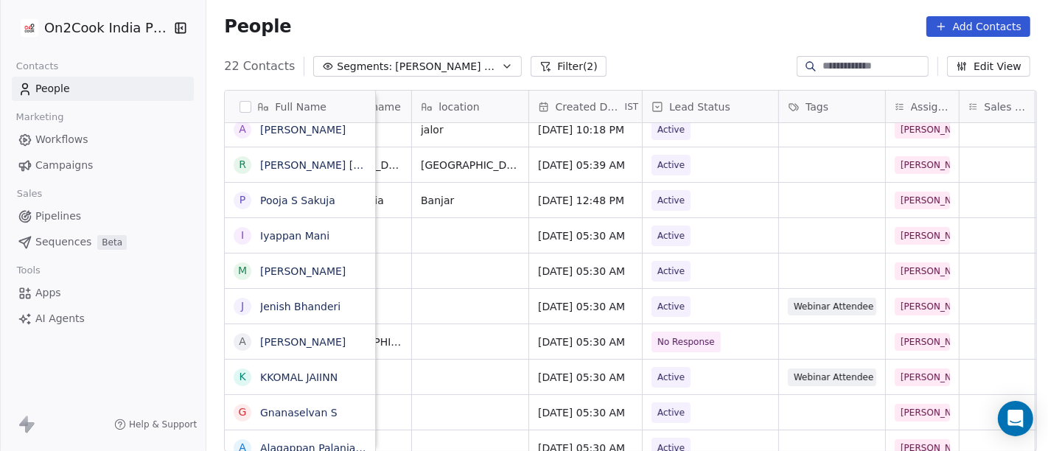
click at [735, 3] on div "People Add Contacts" at bounding box center [626, 27] width 841 height 56
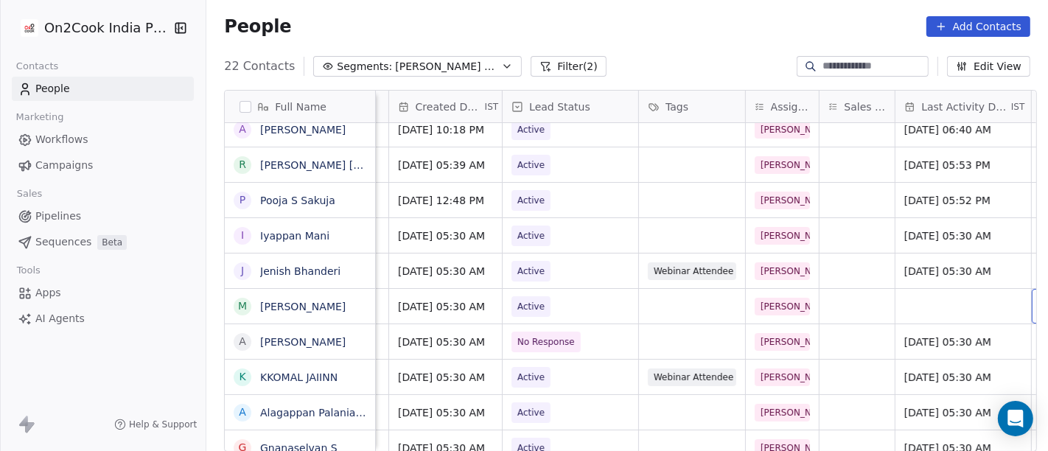
scroll to position [13, 446]
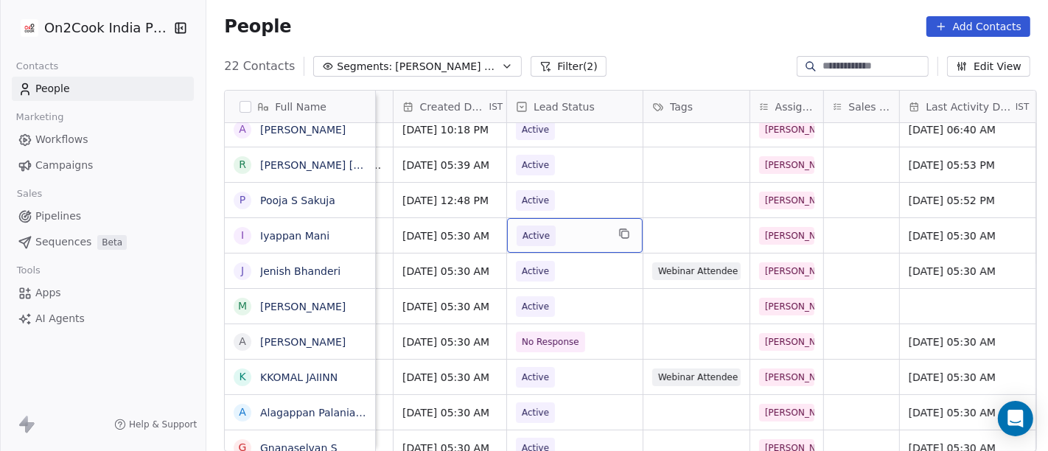
click at [566, 225] on span "Active" at bounding box center [561, 235] width 90 height 21
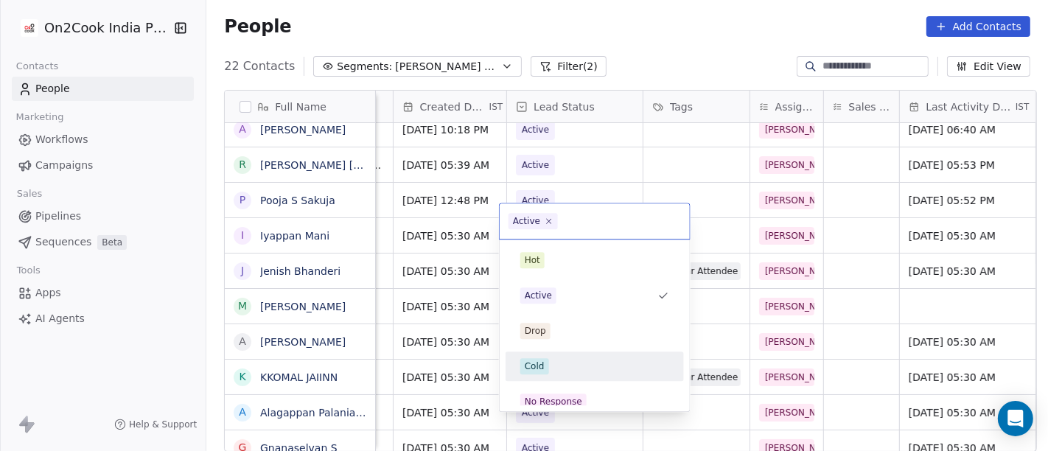
click at [572, 368] on div "Cold" at bounding box center [594, 366] width 149 height 16
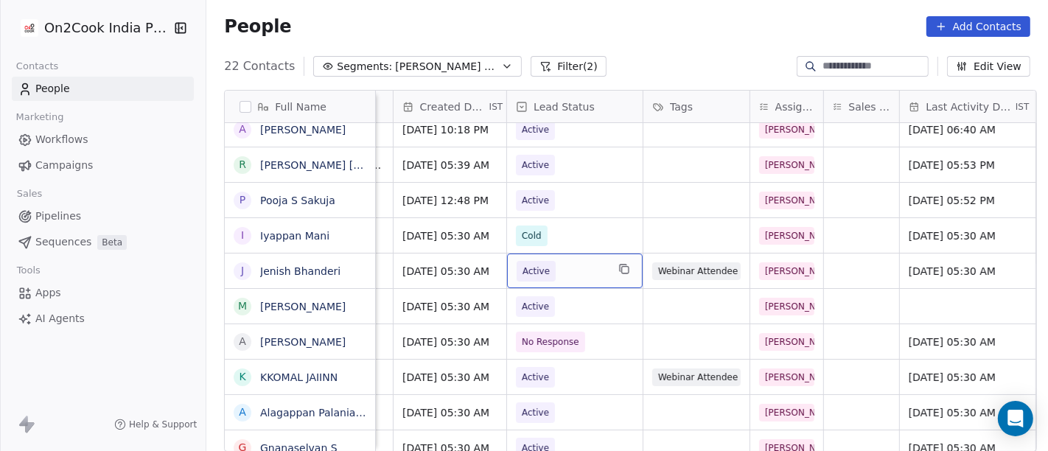
click at [586, 261] on span "Active" at bounding box center [561, 271] width 90 height 21
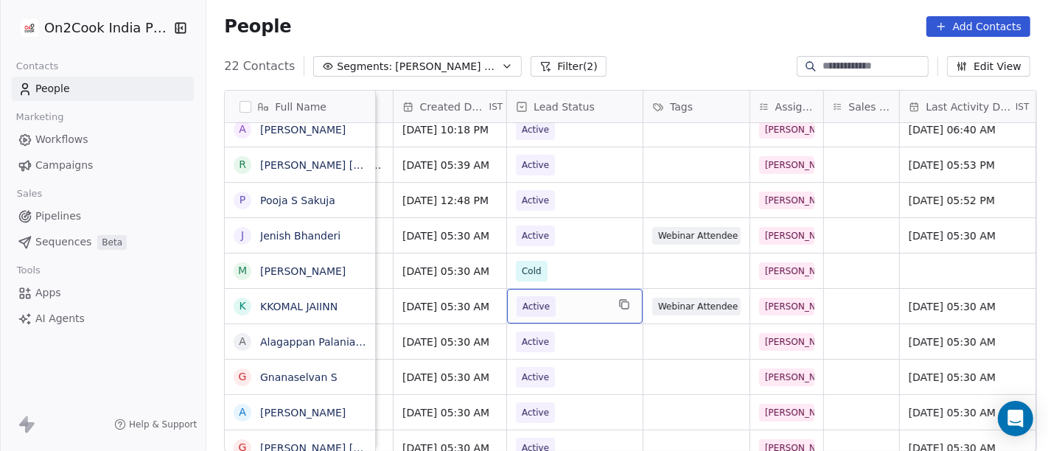
click at [584, 296] on span "Active" at bounding box center [561, 306] width 90 height 21
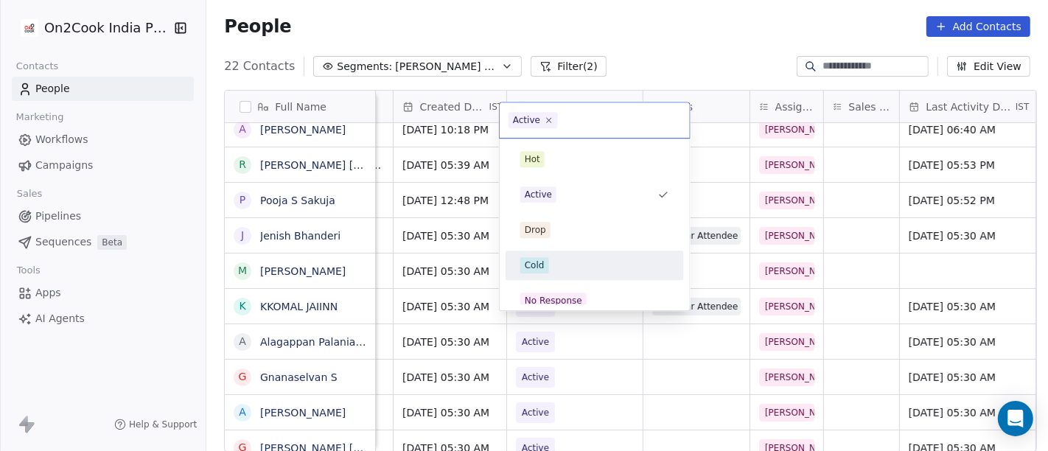
click at [578, 260] on div "Cold" at bounding box center [594, 265] width 149 height 16
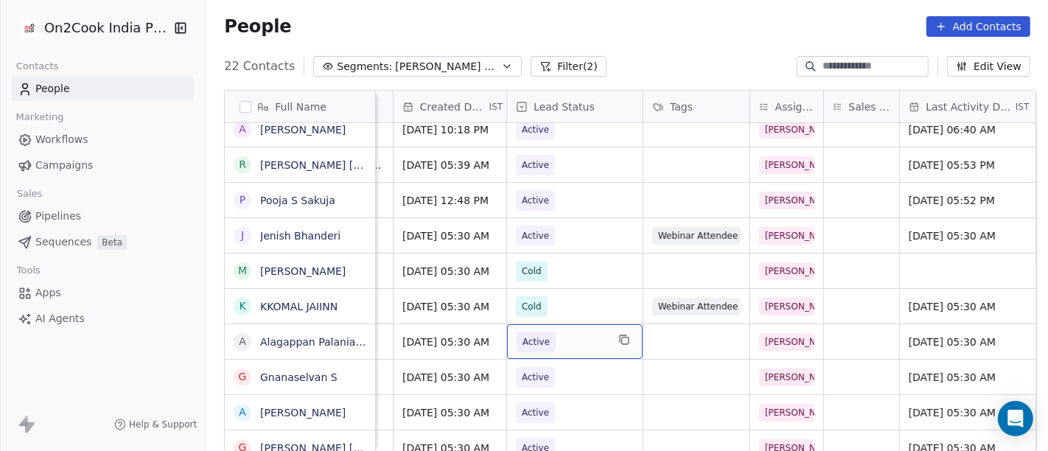
click at [566, 332] on span "Active" at bounding box center [561, 342] width 90 height 21
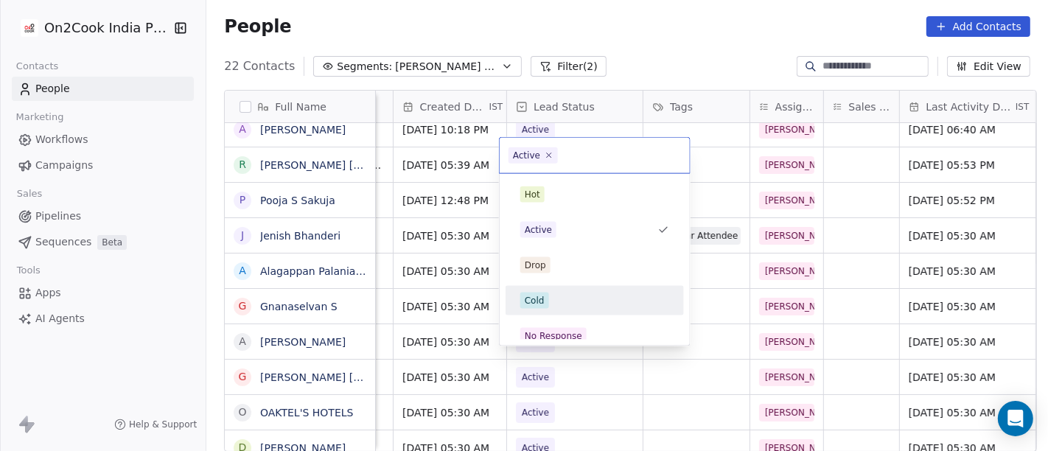
click at [560, 301] on div "Cold" at bounding box center [594, 300] width 149 height 16
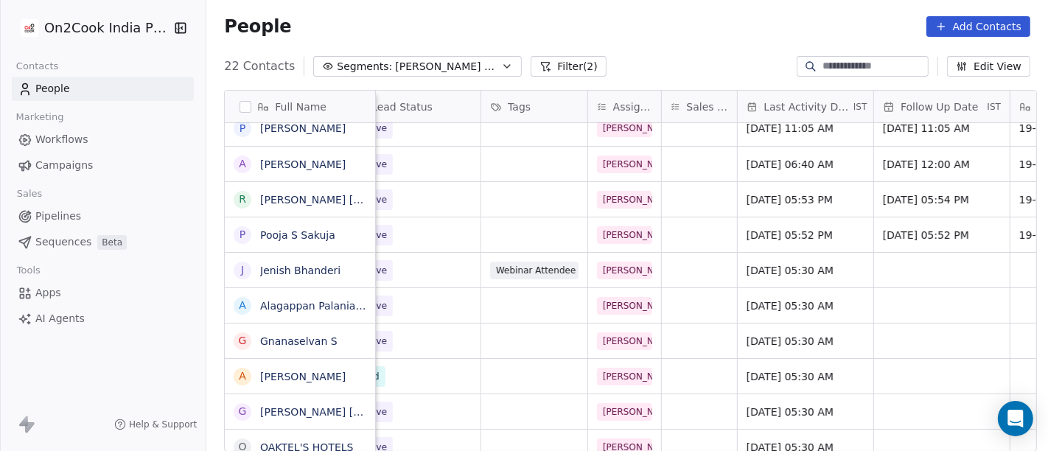
scroll to position [13, 396]
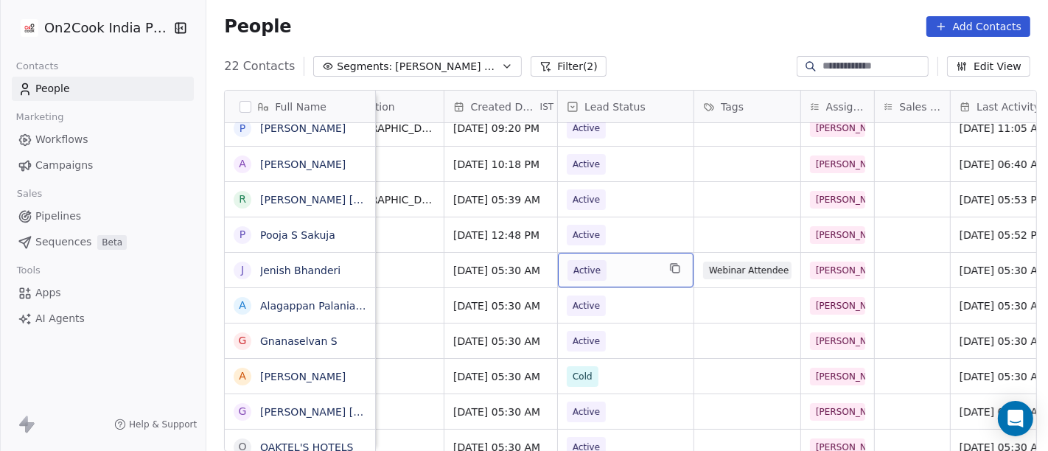
click at [604, 260] on span "Active" at bounding box center [612, 270] width 90 height 21
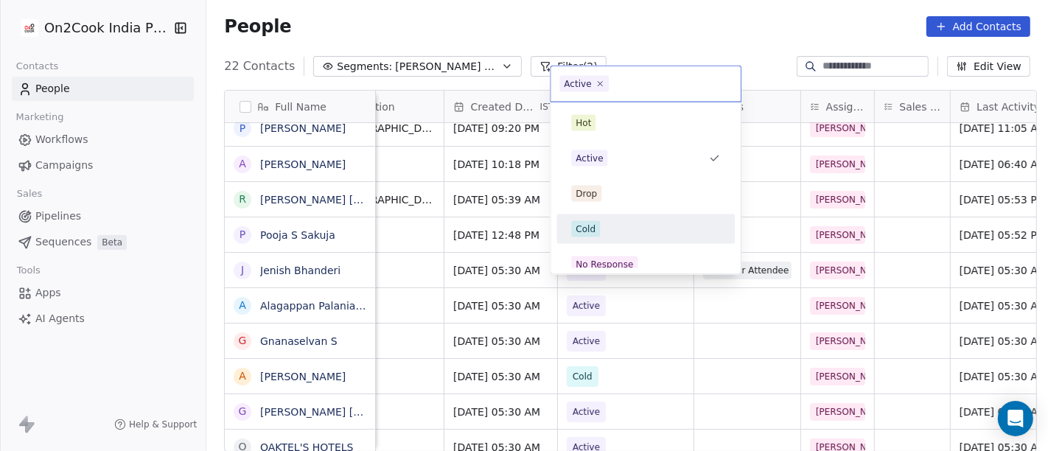
click at [606, 228] on div "Cold" at bounding box center [645, 229] width 149 height 16
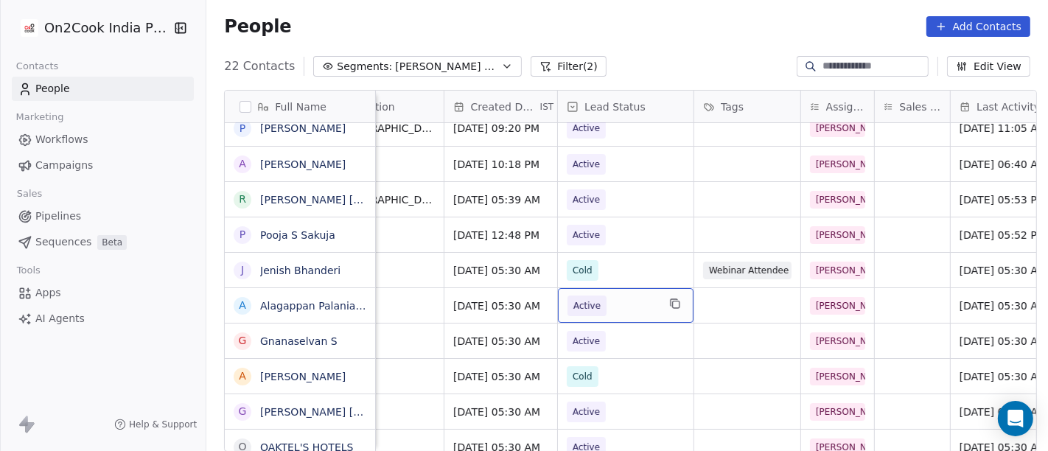
click at [628, 295] on span "Active" at bounding box center [612, 305] width 90 height 21
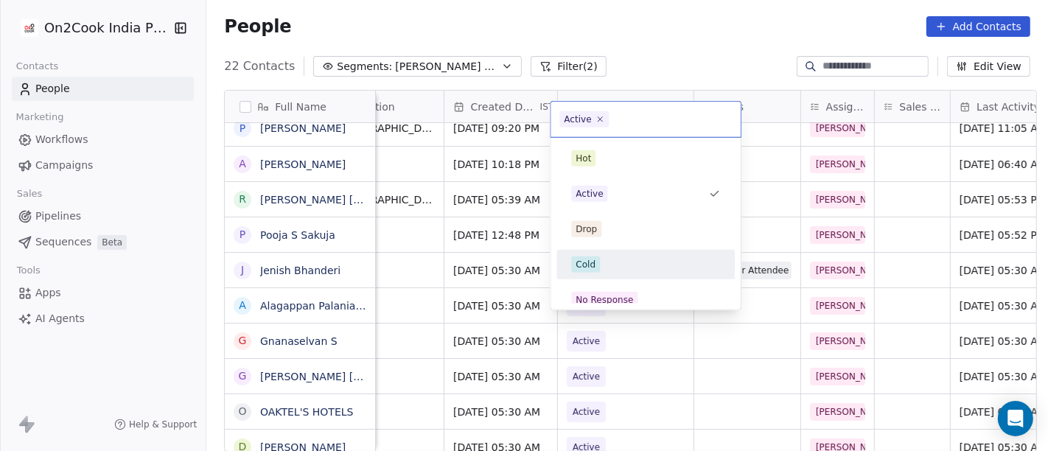
click at [621, 271] on div "Cold" at bounding box center [645, 264] width 149 height 16
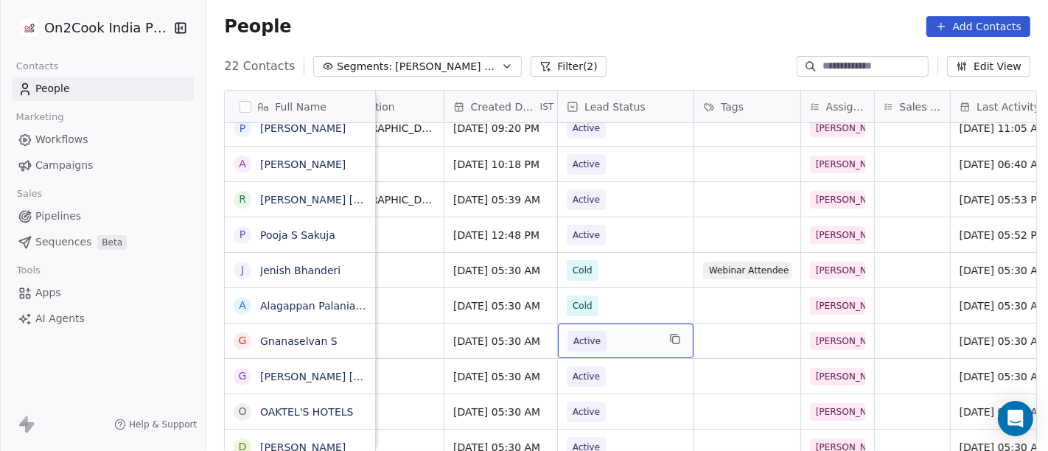
click at [652, 323] on div "Active" at bounding box center [626, 340] width 136 height 35
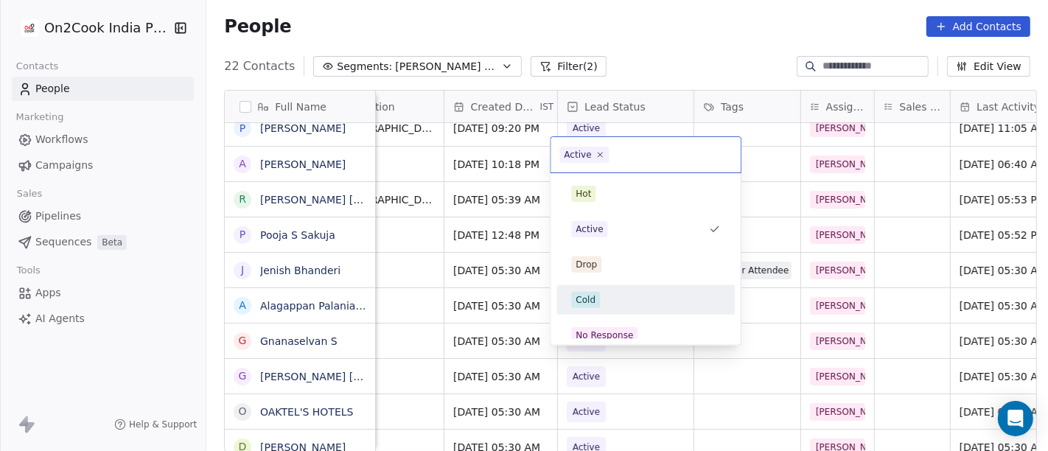
click at [627, 298] on div "Cold" at bounding box center [645, 300] width 149 height 16
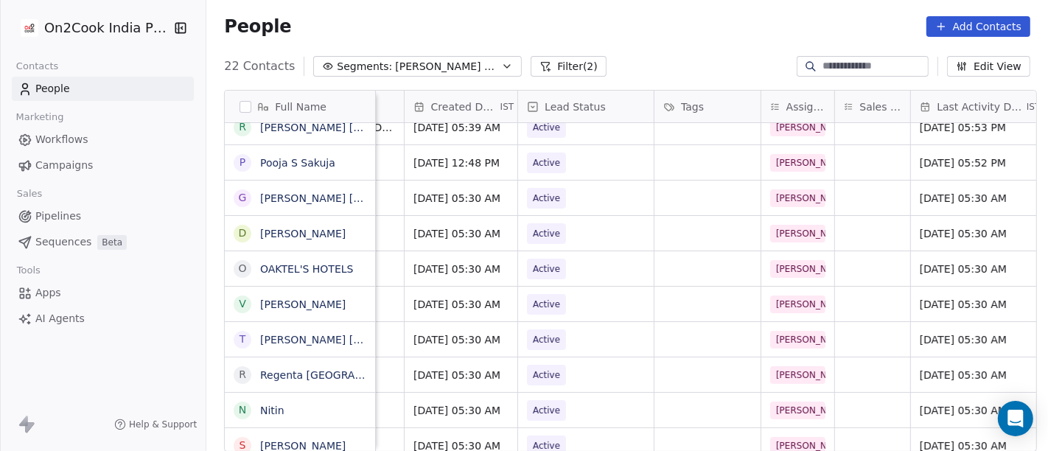
scroll to position [13, 435]
click at [580, 188] on span "Active" at bounding box center [573, 198] width 90 height 21
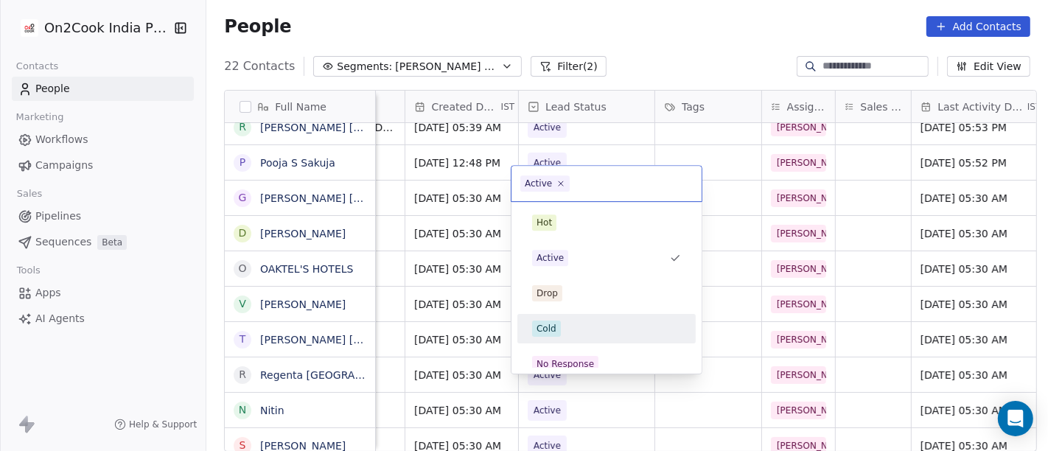
click at [587, 329] on div "Cold" at bounding box center [606, 328] width 149 height 16
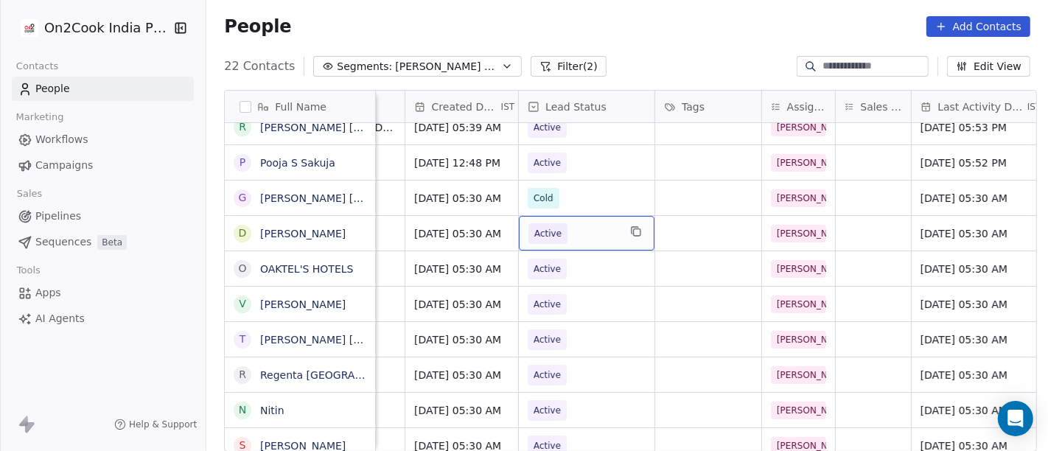
click at [578, 223] on span "Active" at bounding box center [573, 233] width 90 height 21
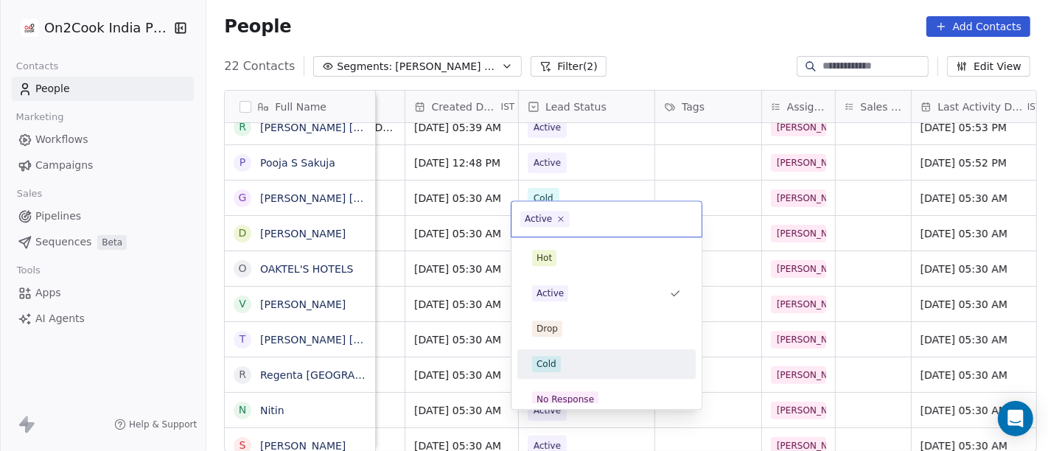
click at [575, 356] on div "Cold" at bounding box center [606, 364] width 149 height 16
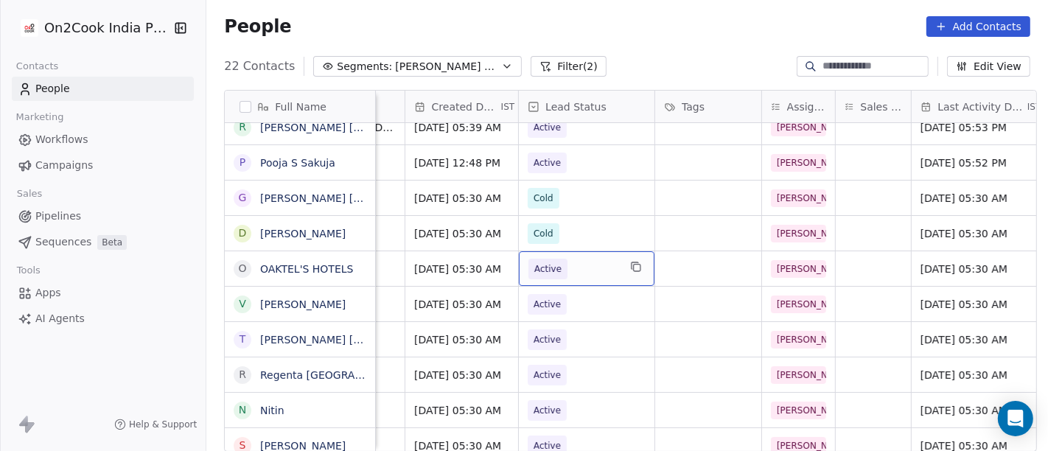
click at [609, 259] on span "Active" at bounding box center [573, 269] width 90 height 21
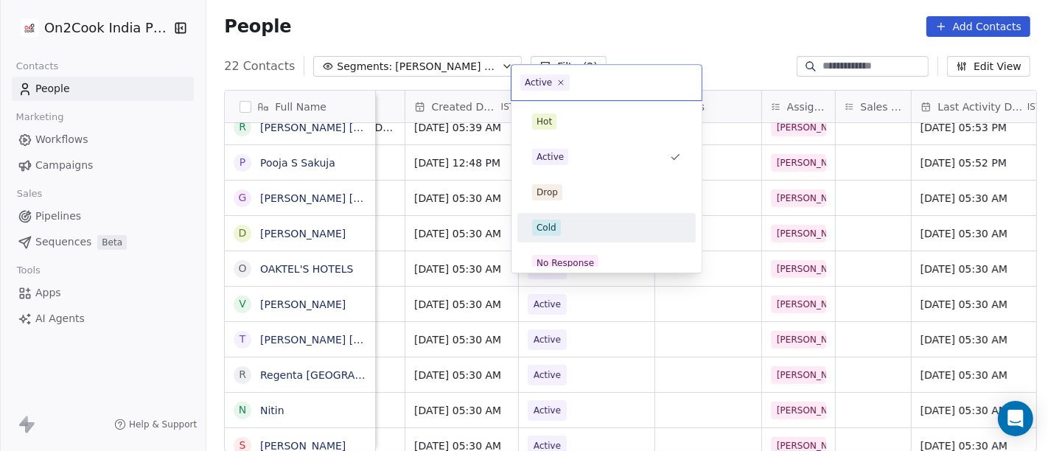
click at [578, 226] on div "Cold" at bounding box center [606, 228] width 149 height 16
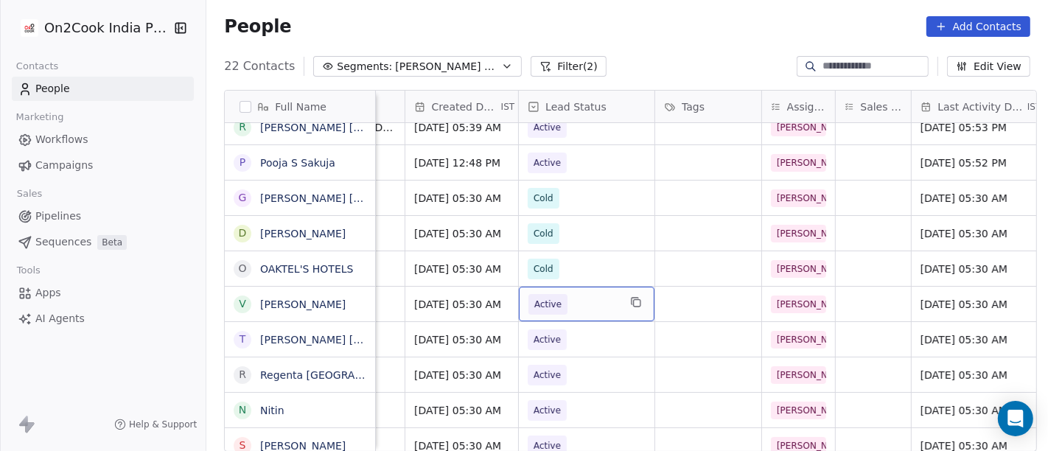
click at [572, 294] on span "Active" at bounding box center [573, 304] width 90 height 21
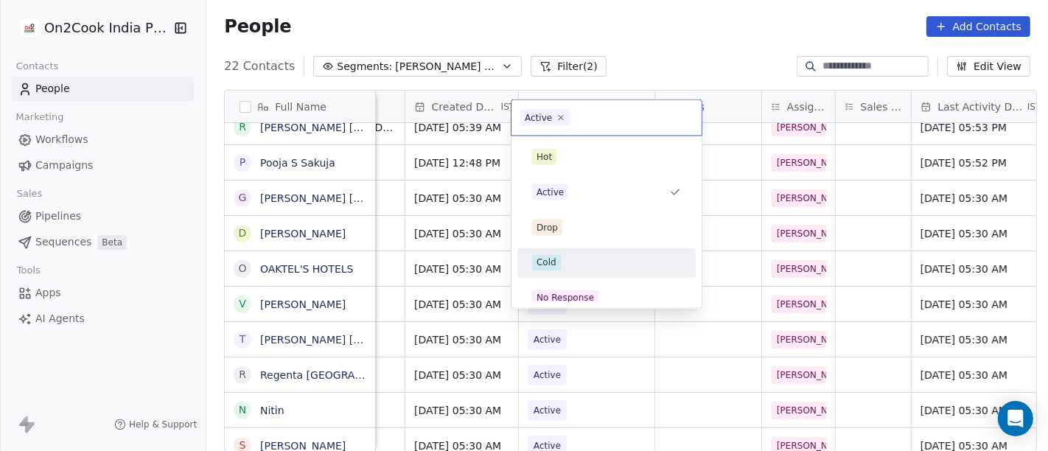
click at [570, 261] on div "Cold" at bounding box center [606, 263] width 149 height 16
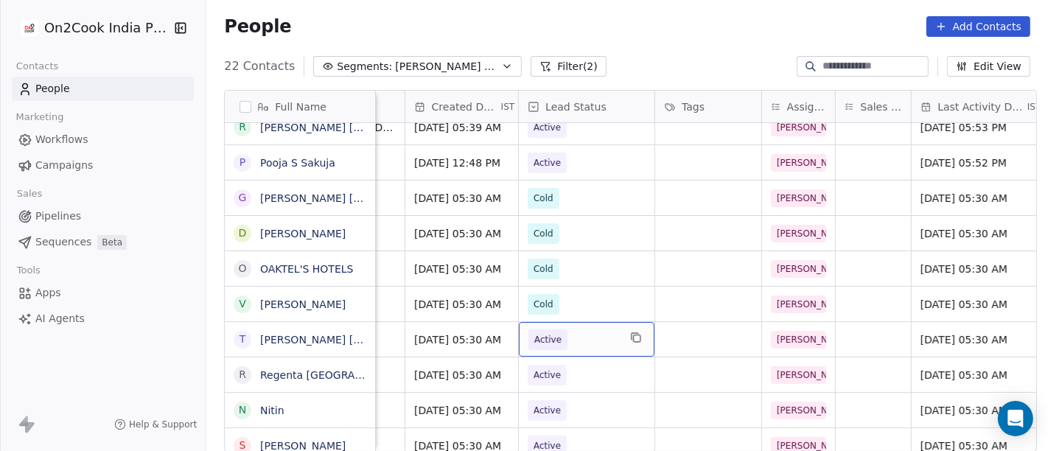
click at [576, 322] on div "Active" at bounding box center [587, 339] width 136 height 35
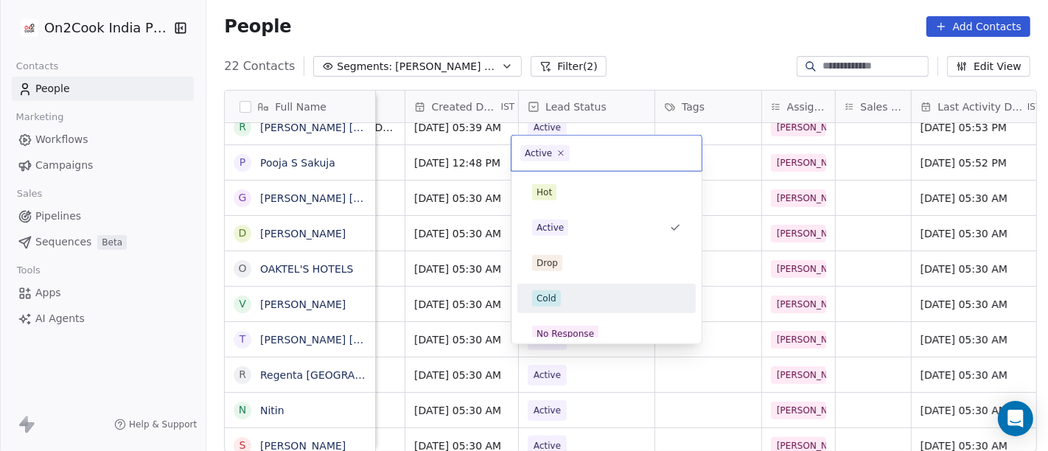
click at [564, 285] on div "Cold" at bounding box center [606, 298] width 178 height 29
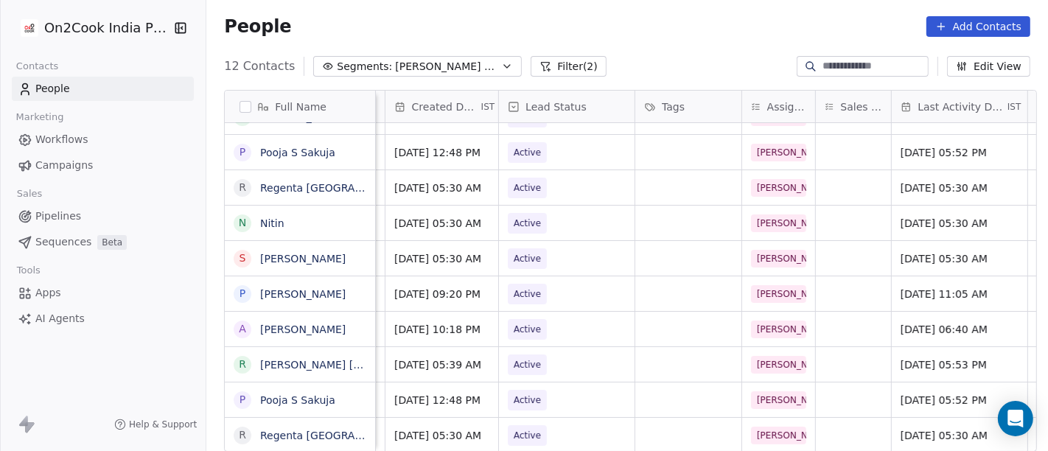
scroll to position [13, 455]
click at [544, 178] on span "Active" at bounding box center [553, 188] width 90 height 21
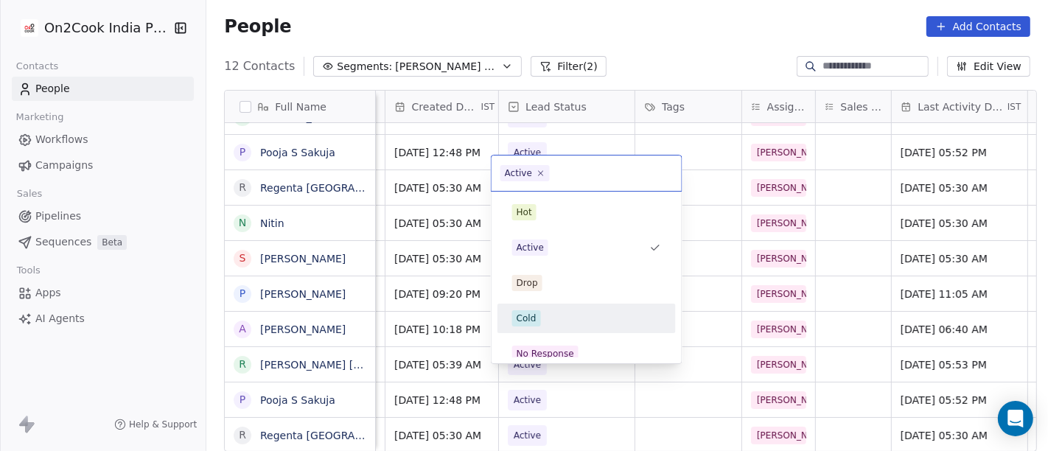
click at [541, 327] on div "Cold" at bounding box center [586, 318] width 167 height 24
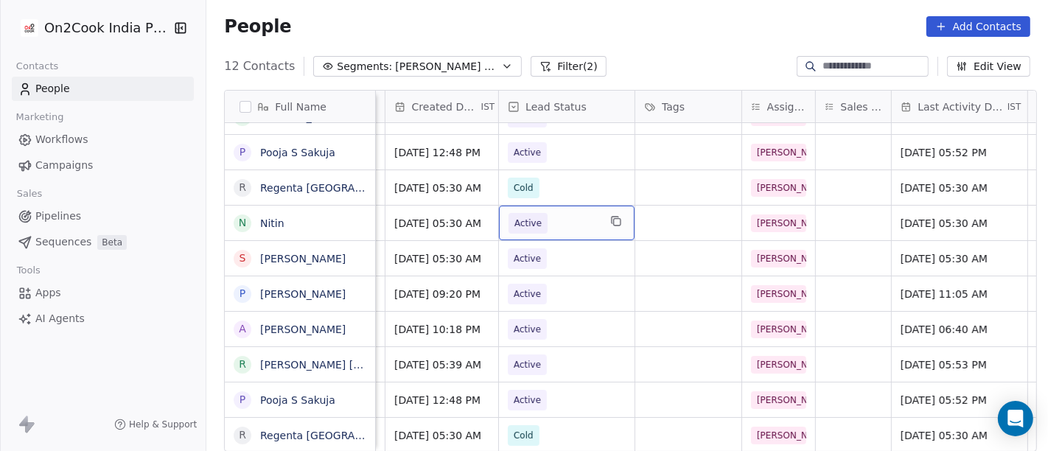
click at [585, 213] on span "Active" at bounding box center [553, 223] width 90 height 21
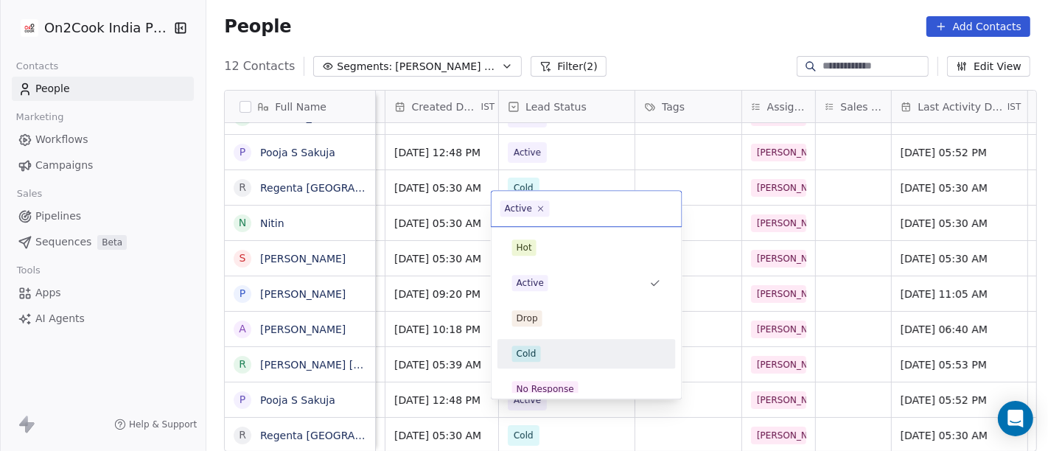
click at [541, 357] on div "Cold" at bounding box center [586, 354] width 149 height 16
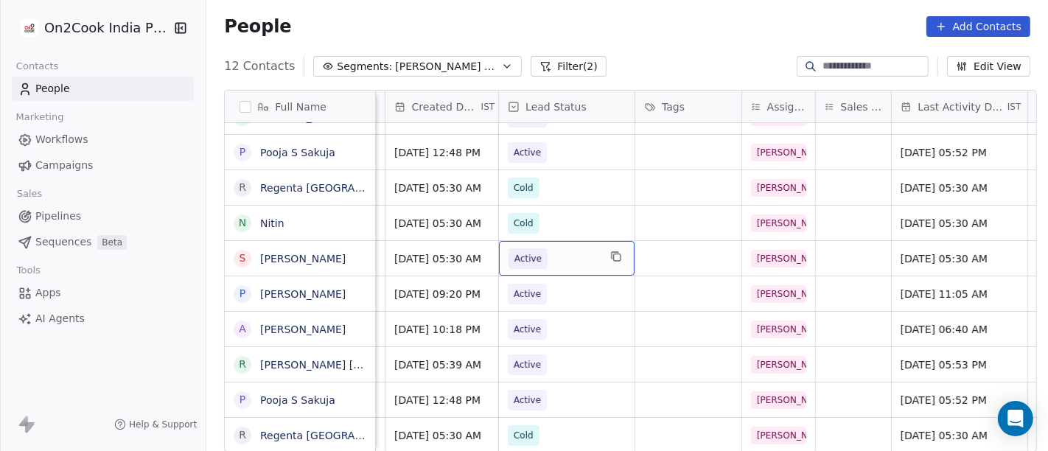
click at [572, 248] on span "Active" at bounding box center [553, 258] width 90 height 21
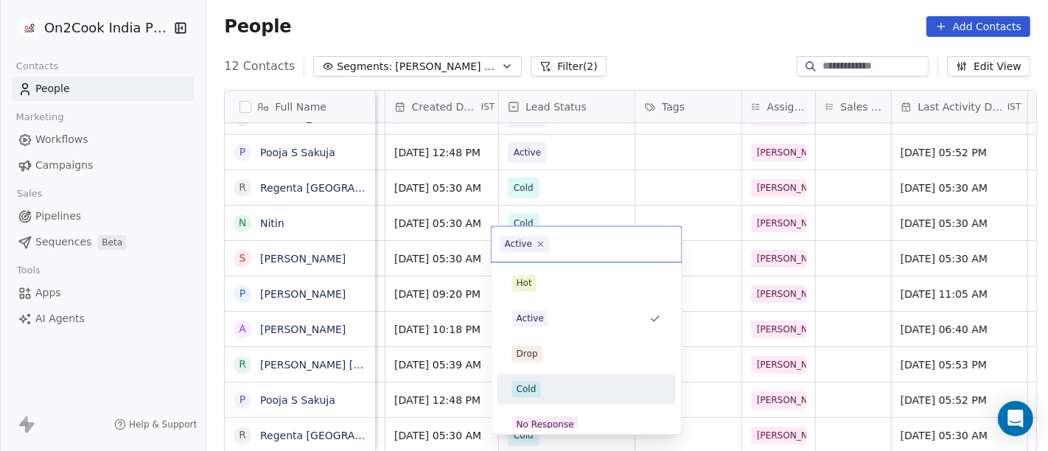
click at [553, 384] on div "Cold" at bounding box center [586, 389] width 149 height 16
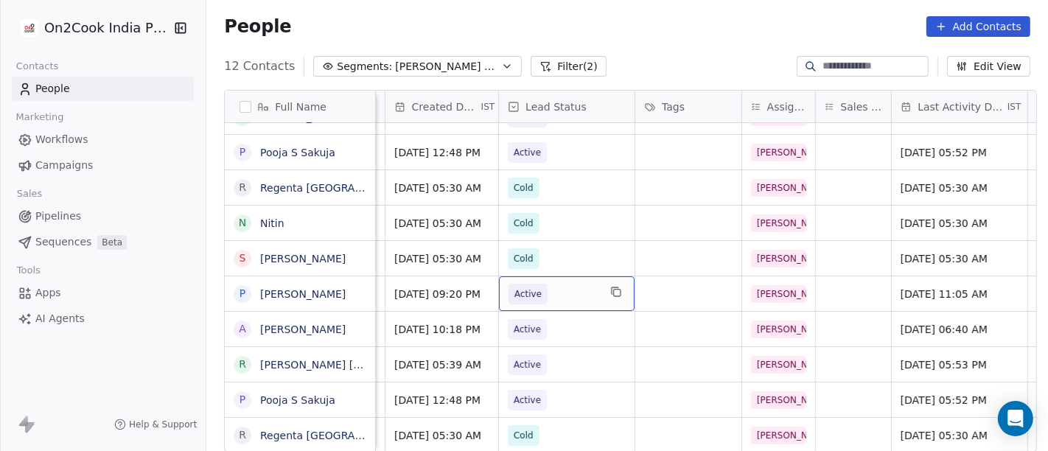
click at [536, 284] on span "Active" at bounding box center [527, 294] width 39 height 21
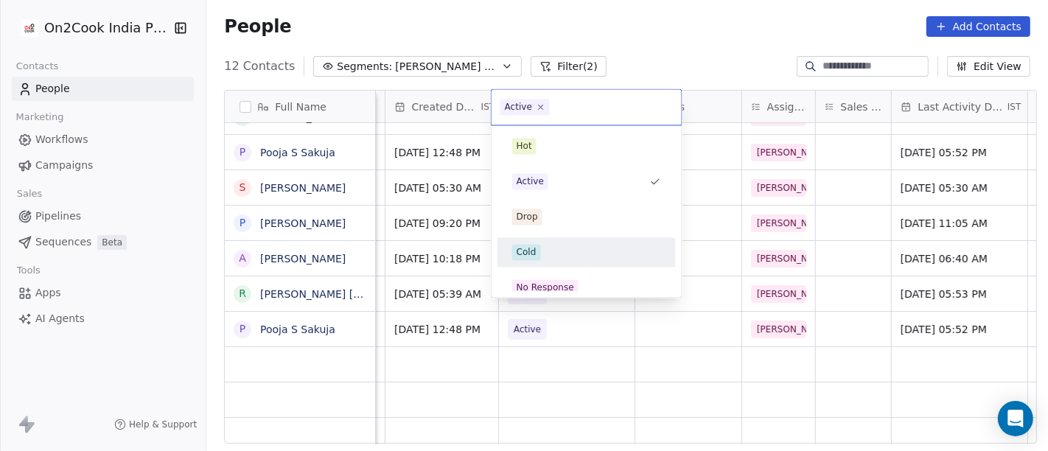
click at [550, 247] on div "Cold" at bounding box center [586, 252] width 167 height 24
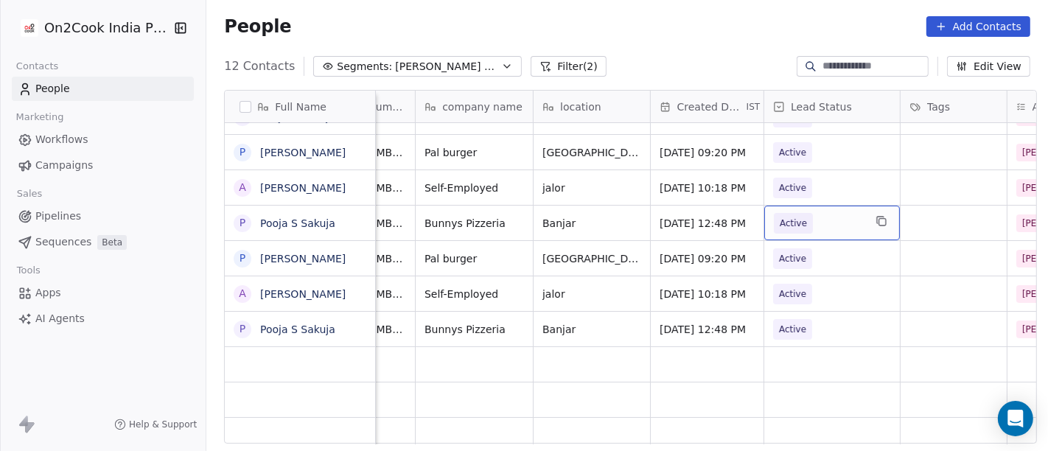
scroll to position [13, 186]
click at [639, 41] on div "People Add Contacts" at bounding box center [626, 27] width 841 height 56
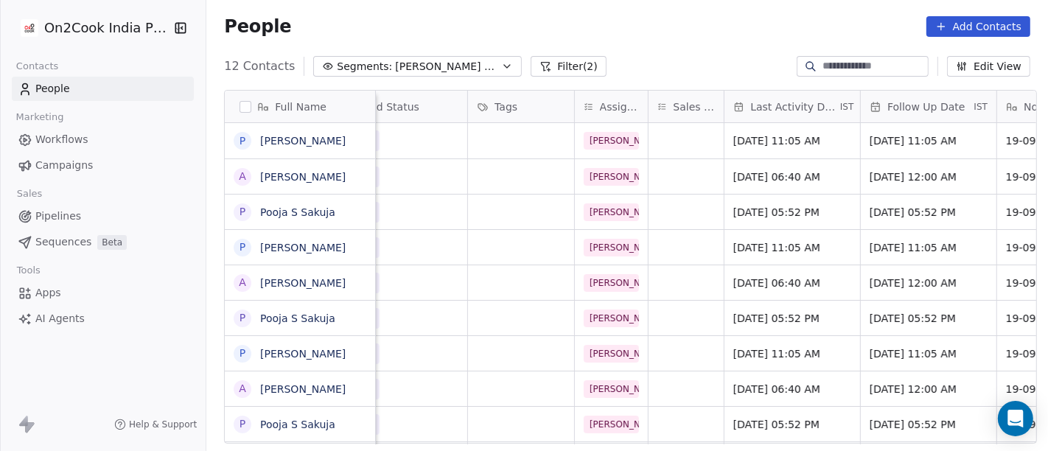
scroll to position [0, 0]
click at [354, 59] on span "Segments:" at bounding box center [364, 66] width 55 height 15
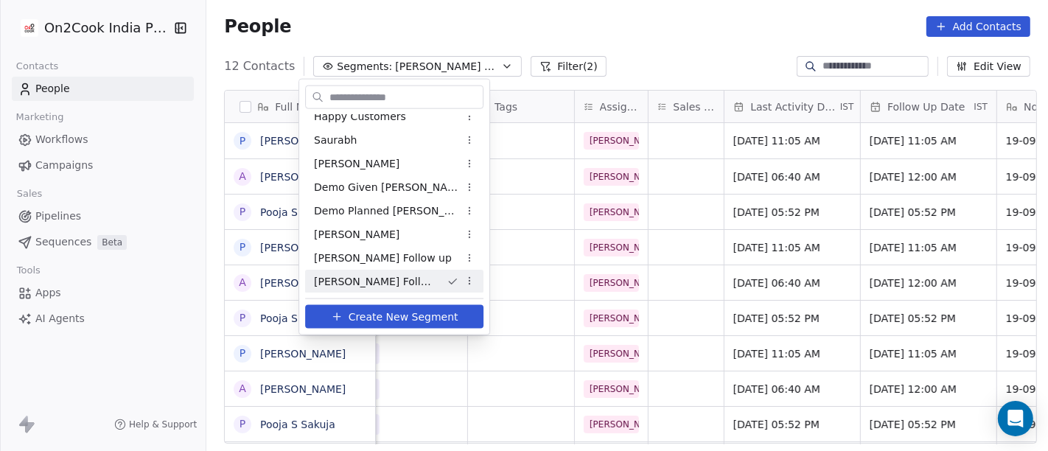
click at [582, 19] on html "On2Cook India Pvt. Ltd. Contacts People Marketing Workflows Campaigns Sales Pip…" at bounding box center [524, 225] width 1048 height 451
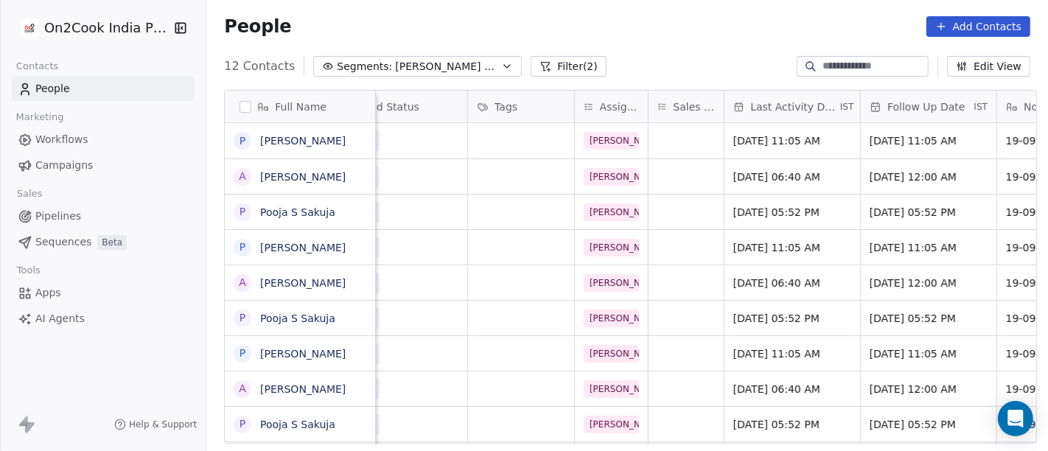
click at [557, 62] on button "Filter (2)" at bounding box center [568, 66] width 76 height 21
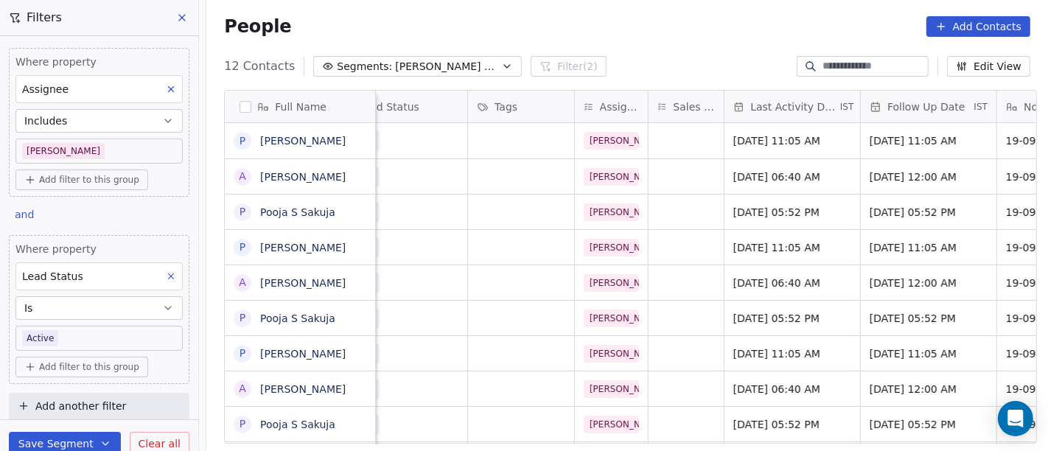
click at [113, 341] on body "On2Cook India Pvt. Ltd. Contacts People Marketing Workflows Campaigns Sales Pip…" at bounding box center [524, 225] width 1048 height 451
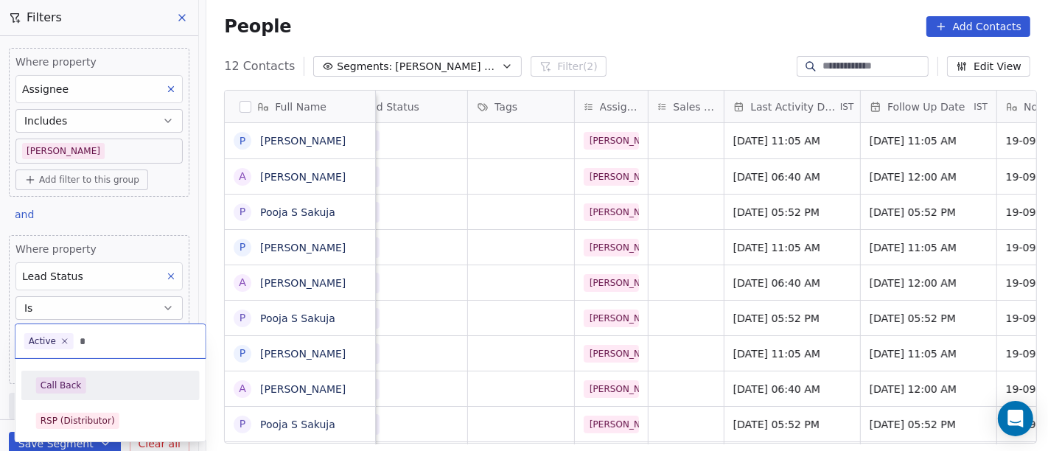
type input "*"
drag, startPoint x: 119, startPoint y: 380, endPoint x: 175, endPoint y: 315, distance: 85.8
click at [119, 381] on div "Call Back" at bounding box center [110, 385] width 149 height 16
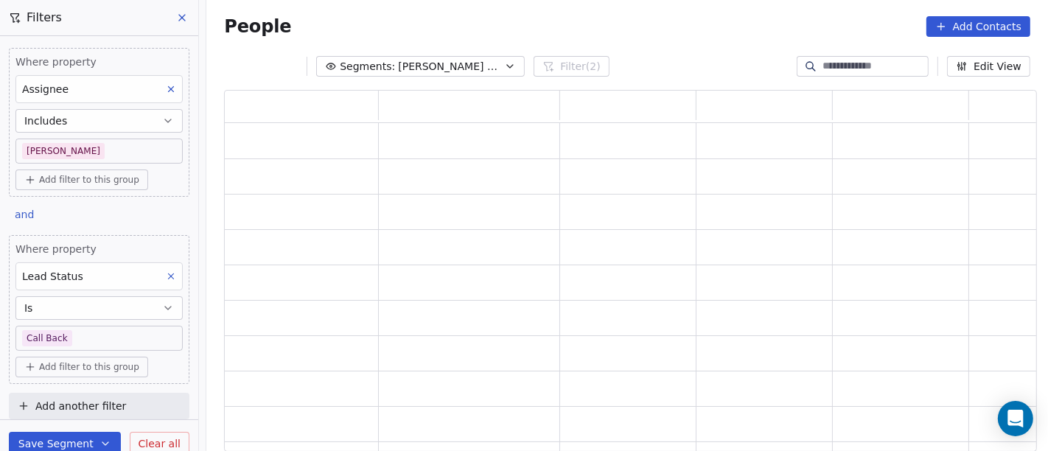
click at [604, 20] on div "People Add Contacts" at bounding box center [627, 26] width 806 height 21
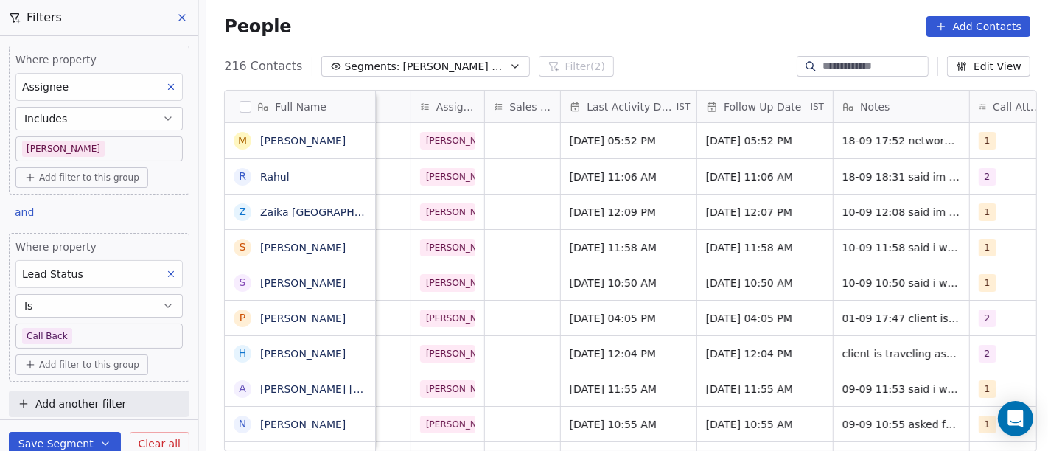
scroll to position [1, 785]
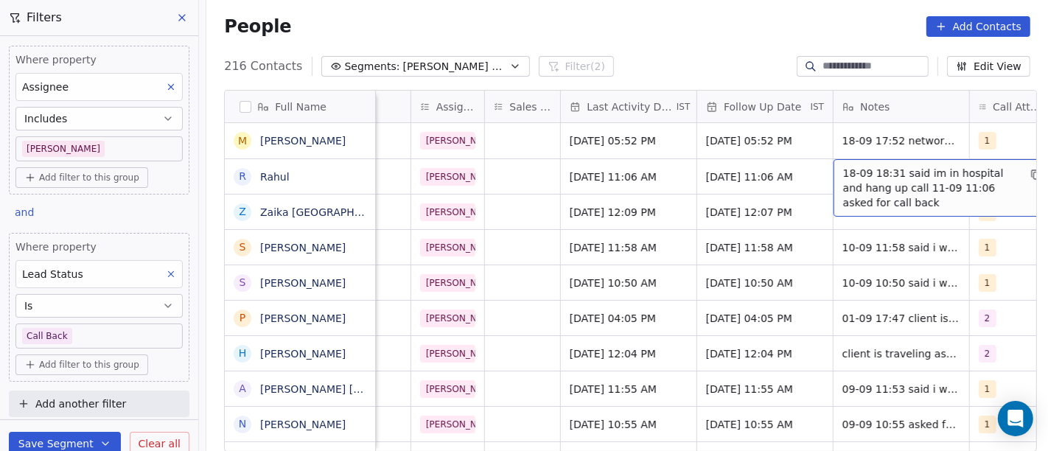
click at [659, 28] on div "People Add Contacts" at bounding box center [627, 26] width 806 height 21
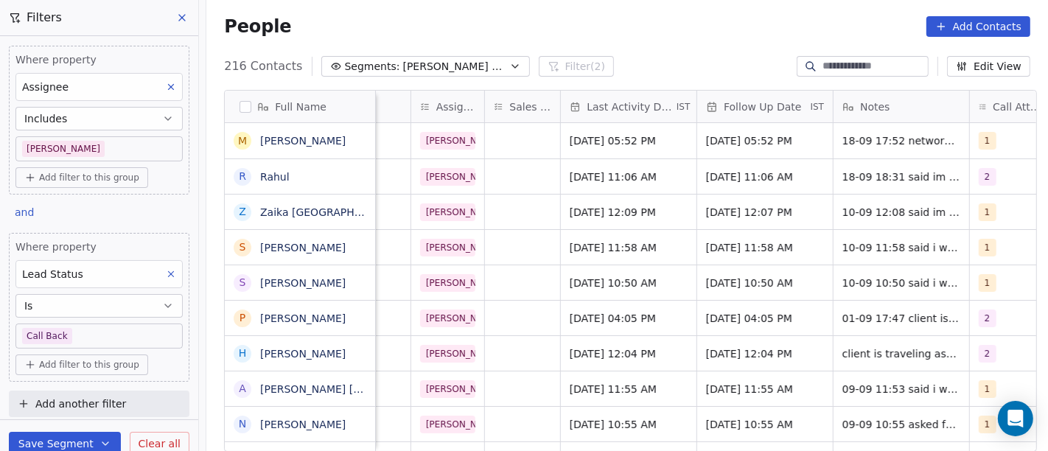
click at [108, 360] on span "Add filter to this group" at bounding box center [89, 365] width 100 height 12
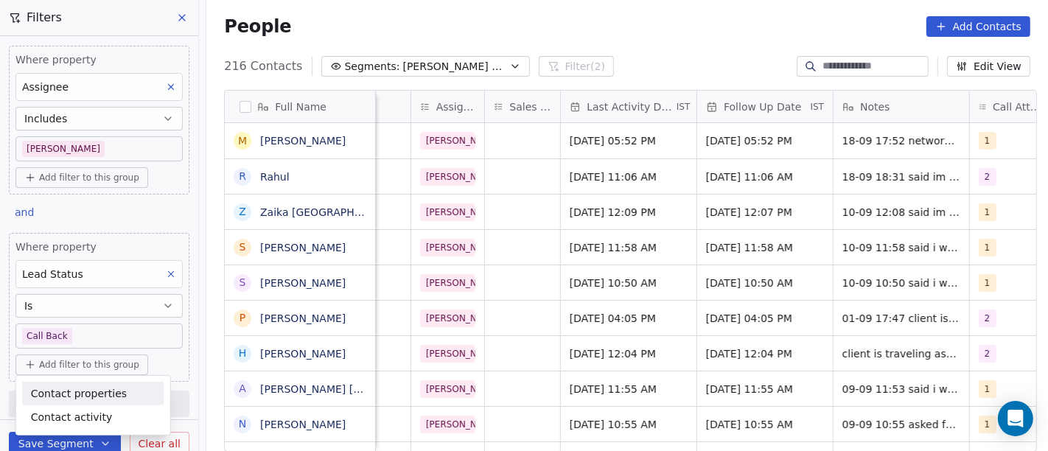
click at [88, 390] on span "Contact properties" at bounding box center [79, 392] width 96 height 15
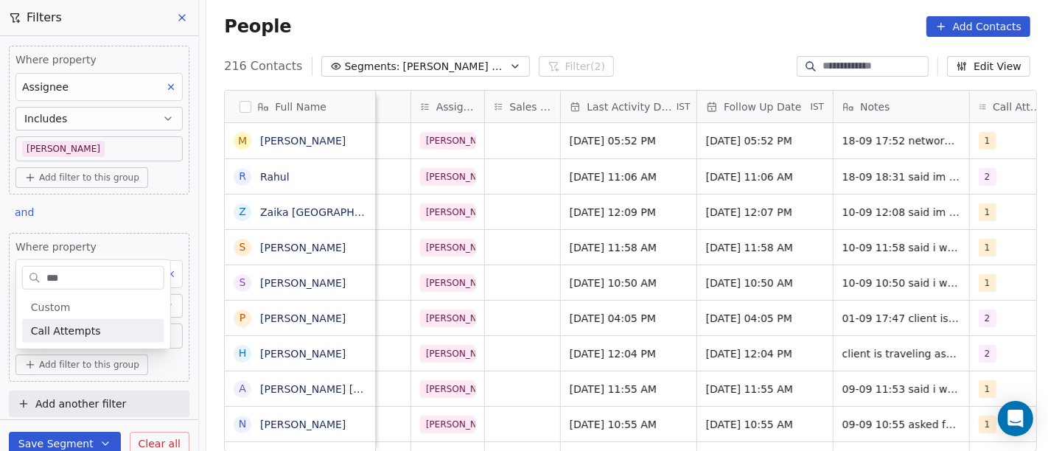
type input "***"
click at [69, 333] on span "Call Attempts" at bounding box center [66, 330] width 70 height 15
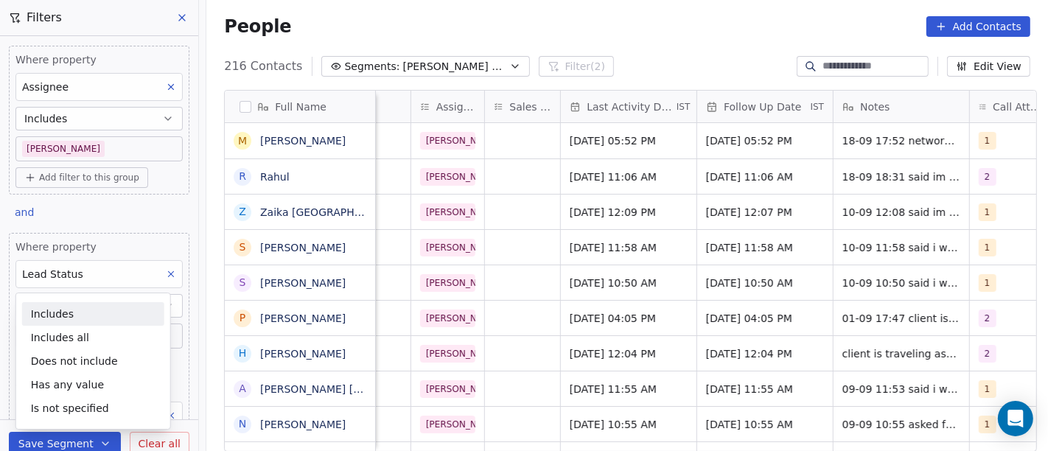
click at [84, 310] on div "Includes" at bounding box center [93, 314] width 142 height 24
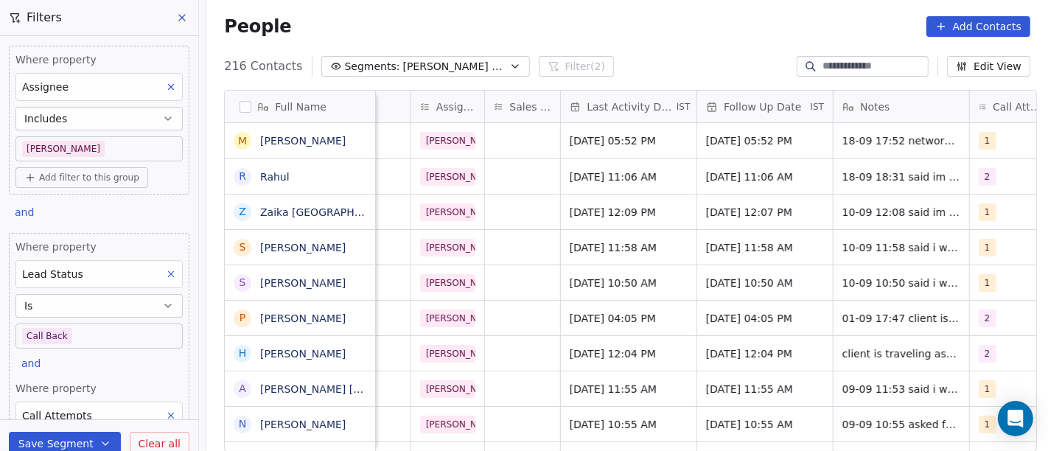
scroll to position [141, 0]
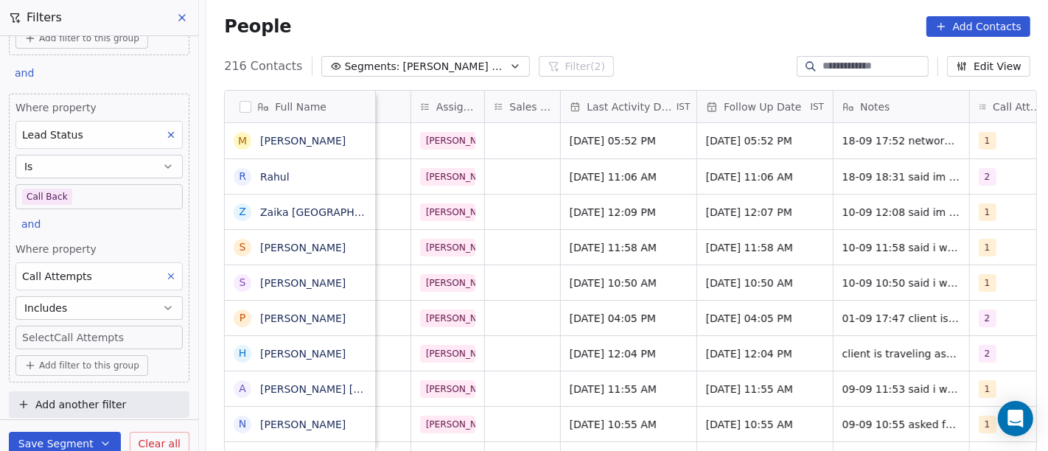
click at [66, 337] on body "On2Cook India Pvt. Ltd. Contacts People Marketing Workflows Campaigns Sales Pip…" at bounding box center [524, 225] width 1048 height 451
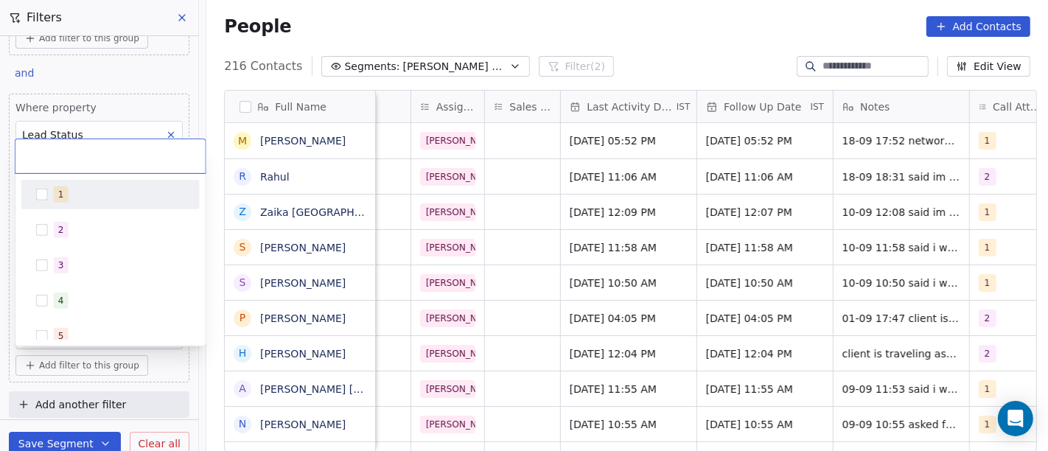
click at [69, 197] on div "1" at bounding box center [119, 194] width 131 height 16
click at [631, 6] on html "On2Cook India Pvt. Ltd. Contacts People Marketing Workflows Campaigns Sales Pip…" at bounding box center [524, 225] width 1048 height 451
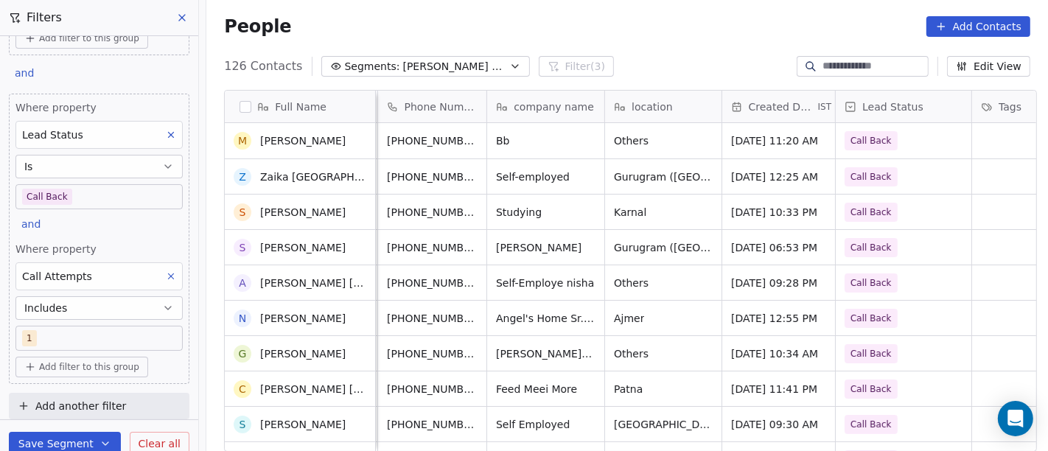
scroll to position [0, 0]
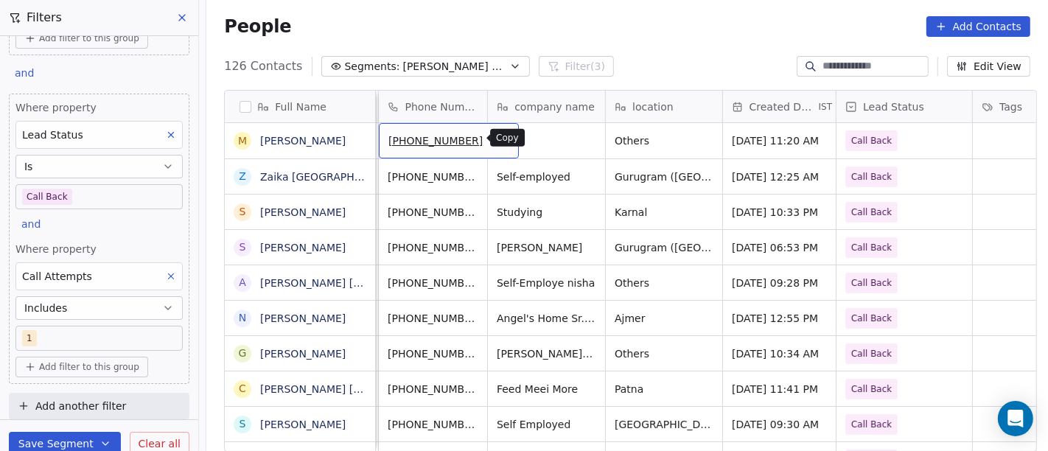
click at [498, 140] on icon "grid" at bounding box center [501, 139] width 7 height 7
click at [619, 52] on div "People Add Contacts" at bounding box center [626, 27] width 841 height 56
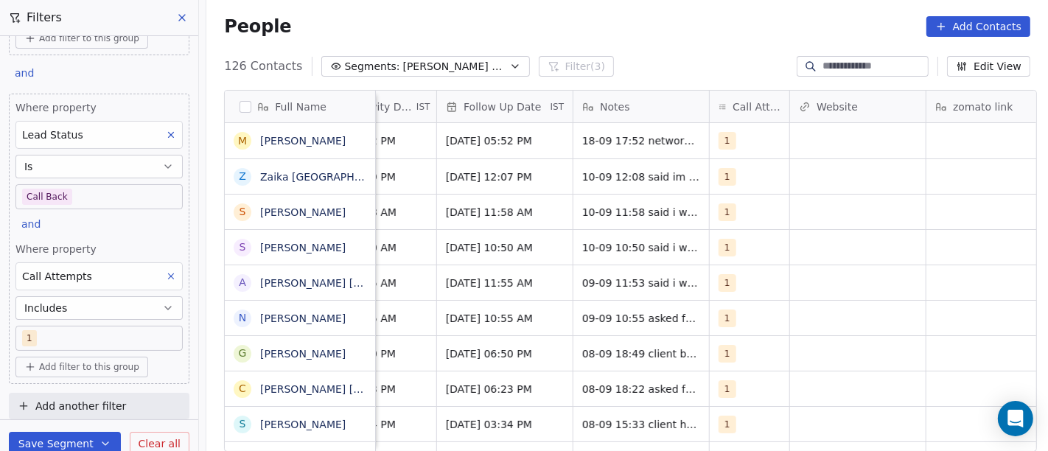
scroll to position [1, 1048]
click at [766, 141] on icon "grid" at bounding box center [769, 139] width 7 height 7
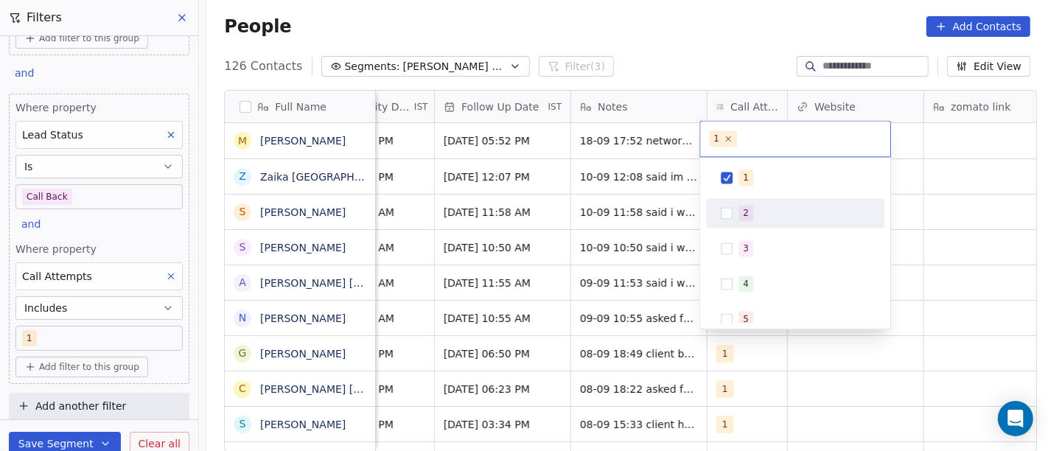
click at [745, 214] on div "2" at bounding box center [746, 212] width 6 height 13
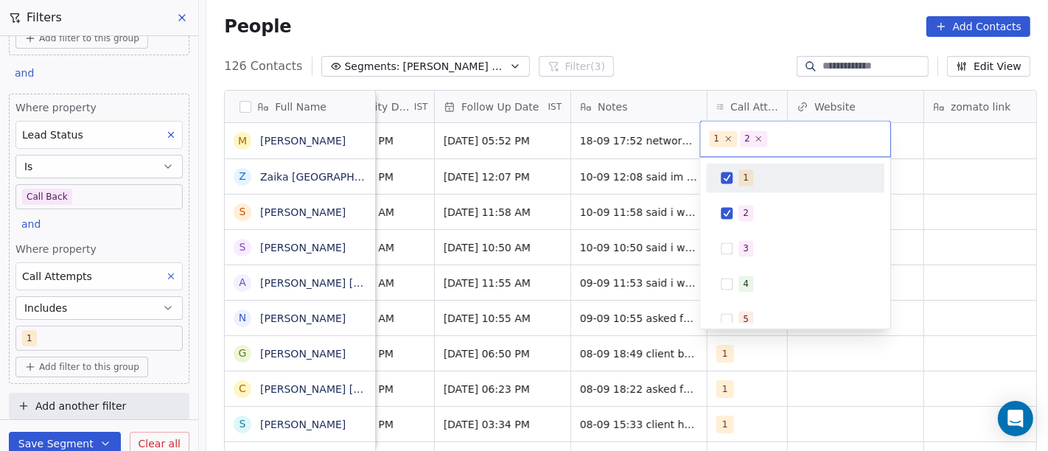
click at [740, 171] on span "1" at bounding box center [745, 177] width 15 height 16
click at [714, 41] on html "On2Cook India Pvt. Ltd. Contacts People Marketing Workflows Campaigns Sales Pip…" at bounding box center [524, 225] width 1048 height 451
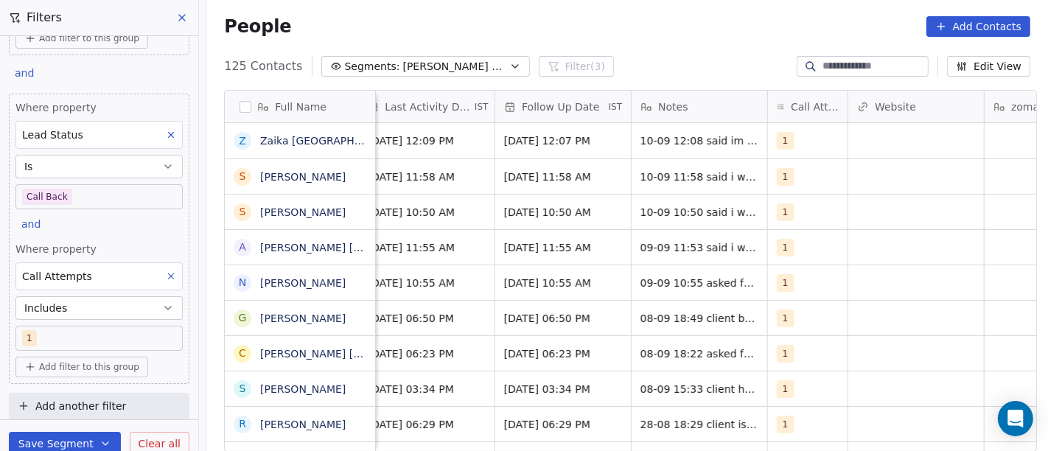
scroll to position [0, 642]
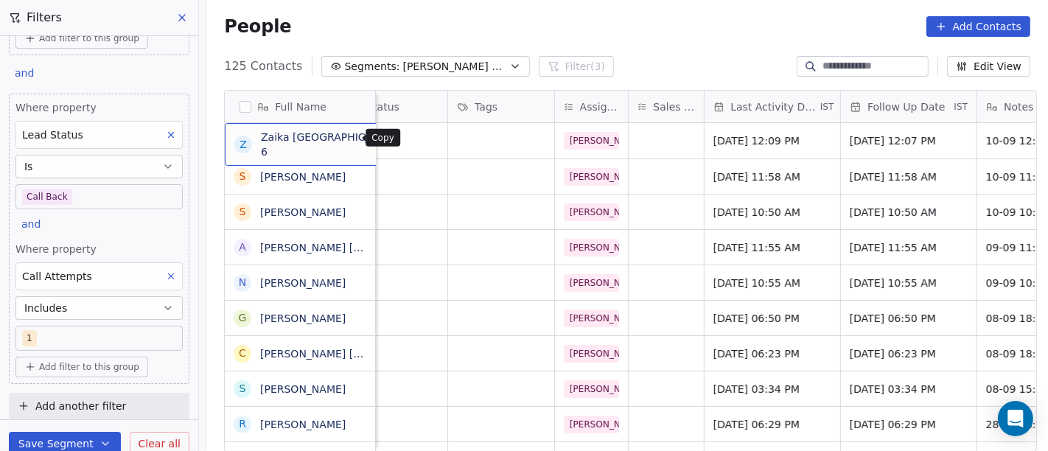
click at [421, 139] on icon "grid" at bounding box center [427, 139] width 12 height 12
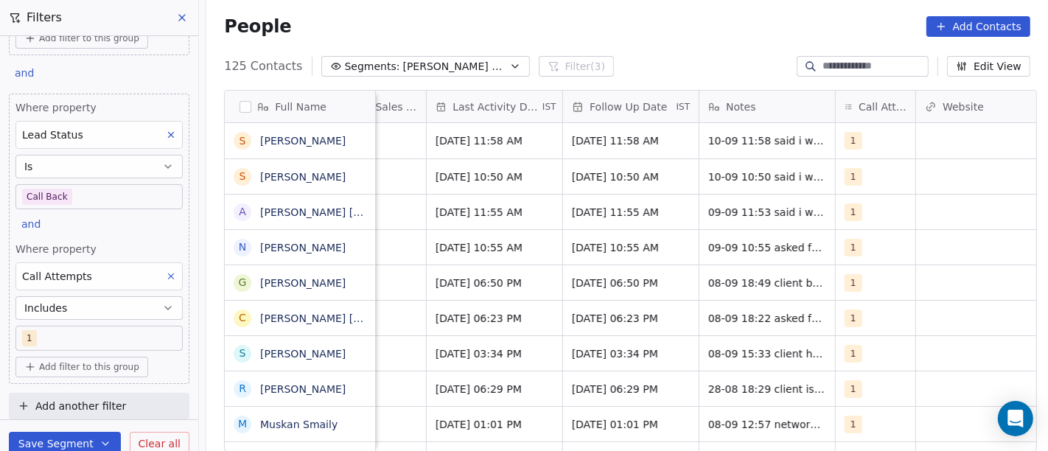
scroll to position [0, 930]
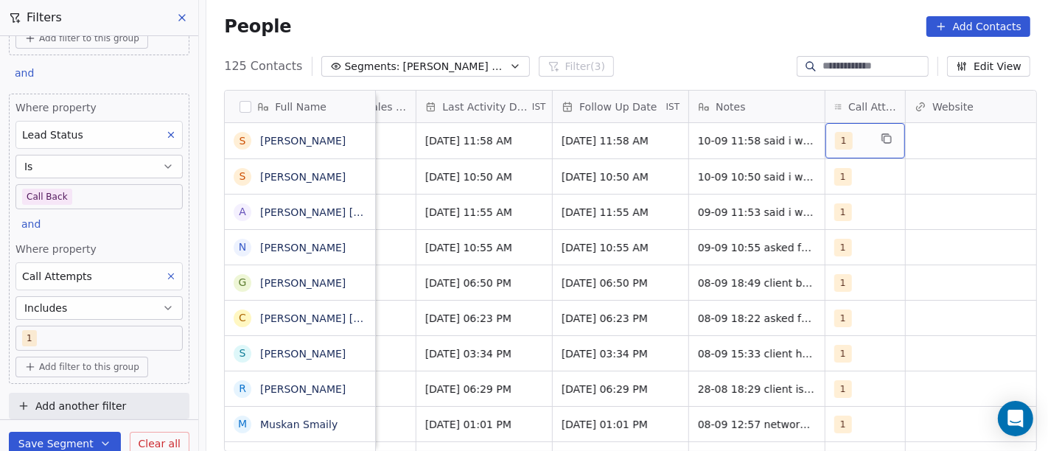
click at [851, 143] on div "1" at bounding box center [852, 141] width 34 height 18
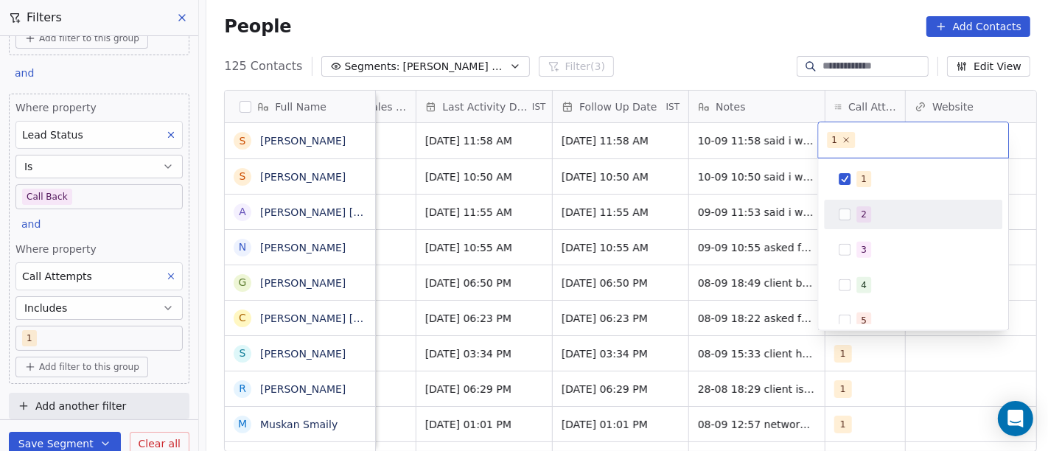
click at [848, 214] on button "Suggestions" at bounding box center [844, 215] width 12 height 12
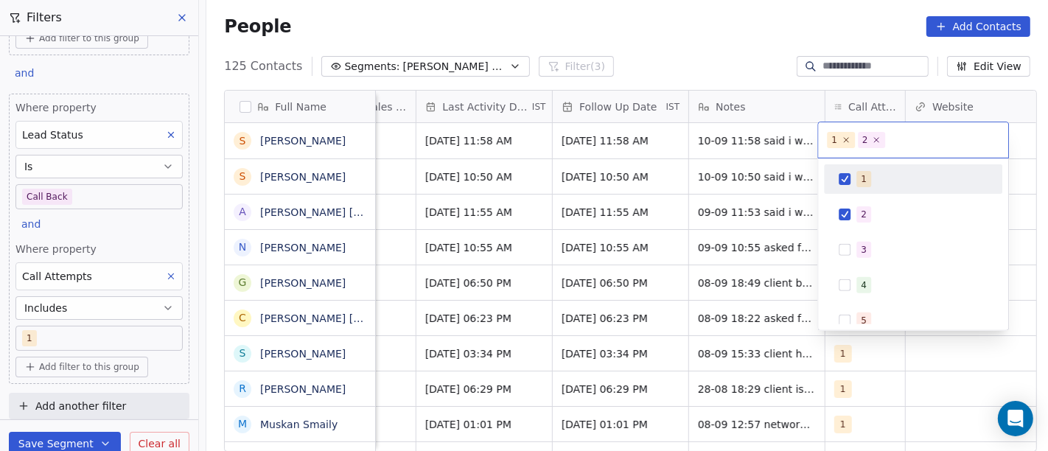
click at [839, 180] on button "Suggestions" at bounding box center [844, 179] width 12 height 12
click at [769, 211] on html "On2Cook India Pvt. Ltd. Contacts People Marketing Workflows Campaigns Sales Pip…" at bounding box center [524, 225] width 1048 height 451
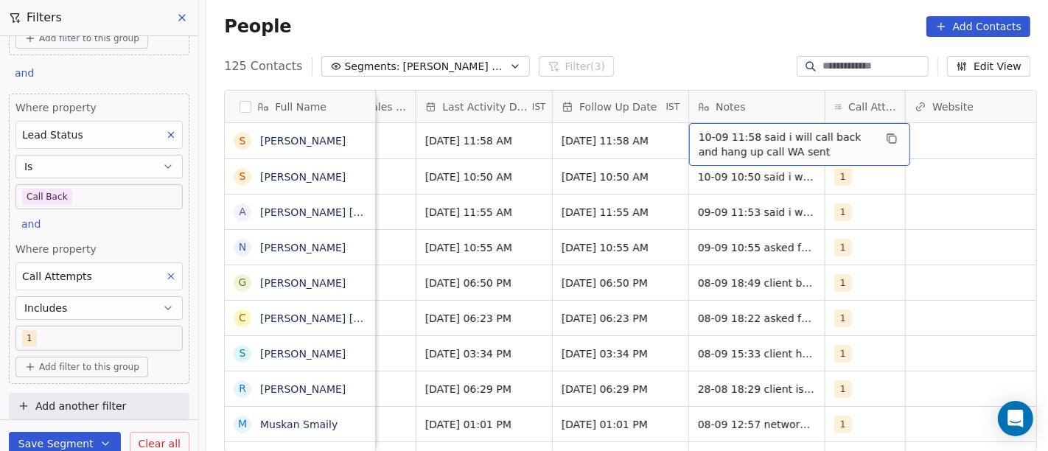
click at [721, 131] on span "10-09 11:58 said i will call back and hang up call WA sent" at bounding box center [785, 144] width 175 height 29
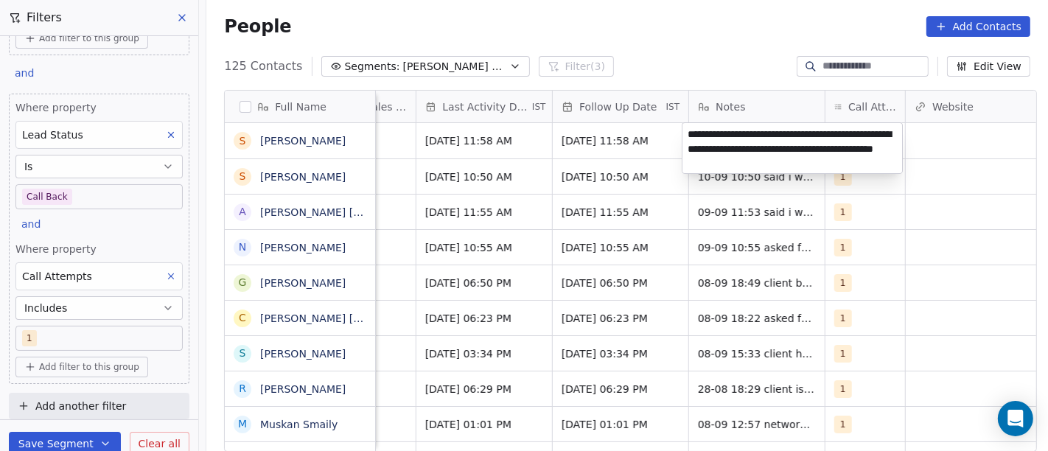
type textarea "**********"
click at [938, 220] on html "On2Cook India Pvt. Ltd. Contacts People Marketing Workflows Campaigns Sales Pip…" at bounding box center [524, 225] width 1048 height 451
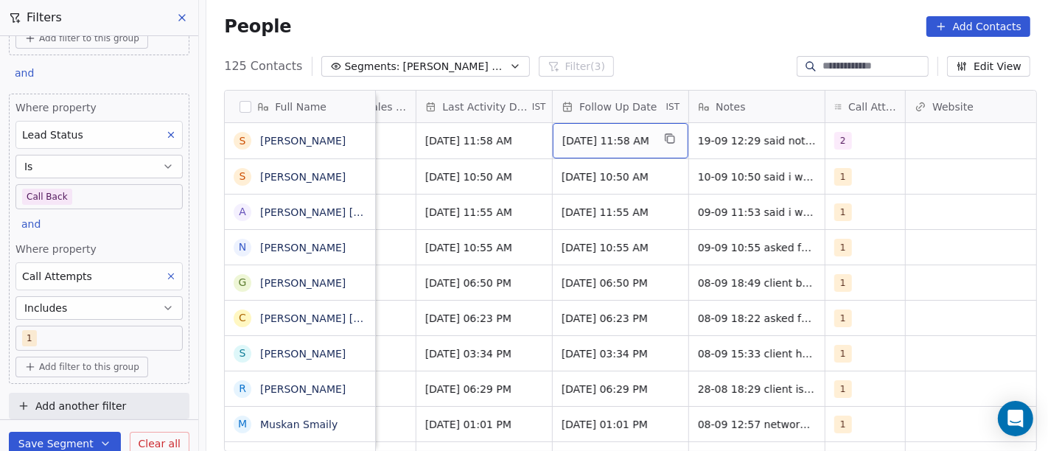
click at [608, 135] on span "Sep 17, 2025 11:58 AM" at bounding box center [607, 140] width 90 height 15
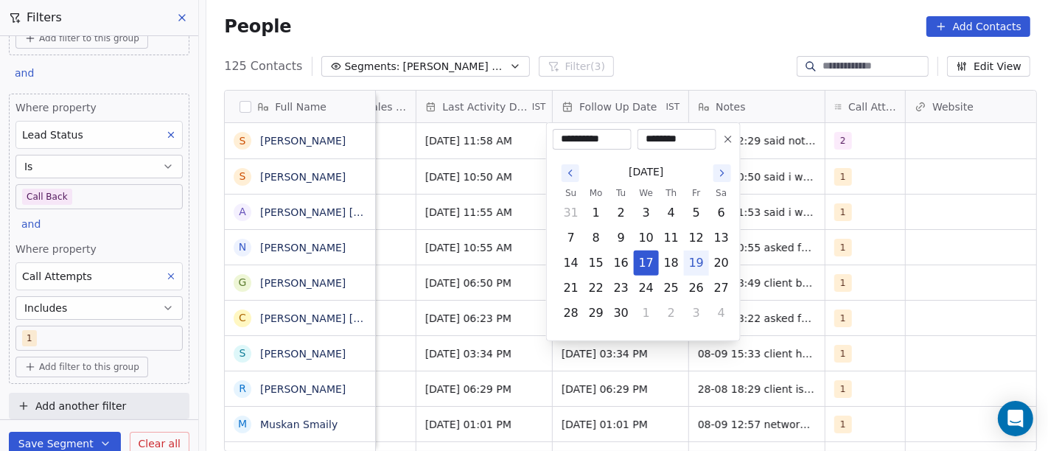
click at [706, 49] on div "People Add Contacts" at bounding box center [626, 27] width 841 height 56
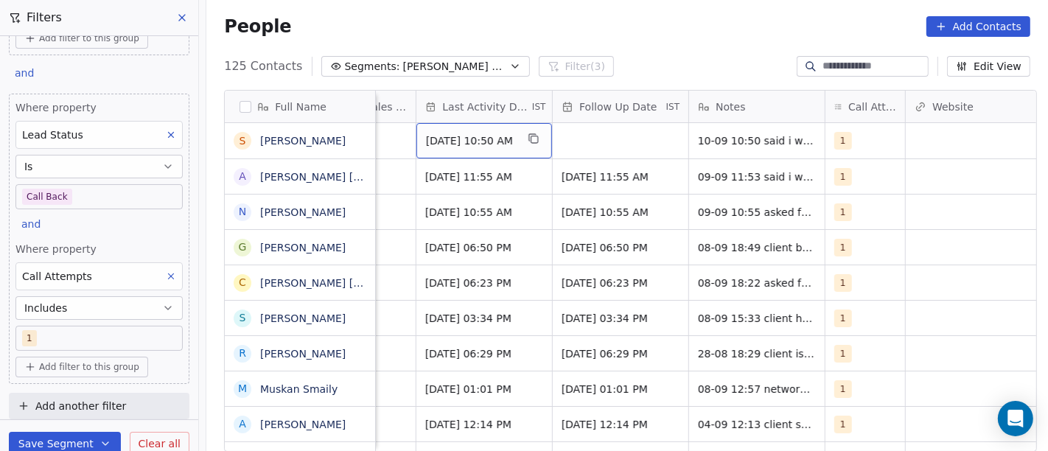
click at [460, 133] on span "Sep 10, 2025 10:50 AM" at bounding box center [471, 140] width 90 height 15
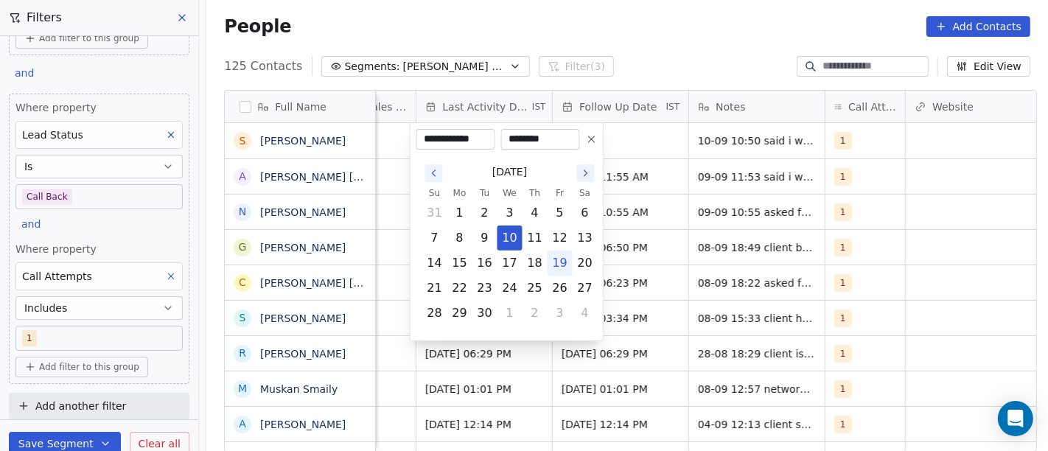
click at [653, 41] on html "On2Cook India Pvt. Ltd. Contacts People Marketing Workflows Campaigns Sales Pip…" at bounding box center [524, 225] width 1048 height 451
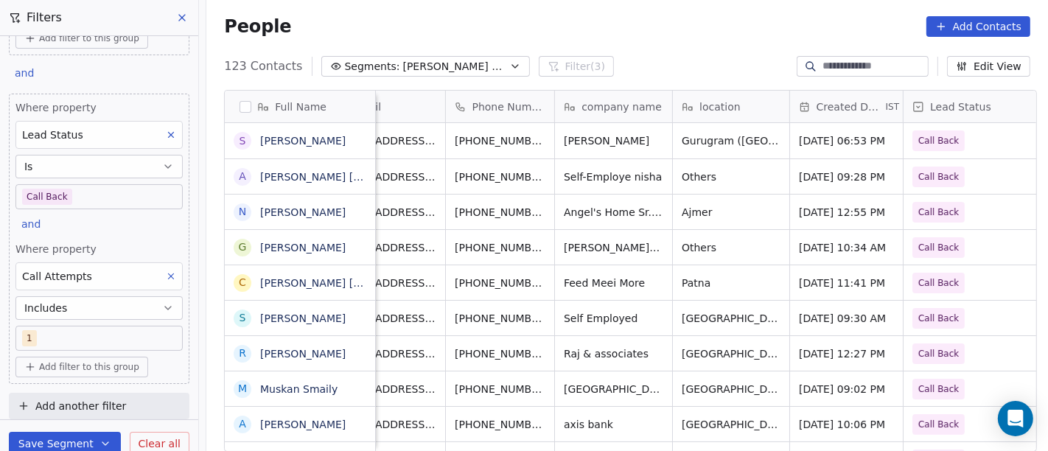
scroll to position [0, 48]
click at [359, 142] on icon "grid" at bounding box center [365, 139] width 12 height 12
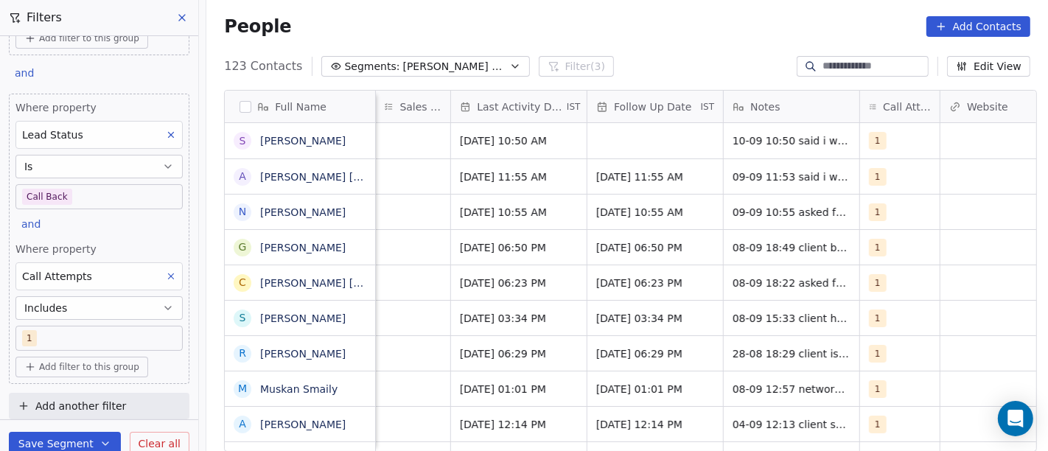
scroll to position [0, 669]
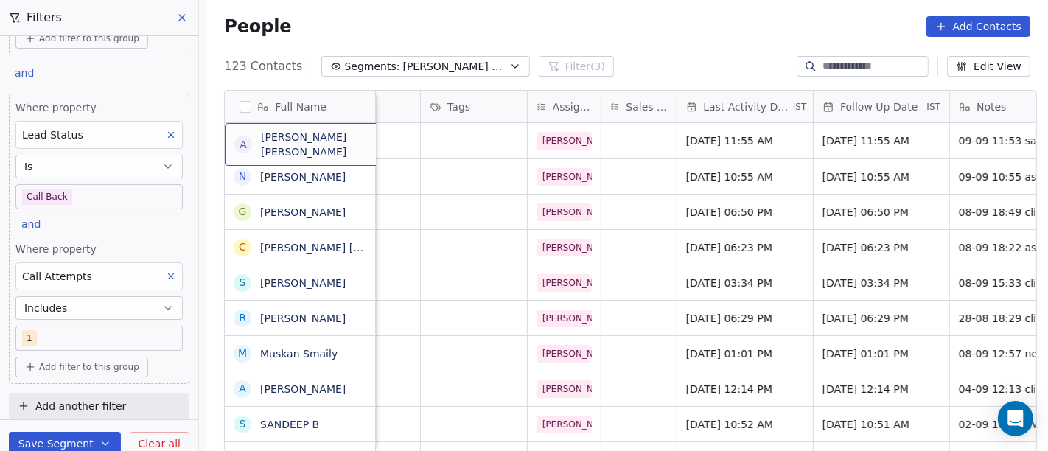
click at [358, 153] on div "A Abushad Saeed Ahmad Prdhan" at bounding box center [335, 144] width 221 height 43
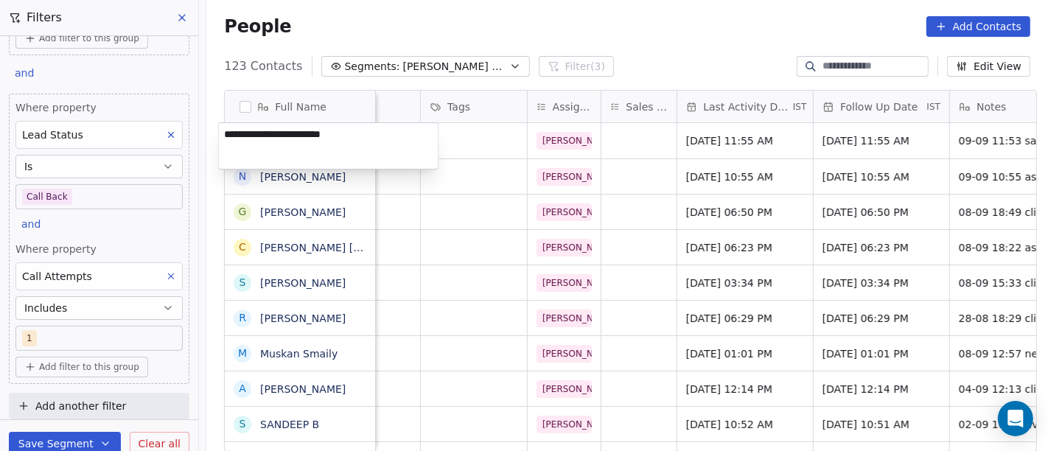
click at [631, 133] on html "On2Cook India Pvt. Ltd. Contacts People Marketing Workflows Campaigns Sales Pip…" at bounding box center [524, 225] width 1048 height 451
click at [959, 160] on html "On2Cook India Pvt. Ltd. Contacts People Marketing Workflows Campaigns Sales Pip…" at bounding box center [524, 225] width 1048 height 451
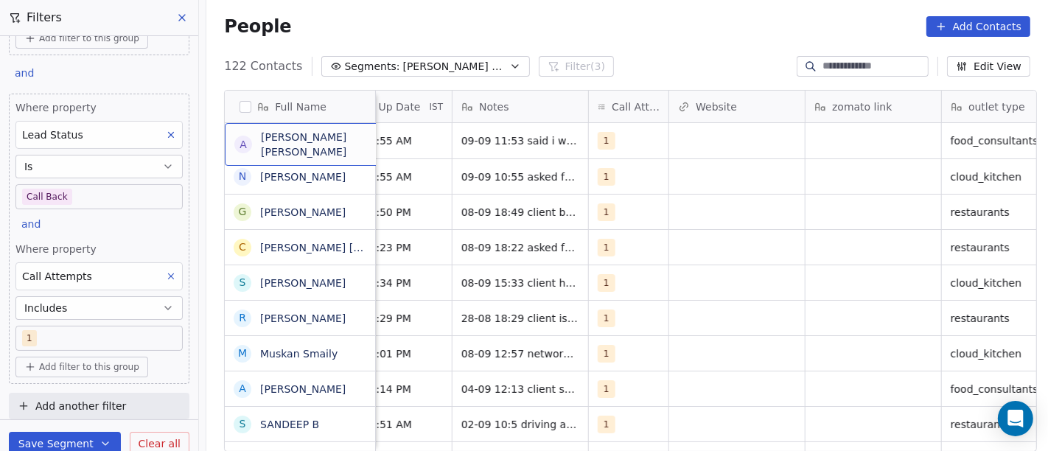
scroll to position [0, 1172]
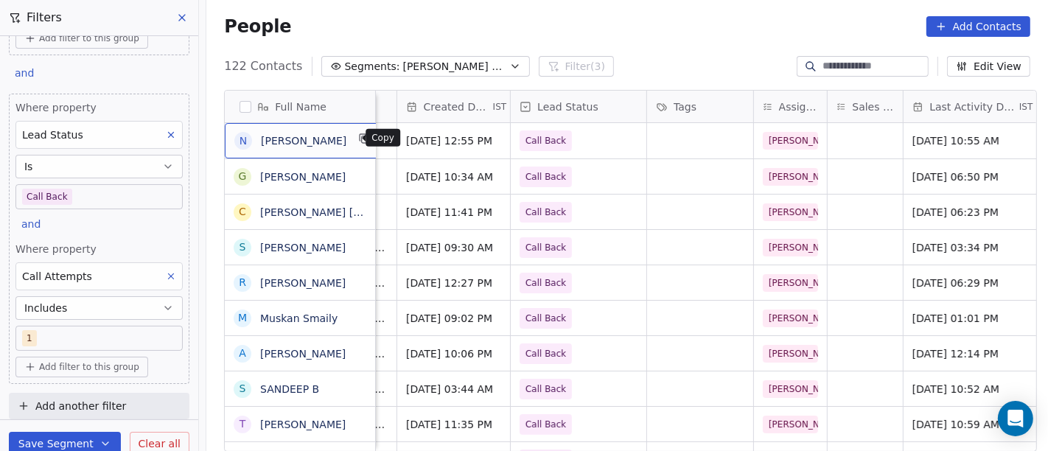
click at [362, 138] on icon "grid" at bounding box center [365, 139] width 7 height 7
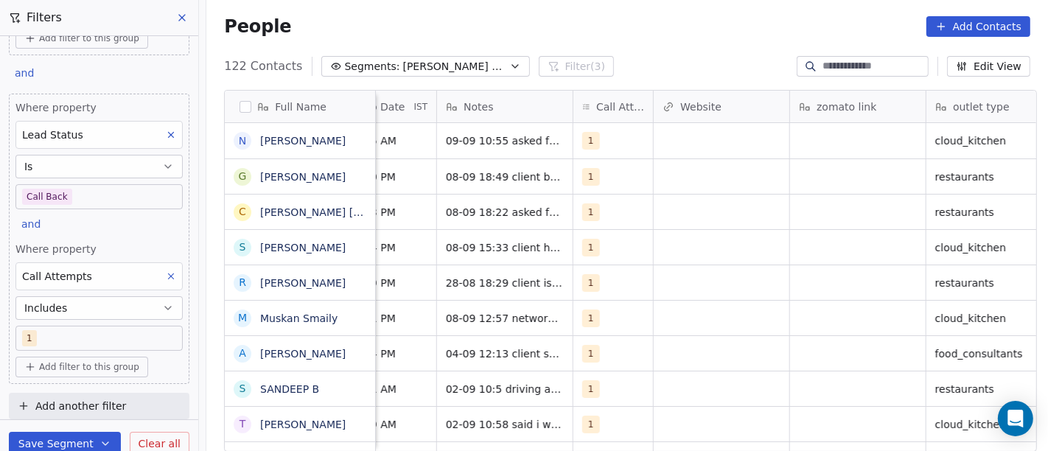
scroll to position [0, 1174]
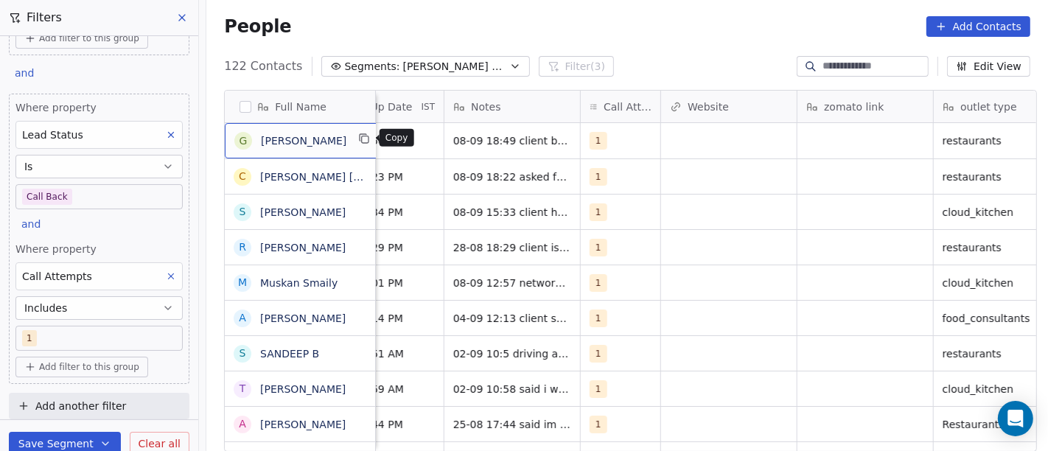
click at [364, 144] on button "grid" at bounding box center [365, 139] width 18 height 18
click at [338, 155] on div "G Gaurav Khandelwal" at bounding box center [304, 140] width 158 height 35
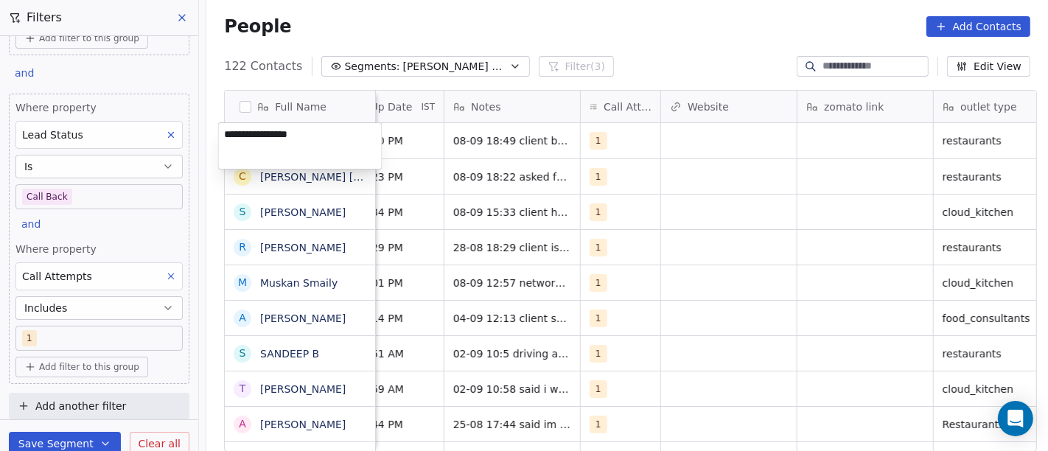
click at [645, 41] on html "On2Cook India Pvt. Ltd. Contacts People Marketing Workflows Campaigns Sales Pip…" at bounding box center [524, 225] width 1048 height 451
click at [614, 37] on html "On2Cook India Pvt. Ltd. Contacts People Marketing Workflows Campaigns Sales Pip…" at bounding box center [524, 225] width 1048 height 451
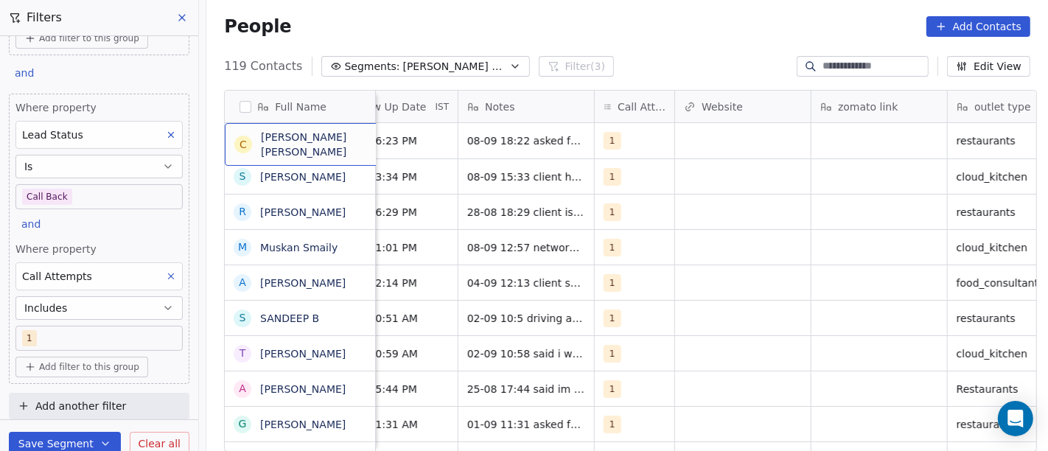
scroll to position [0, 1155]
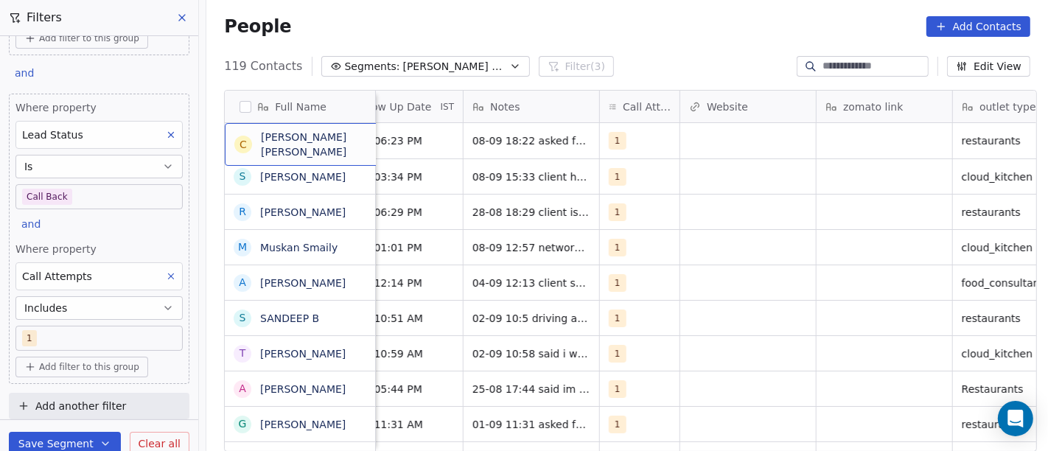
click at [343, 153] on div "C Chandan kumar tiwary" at bounding box center [335, 144] width 221 height 43
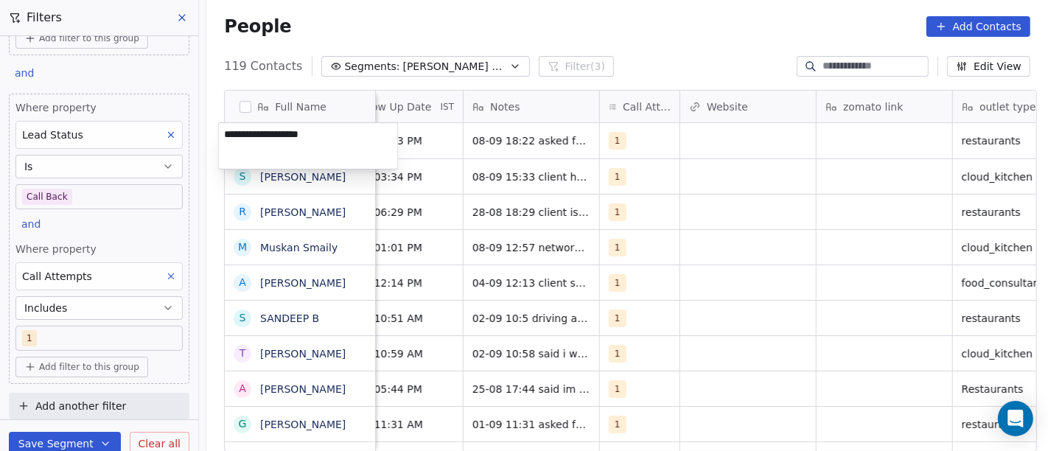
click at [612, 51] on html "On2Cook India Pvt. Ltd. Contacts People Marketing Workflows Campaigns Sales Pip…" at bounding box center [524, 225] width 1048 height 451
click at [614, 51] on html "On2Cook India Pvt. Ltd. Contacts People Marketing Workflows Campaigns Sales Pip…" at bounding box center [524, 225] width 1048 height 451
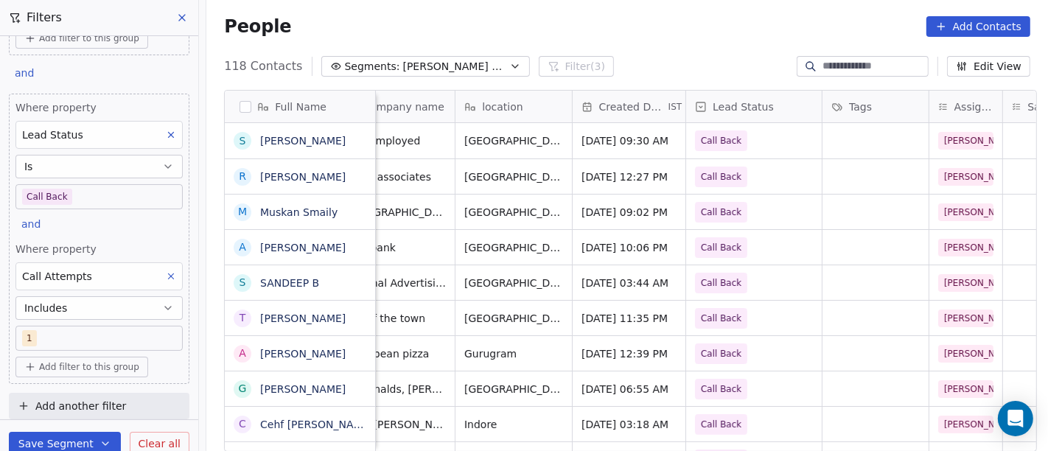
scroll to position [0, 0]
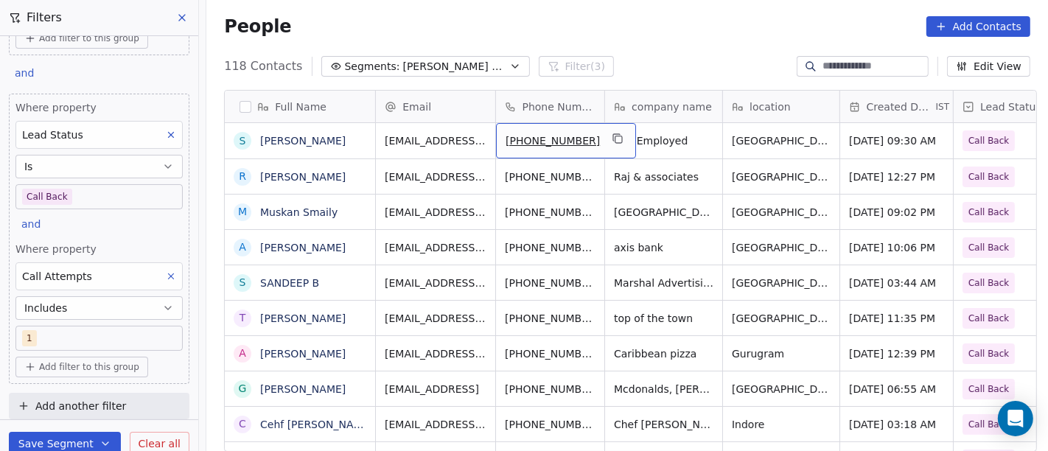
click at [609, 133] on button "grid" at bounding box center [618, 139] width 18 height 18
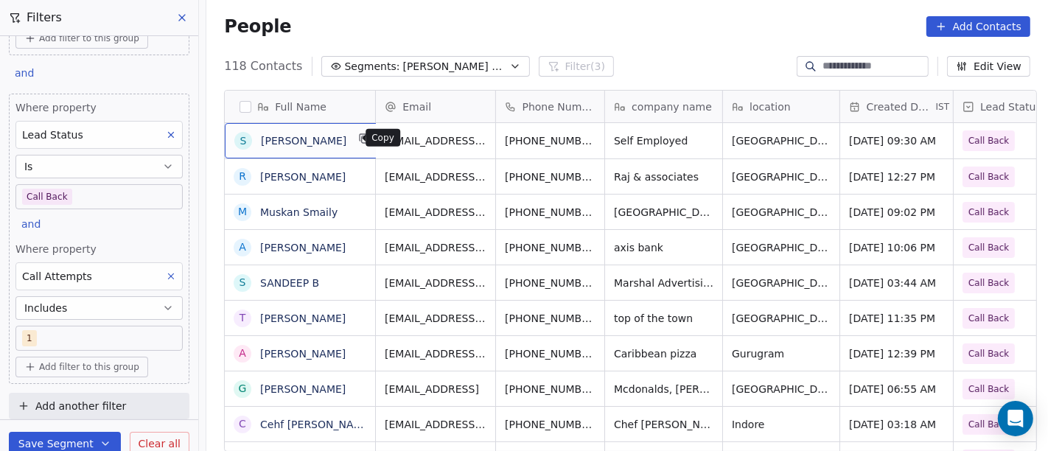
click at [359, 140] on icon "grid" at bounding box center [365, 139] width 12 height 12
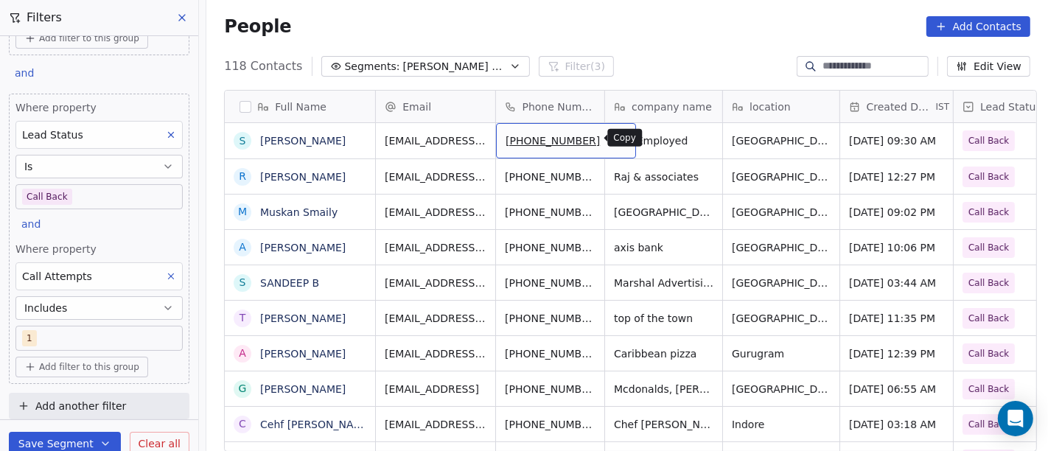
click at [612, 140] on icon "grid" at bounding box center [618, 139] width 12 height 12
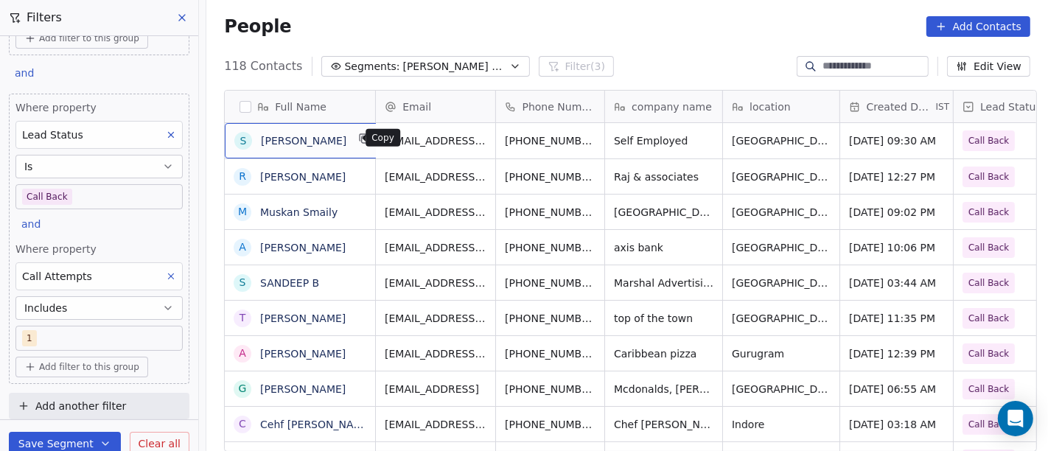
click at [356, 144] on button "grid" at bounding box center [365, 139] width 18 height 18
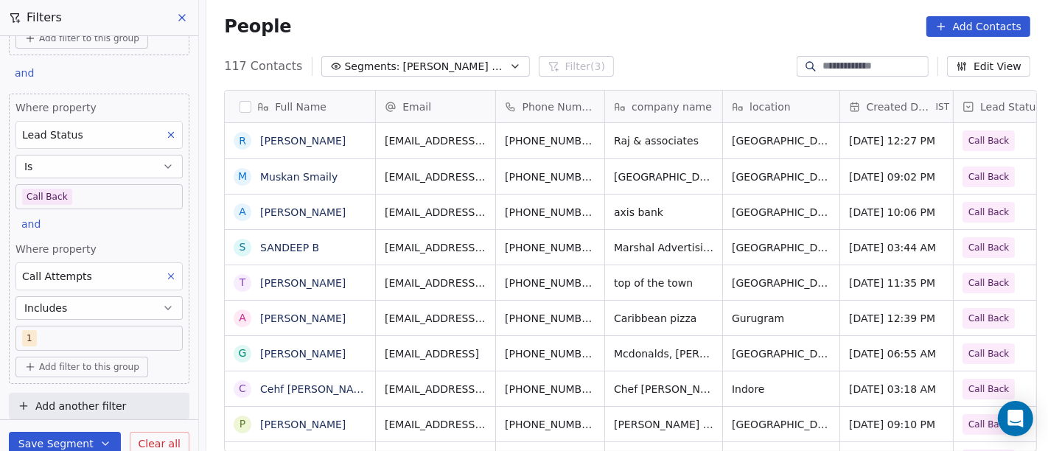
click at [688, 62] on div "117 Contacts Segments: Salim Follow up Hot Active Filter (3) Edit View" at bounding box center [626, 67] width 841 height 24
click at [640, 154] on div "Raj & associates" at bounding box center [670, 140] width 130 height 35
click at [640, 154] on textarea "**********" at bounding box center [658, 146] width 119 height 46
type textarea "*"
type textarea "********"
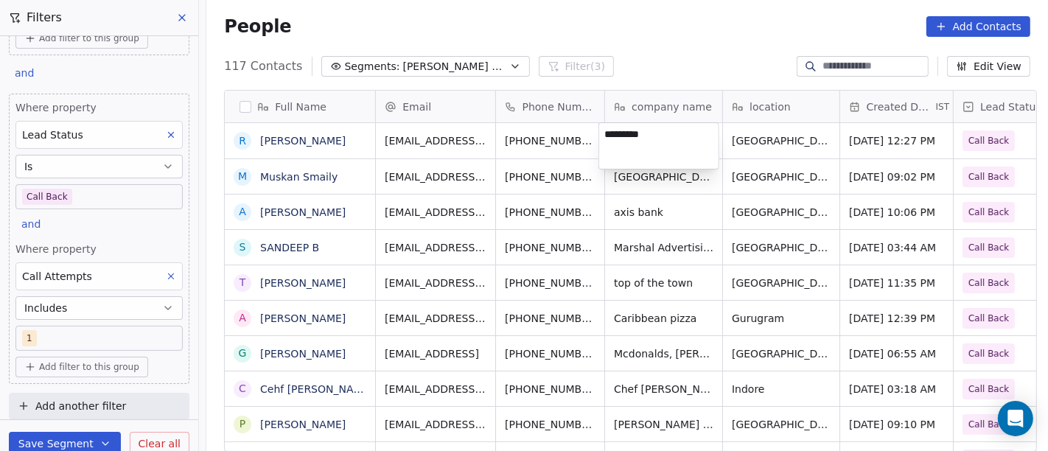
click at [655, 45] on html "On2Cook India Pvt. Ltd. Contacts People Marketing Workflows Campaigns Sales Pip…" at bounding box center [524, 225] width 1048 height 451
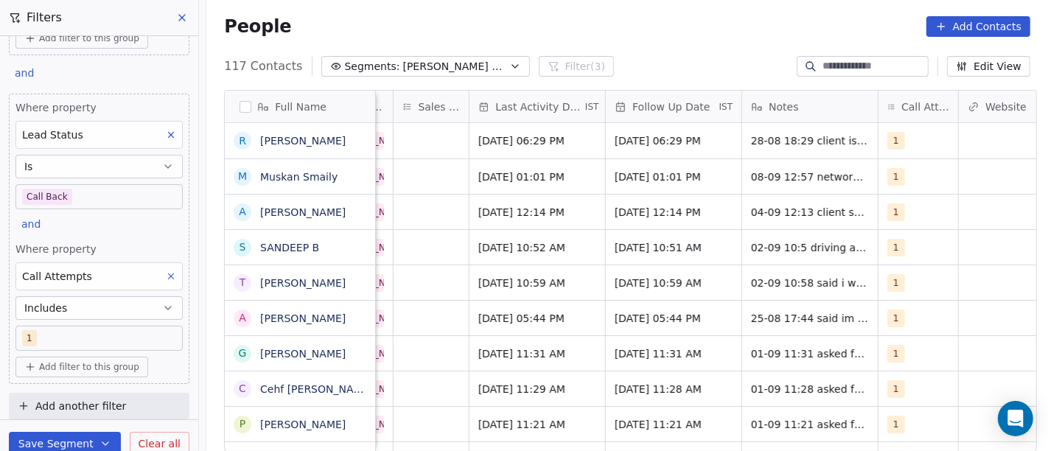
scroll to position [0, 878]
click at [911, 146] on div "1" at bounding box center [903, 141] width 34 height 18
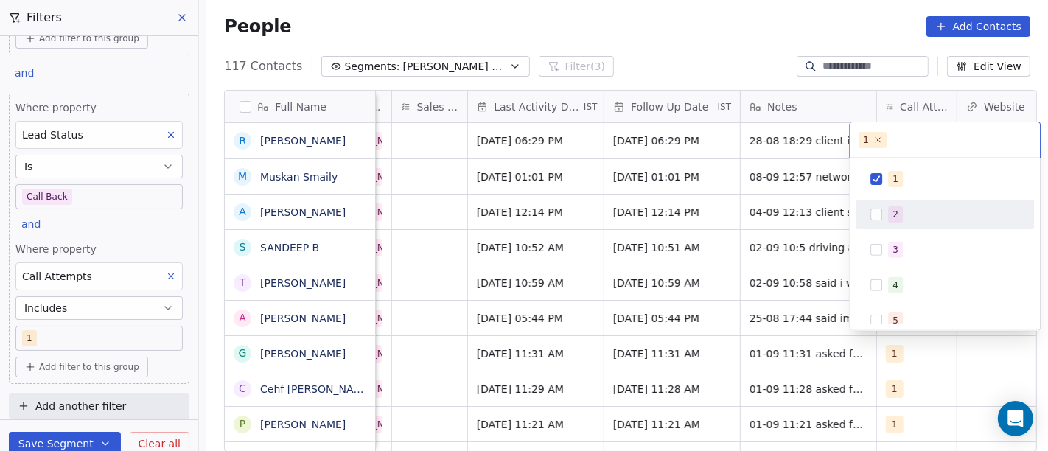
click at [896, 214] on div "2" at bounding box center [895, 214] width 6 height 13
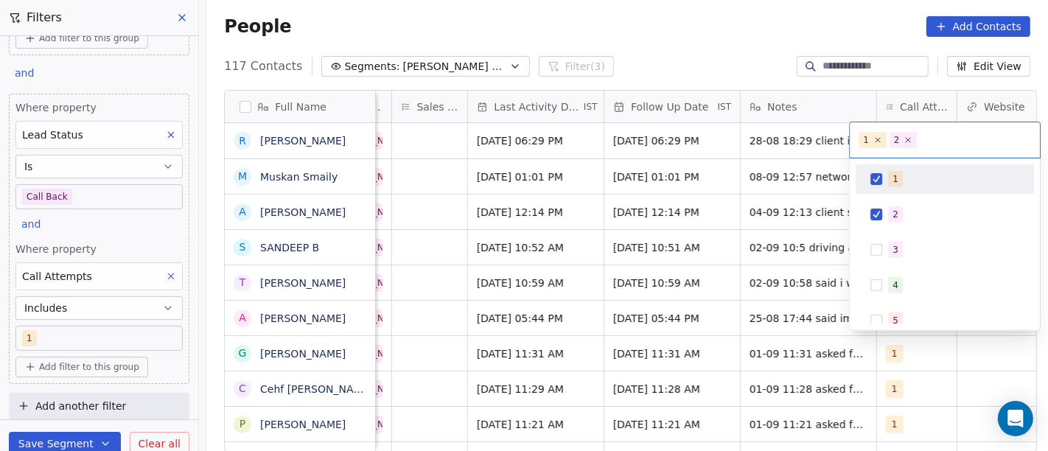
click at [889, 171] on span "1" at bounding box center [895, 179] width 15 height 16
click at [802, 74] on html "On2Cook India Pvt. Ltd. Contacts People Marketing Workflows Campaigns Sales Pip…" at bounding box center [524, 225] width 1048 height 451
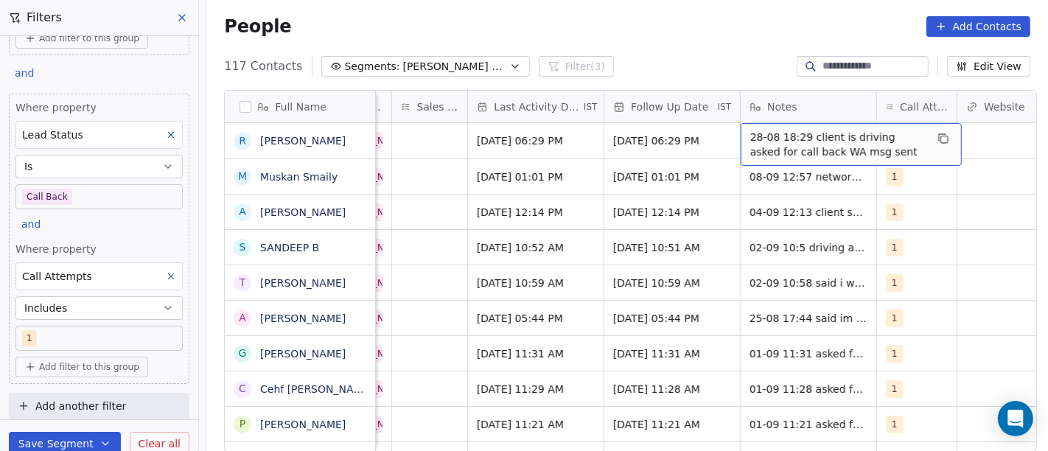
click at [799, 145] on span "28-08 18:29 client is driving asked for call back WA msg sent" at bounding box center [837, 144] width 175 height 29
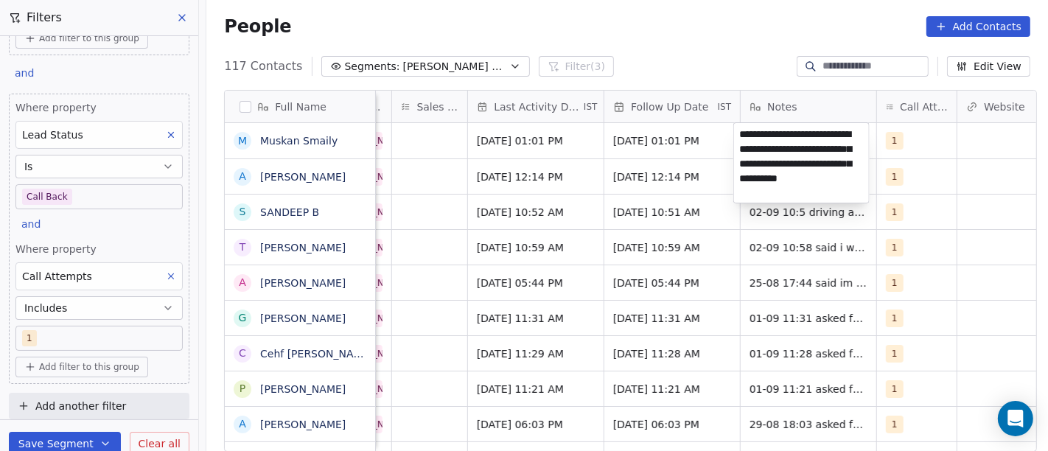
type textarea "**********"
click at [853, 293] on html "On2Cook India Pvt. Ltd. Contacts People Marketing Workflows Campaigns Sales Pip…" at bounding box center [524, 225] width 1048 height 451
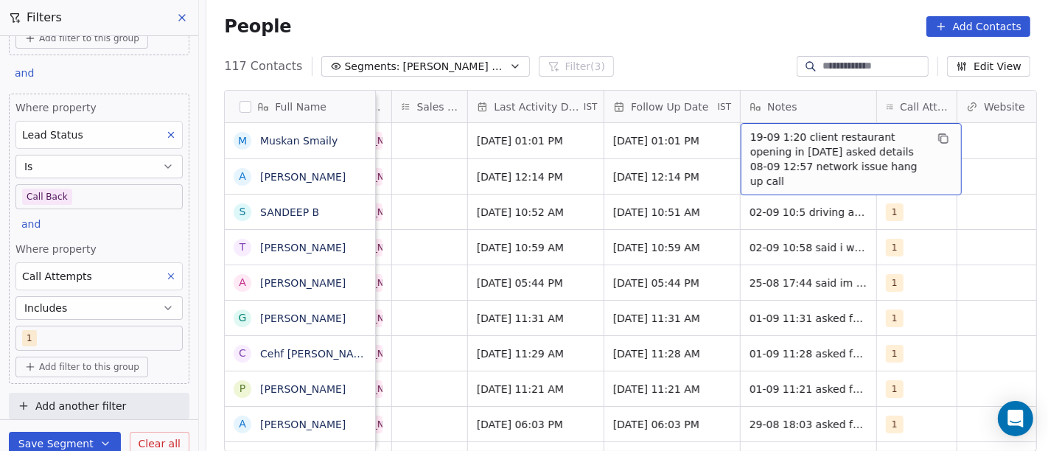
drag, startPoint x: 742, startPoint y: 138, endPoint x: 856, endPoint y: 138, distance: 114.2
click at [856, 138] on span "19-09 1:20 client restaurant opening in 22 sept asked details 08-09 12:57 netwo…" at bounding box center [837, 159] width 175 height 59
click at [916, 137] on span "19-09 1:20 client restaurant opening in 22 sept asked details 08-09 12:57 netwo…" at bounding box center [837, 159] width 175 height 59
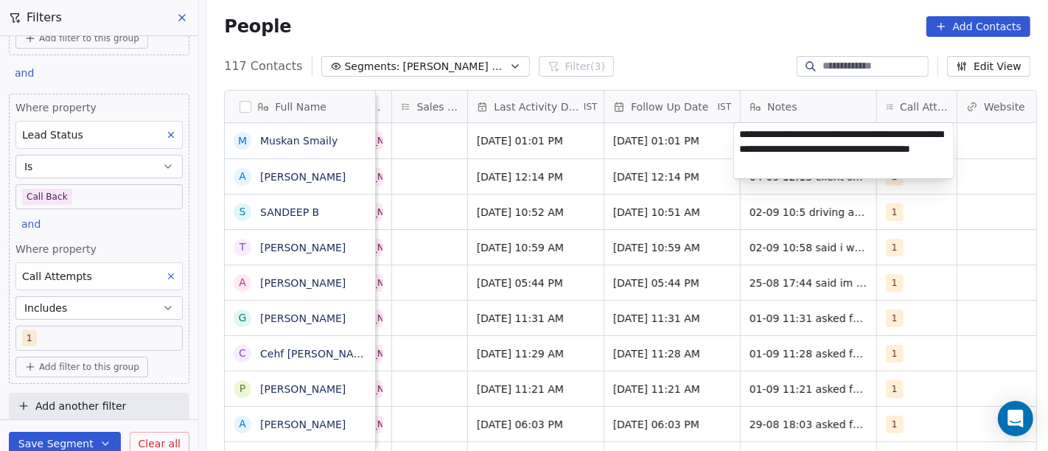
drag, startPoint x: 822, startPoint y: 147, endPoint x: 738, endPoint y: 130, distance: 85.8
click at [738, 130] on textarea "**********" at bounding box center [844, 150] width 220 height 55
type textarea "**********"
click at [701, 55] on html "On2Cook India Pvt. Ltd. Contacts People Marketing Workflows Campaigns Sales Pip…" at bounding box center [524, 225] width 1048 height 451
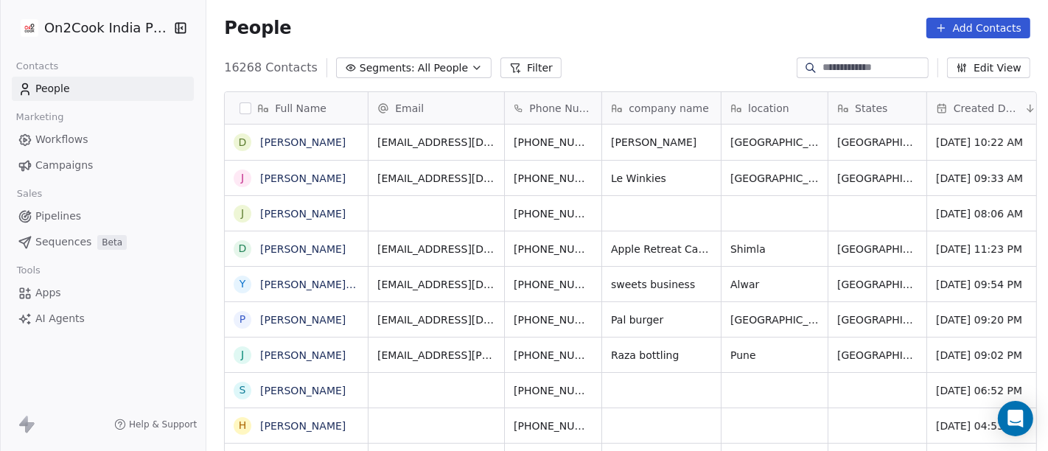
scroll to position [385, 836]
click at [840, 67] on input at bounding box center [873, 67] width 103 height 15
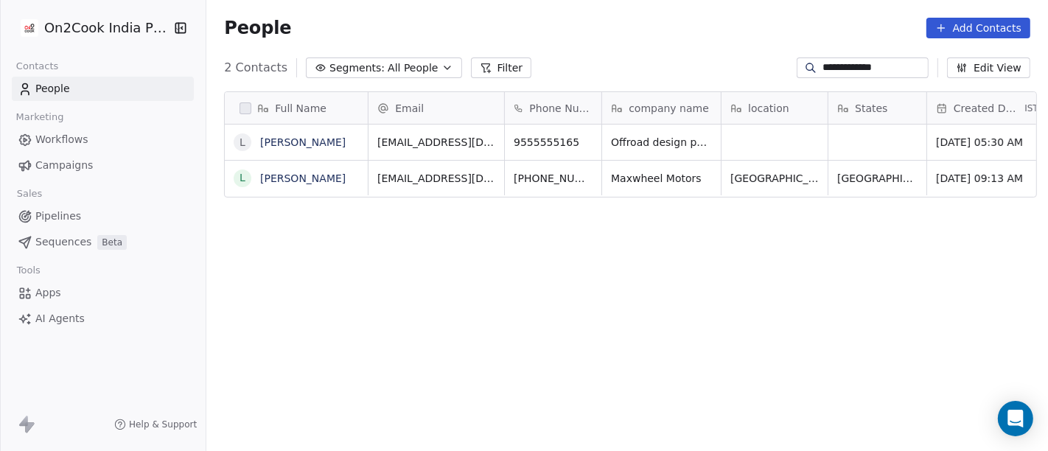
click at [827, 64] on input "**********" at bounding box center [873, 67] width 103 height 15
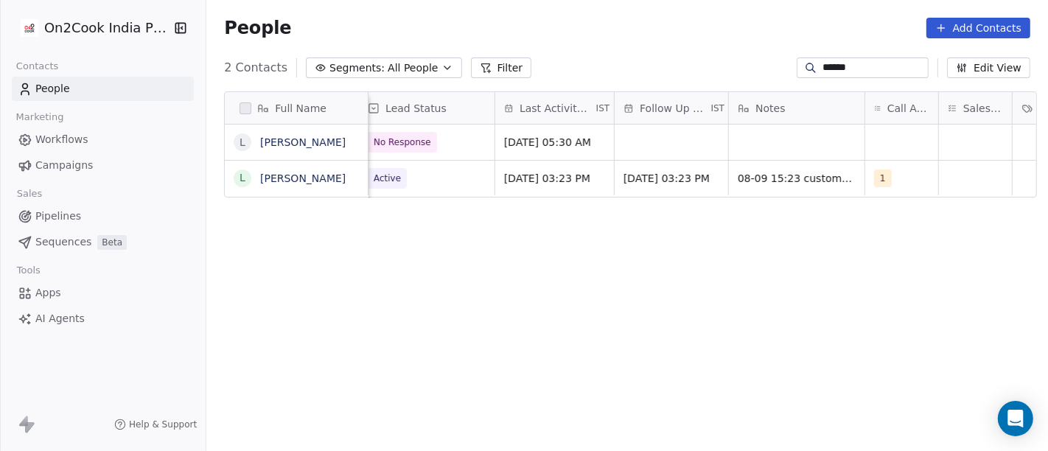
scroll to position [0, 0]
click at [839, 67] on input "******" at bounding box center [873, 67] width 103 height 15
paste input "**********"
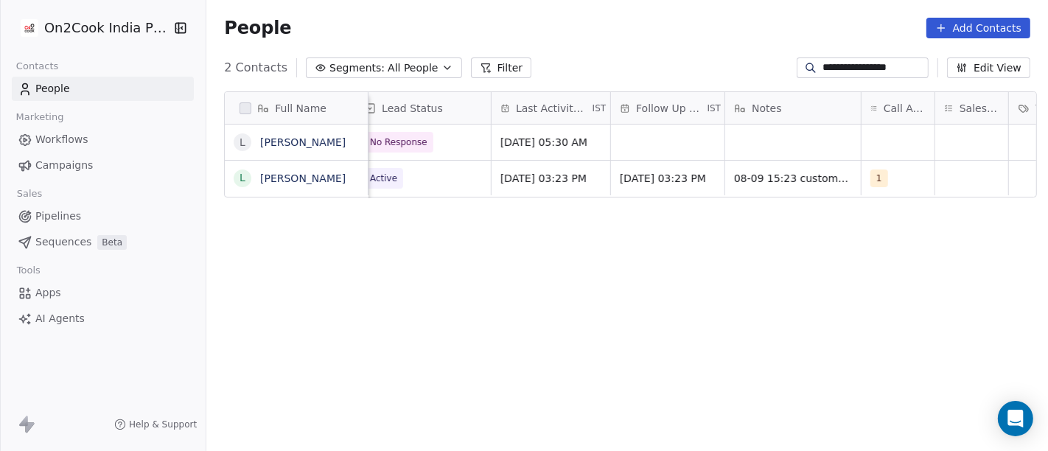
drag, startPoint x: 839, startPoint y: 67, endPoint x: 579, endPoint y: -2, distance: 269.1
click at [579, 0] on html "**********" at bounding box center [524, 225] width 1048 height 451
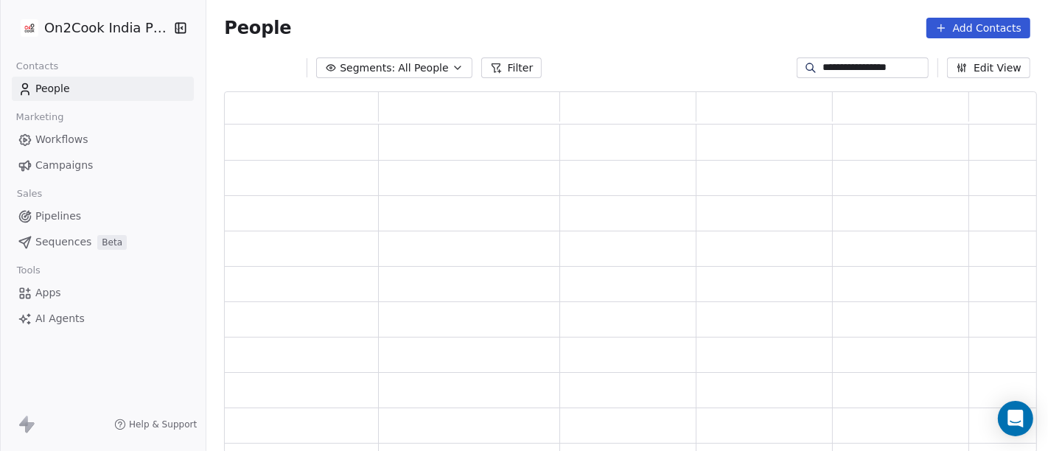
type input "**********"
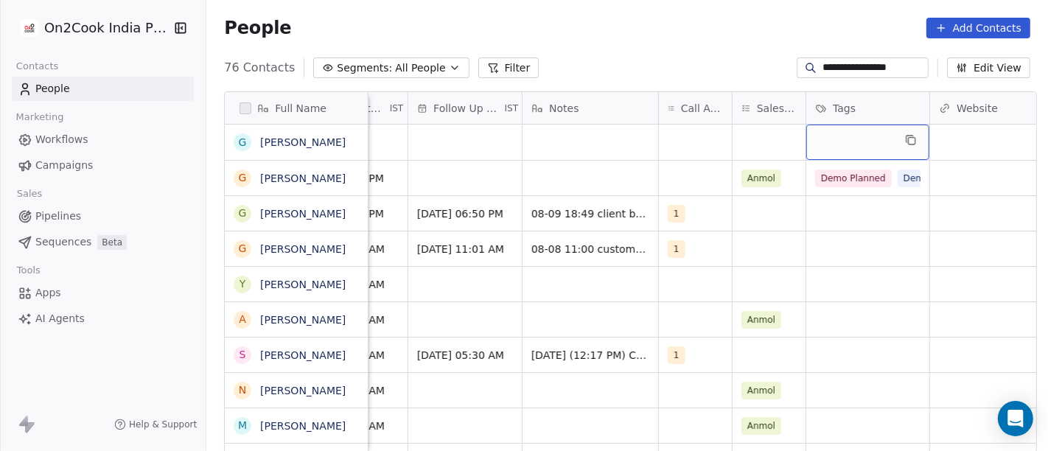
click at [844, 132] on div "grid" at bounding box center [867, 142] width 123 height 35
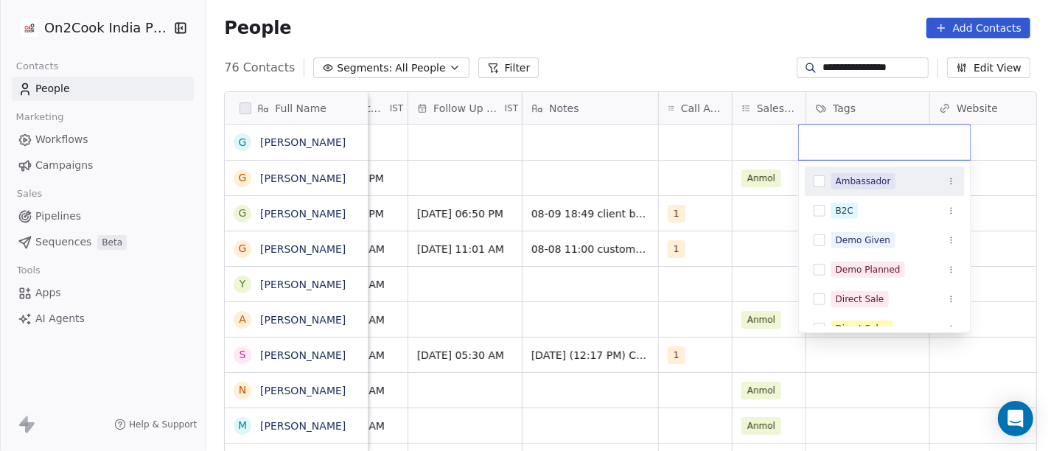
click at [758, 42] on html "**********" at bounding box center [524, 225] width 1048 height 451
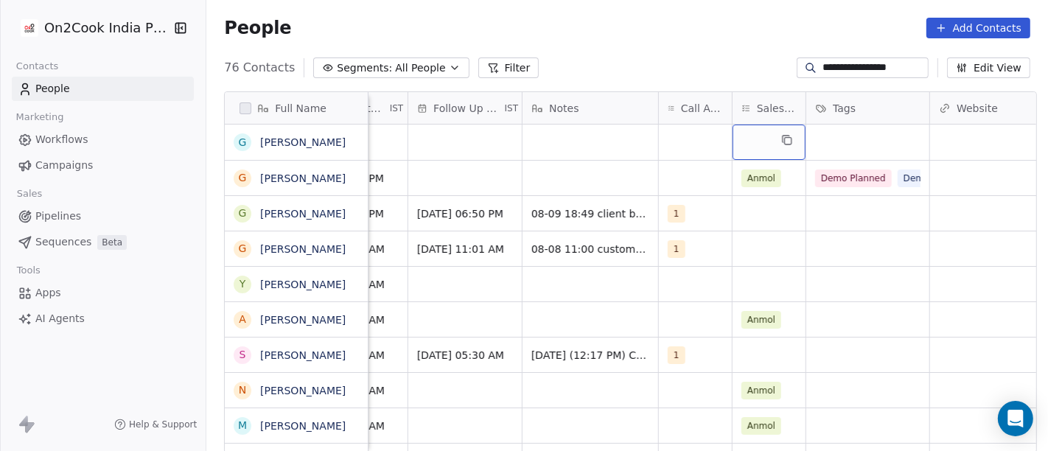
click at [757, 147] on div "grid" at bounding box center [768, 142] width 73 height 35
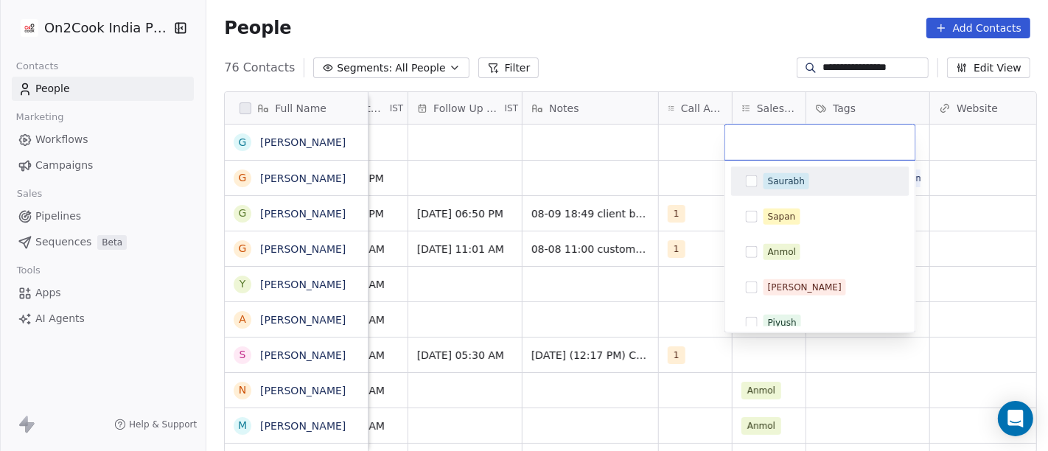
click at [777, 180] on div "Saurabh" at bounding box center [786, 181] width 37 height 13
click at [681, 53] on html "**********" at bounding box center [524, 225] width 1048 height 451
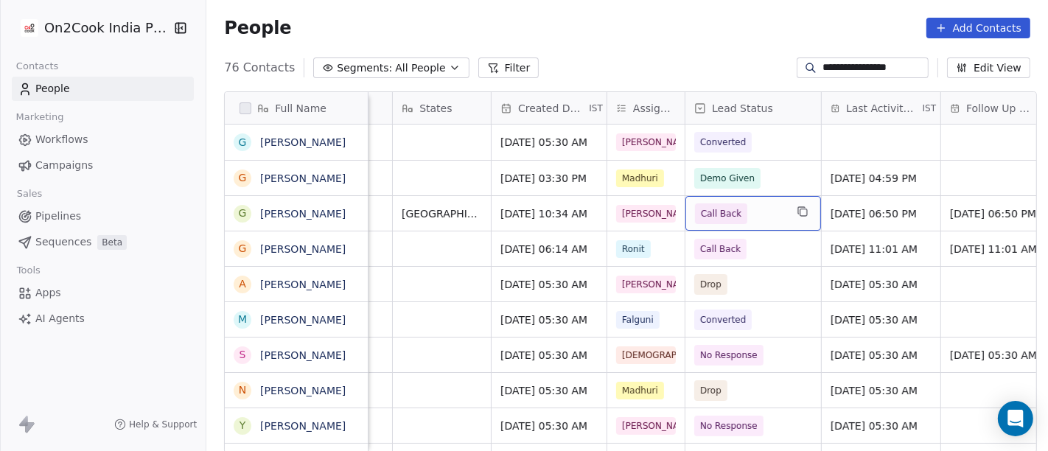
click at [713, 218] on span "Call Back" at bounding box center [721, 213] width 41 height 15
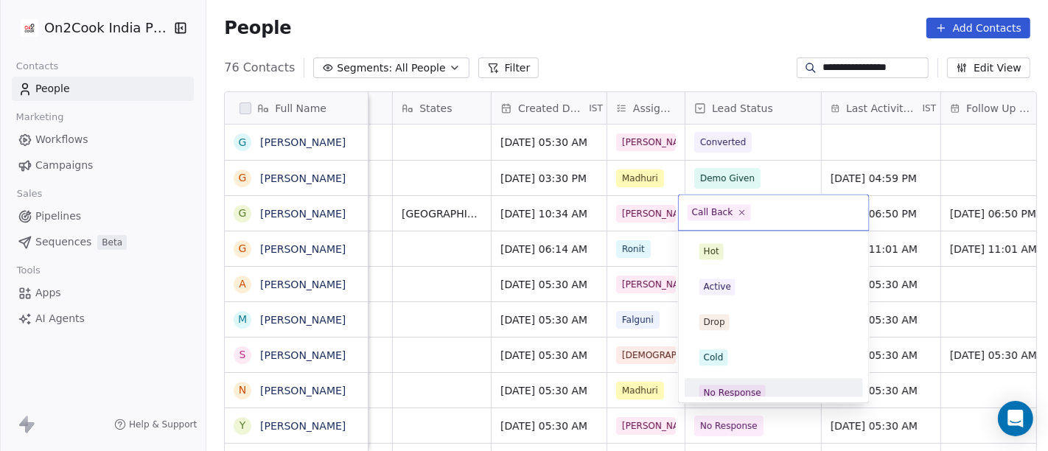
click at [735, 385] on span "No Response" at bounding box center [732, 393] width 66 height 16
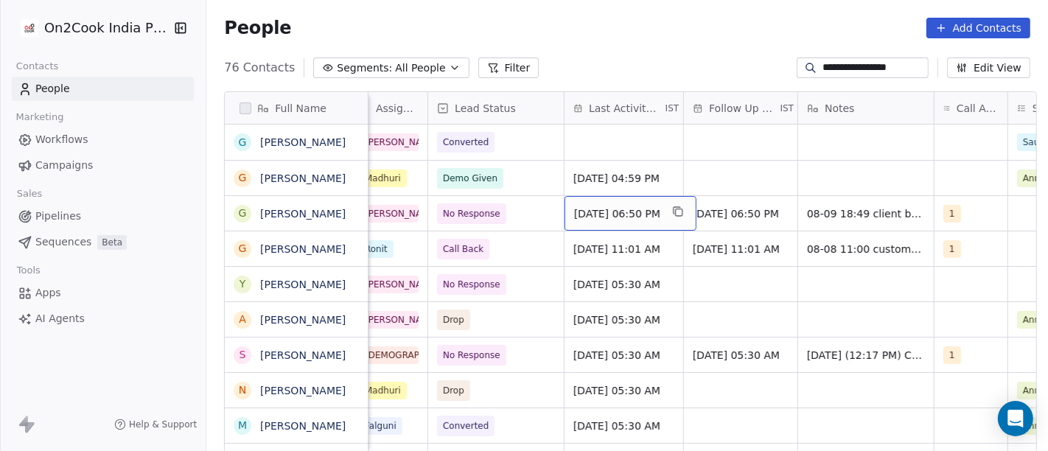
click at [600, 213] on span "[DATE] 06:50 PM" at bounding box center [617, 213] width 86 height 15
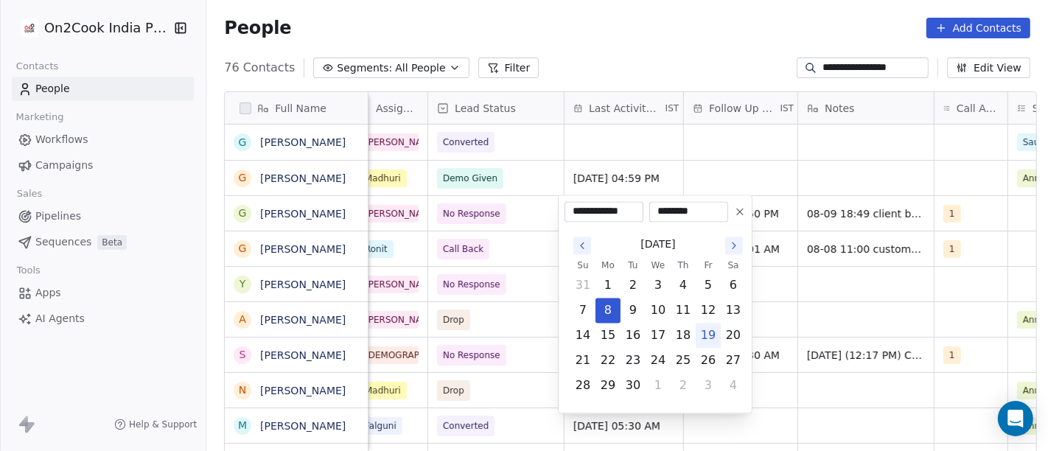
click at [701, 338] on button "19" at bounding box center [708, 335] width 24 height 24
type input "**********"
click at [619, 37] on html "**********" at bounding box center [524, 225] width 1048 height 451
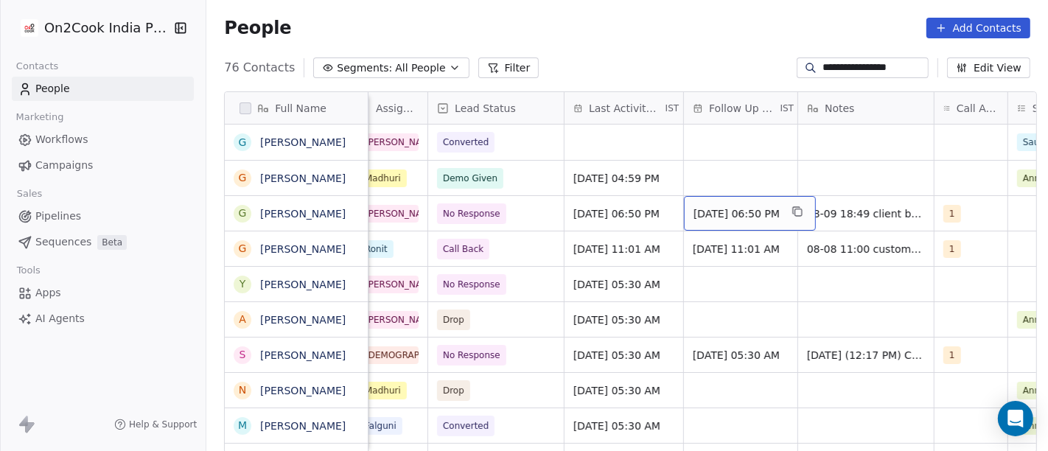
click at [709, 217] on span "[DATE] 06:50 PM" at bounding box center [736, 213] width 86 height 15
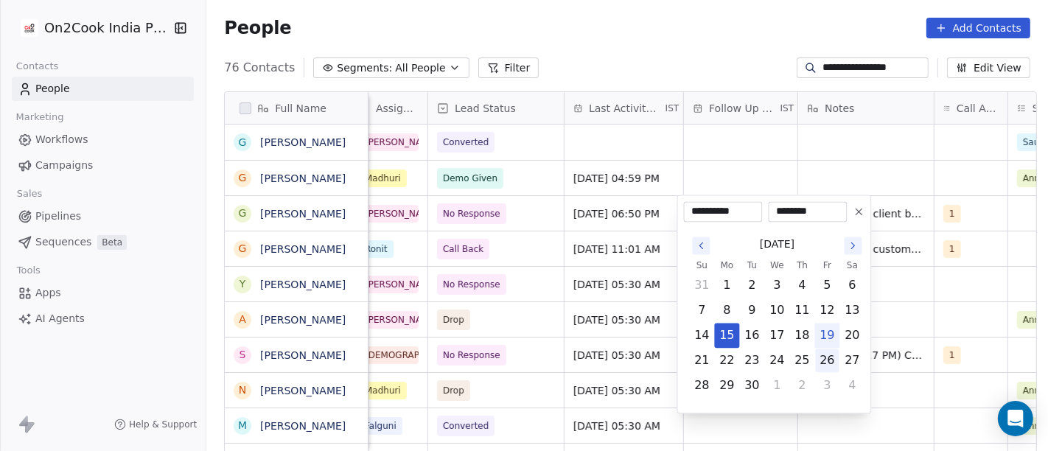
click at [829, 357] on button "26" at bounding box center [828, 360] width 24 height 24
type input "**********"
click at [724, 36] on html "**********" at bounding box center [524, 225] width 1048 height 451
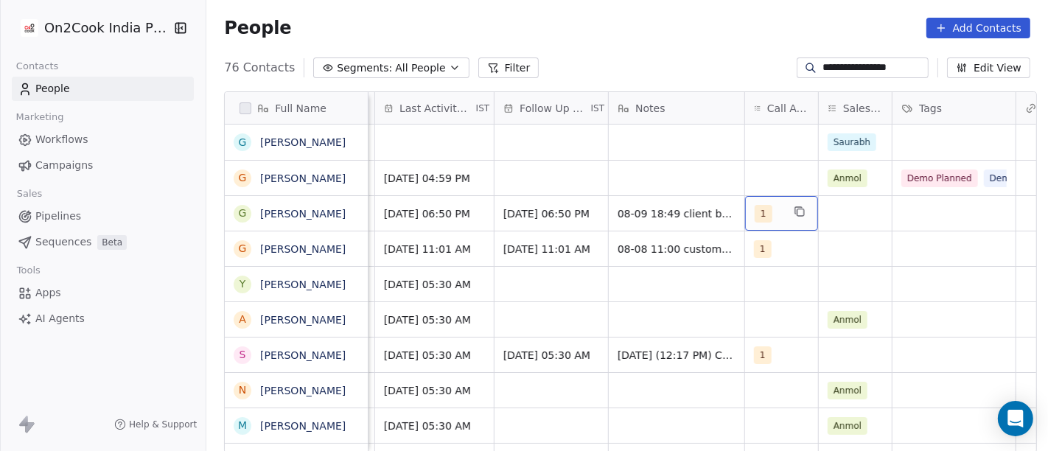
click at [757, 223] on div "1" at bounding box center [781, 213] width 73 height 35
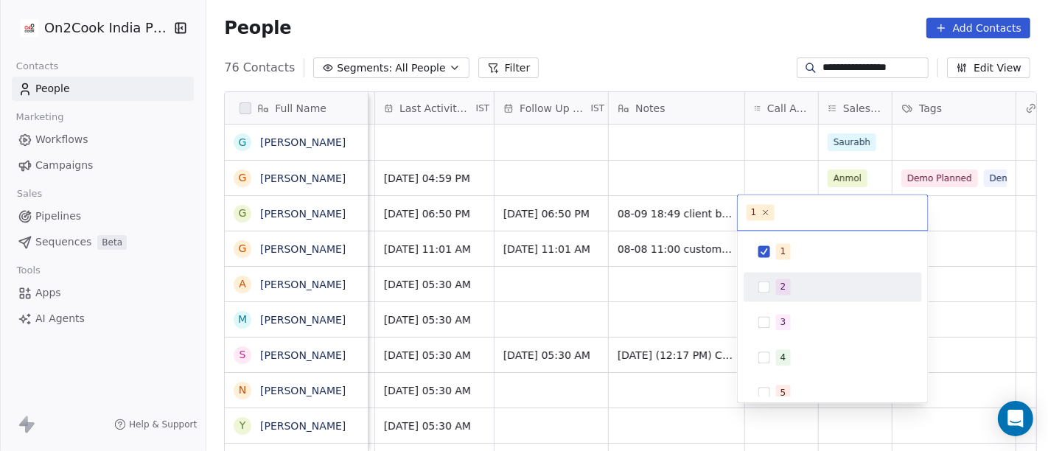
click at [780, 289] on div "2" at bounding box center [783, 286] width 6 height 13
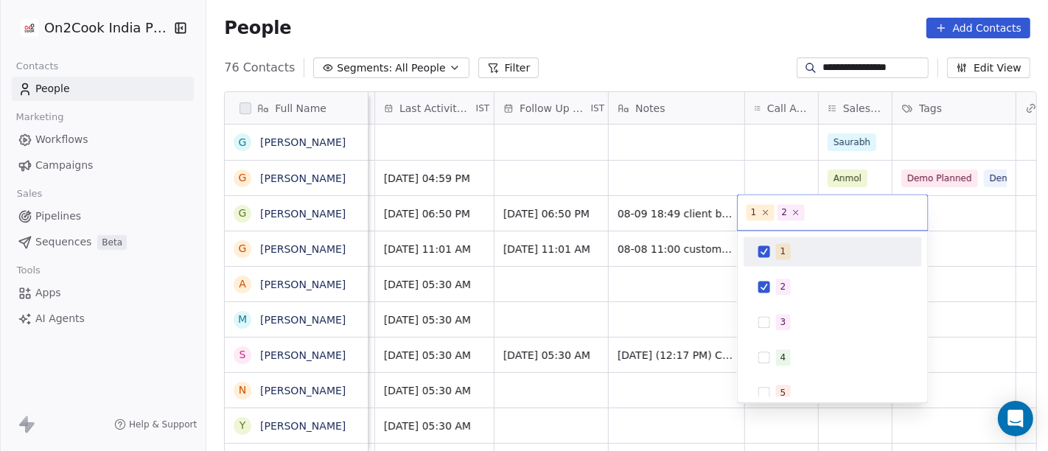
click at [779, 253] on span "1" at bounding box center [783, 251] width 15 height 16
click at [670, 94] on html "**********" at bounding box center [524, 225] width 1048 height 451
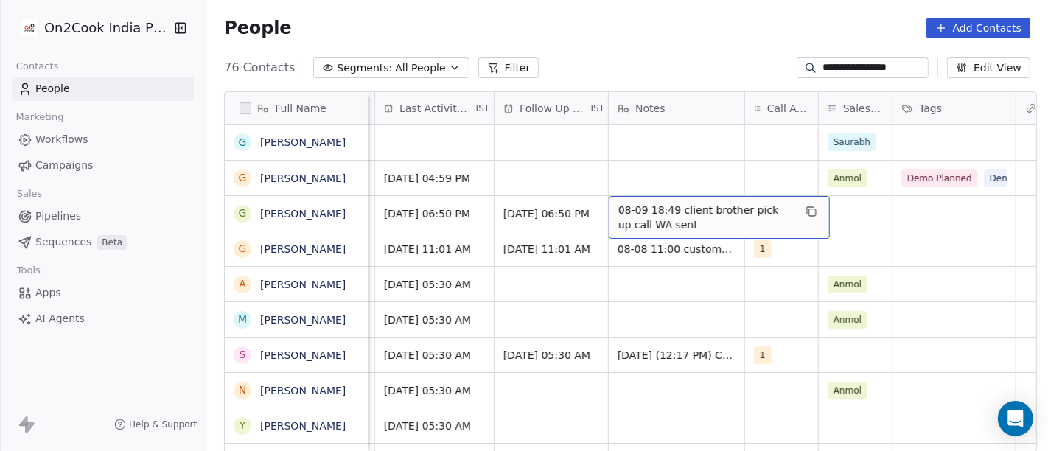
click at [673, 219] on span "08-09 18:49 client brother pick up call WA sent" at bounding box center [705, 217] width 175 height 29
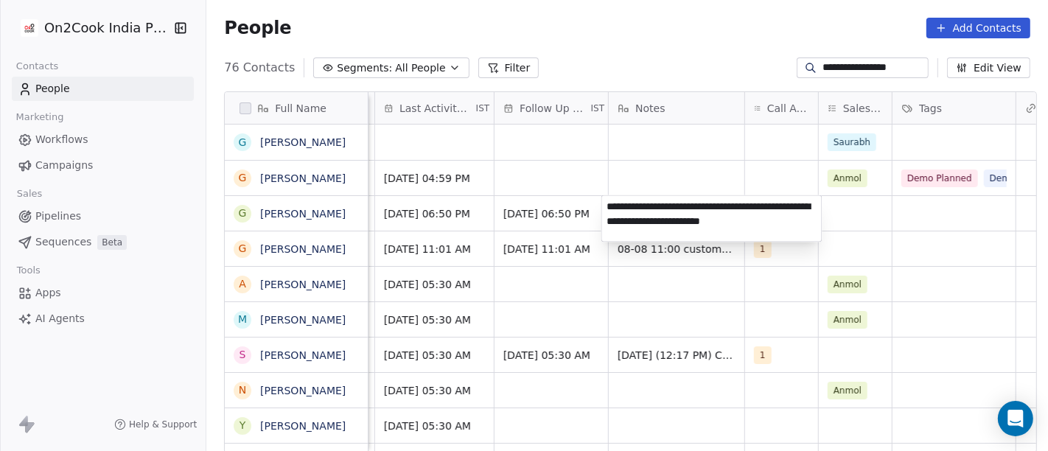
type textarea "**********"
click at [696, 247] on html "**********" at bounding box center [524, 225] width 1048 height 451
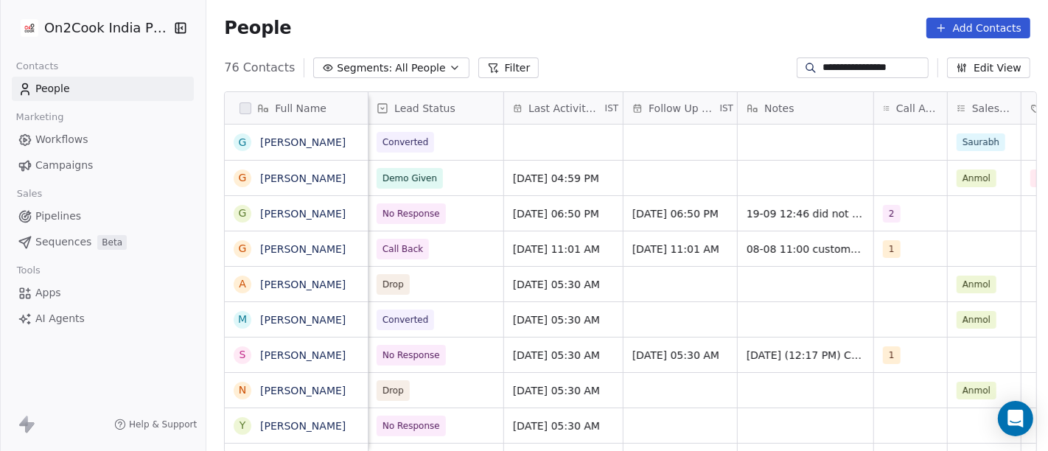
scroll to position [0, 752]
click at [852, 68] on input "**********" at bounding box center [873, 67] width 103 height 15
paste input "***"
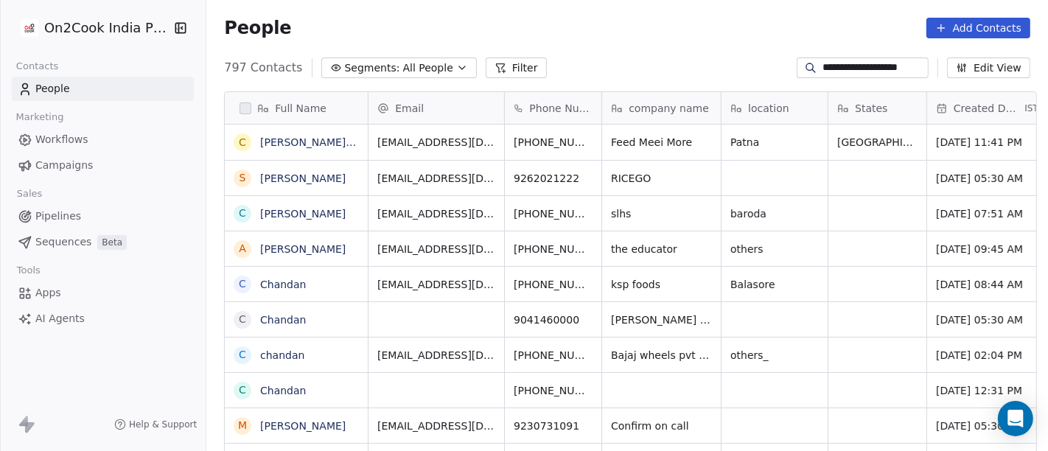
scroll to position [385, 836]
type input "**********"
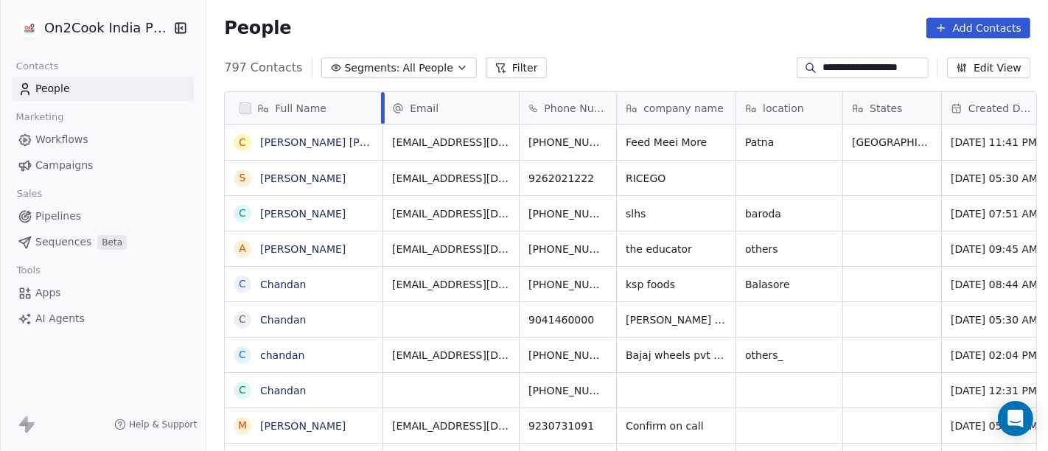
drag, startPoint x: 362, startPoint y: 106, endPoint x: 376, endPoint y: 106, distance: 14.7
click at [381, 106] on div at bounding box center [383, 108] width 4 height 32
click at [570, 32] on div "People Add Contacts" at bounding box center [627, 28] width 806 height 21
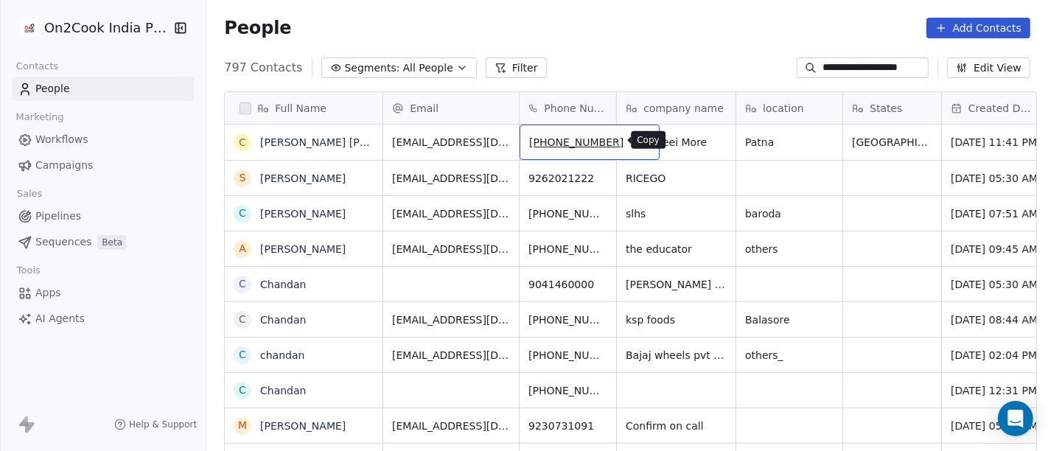
click at [633, 138] on button "grid" at bounding box center [642, 140] width 18 height 18
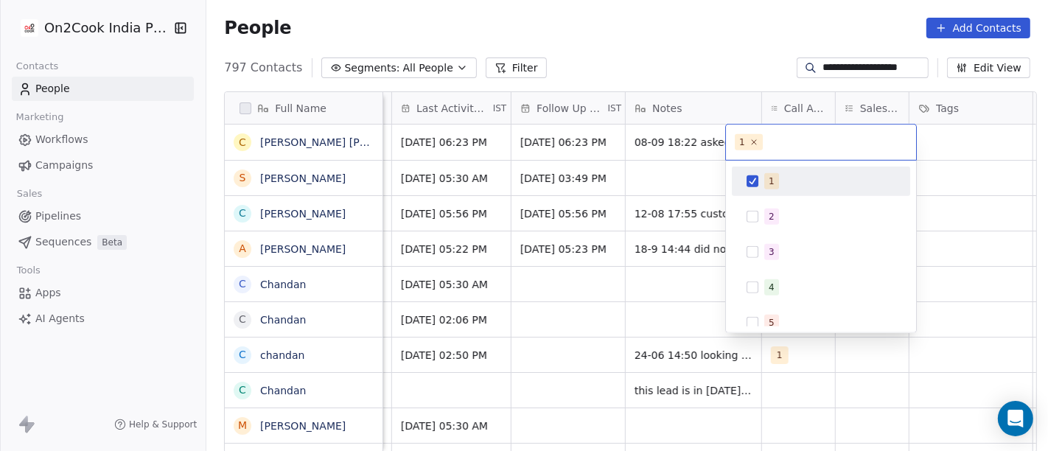
scroll to position [0, 908]
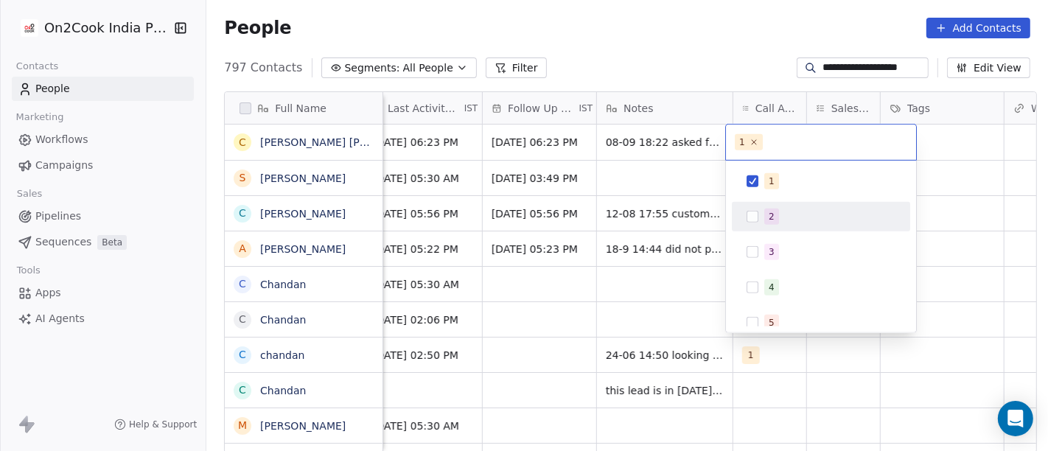
click at [776, 206] on div "2" at bounding box center [821, 217] width 167 height 24
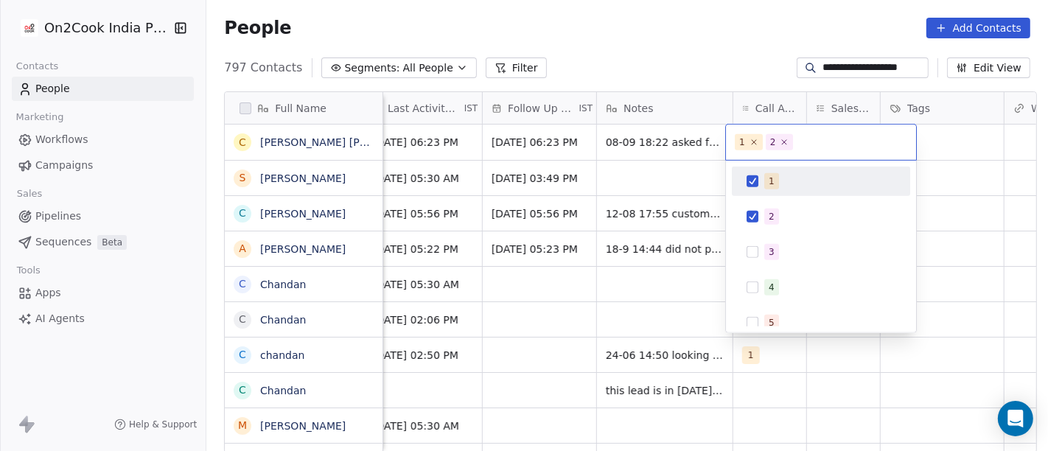
click at [776, 192] on div "1" at bounding box center [821, 181] width 167 height 24
click at [670, 5] on html "**********" at bounding box center [524, 225] width 1048 height 451
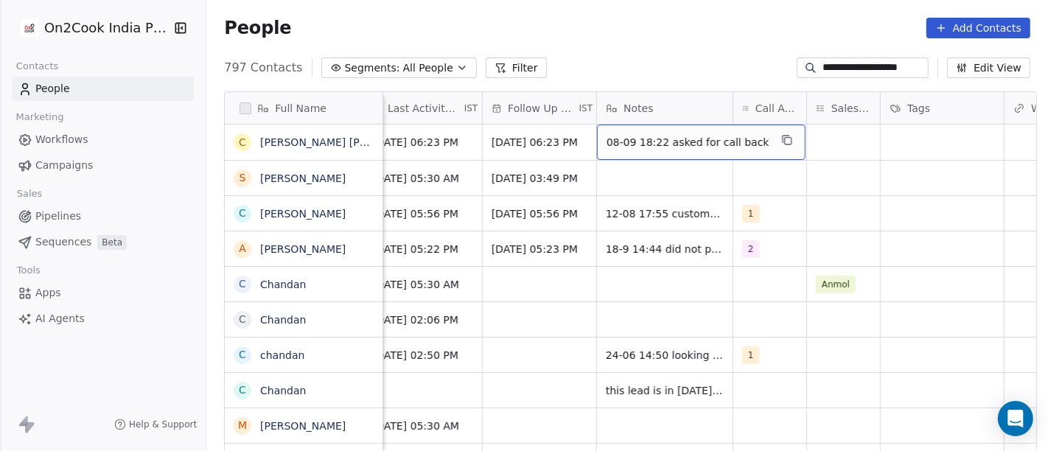
click at [676, 149] on span "08-09 18:22 asked for call back" at bounding box center [687, 142] width 163 height 15
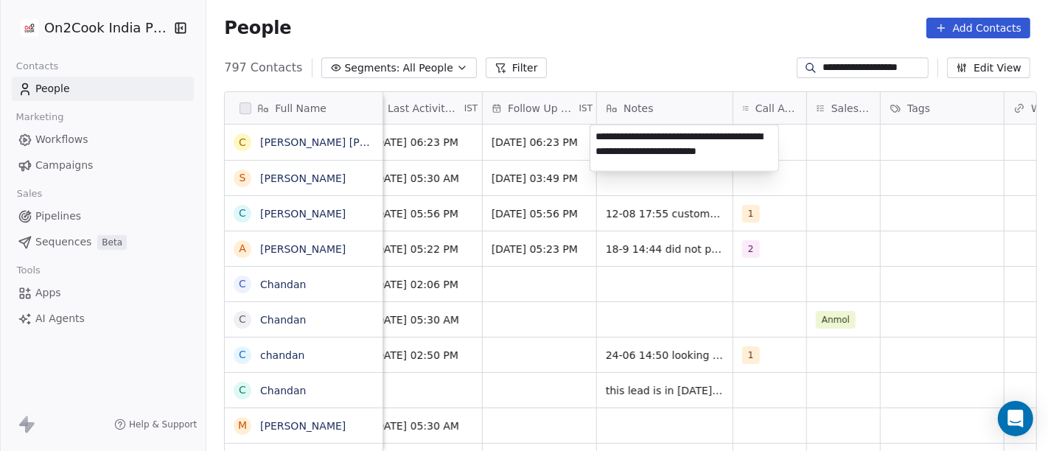
type textarea "**********"
click at [595, 330] on html "**********" at bounding box center [524, 225] width 1048 height 451
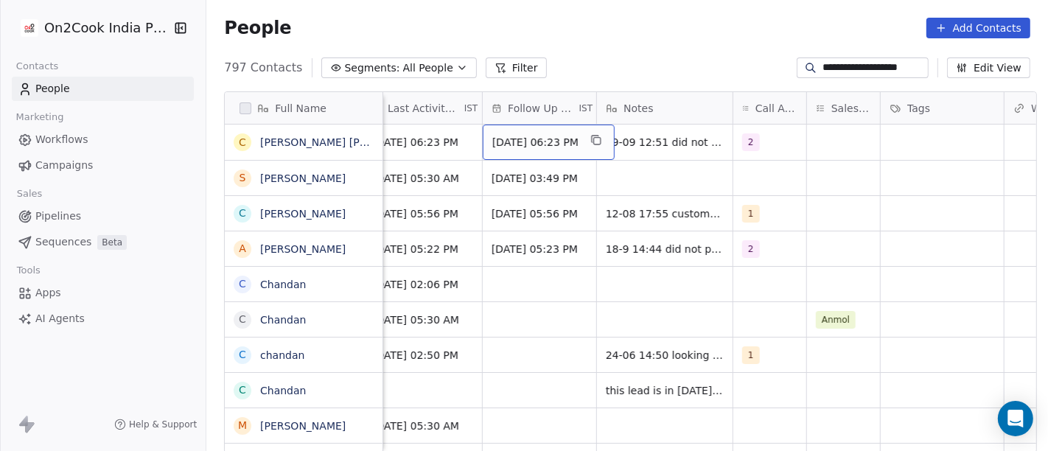
click at [524, 135] on span "[DATE] 06:23 PM" at bounding box center [535, 142] width 86 height 15
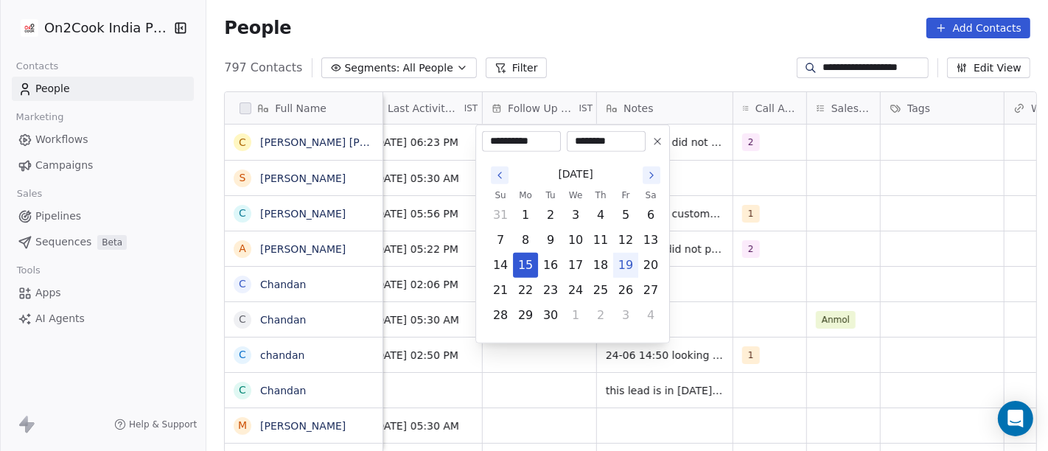
click at [622, 276] on button "19" at bounding box center [626, 265] width 24 height 24
click at [623, 284] on button "26" at bounding box center [626, 291] width 24 height 24
type input "**********"
click at [902, 261] on html "**********" at bounding box center [524, 225] width 1048 height 451
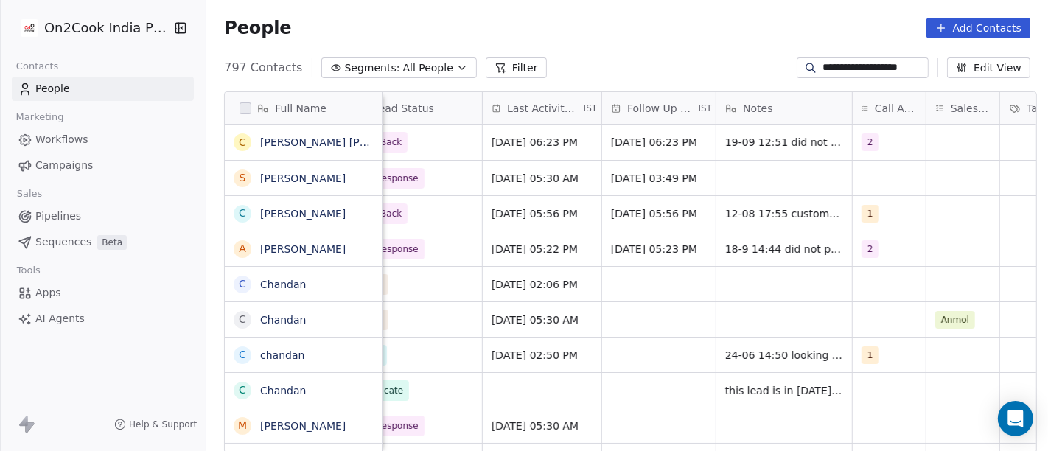
scroll to position [0, 787]
click at [568, 144] on span "[DATE] 06:23 PM" at bounding box center [537, 142] width 86 height 15
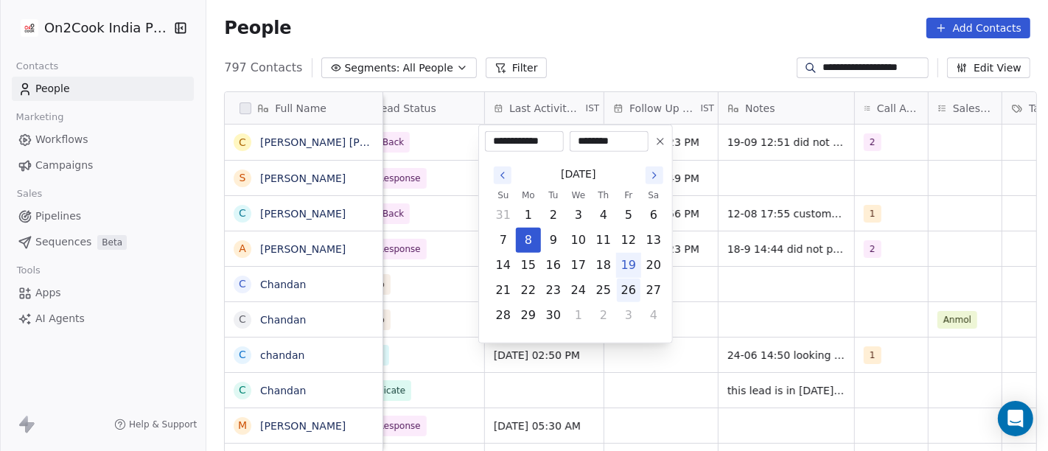
click at [631, 286] on button "26" at bounding box center [629, 291] width 24 height 24
click at [629, 265] on button "19" at bounding box center [629, 265] width 24 height 24
type input "**********"
click at [956, 211] on html "**********" at bounding box center [524, 225] width 1048 height 451
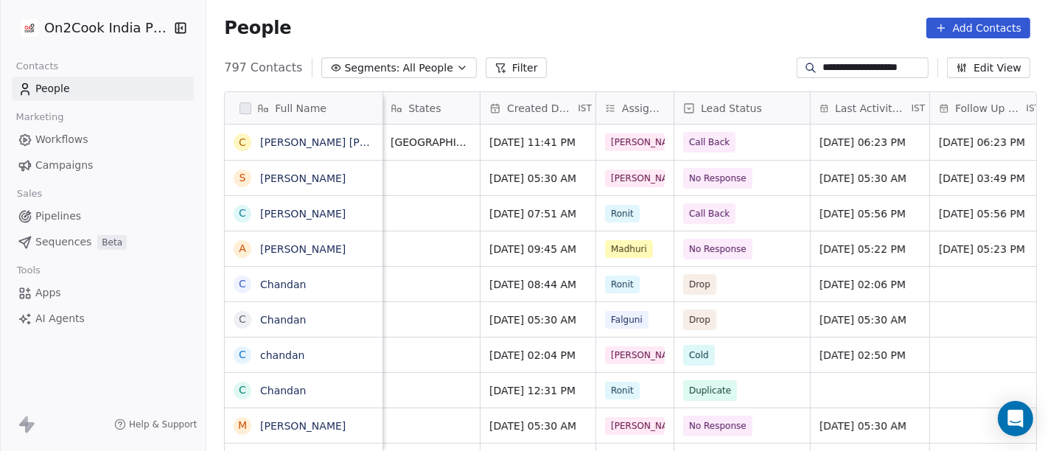
scroll to position [0, 459]
click at [715, 144] on span "Call Back" at bounding box center [712, 142] width 41 height 15
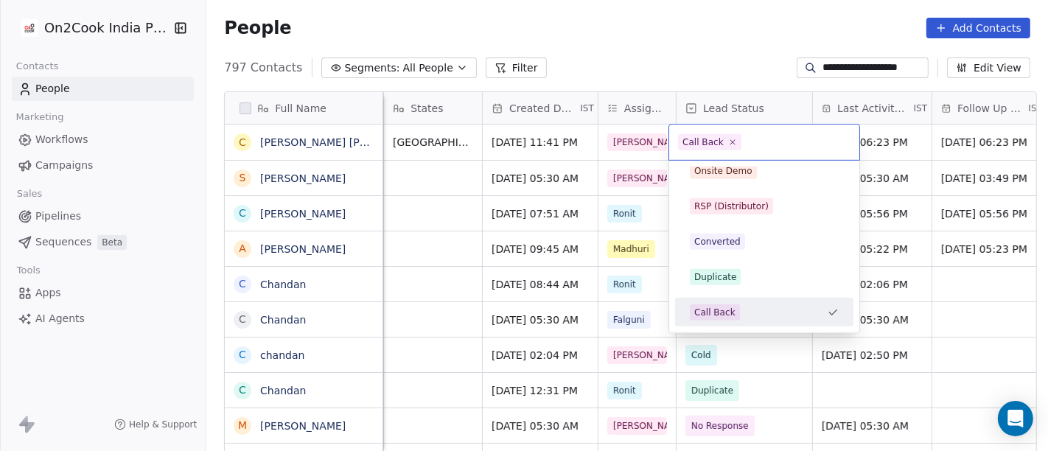
scroll to position [0, 0]
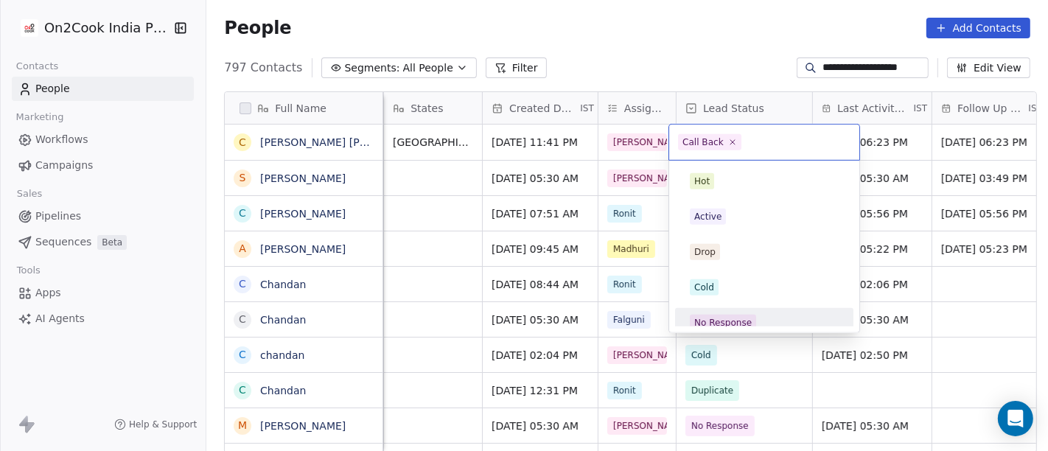
click at [743, 315] on span "No Response" at bounding box center [723, 323] width 66 height 16
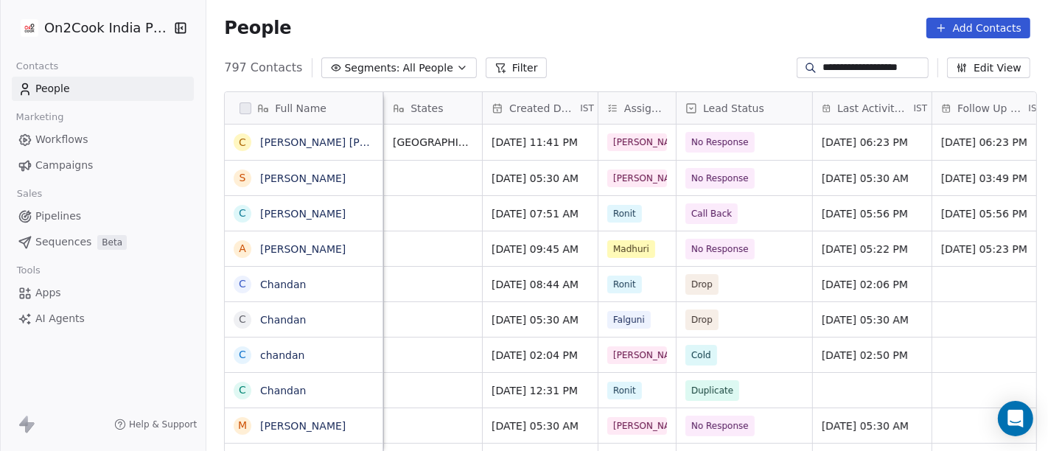
click at [706, 62] on div "**********" at bounding box center [626, 68] width 841 height 24
click at [846, 68] on input "**********" at bounding box center [873, 67] width 103 height 15
paste input
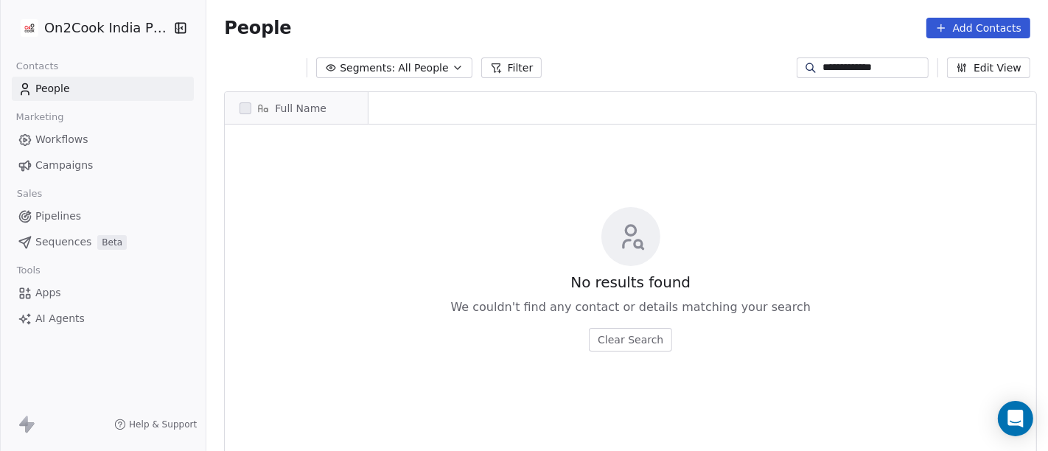
scroll to position [13, 13]
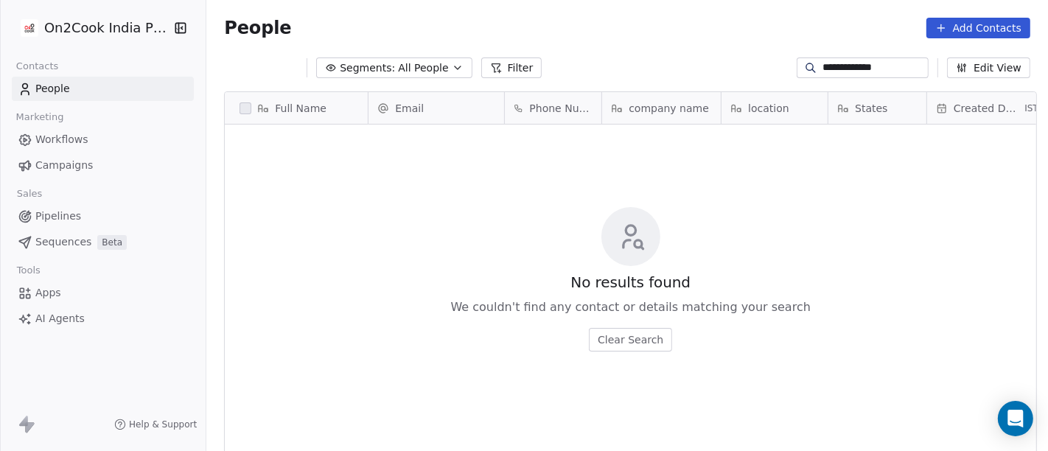
click at [860, 68] on input "**********" at bounding box center [873, 67] width 103 height 15
paste input
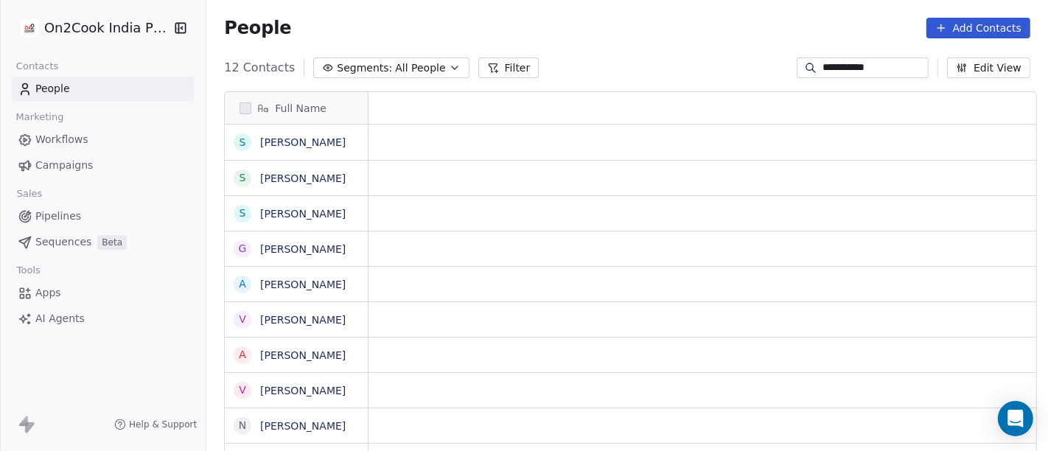
scroll to position [385, 836]
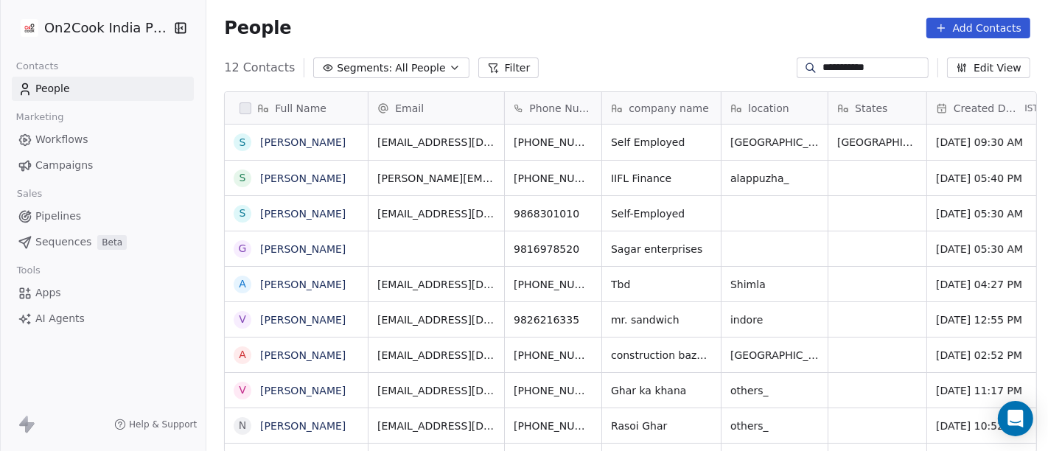
type input "**********"
click at [604, 58] on div "**********" at bounding box center [626, 68] width 841 height 24
click at [826, 64] on input "**********" at bounding box center [873, 67] width 103 height 15
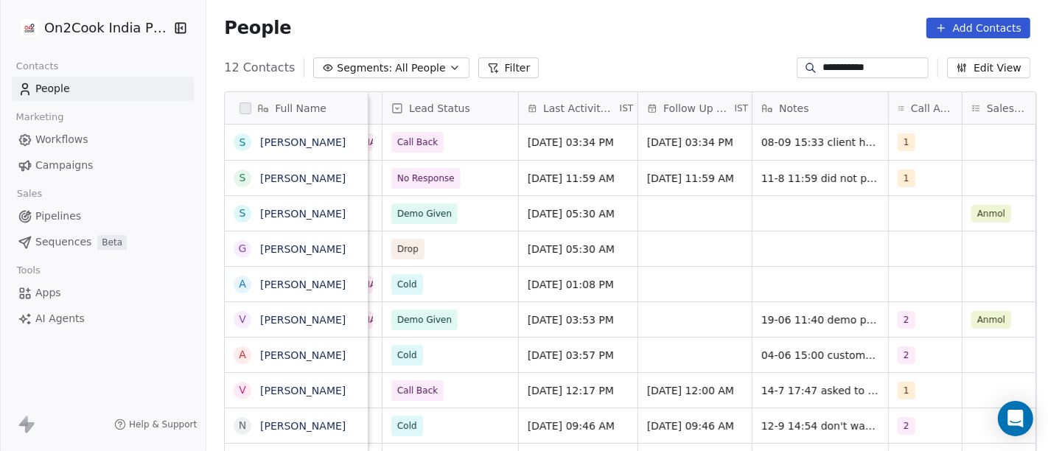
scroll to position [0, 740]
click at [698, 60] on div "**********" at bounding box center [626, 68] width 841 height 24
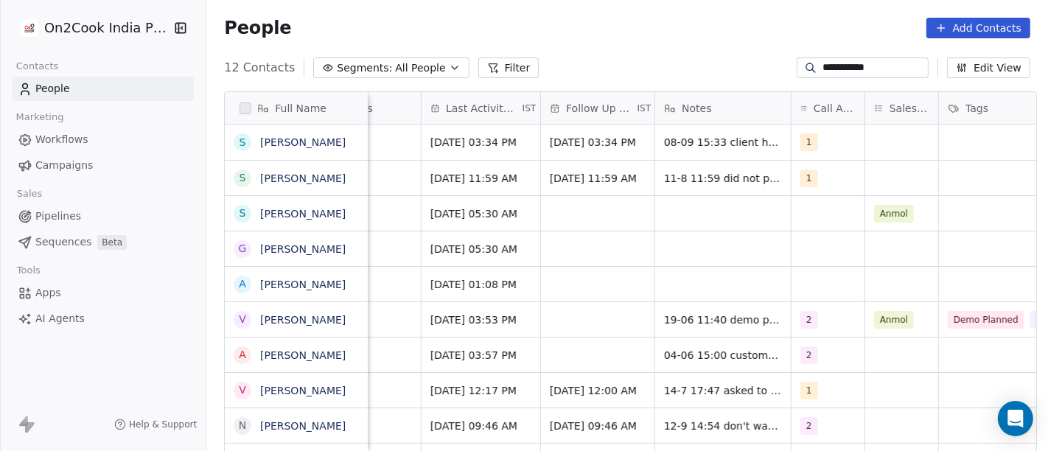
scroll to position [0, 835]
click at [802, 151] on div "1" at bounding box center [828, 142] width 73 height 35
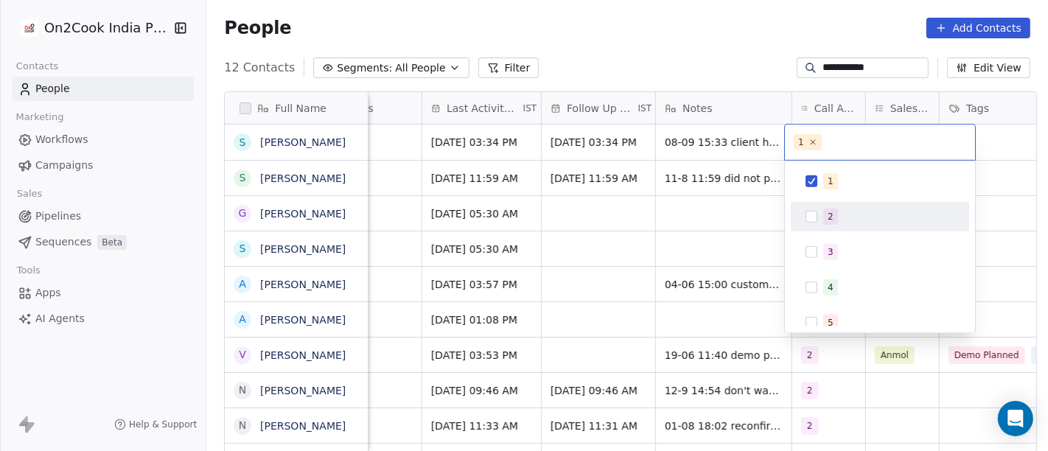
click at [823, 211] on span "2" at bounding box center [830, 217] width 15 height 16
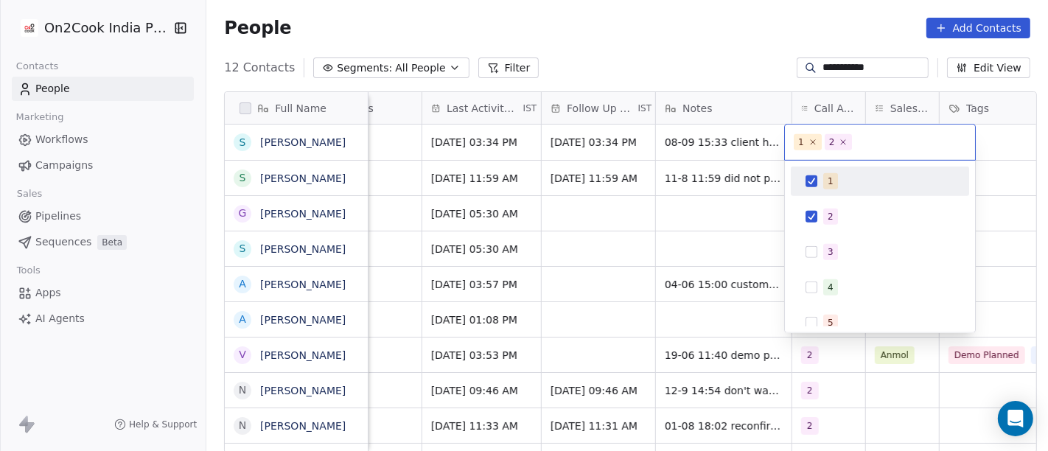
click at [814, 186] on button "Suggestions" at bounding box center [811, 181] width 12 height 12
click at [693, 61] on html "**********" at bounding box center [524, 225] width 1048 height 451
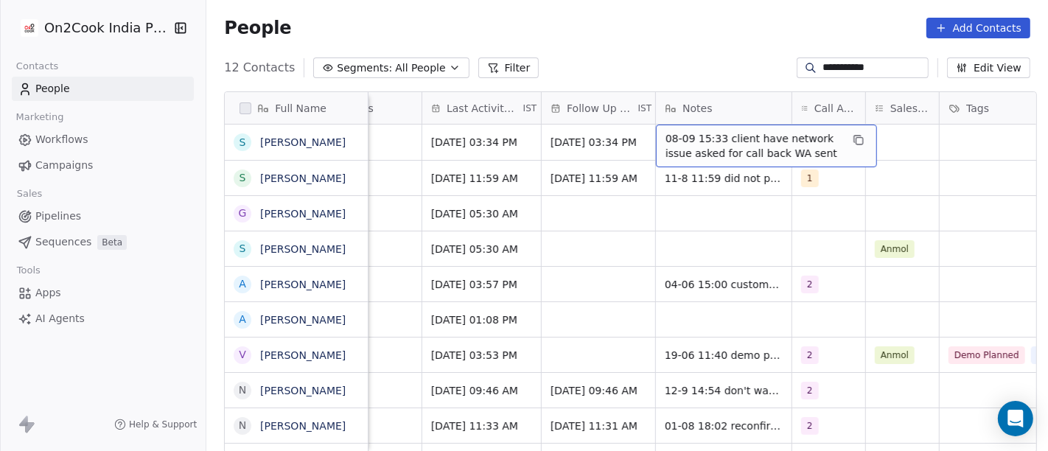
click at [682, 144] on span "08-09 15:33 client have network issue asked for call back WA sent" at bounding box center [752, 145] width 175 height 29
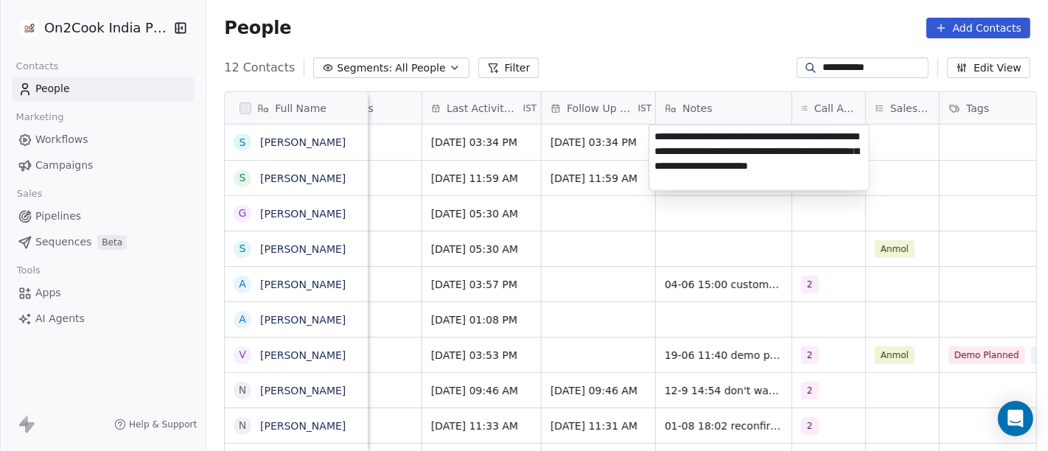
scroll to position [1, 0]
type textarea "**********"
click at [701, 208] on html "**********" at bounding box center [524, 225] width 1048 height 451
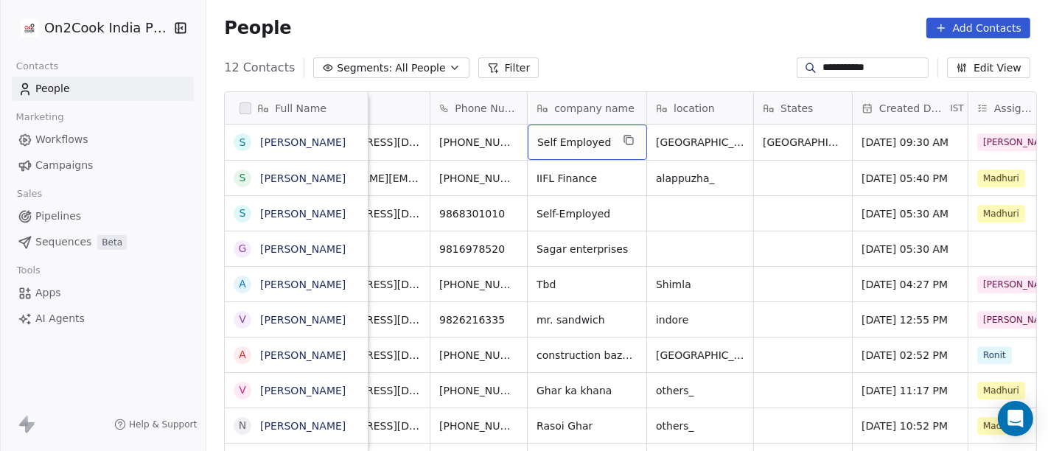
scroll to position [0, 74]
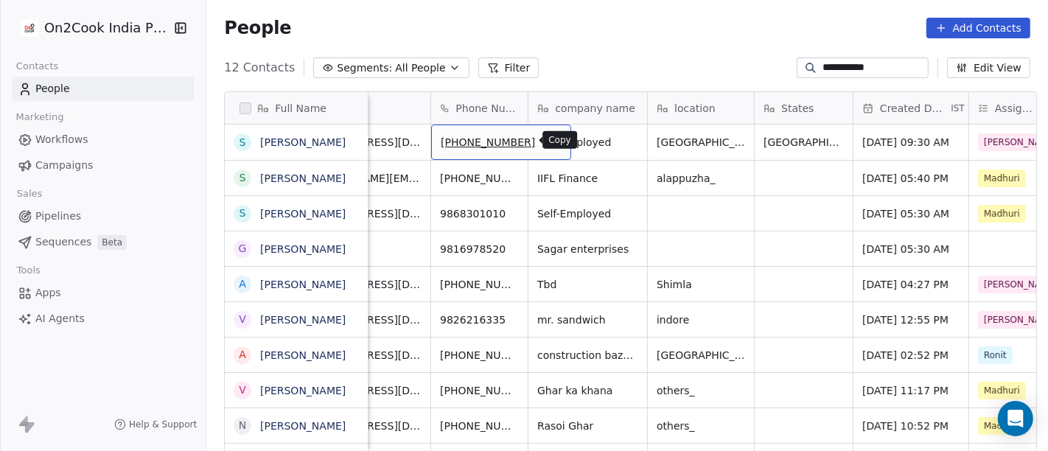
click at [550, 138] on icon "grid" at bounding box center [553, 141] width 7 height 7
click at [651, 31] on div "People Add Contacts" at bounding box center [627, 28] width 806 height 21
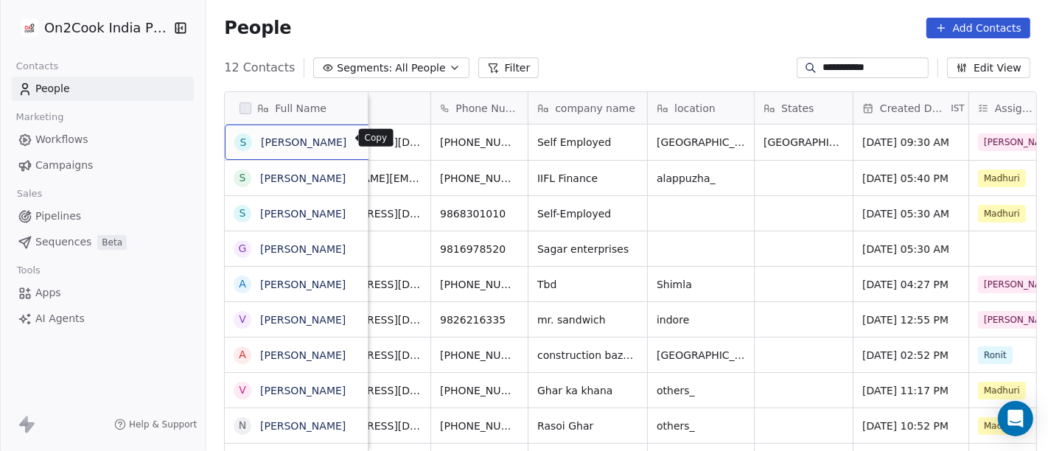
scroll to position [1, 0]
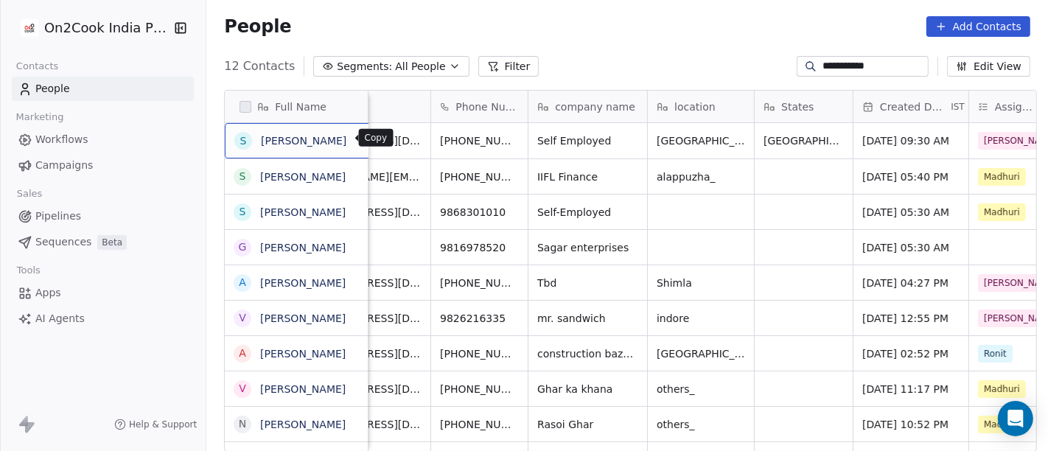
click at [356, 144] on button "grid" at bounding box center [365, 139] width 18 height 18
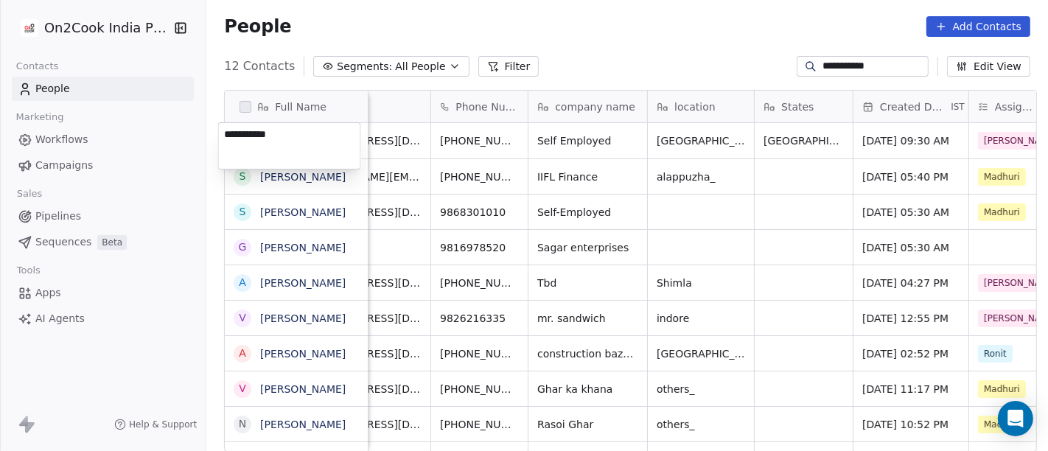
click at [303, 135] on textarea "**********" at bounding box center [289, 146] width 141 height 46
click at [486, 138] on html "**********" at bounding box center [524, 225] width 1048 height 451
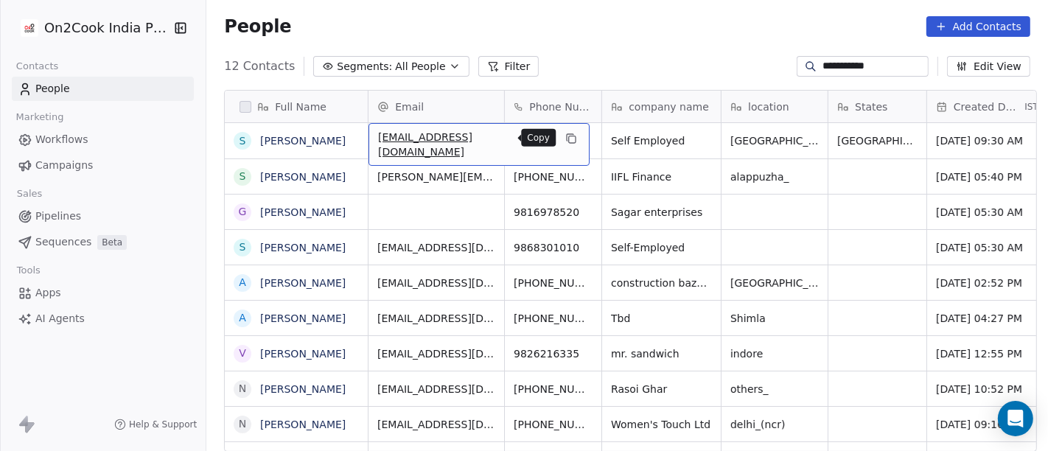
click at [565, 141] on icon "grid" at bounding box center [571, 139] width 12 height 12
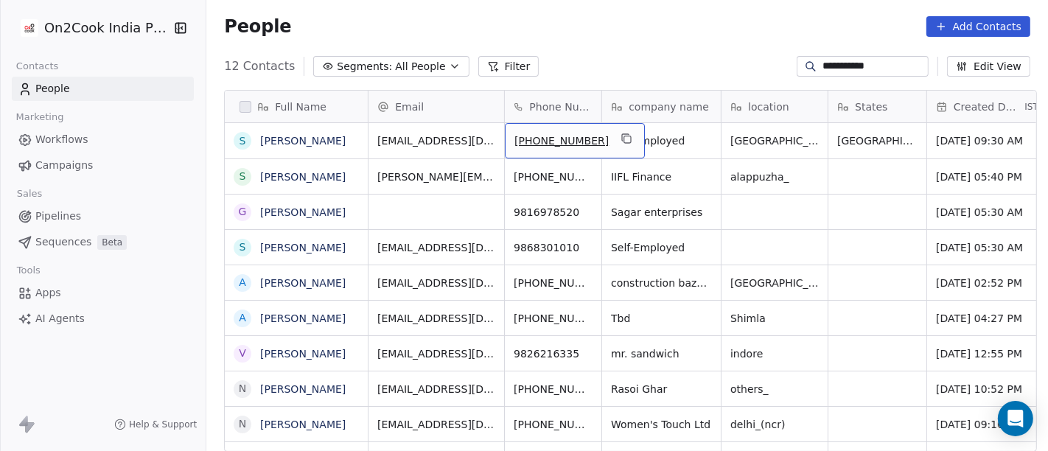
click at [530, 137] on span "[PHONE_NUMBER]" at bounding box center [561, 140] width 94 height 15
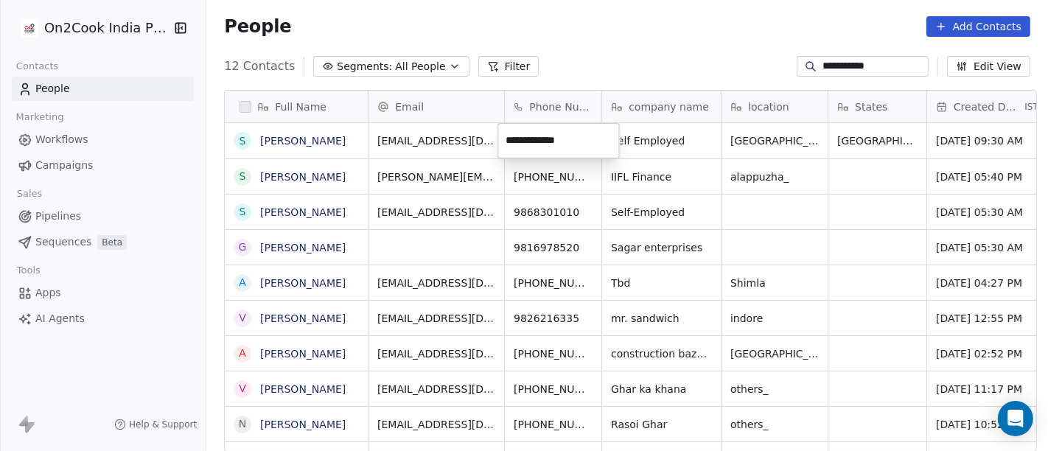
drag, startPoint x: 523, startPoint y: 137, endPoint x: 599, endPoint y: 138, distance: 75.9
click at [599, 138] on input "**********" at bounding box center [559, 140] width 116 height 29
click at [421, 145] on html "**********" at bounding box center [524, 225] width 1048 height 451
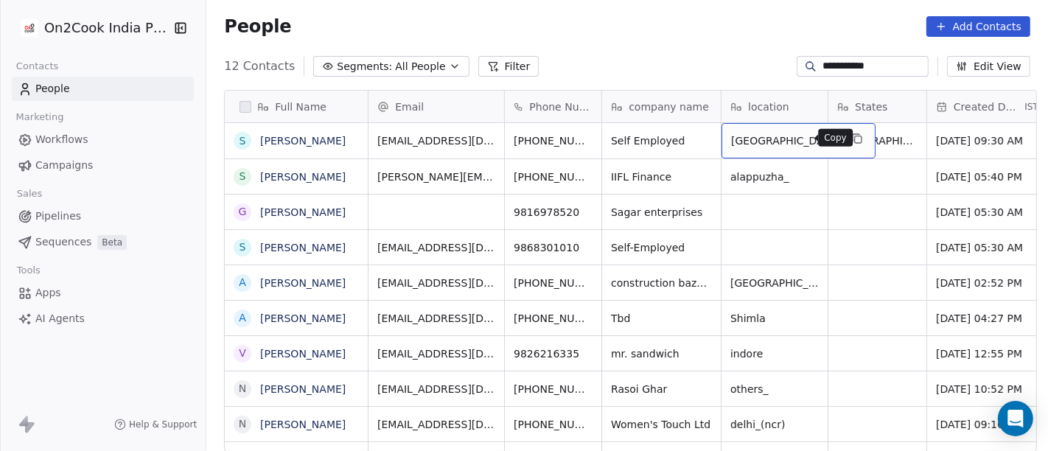
click at [851, 141] on icon "grid" at bounding box center [857, 139] width 12 height 12
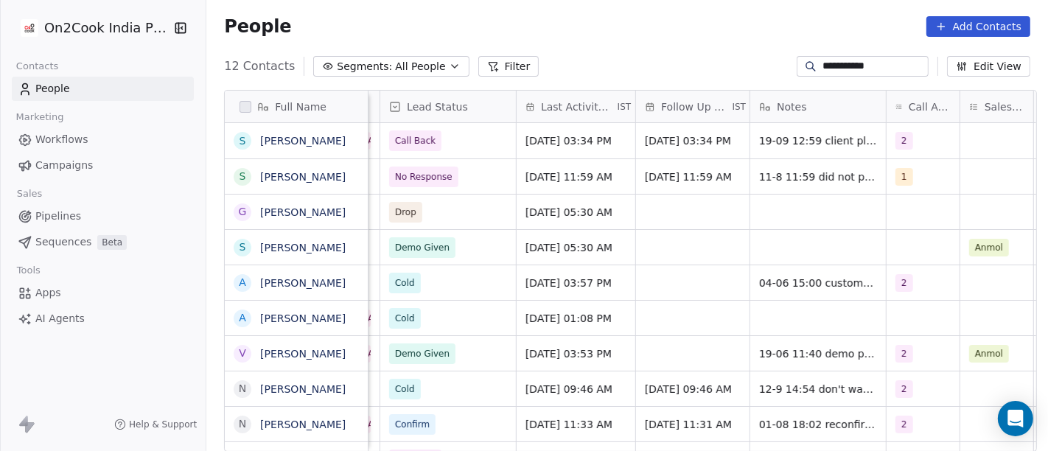
scroll to position [0, 740]
click at [603, 138] on span "[DATE] 03:34 PM" at bounding box center [570, 140] width 86 height 15
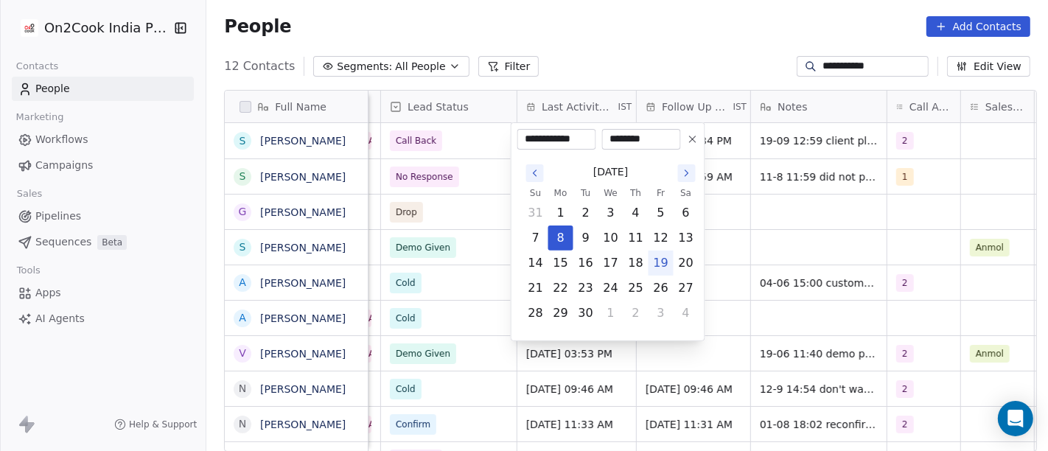
click at [668, 262] on button "19" at bounding box center [661, 263] width 24 height 24
type input "**********"
click at [670, 36] on html "**********" at bounding box center [524, 225] width 1048 height 451
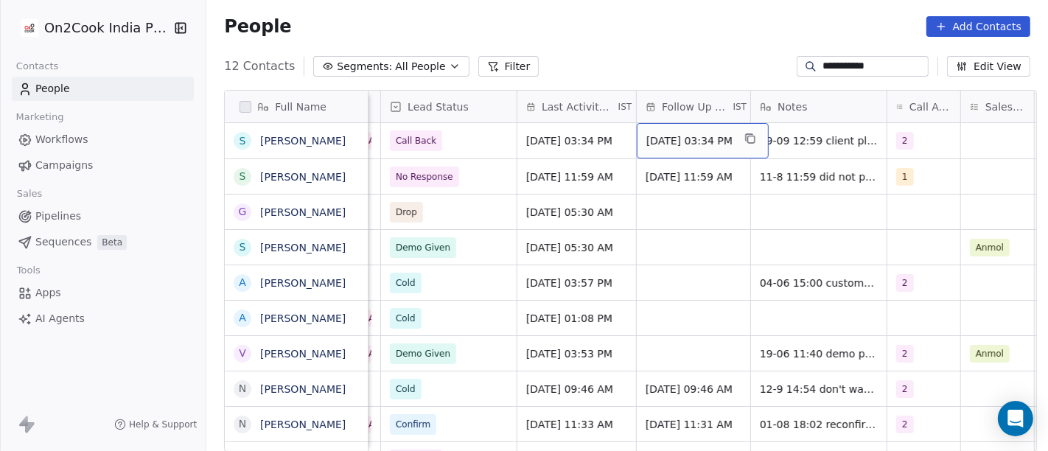
click at [705, 135] on span "[DATE] 03:34 PM" at bounding box center [689, 140] width 86 height 15
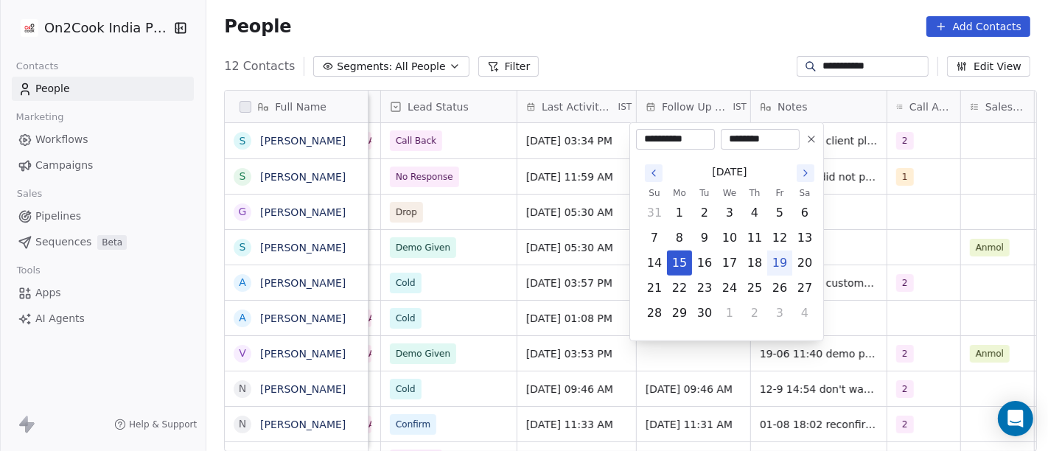
click at [779, 262] on button "19" at bounding box center [780, 263] width 24 height 24
type input "**********"
click at [672, 11] on html "**********" at bounding box center [524, 225] width 1048 height 451
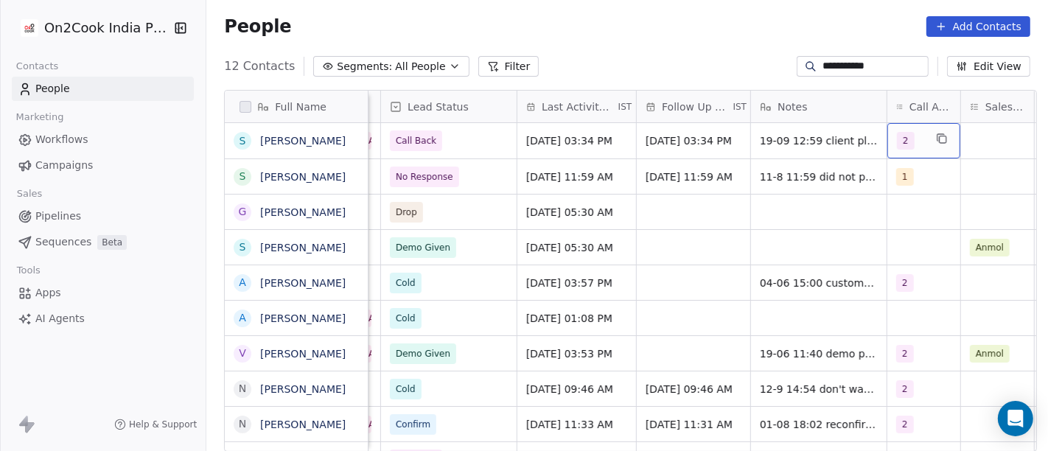
click at [914, 127] on div "2" at bounding box center [923, 140] width 73 height 35
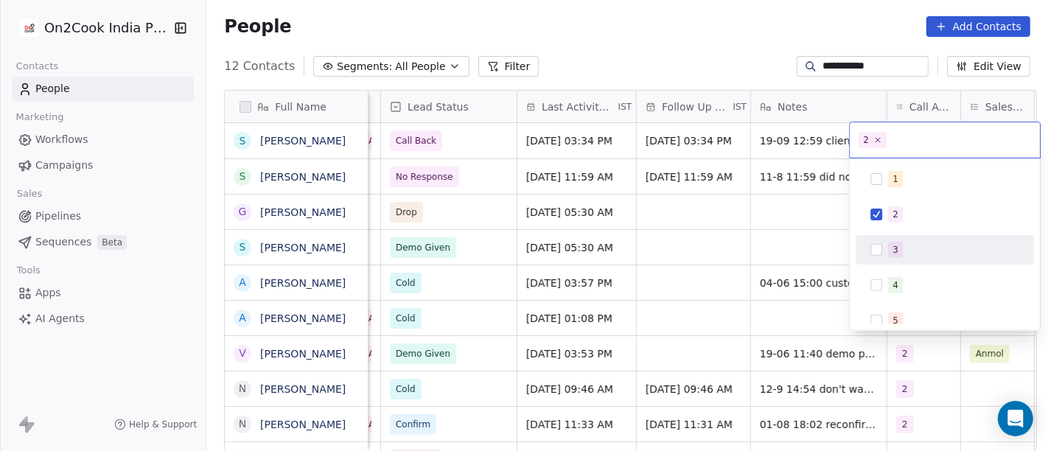
click at [908, 243] on div "3" at bounding box center [953, 250] width 131 height 16
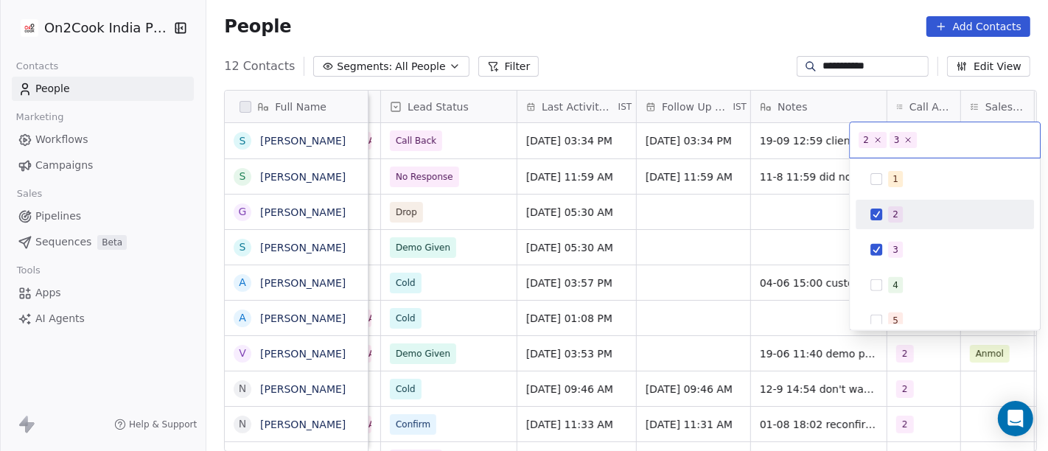
click at [893, 203] on div "2" at bounding box center [944, 215] width 167 height 24
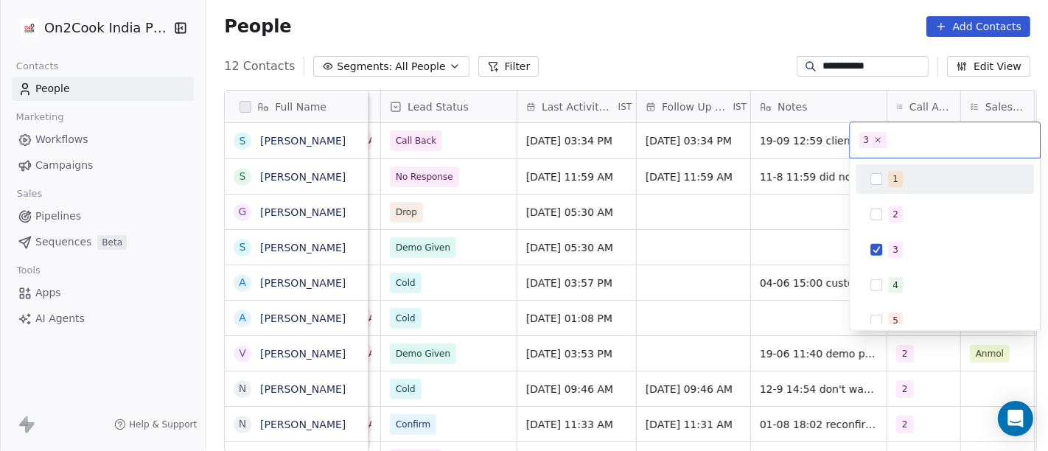
click at [668, 49] on html "**********" at bounding box center [524, 225] width 1048 height 451
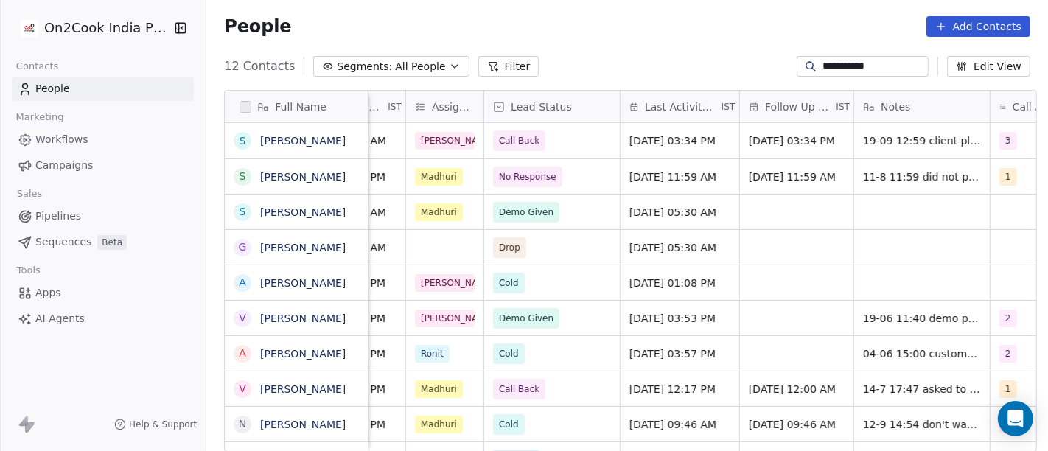
scroll to position [0, 634]
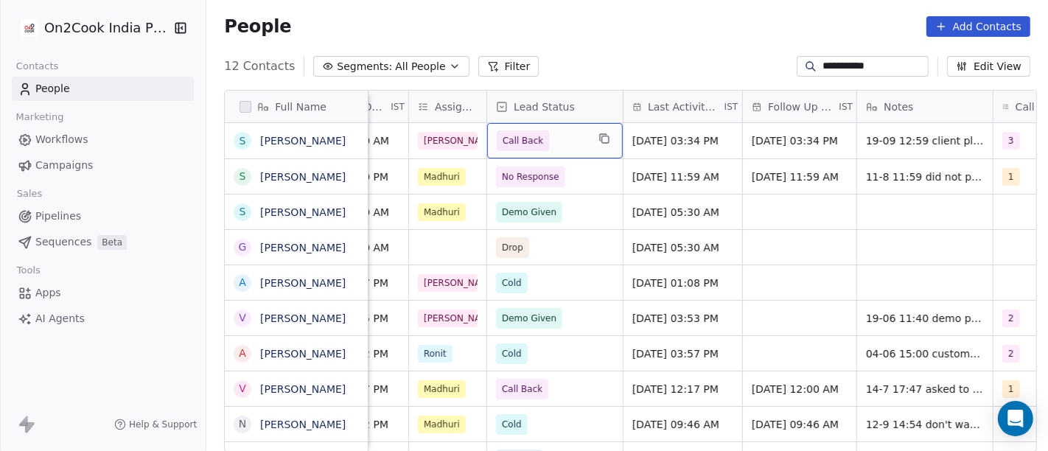
click at [550, 147] on span "Call Back" at bounding box center [542, 140] width 90 height 21
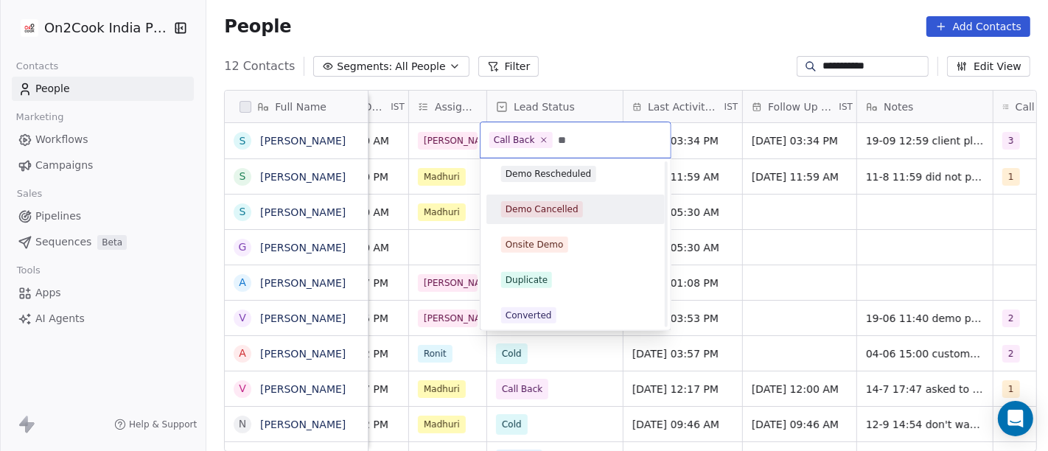
scroll to position [0, 0]
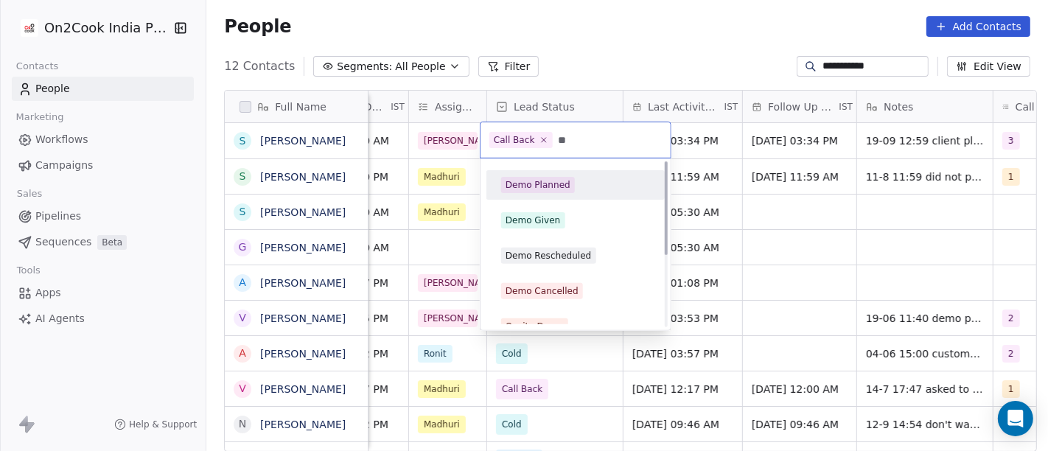
type input "**"
click at [556, 184] on div "Demo Planned" at bounding box center [537, 184] width 65 height 13
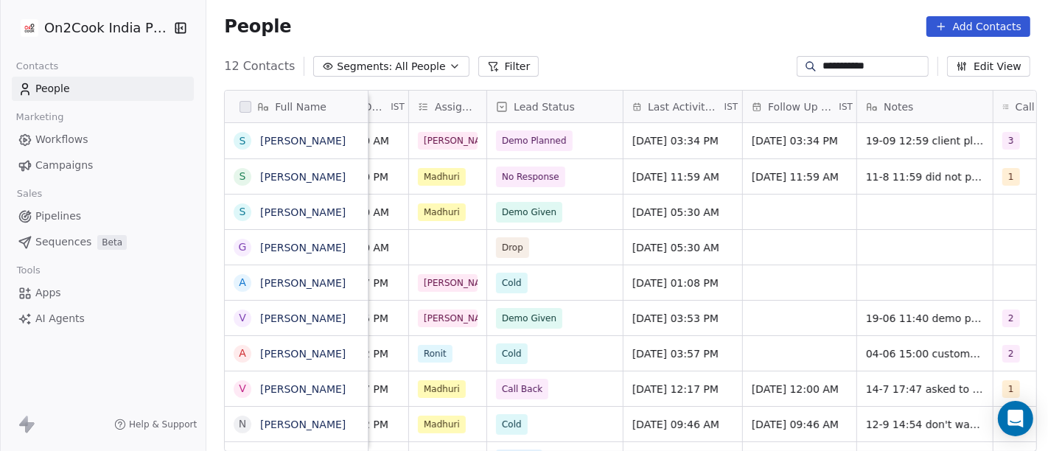
click at [674, 5] on div "People Add Contacts" at bounding box center [626, 27] width 841 height 56
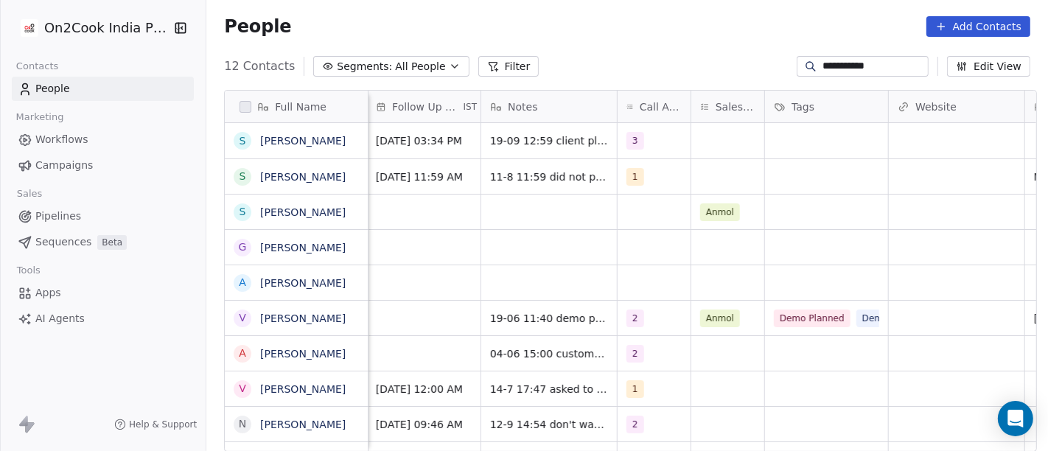
scroll to position [0, 1015]
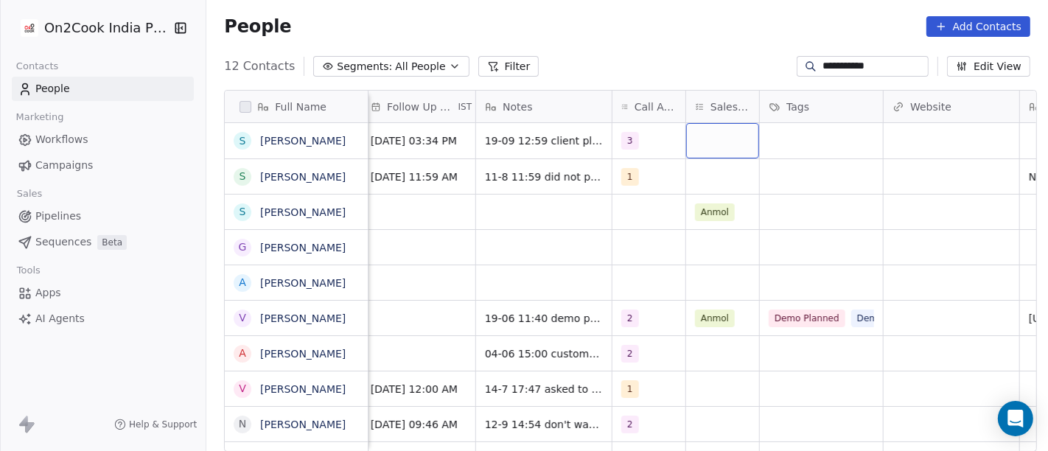
click at [718, 139] on div "grid" at bounding box center [722, 140] width 73 height 35
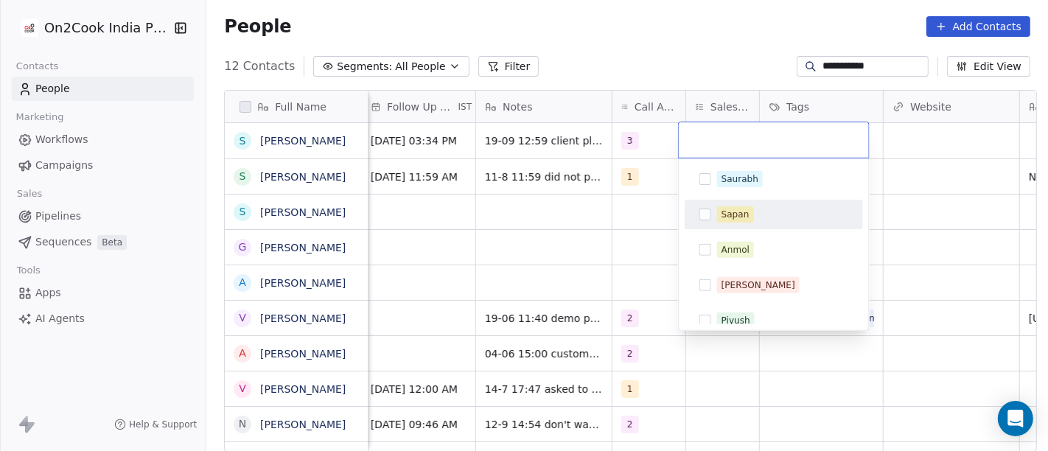
click at [729, 219] on div "Sapan" at bounding box center [735, 214] width 28 height 13
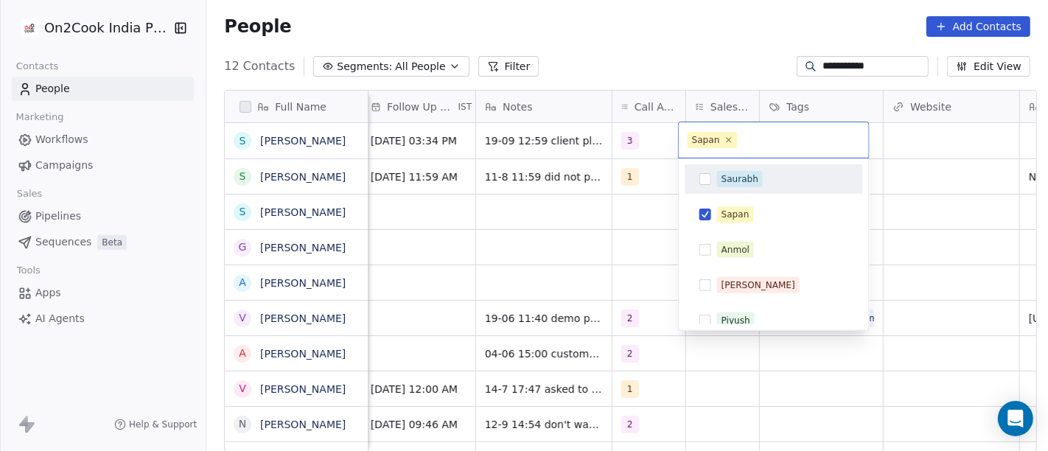
click at [674, 49] on html "**********" at bounding box center [524, 225] width 1048 height 451
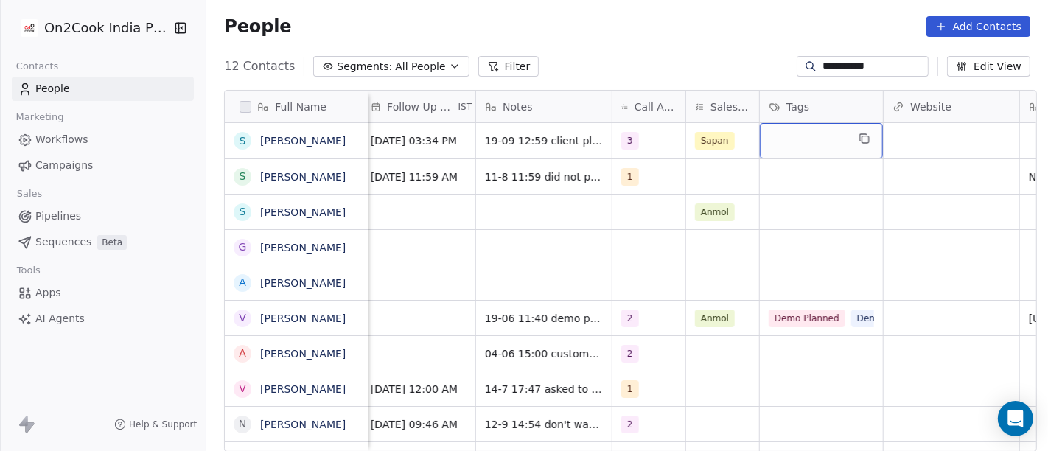
click at [797, 156] on div "grid" at bounding box center [821, 140] width 123 height 35
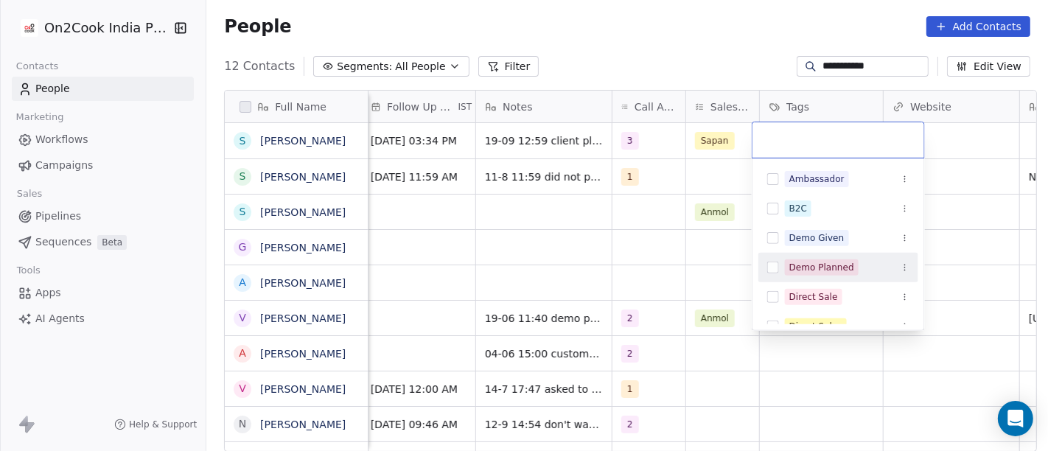
click at [819, 257] on div "Demo Planned" at bounding box center [838, 268] width 160 height 24
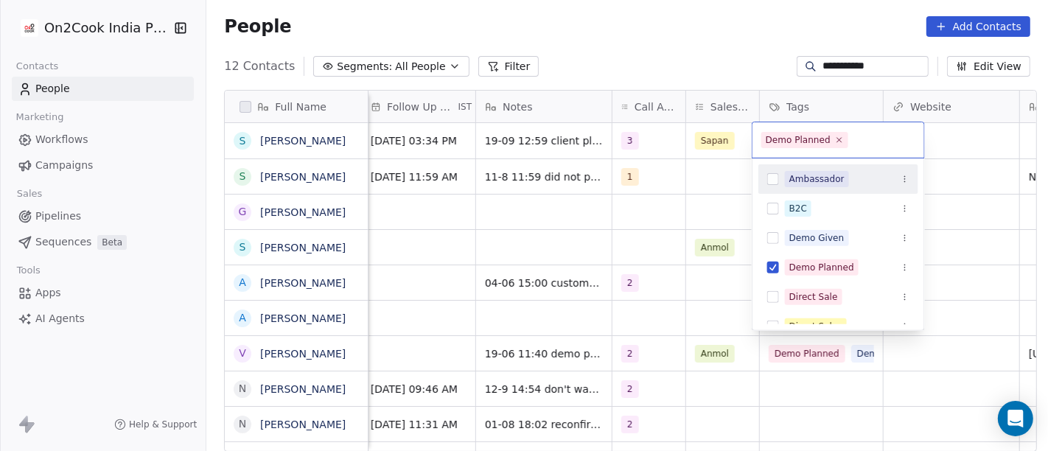
click at [686, 54] on html "**********" at bounding box center [524, 225] width 1048 height 451
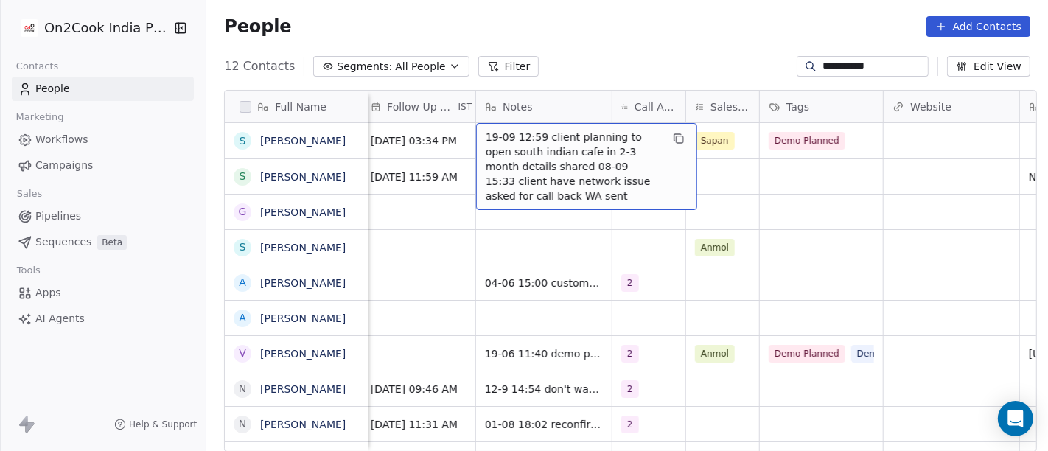
click at [547, 140] on span "19-09 12:59 client planning to open south indian cafe in 2-3 month details shar…" at bounding box center [573, 167] width 175 height 74
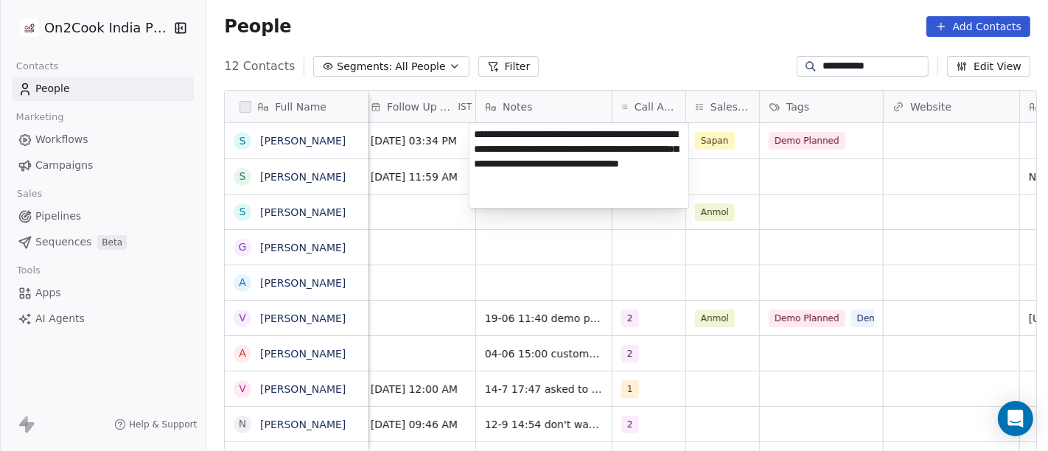
drag, startPoint x: 561, startPoint y: 152, endPoint x: 593, endPoint y: 151, distance: 31.7
click at [593, 151] on textarea "**********" at bounding box center [579, 165] width 220 height 85
type textarea "**********"
click at [825, 181] on html "**********" at bounding box center [524, 225] width 1048 height 451
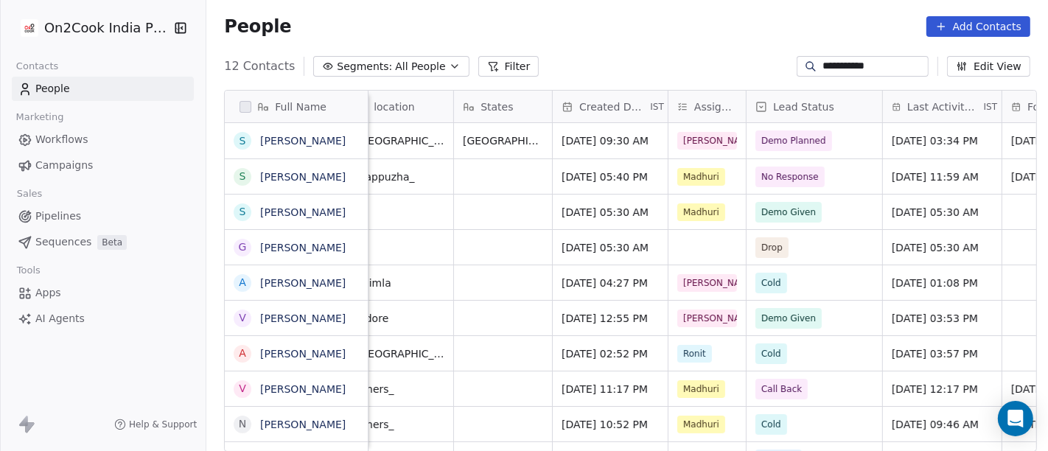
scroll to position [0, 281]
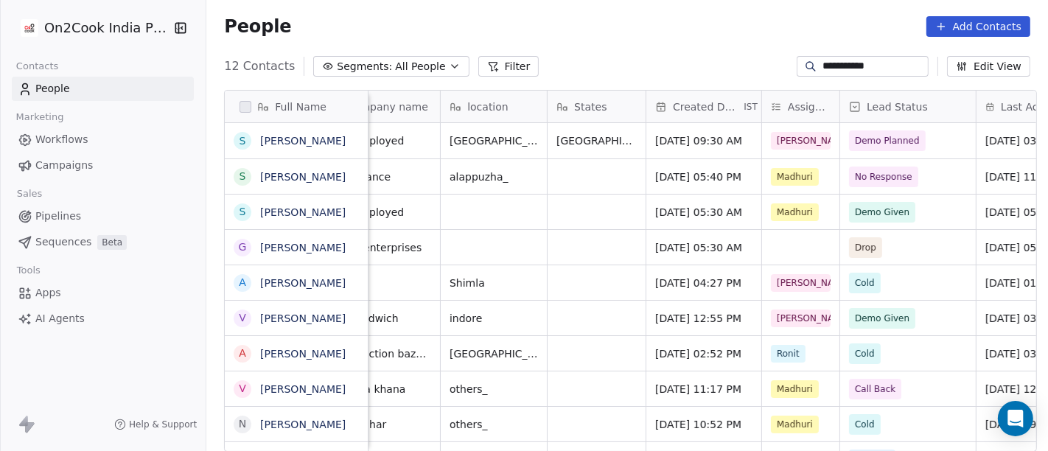
click at [844, 70] on input "**********" at bounding box center [873, 66] width 103 height 15
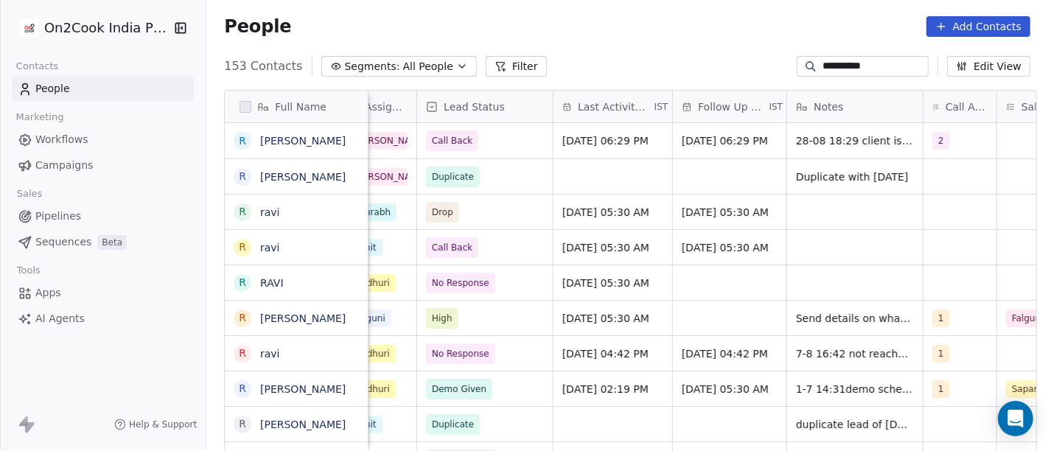
scroll to position [0, 830]
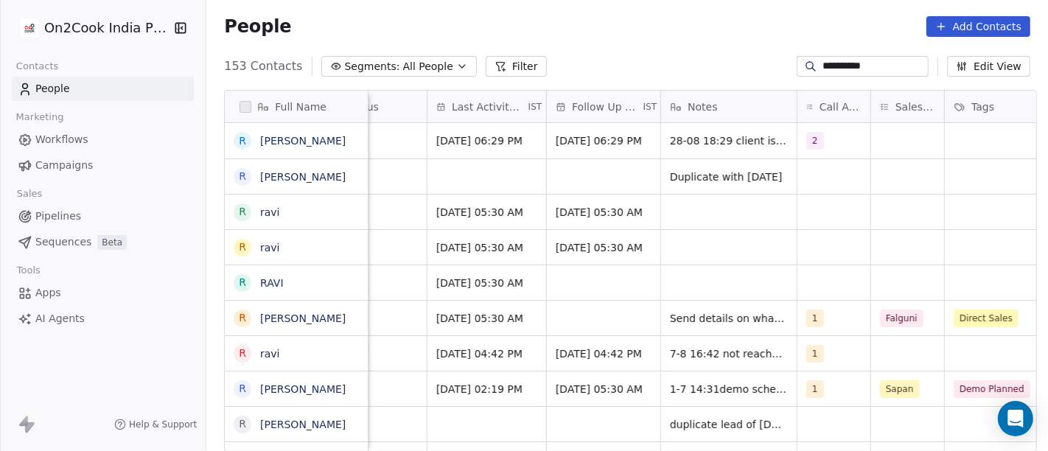
type input "**********"
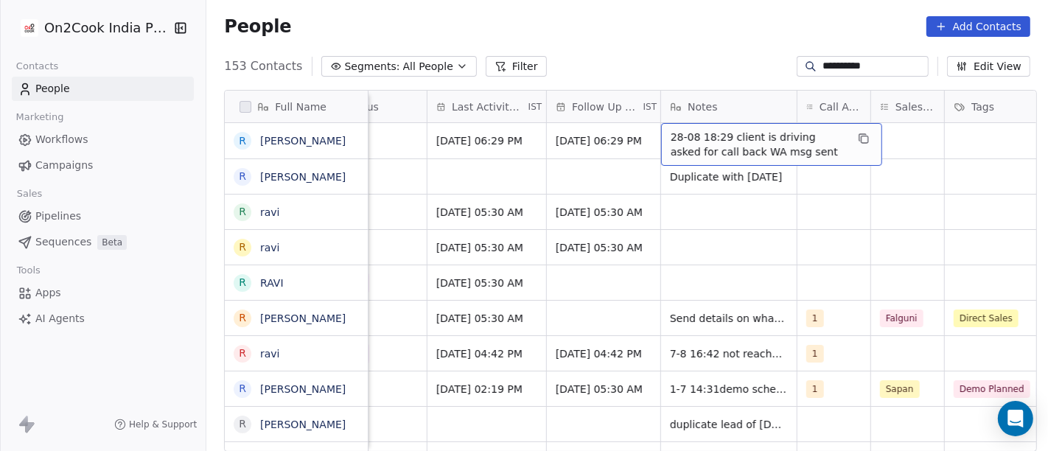
click at [758, 140] on span "28-08 18:29 client is driving asked for call back WA msg sent" at bounding box center [757, 144] width 175 height 29
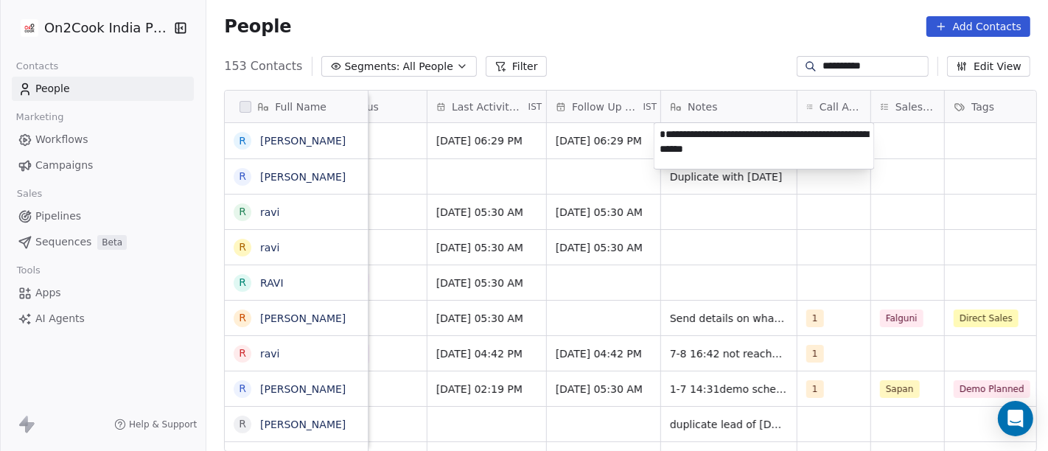
type textarea "**********"
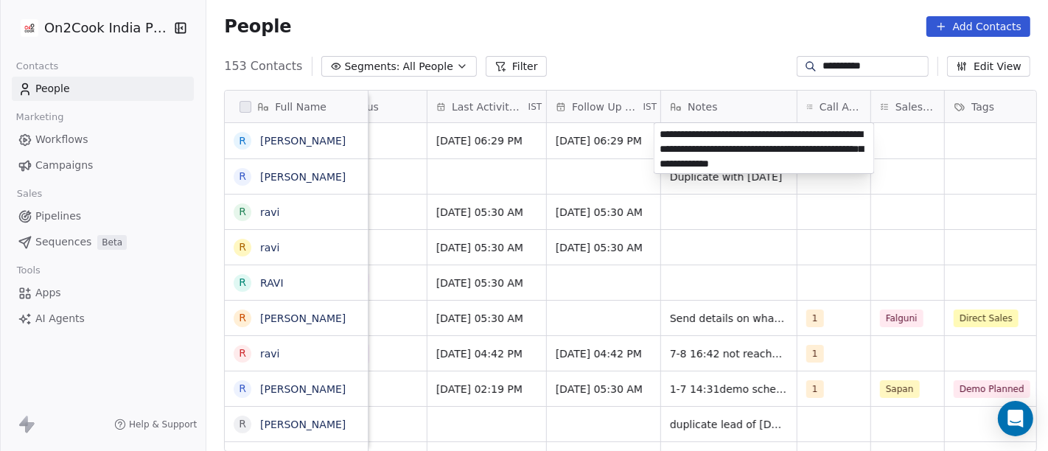
click at [730, 242] on html "**********" at bounding box center [524, 225] width 1048 height 451
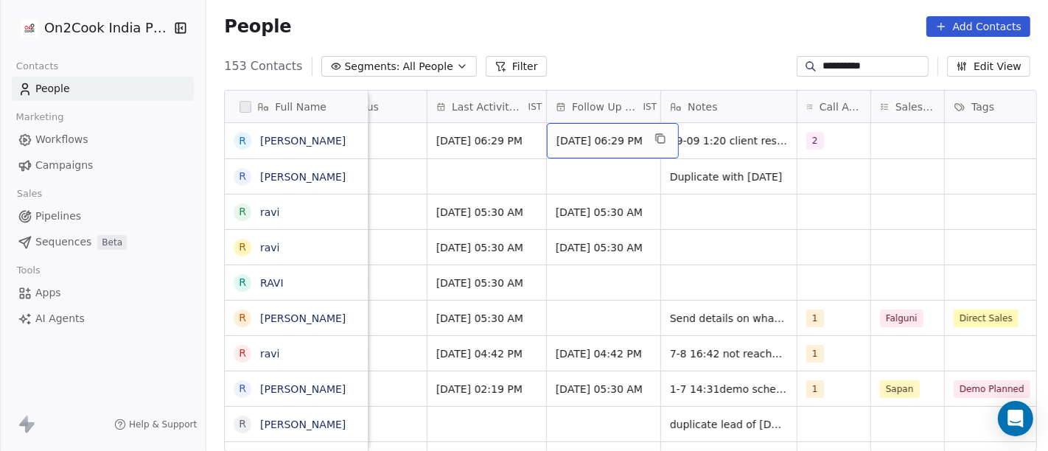
click at [569, 145] on span "[DATE] 06:29 PM" at bounding box center [599, 140] width 86 height 15
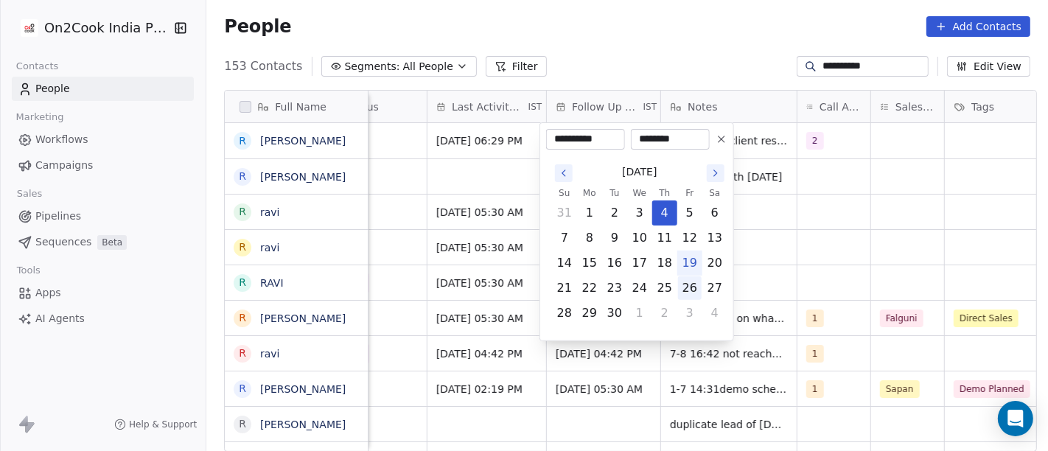
click at [684, 292] on button "26" at bounding box center [690, 288] width 24 height 24
type input "**********"
click at [819, 244] on html "**********" at bounding box center [524, 225] width 1048 height 451
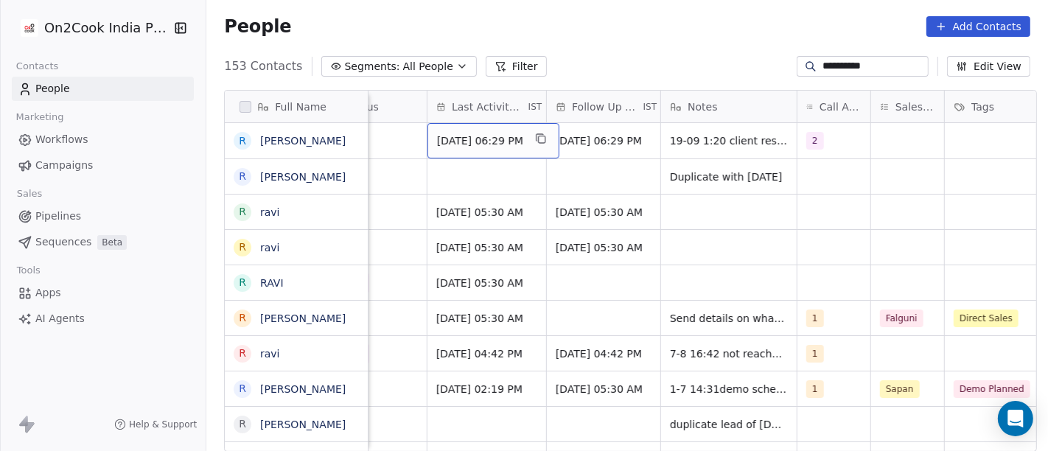
click at [486, 147] on div "[DATE] 06:29 PM" at bounding box center [493, 140] width 132 height 35
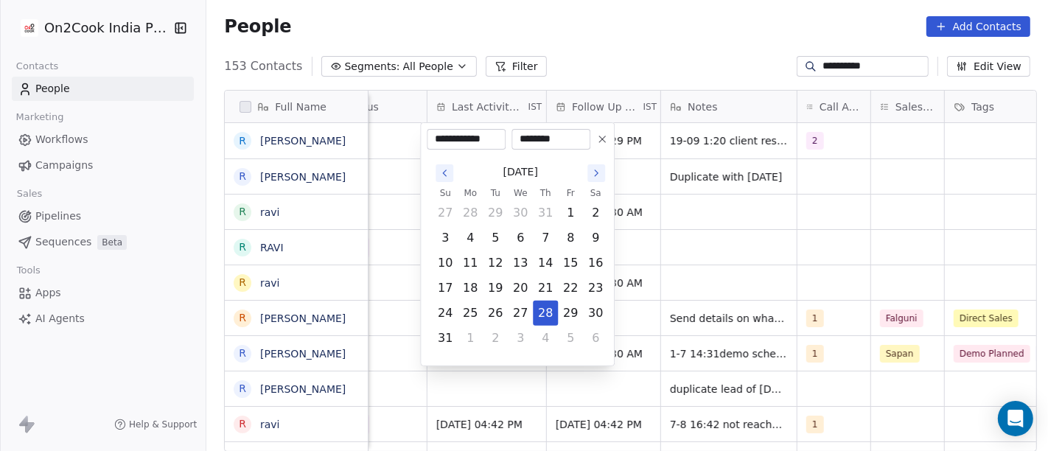
click at [595, 175] on icon "Go to the Next Month" at bounding box center [596, 173] width 3 height 6
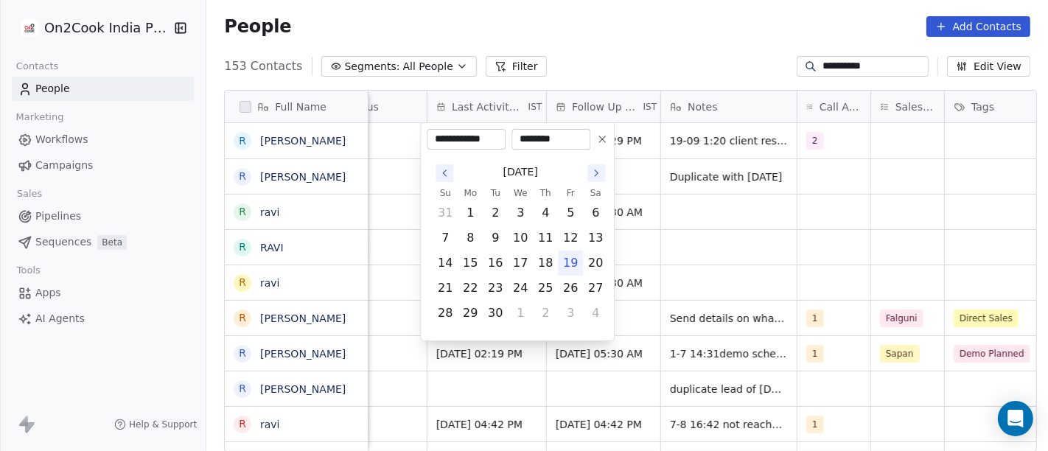
click at [568, 262] on button "19" at bounding box center [570, 263] width 24 height 24
type input "**********"
click at [715, 239] on html "**********" at bounding box center [524, 225] width 1048 height 451
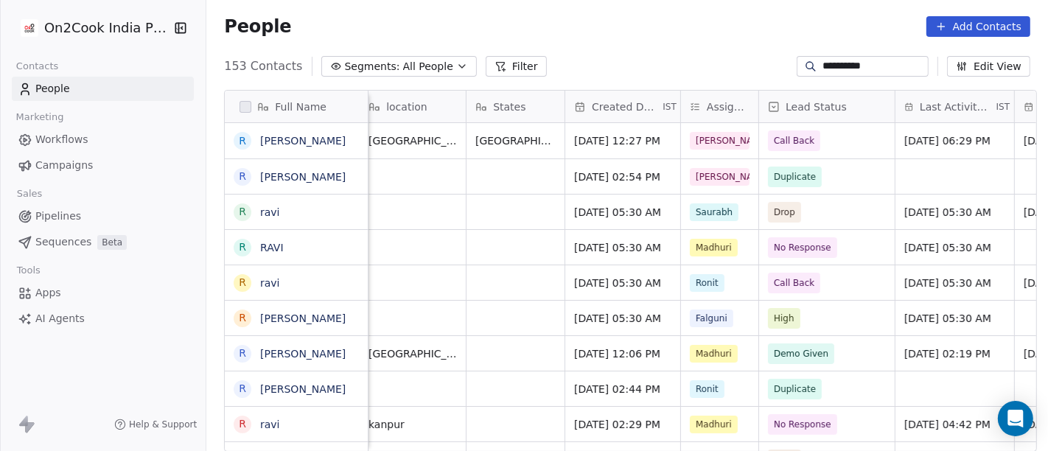
scroll to position [0, 362]
click at [799, 145] on span "Call Back" at bounding box center [794, 140] width 41 height 15
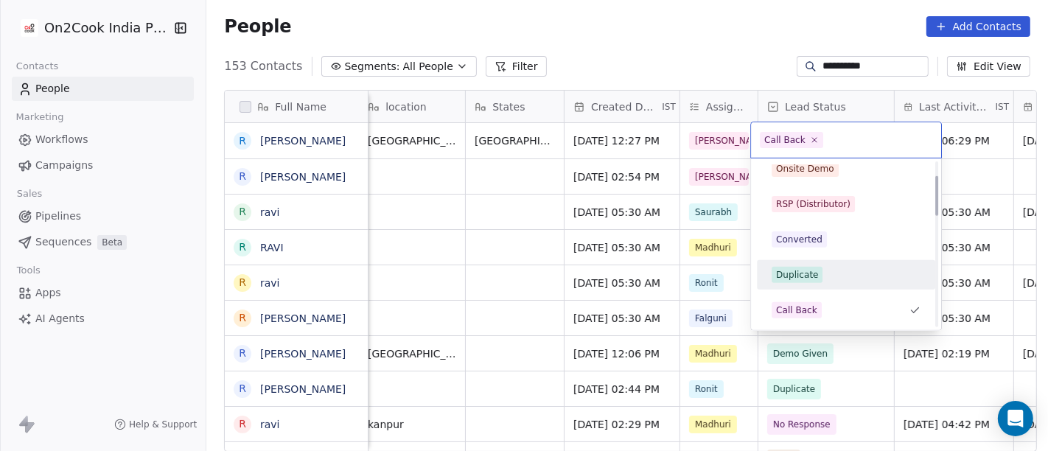
scroll to position [0, 0]
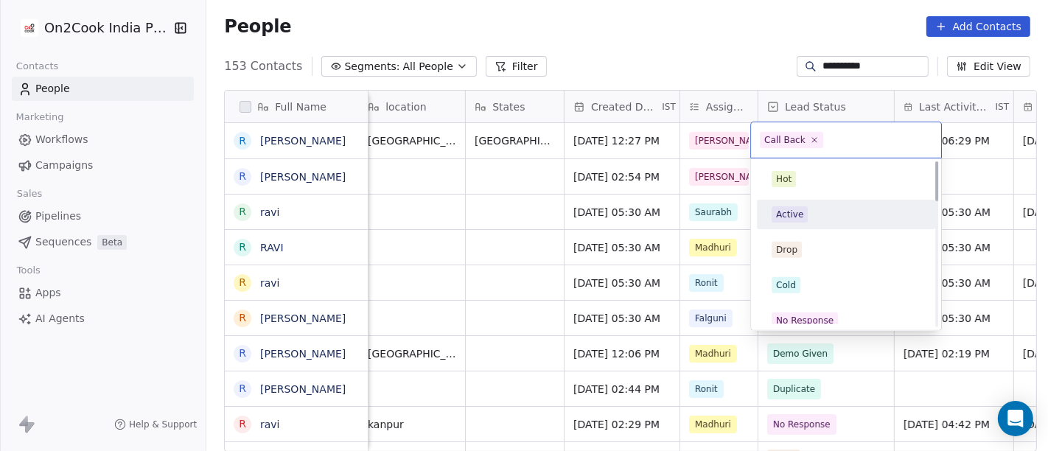
click at [802, 226] on div "Active" at bounding box center [846, 214] width 178 height 29
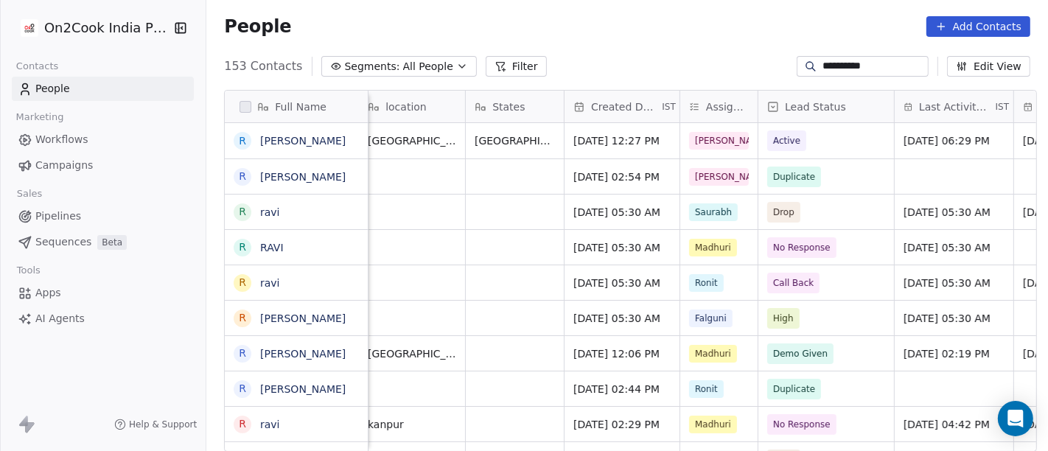
click at [720, 38] on div "People Add Contacts" at bounding box center [626, 27] width 841 height 56
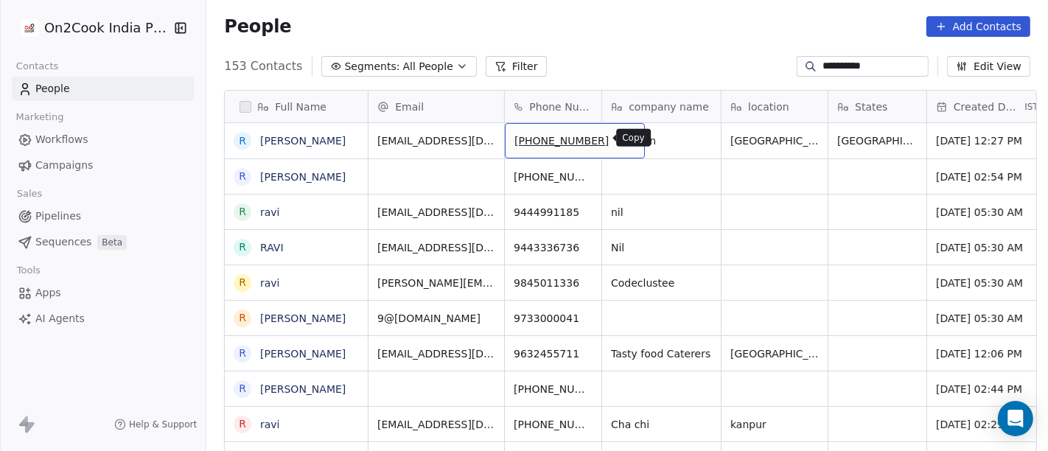
click at [618, 136] on button "grid" at bounding box center [627, 139] width 18 height 18
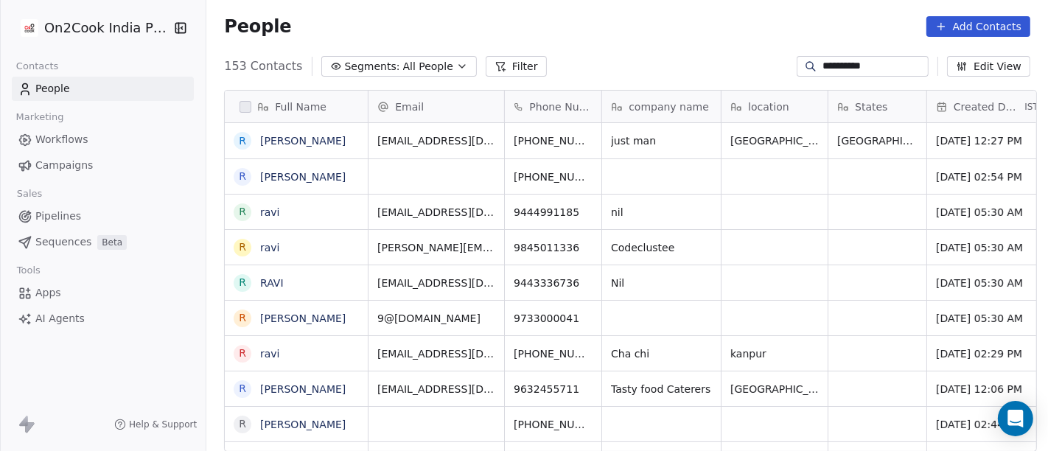
click at [696, 16] on div "People Add Contacts" at bounding box center [627, 26] width 806 height 21
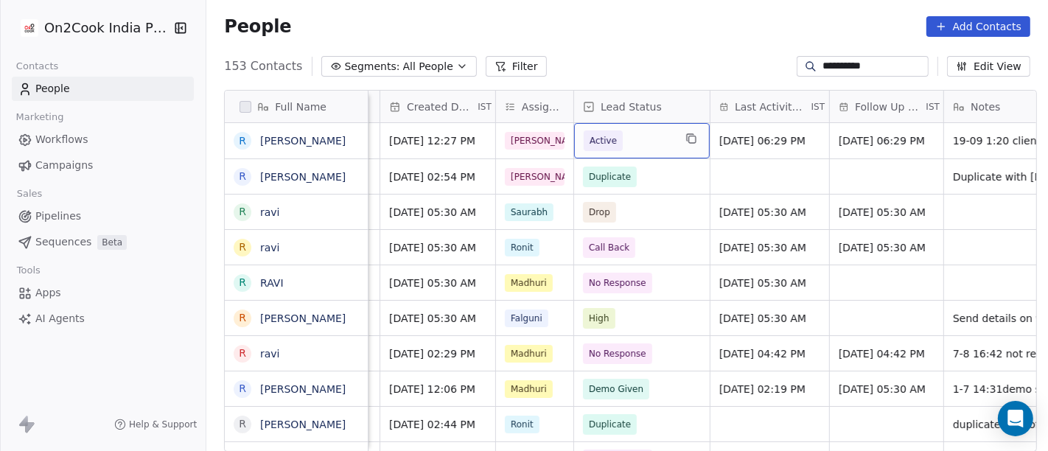
scroll to position [0, 547]
click at [657, 68] on div "**********" at bounding box center [626, 67] width 841 height 24
